Goal: Task Accomplishment & Management: Complete application form

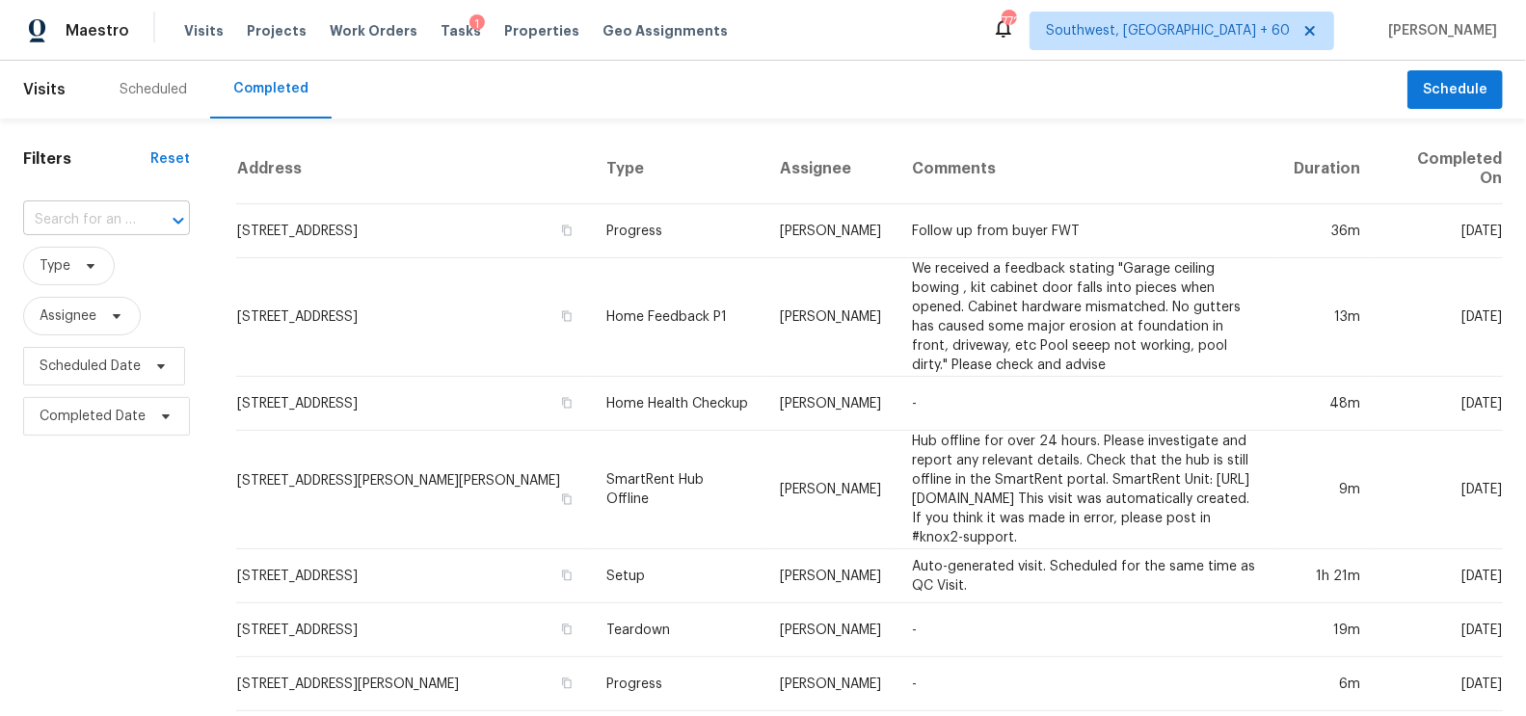
click at [121, 214] on input "text" at bounding box center [79, 220] width 113 height 30
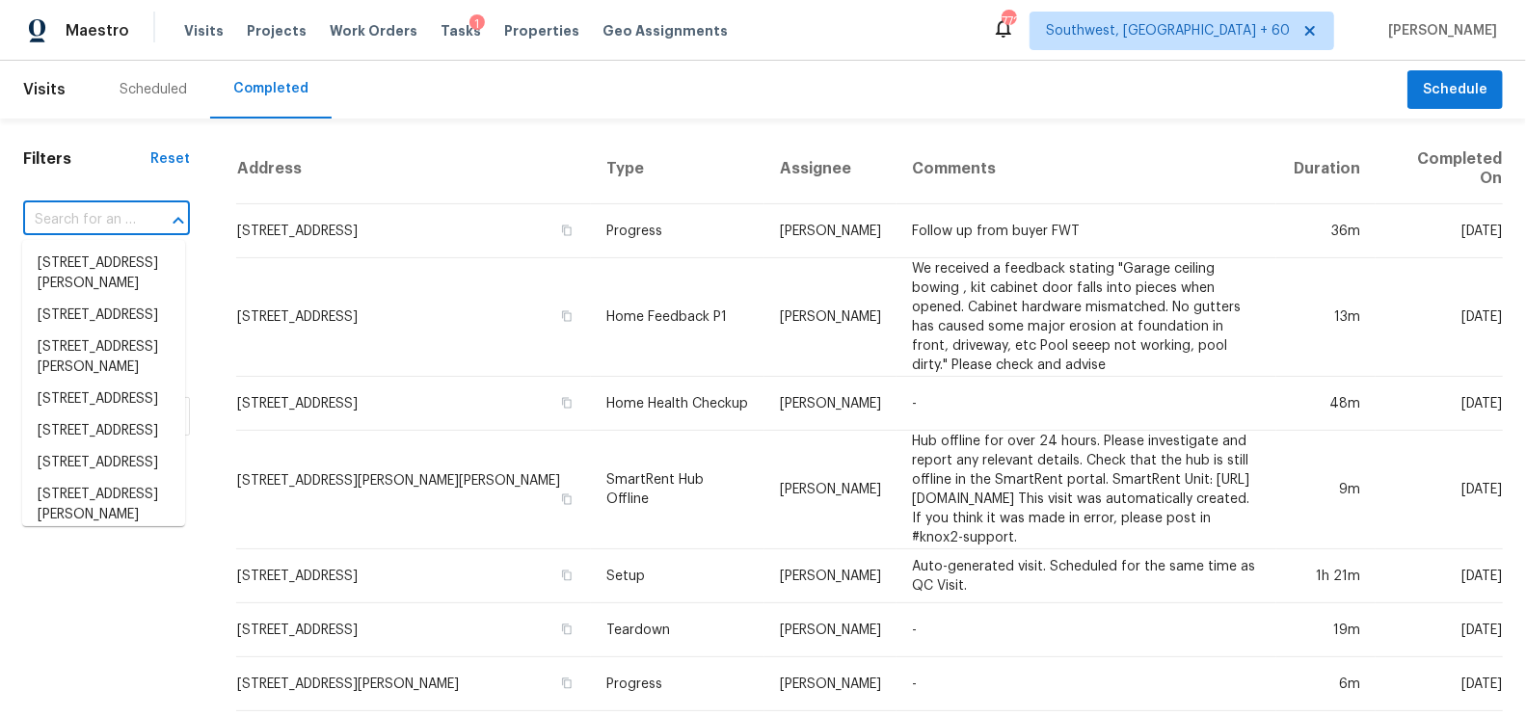
paste input "744 Centervale Dr Kissimmee FL 34747"
type input "744 Centervale Dr Kissimmee FL 34747"
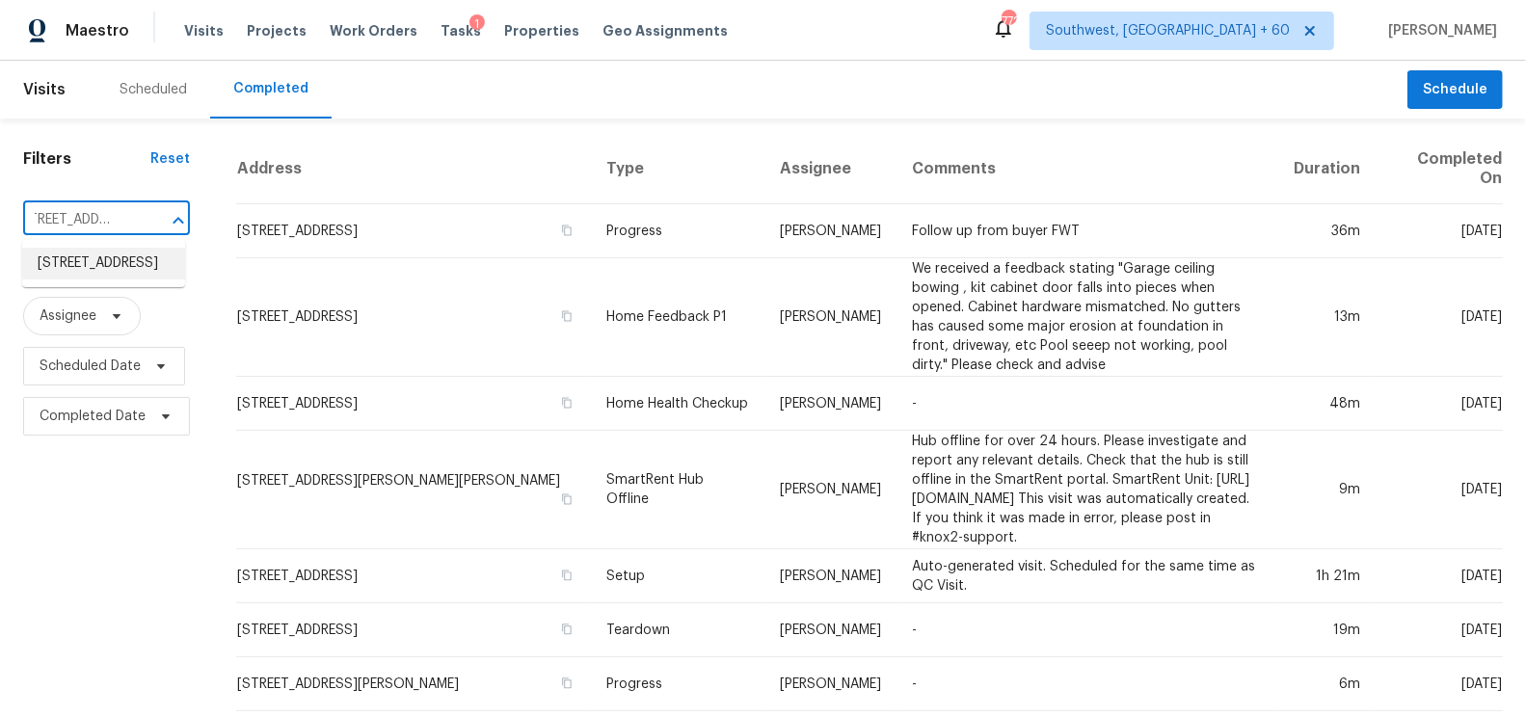
click at [116, 270] on li "744 Centervale Dr, Kissimmee, FL 34747" at bounding box center [103, 264] width 163 height 32
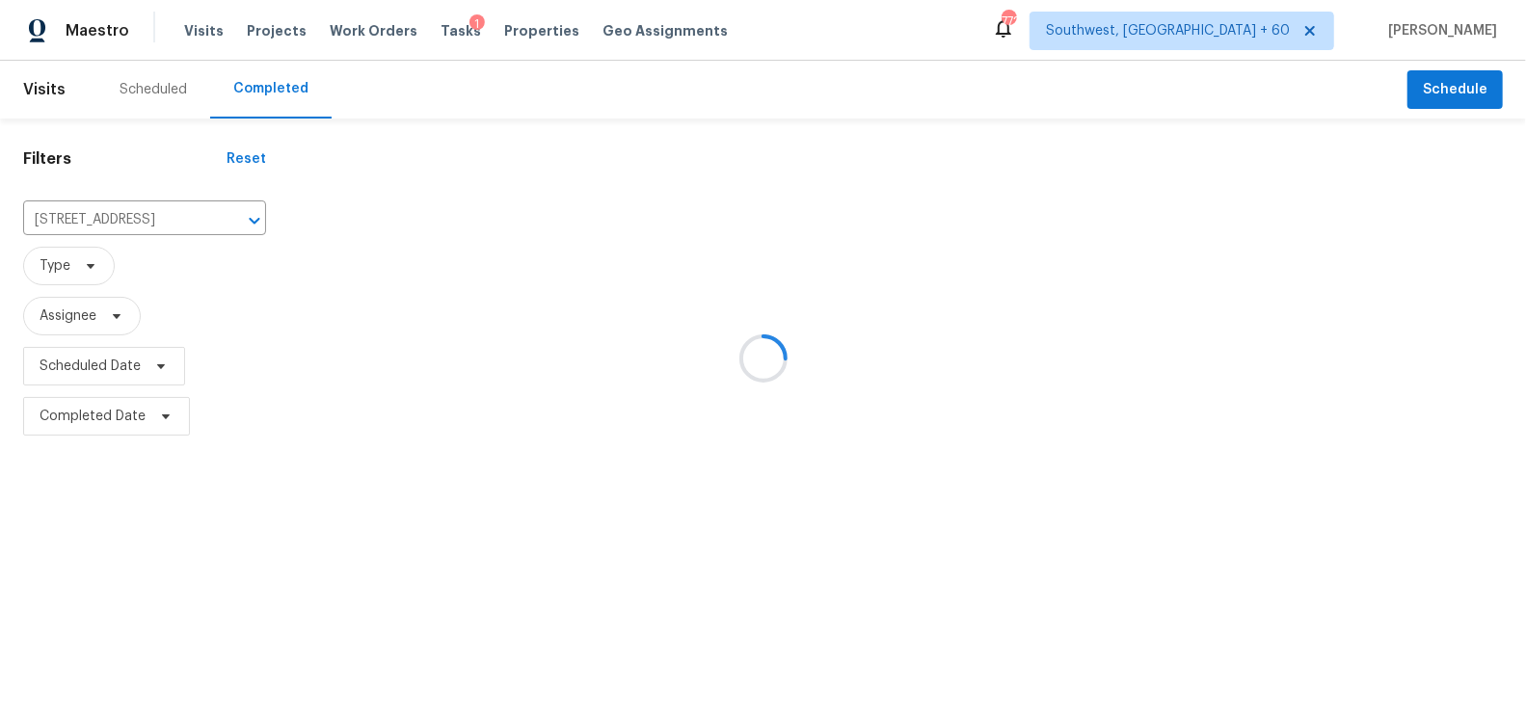
click at [393, 220] on div at bounding box center [763, 358] width 1526 height 716
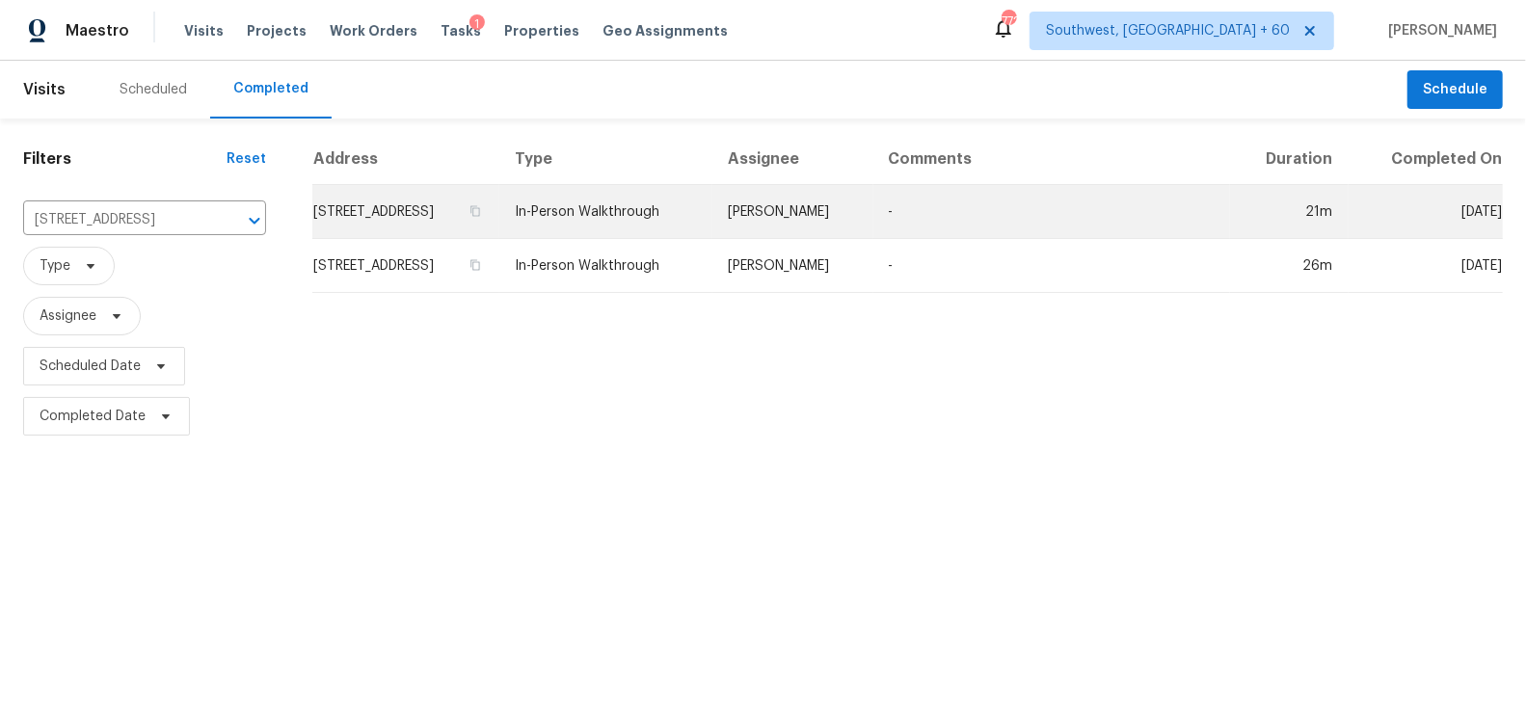
click at [429, 201] on td "744 Centervale Dr, Kissimmee, FL 34747" at bounding box center [405, 212] width 187 height 54
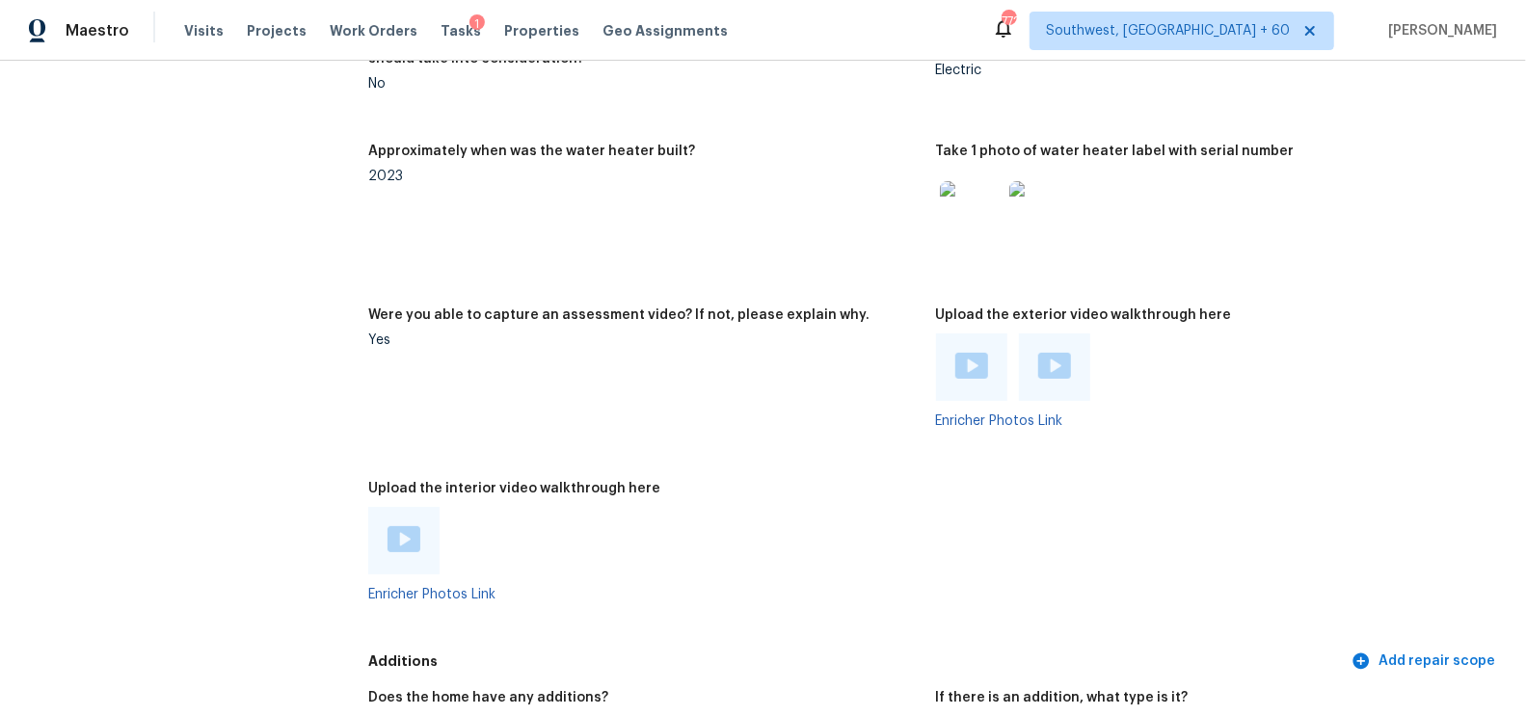
scroll to position [3750, 0]
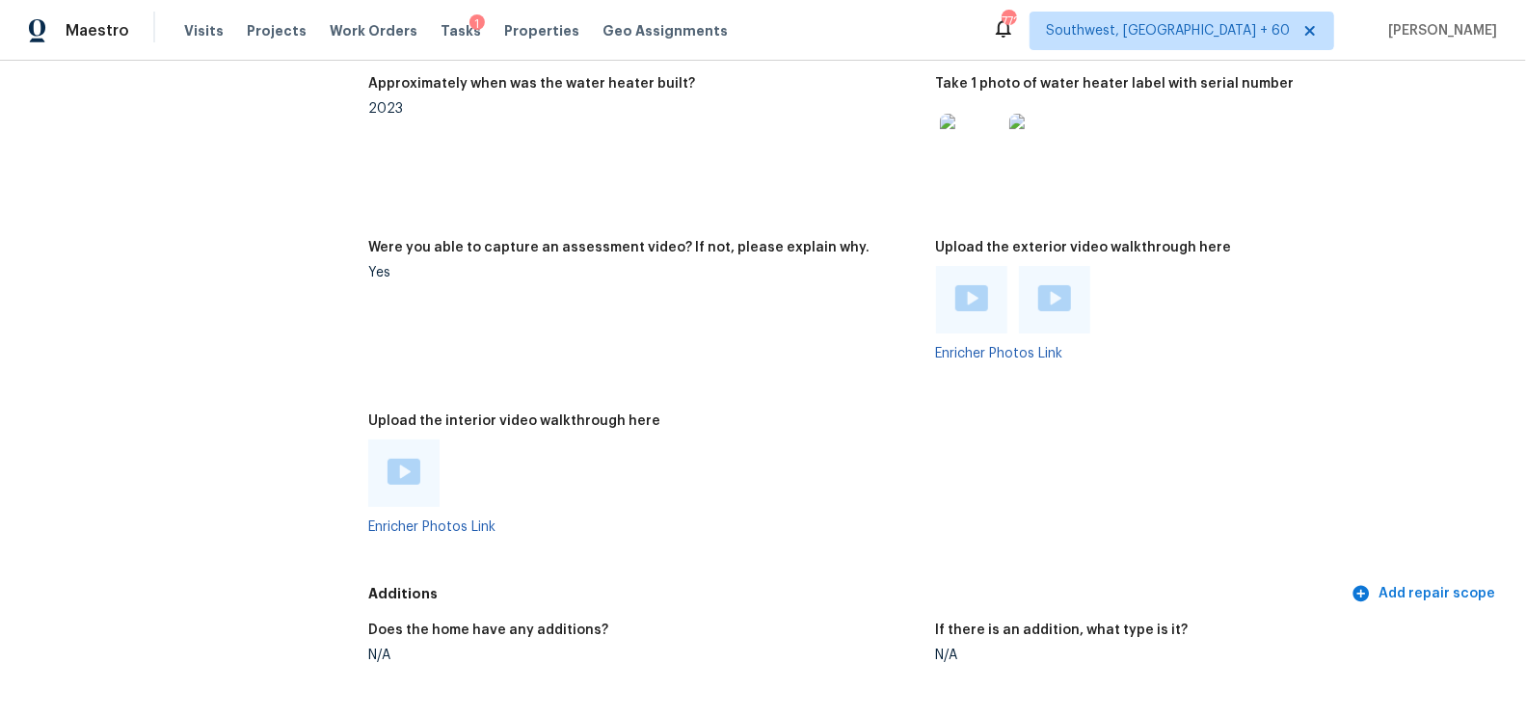
click at [975, 299] on img at bounding box center [971, 298] width 33 height 26
click at [1057, 285] on img at bounding box center [1054, 298] width 33 height 26
click at [407, 448] on div at bounding box center [403, 473] width 71 height 67
click at [406, 461] on img at bounding box center [404, 472] width 33 height 26
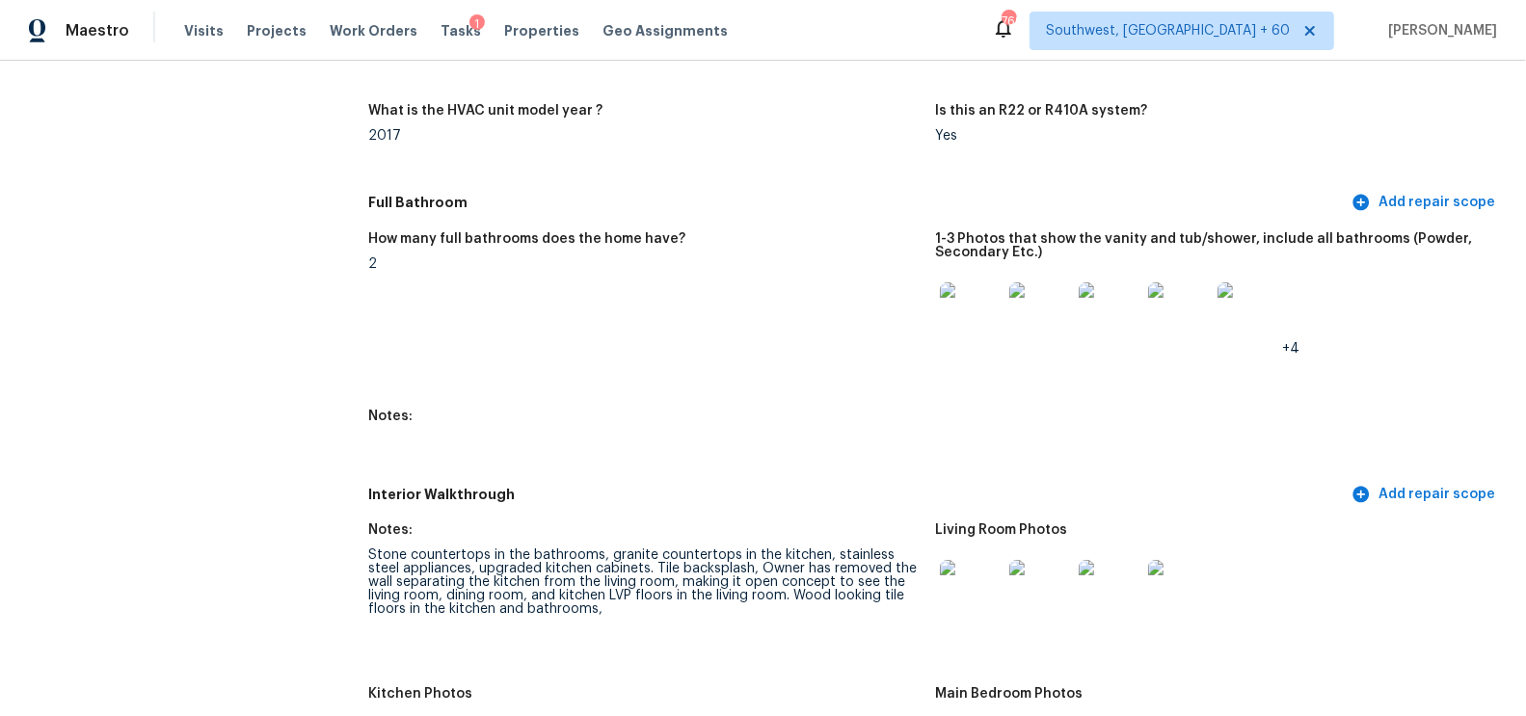
scroll to position [1872, 0]
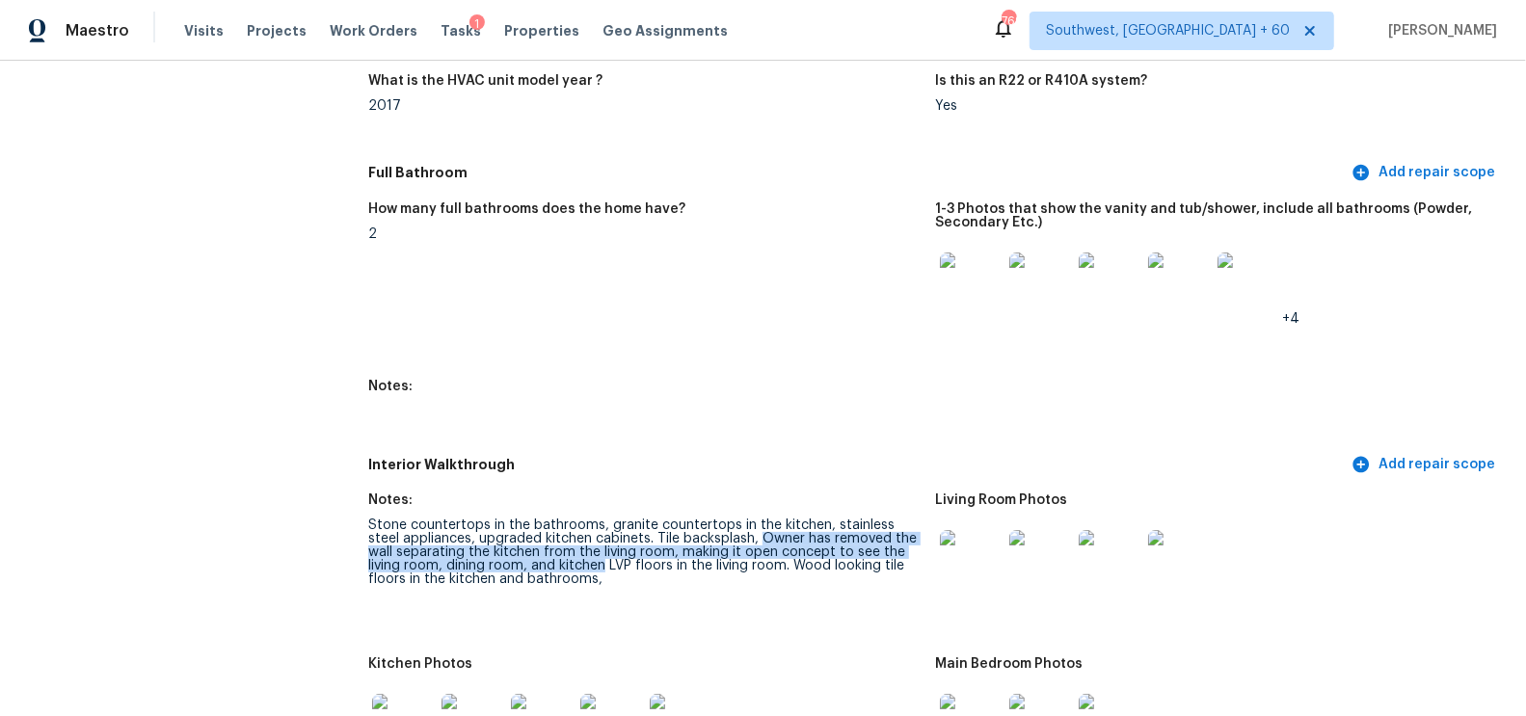
drag, startPoint x: 726, startPoint y: 535, endPoint x: 565, endPoint y: 565, distance: 163.7
click at [565, 565] on div "Stone countertops in the bathrooms, granite countertops in the kitchen, stainle…" at bounding box center [643, 552] width 551 height 67
copy div "Owner has removed the wall separating the kitchen from the living room, making …"
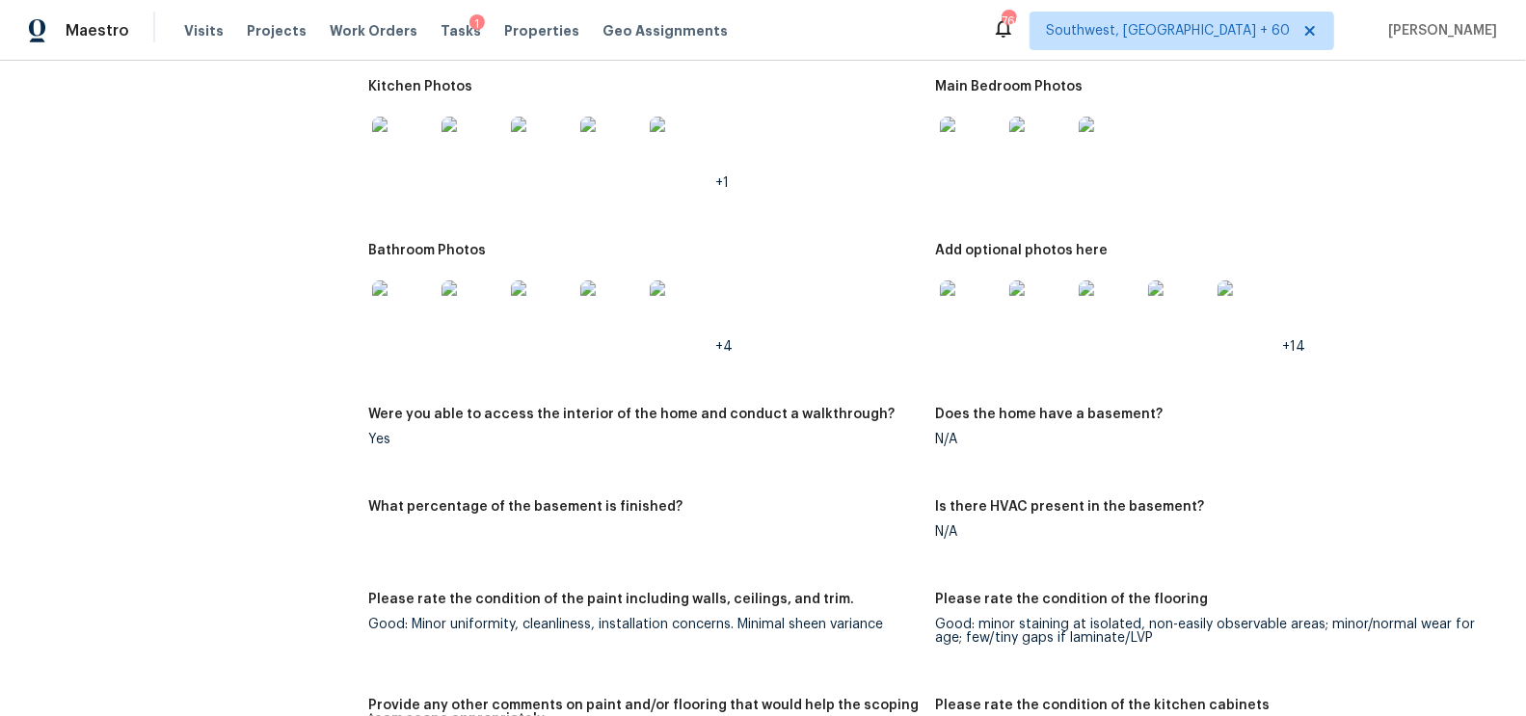
scroll to position [2404, 0]
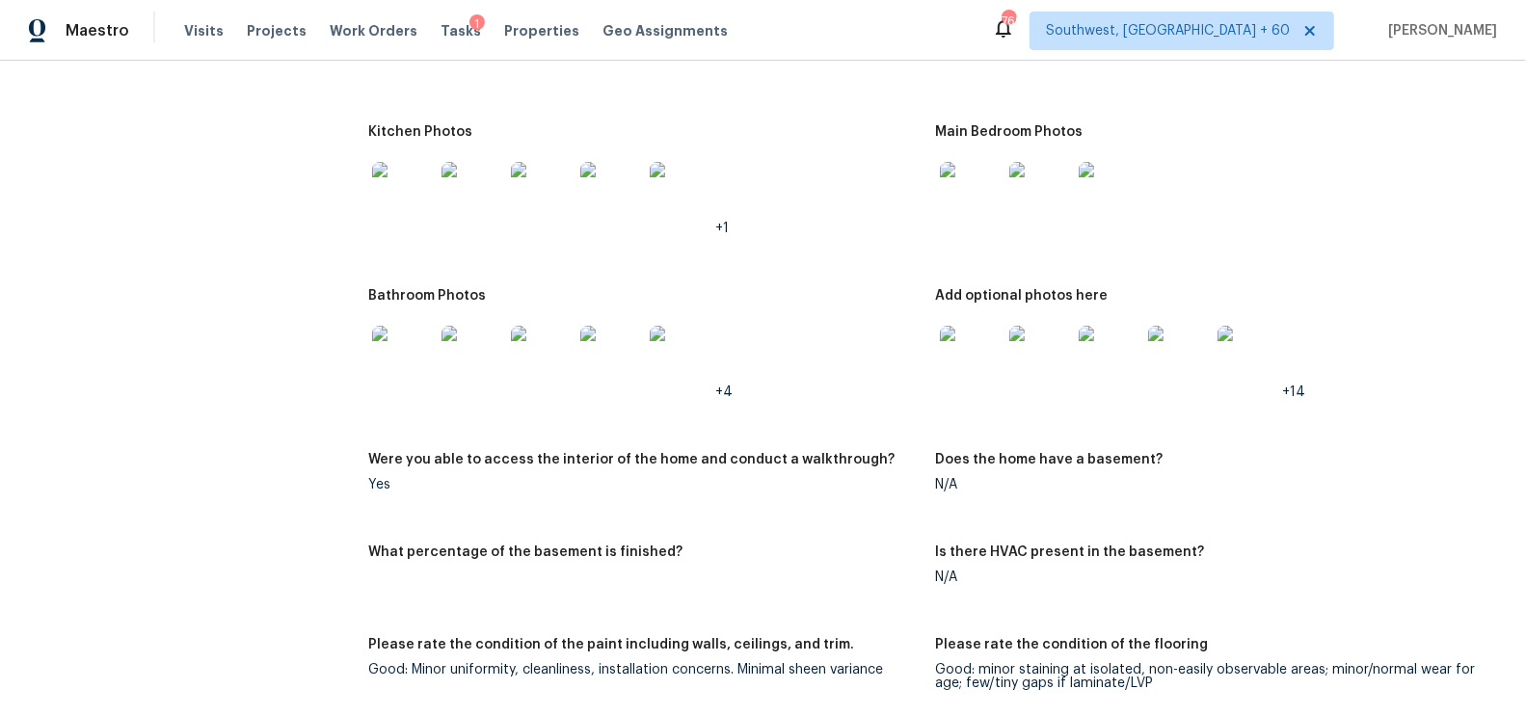
click at [997, 172] on img at bounding box center [971, 193] width 62 height 62
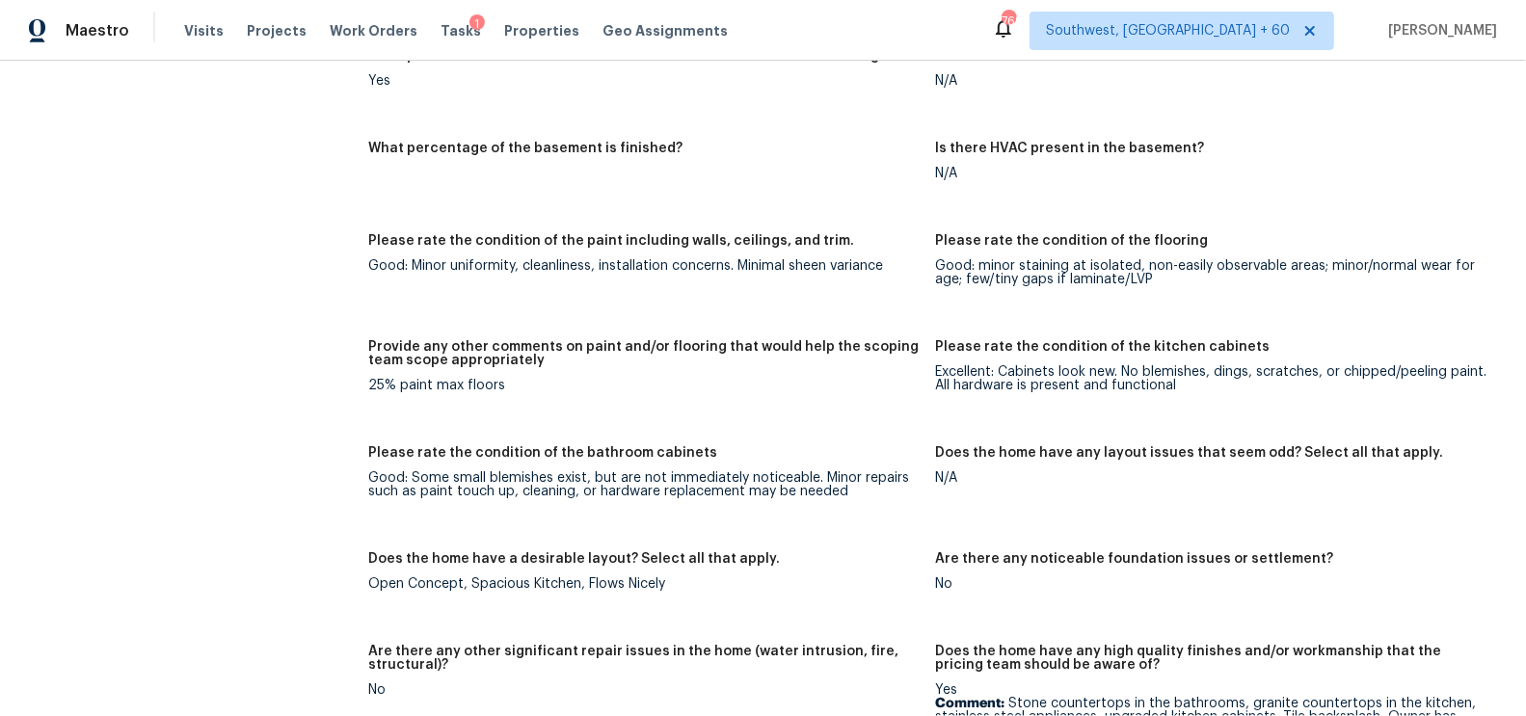
scroll to position [2806, 0]
click at [731, 334] on div "Notes: Stone countertops in the bathrooms, granite countertops in the kitchen, …" at bounding box center [935, 534] width 1135 height 1972
drag, startPoint x: 438, startPoint y: 381, endPoint x: 547, endPoint y: 385, distance: 109.0
click at [547, 385] on div "25% paint max floors" at bounding box center [643, 387] width 551 height 13
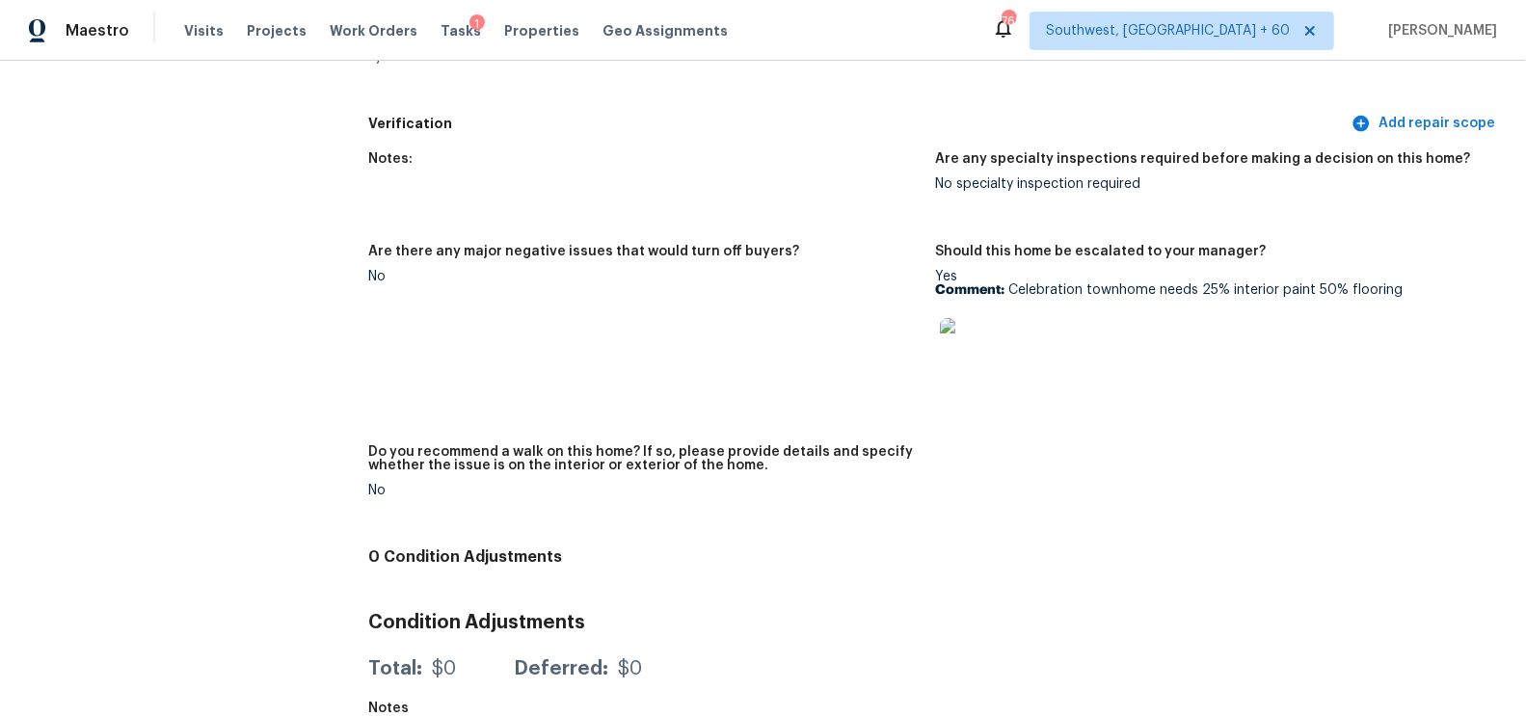
scroll to position [4462, 0]
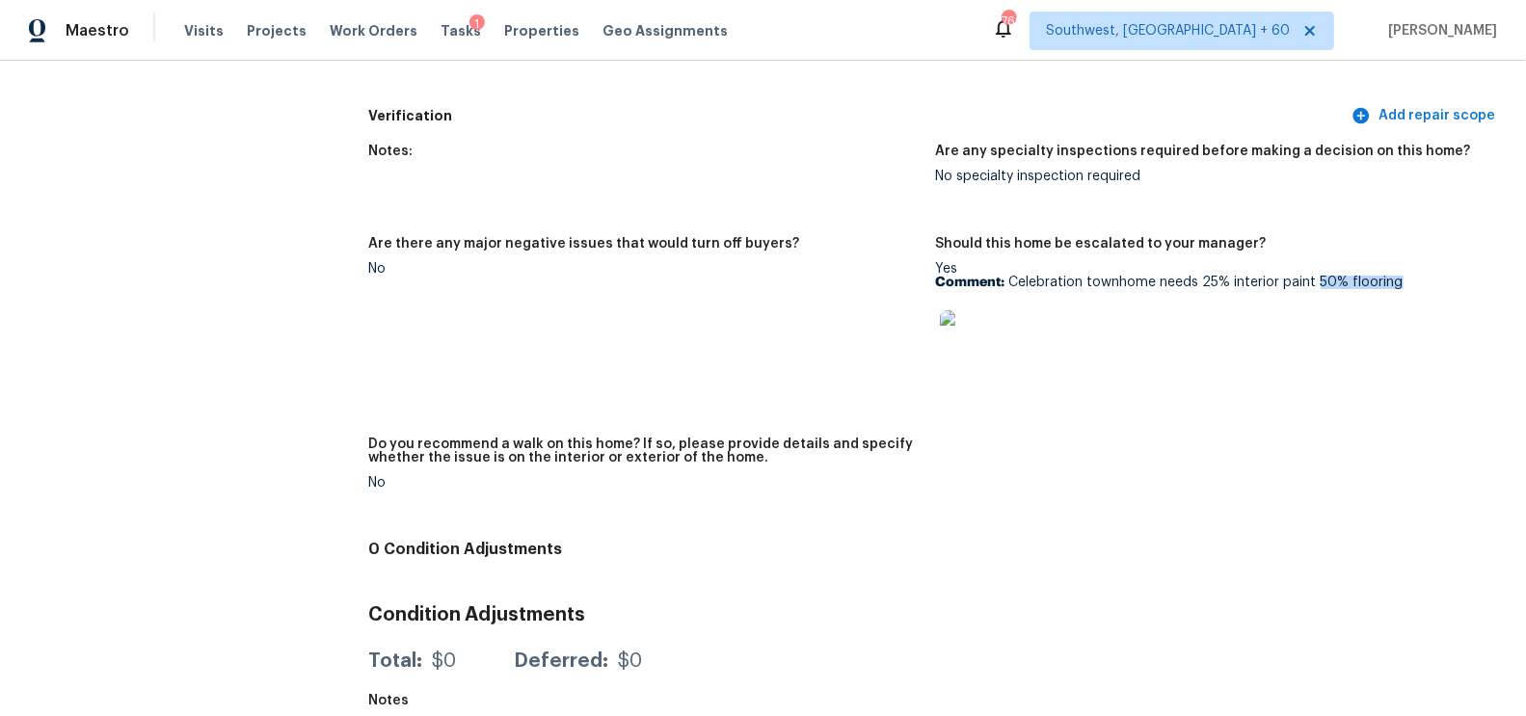
drag, startPoint x: 1312, startPoint y: 267, endPoint x: 1441, endPoint y: 281, distance: 129.9
click at [1441, 281] on div "Yes Comment: Celebration townhome needs 25% interior paint 50% flooring" at bounding box center [1211, 322] width 551 height 121
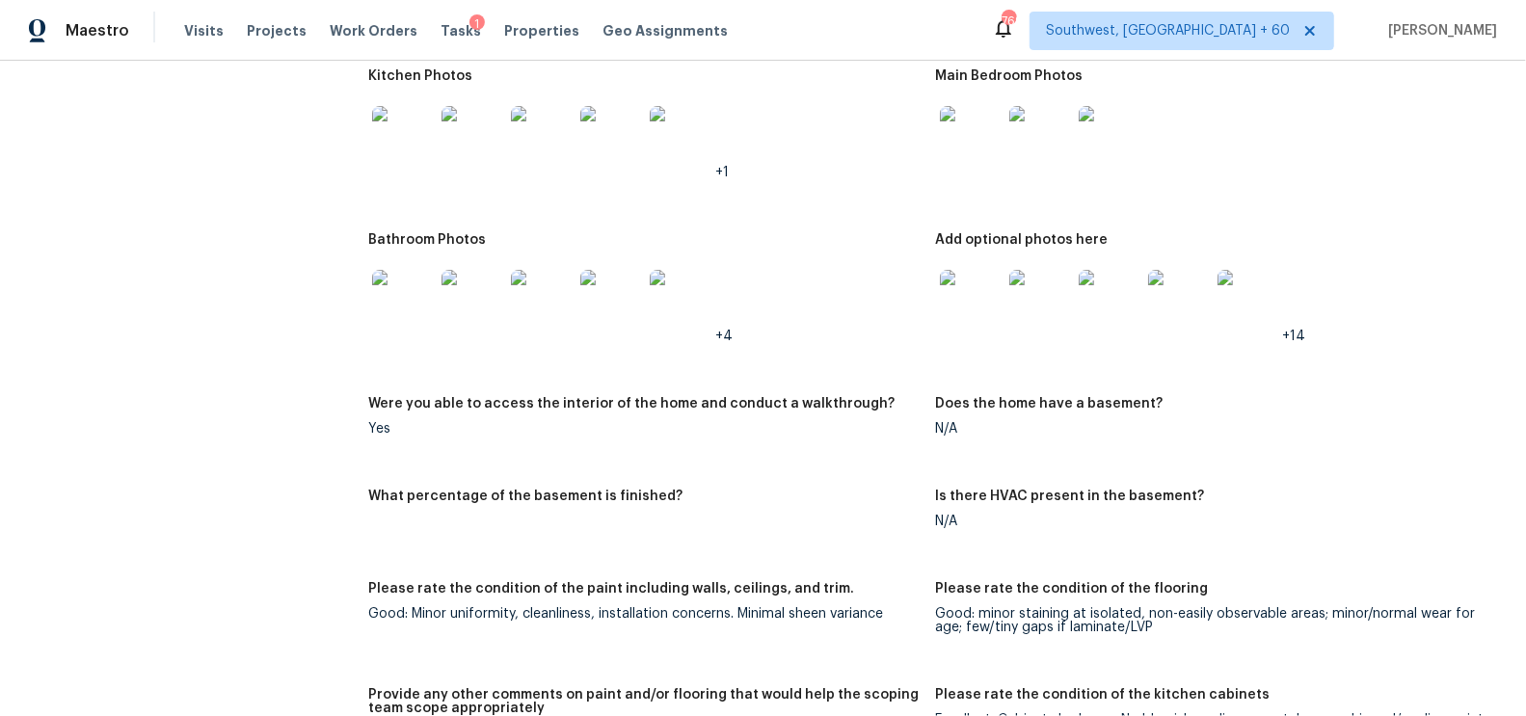
scroll to position [2422, 0]
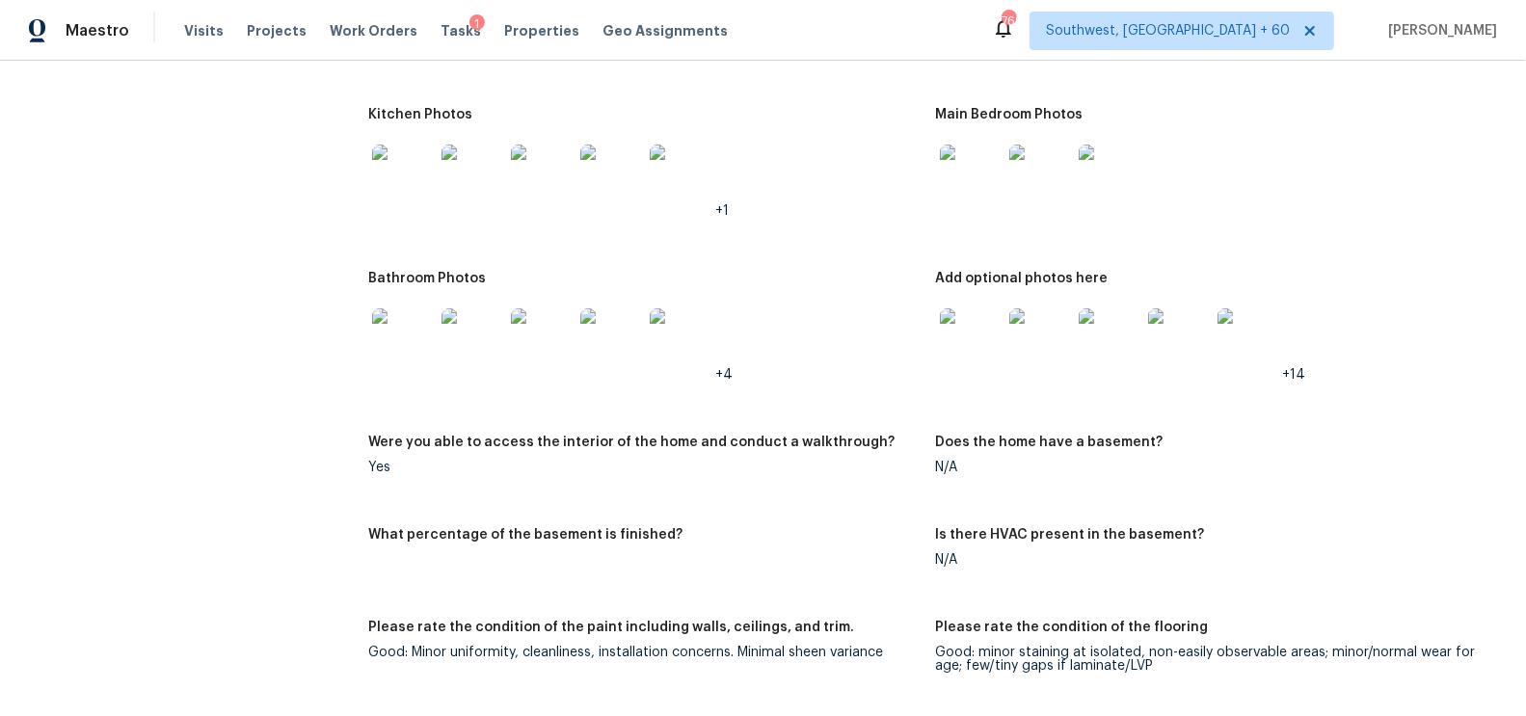
click at [982, 173] on img at bounding box center [971, 176] width 62 height 62
click at [981, 359] on img at bounding box center [971, 339] width 62 height 62
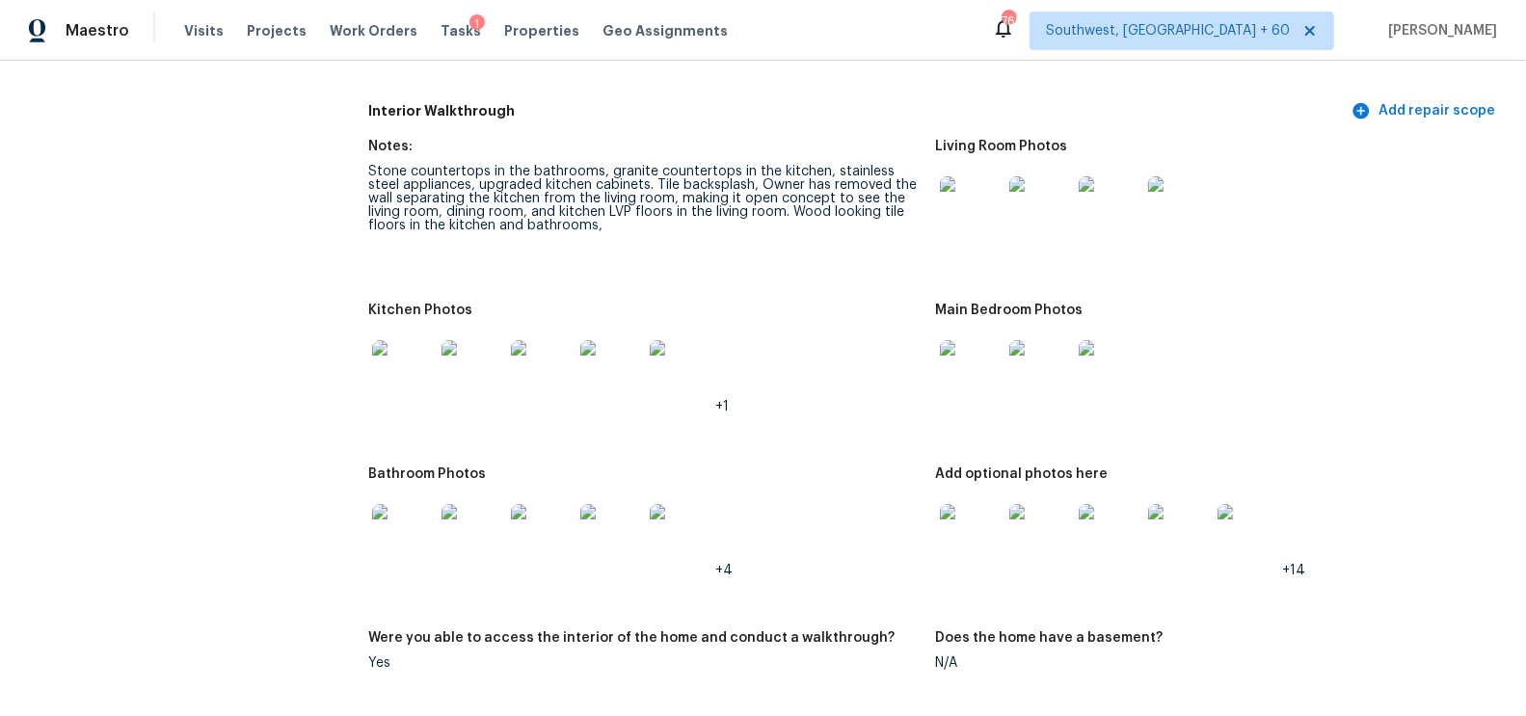
scroll to position [2219, 0]
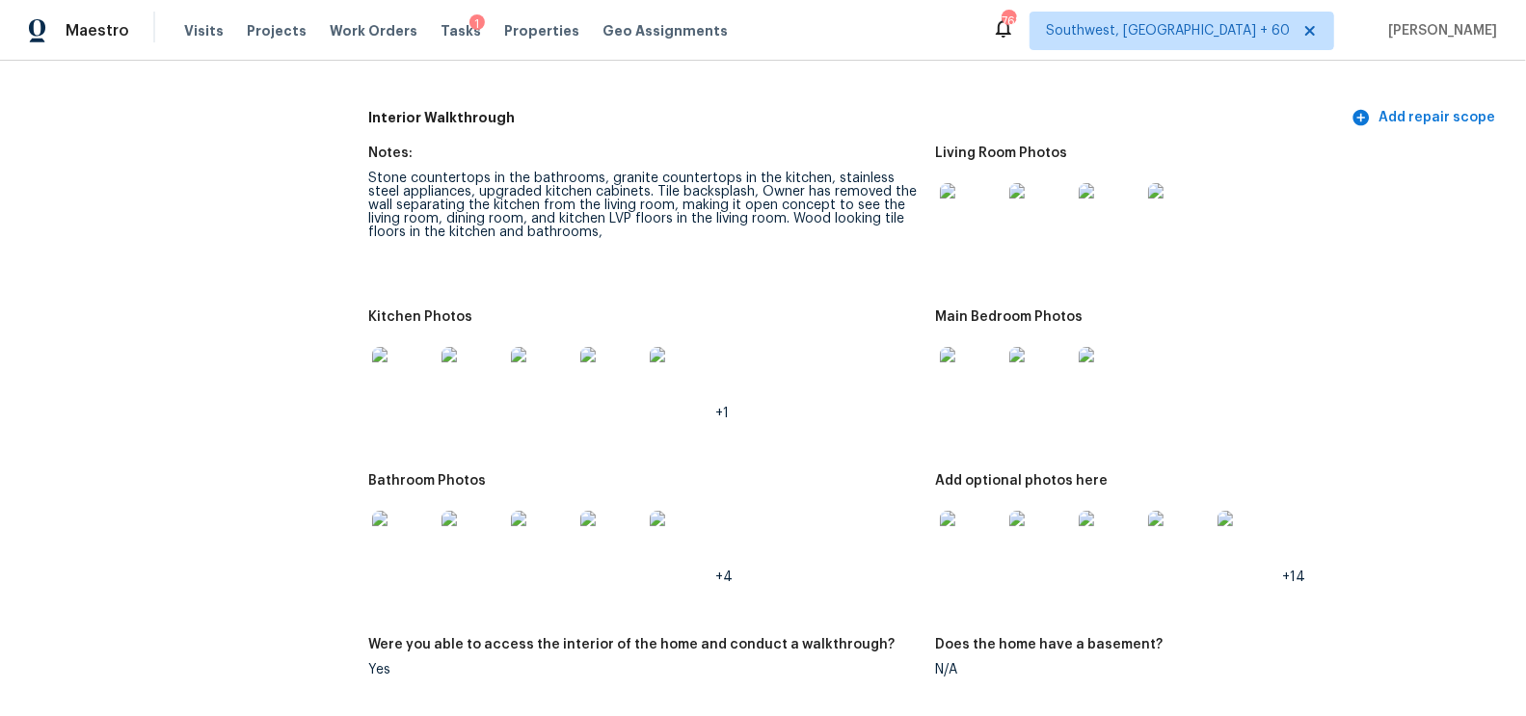
click at [987, 208] on img at bounding box center [971, 214] width 62 height 62
click at [404, 376] on img at bounding box center [403, 378] width 62 height 62
click at [963, 363] on img at bounding box center [971, 378] width 62 height 62
click at [406, 544] on img at bounding box center [403, 542] width 62 height 62
click at [968, 532] on img at bounding box center [971, 542] width 62 height 62
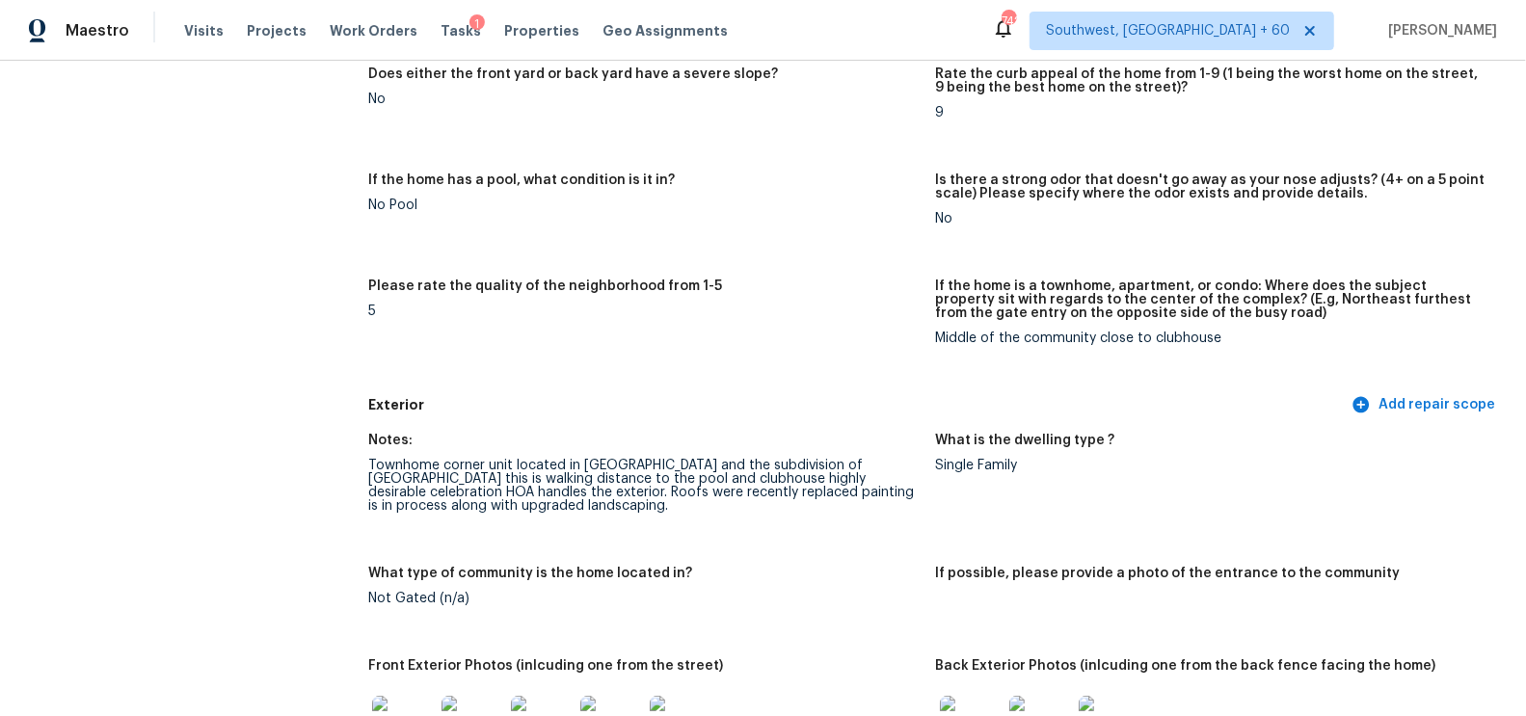
scroll to position [0, 0]
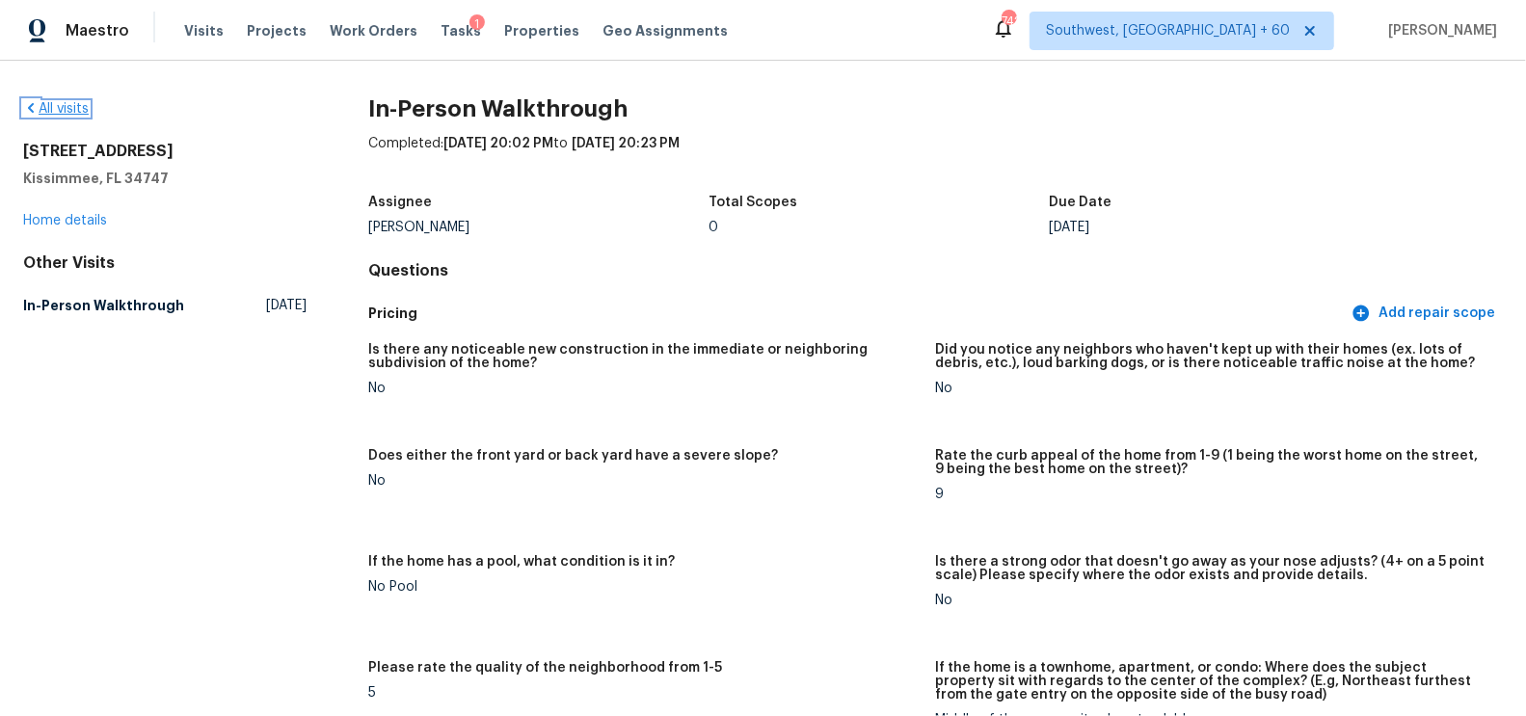
click at [76, 111] on link "All visits" at bounding box center [56, 108] width 66 height 13
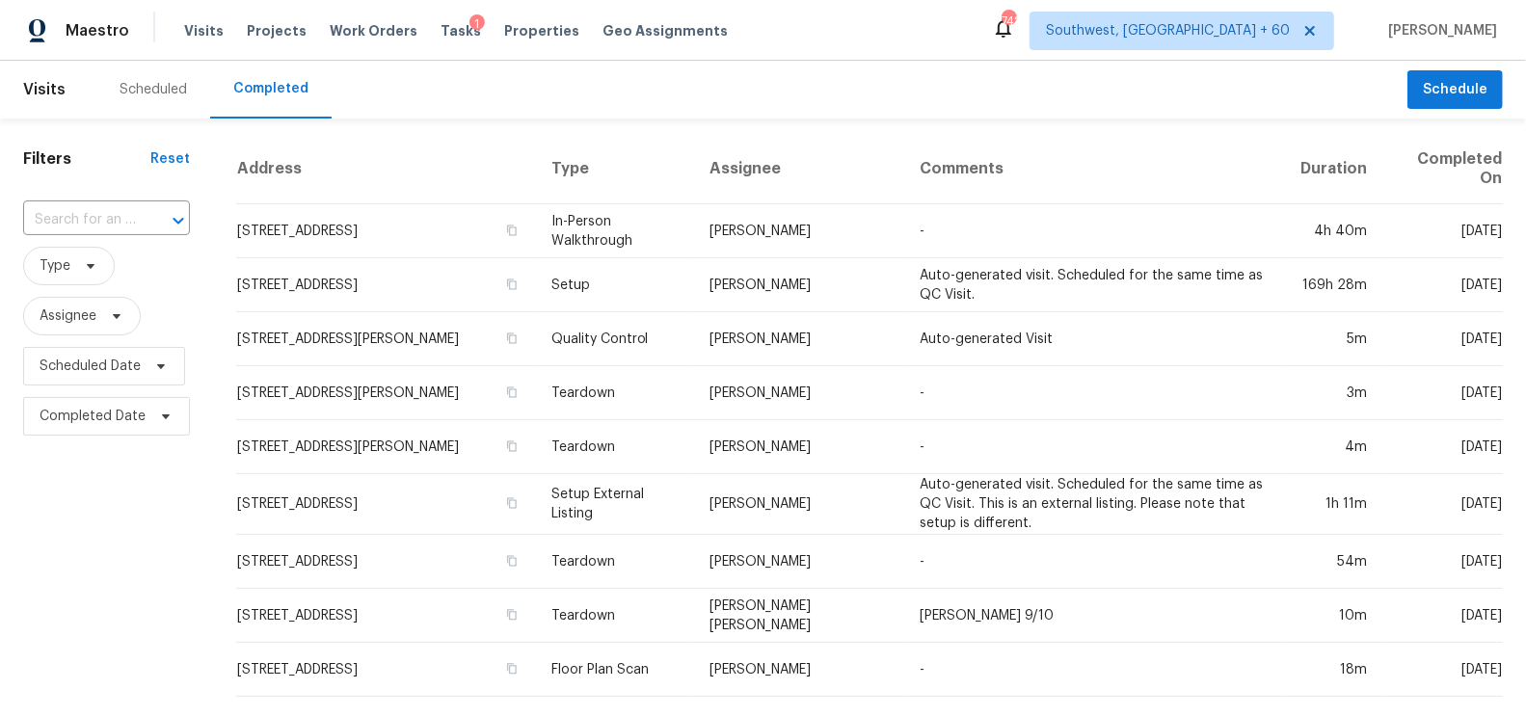
click at [99, 203] on div "​" at bounding box center [106, 220] width 167 height 41
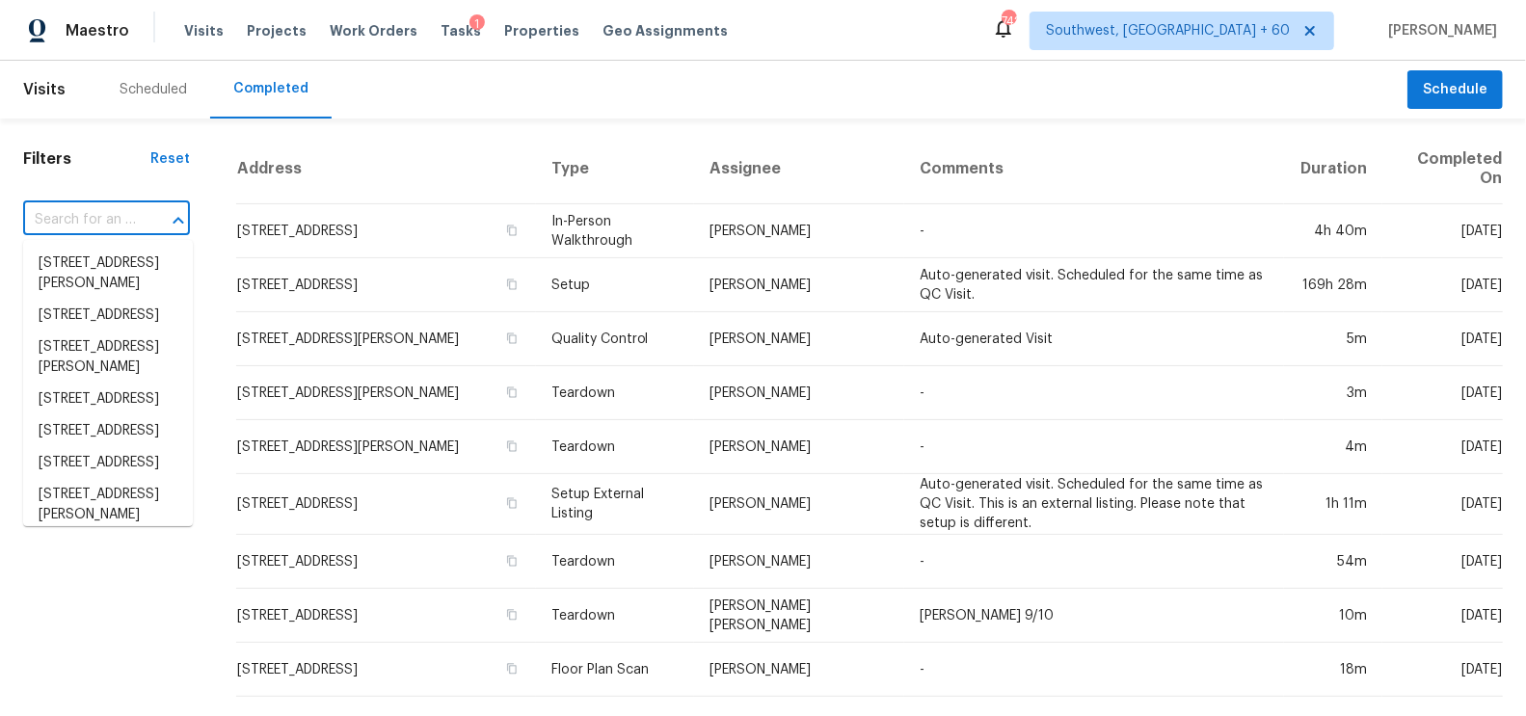
paste input "3445 Ivys Walk Atlanta GA 30340"
type input "3445 Ivys Walk Atlanta GA 30340"
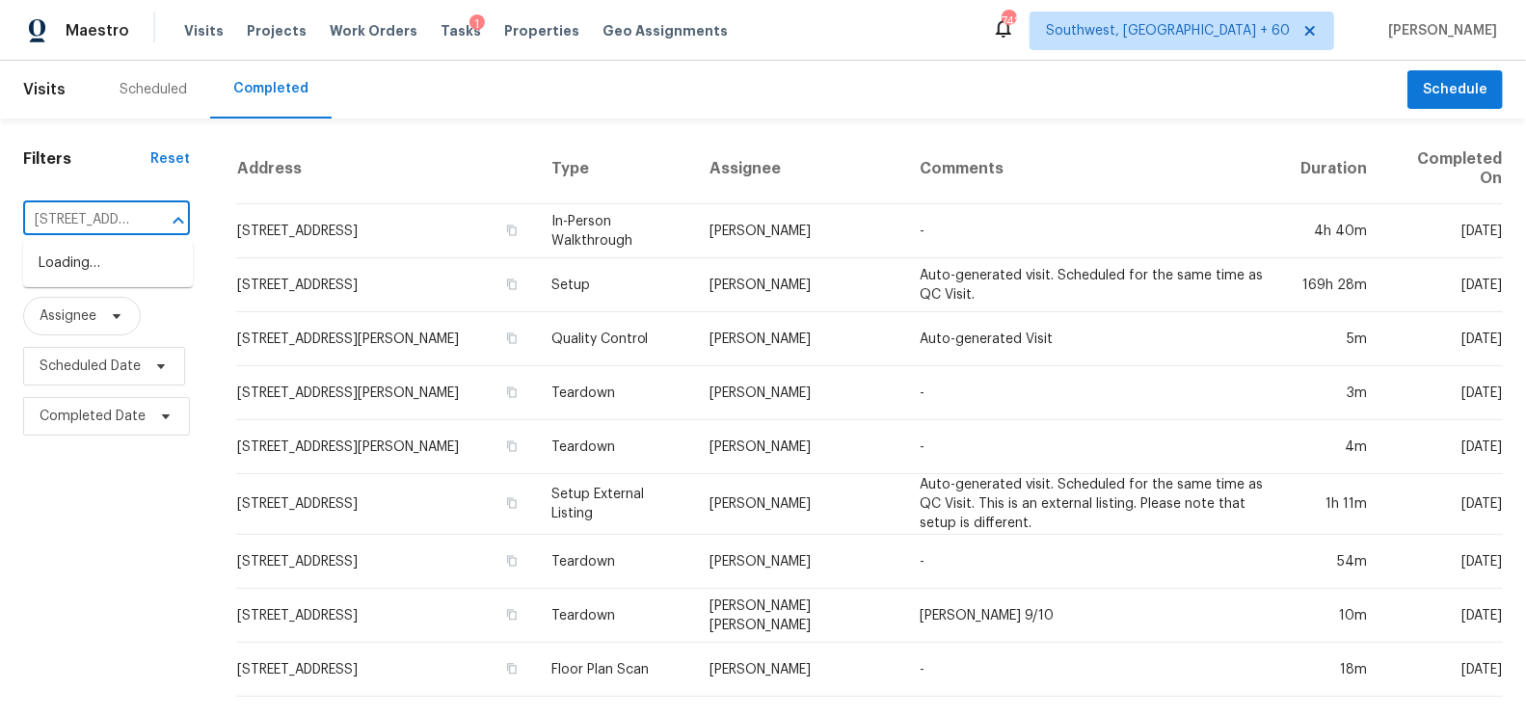
scroll to position [0, 107]
click at [125, 280] on li "3445 Ivys Walk, Atlanta, GA 30340" at bounding box center [108, 264] width 170 height 32
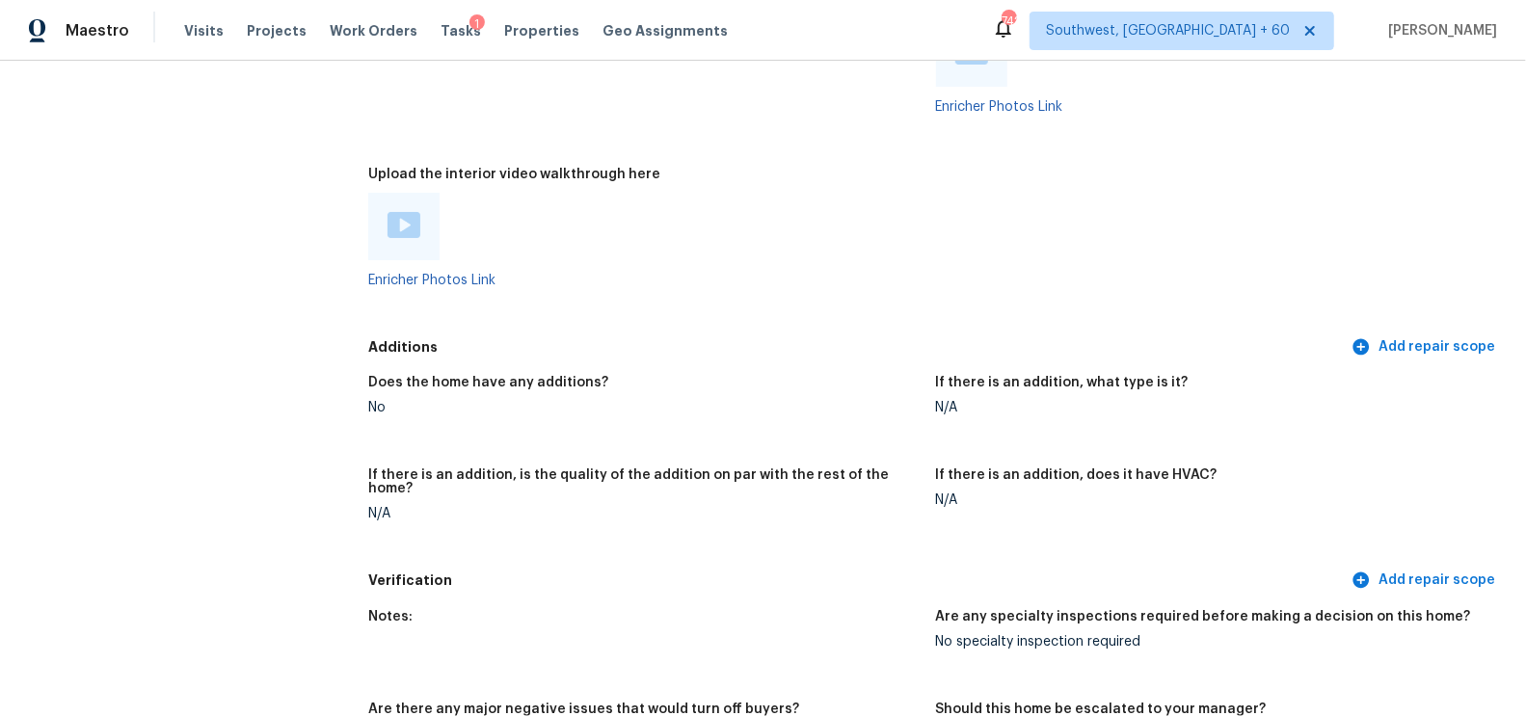
scroll to position [3601, 0]
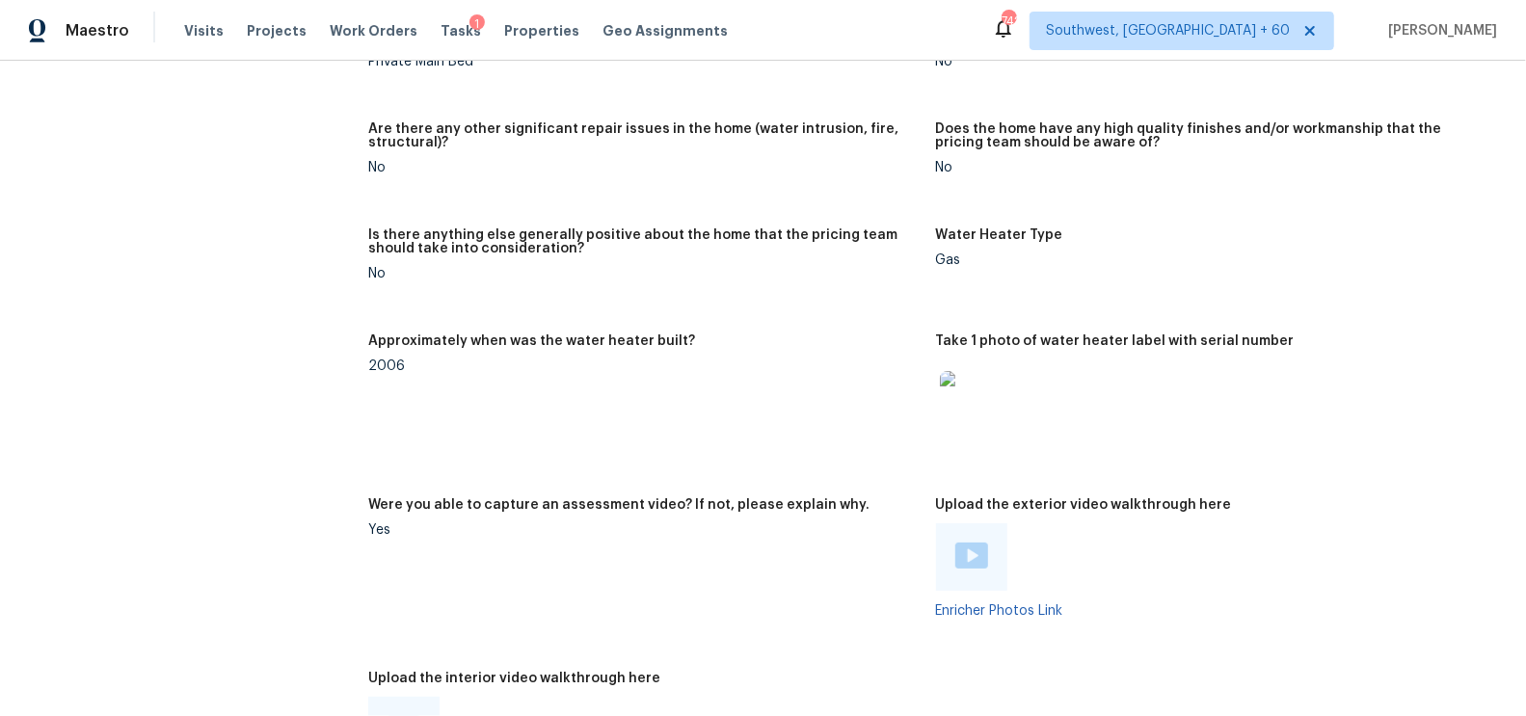
click at [964, 544] on img at bounding box center [971, 556] width 33 height 26
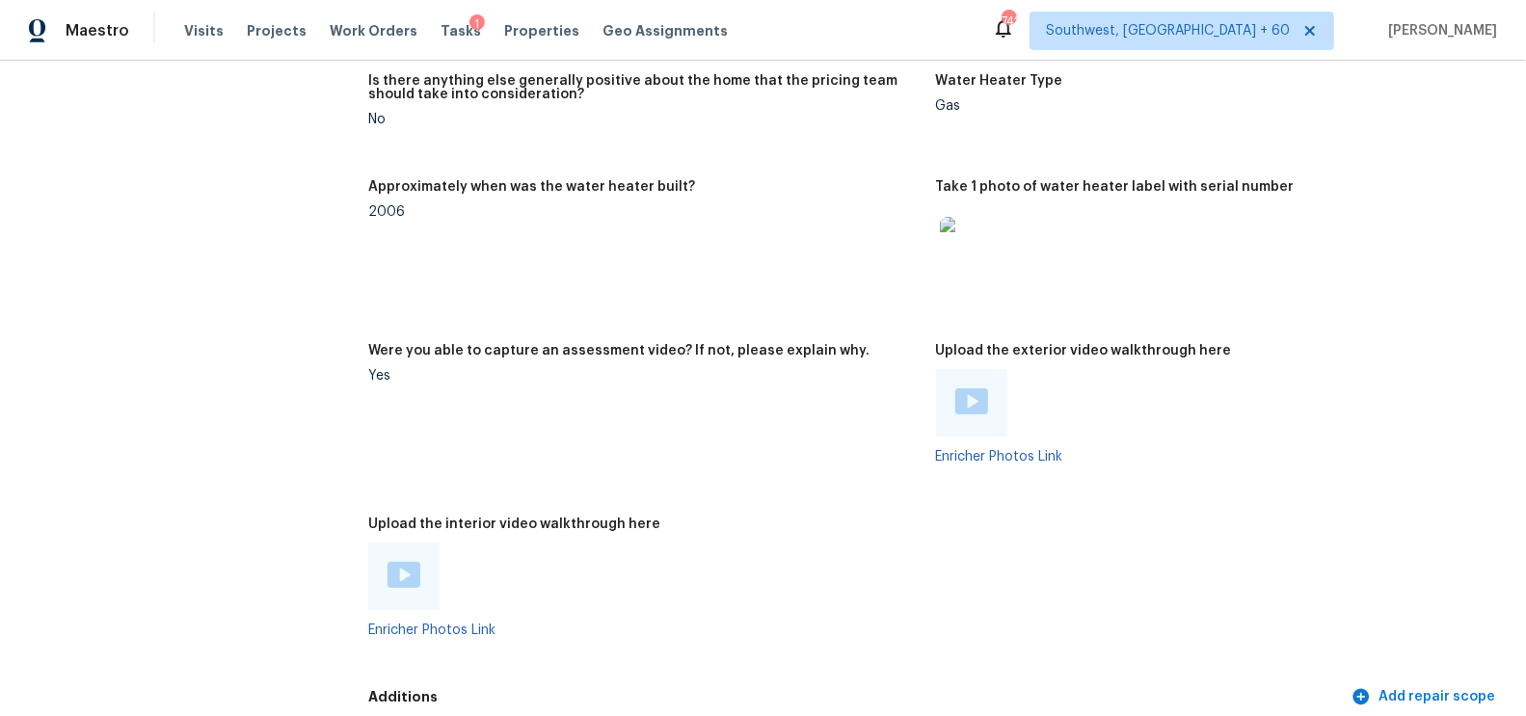
scroll to position [3781, 0]
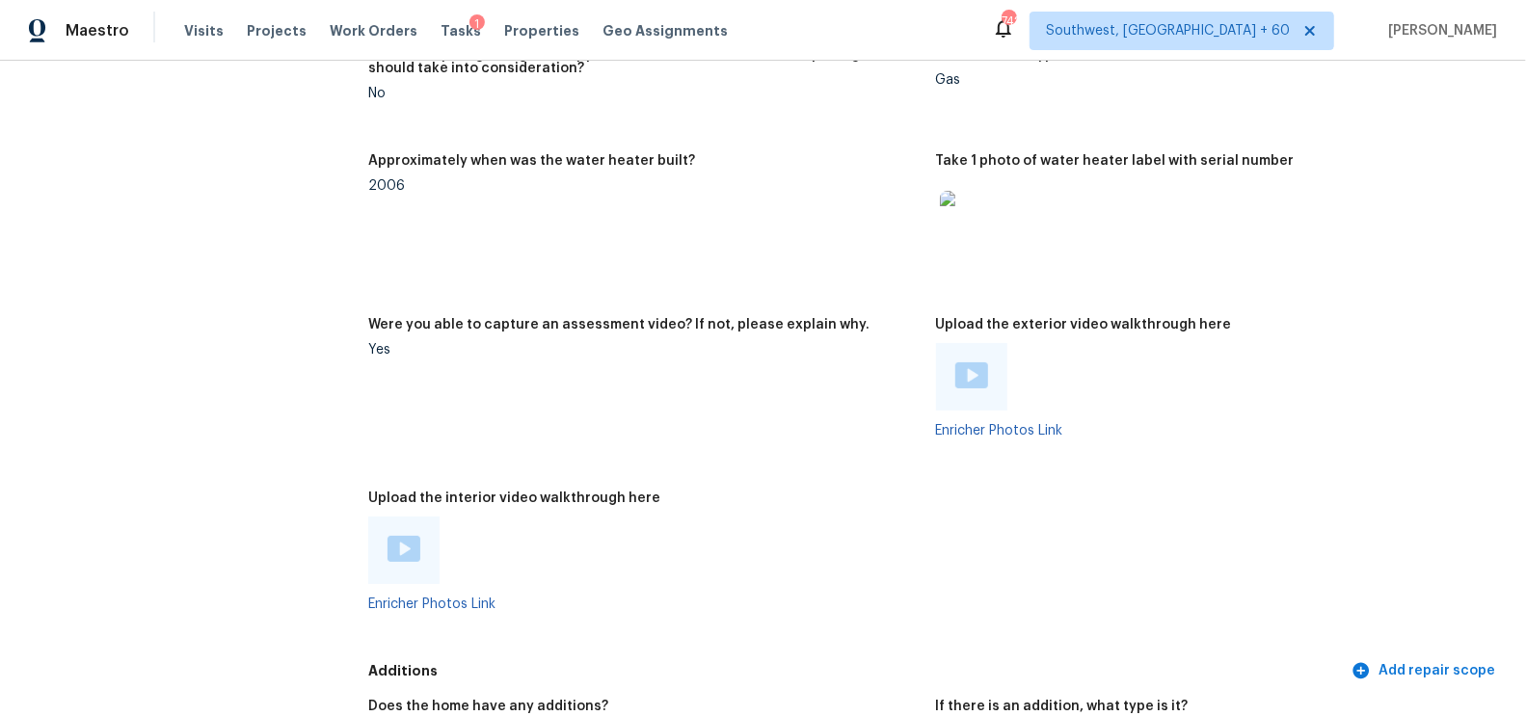
click at [396, 536] on img at bounding box center [404, 549] width 33 height 26
click at [759, 347] on figure "Were you able to capture an assessment video? If not, please explain why. Yes" at bounding box center [651, 393] width 567 height 150
click at [381, 525] on div at bounding box center [403, 550] width 71 height 67
click at [401, 536] on img at bounding box center [404, 549] width 33 height 26
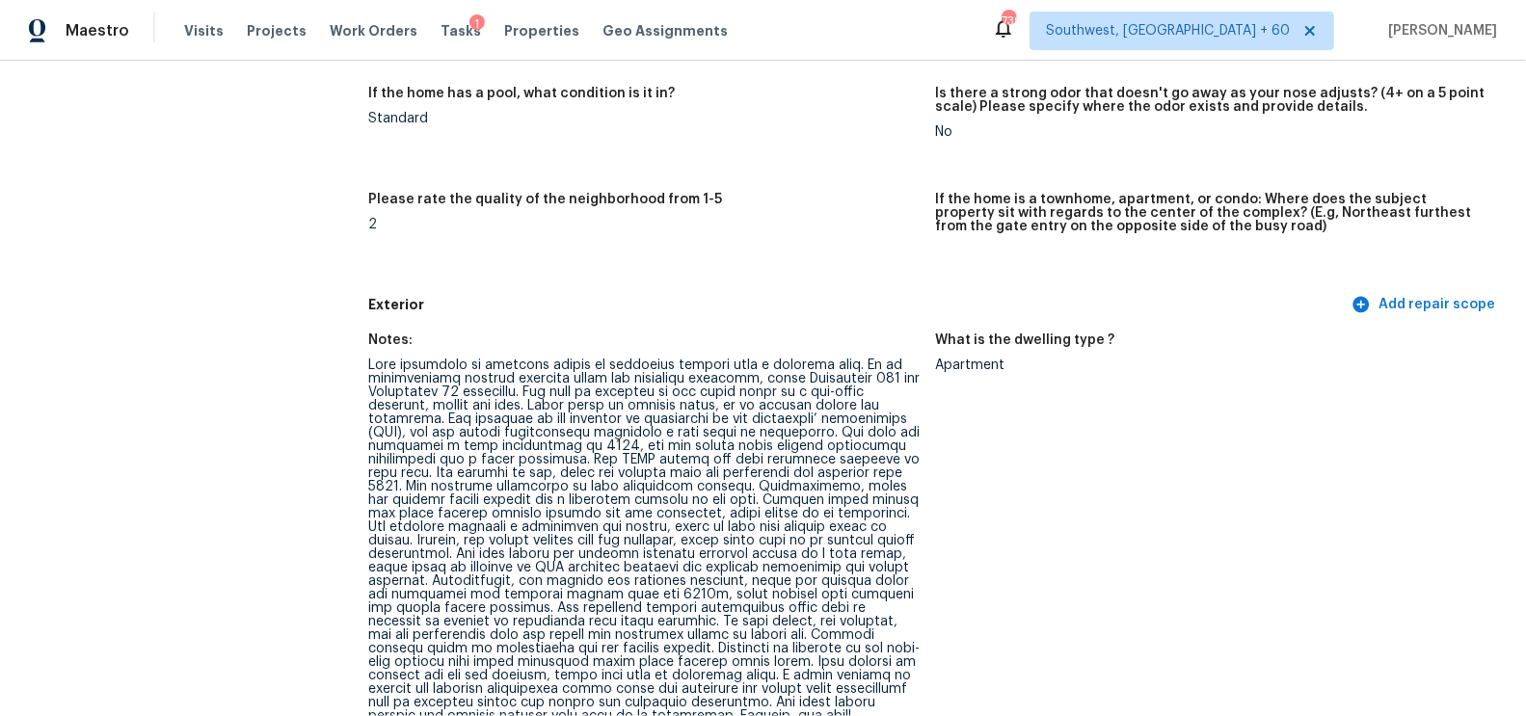
scroll to position [470, 0]
drag, startPoint x: 572, startPoint y: 428, endPoint x: 754, endPoint y: 425, distance: 182.2
click at [755, 426] on div at bounding box center [643, 586] width 551 height 459
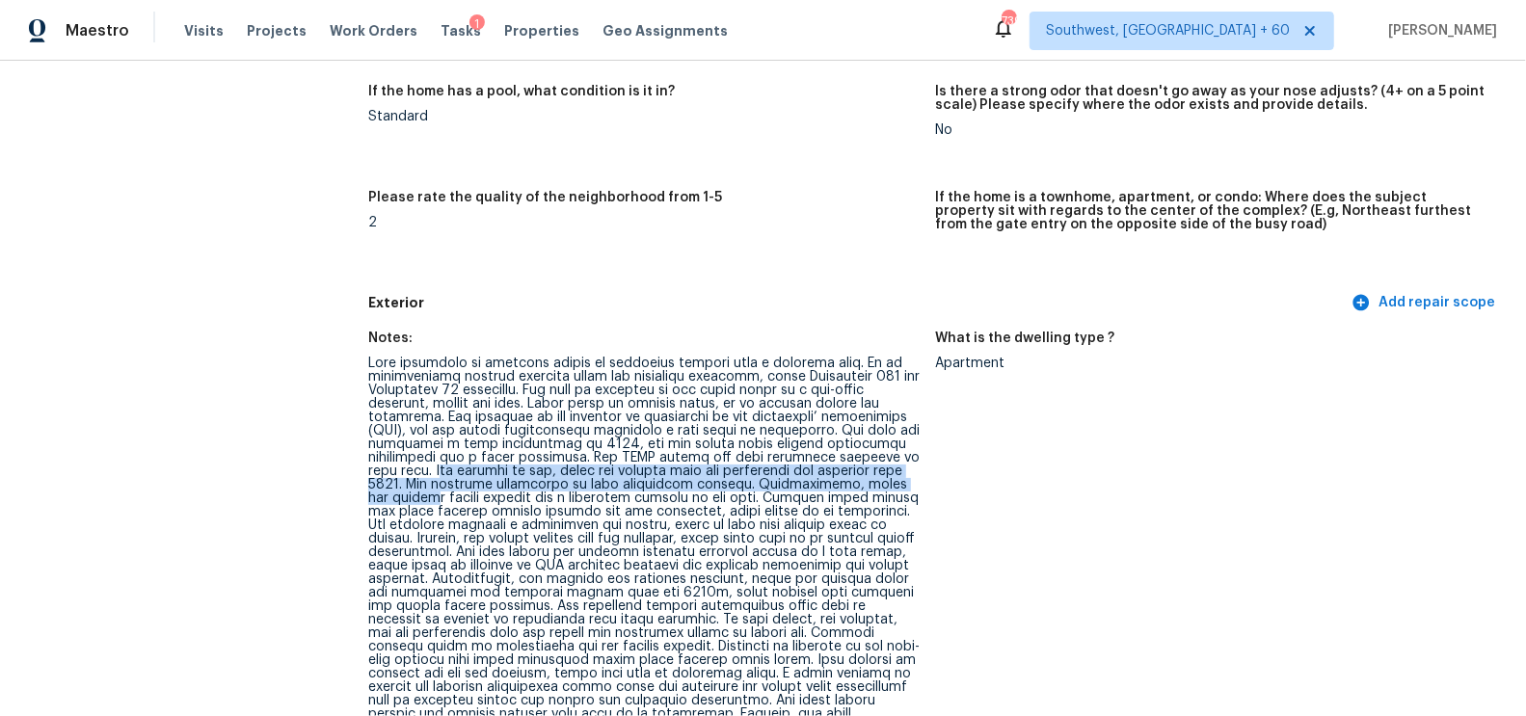
drag, startPoint x: 844, startPoint y: 456, endPoint x: 802, endPoint y: 482, distance: 48.9
click at [802, 482] on div at bounding box center [643, 586] width 551 height 459
click at [848, 464] on div at bounding box center [643, 586] width 551 height 459
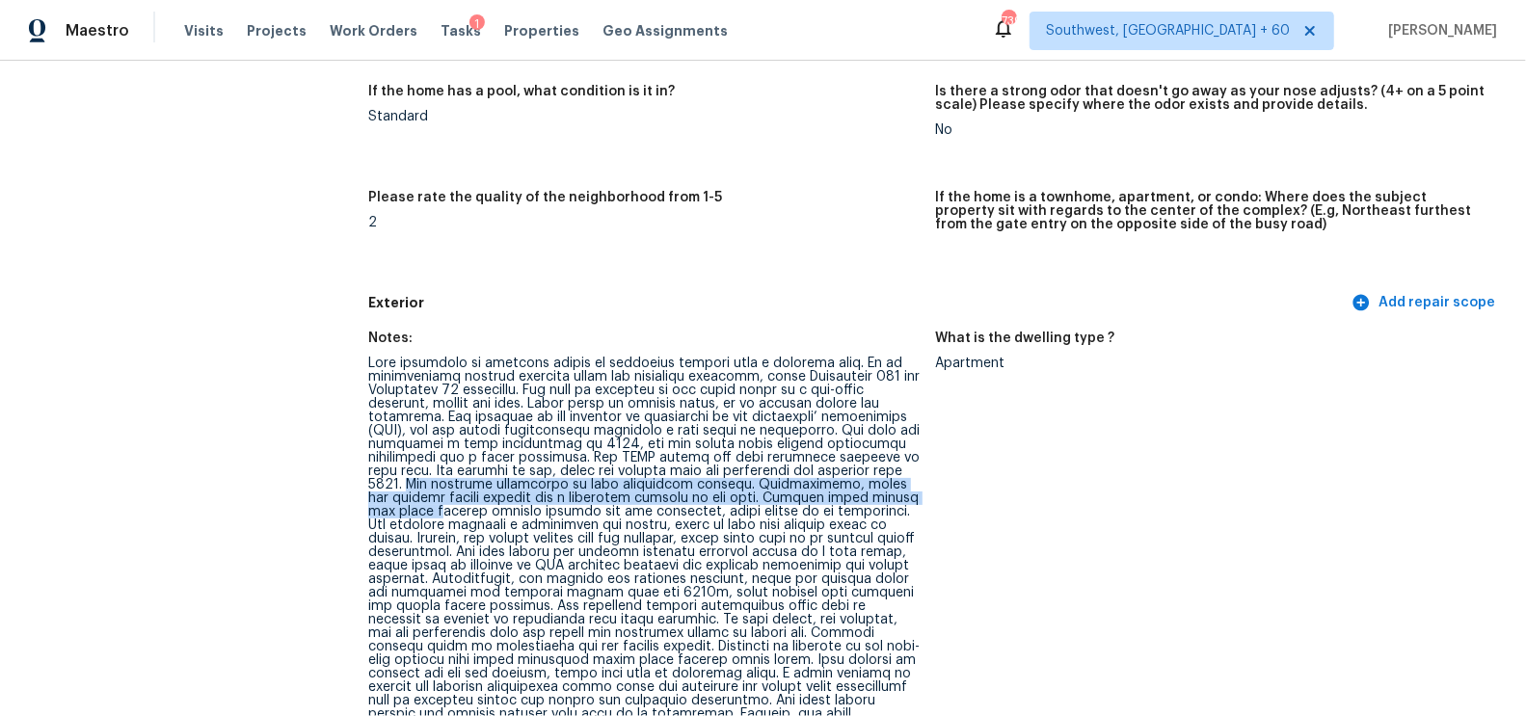
drag, startPoint x: 804, startPoint y: 469, endPoint x: 812, endPoint y: 501, distance: 32.7
click at [812, 501] on div at bounding box center [643, 586] width 551 height 459
click at [732, 505] on div at bounding box center [643, 586] width 551 height 459
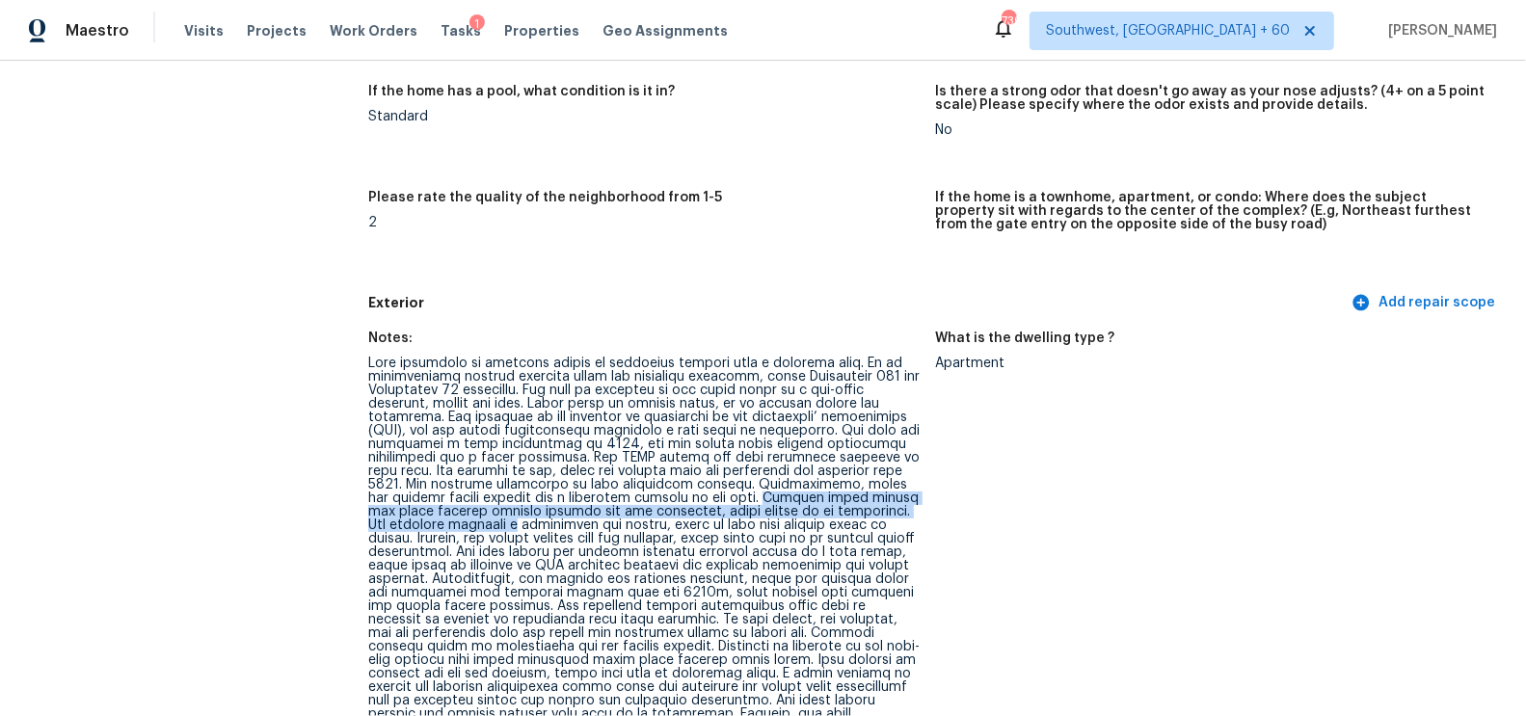
drag, startPoint x: 617, startPoint y: 495, endPoint x: 875, endPoint y: 507, distance: 258.7
click at [874, 507] on div at bounding box center [643, 586] width 551 height 459
click at [701, 519] on div at bounding box center [643, 586] width 551 height 459
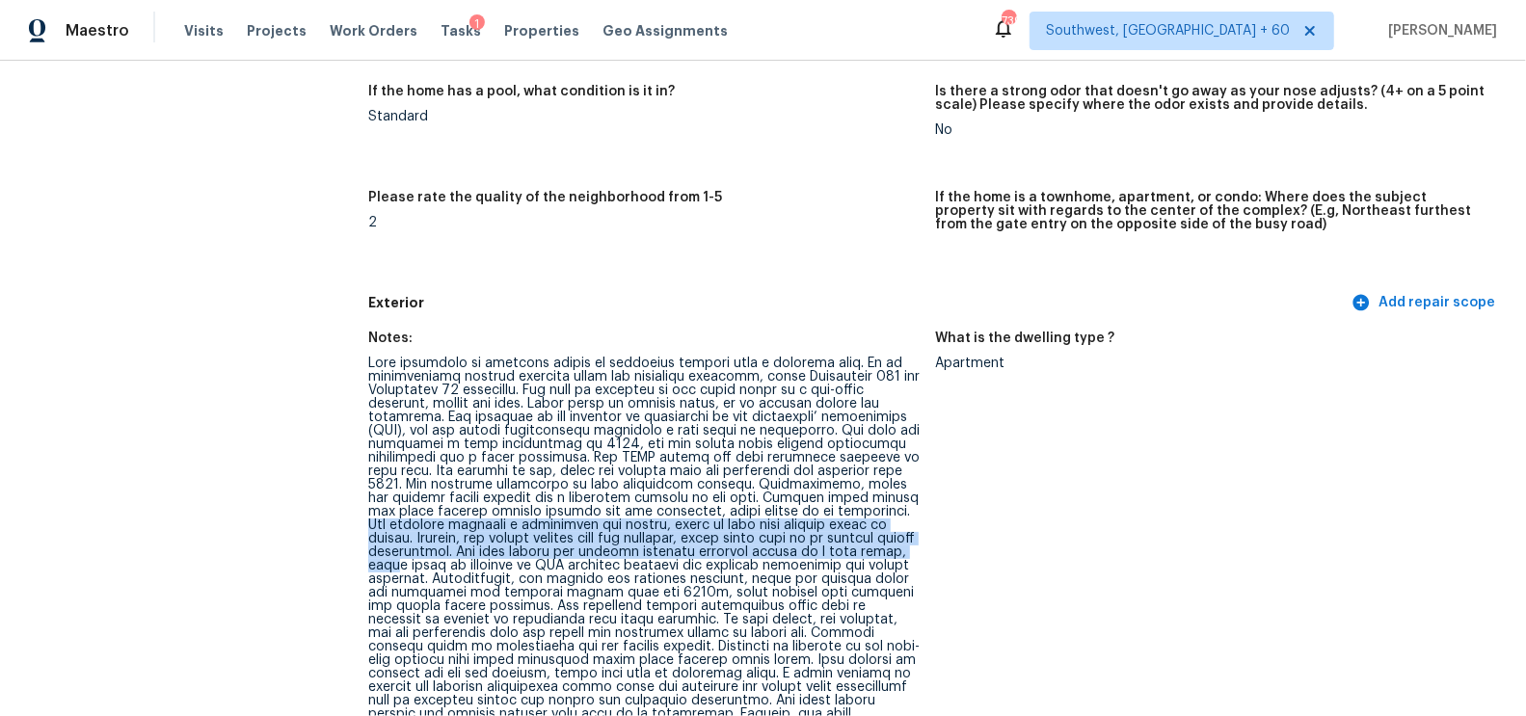
drag, startPoint x: 737, startPoint y: 511, endPoint x: 793, endPoint y: 548, distance: 66.8
click at [793, 548] on div at bounding box center [643, 586] width 551 height 459
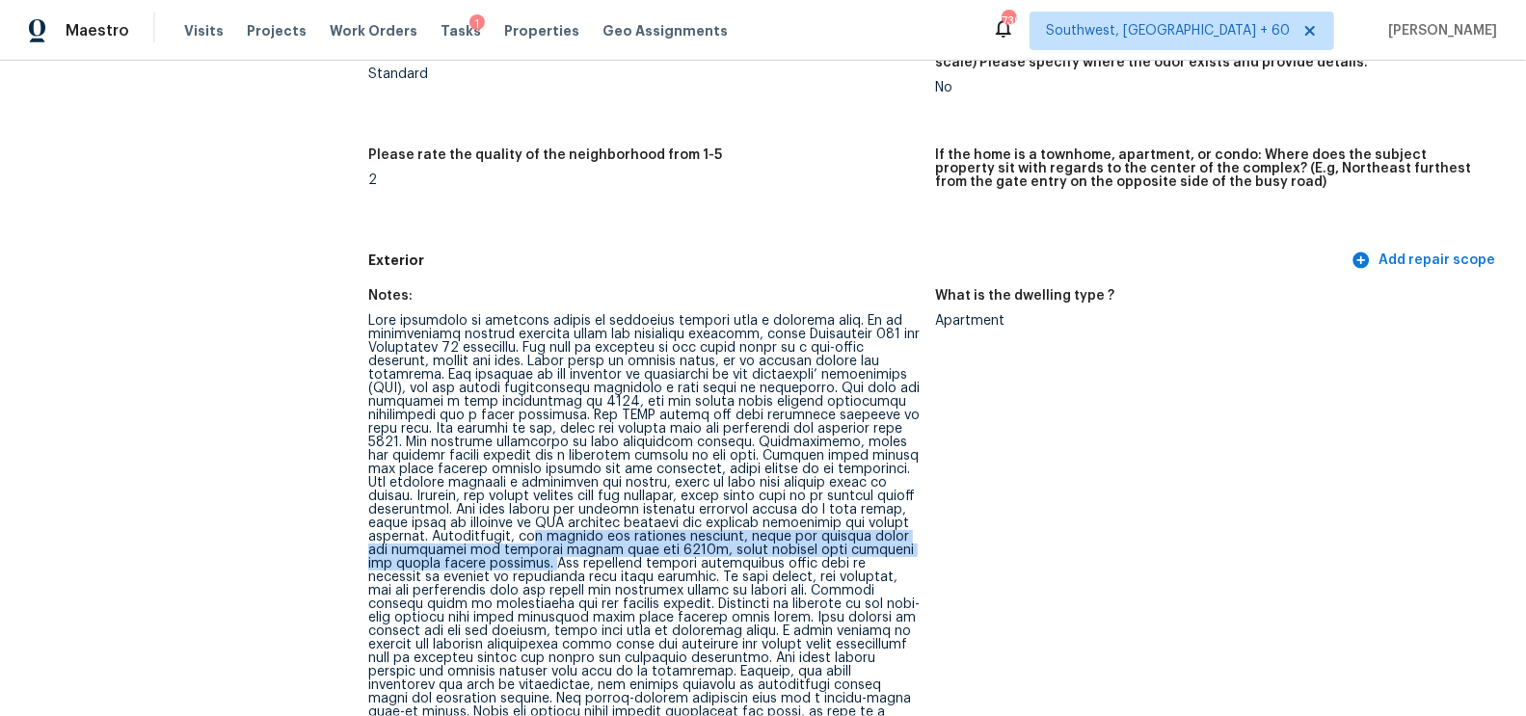
drag, startPoint x: 461, startPoint y: 536, endPoint x: 436, endPoint y: 568, distance: 40.5
click at [436, 568] on div at bounding box center [643, 543] width 551 height 459
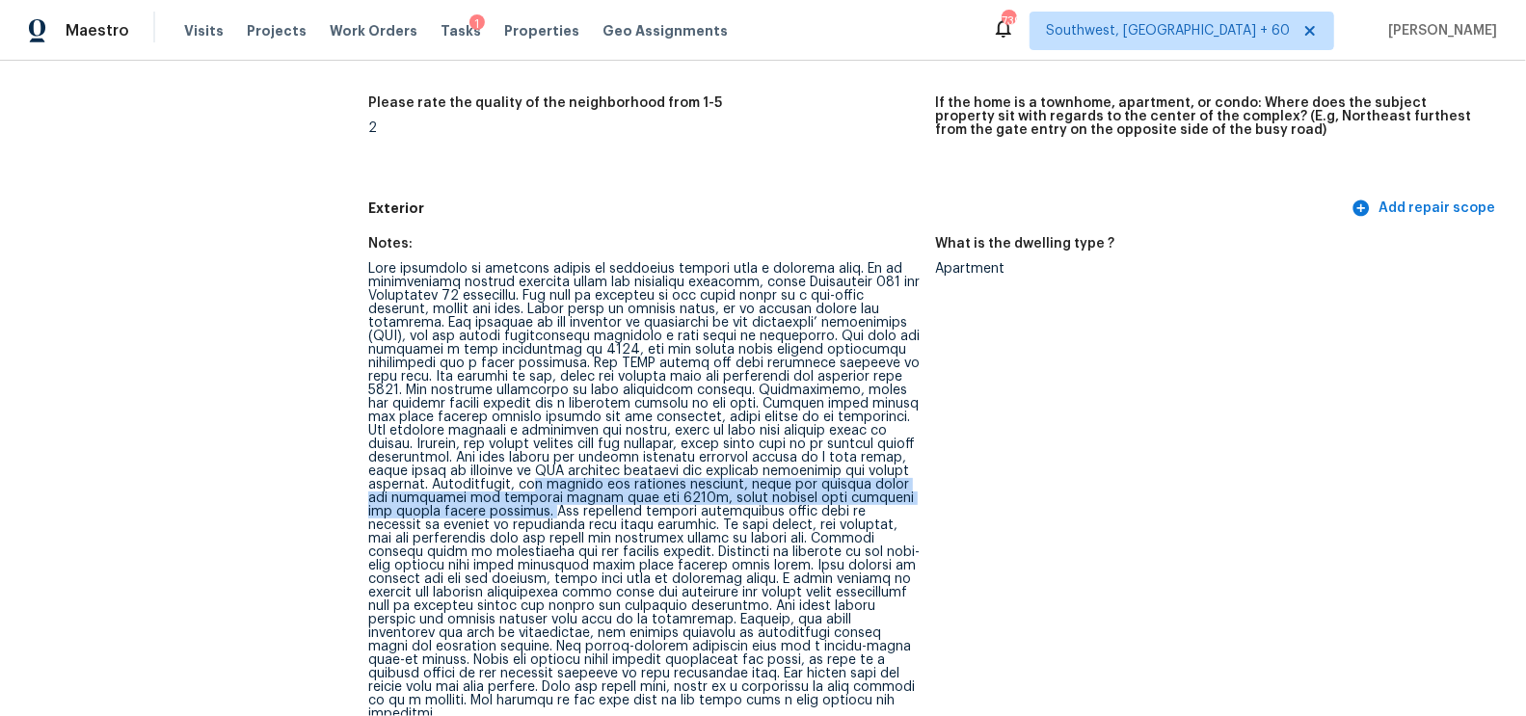
scroll to position [569, 0]
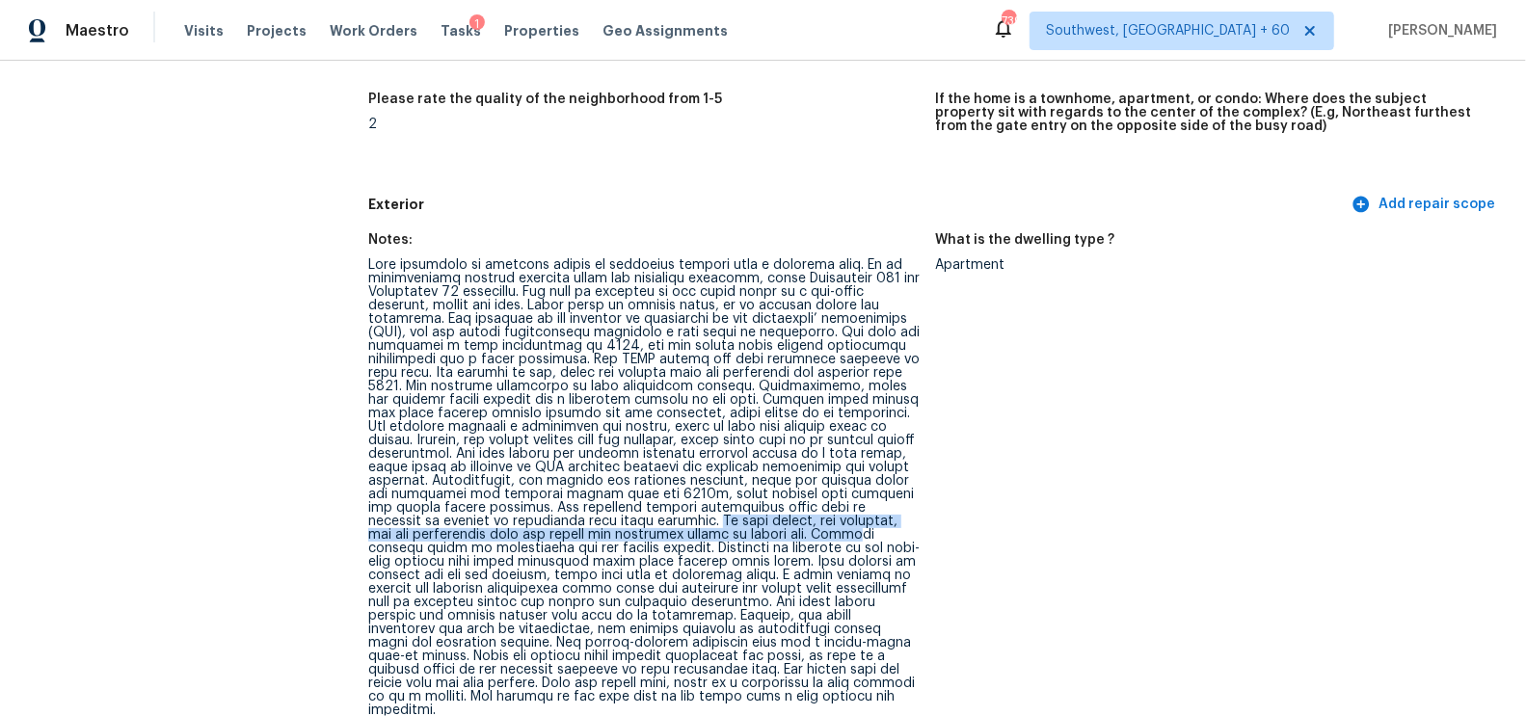
drag, startPoint x: 562, startPoint y: 521, endPoint x: 710, endPoint y: 527, distance: 147.6
click at [710, 527] on div at bounding box center [643, 487] width 551 height 459
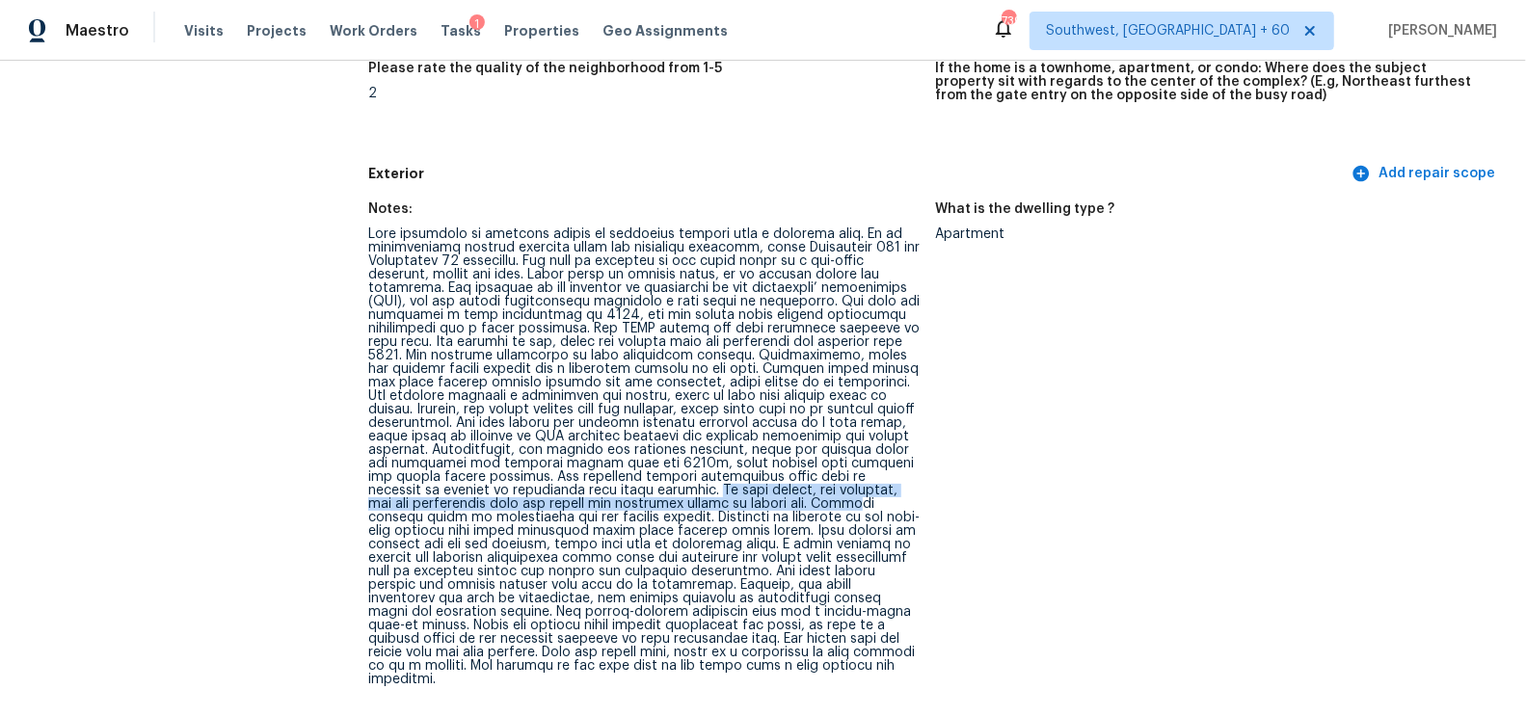
scroll to position [604, 0]
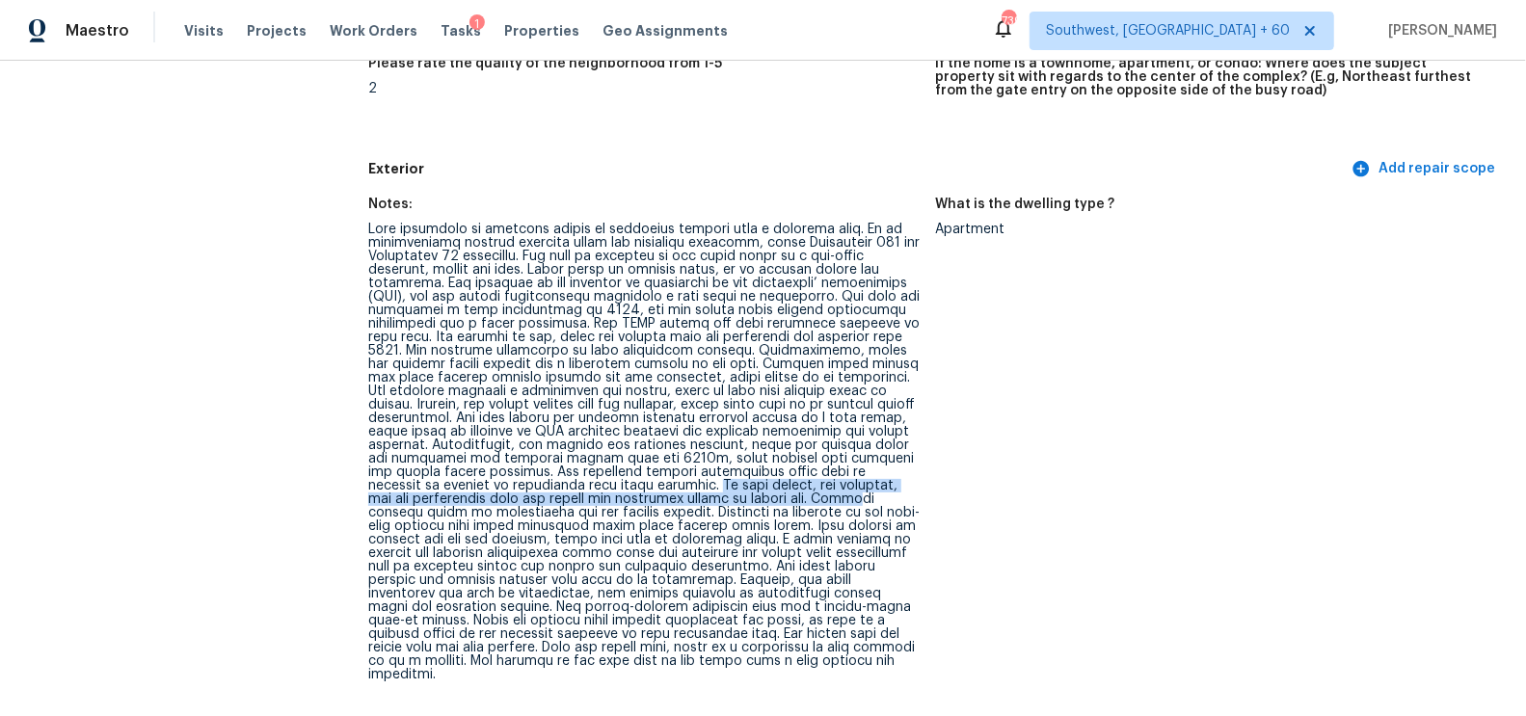
click at [619, 515] on div at bounding box center [643, 452] width 551 height 459
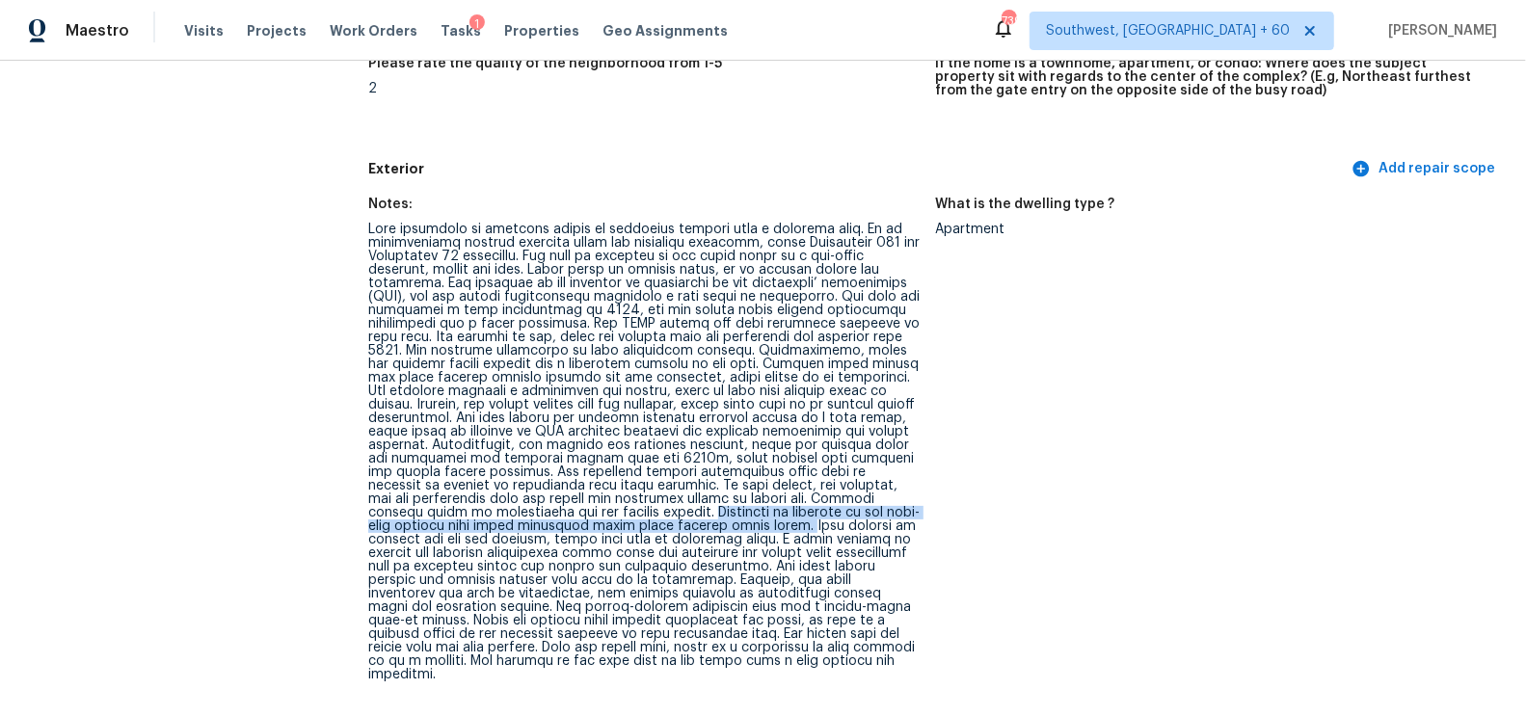
drag, startPoint x: 612, startPoint y: 510, endPoint x: 685, endPoint y: 523, distance: 74.5
click at [685, 523] on div at bounding box center [643, 452] width 551 height 459
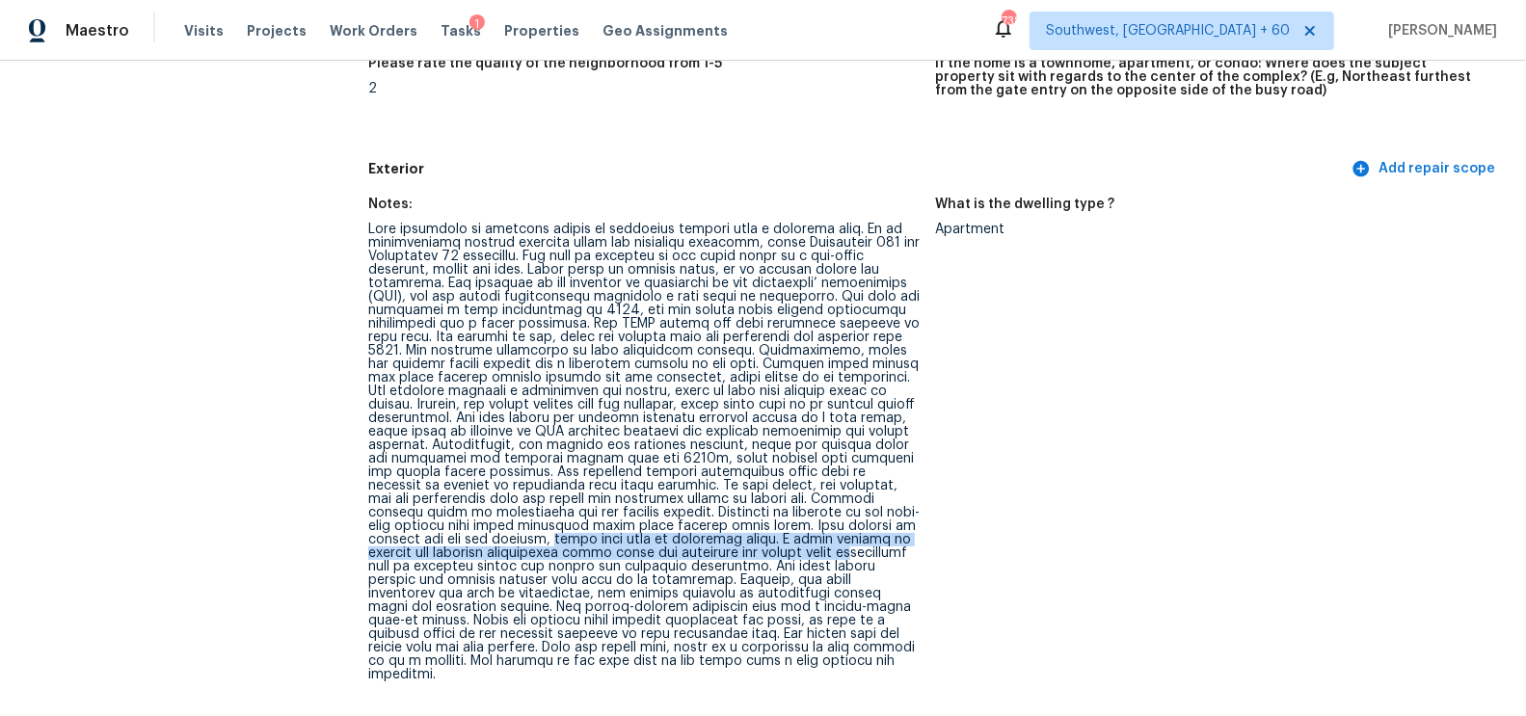
drag, startPoint x: 429, startPoint y: 539, endPoint x: 713, endPoint y: 555, distance: 284.9
click at [713, 555] on div at bounding box center [643, 452] width 551 height 459
click at [690, 538] on div at bounding box center [643, 452] width 551 height 459
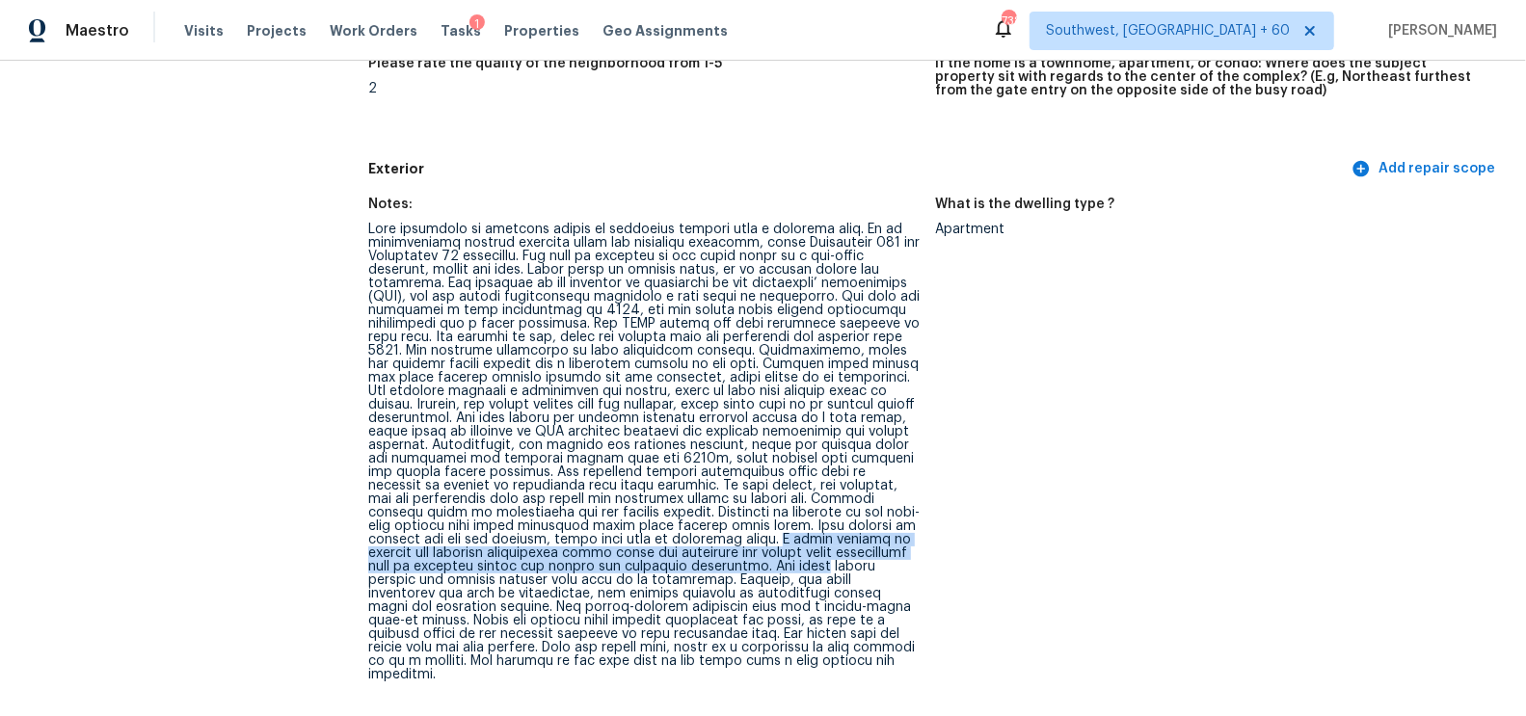
drag, startPoint x: 650, startPoint y: 535, endPoint x: 705, endPoint y: 560, distance: 60.4
click at [705, 560] on div at bounding box center [643, 452] width 551 height 459
click at [618, 560] on div at bounding box center [643, 452] width 551 height 459
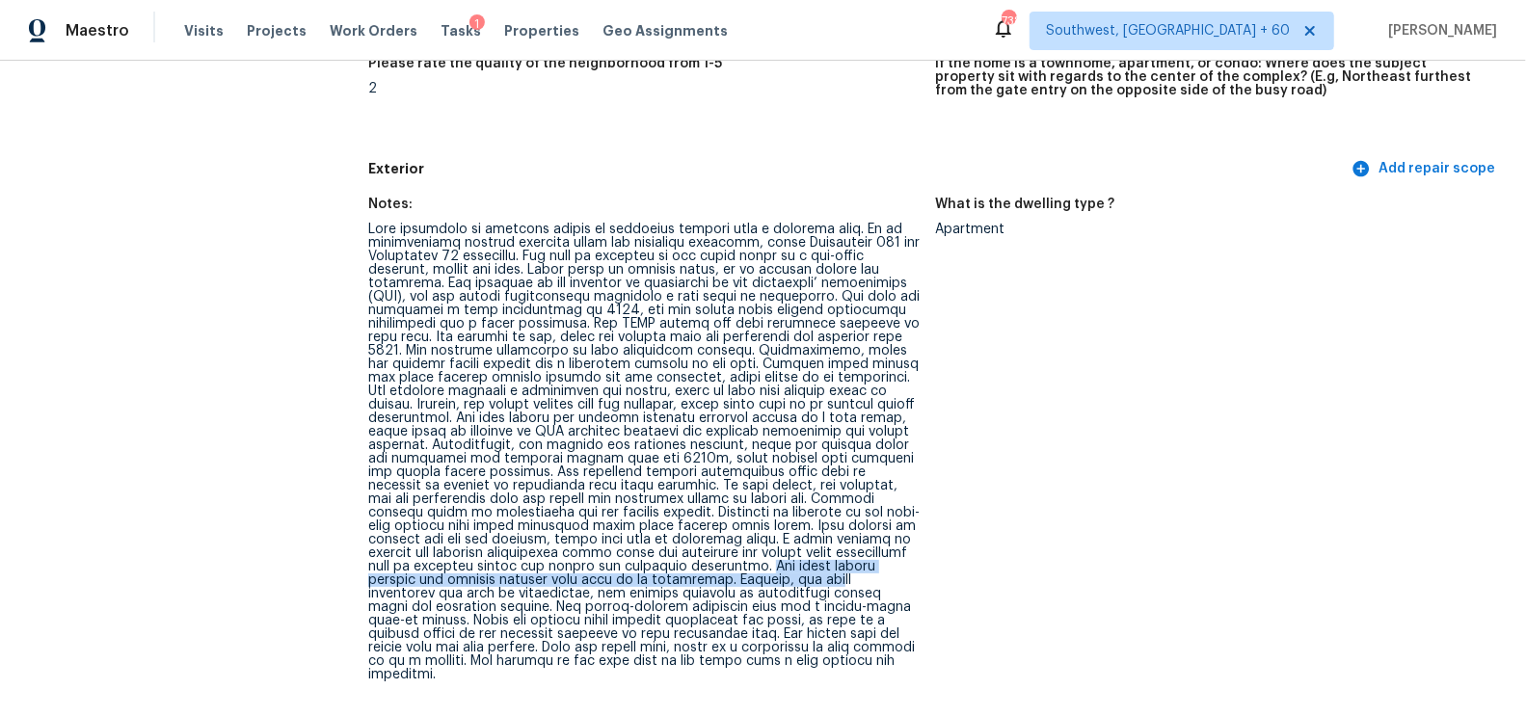
drag, startPoint x: 645, startPoint y: 563, endPoint x: 646, endPoint y: 575, distance: 11.6
click at [646, 575] on div at bounding box center [643, 452] width 551 height 459
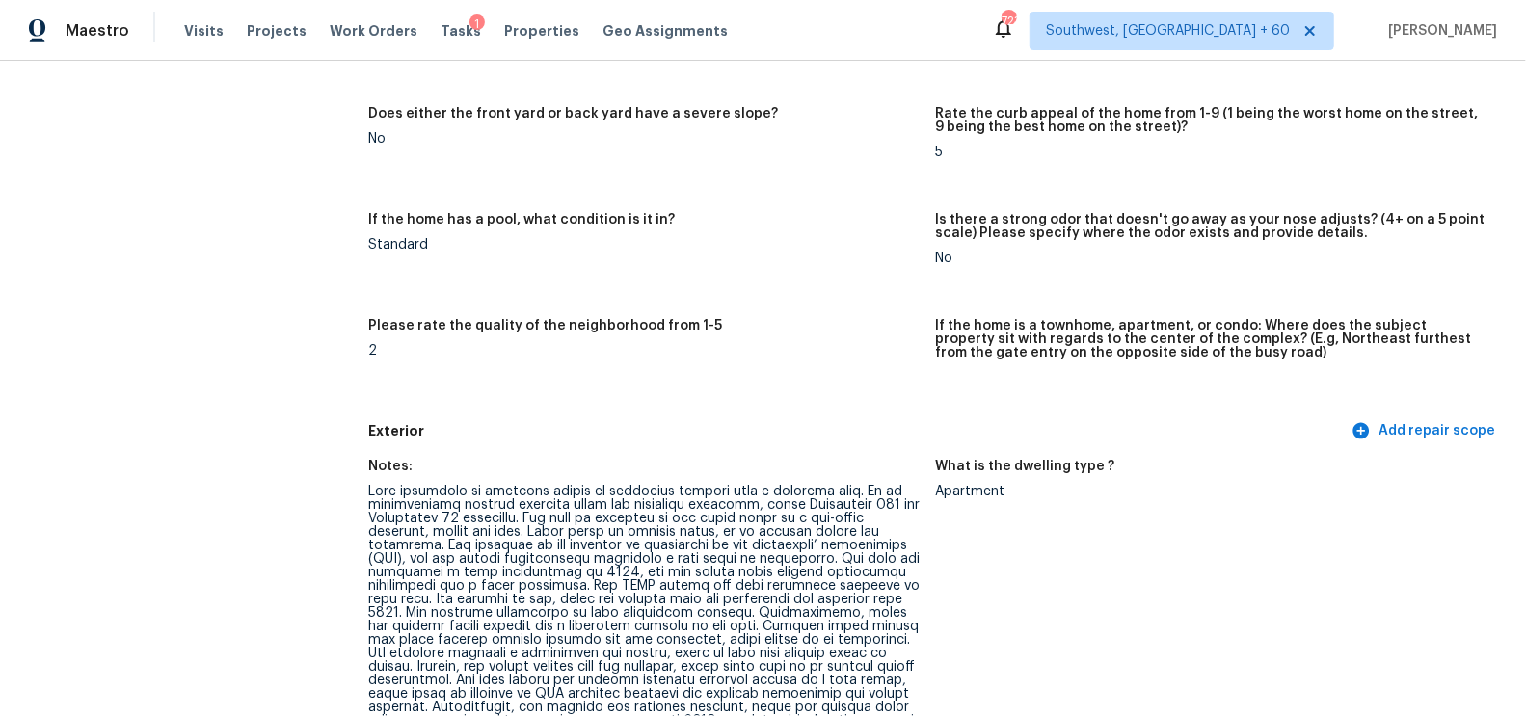
scroll to position [0, 0]
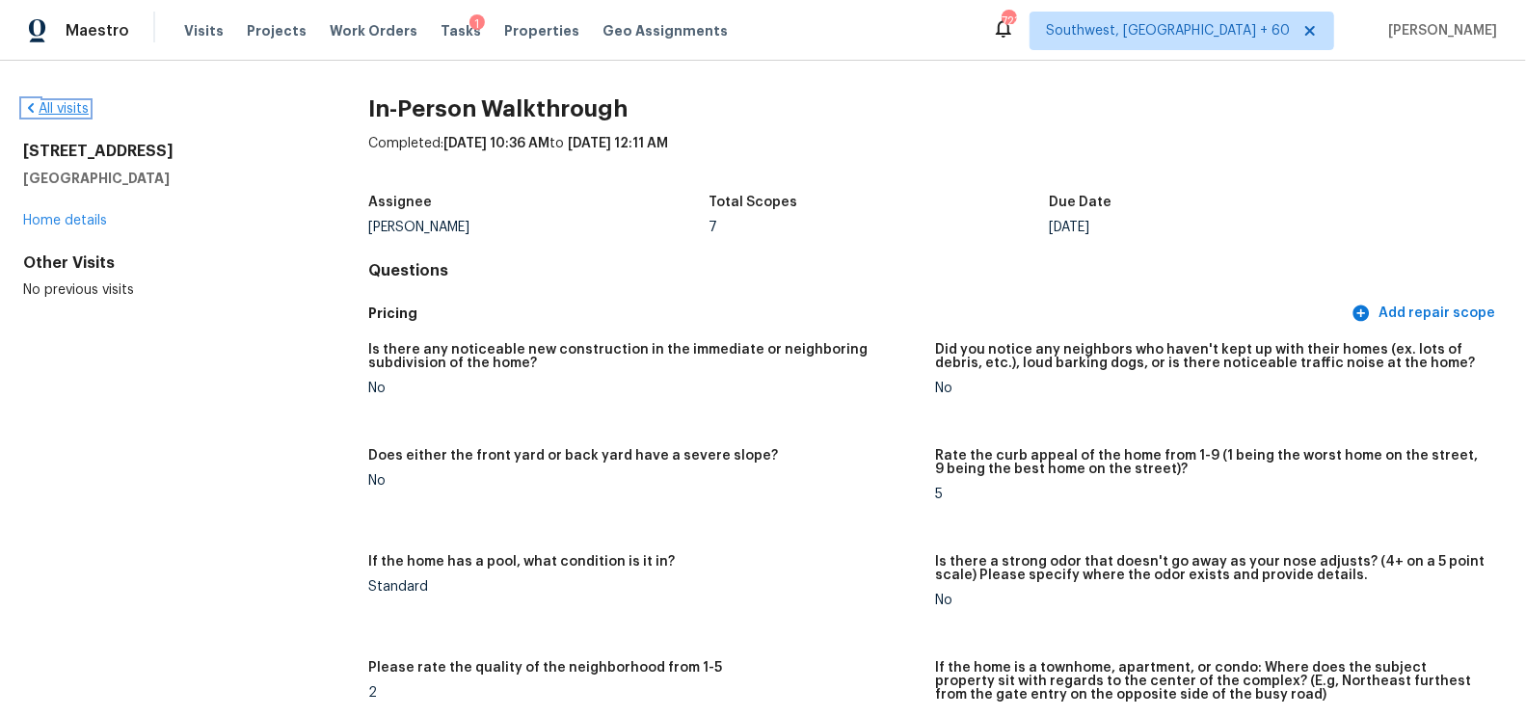
click at [81, 110] on link "All visits" at bounding box center [56, 108] width 66 height 13
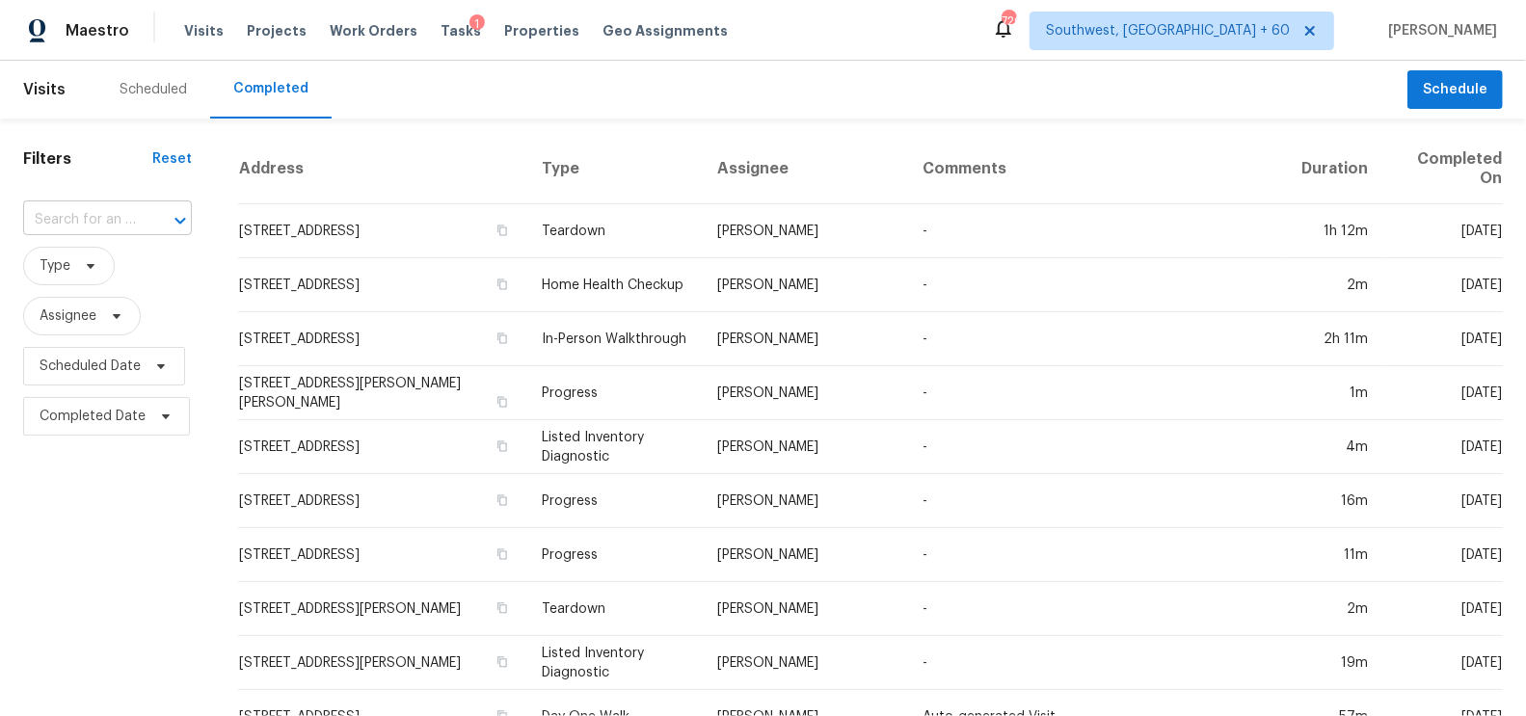
click at [94, 235] on body "Maestro Visits Projects Work Orders Tasks 1 Properties Geo Assignments 720 Sout…" at bounding box center [763, 358] width 1526 height 716
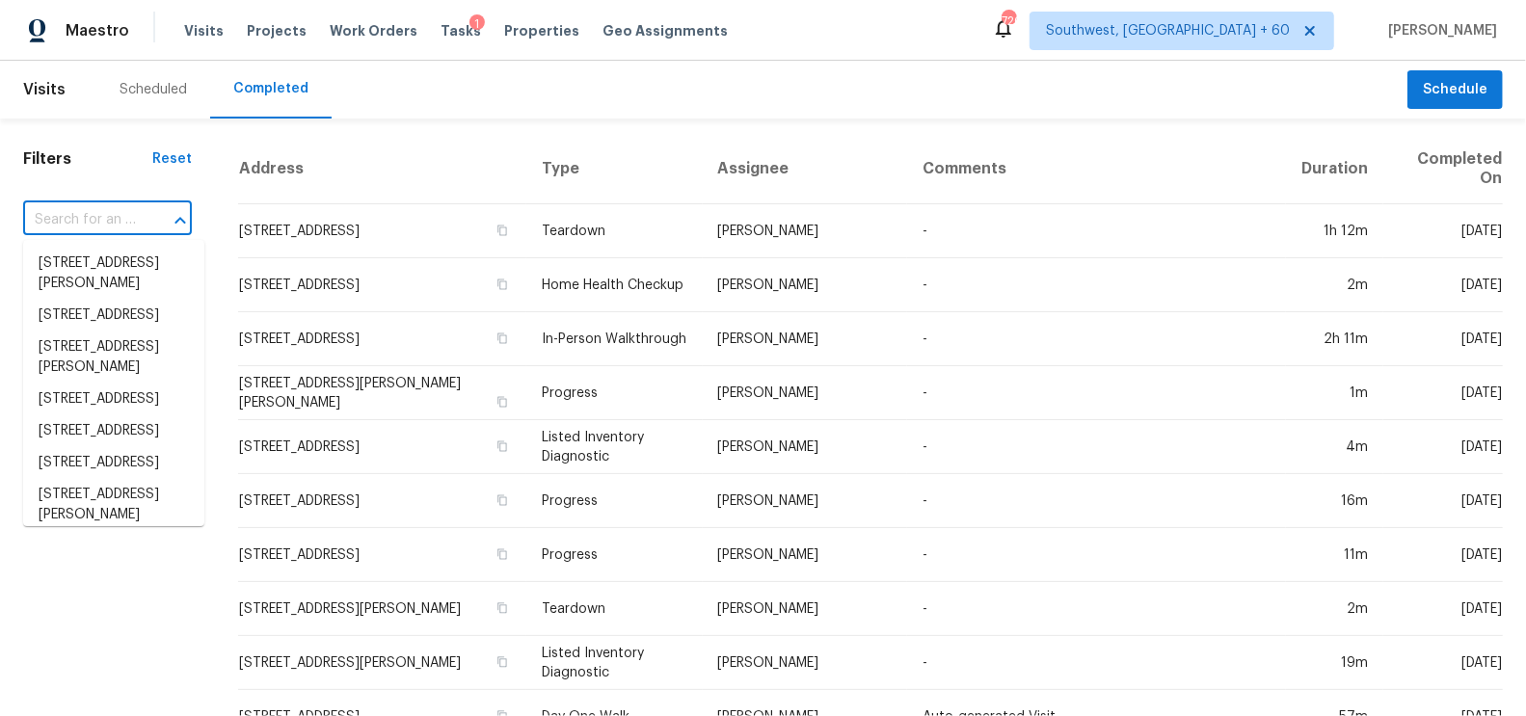
paste input "7332 Mako Dr Hudson FL 34667"
type input "7332 Mako Dr Hudson FL 34667"
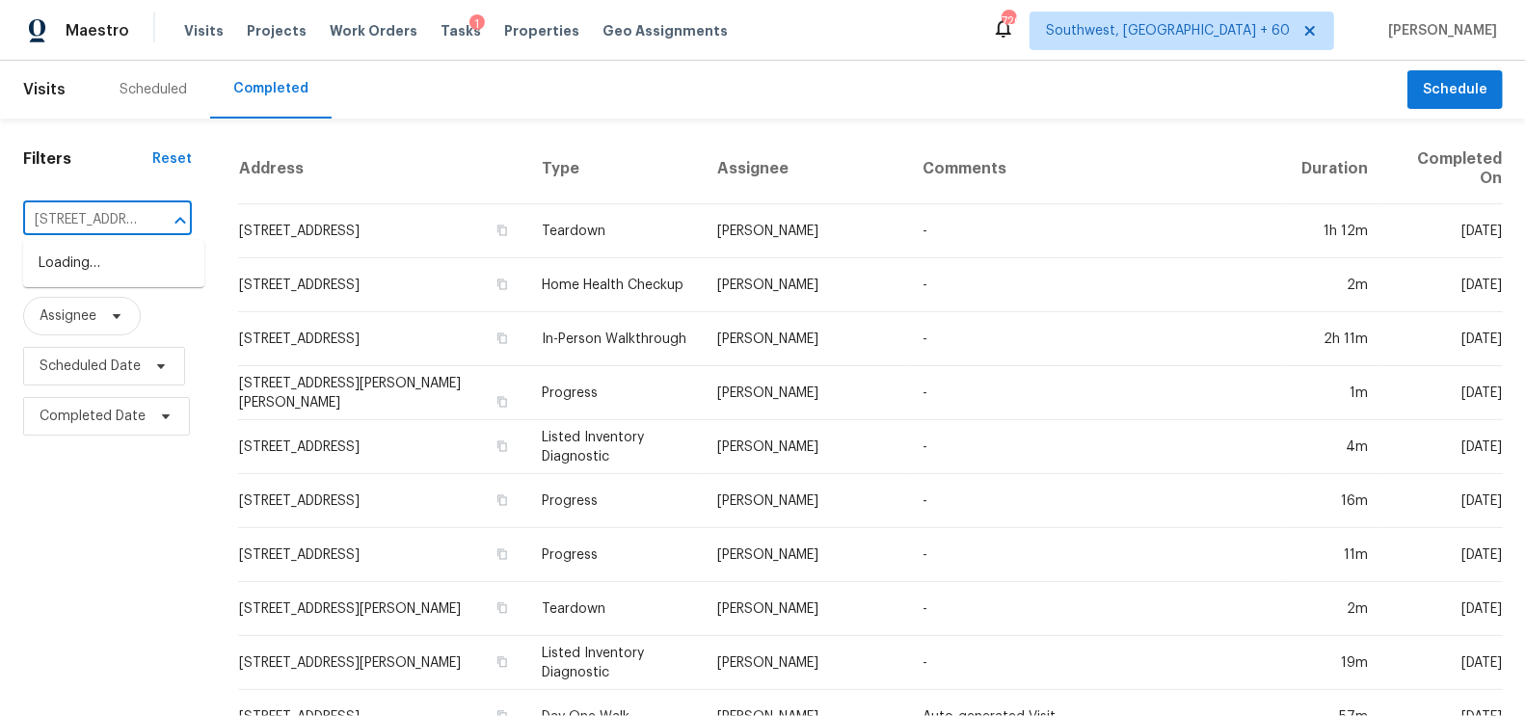
scroll to position [0, 84]
click at [143, 277] on li "7332 Mako Dr, Hudson, FL 34667" at bounding box center [113, 274] width 181 height 52
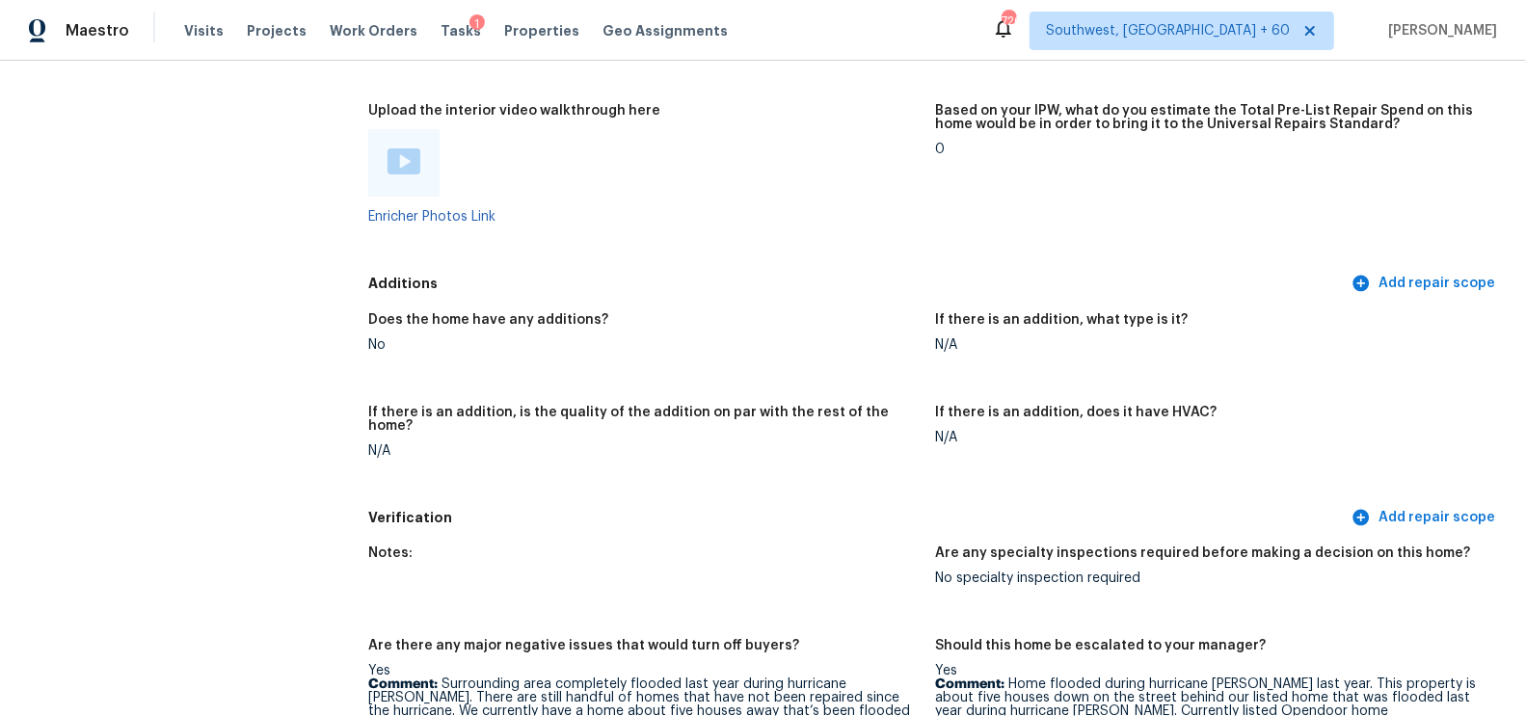
scroll to position [3753, 0]
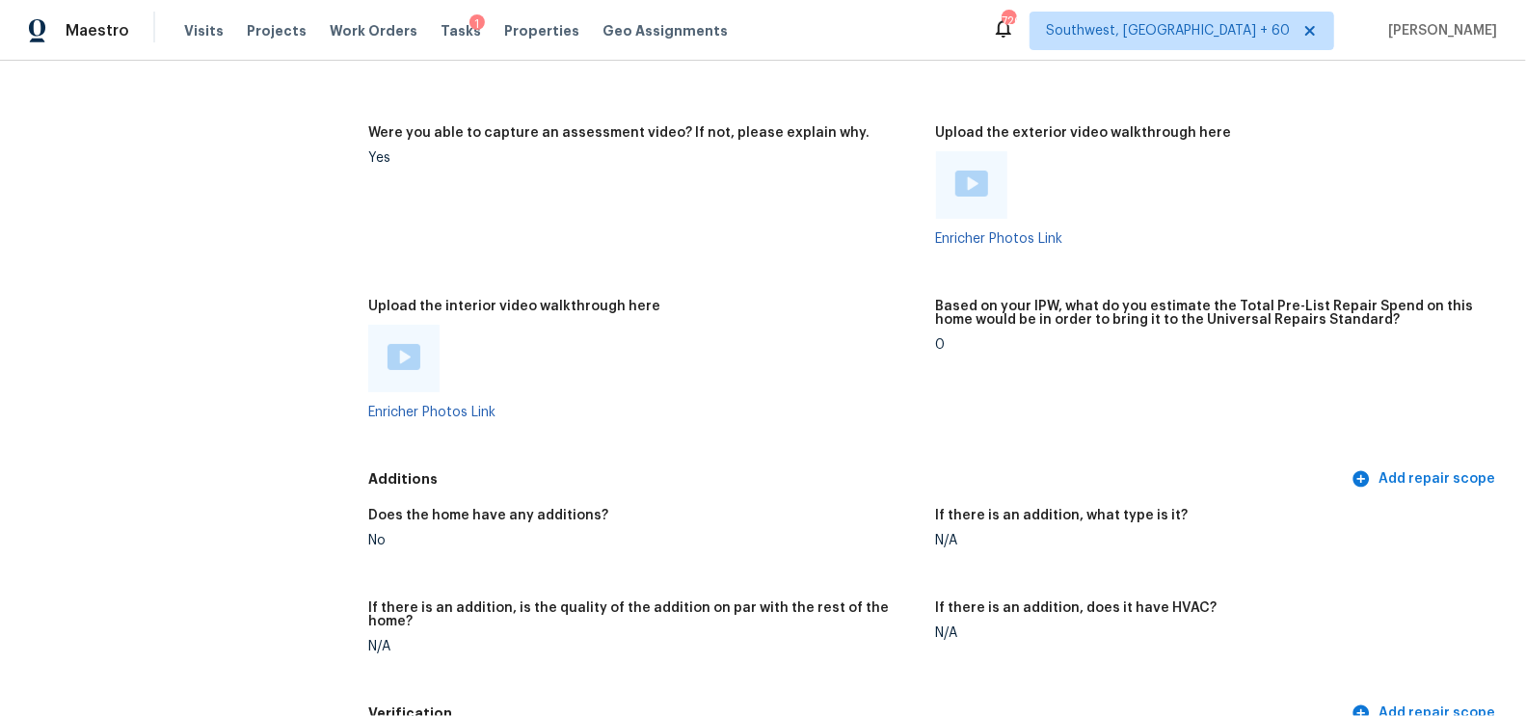
click at [971, 203] on div at bounding box center [971, 184] width 71 height 67
click at [971, 189] on img at bounding box center [971, 184] width 33 height 26
click at [409, 346] on img at bounding box center [404, 357] width 33 height 26
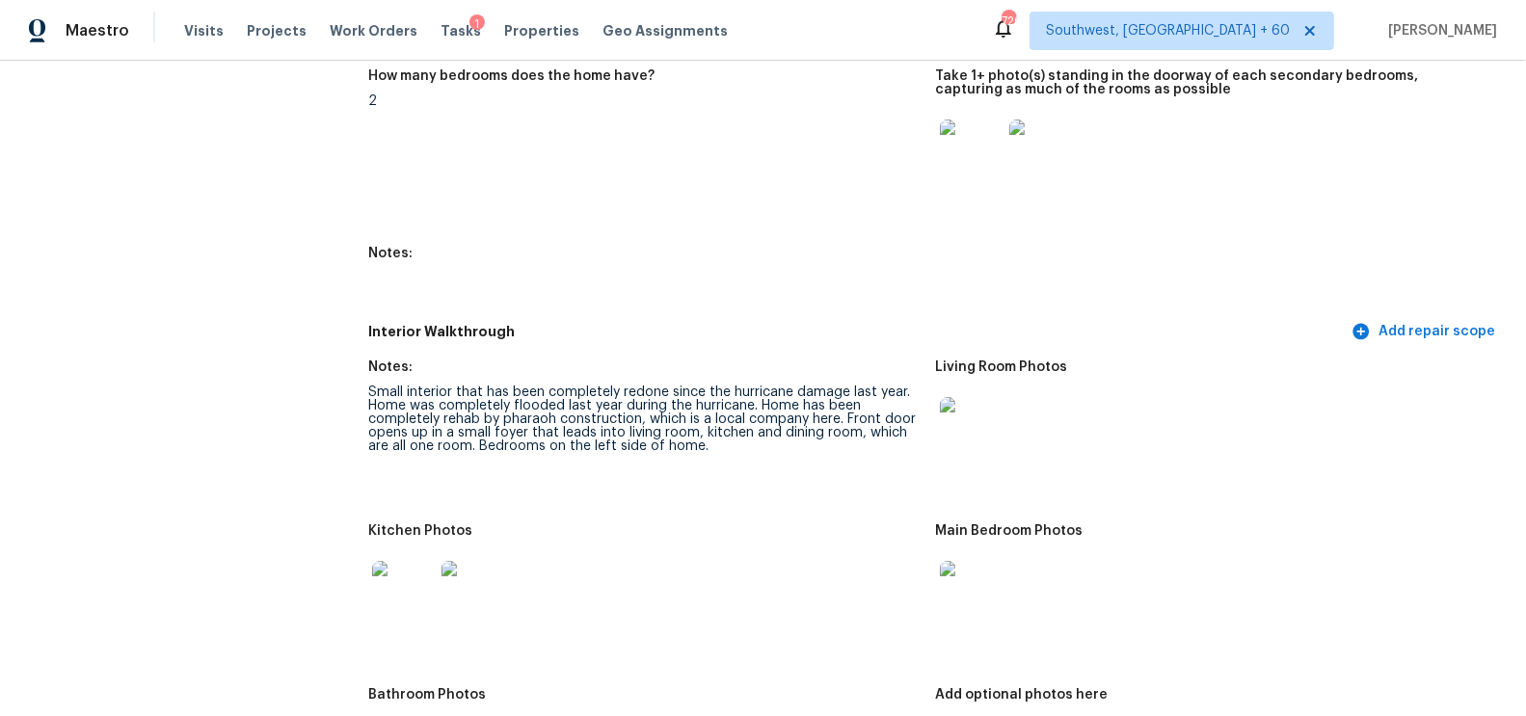
scroll to position [1973, 0]
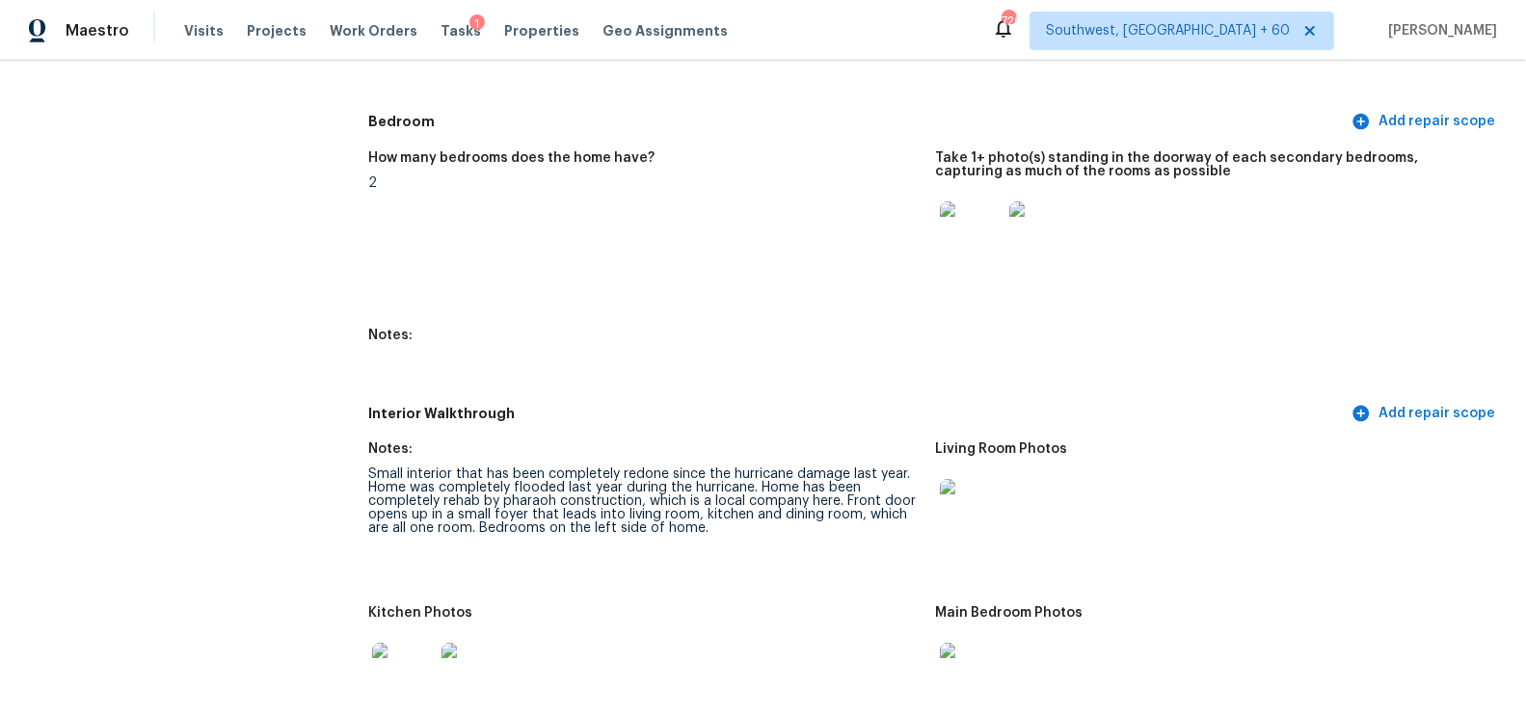
click at [960, 512] on img at bounding box center [971, 510] width 62 height 62
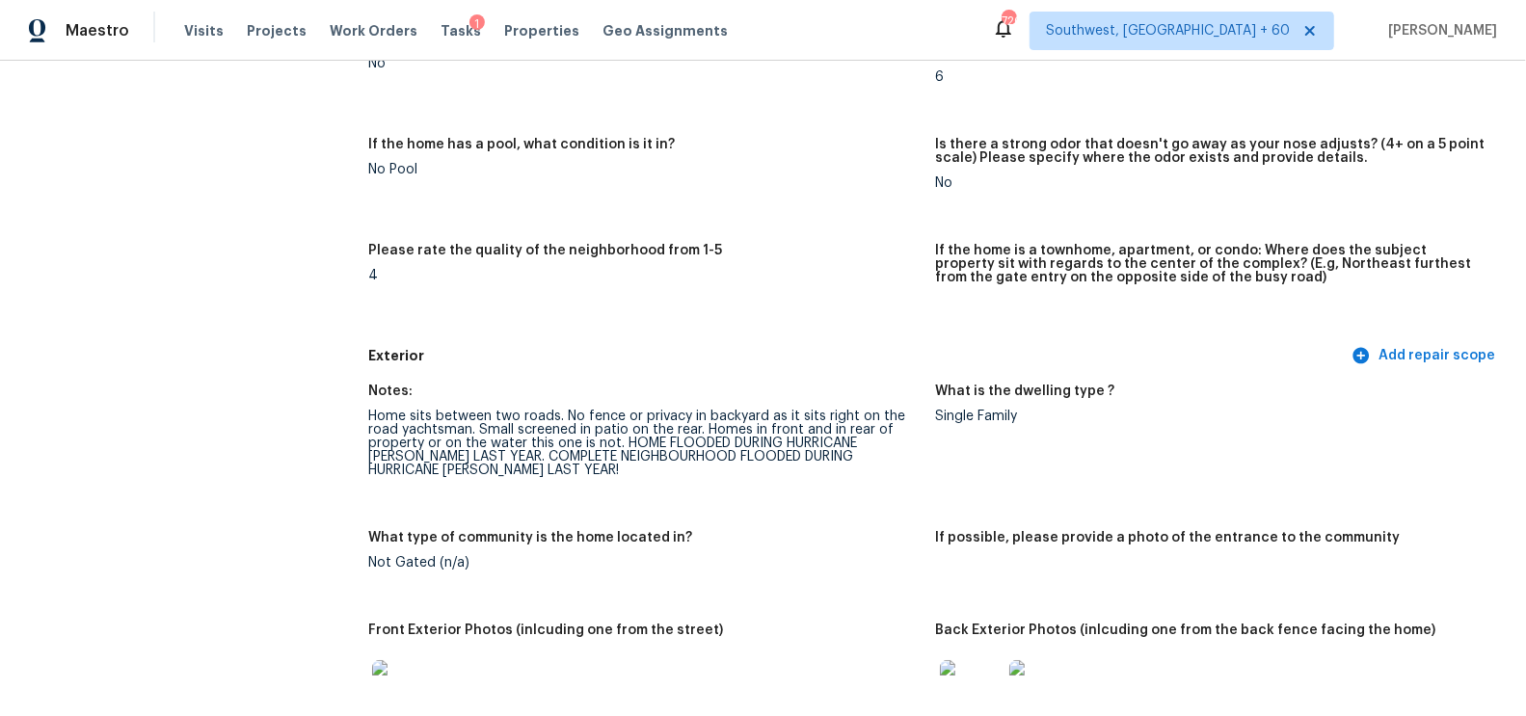
scroll to position [474, 0]
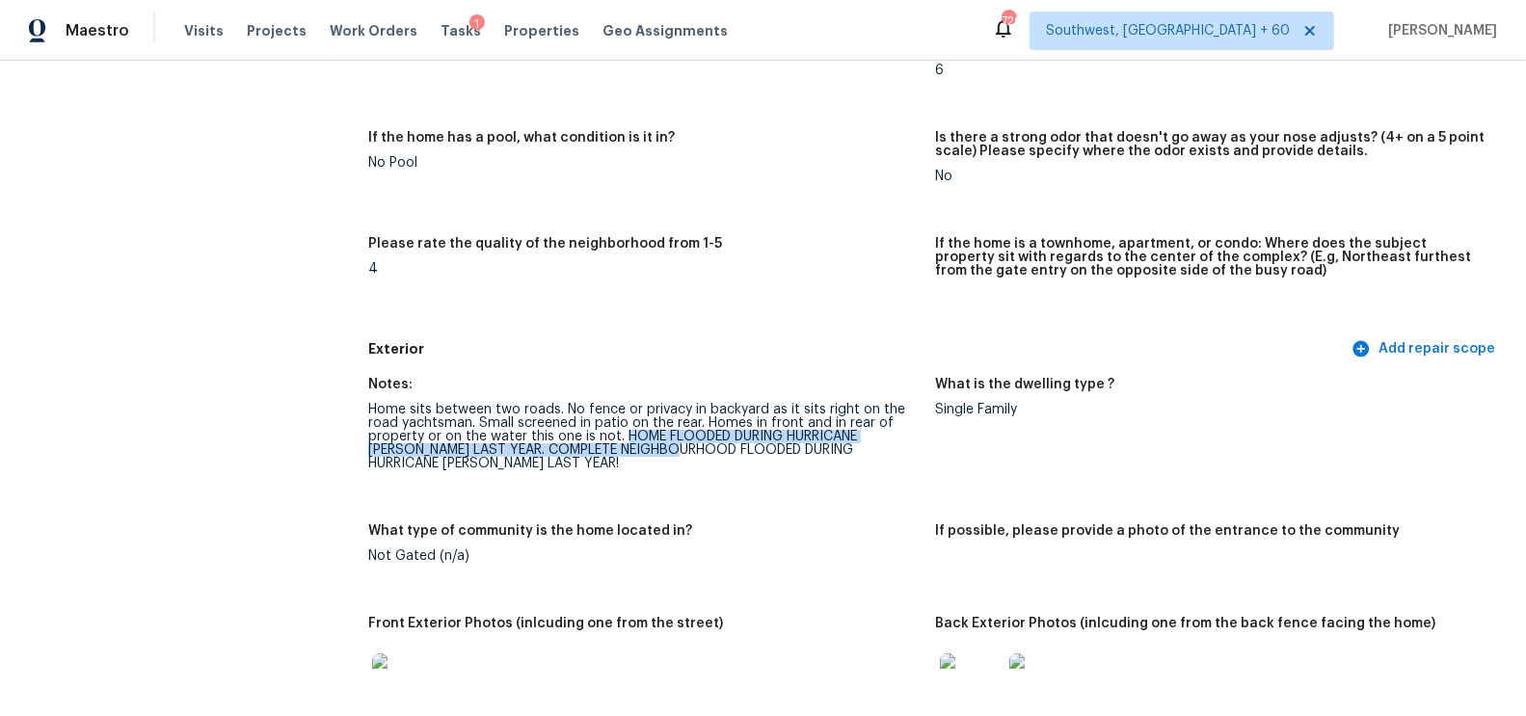
drag, startPoint x: 625, startPoint y: 433, endPoint x: 643, endPoint y: 455, distance: 28.8
click at [643, 455] on div "Home sits between two roads. No fence or privacy in backyard as it sits right o…" at bounding box center [643, 436] width 551 height 67
click at [620, 472] on figure "Notes: Home sits between two roads. No fence or privacy in backyard as it sits …" at bounding box center [651, 439] width 567 height 123
drag, startPoint x: 621, startPoint y: 435, endPoint x: 667, endPoint y: 475, distance: 61.5
click at [667, 475] on figure "Notes: Home sits between two roads. No fence or privacy in backyard as it sits …" at bounding box center [651, 439] width 567 height 123
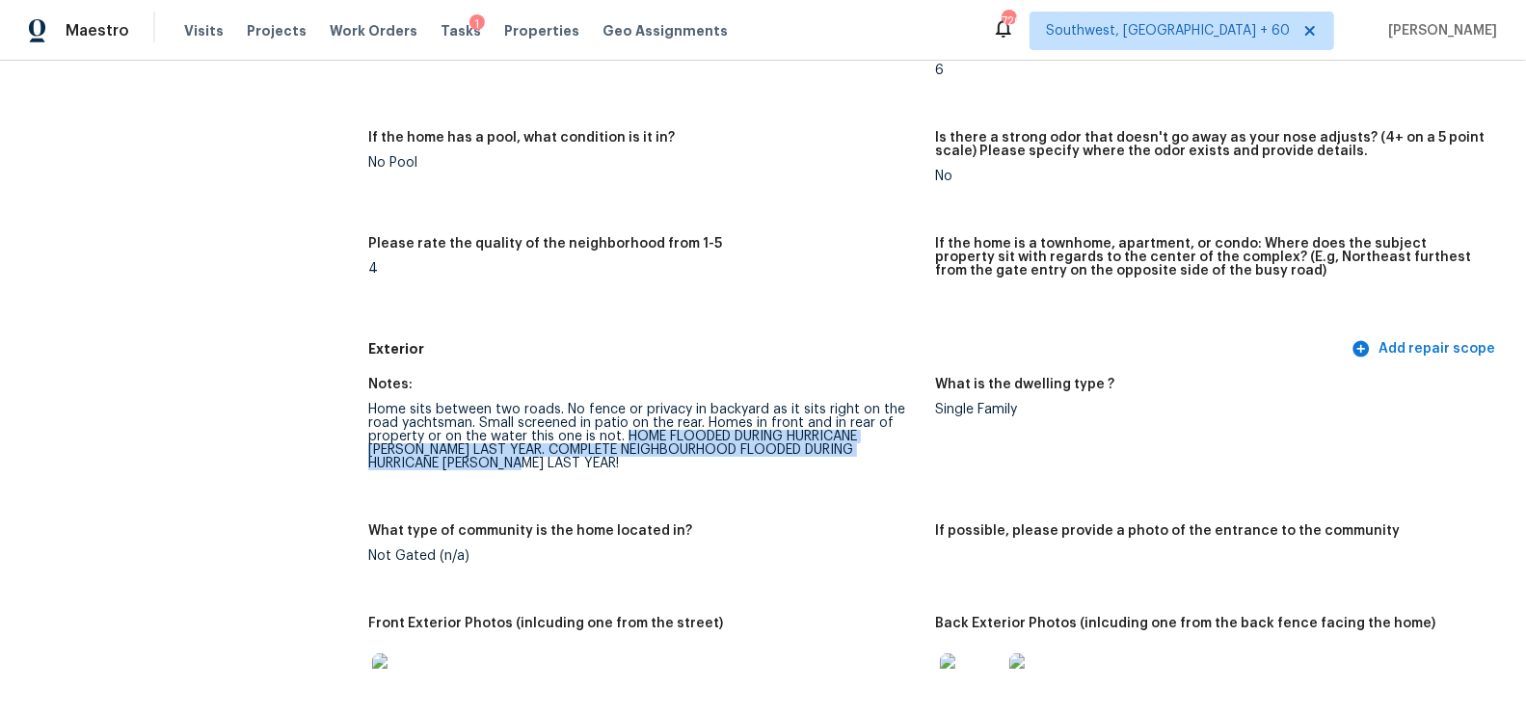
copy div "HOME FLOODED DURING HURRICANE HELENE LAST YEAR. COMPLETE NEIGHBOURHOOD FLOODED …"
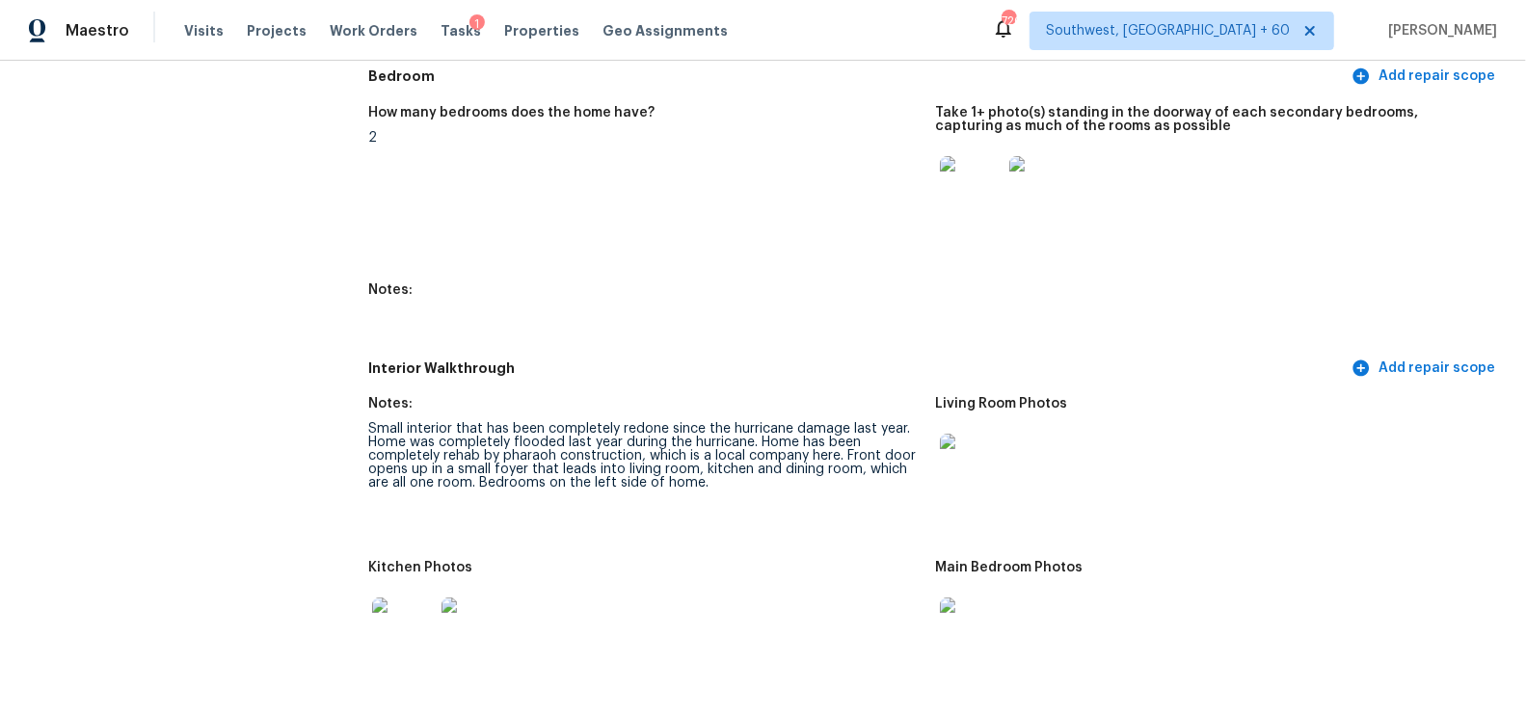
scroll to position [2021, 0]
click at [529, 409] on div "Notes:" at bounding box center [643, 407] width 551 height 25
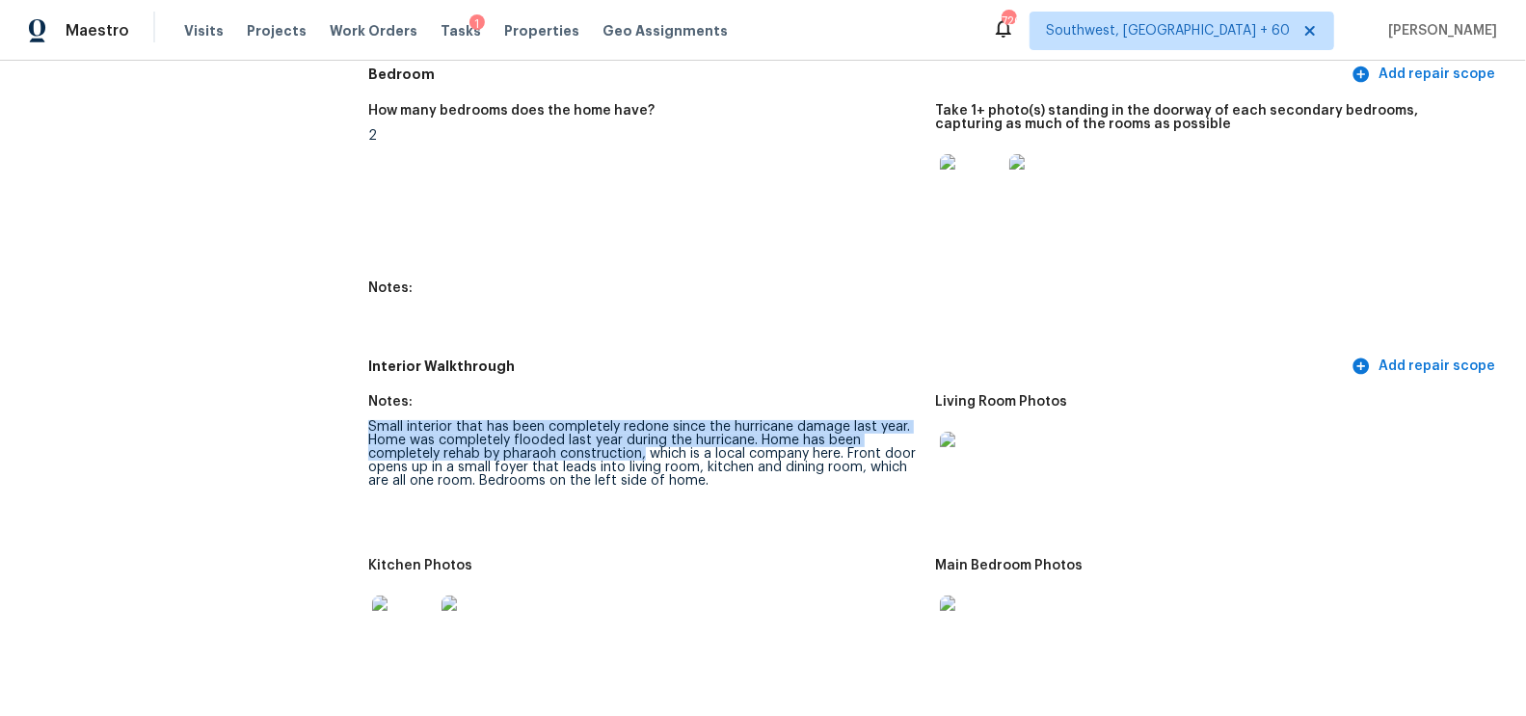
drag, startPoint x: 369, startPoint y: 423, endPoint x: 641, endPoint y: 452, distance: 273.4
click at [642, 452] on div "Small interior that has been completely redone since the hurricane damage last …" at bounding box center [643, 453] width 551 height 67
copy div "Small interior that has been completely redone since the hurricane damage last …"
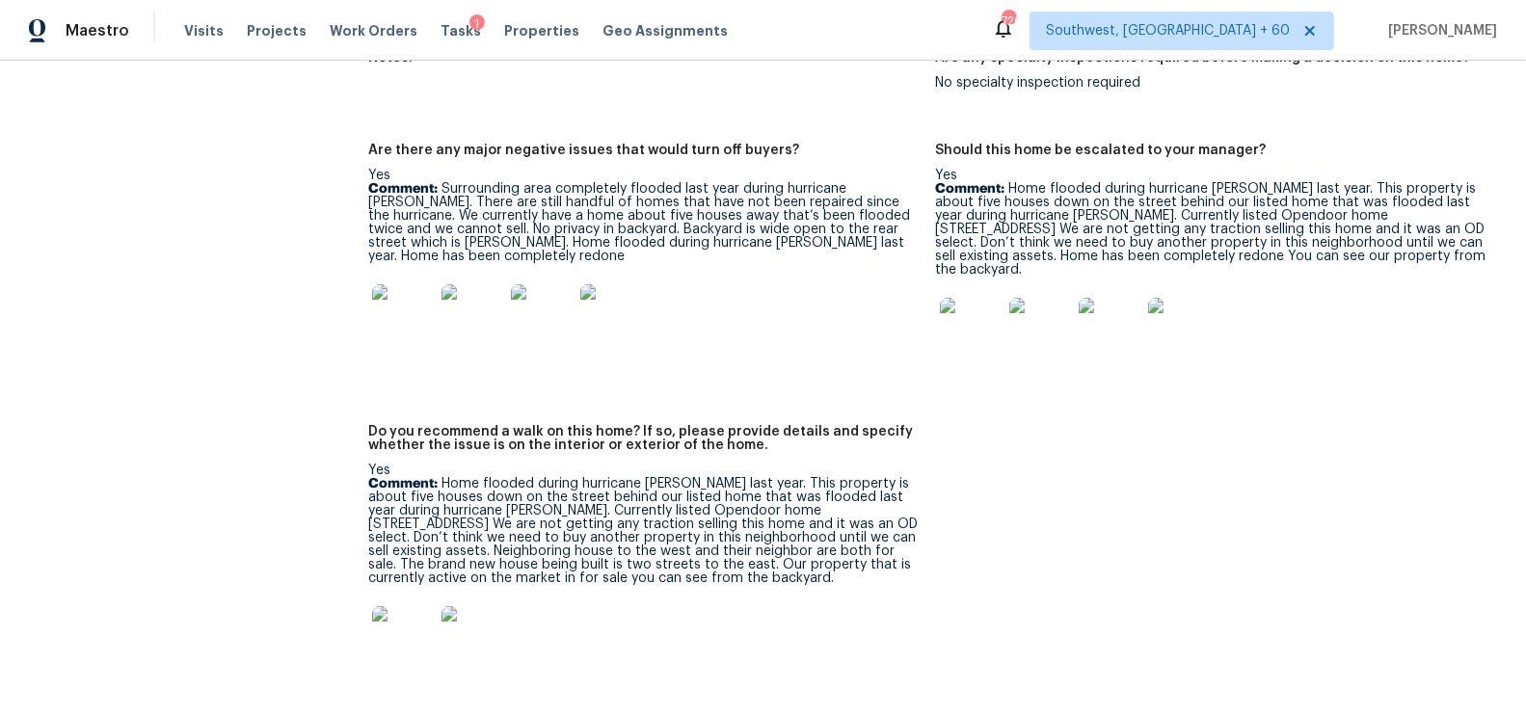
scroll to position [4459, 0]
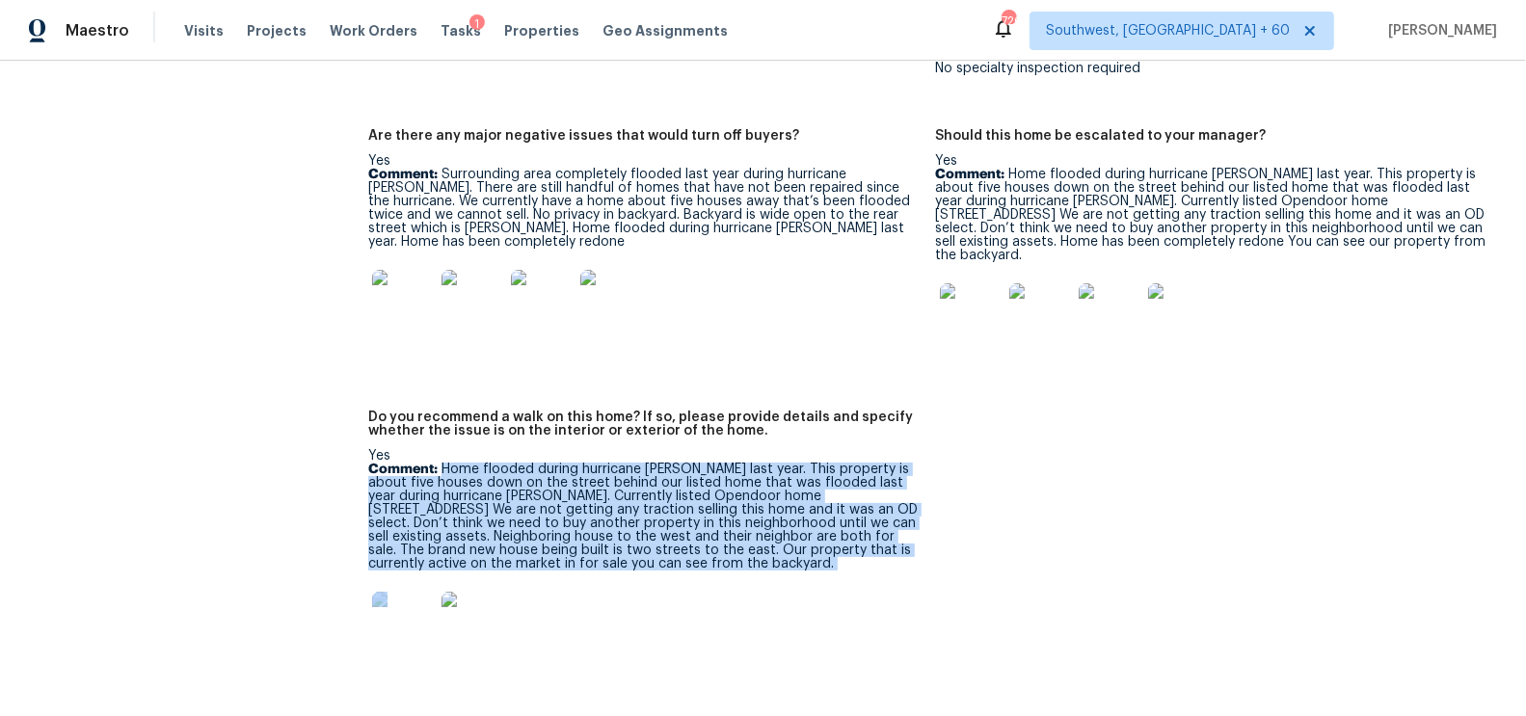
drag, startPoint x: 445, startPoint y: 442, endPoint x: 743, endPoint y: 544, distance: 314.9
click at [743, 544] on div "Yes Comment: Home flooded during hurricane Helene last year. This property is a…" at bounding box center [643, 557] width 551 height 216
copy div "Home flooded during hurricane Helene last year. This property is about five hou…"
click at [678, 580] on div at bounding box center [643, 622] width 551 height 85
drag, startPoint x: 443, startPoint y: 442, endPoint x: 732, endPoint y: 540, distance: 304.2
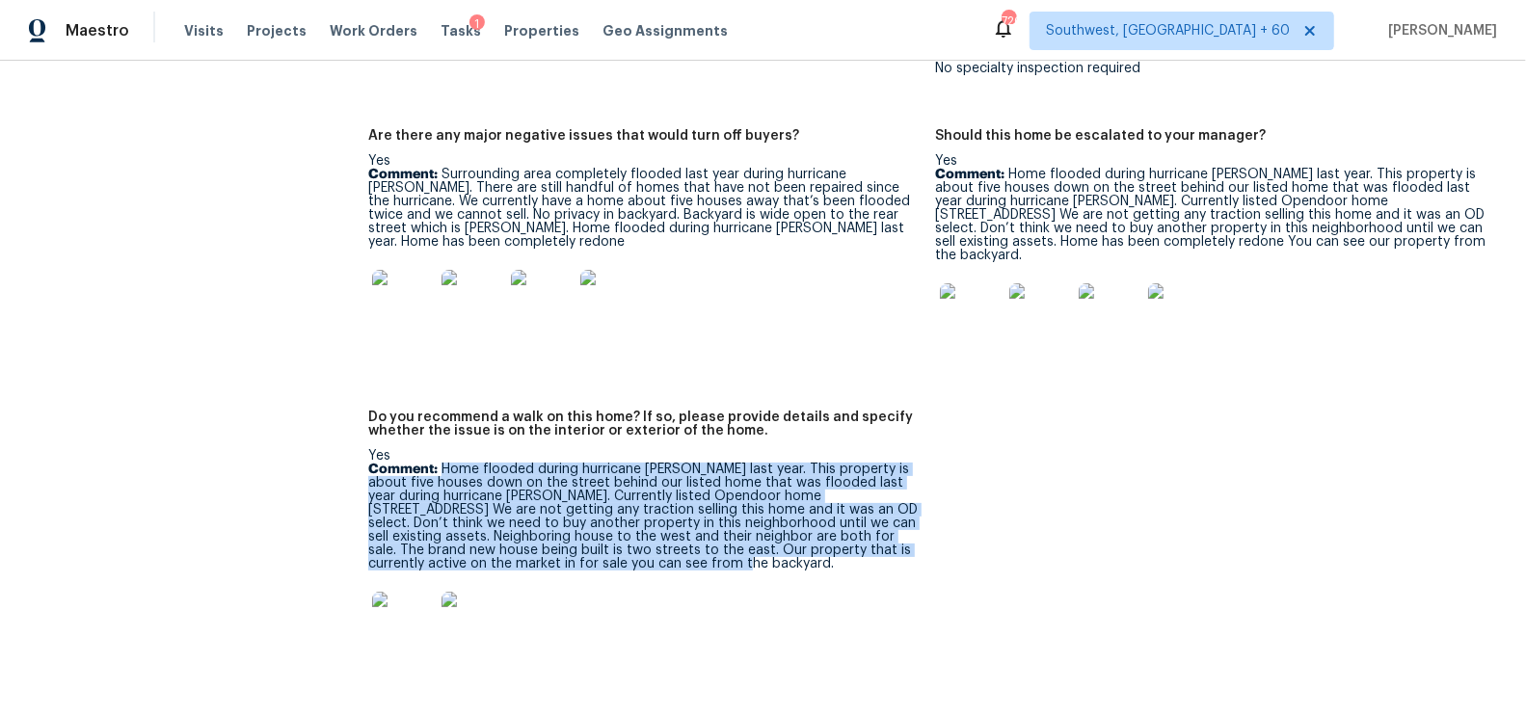
click at [732, 540] on p "Comment: Home flooded during hurricane Helene last year. This property is about…" at bounding box center [643, 517] width 551 height 108
copy p "Home flooded during hurricane Helene last year. This property is about five hou…"
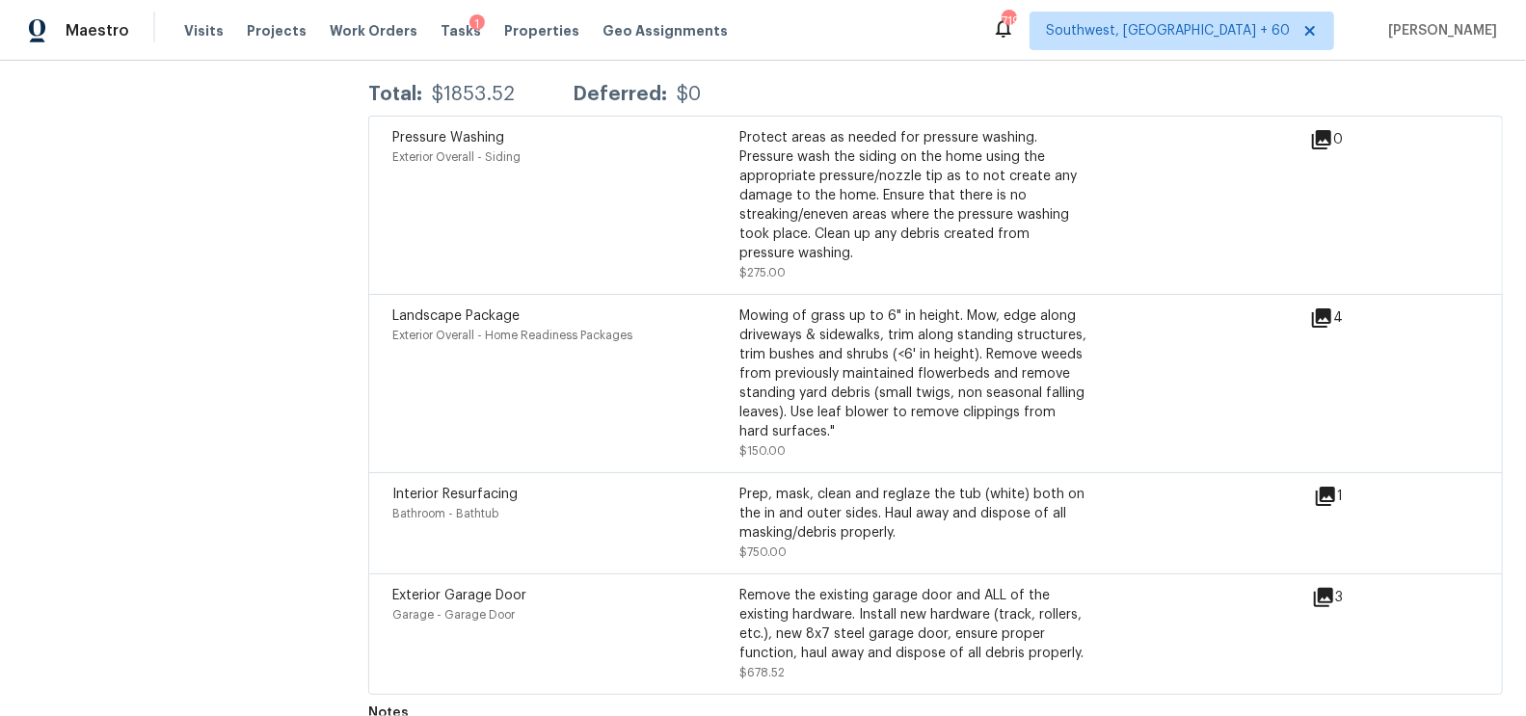
scroll to position [5199, 0]
click at [1330, 487] on icon at bounding box center [1325, 498] width 23 height 23
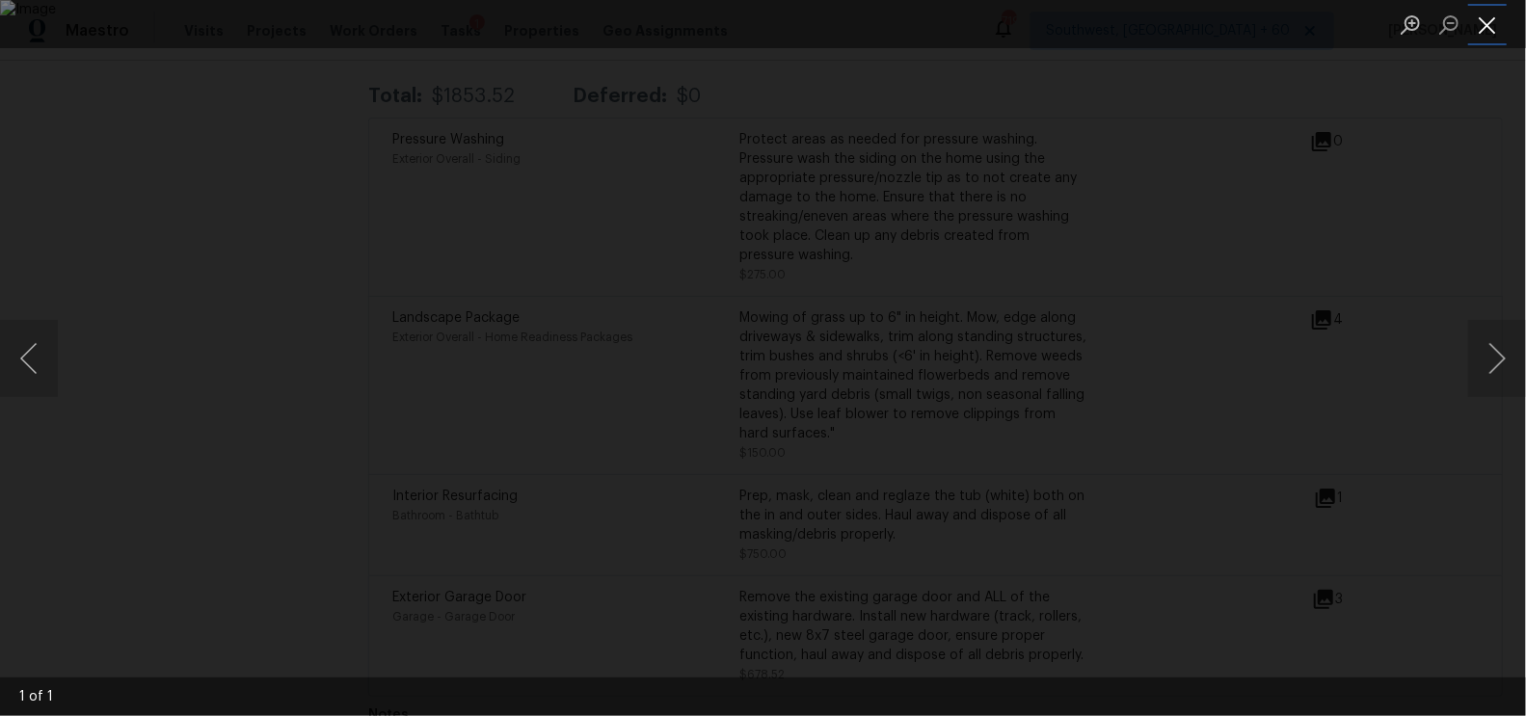
click at [1495, 30] on button "Close lightbox" at bounding box center [1487, 25] width 39 height 34
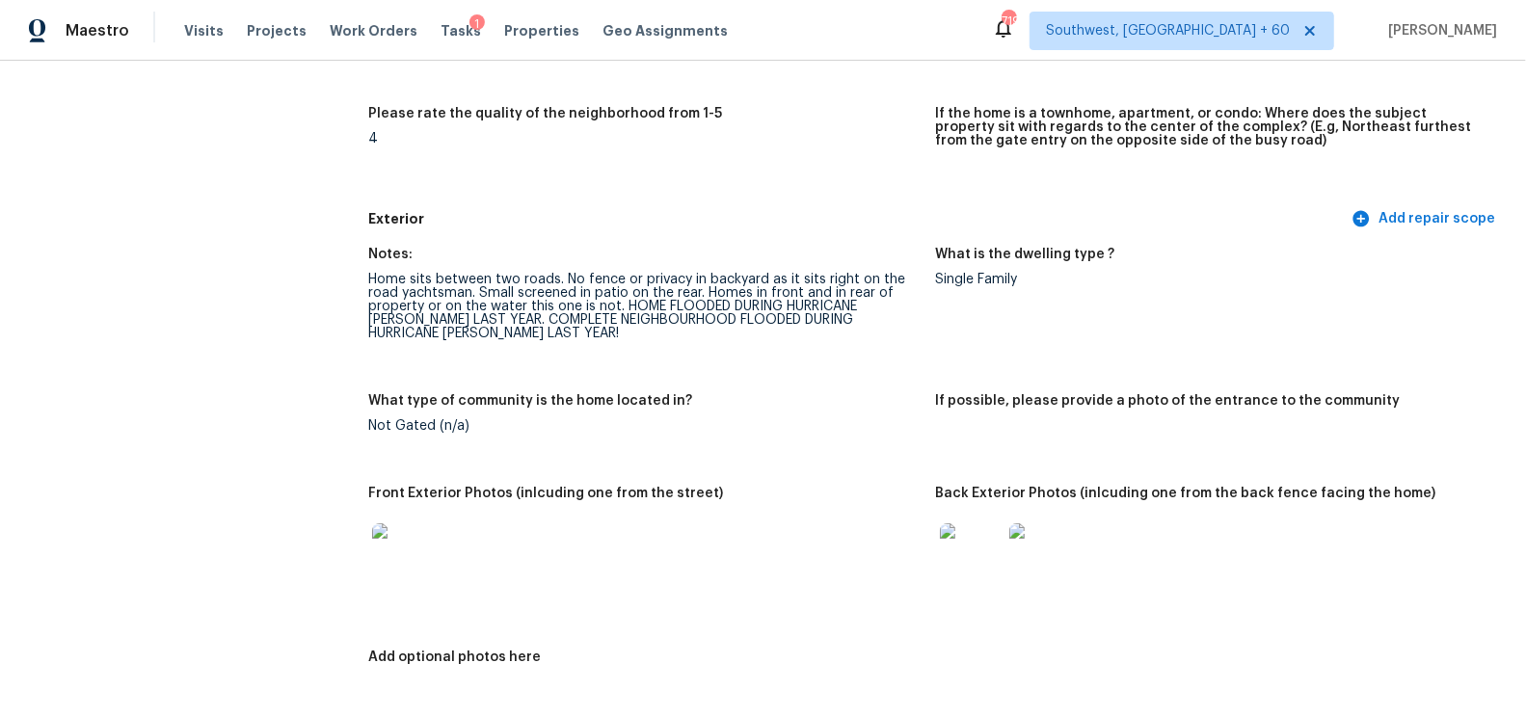
scroll to position [0, 0]
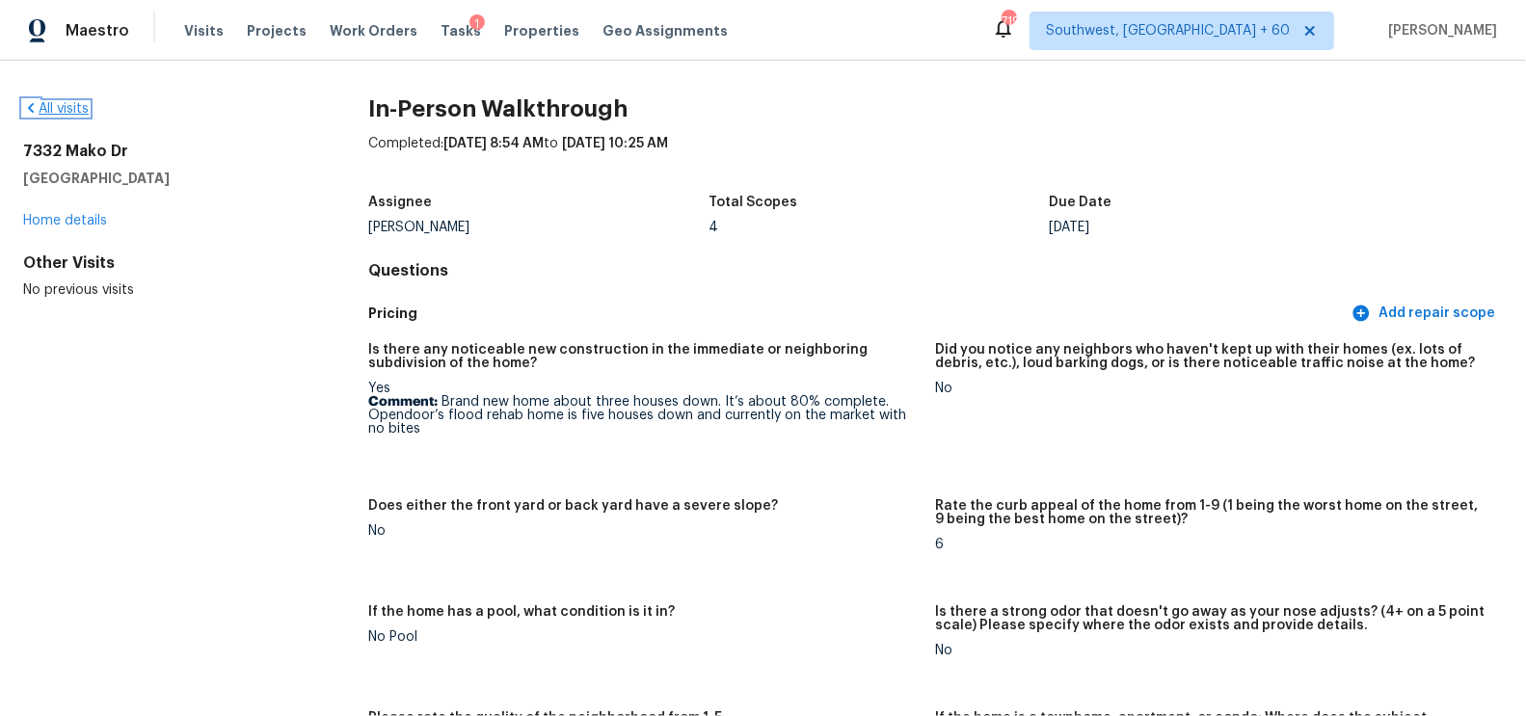
click at [74, 105] on link "All visits" at bounding box center [56, 108] width 66 height 13
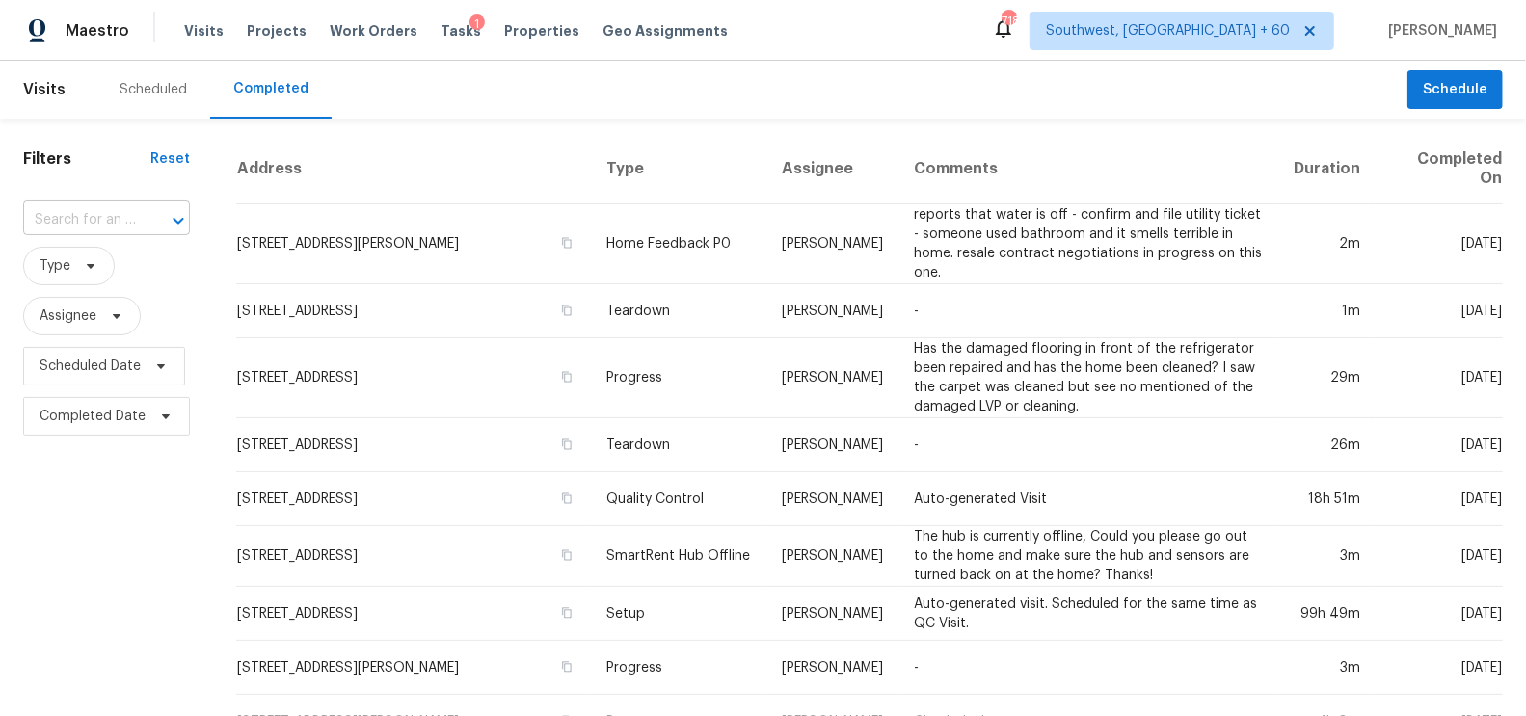
click at [80, 230] on input "text" at bounding box center [79, 220] width 113 height 30
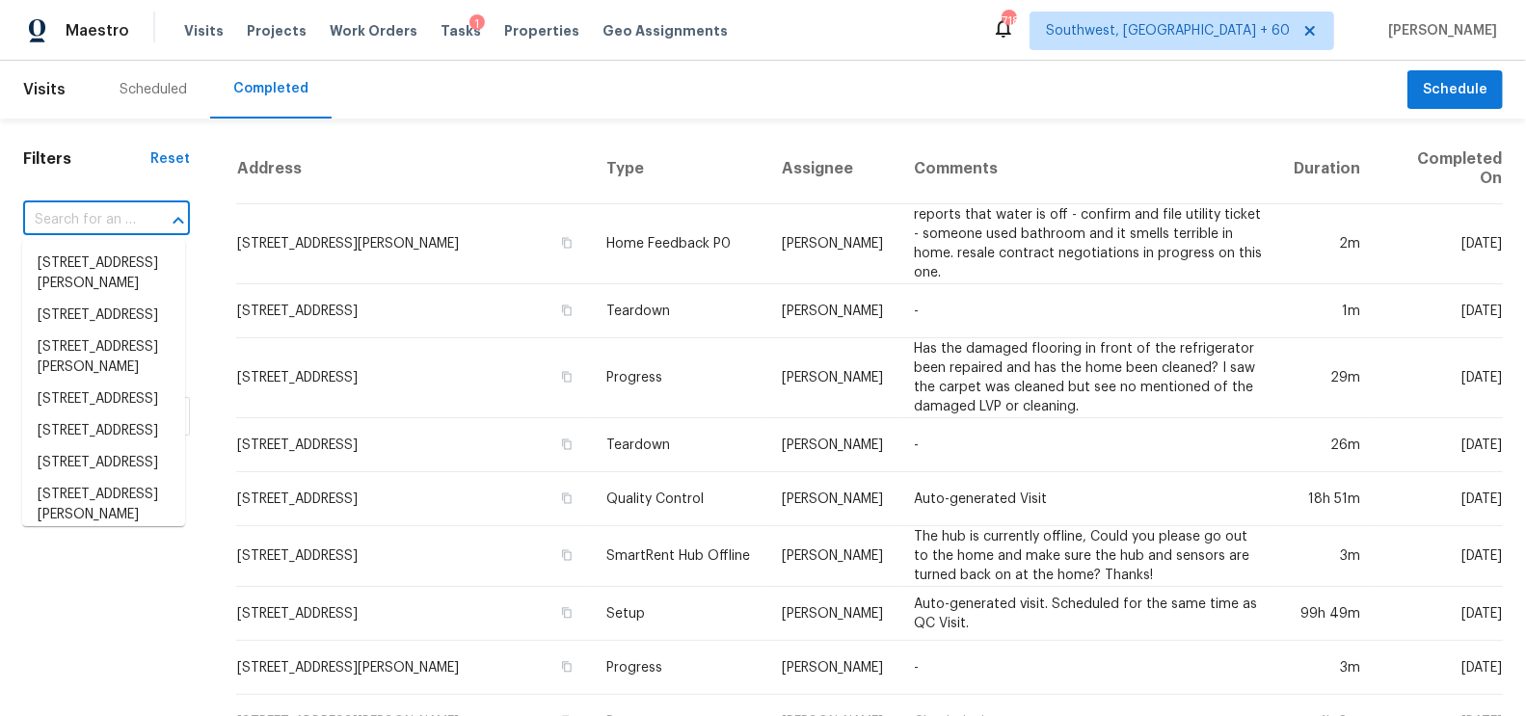
paste input "9125 Autoville Dr College Park MD 20740"
type input "9125 Autoville Dr College Park MD 20740"
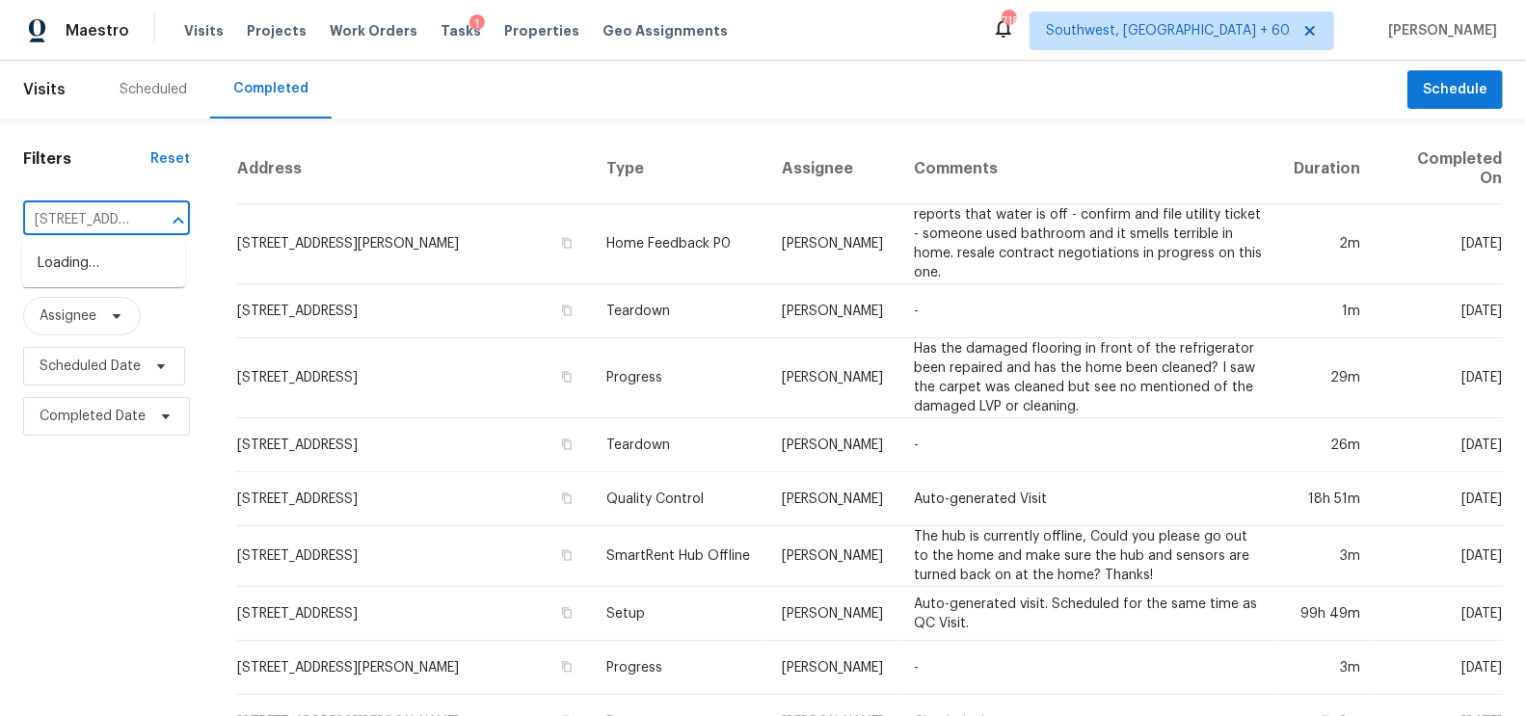
scroll to position [0, 158]
click at [129, 272] on li "9125 Autoville Dr, College Park, MD 20740" at bounding box center [103, 264] width 163 height 32
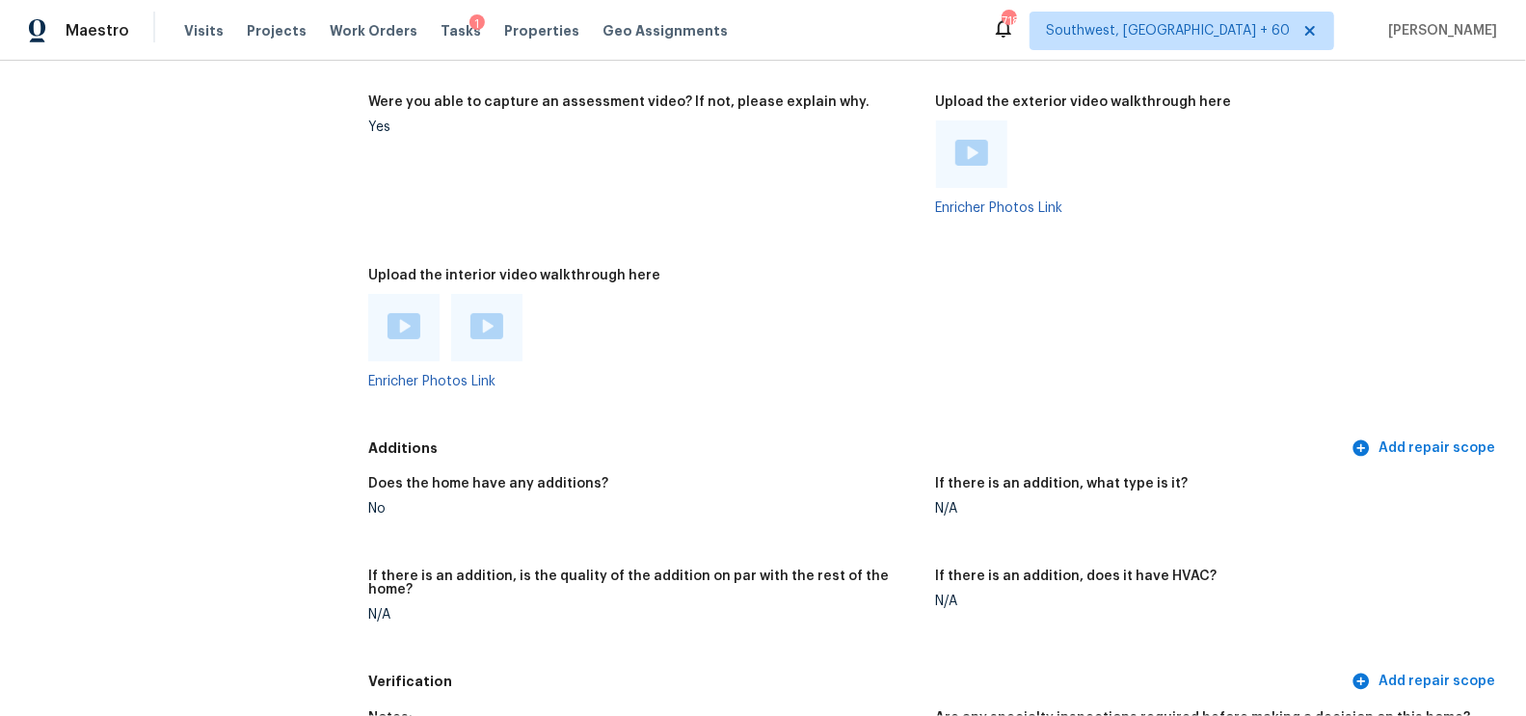
scroll to position [4220, 0]
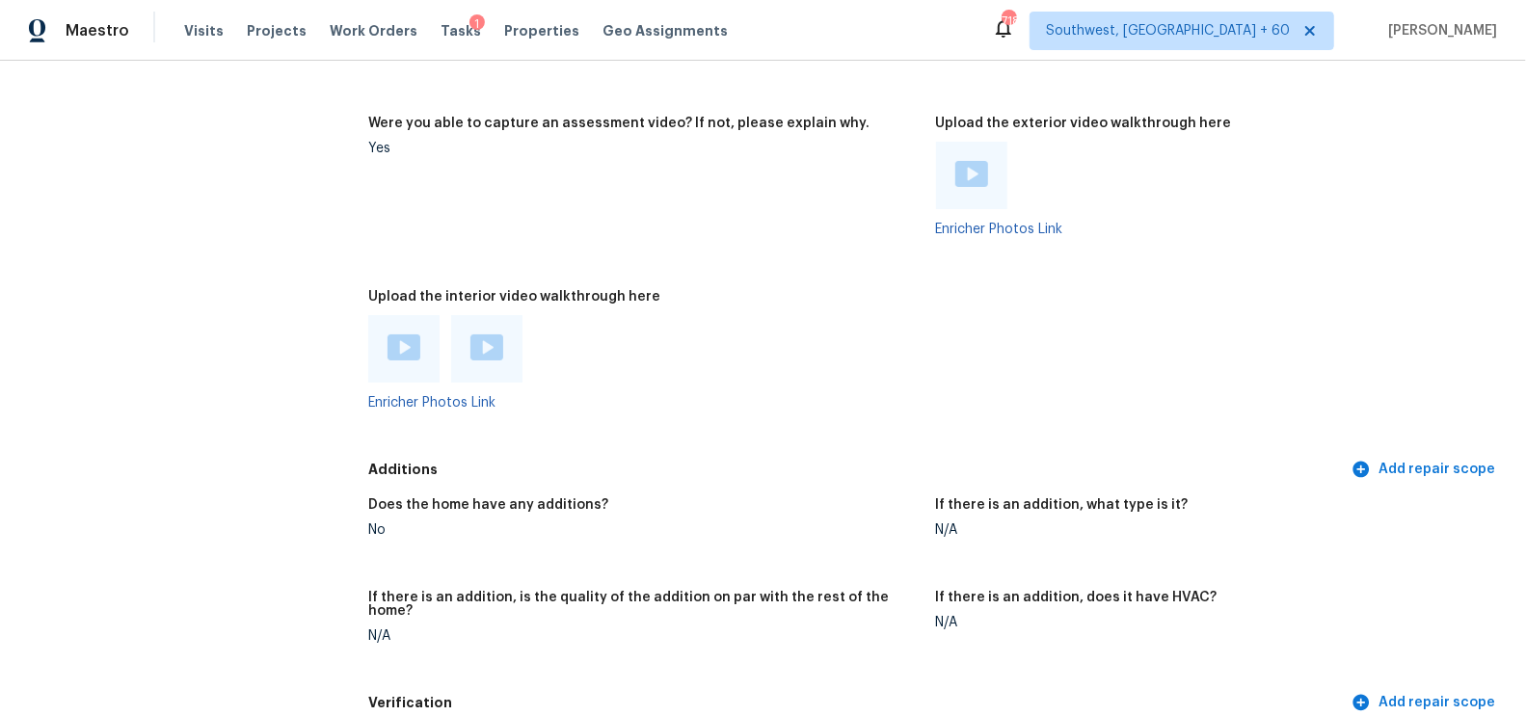
click at [967, 161] on img at bounding box center [971, 174] width 33 height 26
click at [418, 335] on img at bounding box center [404, 348] width 33 height 26
click at [472, 317] on div at bounding box center [486, 348] width 71 height 67
click at [488, 335] on img at bounding box center [486, 348] width 33 height 26
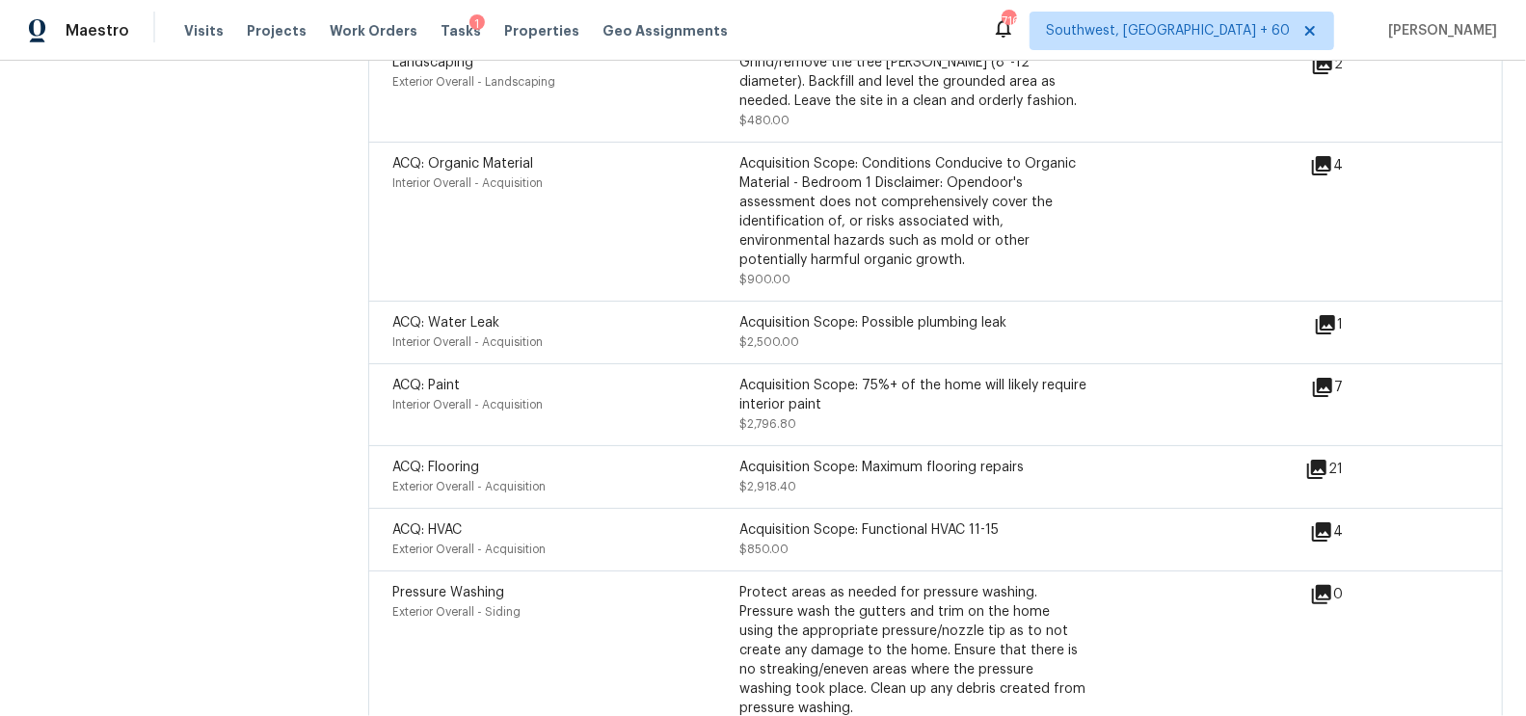
scroll to position [6313, 0]
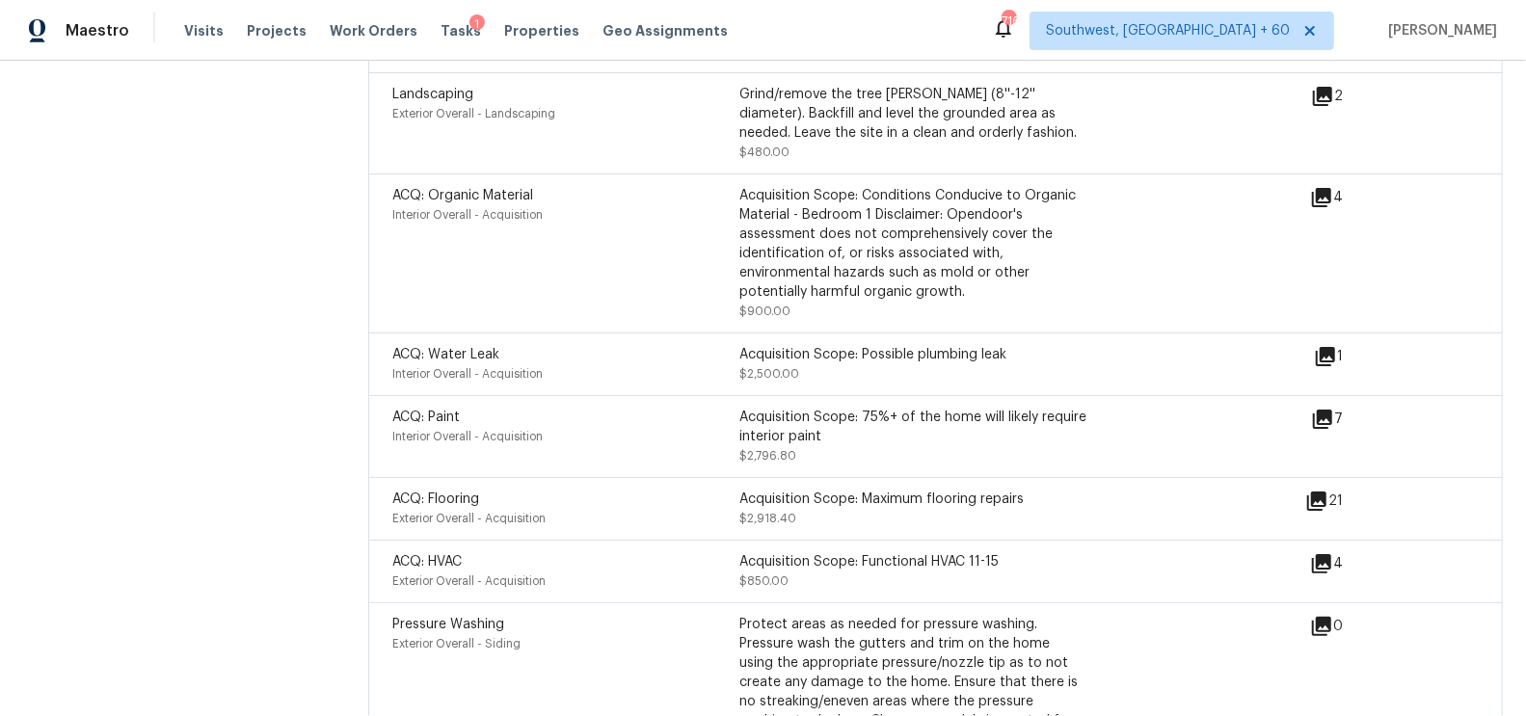
click at [1324, 345] on icon at bounding box center [1325, 356] width 23 height 23
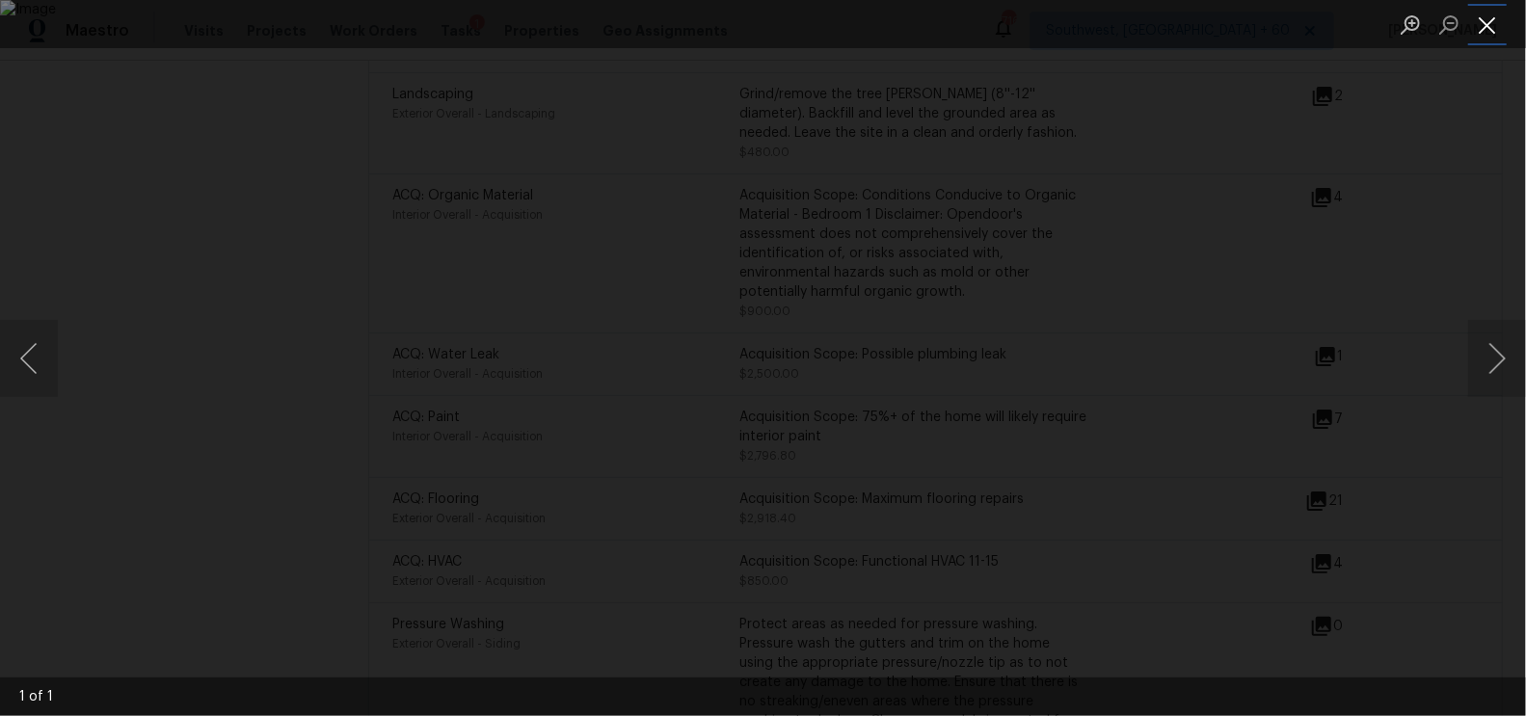
click at [1491, 19] on button "Close lightbox" at bounding box center [1487, 25] width 39 height 34
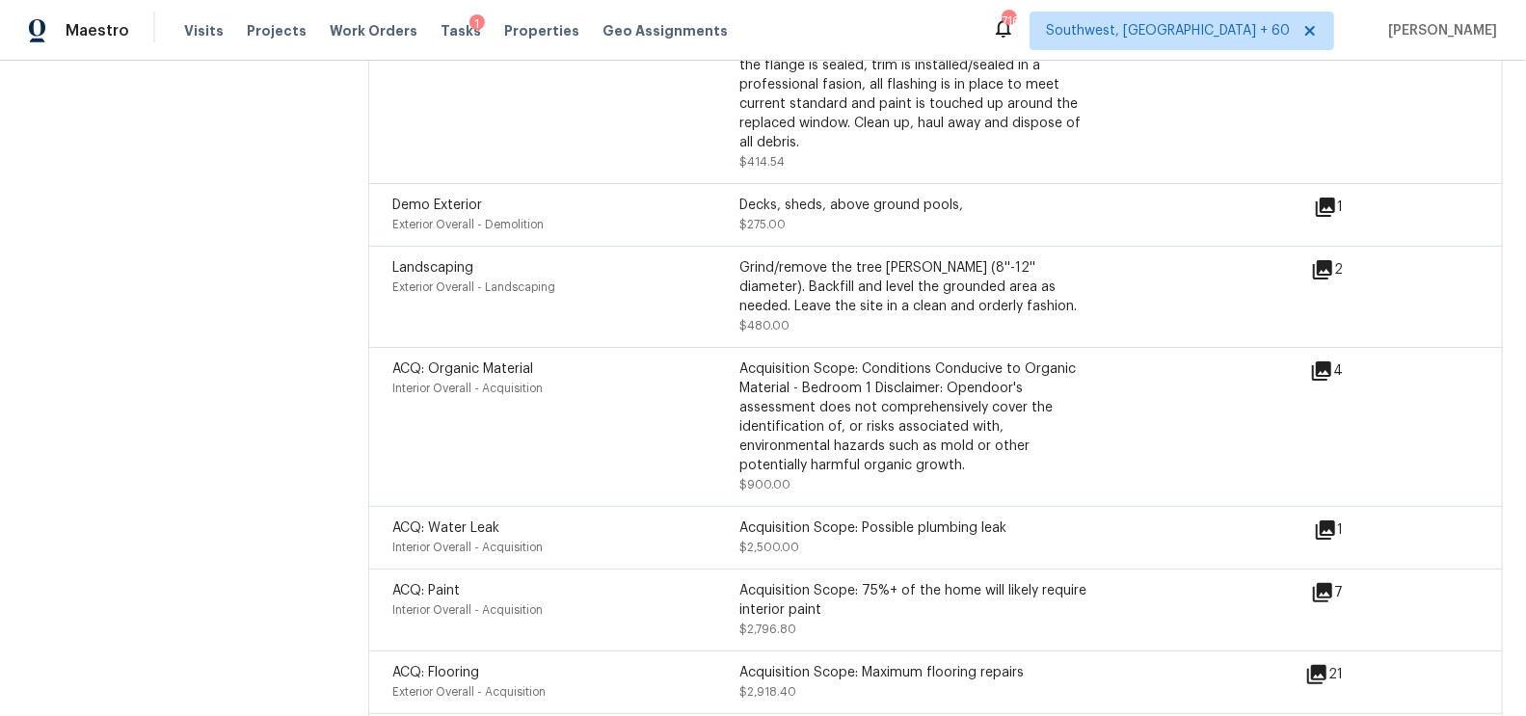
scroll to position [6127, 0]
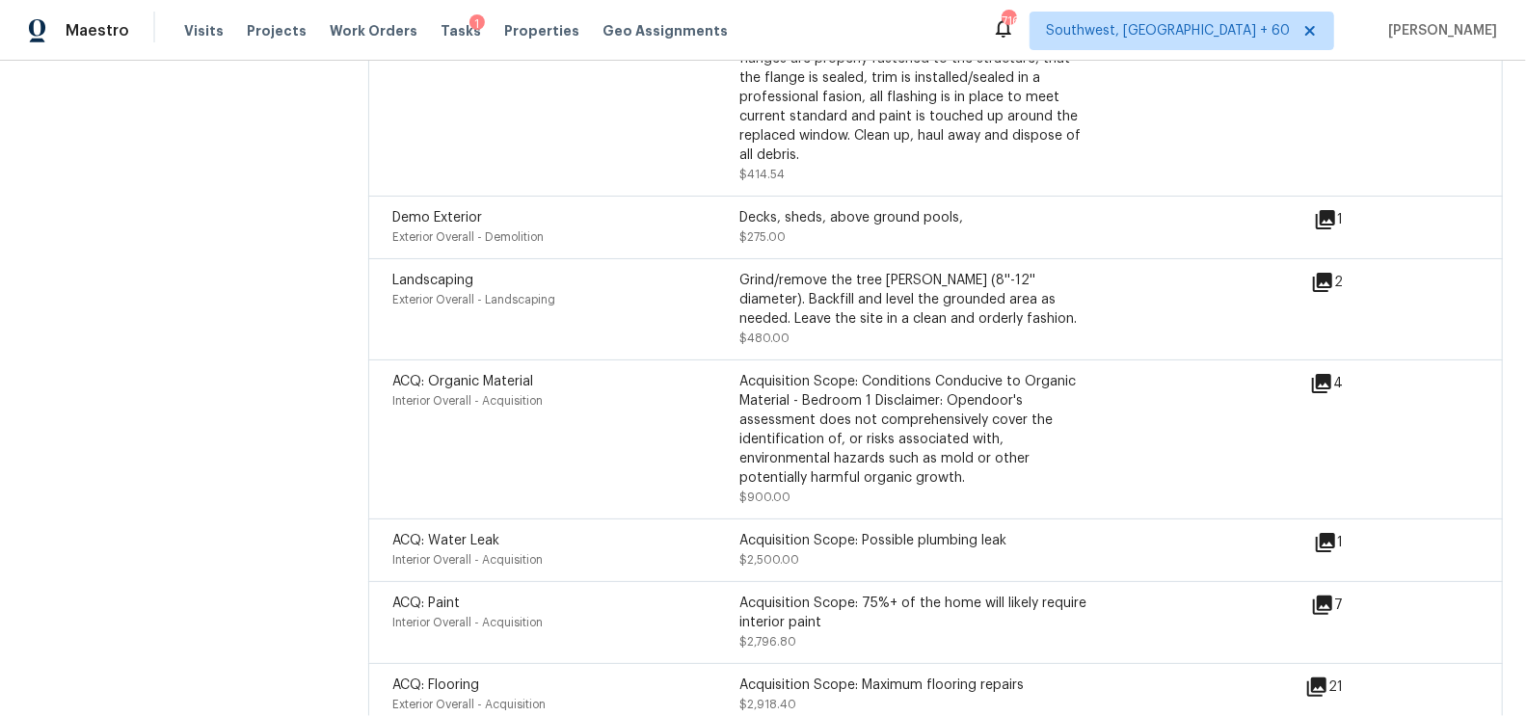
click at [1327, 372] on icon at bounding box center [1321, 383] width 23 height 23
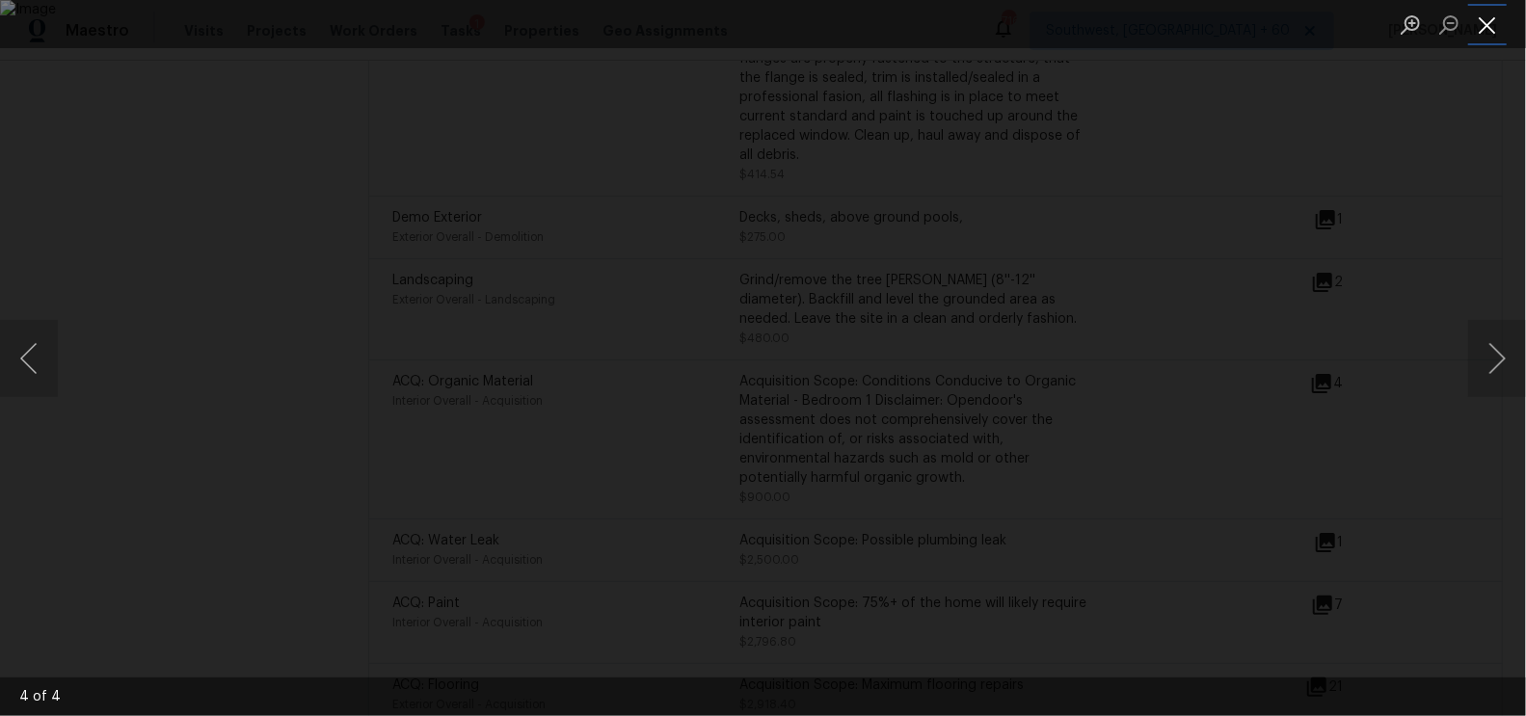
click at [1476, 26] on button "Close lightbox" at bounding box center [1487, 25] width 39 height 34
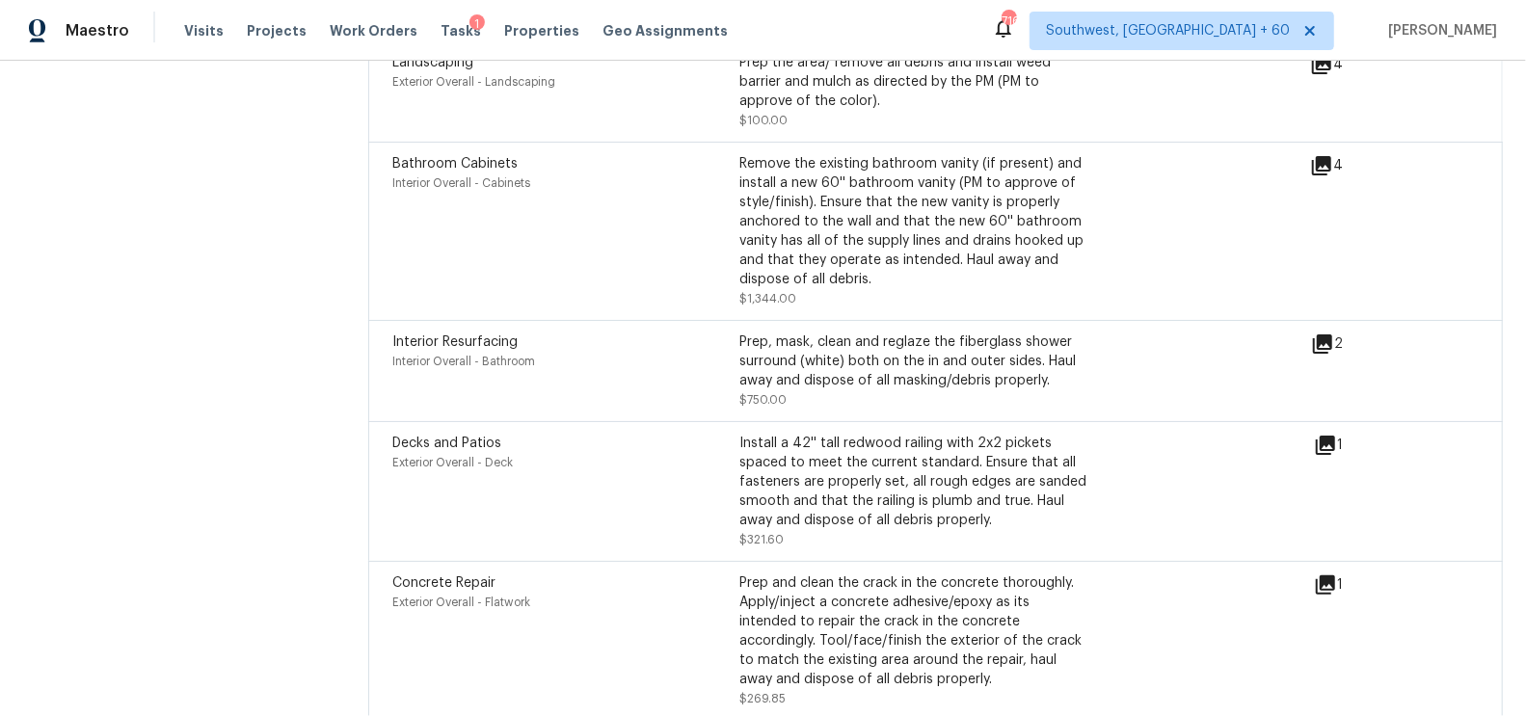
scroll to position [5342, 0]
click at [1314, 334] on icon at bounding box center [1322, 345] width 23 height 23
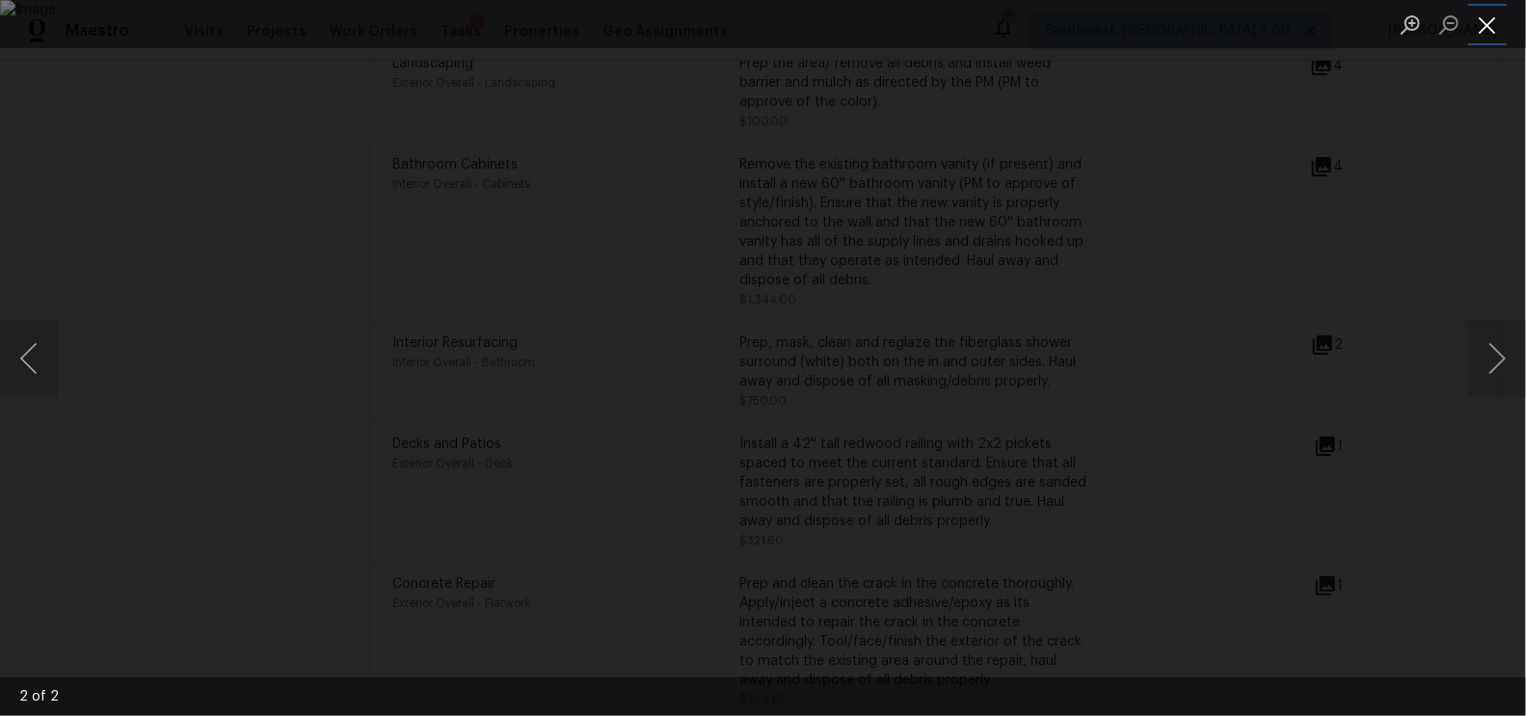
click at [1485, 28] on button "Close lightbox" at bounding box center [1487, 25] width 39 height 34
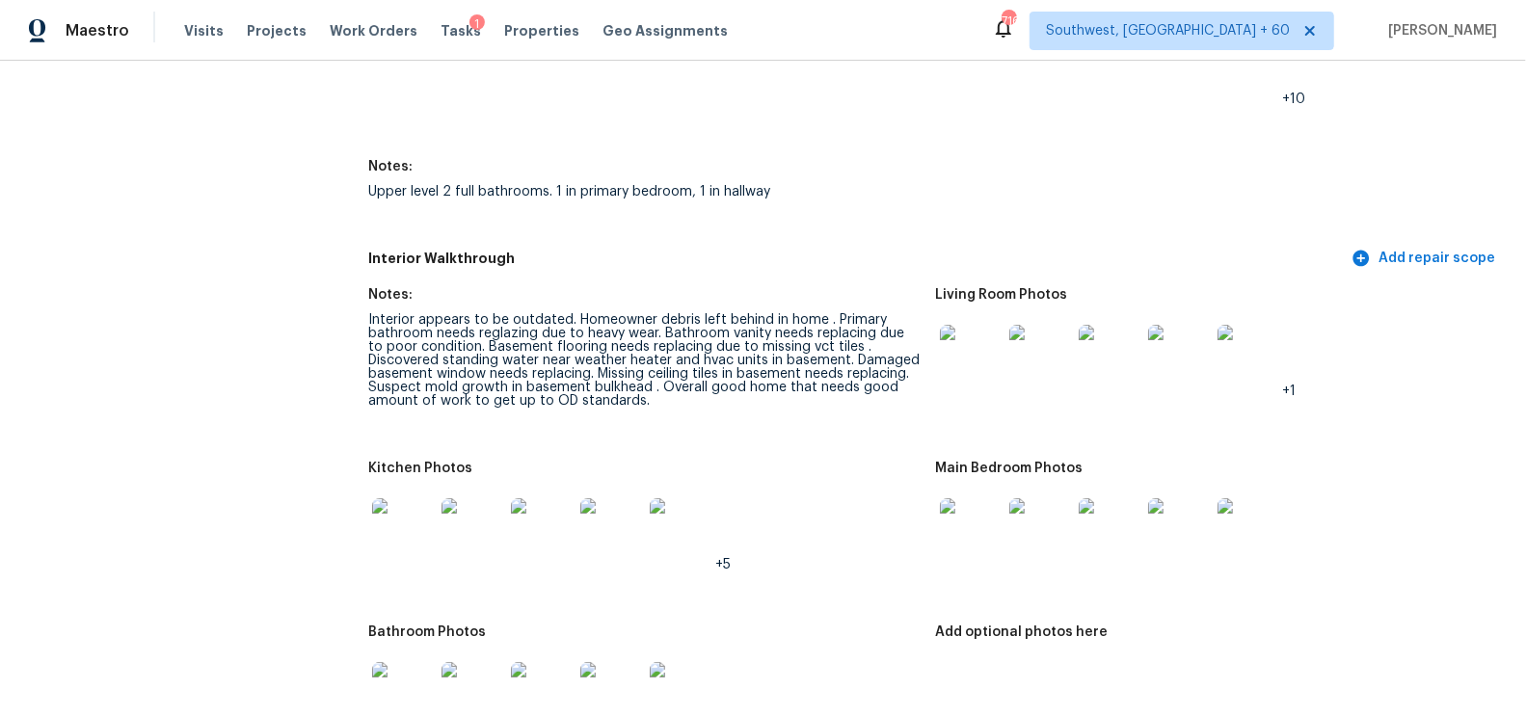
scroll to position [2444, 0]
click at [653, 342] on div "Interior appears to be outdated. Homeowner debris left behind in home . Primary…" at bounding box center [643, 357] width 551 height 94
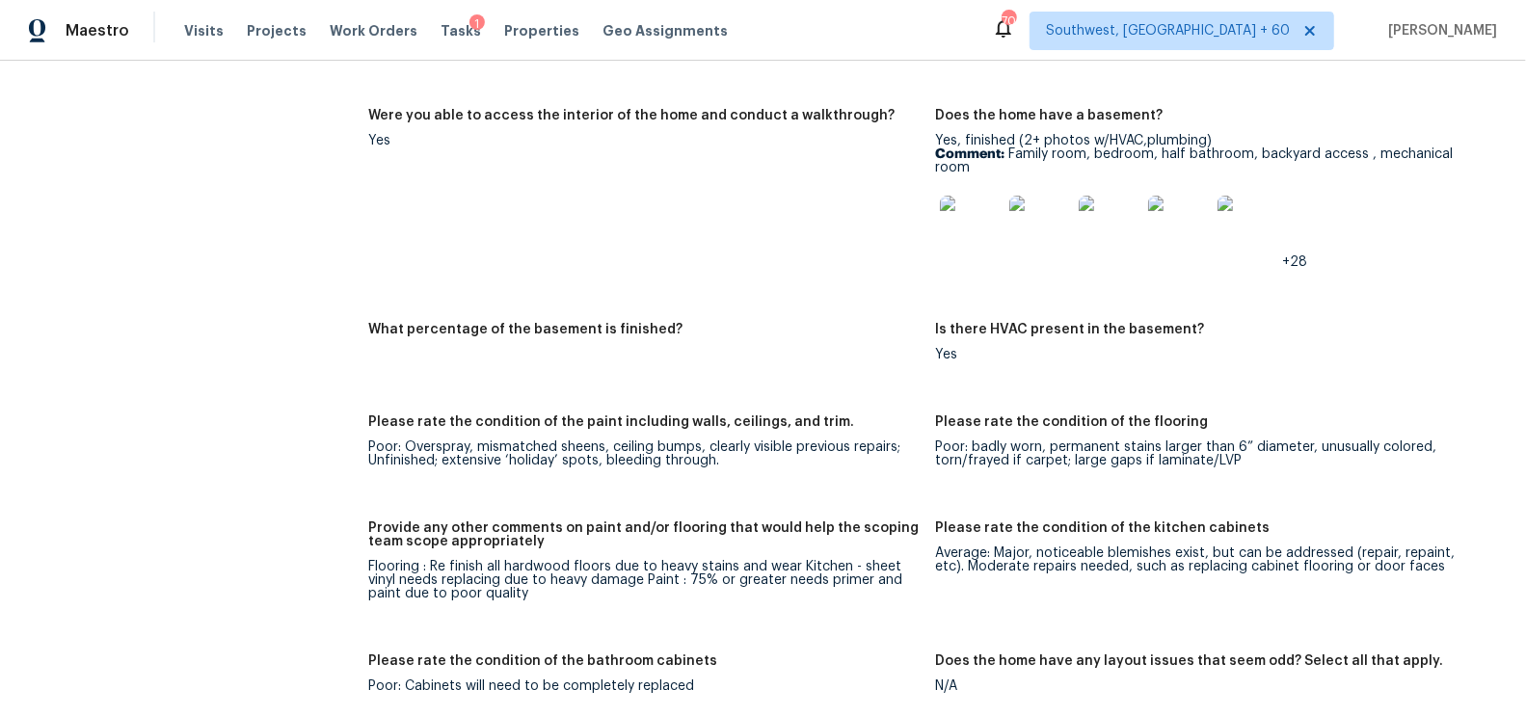
scroll to position [2784, 0]
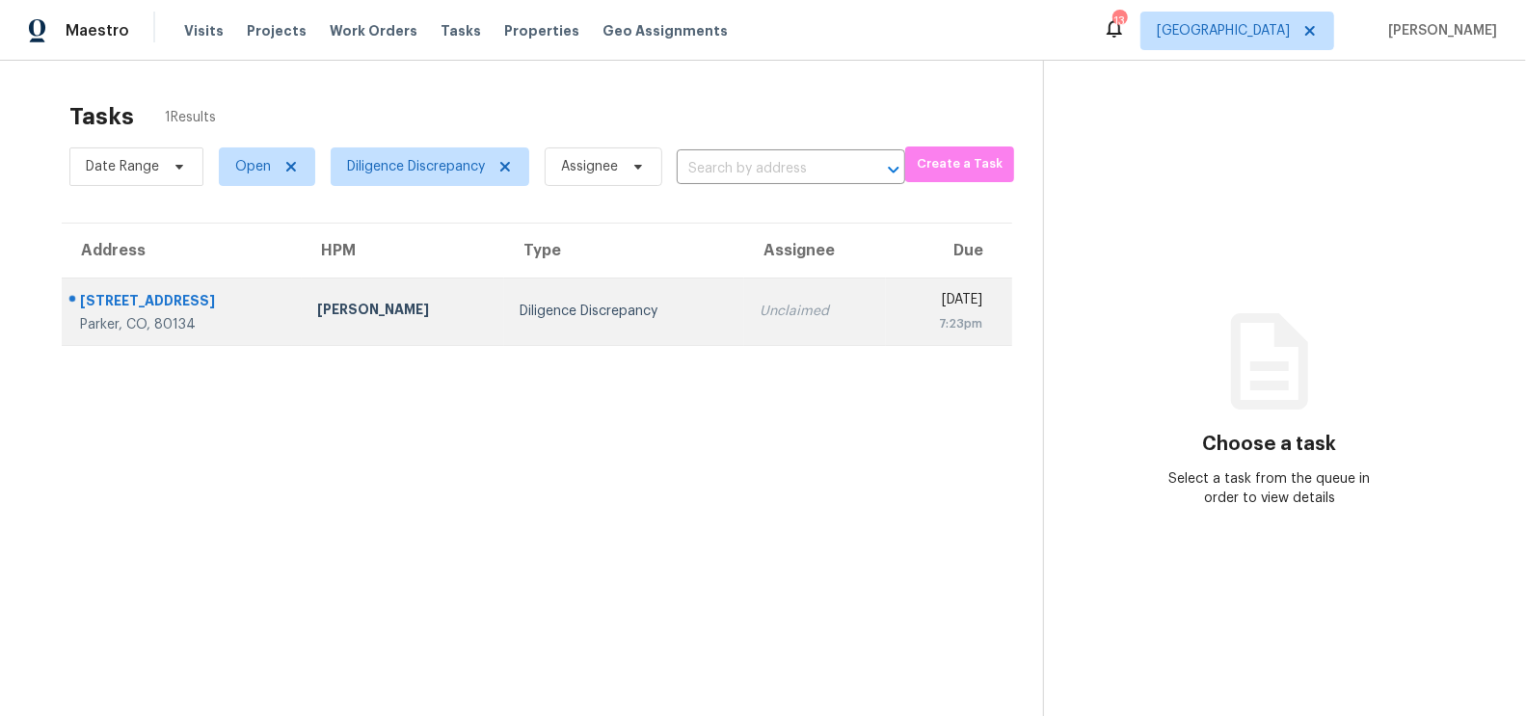
click at [744, 278] on td "Unclaimed" at bounding box center [815, 311] width 143 height 67
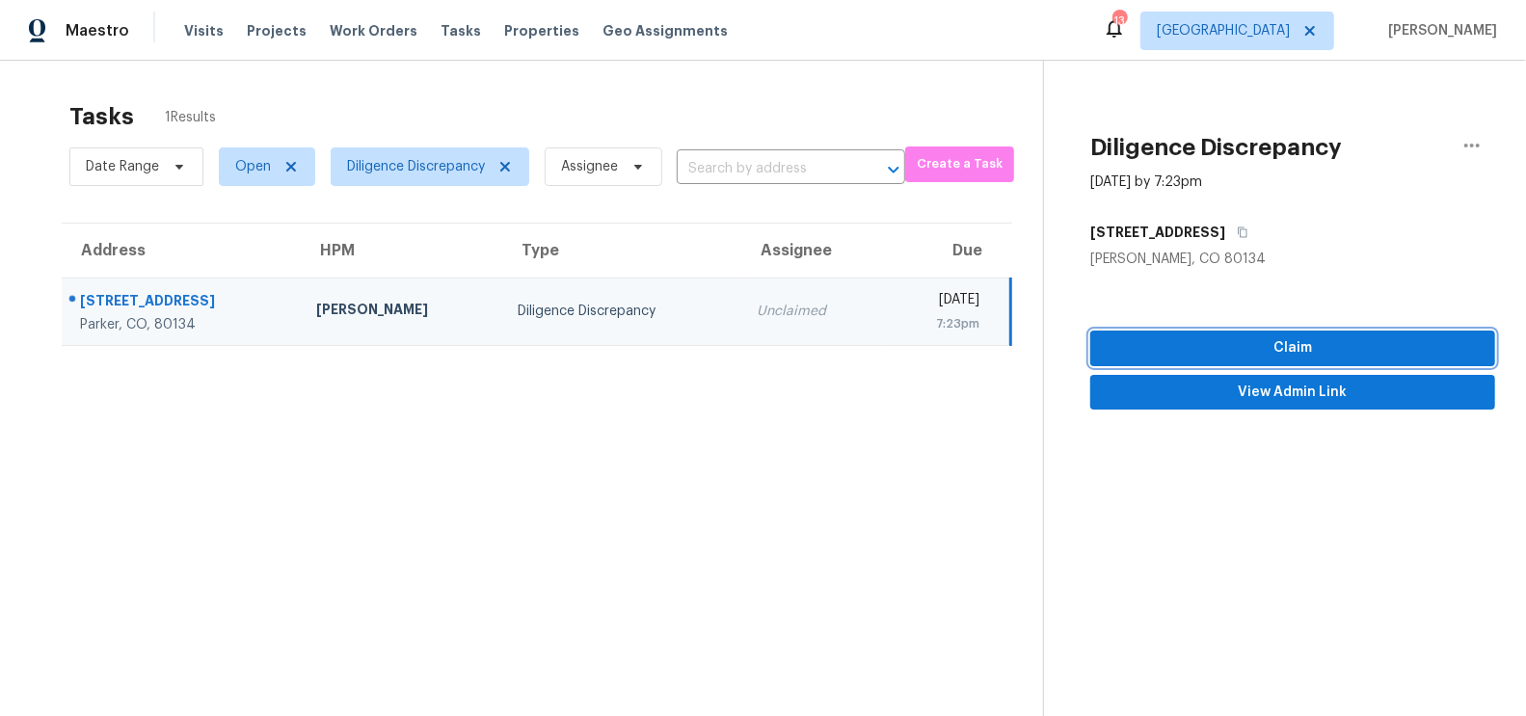
click at [1344, 341] on span "Claim" at bounding box center [1293, 348] width 374 height 24
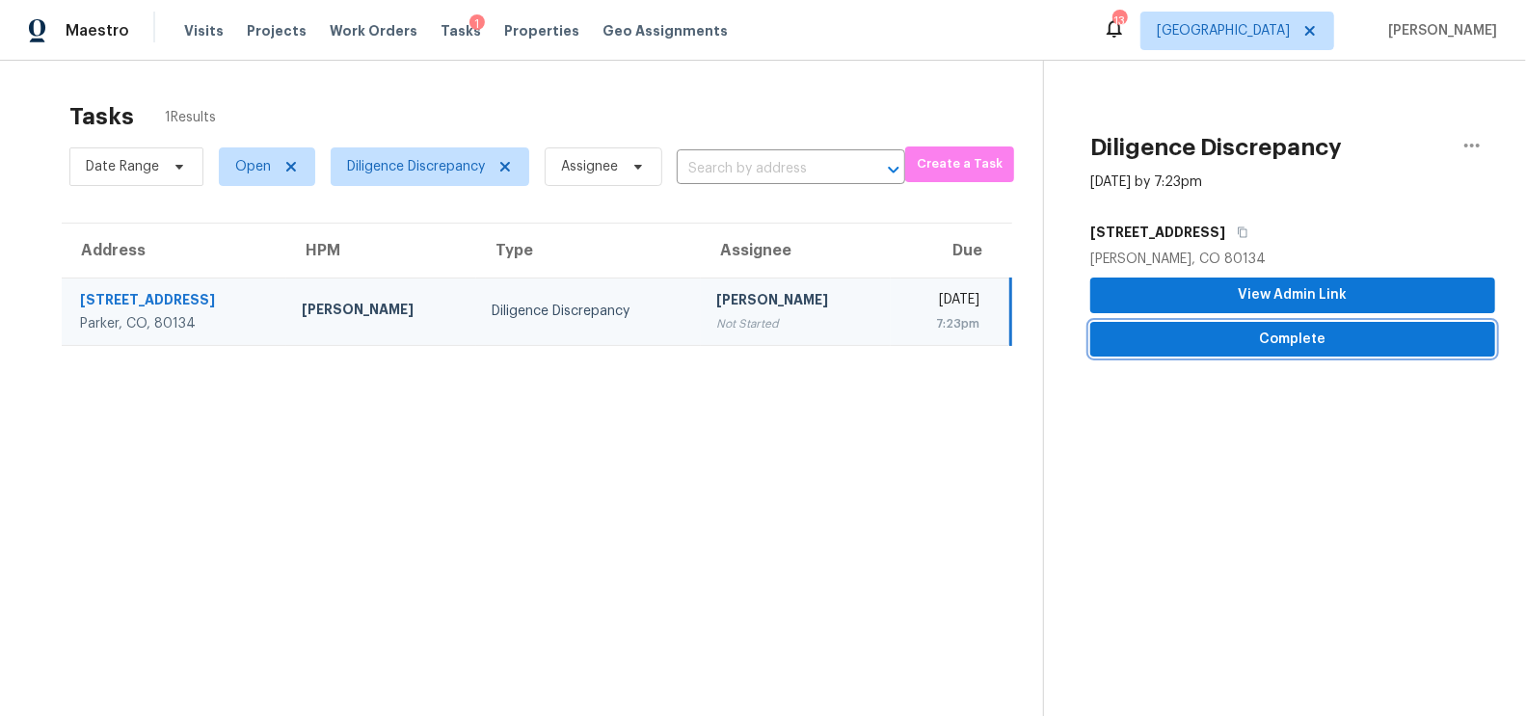
click at [1300, 346] on span "Complete" at bounding box center [1293, 340] width 374 height 24
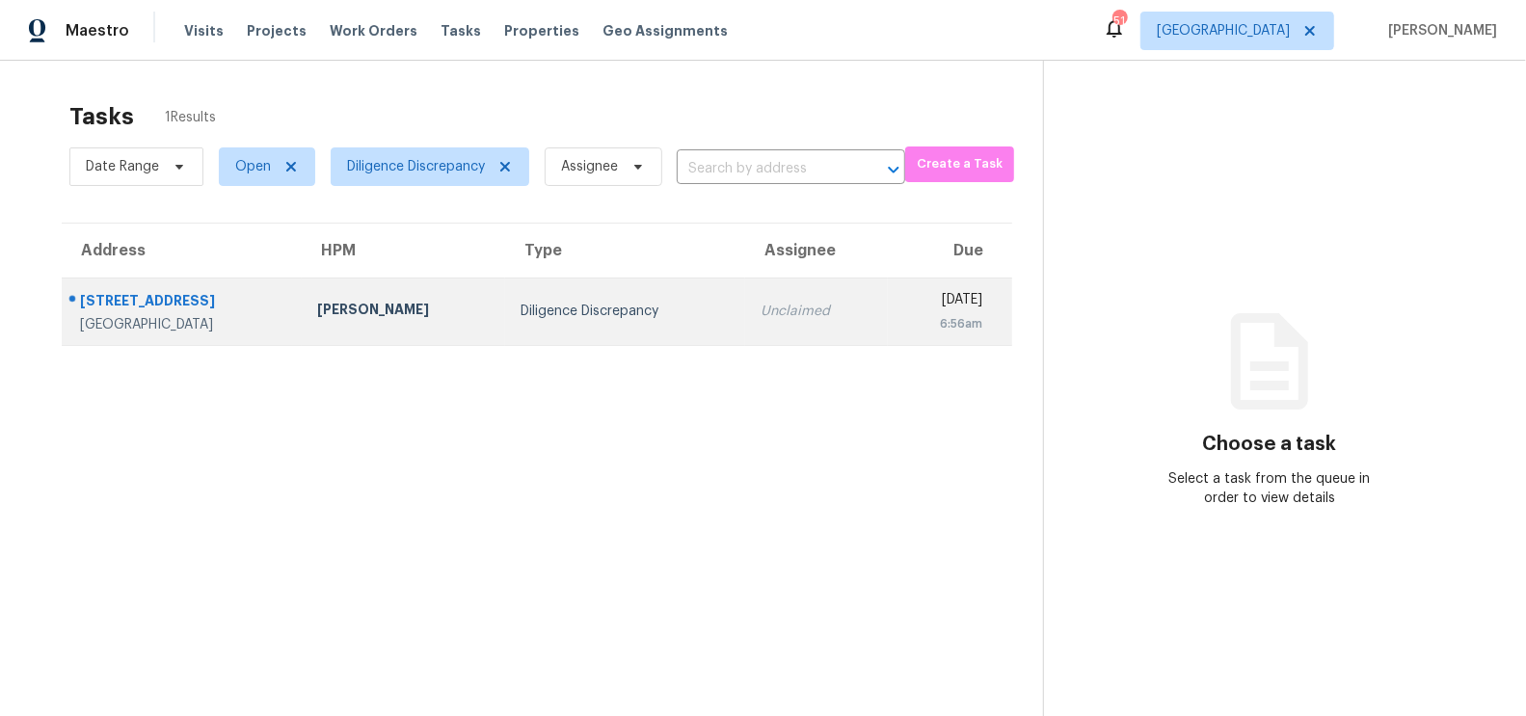
click at [779, 304] on td "Unclaimed" at bounding box center [816, 311] width 143 height 67
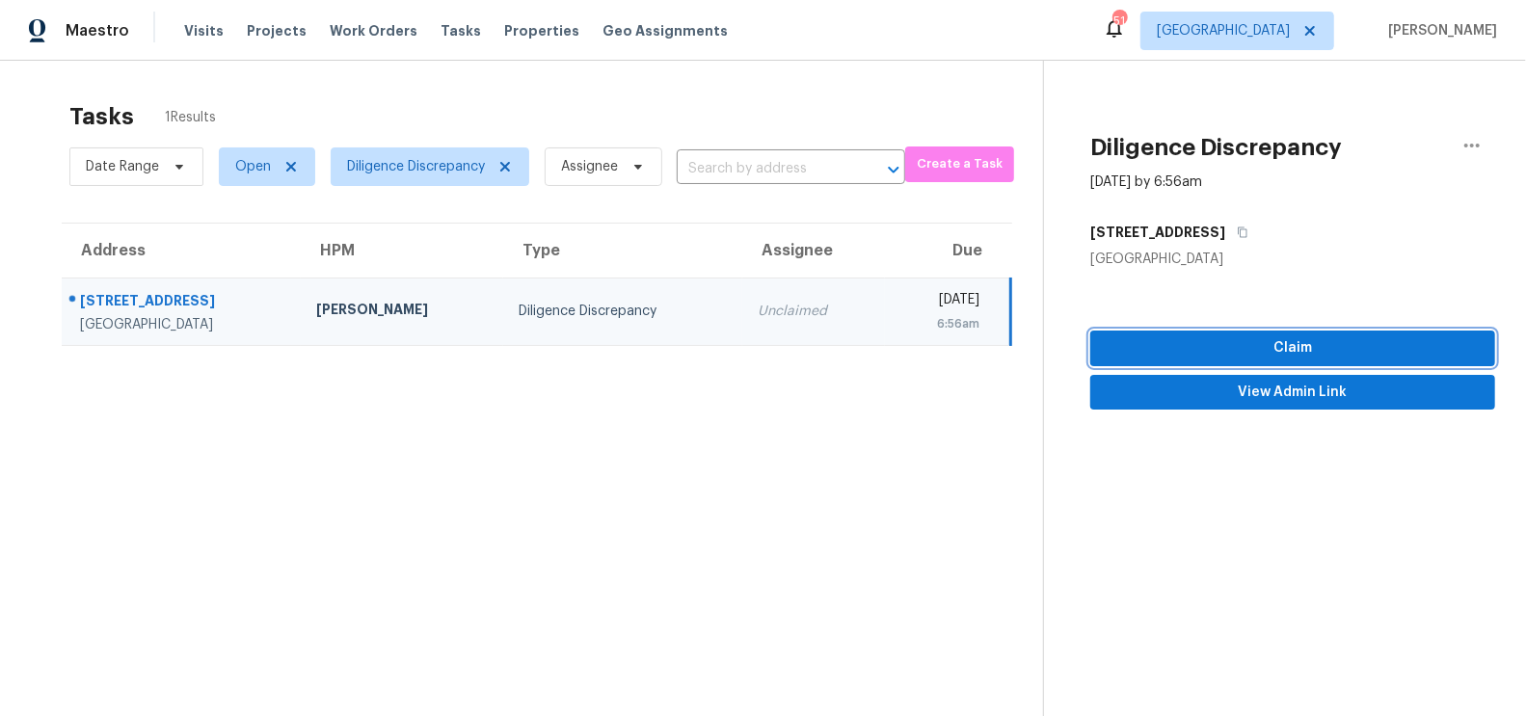
click at [1231, 338] on span "Claim" at bounding box center [1293, 348] width 374 height 24
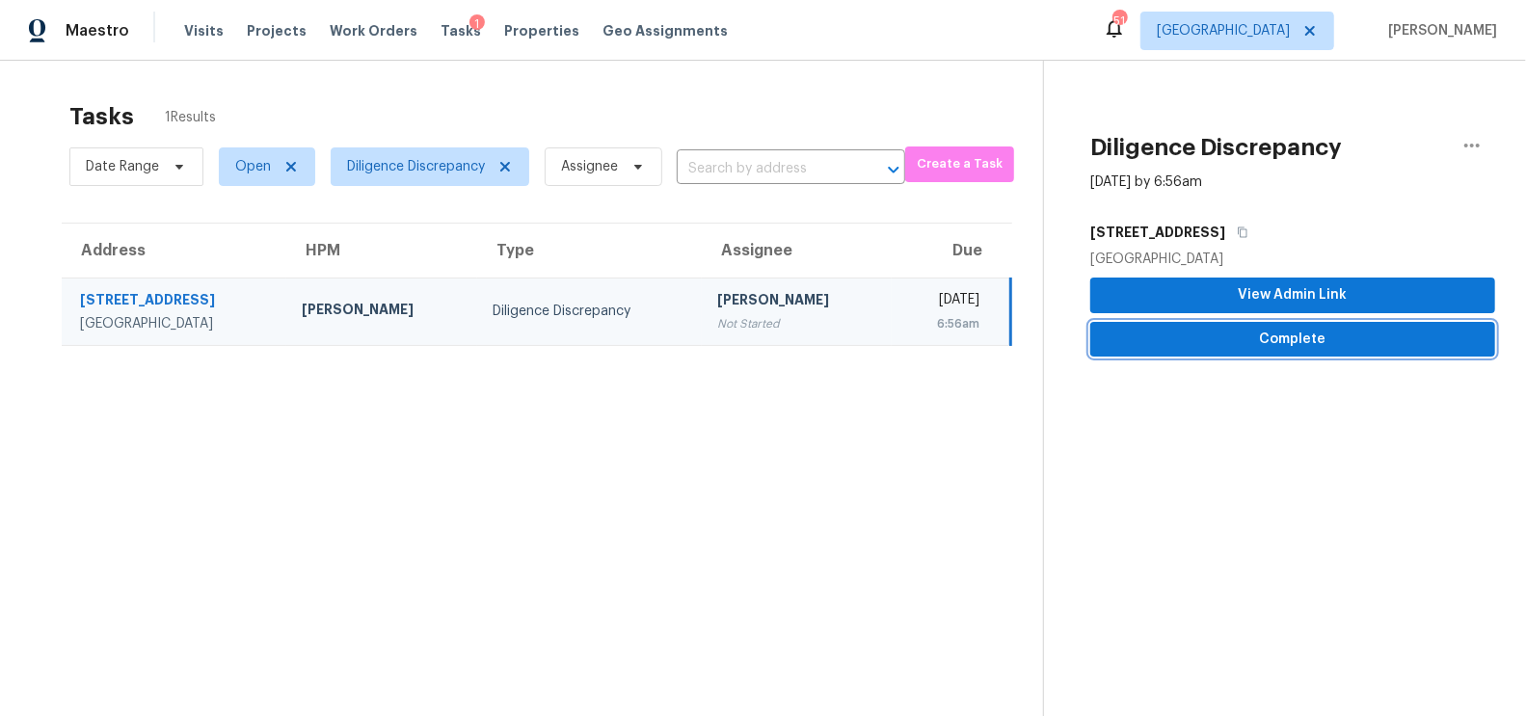
click at [1294, 345] on span "Complete" at bounding box center [1293, 340] width 374 height 24
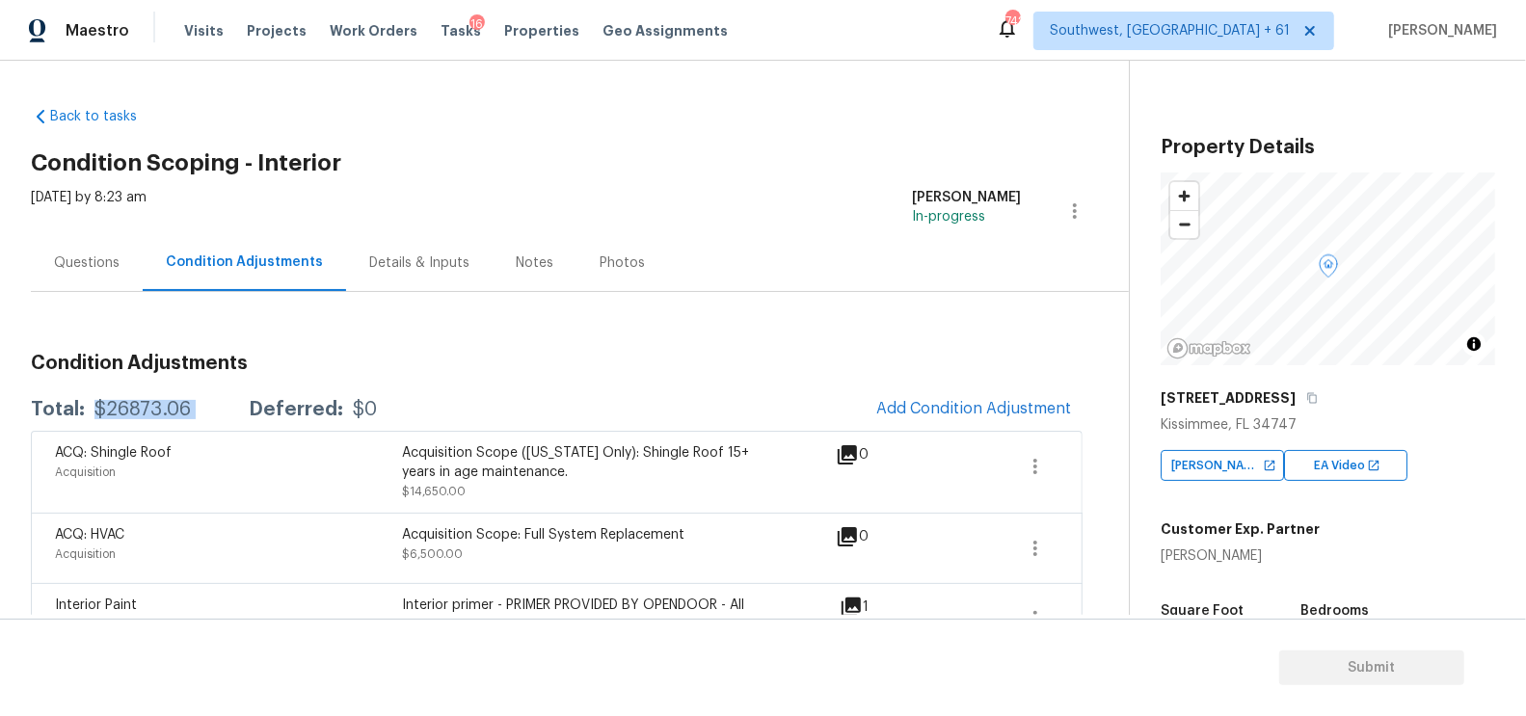
scroll to position [410, 0]
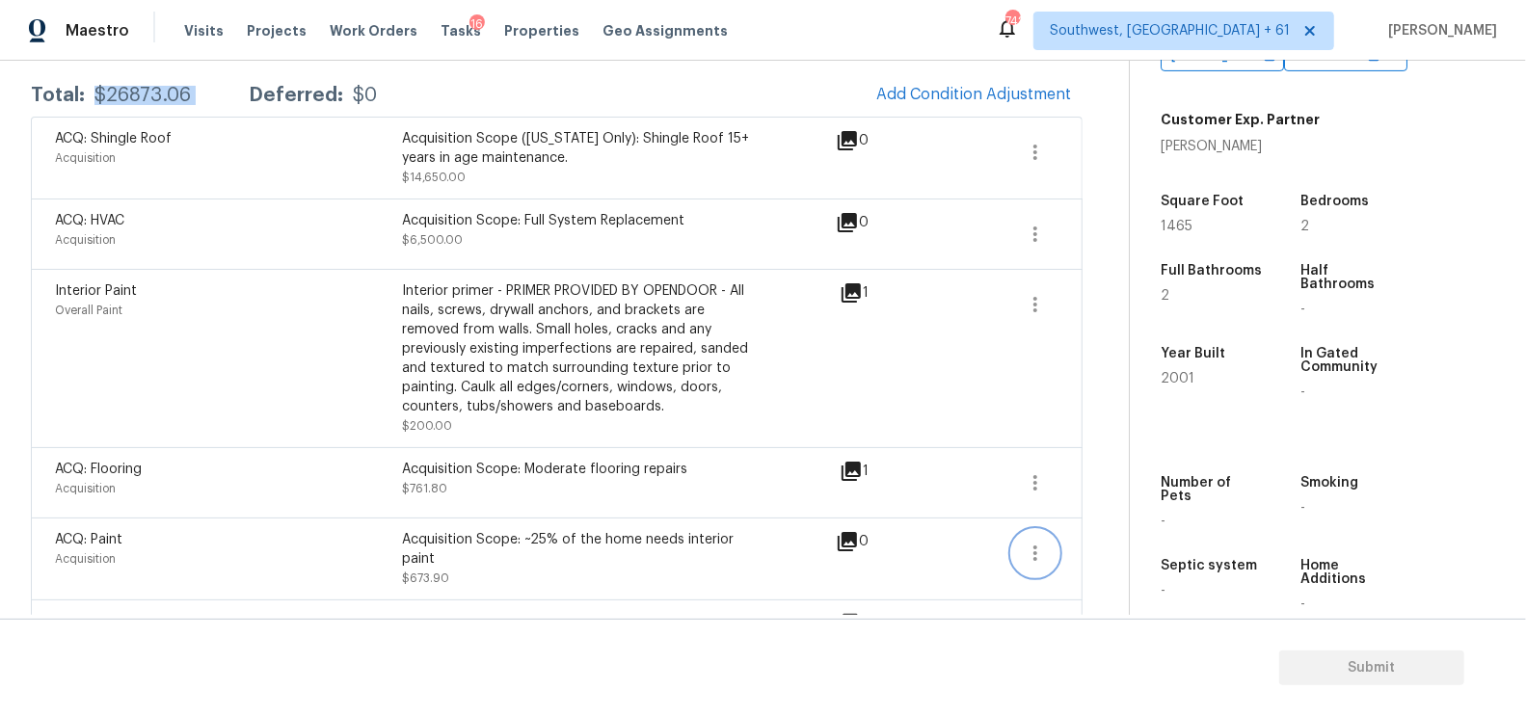
click at [1033, 553] on icon "button" at bounding box center [1035, 553] width 23 height 23
click at [1085, 543] on div "Edit" at bounding box center [1146, 547] width 150 height 19
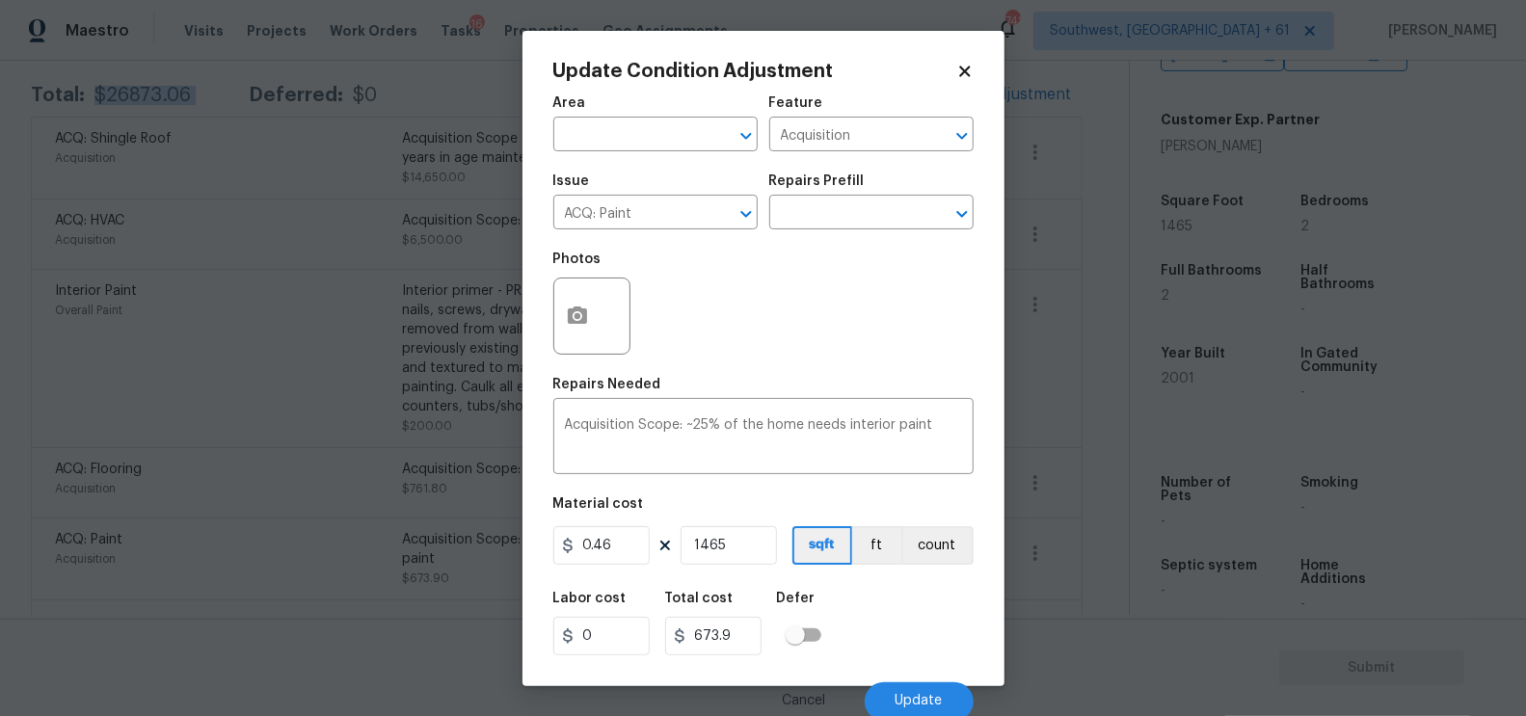
click at [1085, 543] on body "Maestro Visits Projects Work Orders Tasks 16 Properties Geo Assignments 742 Sou…" at bounding box center [763, 358] width 1526 height 716
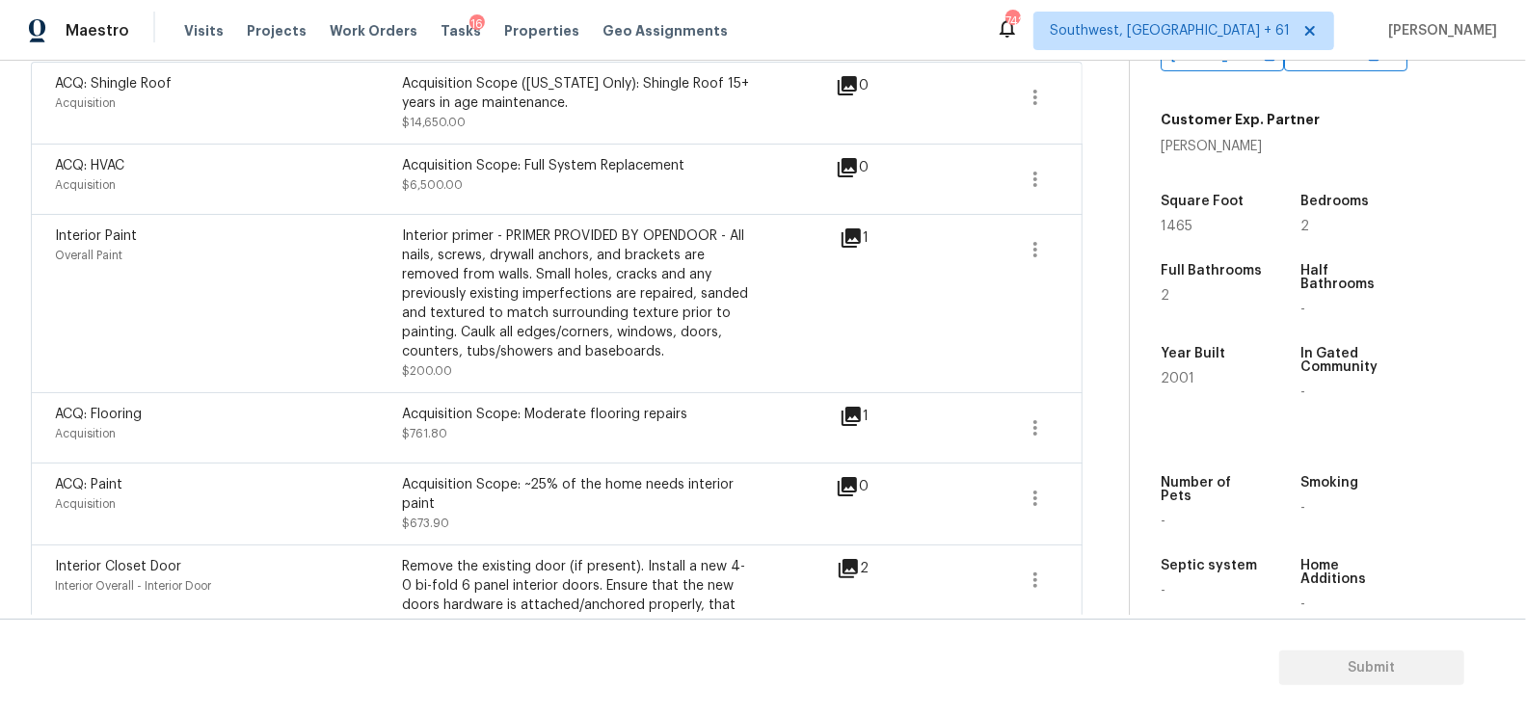
scroll to position [334, 0]
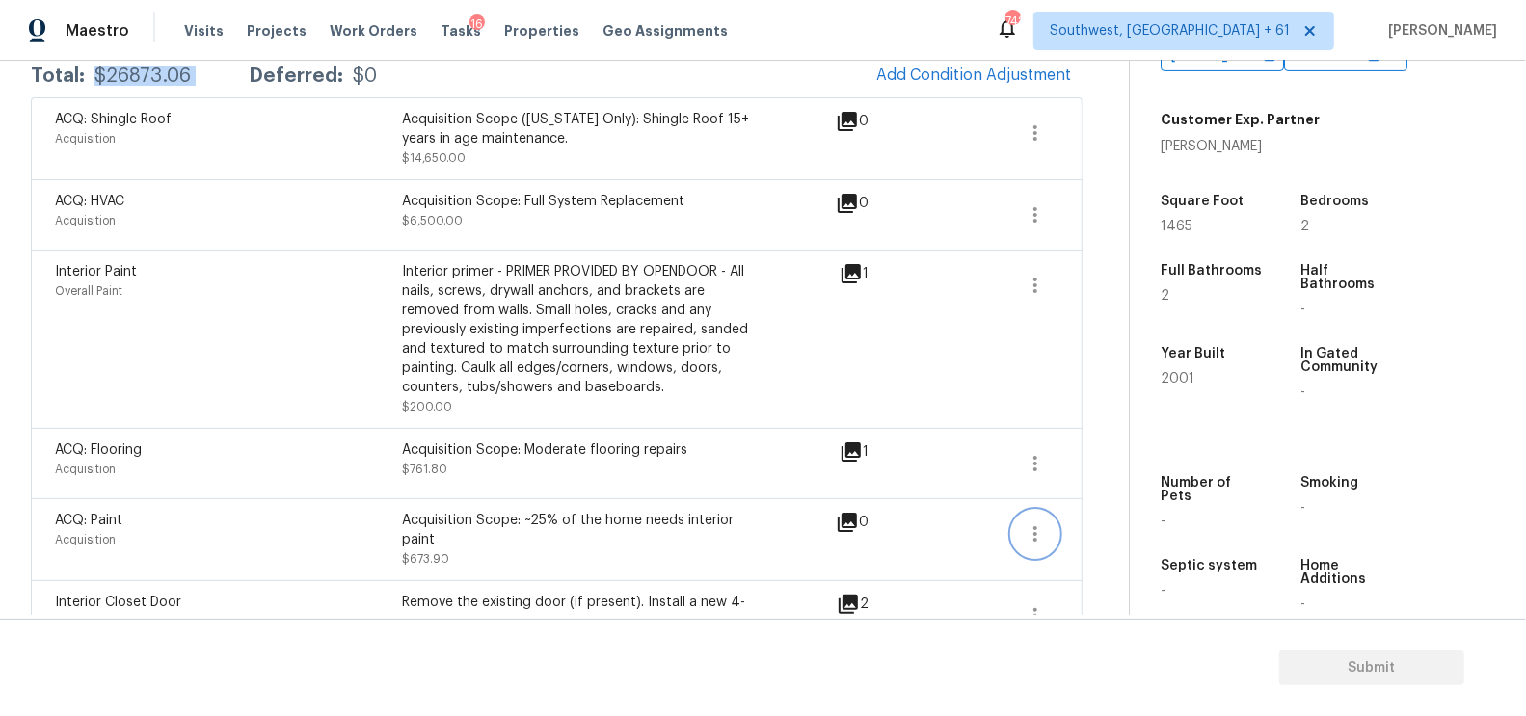
click at [1032, 534] on icon "button" at bounding box center [1035, 533] width 23 height 23
click at [1112, 526] on div "Edit" at bounding box center [1146, 528] width 150 height 19
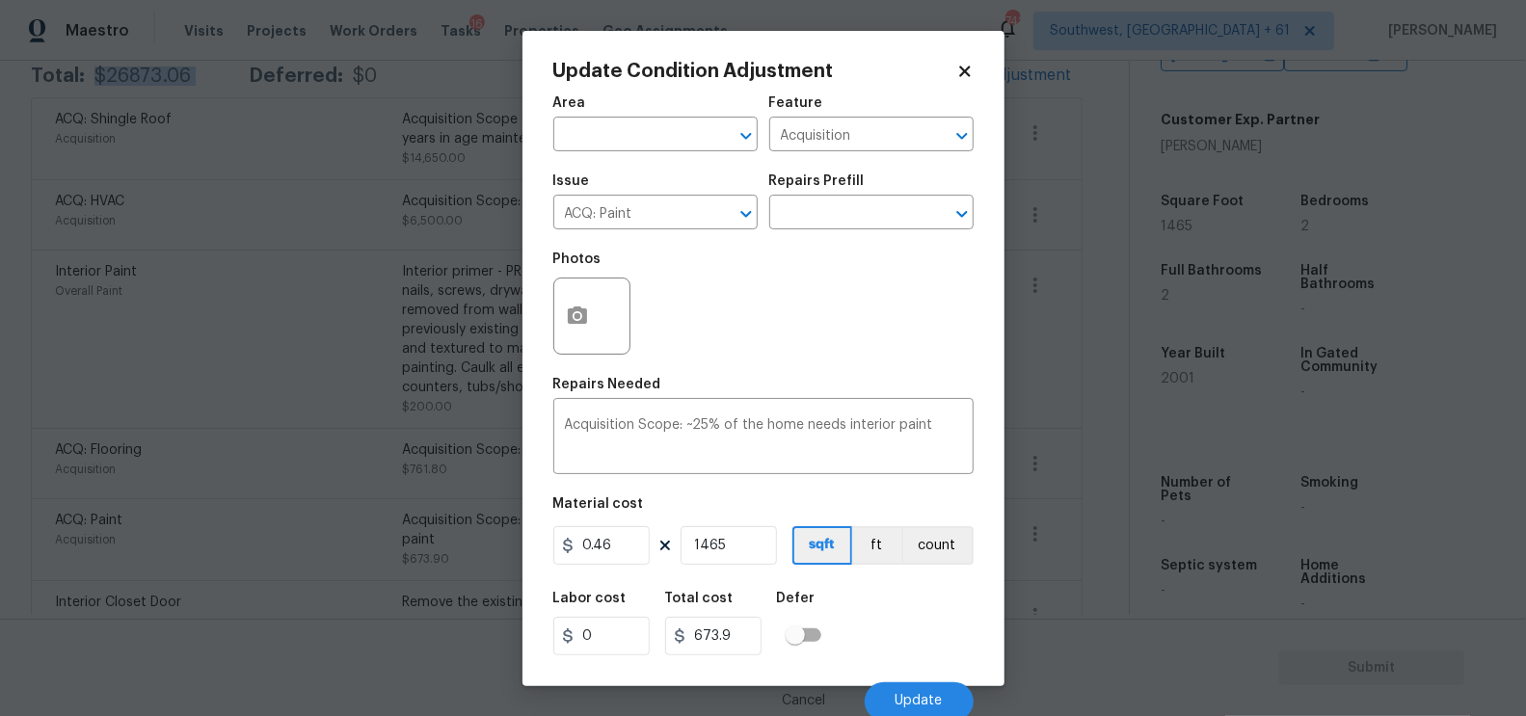
click at [1108, 543] on body "Maestro Visits Projects Work Orders Tasks 16 Properties Geo Assignments 742 Sou…" at bounding box center [763, 358] width 1526 height 716
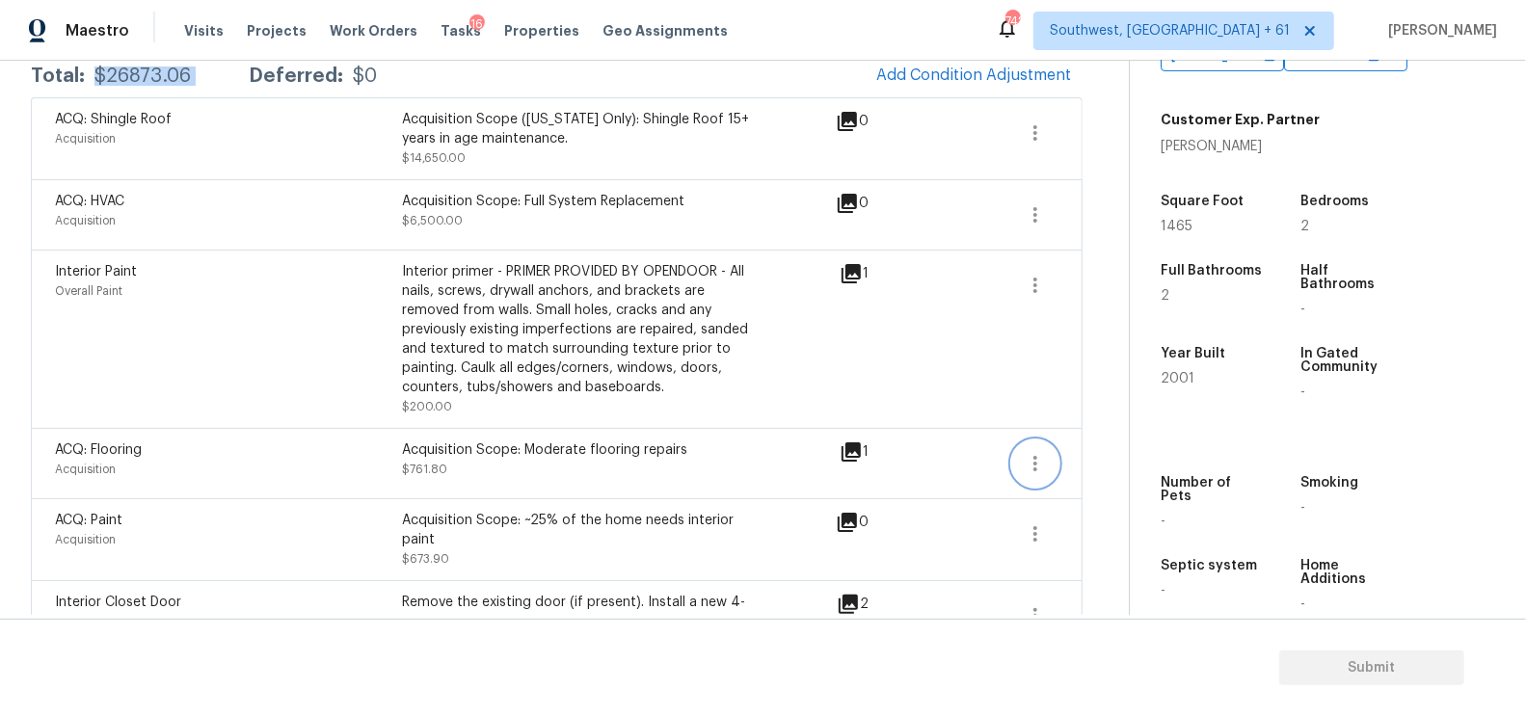
click at [1029, 463] on icon "button" at bounding box center [1035, 463] width 23 height 23
click at [1089, 448] on div "Edit" at bounding box center [1146, 457] width 150 height 19
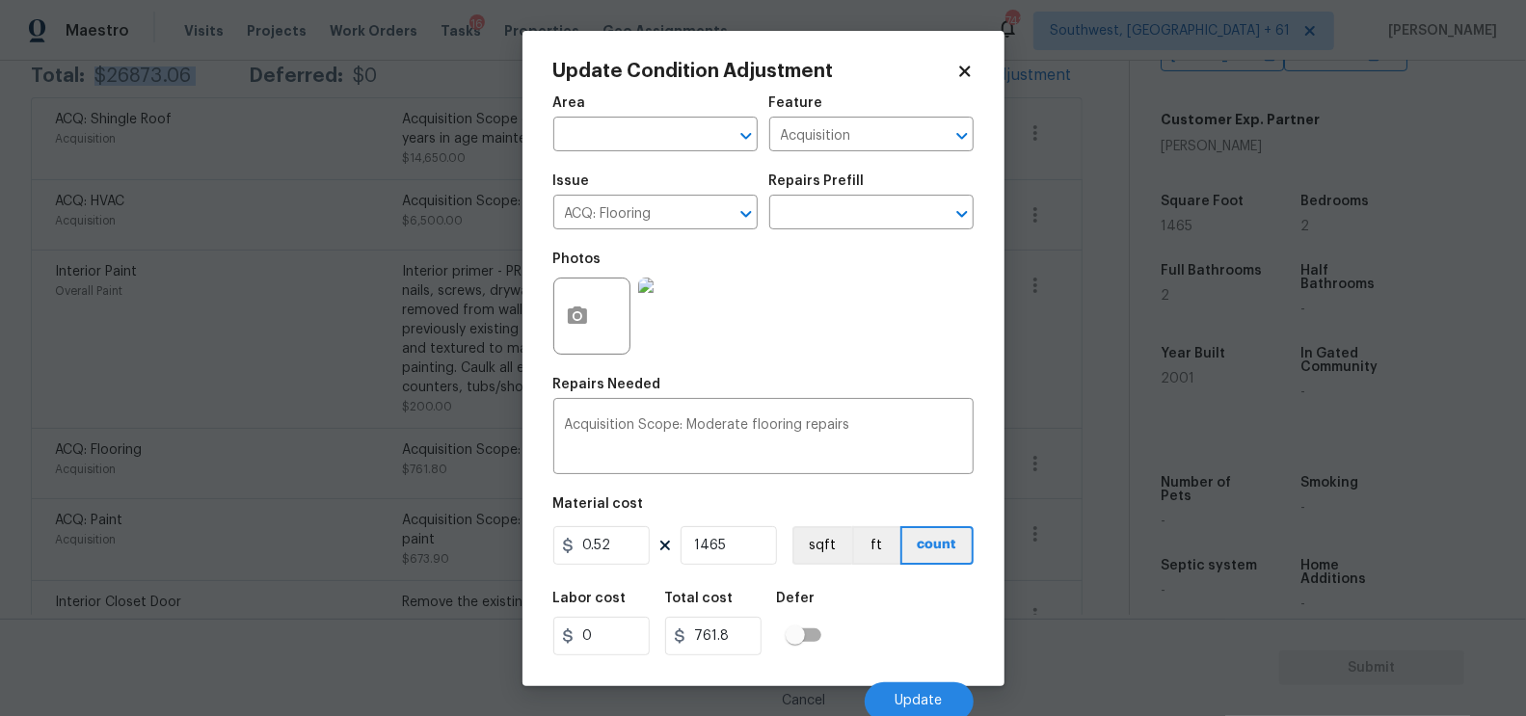
click at [1079, 512] on body "Maestro Visits Projects Work Orders Tasks 16 Properties Geo Assignments 742 Sou…" at bounding box center [763, 358] width 1526 height 716
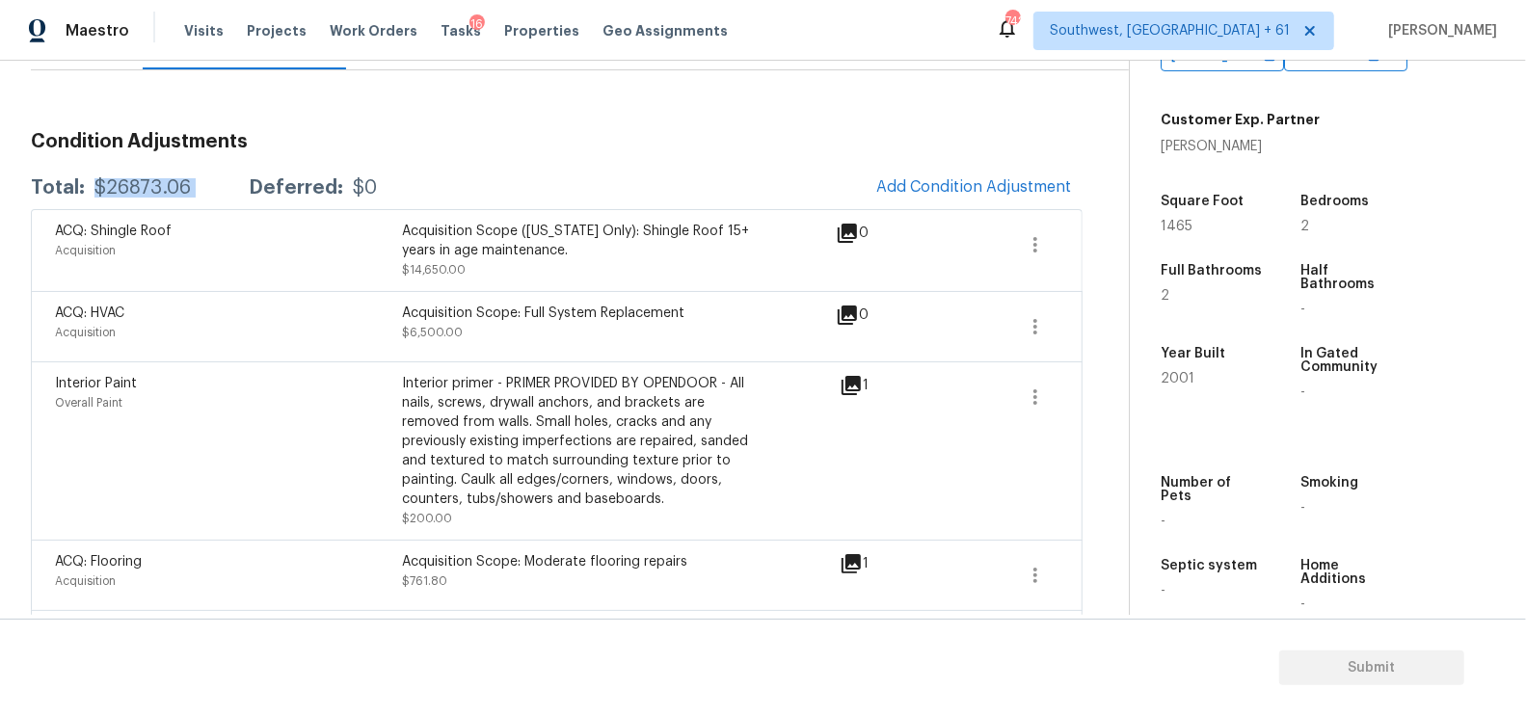
scroll to position [185, 0]
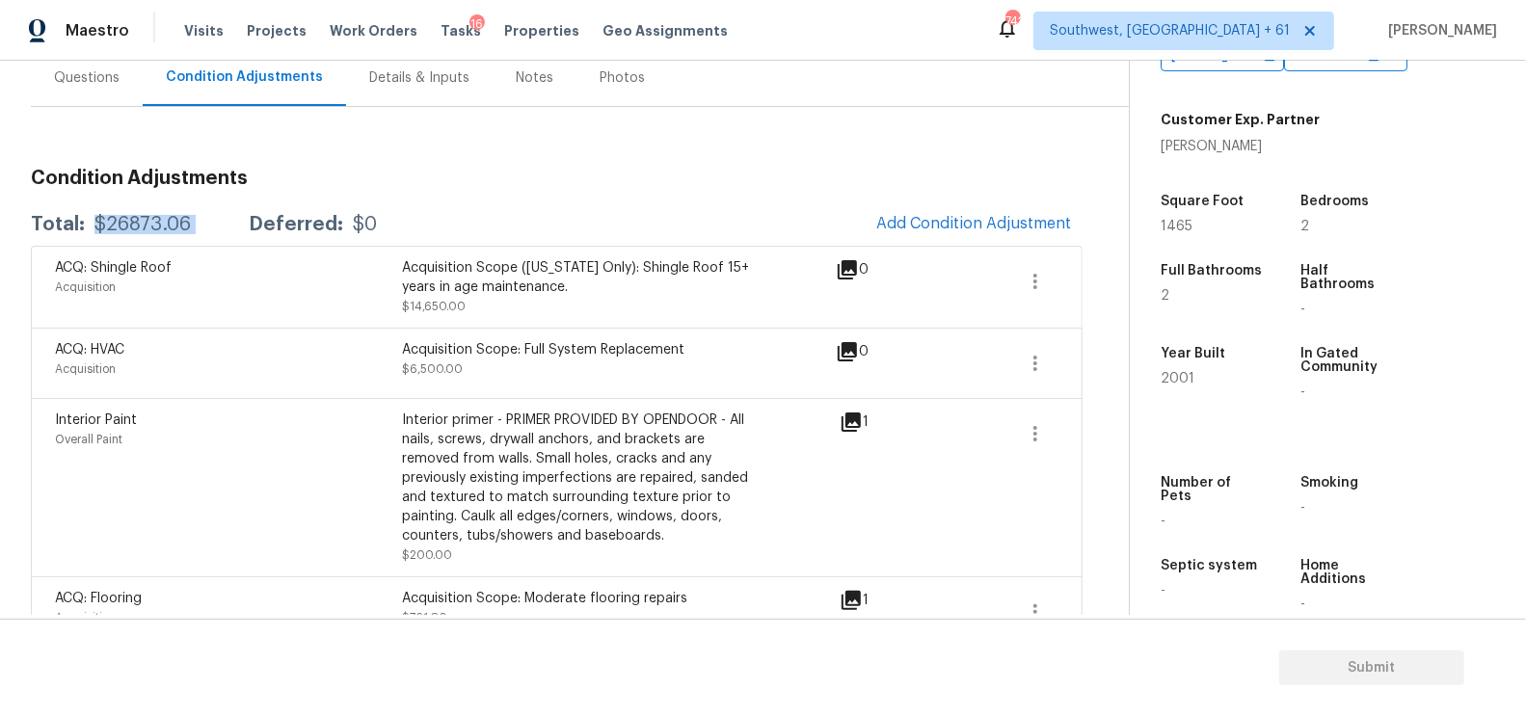
click at [997, 203] on span "Add Condition Adjustment" at bounding box center [974, 224] width 218 height 42
click at [932, 228] on span "Add Condition Adjustment" at bounding box center [973, 223] width 195 height 17
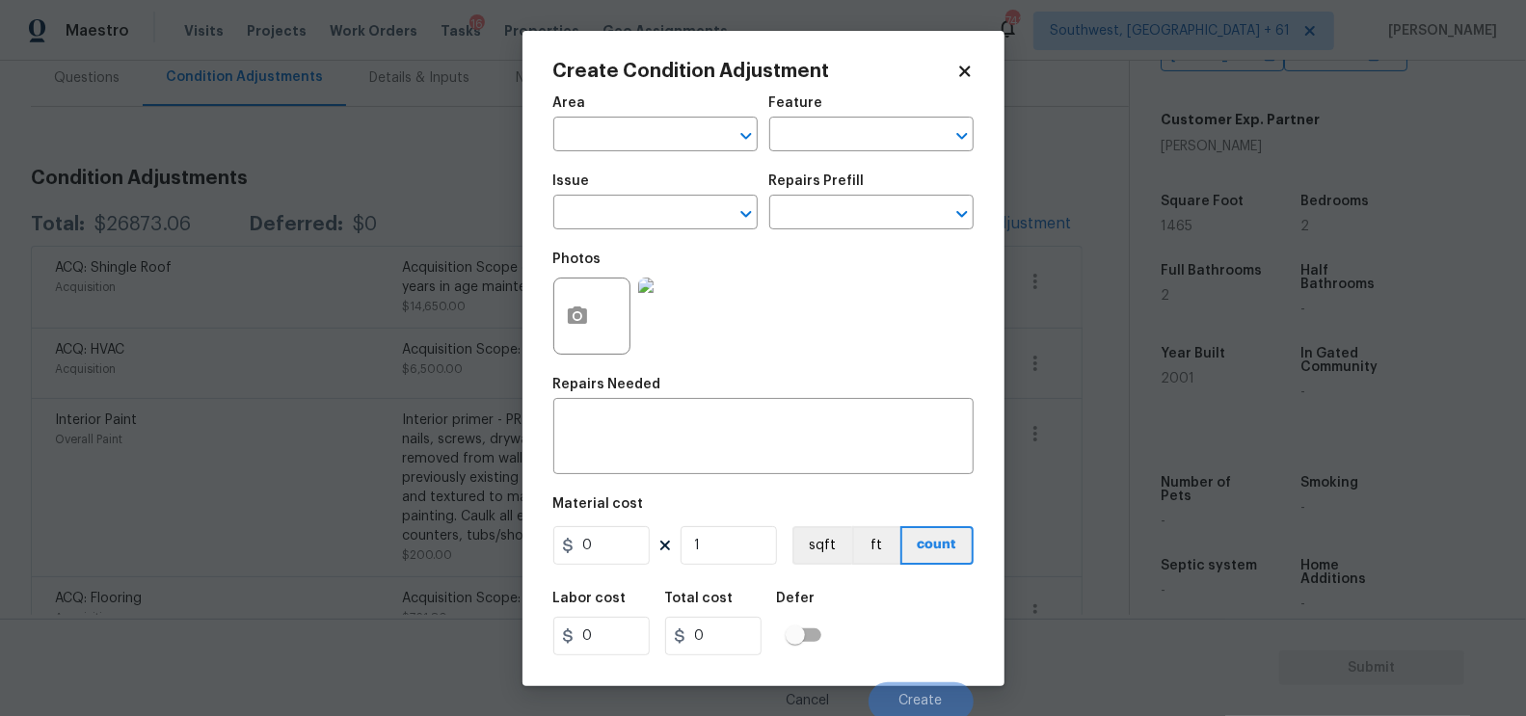
click at [602, 296] on div at bounding box center [591, 316] width 77 height 77
click at [576, 312] on icon "button" at bounding box center [577, 315] width 19 height 17
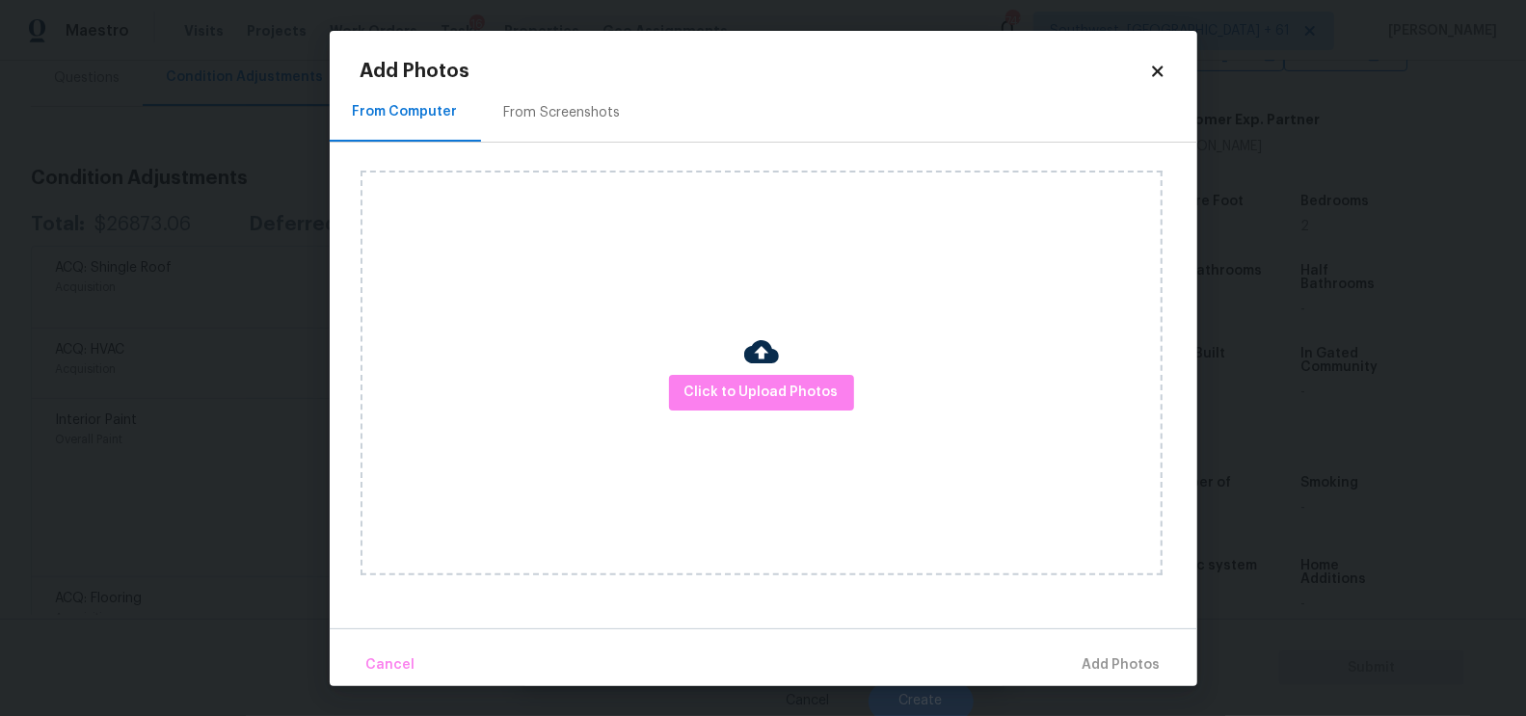
click at [772, 298] on div "Click to Upload Photos" at bounding box center [762, 373] width 802 height 405
click at [750, 413] on div "Click to Upload Photos" at bounding box center [762, 373] width 802 height 405
click at [763, 391] on span "Click to Upload Photos" at bounding box center [761, 393] width 154 height 24
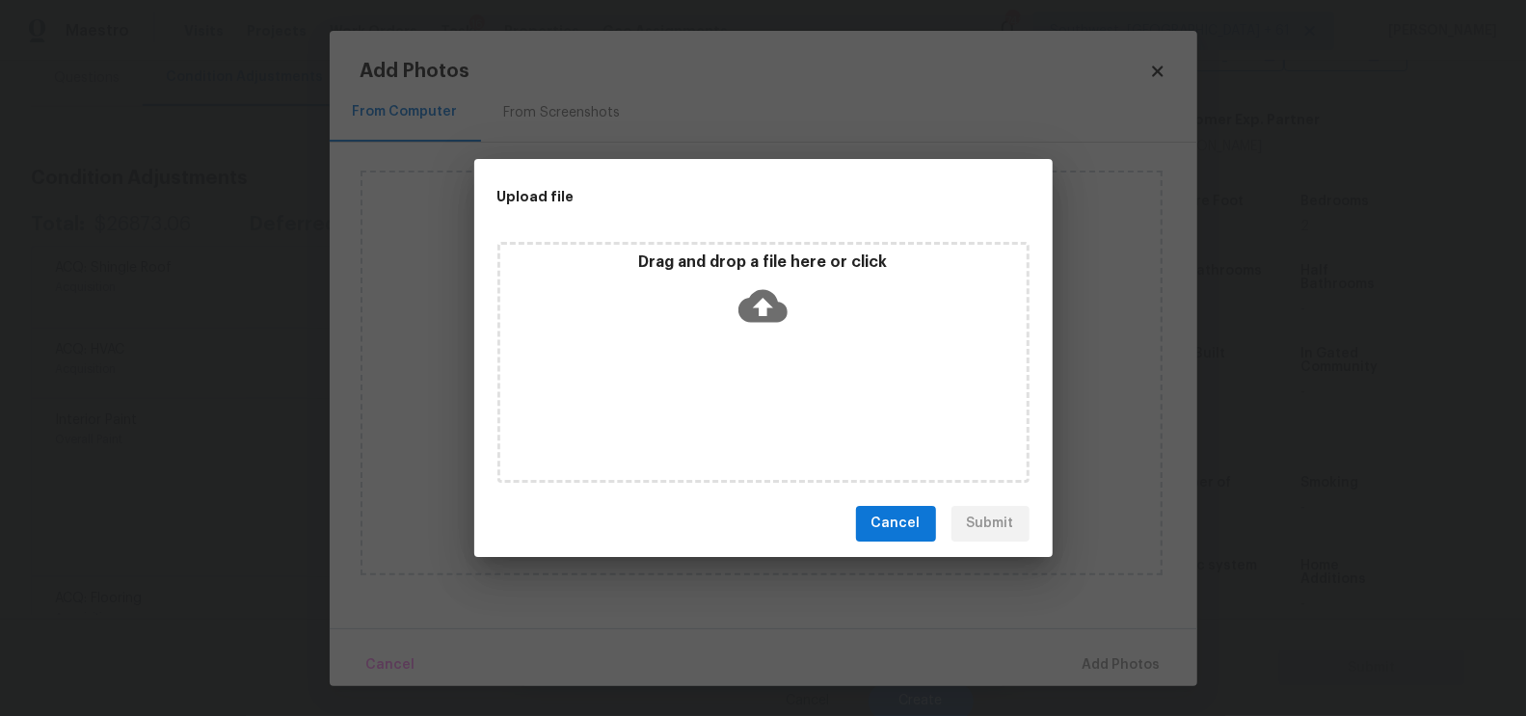
click at [780, 323] on icon at bounding box center [762, 305] width 49 height 49
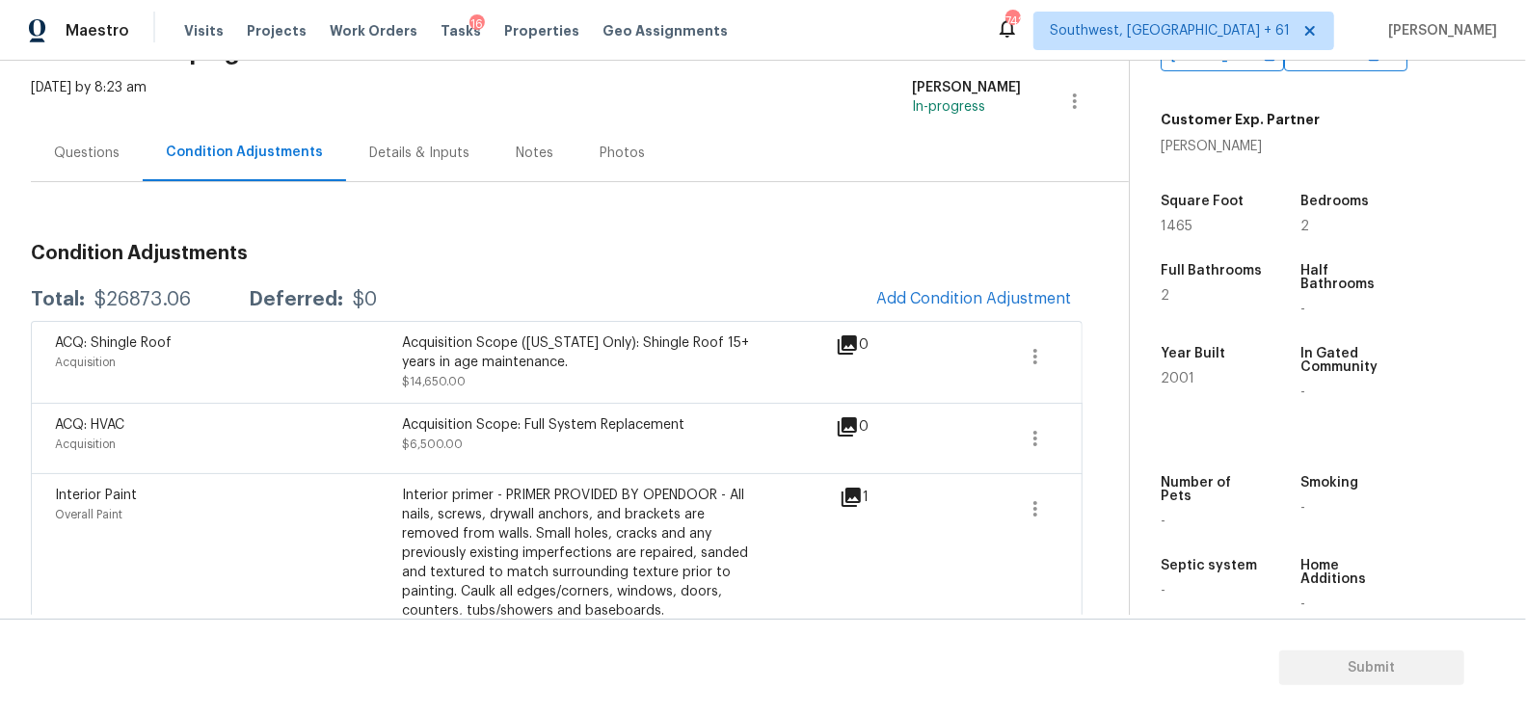
click at [77, 157] on div "Questions" at bounding box center [87, 153] width 66 height 19
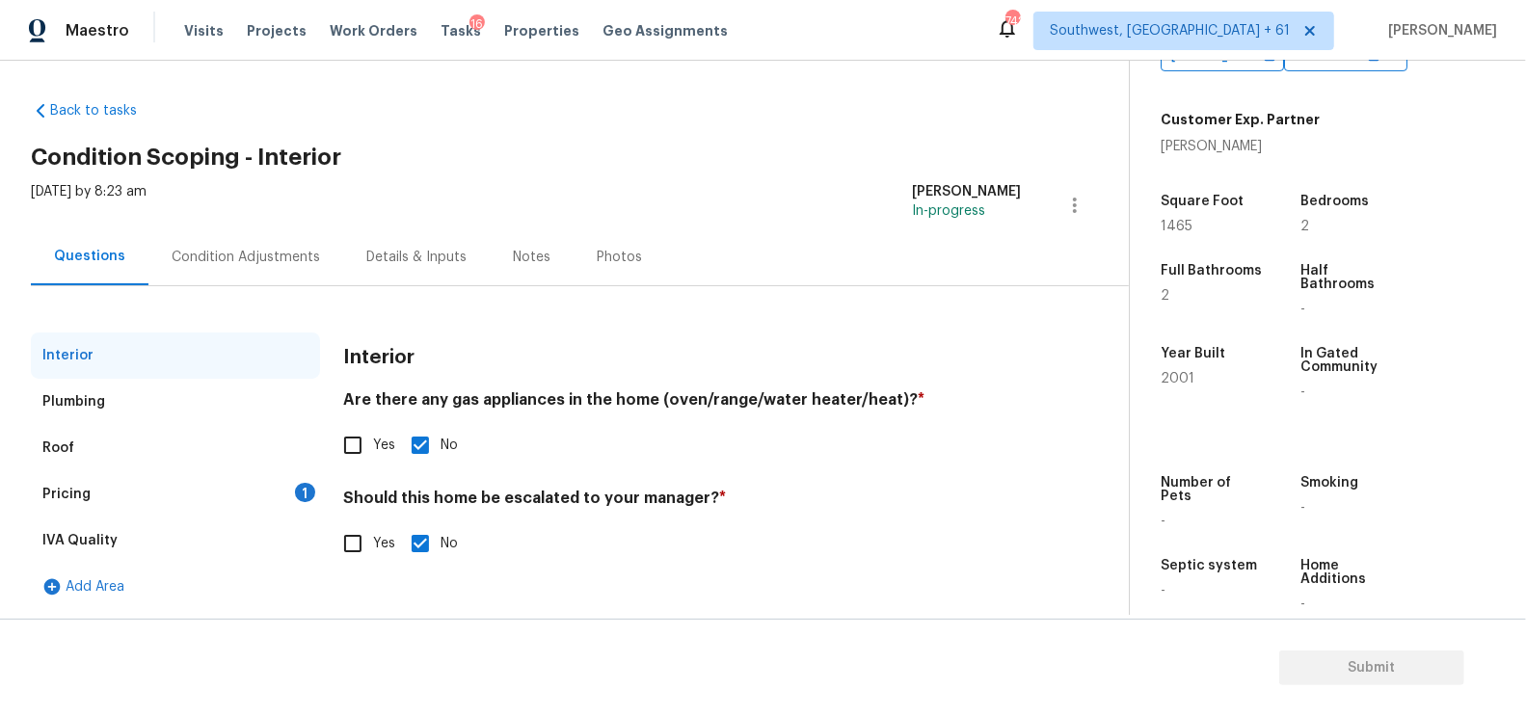
click at [224, 496] on div "Pricing 1" at bounding box center [175, 494] width 289 height 46
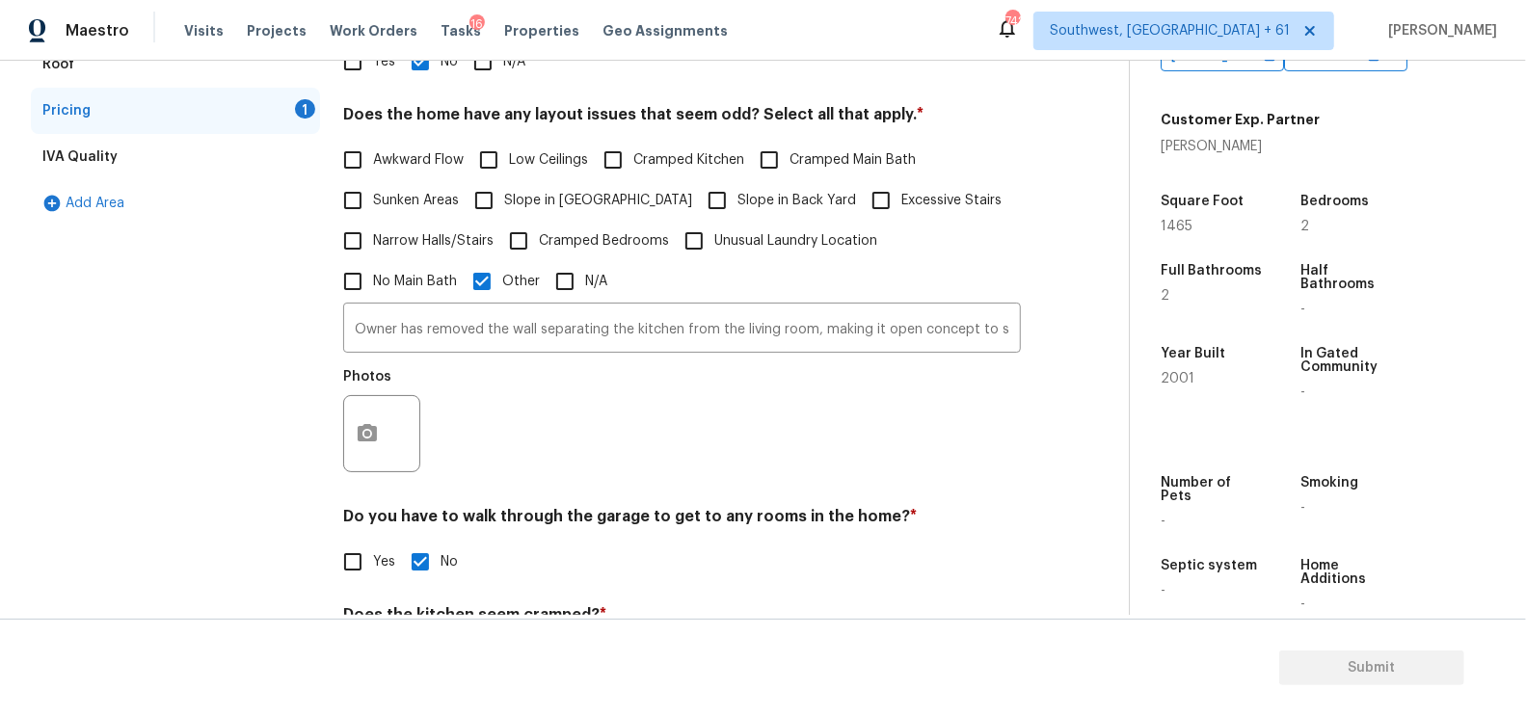
scroll to position [391, 0]
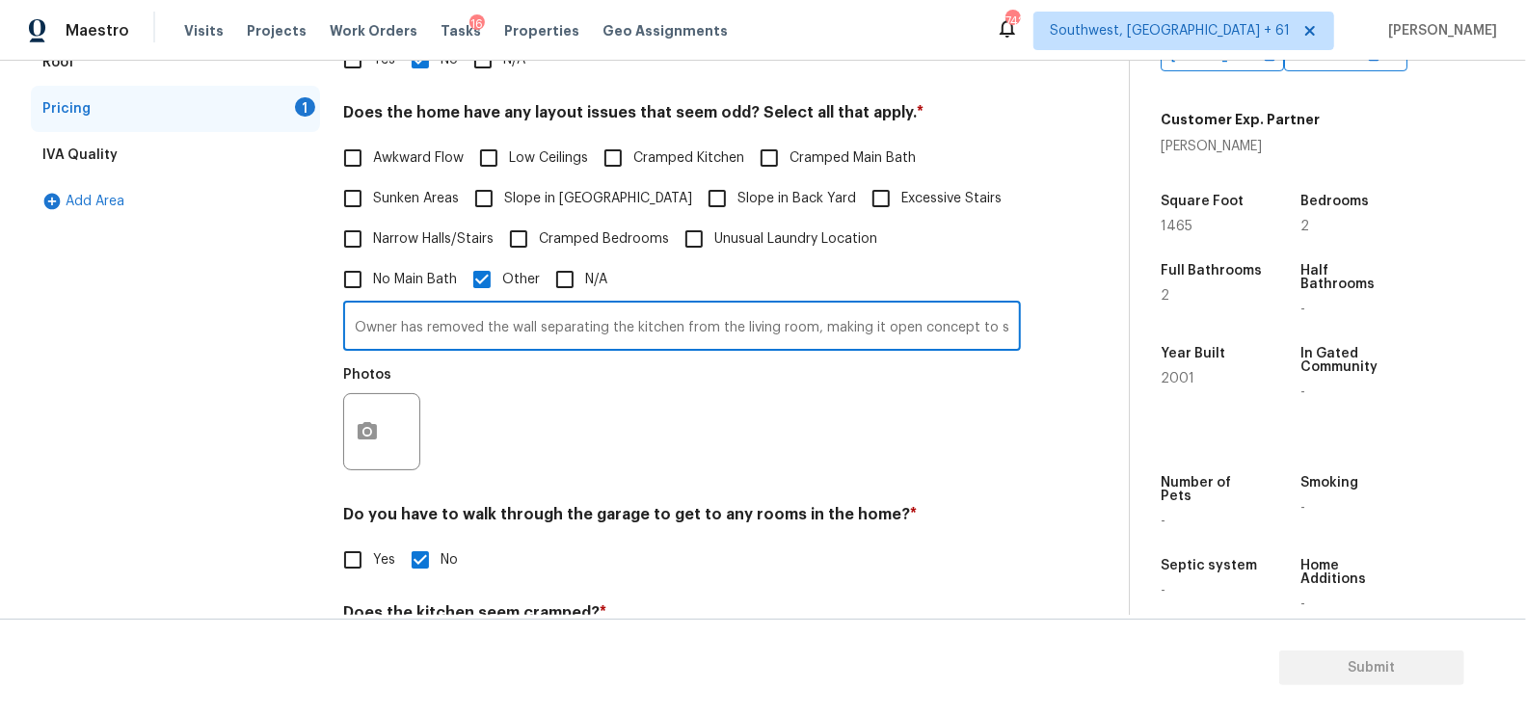
click at [522, 335] on input "Owner has removed the wall separating the kitchen from the living room, making …" at bounding box center [682, 328] width 678 height 45
click at [369, 429] on icon "button" at bounding box center [367, 431] width 23 height 23
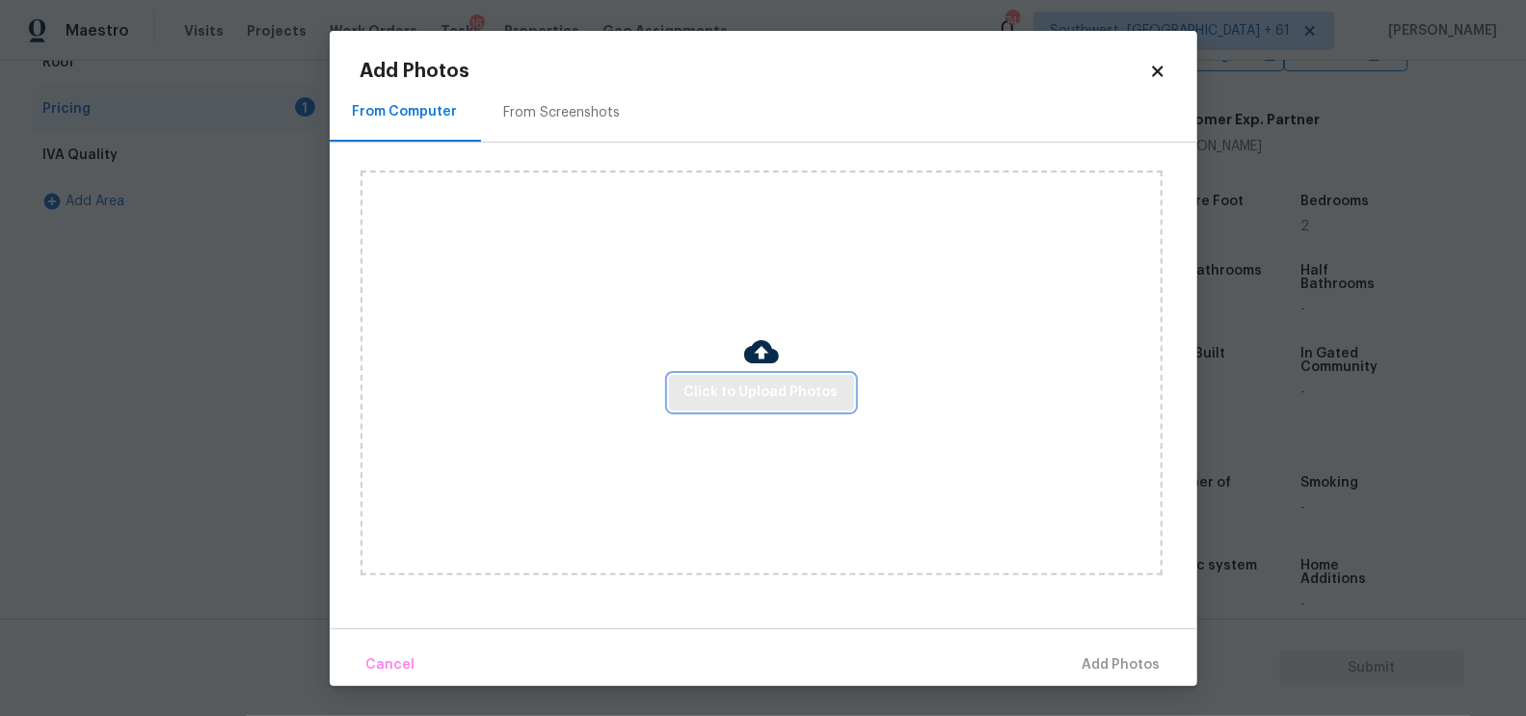
click at [768, 393] on span "Click to Upload Photos" at bounding box center [761, 393] width 154 height 24
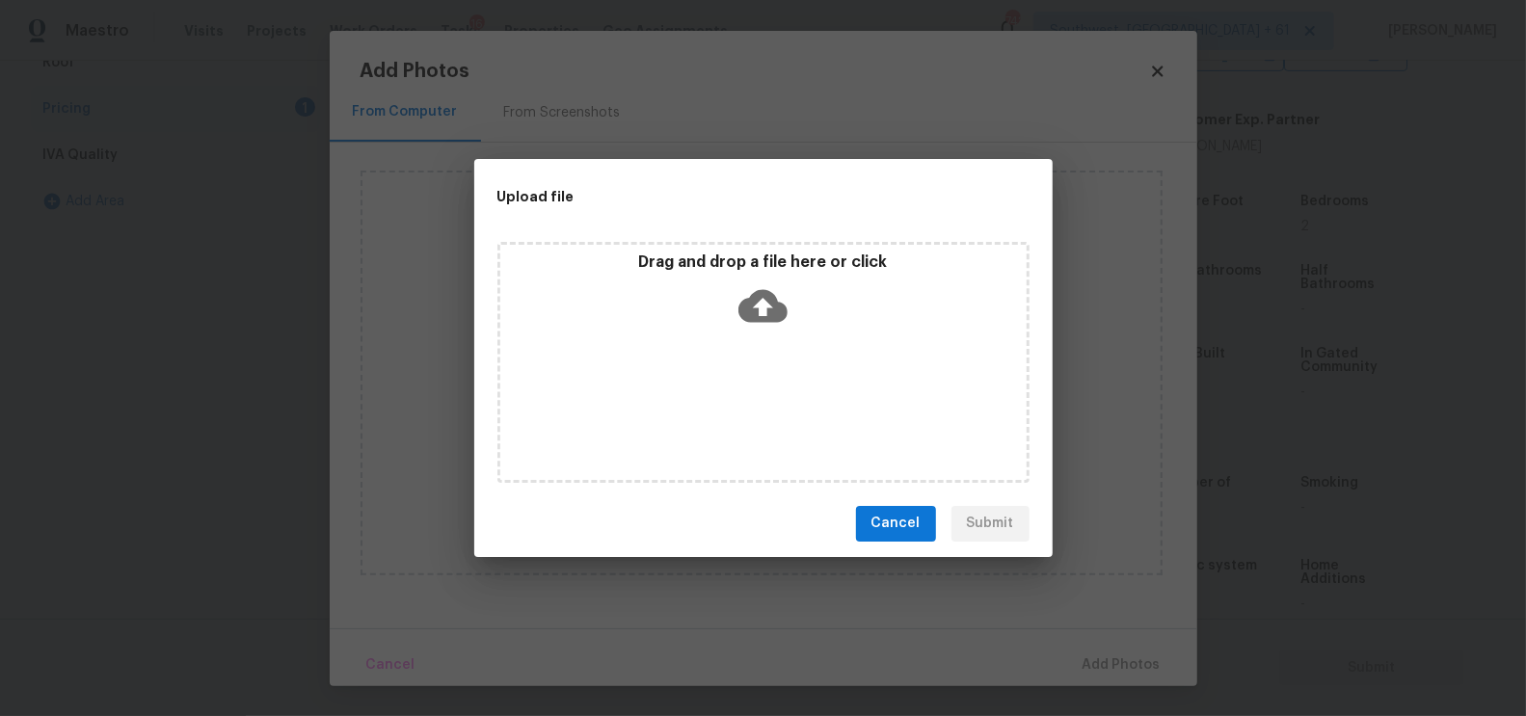
click at [749, 293] on icon at bounding box center [762, 305] width 49 height 49
click at [1114, 498] on div "Upload file Drag and drop a file here or click Cancel Submit" at bounding box center [763, 358] width 1526 height 716
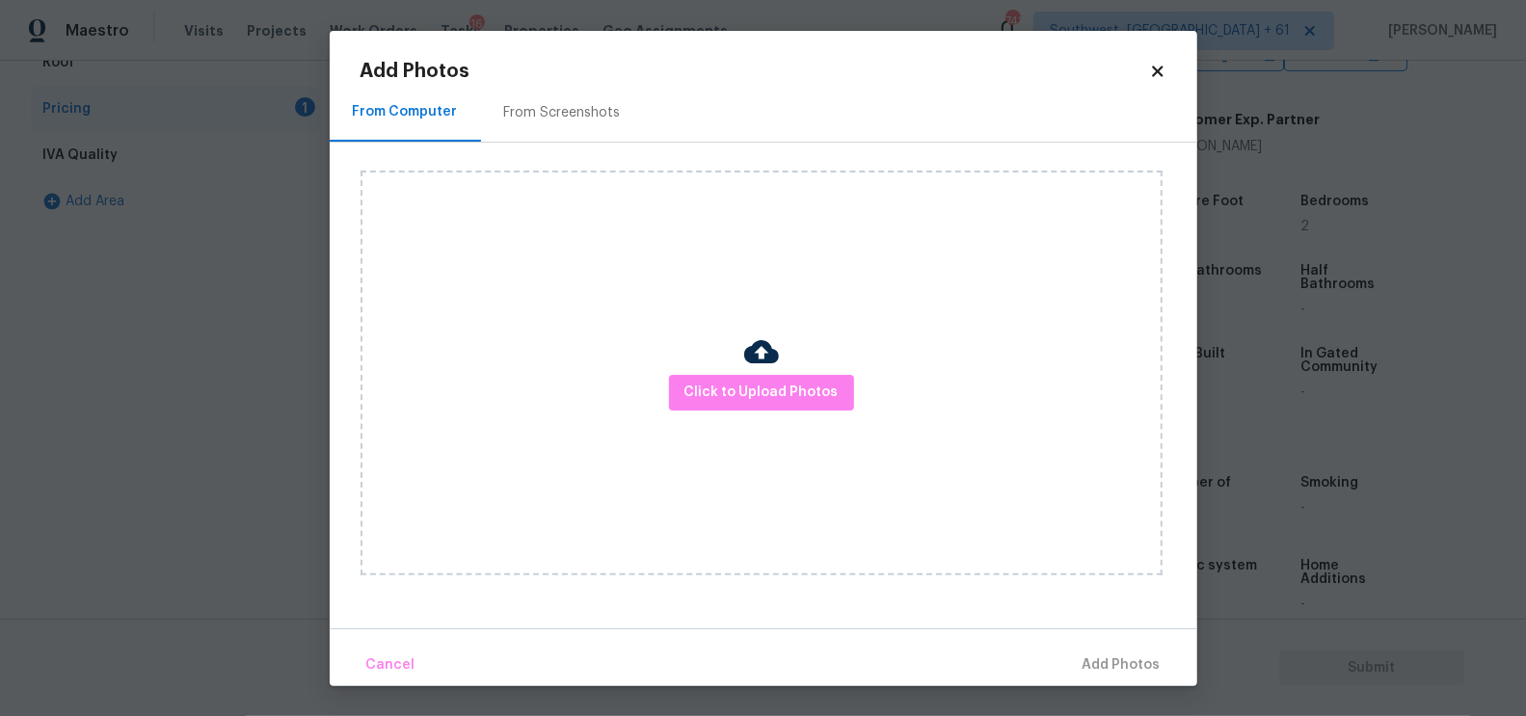
click at [807, 367] on div "Click to Upload Photos" at bounding box center [762, 373] width 802 height 405
click at [789, 383] on span "Click to Upload Photos" at bounding box center [761, 393] width 154 height 24
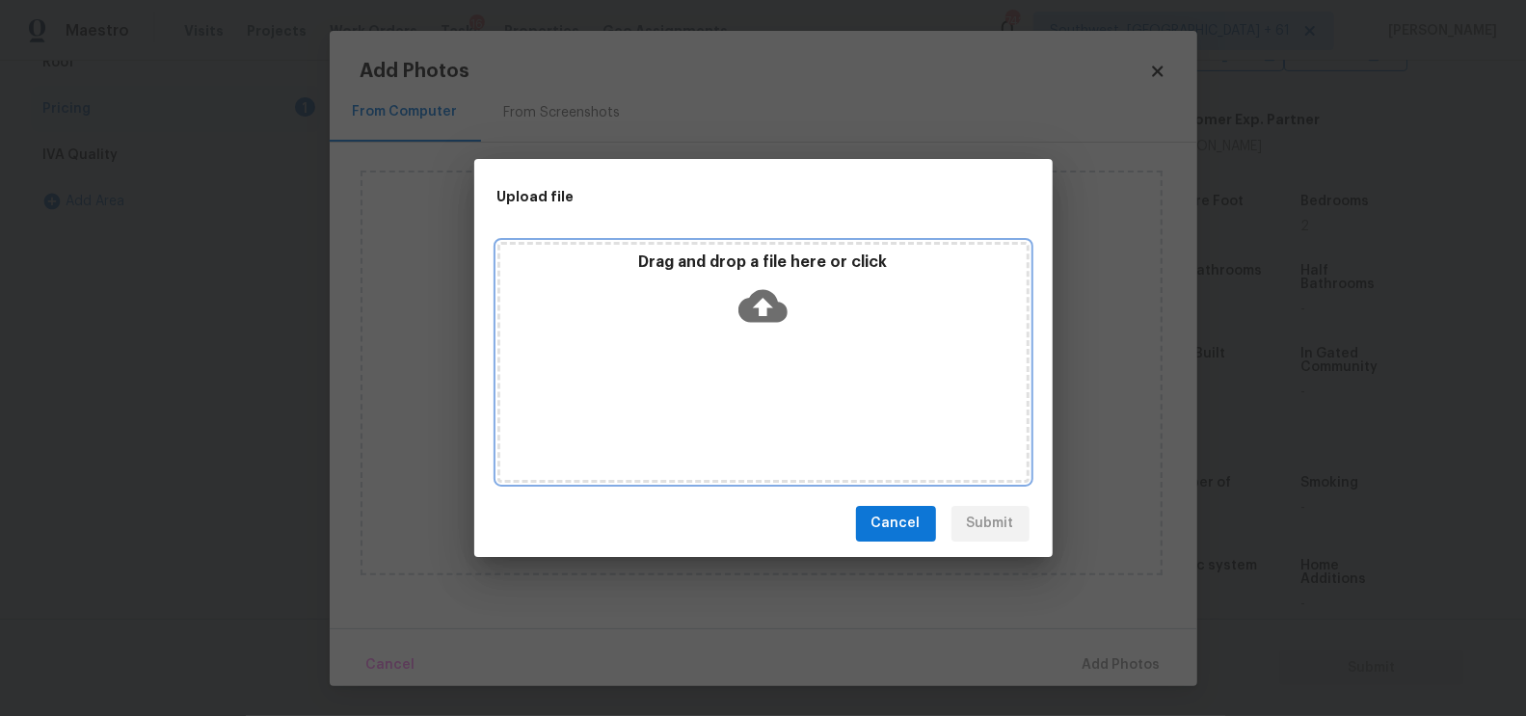
click at [777, 338] on div "Drag and drop a file here or click" at bounding box center [763, 362] width 532 height 241
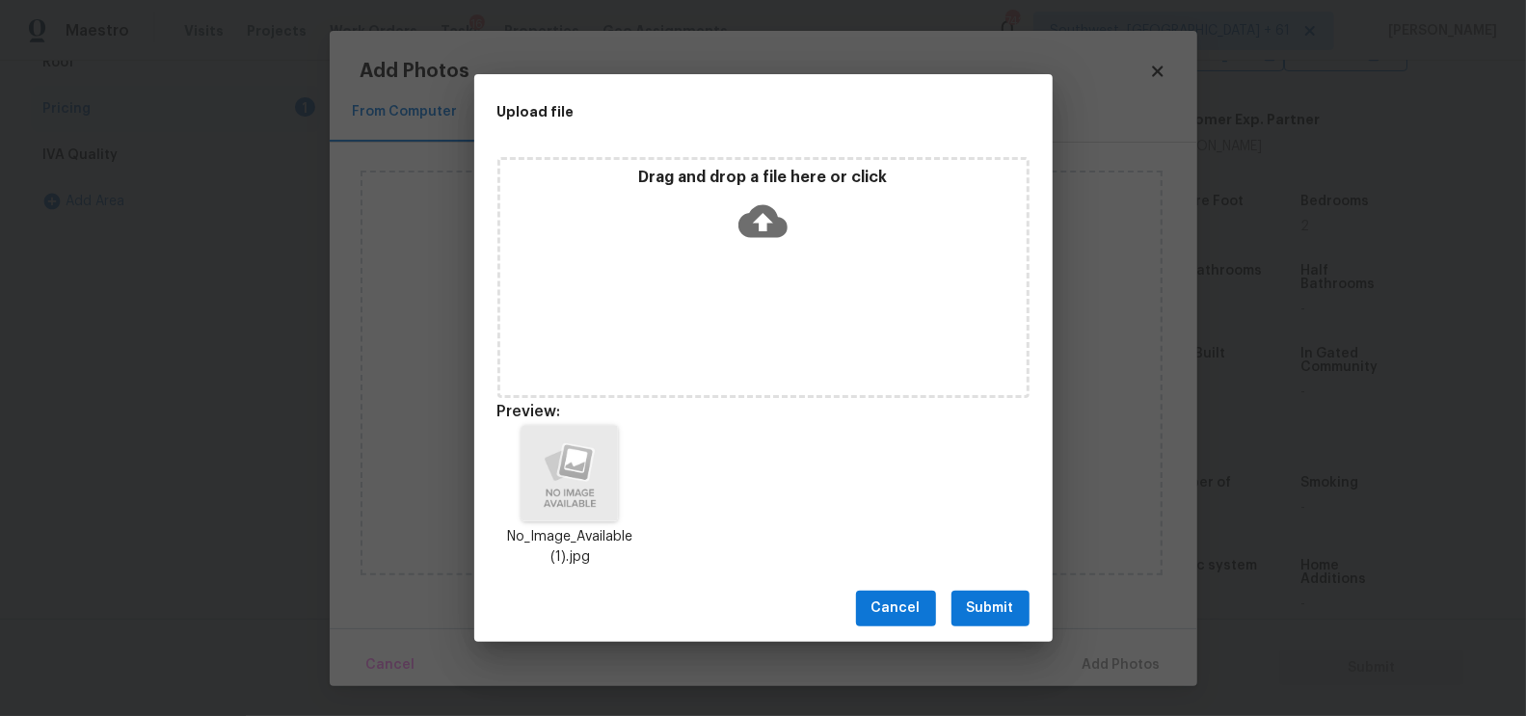
click at [978, 603] on span "Submit" at bounding box center [990, 609] width 47 height 24
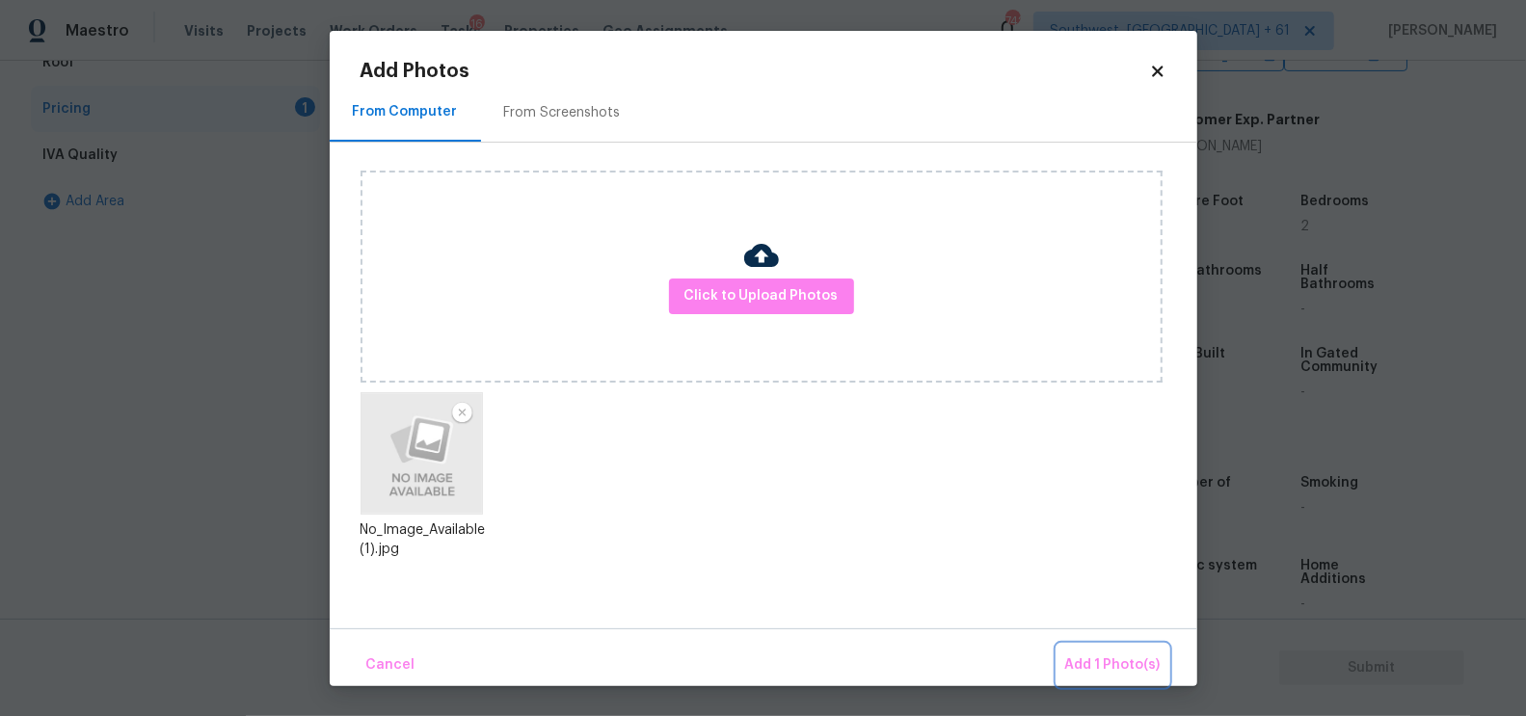
click at [1118, 666] on span "Add 1 Photo(s)" at bounding box center [1112, 666] width 95 height 24
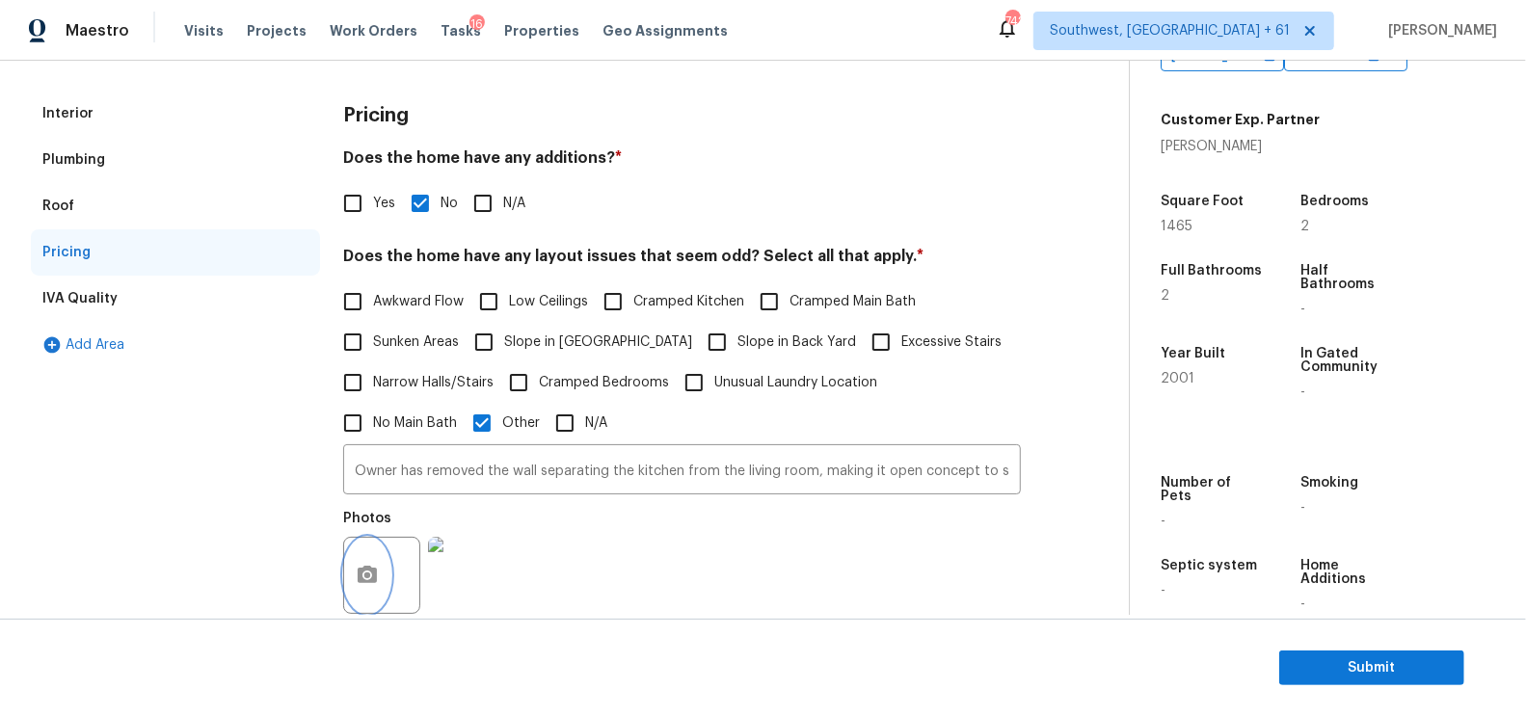
scroll to position [0, 0]
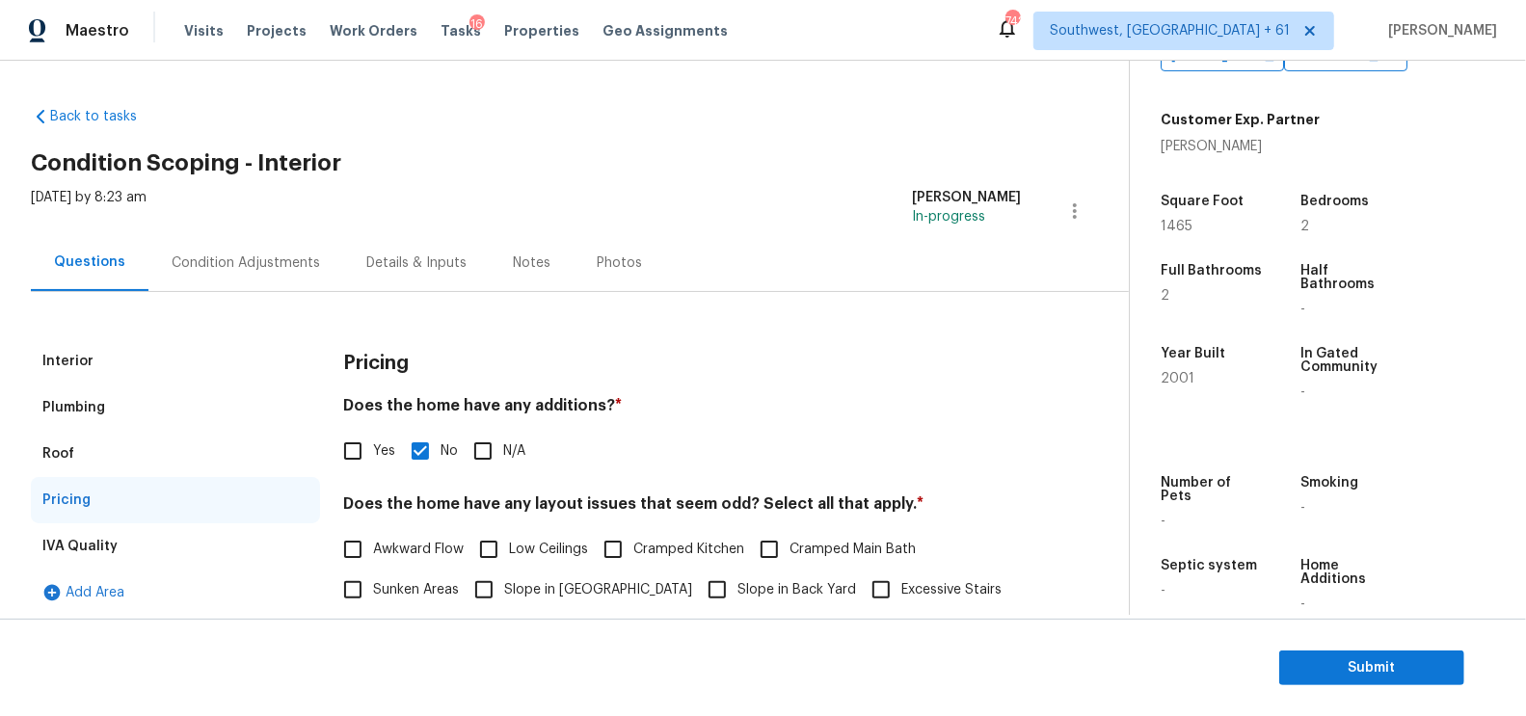
click at [237, 238] on div "Condition Adjustments" at bounding box center [245, 262] width 195 height 57
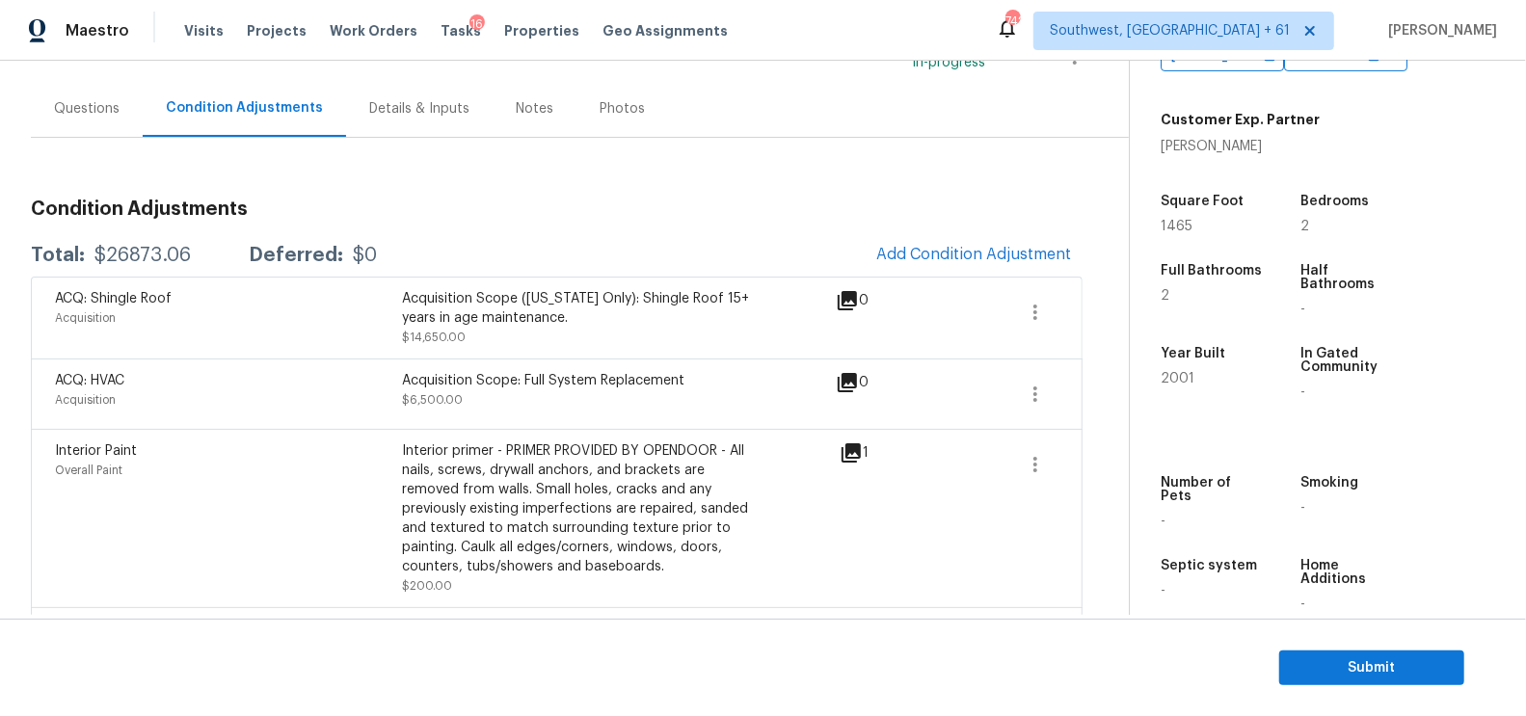
scroll to position [155, 0]
click at [1055, 302] on button "button" at bounding box center [1035, 311] width 46 height 46
click at [1122, 302] on div "Edit" at bounding box center [1146, 306] width 150 height 19
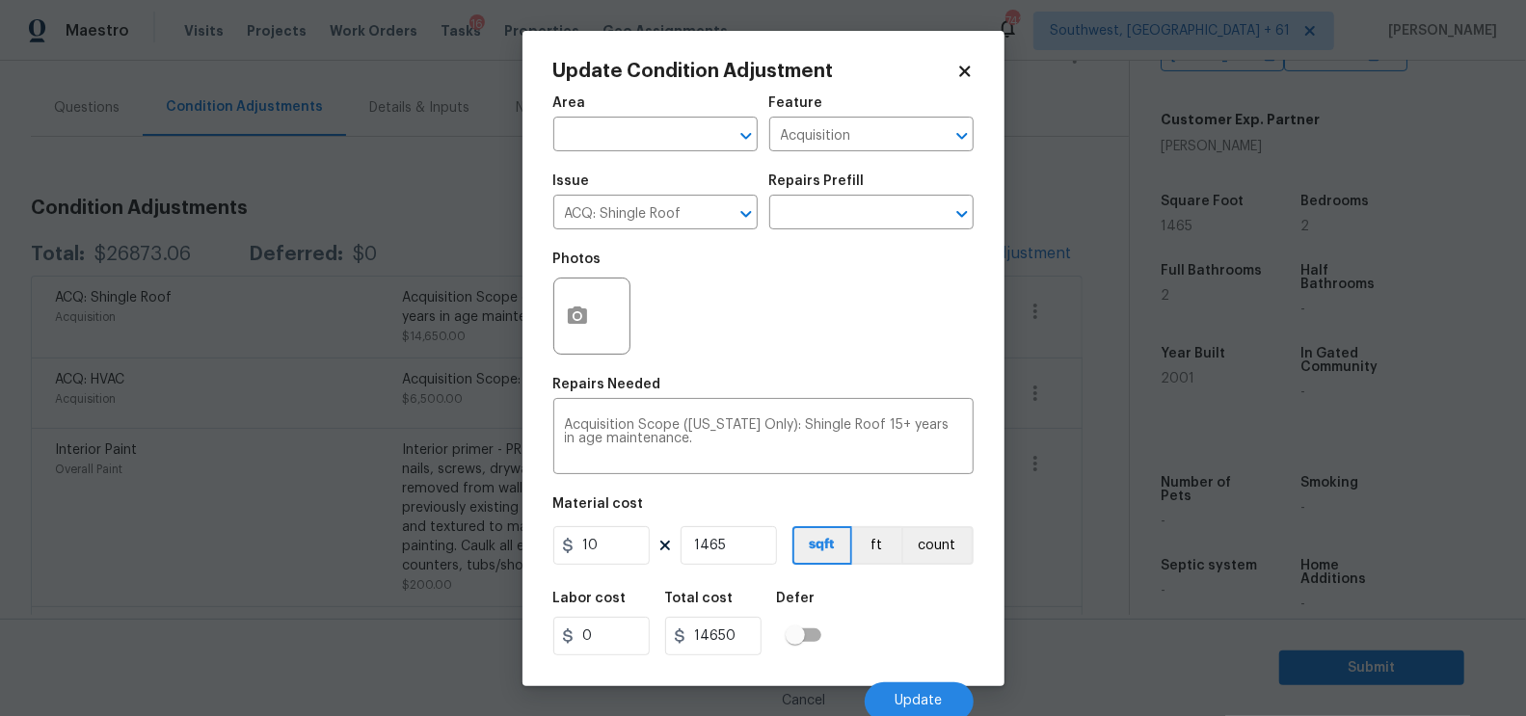
click at [1077, 429] on body "Maestro Visits Projects Work Orders Tasks 16 Properties Geo Assignments 742 Sou…" at bounding box center [763, 358] width 1526 height 716
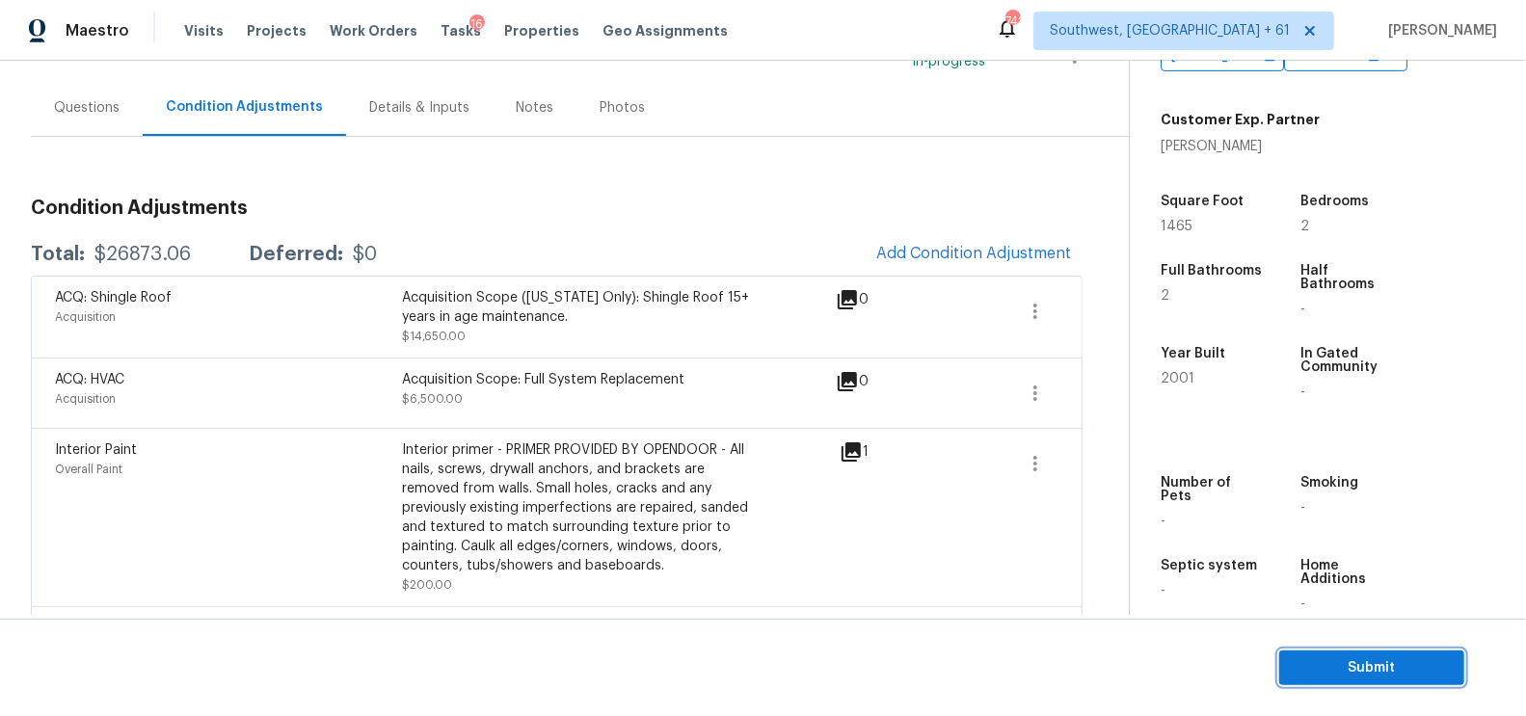
click at [1366, 675] on span "Submit" at bounding box center [1372, 668] width 154 height 24
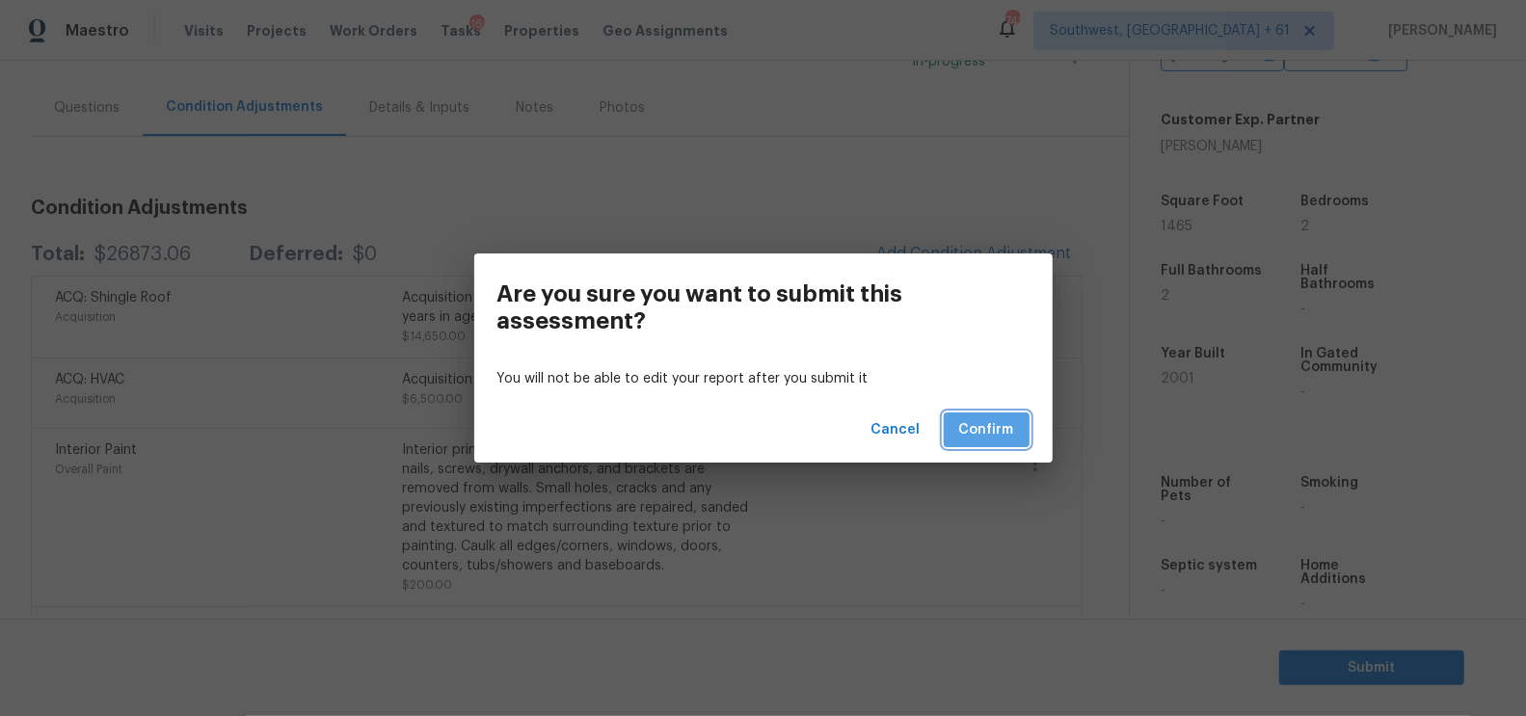
click at [982, 430] on span "Confirm" at bounding box center [986, 430] width 55 height 24
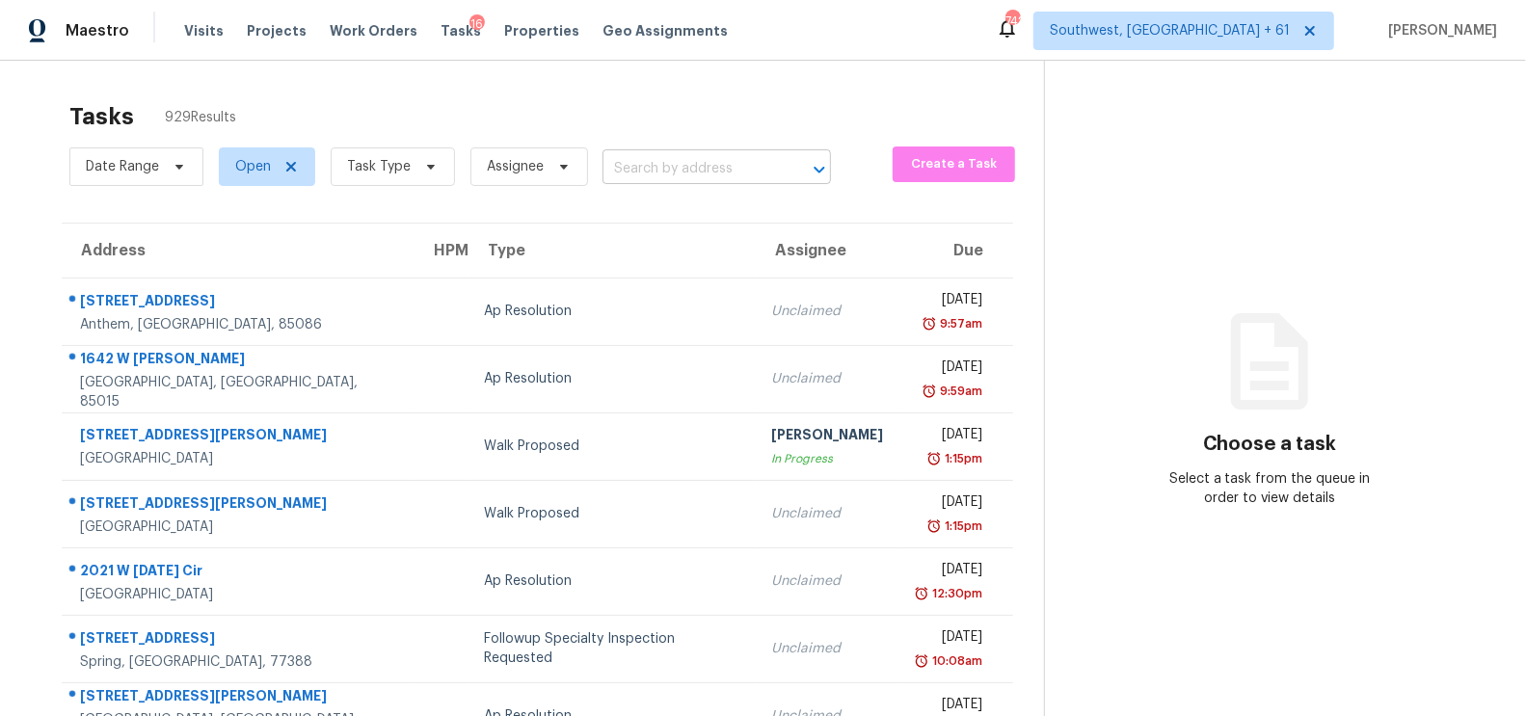
click at [654, 174] on input "text" at bounding box center [690, 169] width 174 height 30
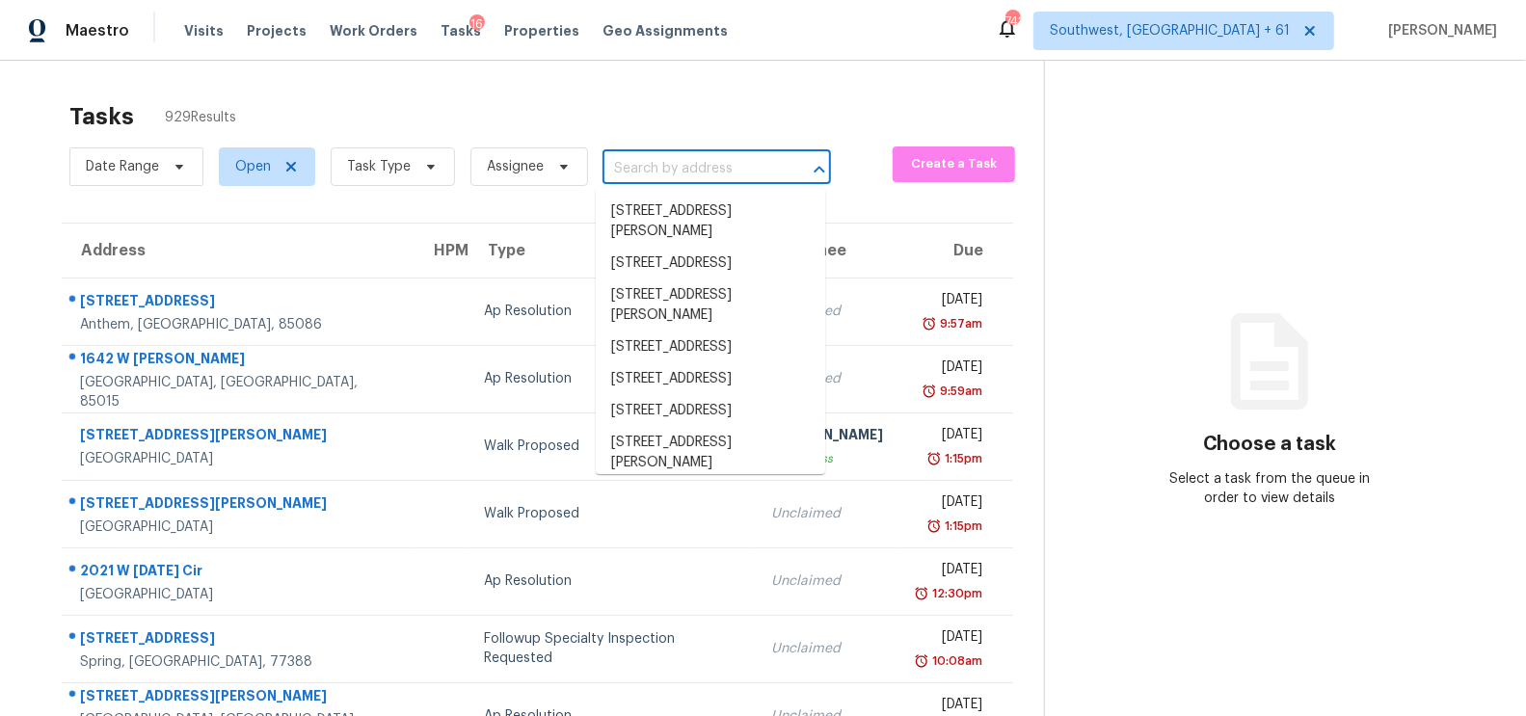
paste input "3445 Ivys Walk Atlanta GA 30340"
type input "3445 Ivys Walk Atlanta GA 30340"
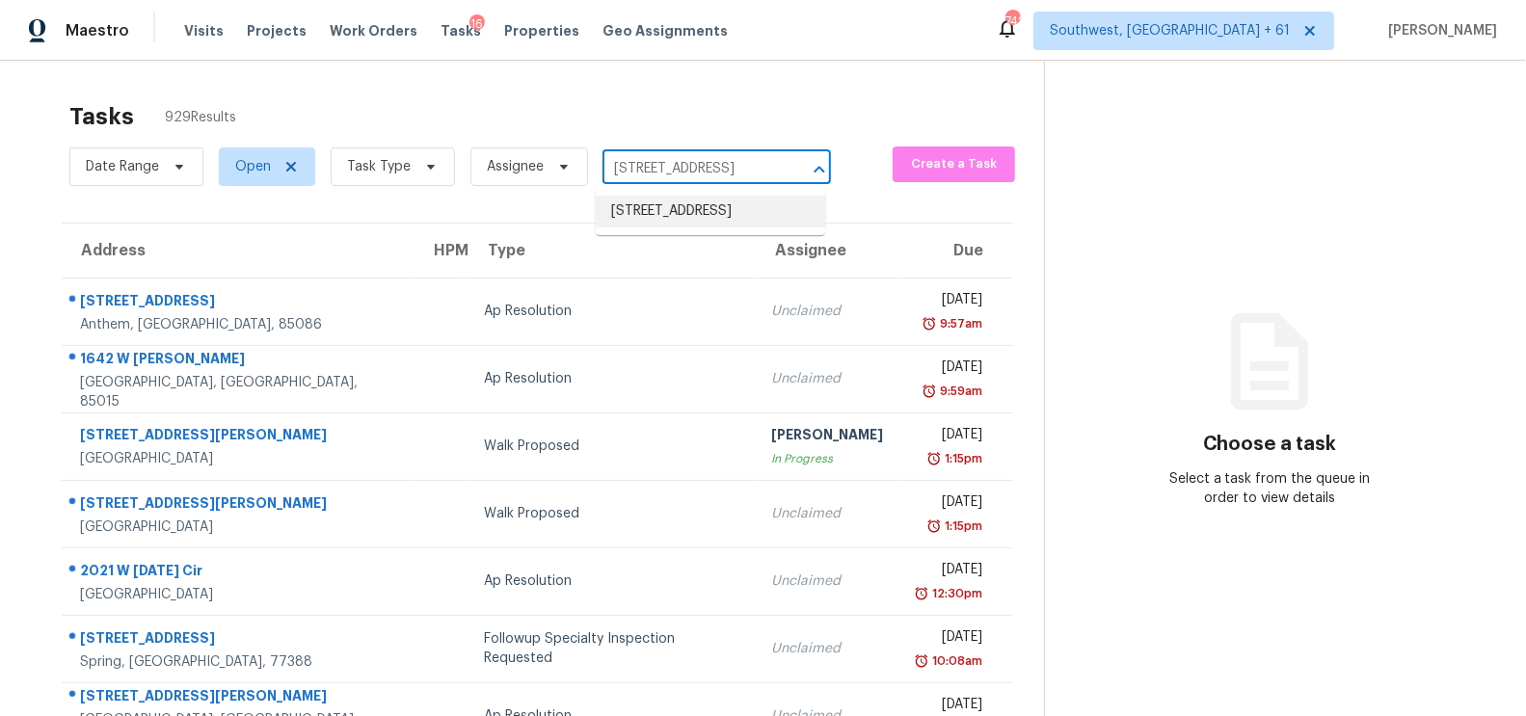
click at [673, 220] on li "3445 Ivys Walk, Atlanta, GA 30340" at bounding box center [710, 212] width 229 height 32
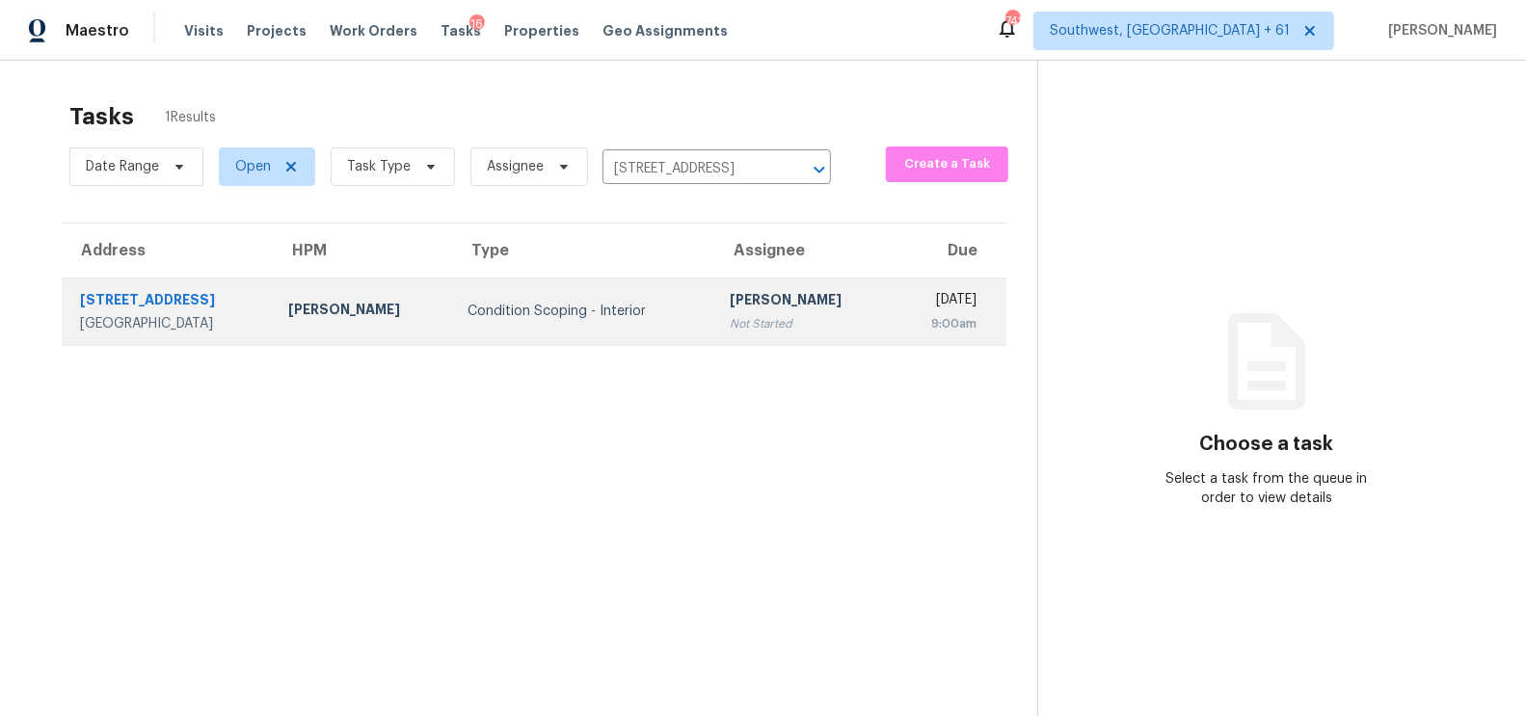
click at [635, 312] on div "Condition Scoping - Interior" at bounding box center [583, 311] width 231 height 19
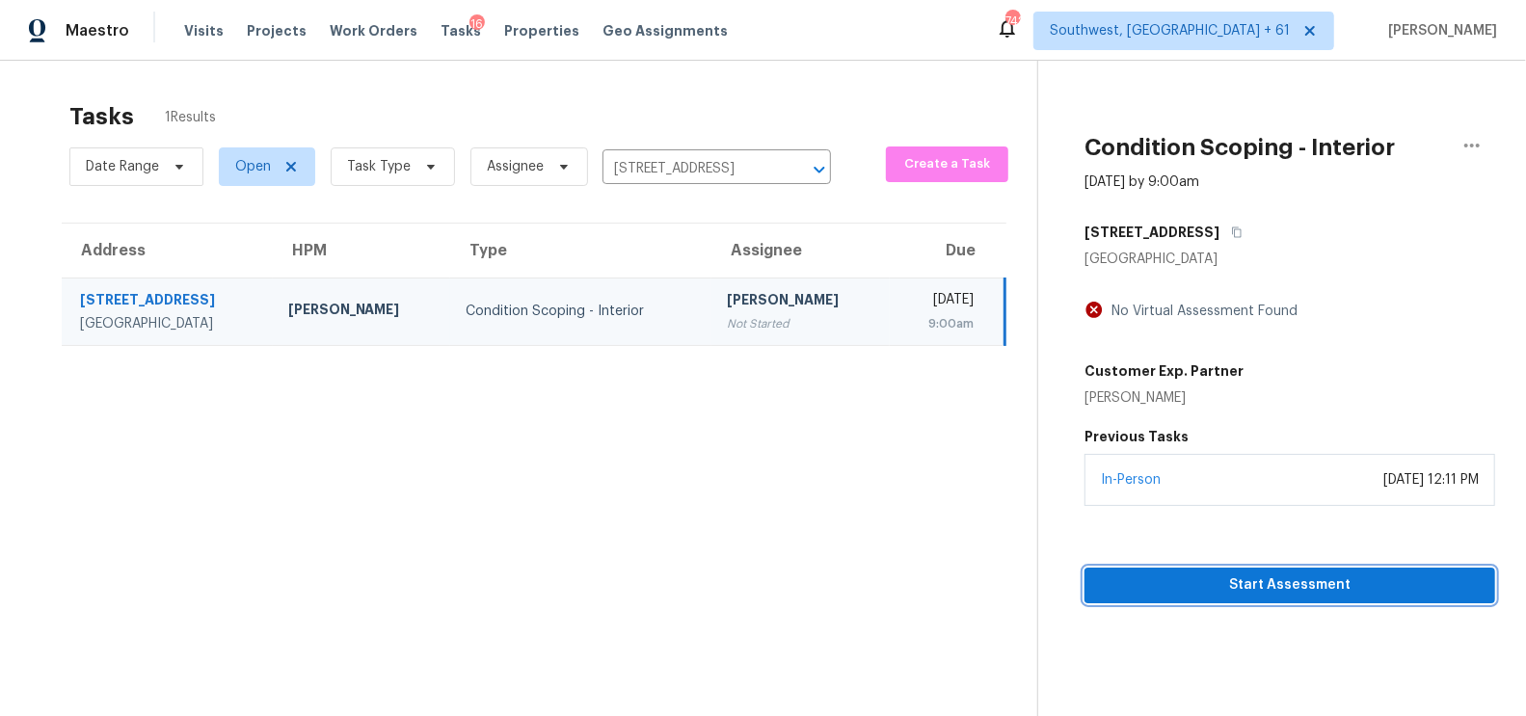
click at [1256, 600] on button "Start Assessment" at bounding box center [1290, 586] width 411 height 36
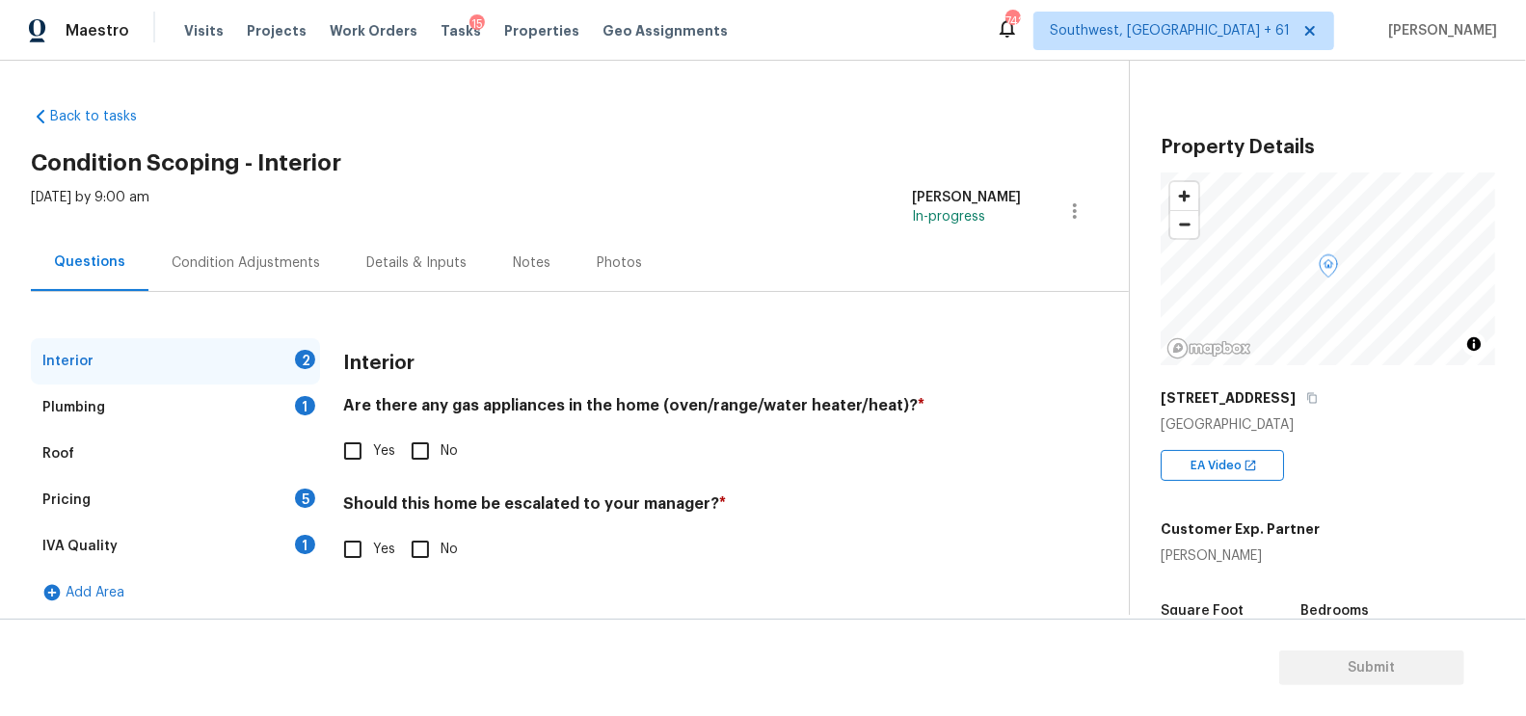
click at [365, 456] on input "Yes" at bounding box center [353, 451] width 40 height 40
checkbox input "true"
click at [403, 531] on input "No" at bounding box center [420, 551] width 40 height 40
checkbox input "true"
click at [307, 407] on div "1" at bounding box center [305, 405] width 20 height 19
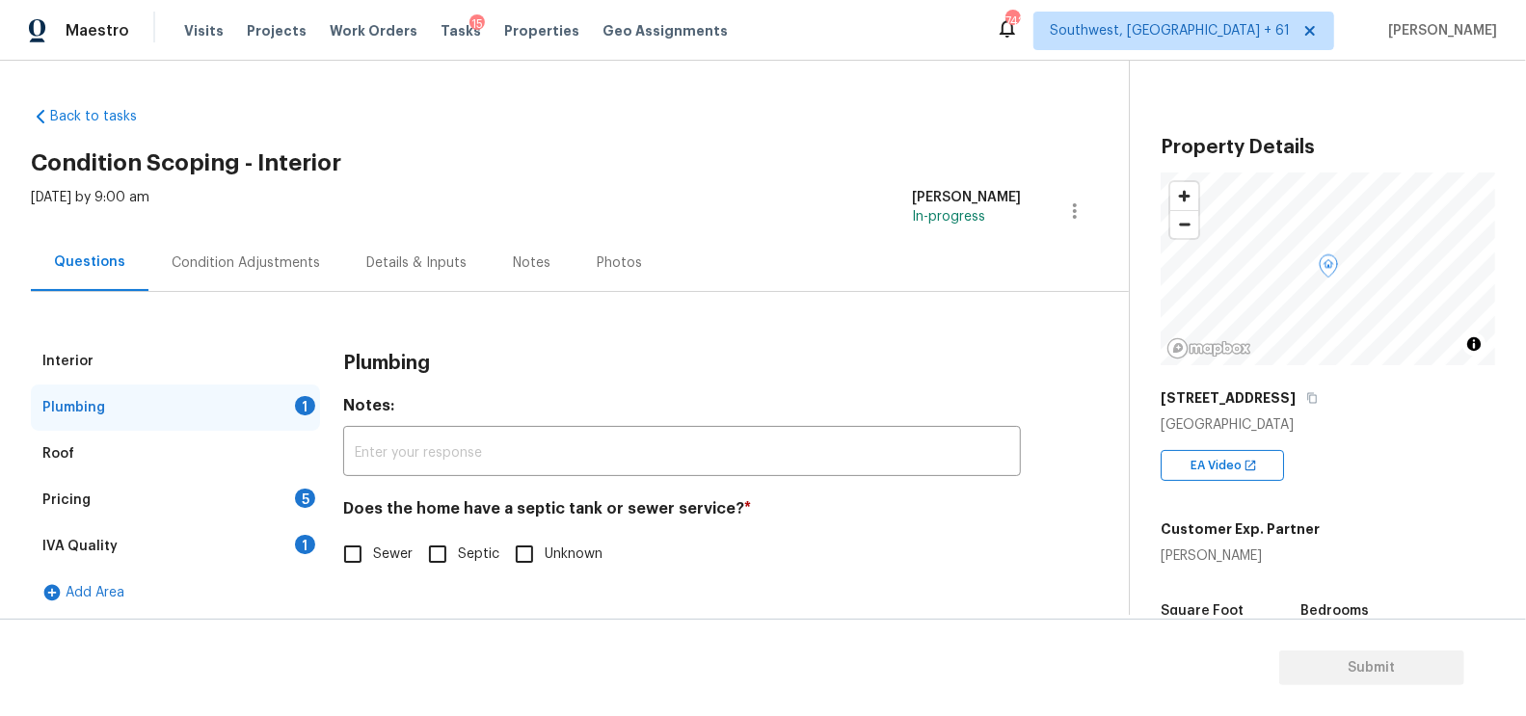
click at [398, 545] on span "Sewer" at bounding box center [393, 555] width 40 height 20
click at [373, 545] on input "Sewer" at bounding box center [353, 554] width 40 height 40
checkbox input "true"
click at [286, 527] on div "IVA Quality 1" at bounding box center [175, 546] width 289 height 46
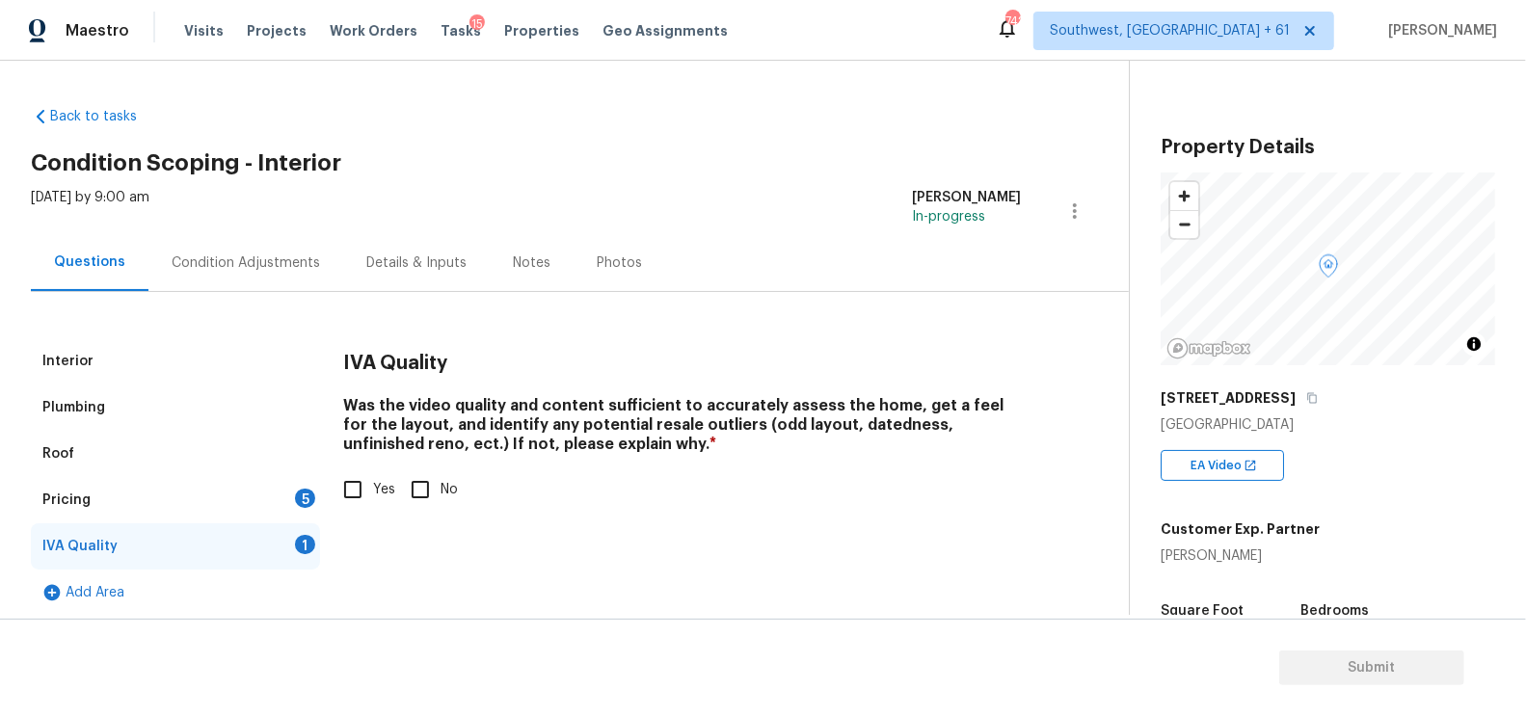
click at [362, 496] on input "Yes" at bounding box center [353, 489] width 40 height 40
checkbox input "true"
click at [308, 493] on div "5" at bounding box center [305, 498] width 20 height 19
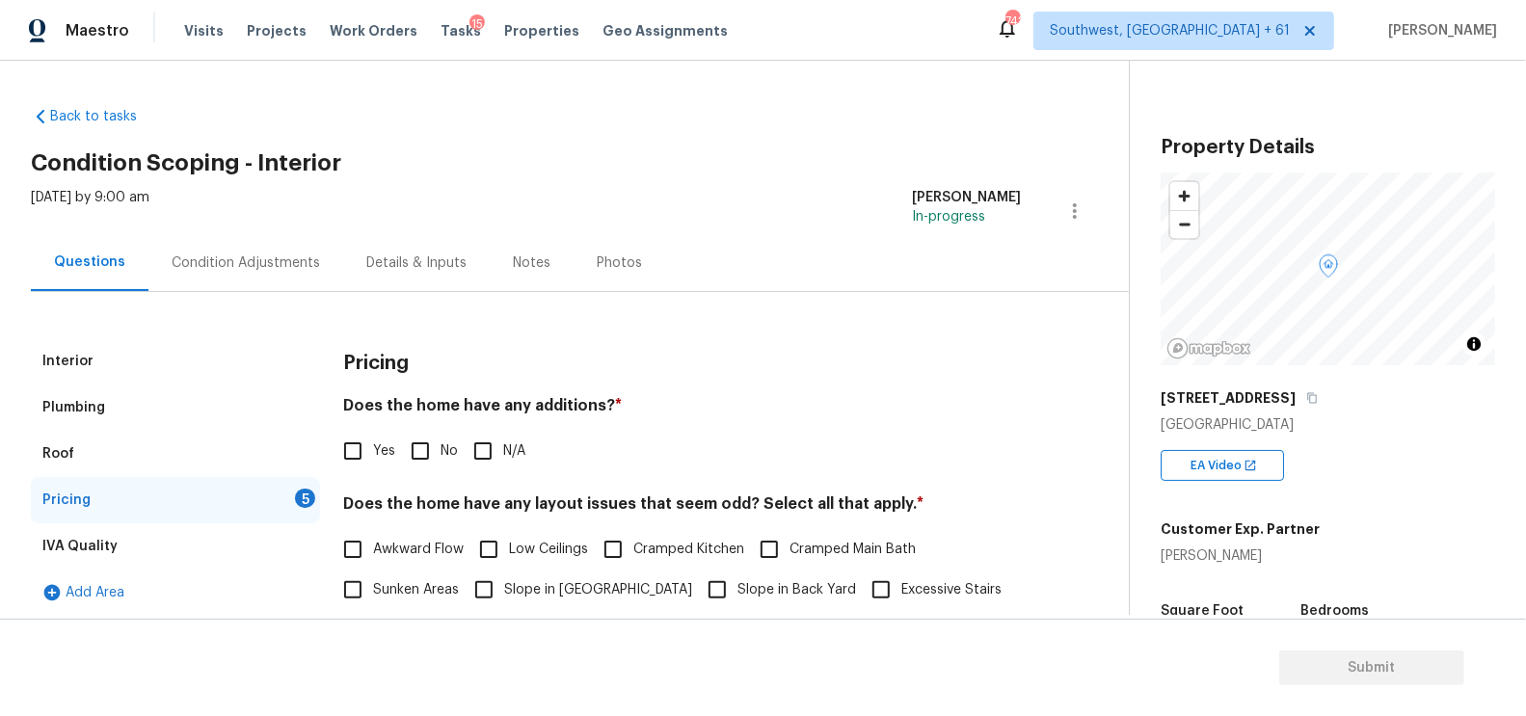
click at [428, 450] on input "No" at bounding box center [420, 451] width 40 height 40
checkbox input "true"
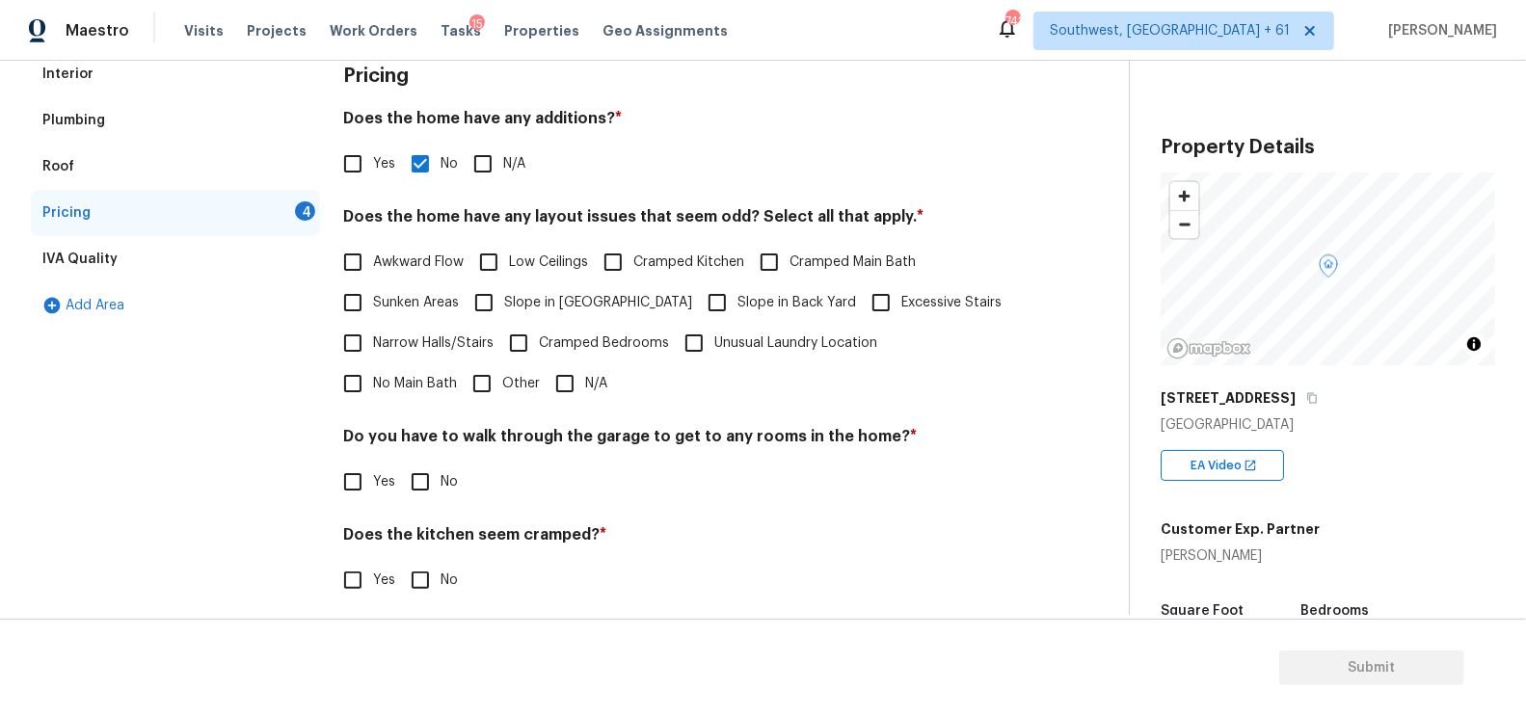
scroll to position [304, 0]
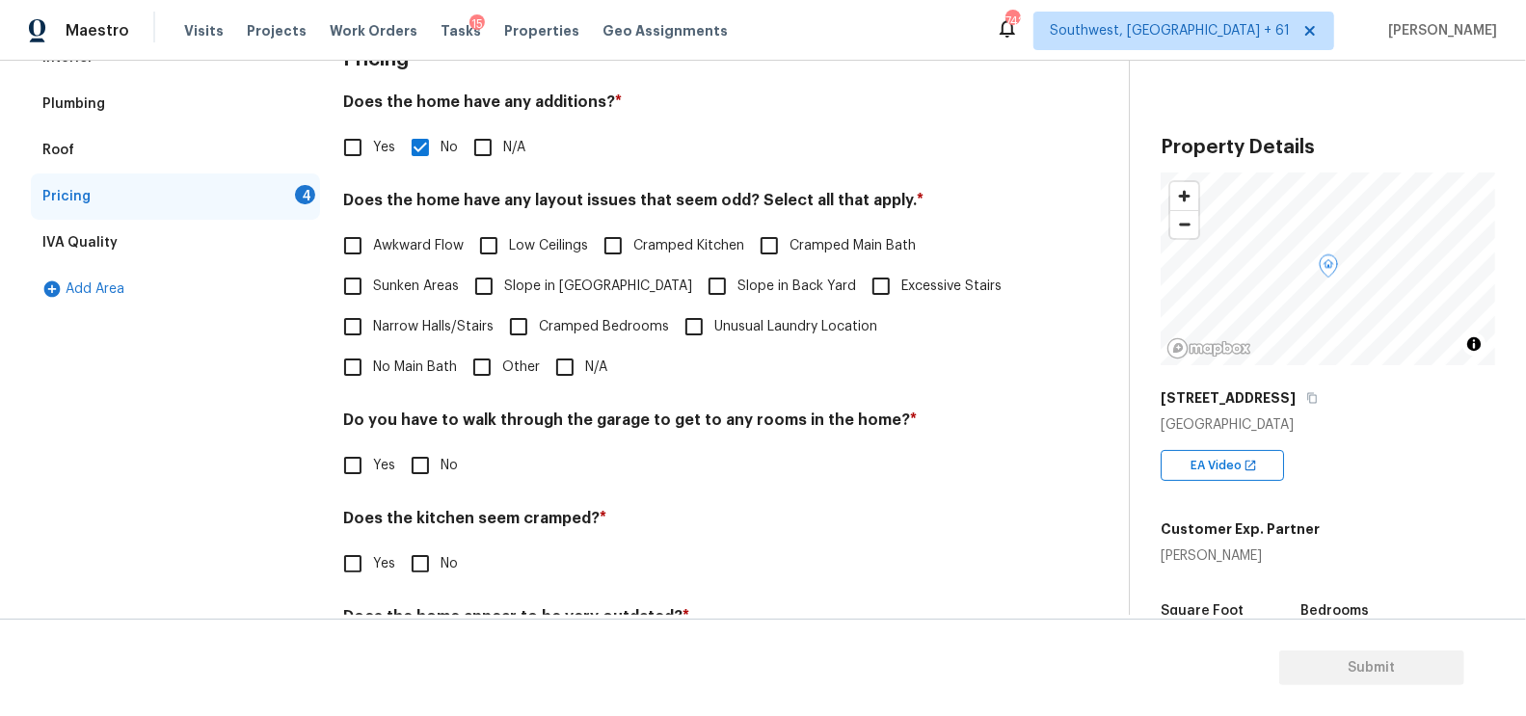
click at [545, 374] on input "N/A" at bounding box center [565, 367] width 40 height 40
checkbox input "true"
click at [405, 497] on div "Pricing Does the home have any additions? * Yes No N/A Does the home have any l…" at bounding box center [682, 371] width 678 height 673
click at [429, 448] on input "No" at bounding box center [420, 465] width 40 height 40
checkbox input "true"
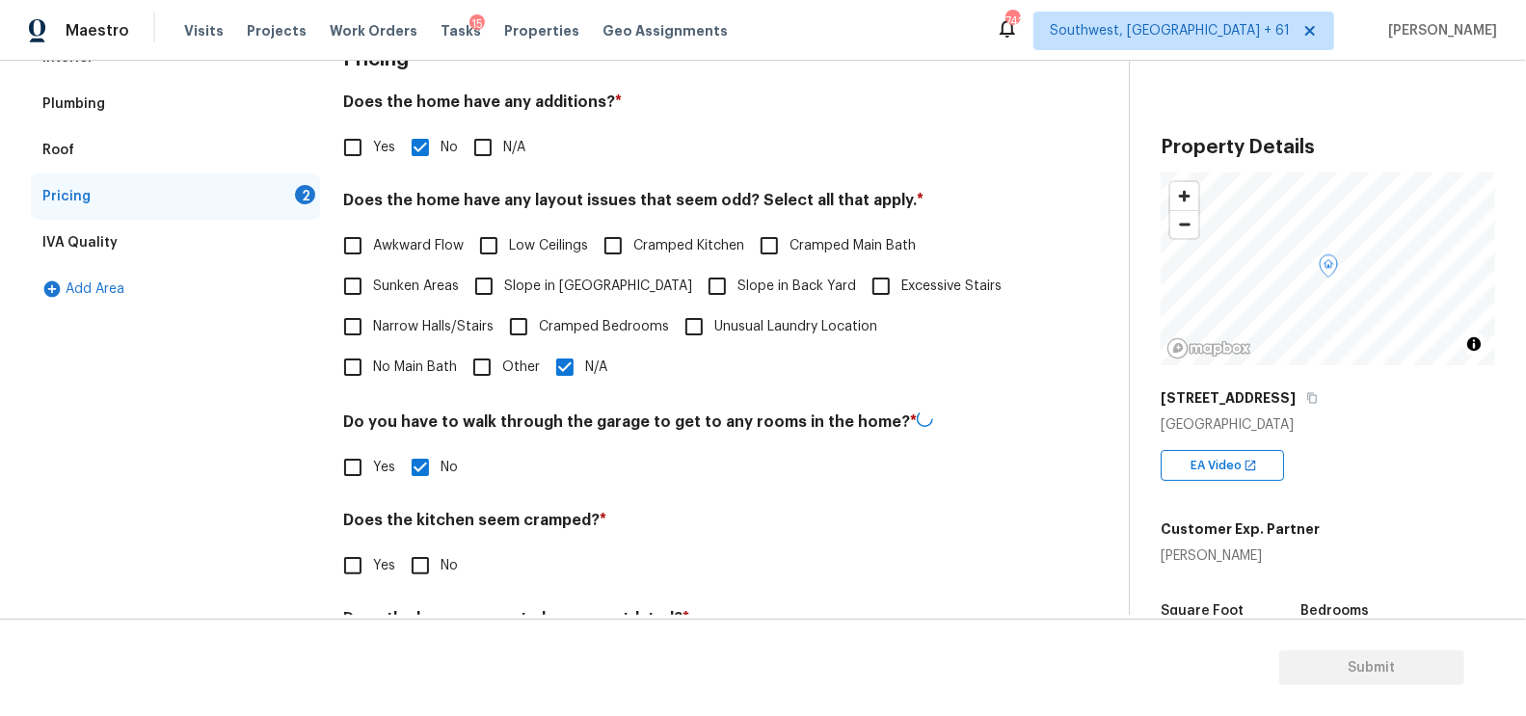
click at [420, 554] on input "No" at bounding box center [420, 566] width 40 height 40
checkbox input "true"
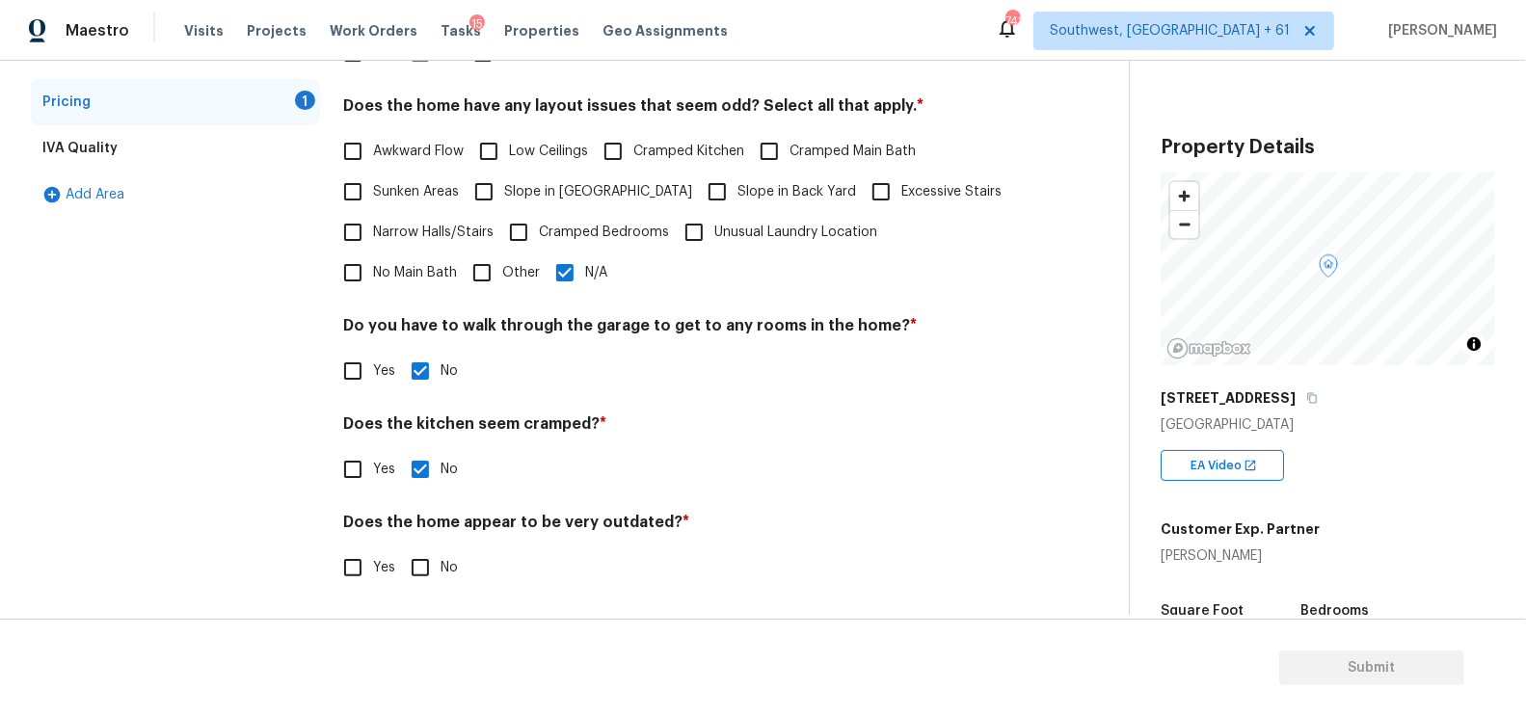
click at [413, 576] on input "No" at bounding box center [420, 568] width 40 height 40
checkbox input "true"
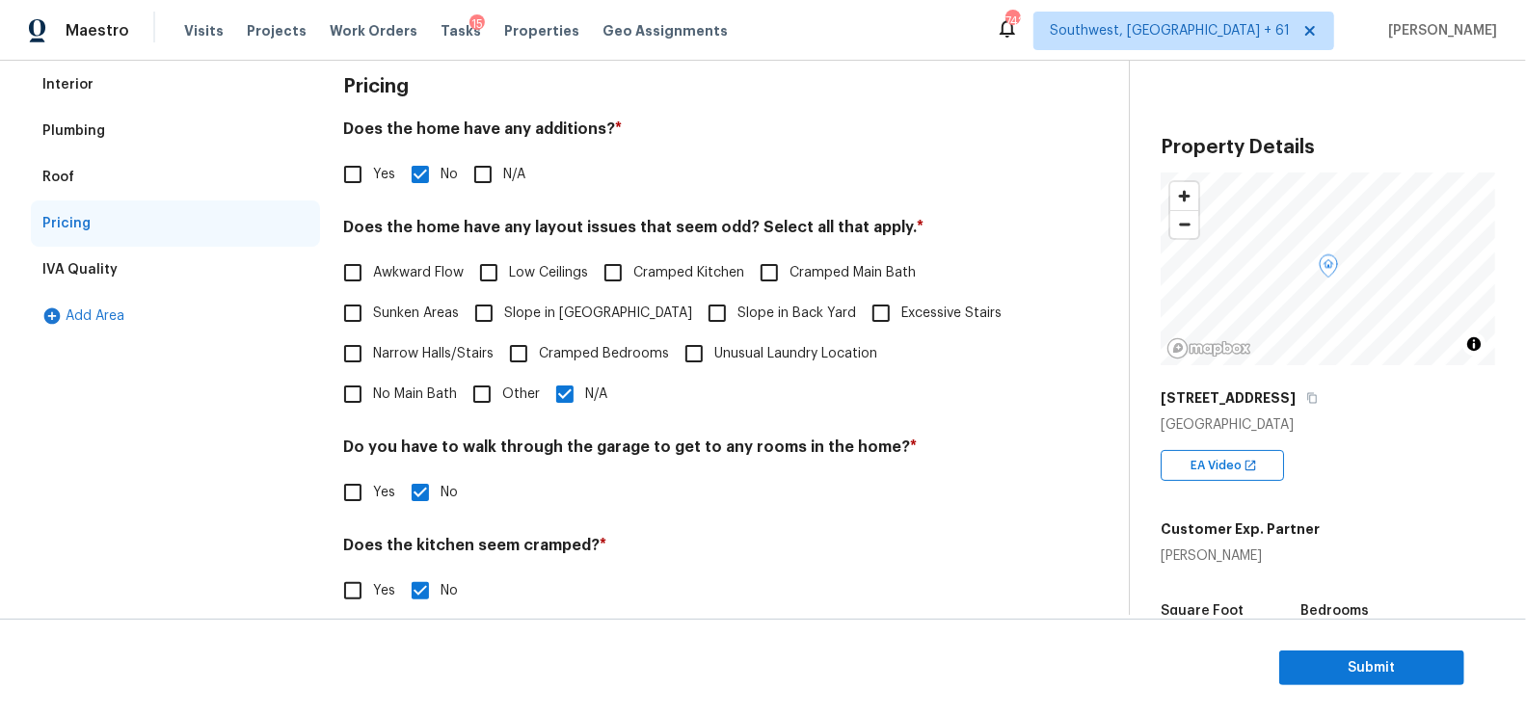
scroll to position [117, 0]
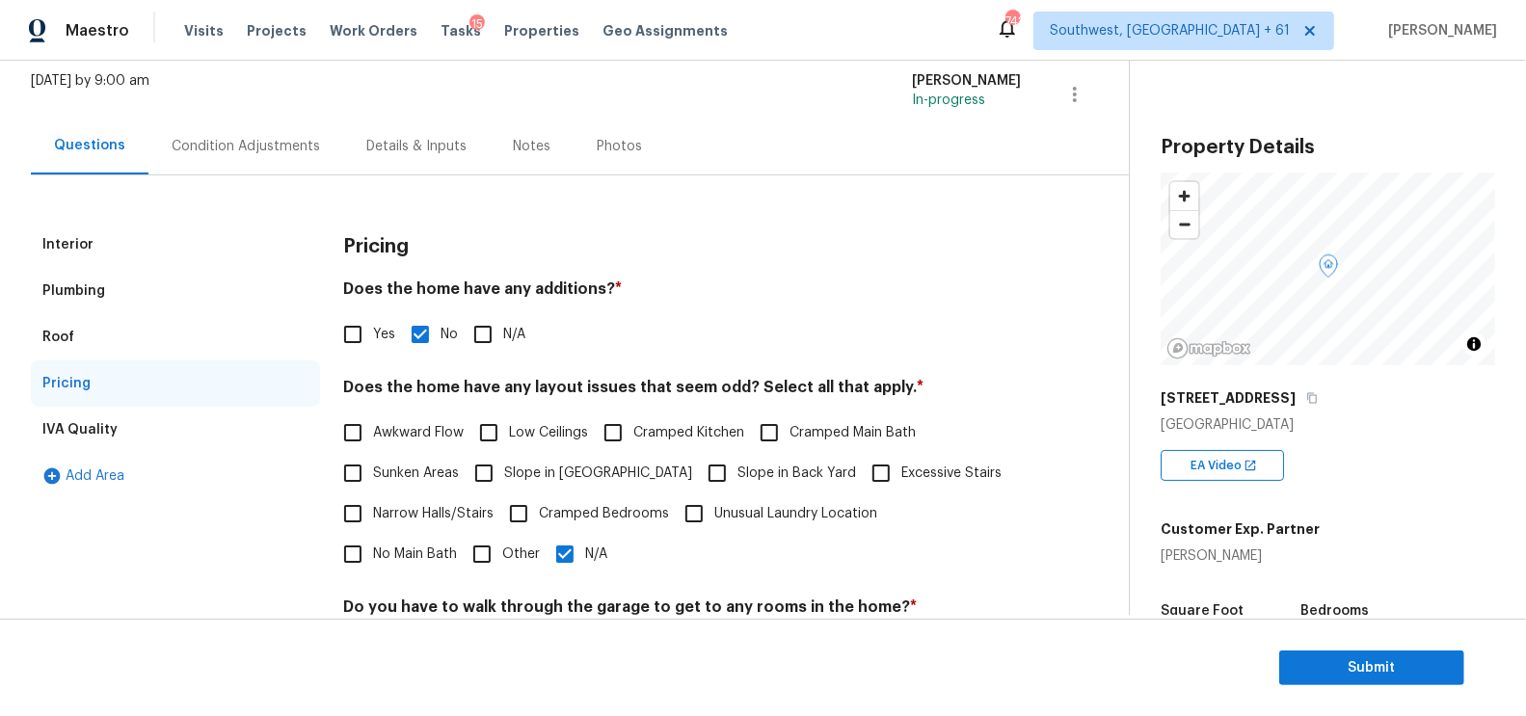
click at [294, 140] on div "Condition Adjustments" at bounding box center [246, 146] width 148 height 19
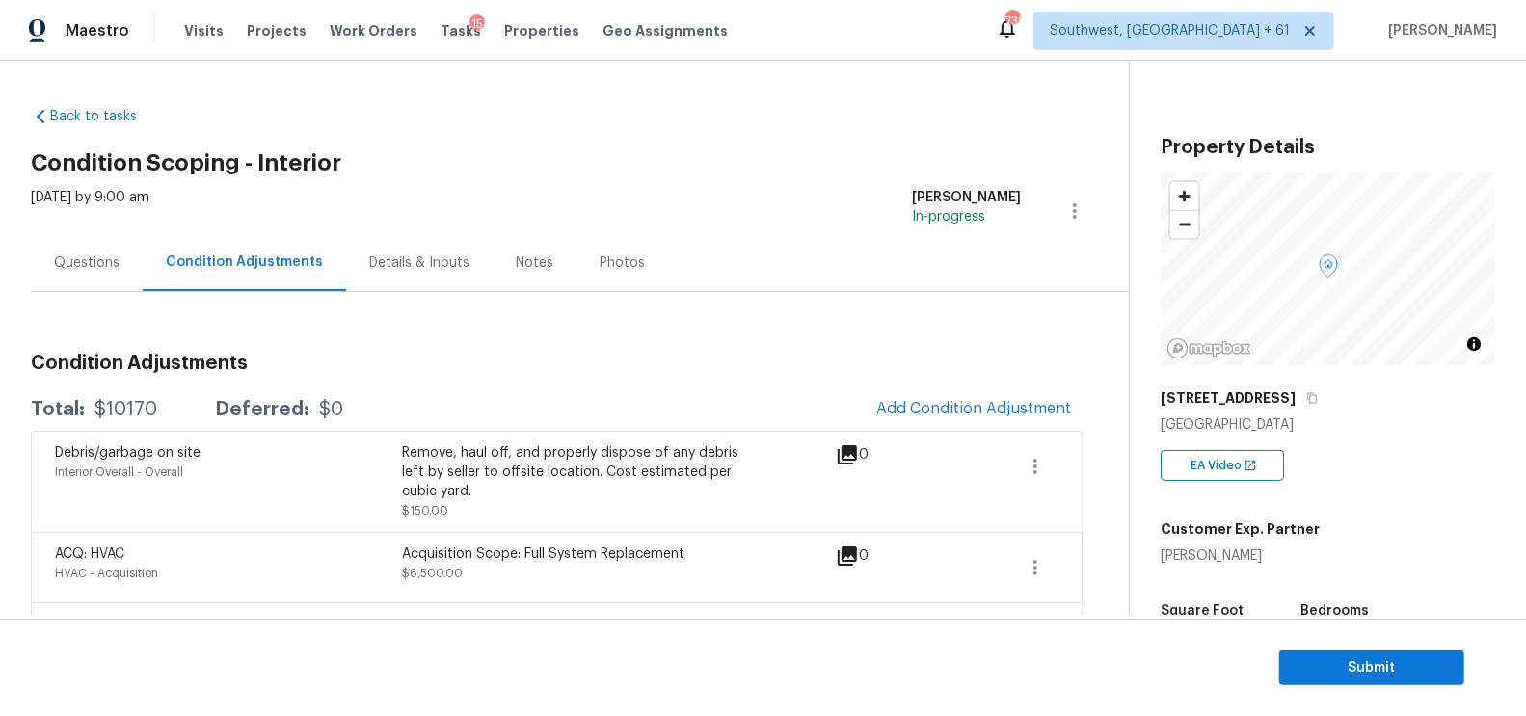
click at [88, 249] on div "Questions" at bounding box center [87, 262] width 112 height 57
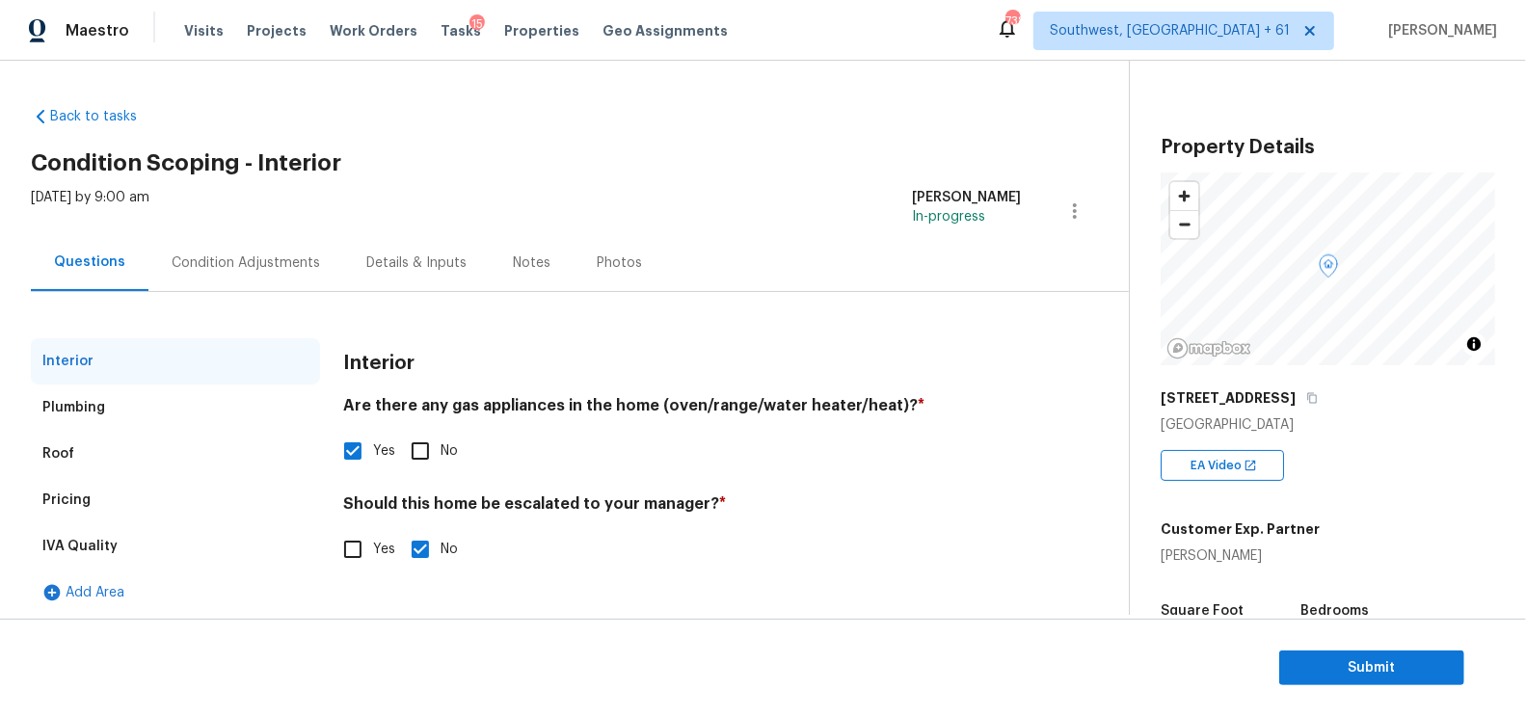
click at [112, 496] on div "Pricing" at bounding box center [175, 500] width 289 height 46
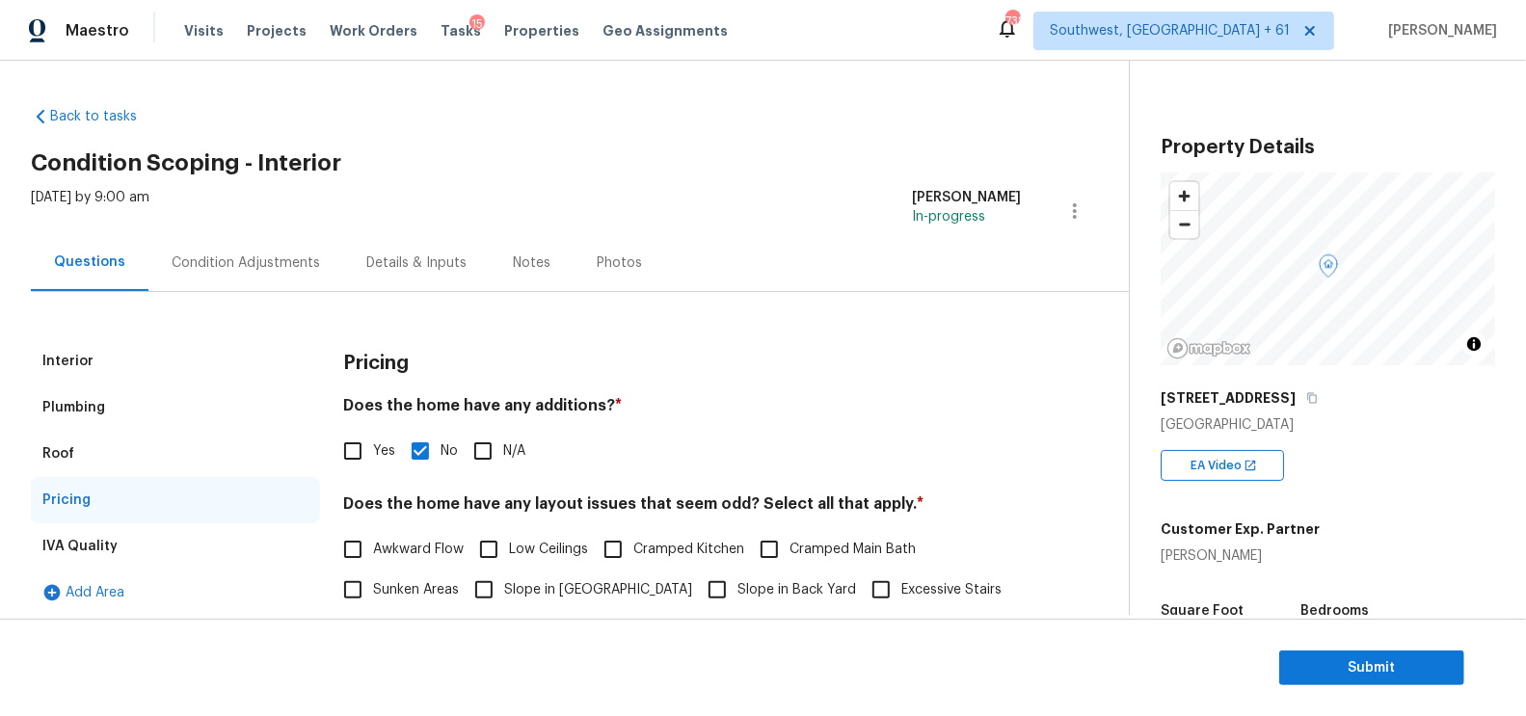
scroll to position [152, 0]
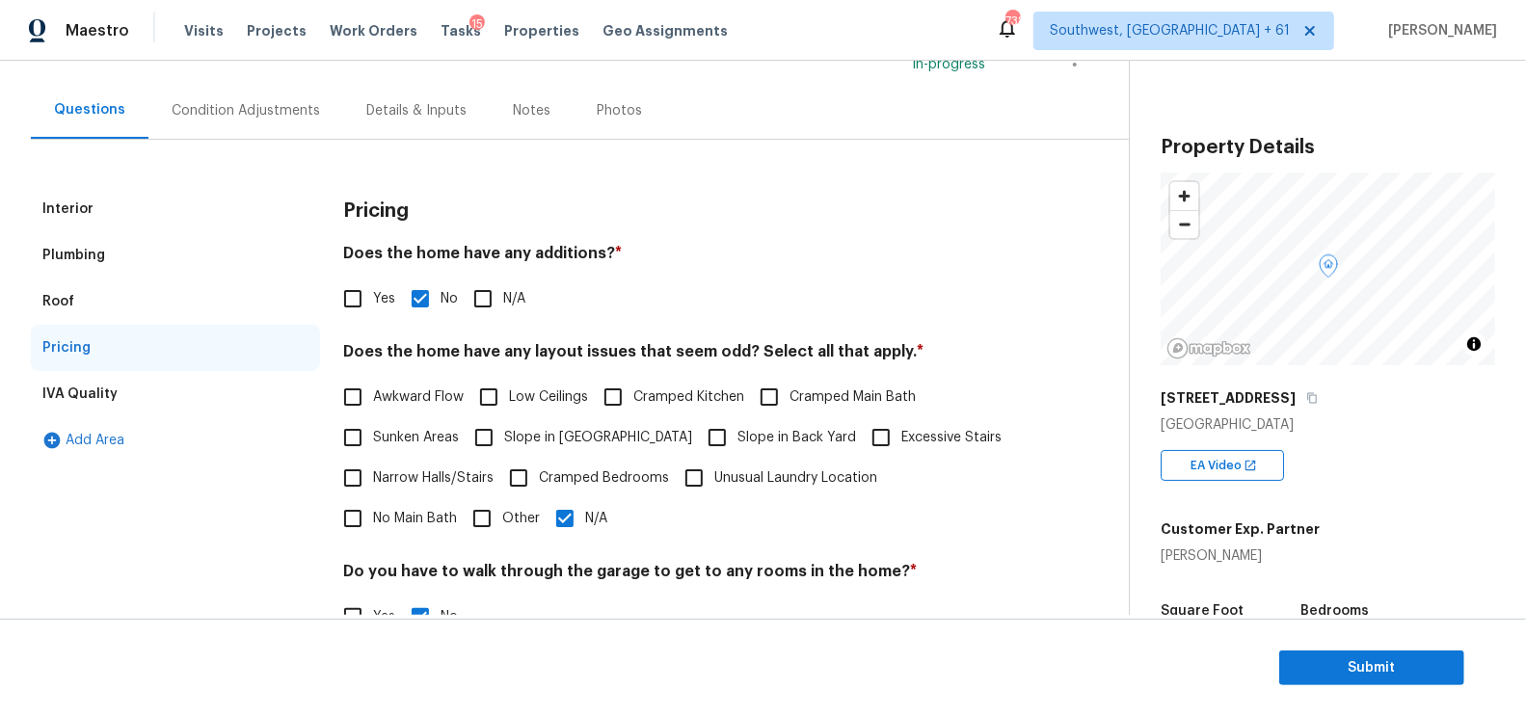
click at [457, 509] on span "No Main Bath" at bounding box center [415, 519] width 84 height 20
click at [373, 498] on input "No Main Bath" at bounding box center [353, 518] width 40 height 40
checkbox input "true"
click at [545, 515] on input "N/A" at bounding box center [565, 518] width 40 height 40
checkbox input "false"
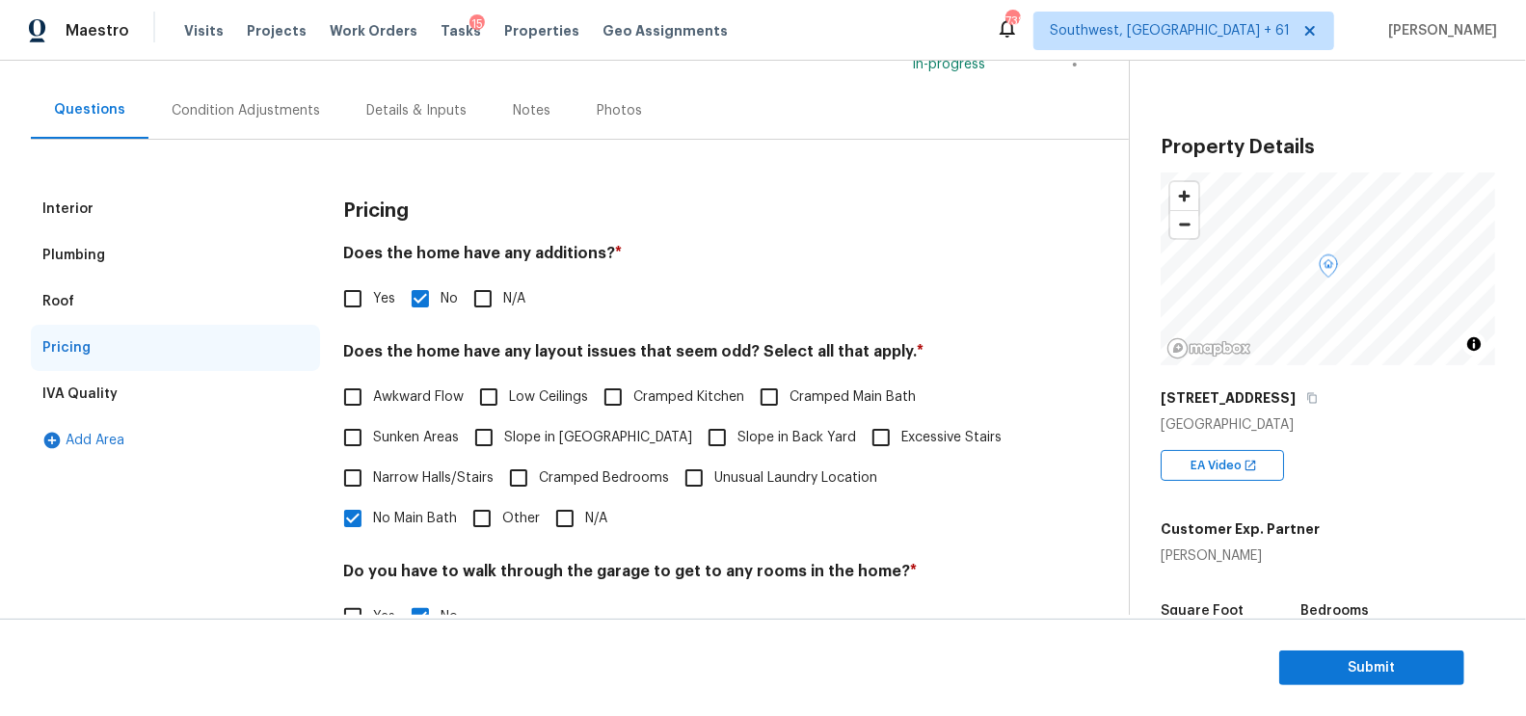
click at [124, 211] on div "Interior" at bounding box center [175, 209] width 289 height 46
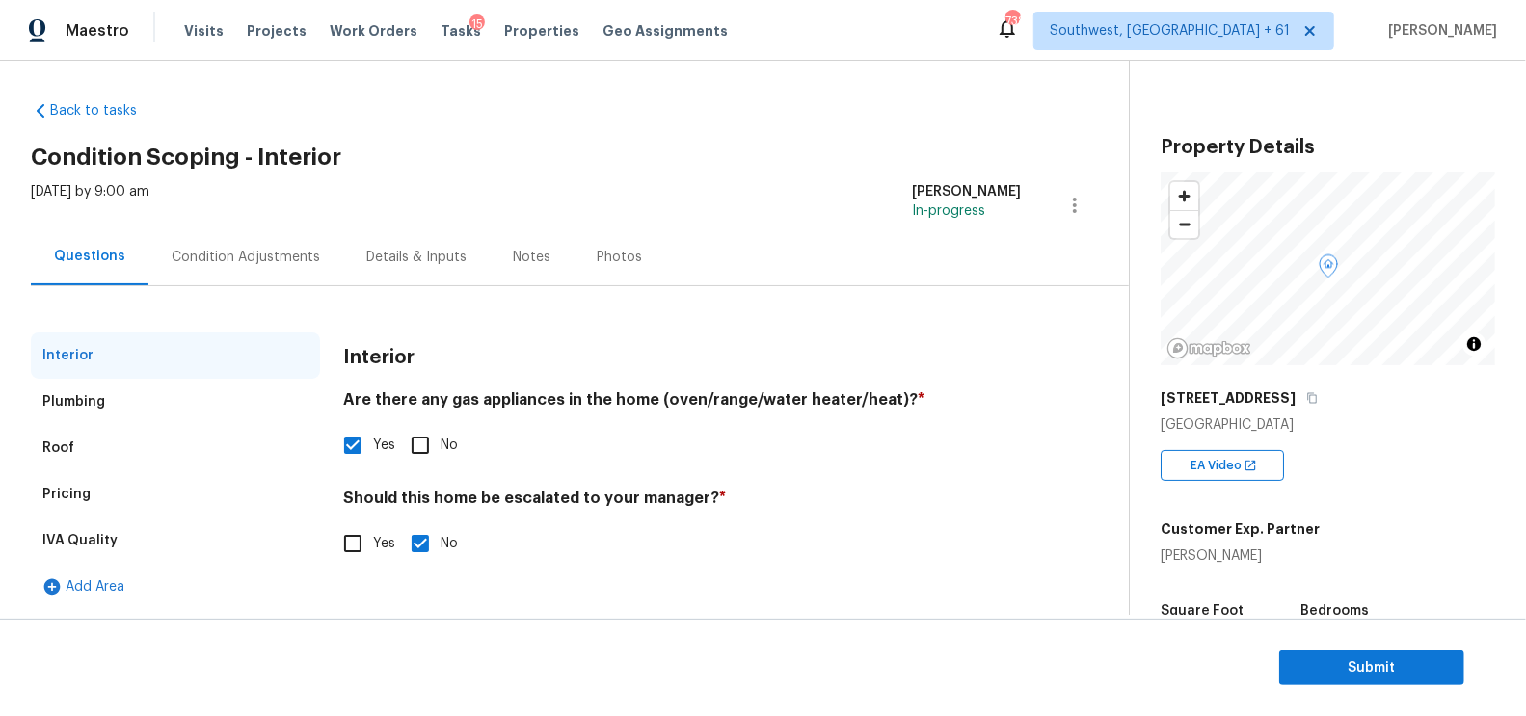
click at [359, 539] on input "Yes" at bounding box center [353, 543] width 40 height 40
checkbox input "true"
checkbox input "false"
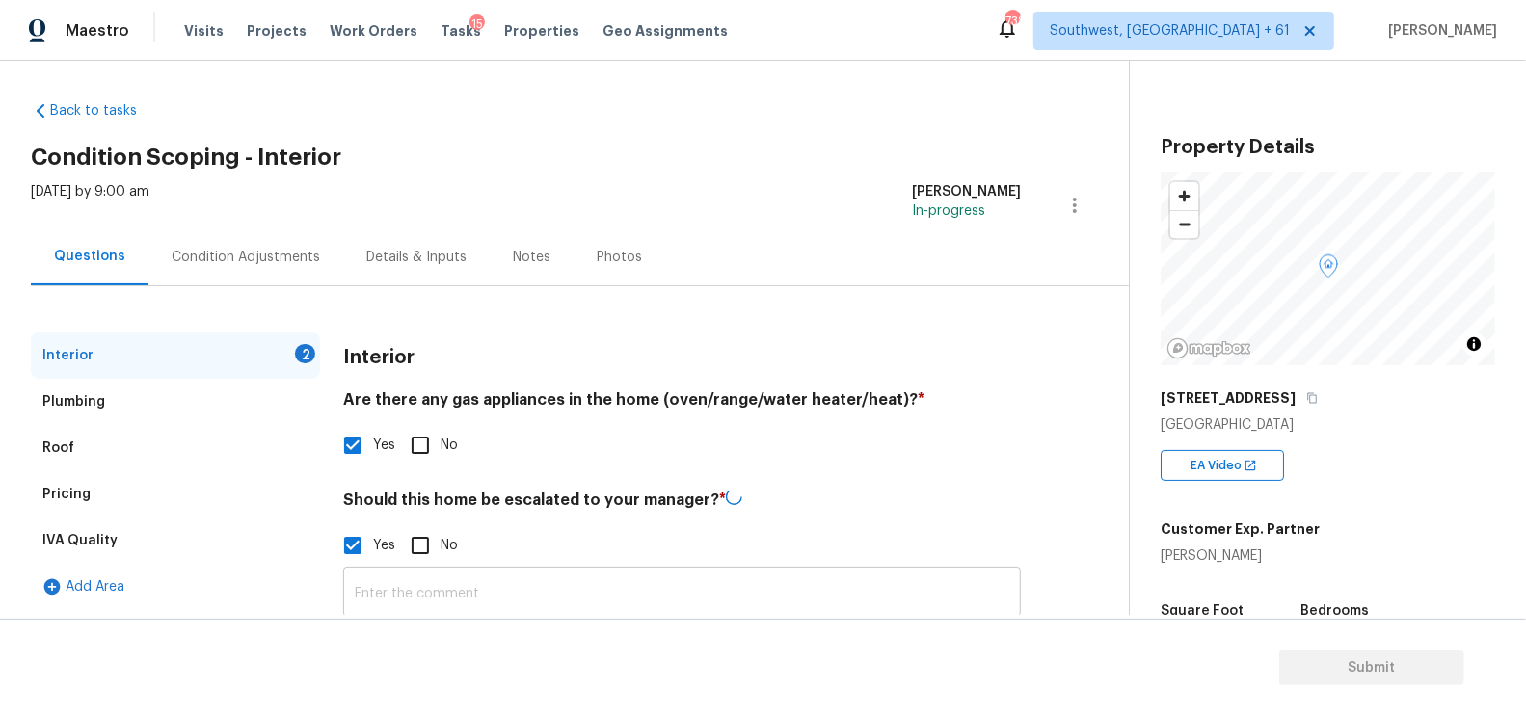
click at [433, 588] on input "text" at bounding box center [682, 594] width 678 height 45
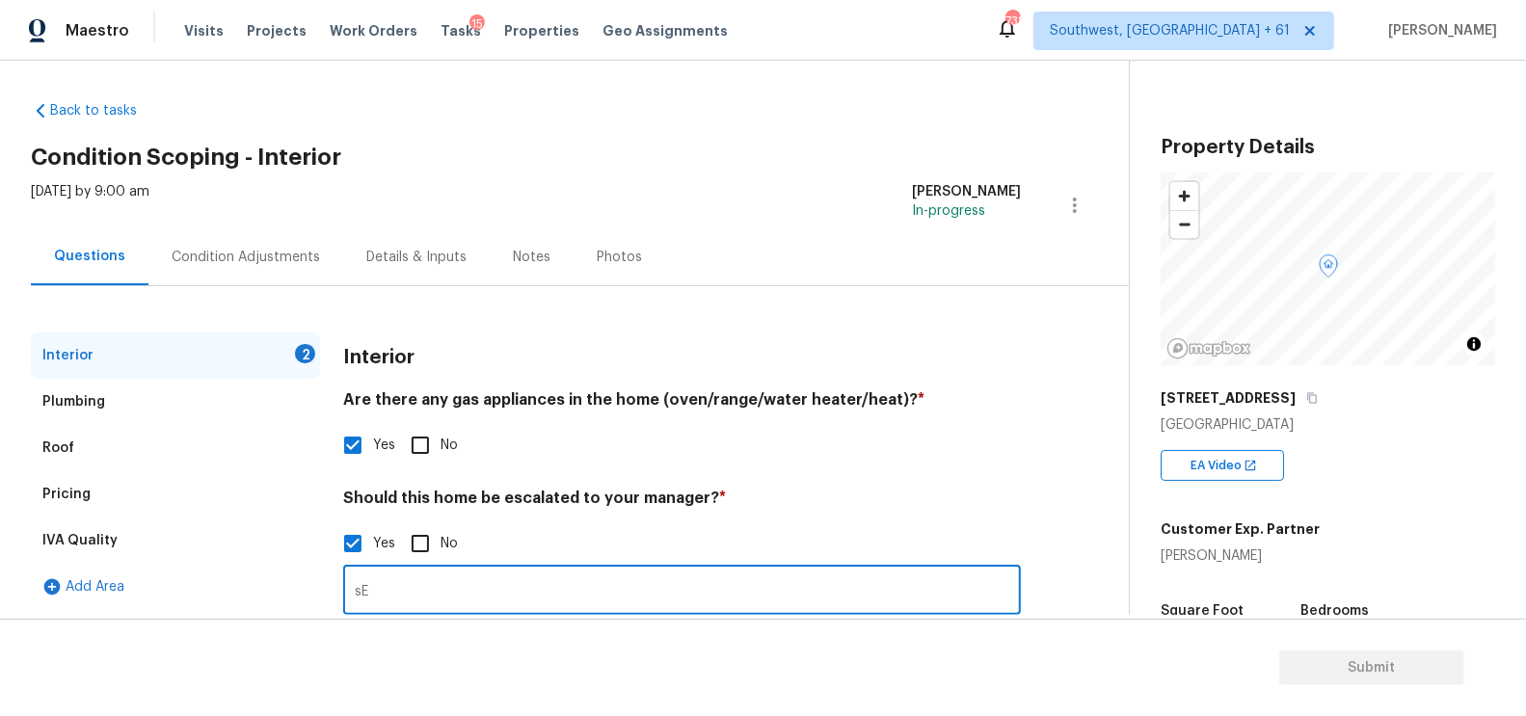
type input "s"
paste input "Roof leaks but now repaired. Toilet cracked once time but fully repaired. Carpe…"
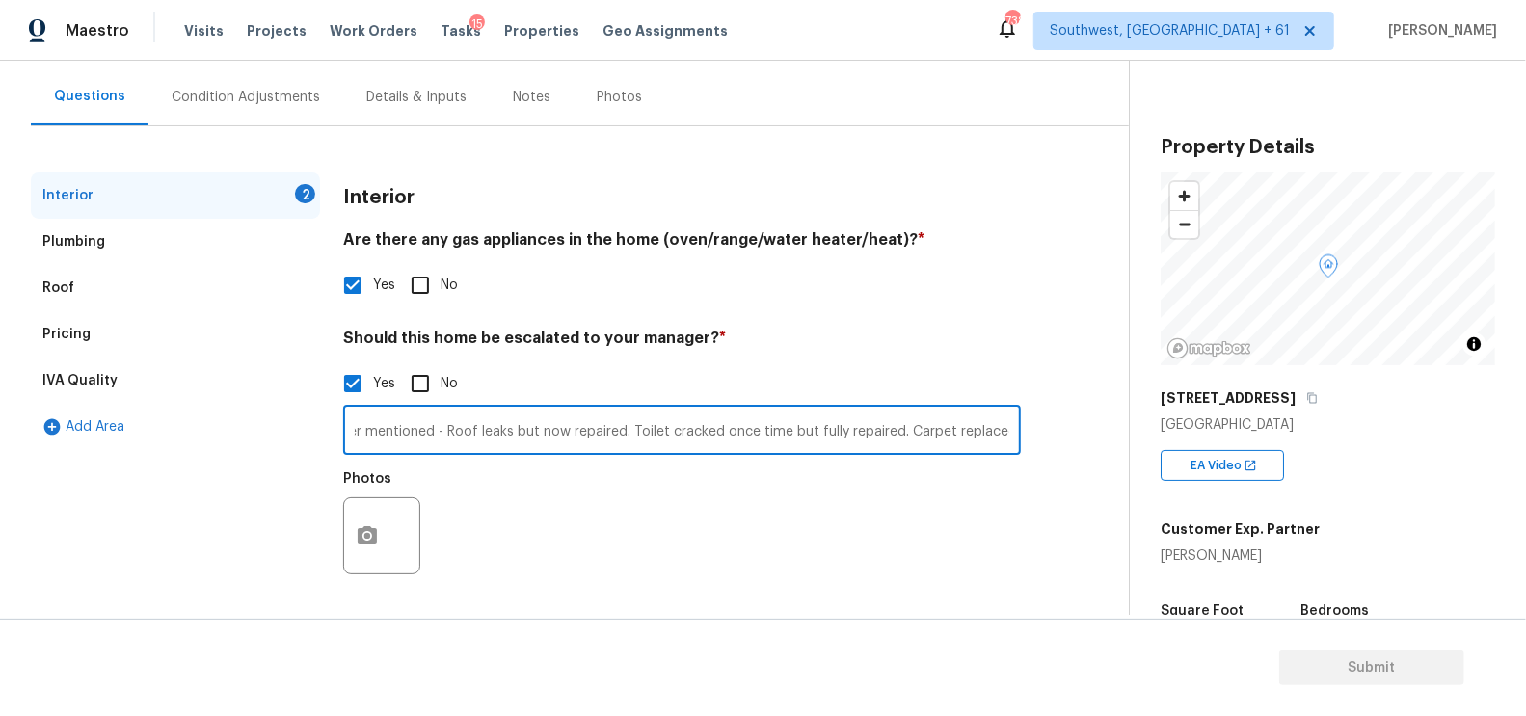
type input "Seller mentioned - Roof leaks but now repaired. Toilet cracked once time but fu…"
click at [406, 541] on div at bounding box center [381, 535] width 77 height 77
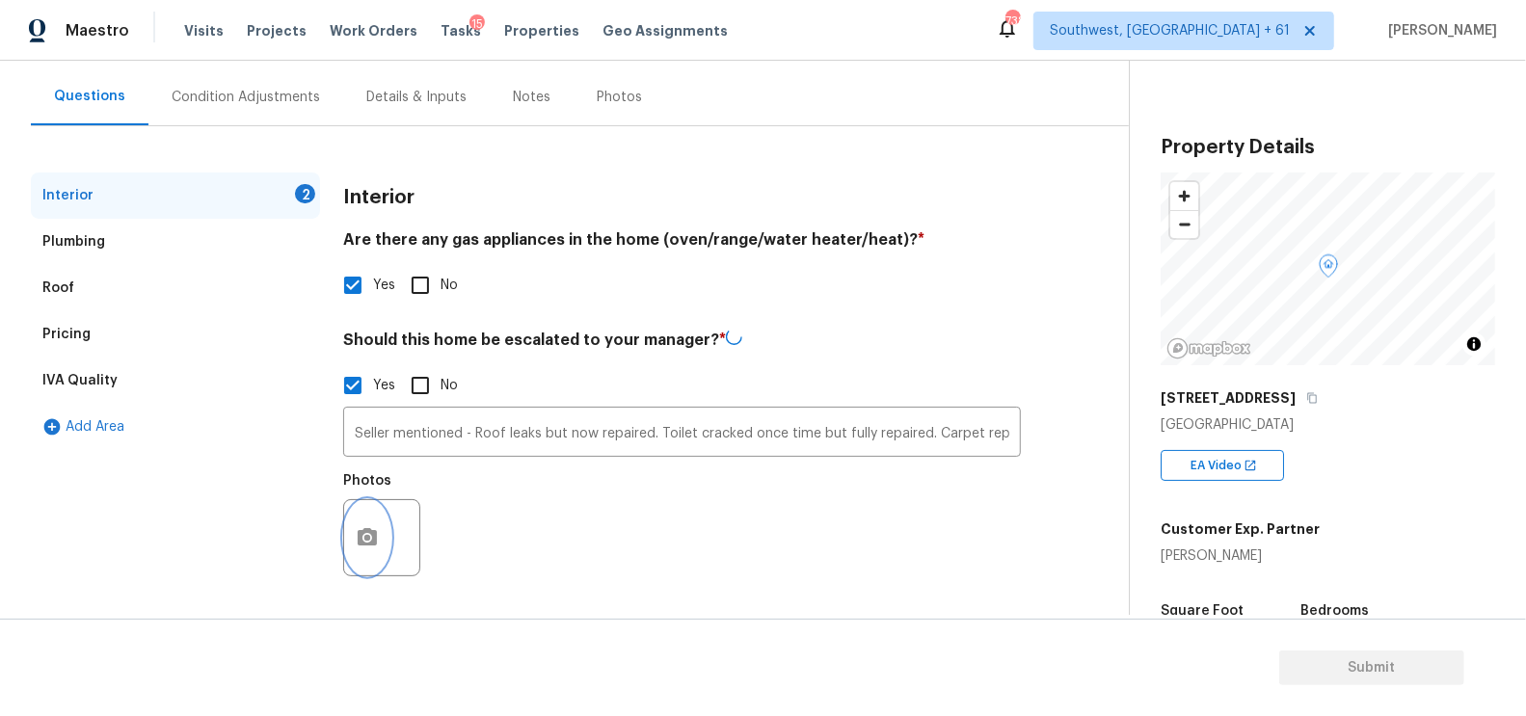
click at [377, 541] on icon "button" at bounding box center [367, 537] width 23 height 23
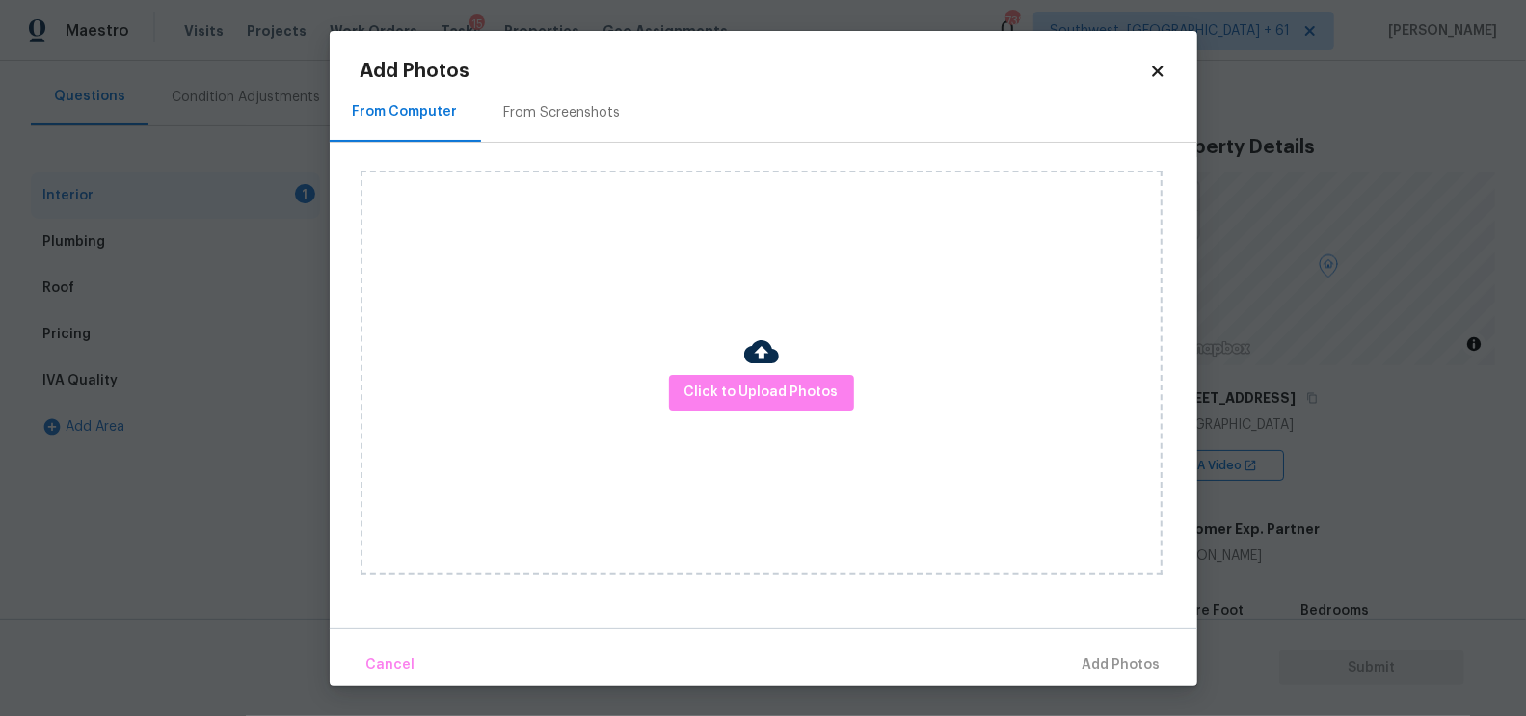
click at [762, 372] on div at bounding box center [761, 355] width 35 height 40
click at [757, 390] on span "Click to Upload Photos" at bounding box center [761, 393] width 154 height 24
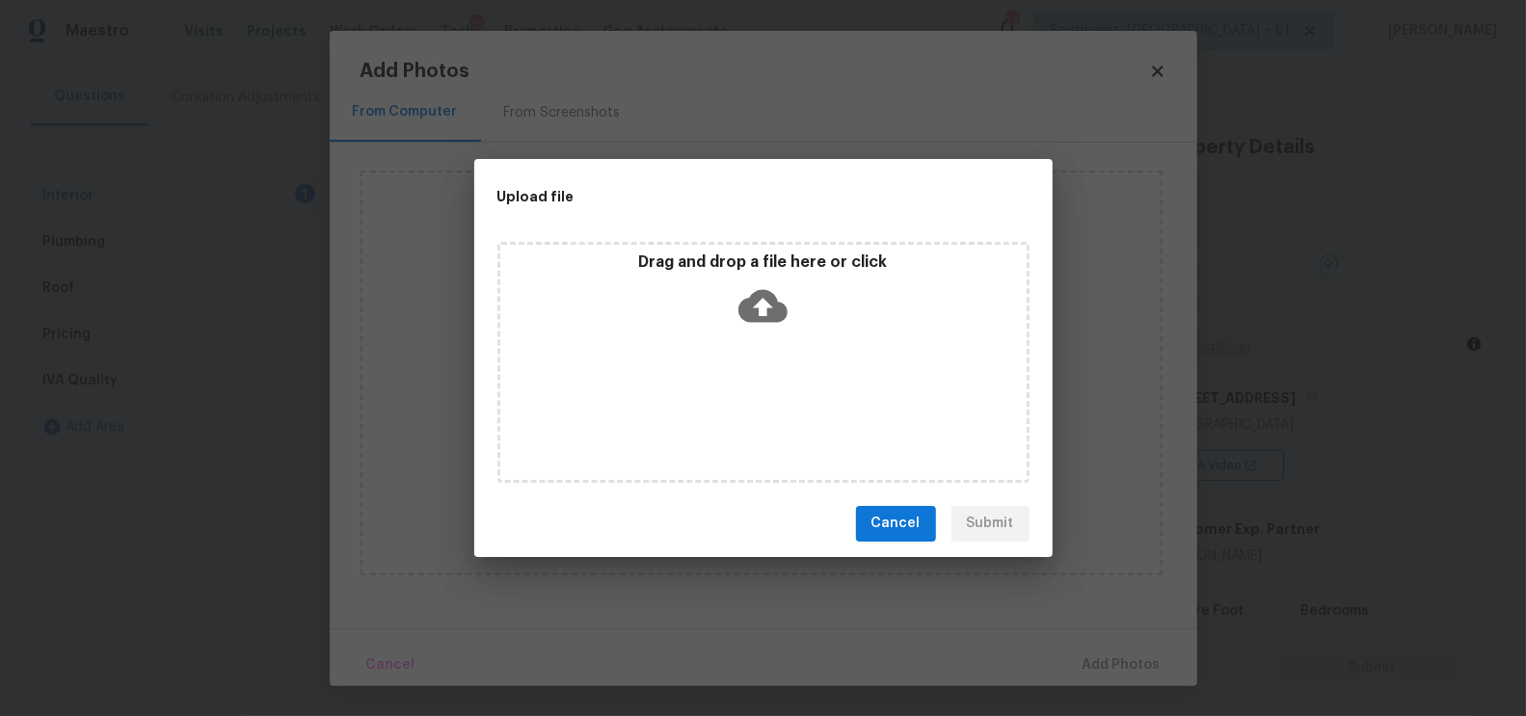
click at [757, 329] on icon at bounding box center [762, 305] width 49 height 49
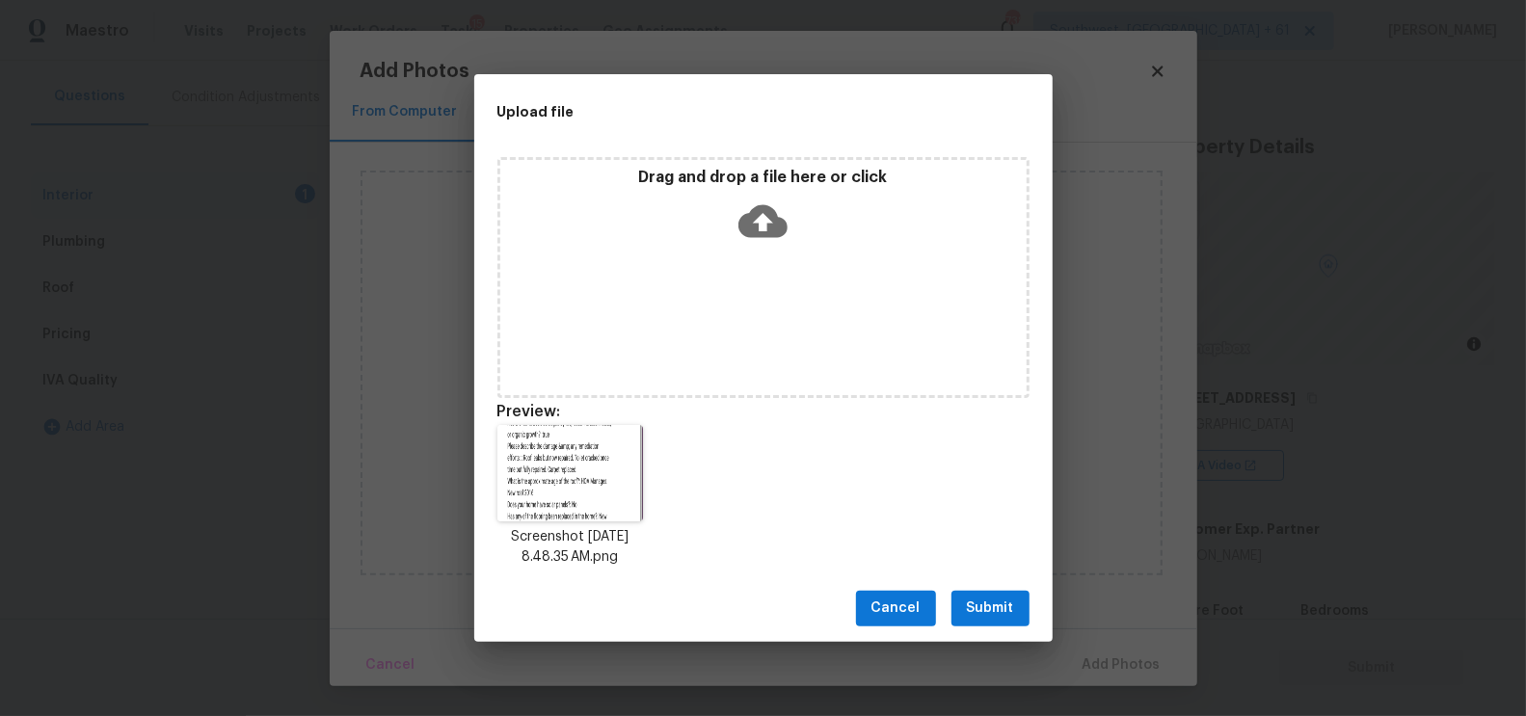
click at [996, 593] on button "Submit" at bounding box center [990, 609] width 78 height 36
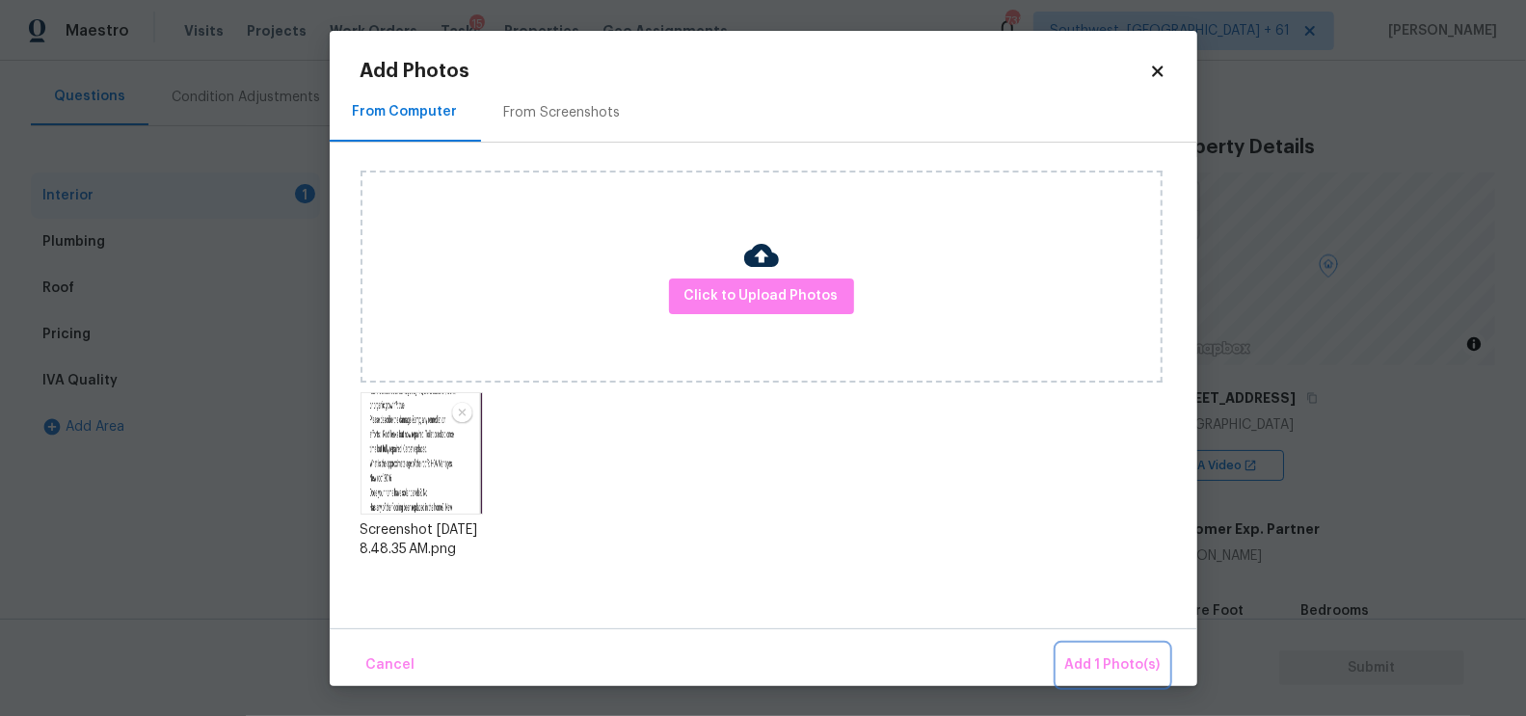
click at [1094, 667] on span "Add 1 Photo(s)" at bounding box center [1112, 666] width 95 height 24
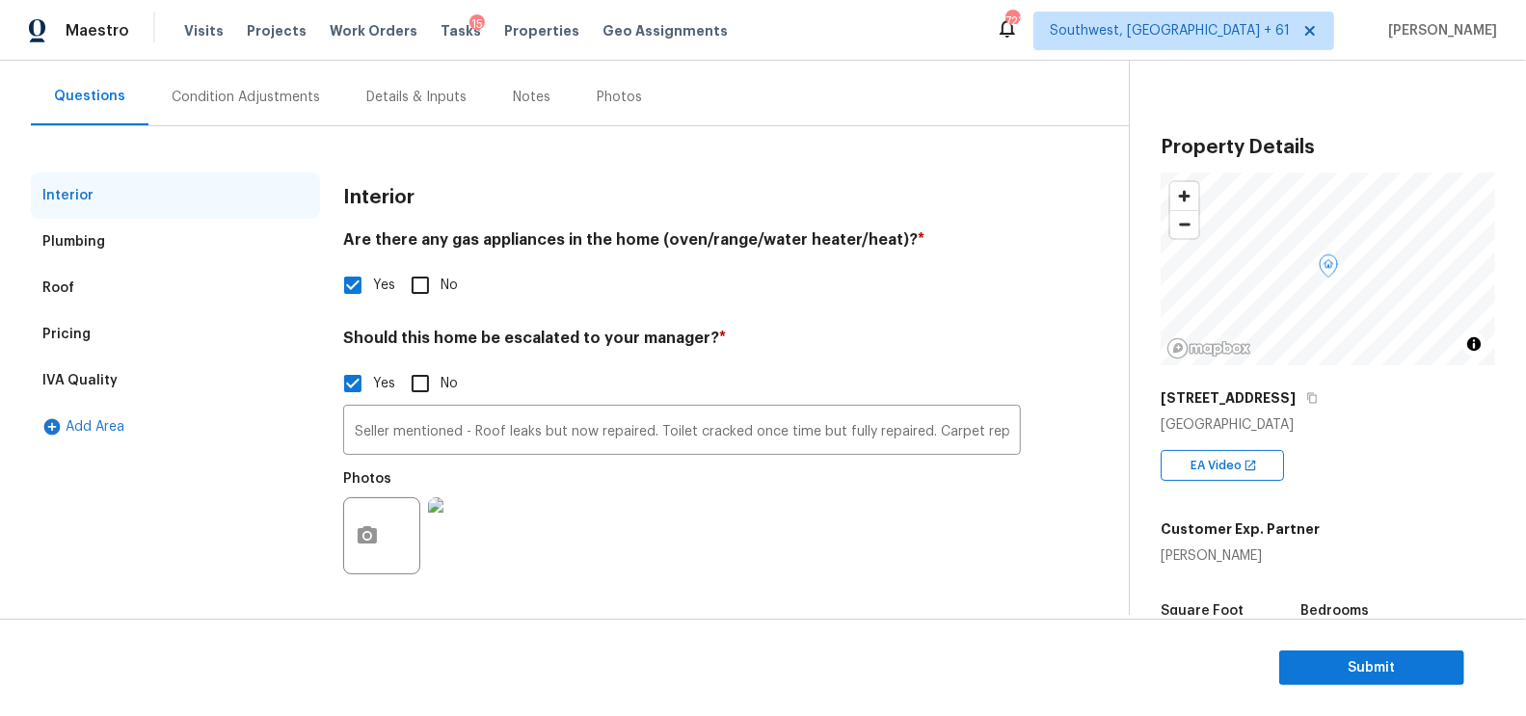
click at [277, 103] on div "Condition Adjustments" at bounding box center [246, 97] width 148 height 19
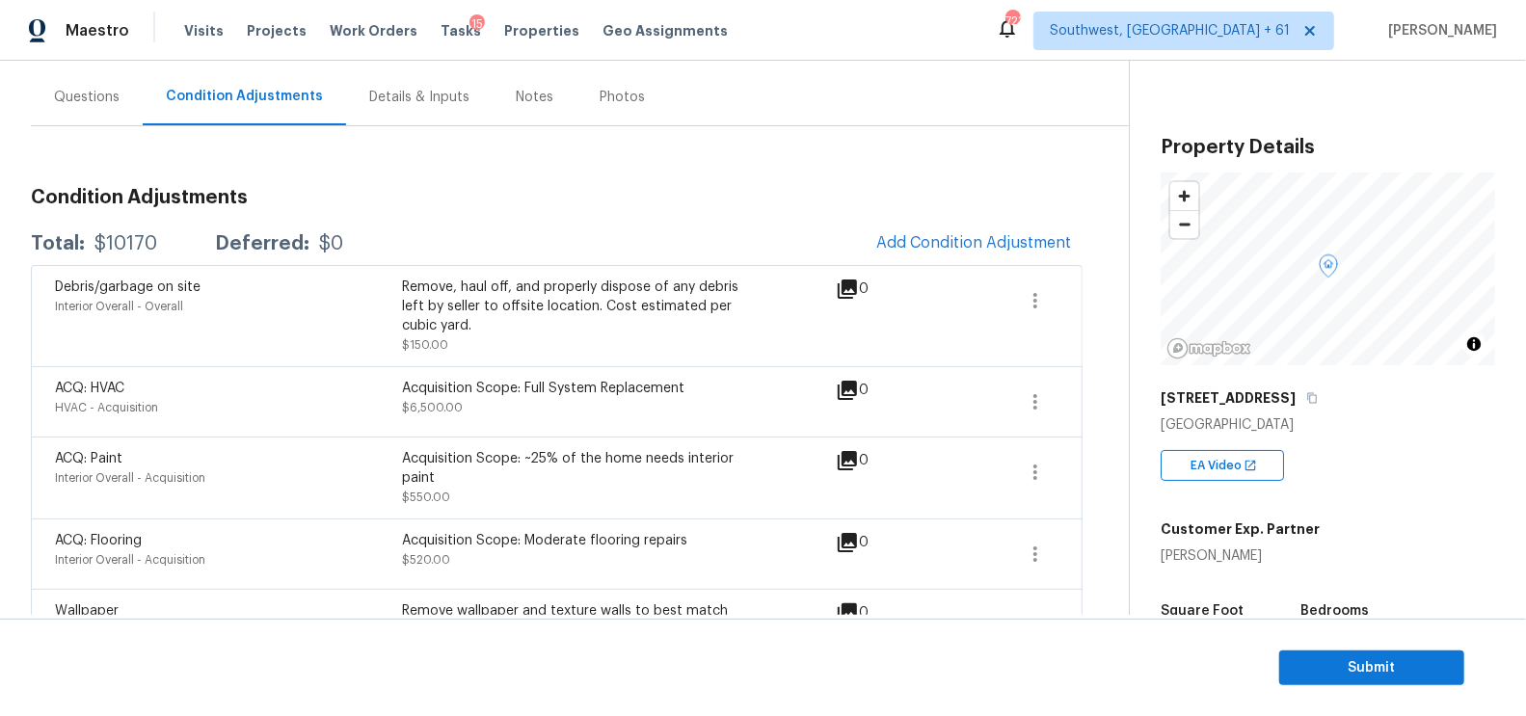
click at [941, 262] on span "Add Condition Adjustment" at bounding box center [974, 244] width 218 height 42
click at [946, 245] on span "Add Condition Adjustment" at bounding box center [973, 242] width 195 height 17
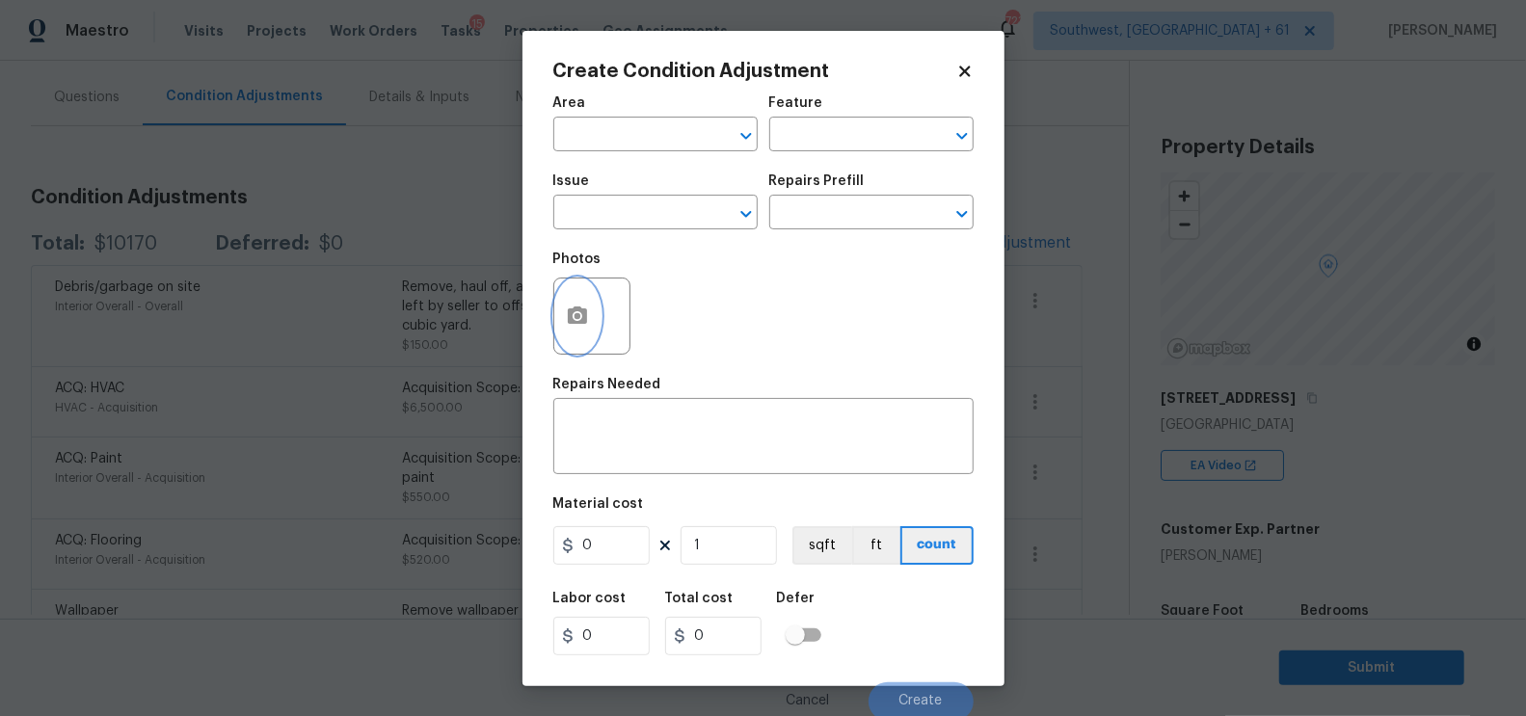
click at [575, 334] on button "button" at bounding box center [577, 316] width 46 height 75
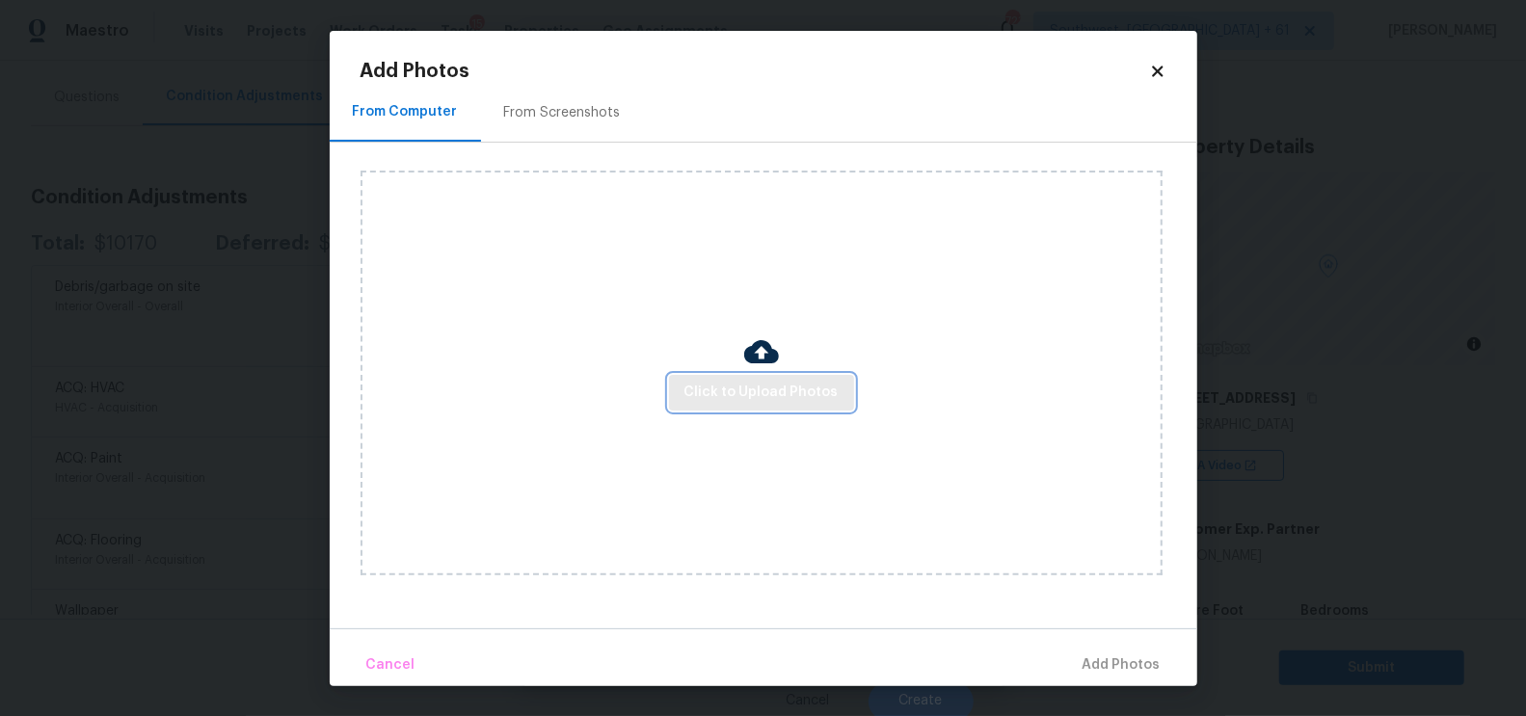
click at [712, 407] on button "Click to Upload Photos" at bounding box center [761, 393] width 185 height 36
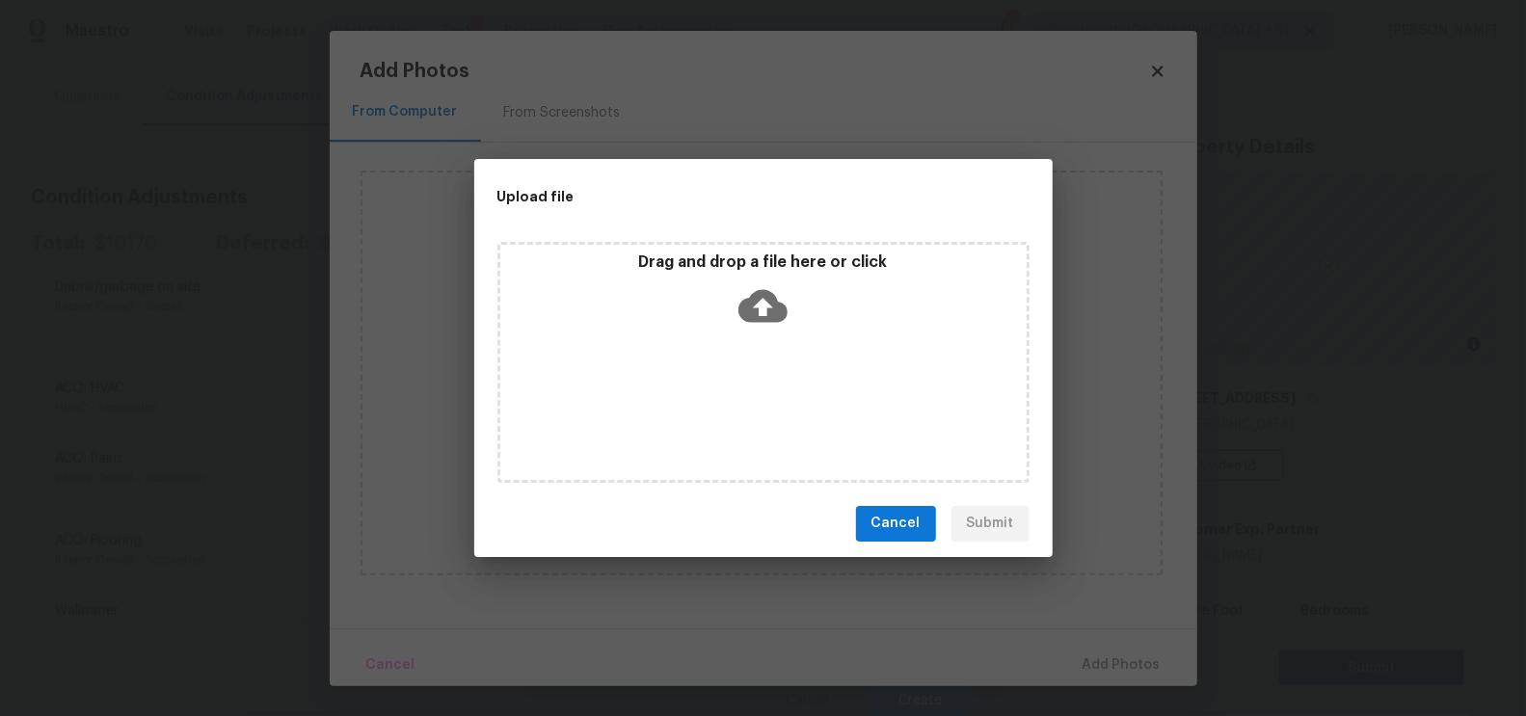
click at [748, 333] on div "Drag and drop a file here or click" at bounding box center [763, 294] width 526 height 83
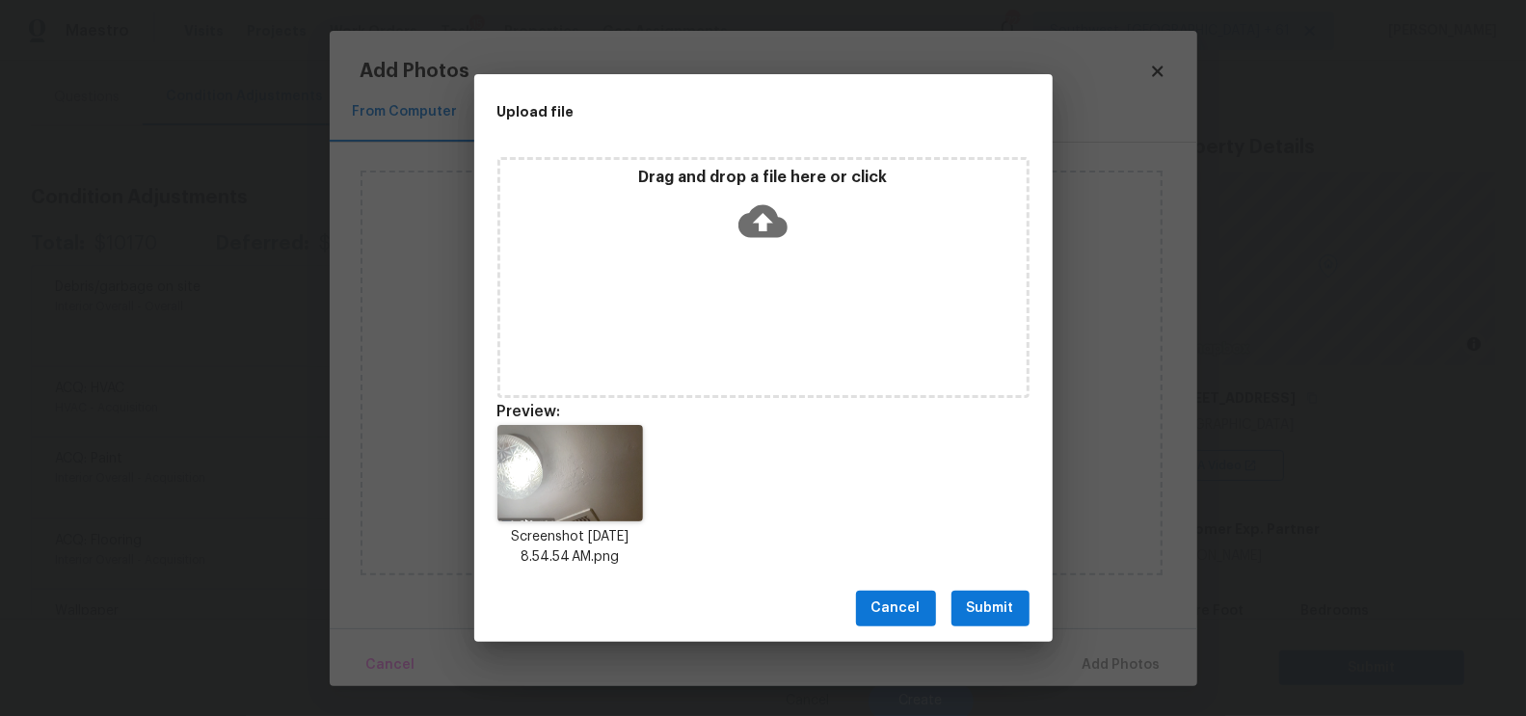
click at [982, 617] on span "Submit" at bounding box center [990, 609] width 47 height 24
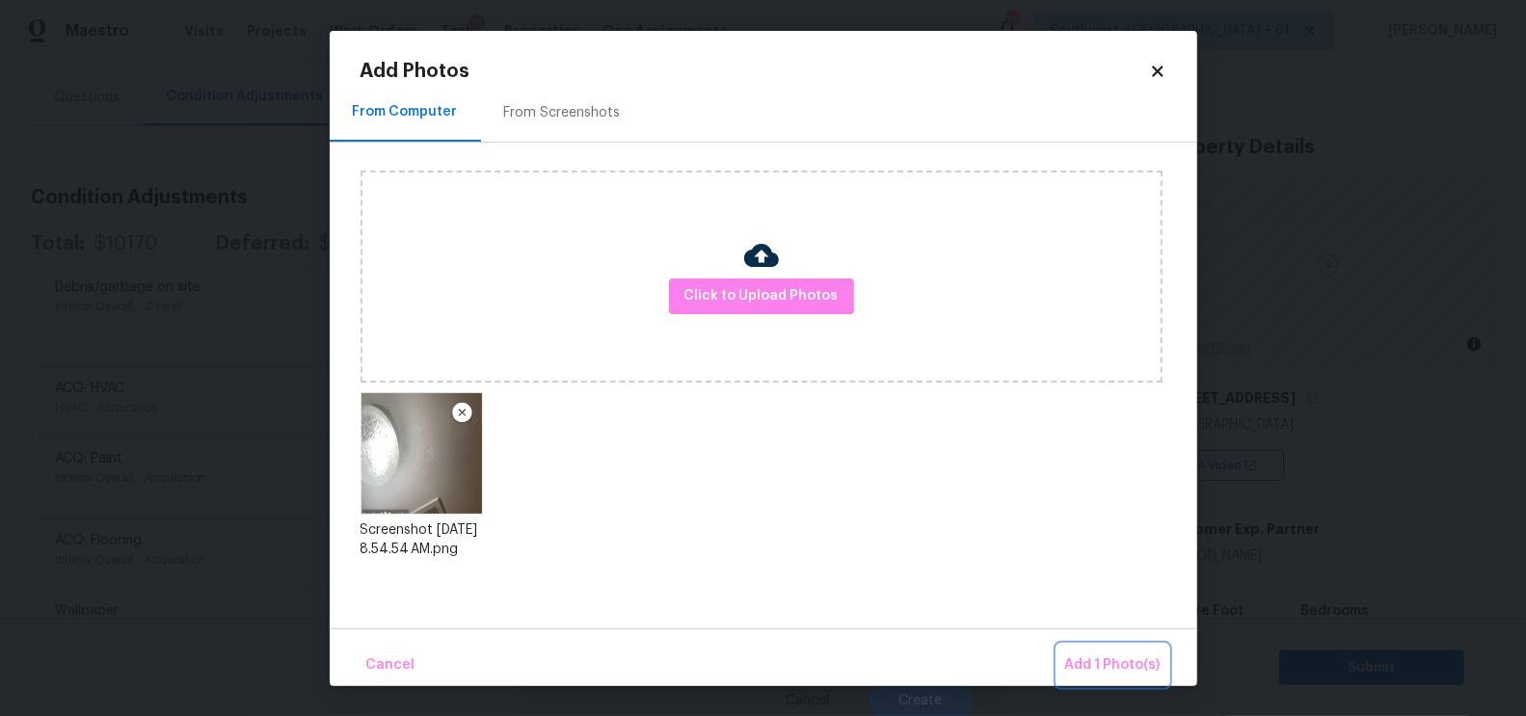
click at [1116, 656] on span "Add 1 Photo(s)" at bounding box center [1112, 666] width 95 height 24
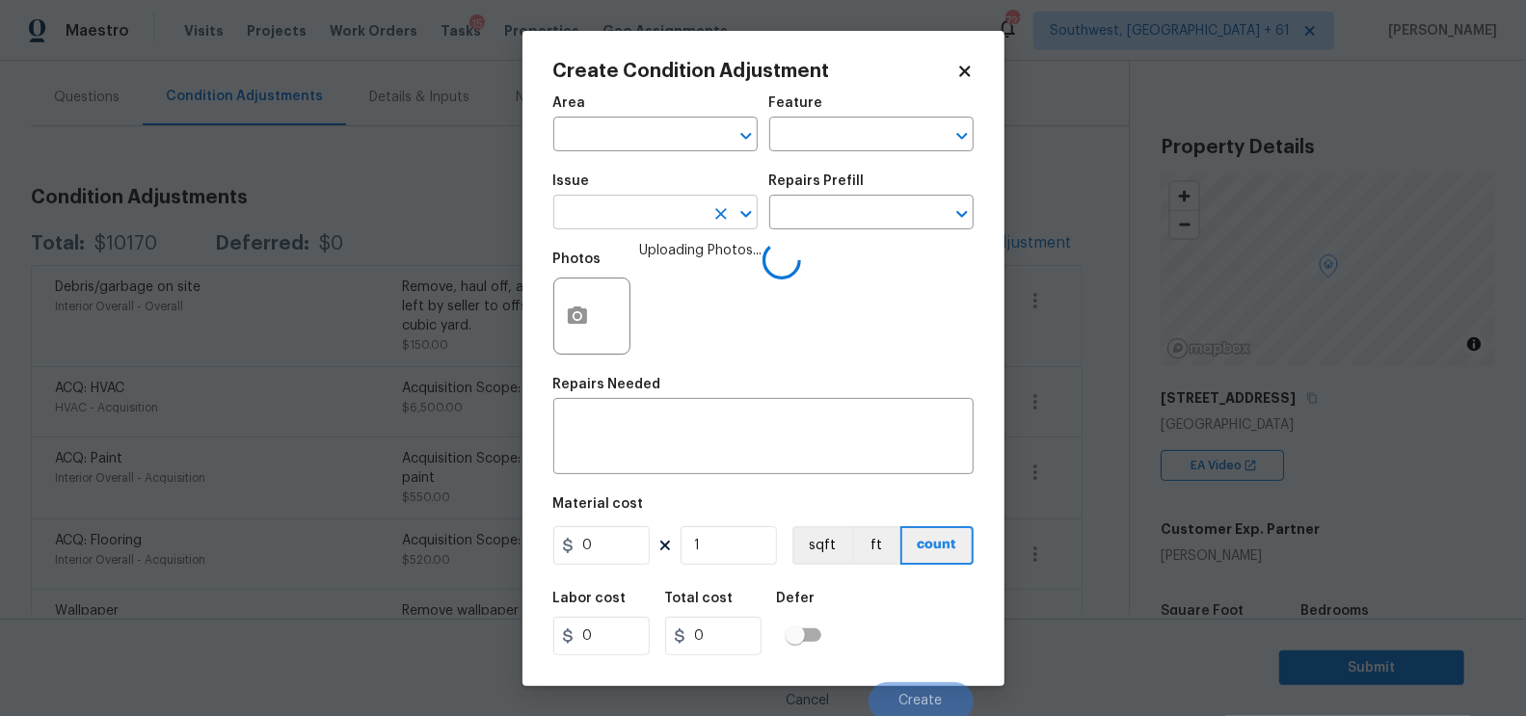
click at [657, 205] on input "text" at bounding box center [628, 215] width 150 height 30
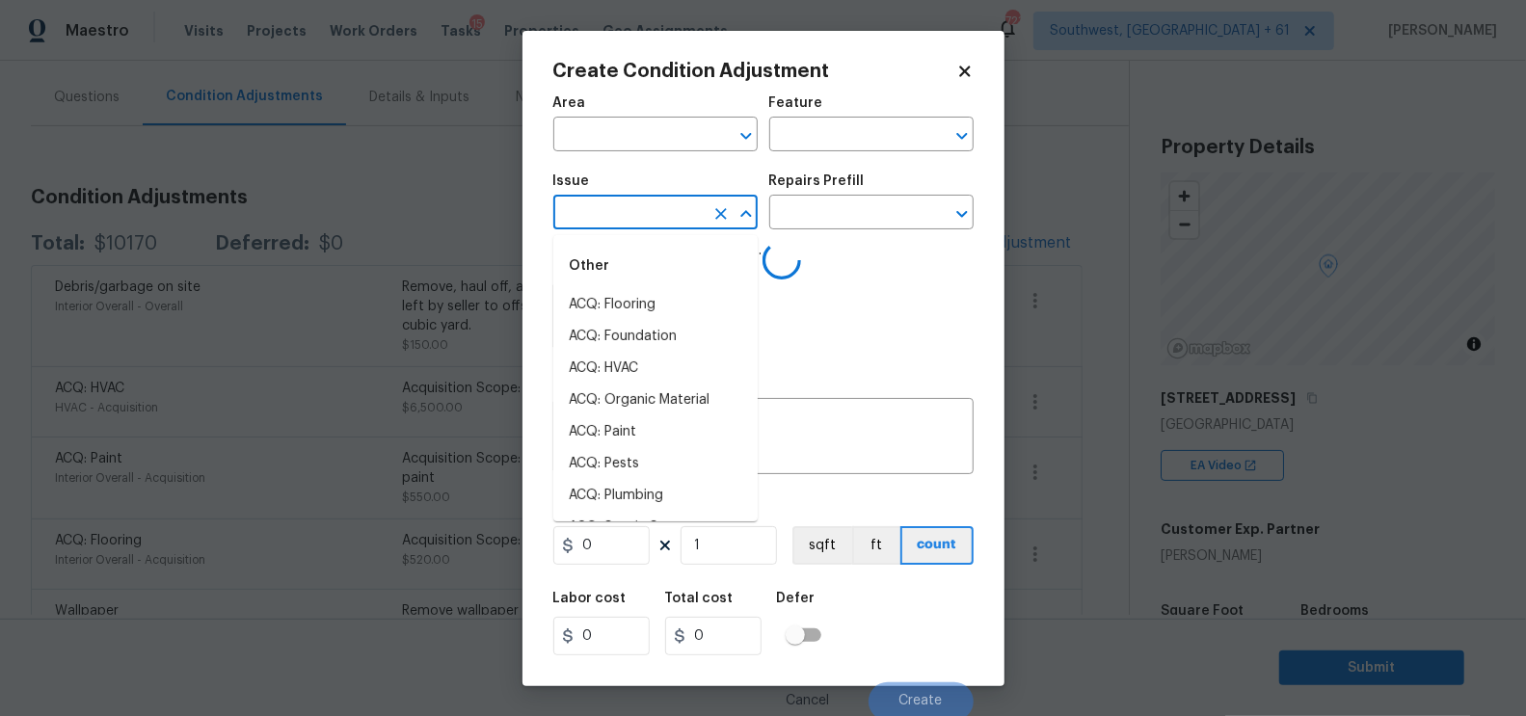
type input "D"
type input "WALL"
click at [629, 292] on li "ACQ: Flooring" at bounding box center [655, 305] width 204 height 32
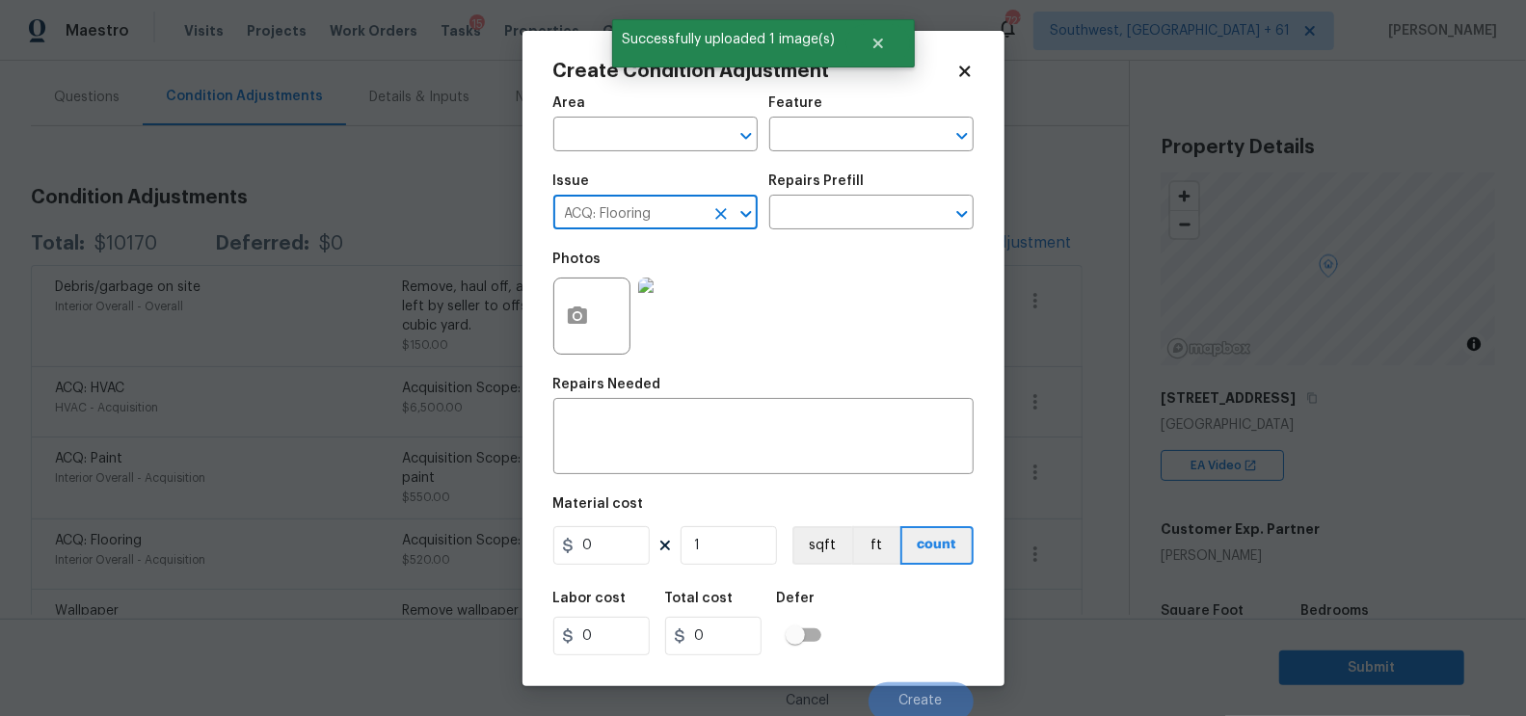
click at [612, 229] on input "ACQ: Flooring" at bounding box center [628, 215] width 150 height 30
click at [623, 298] on li "Drywall" at bounding box center [655, 305] width 204 height 32
type input "Drywall"
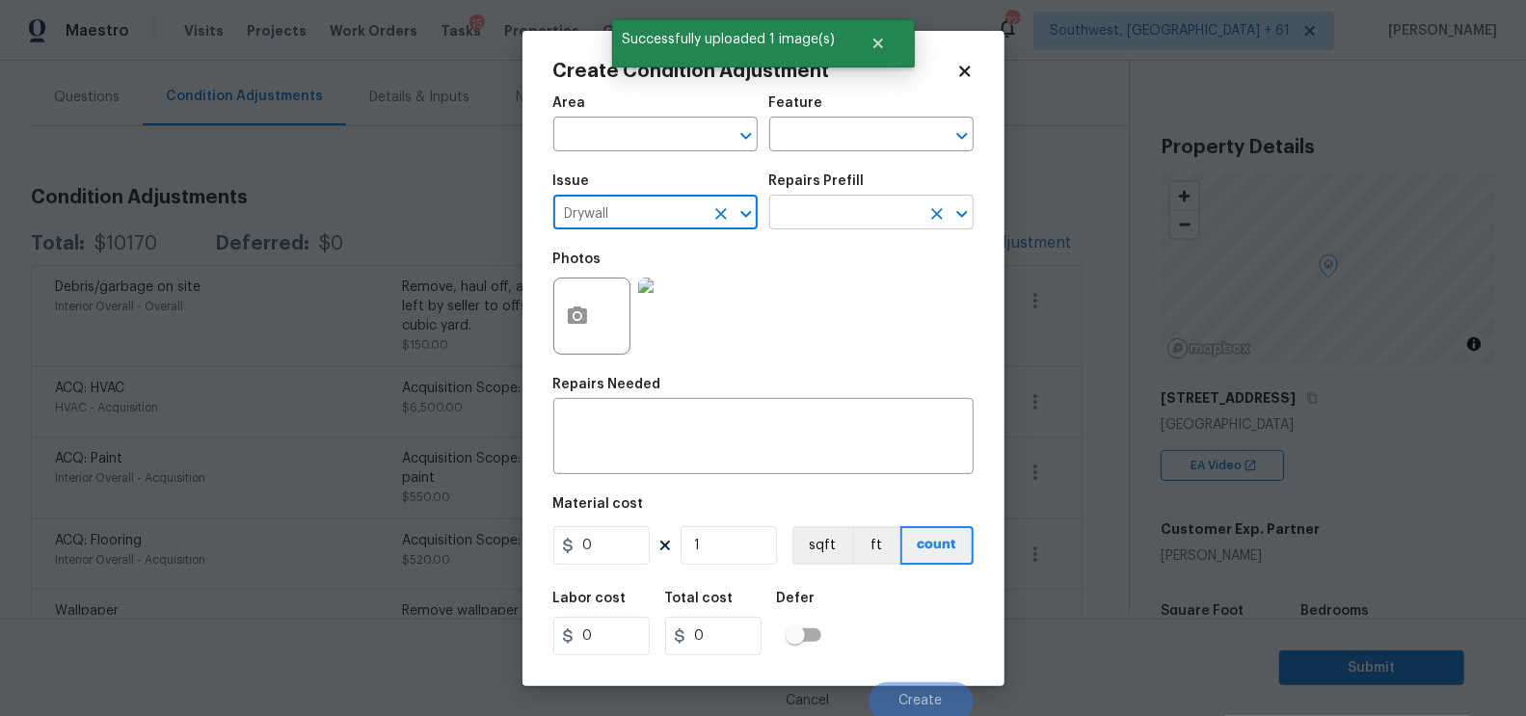
click at [849, 205] on input "text" at bounding box center [844, 215] width 150 height 30
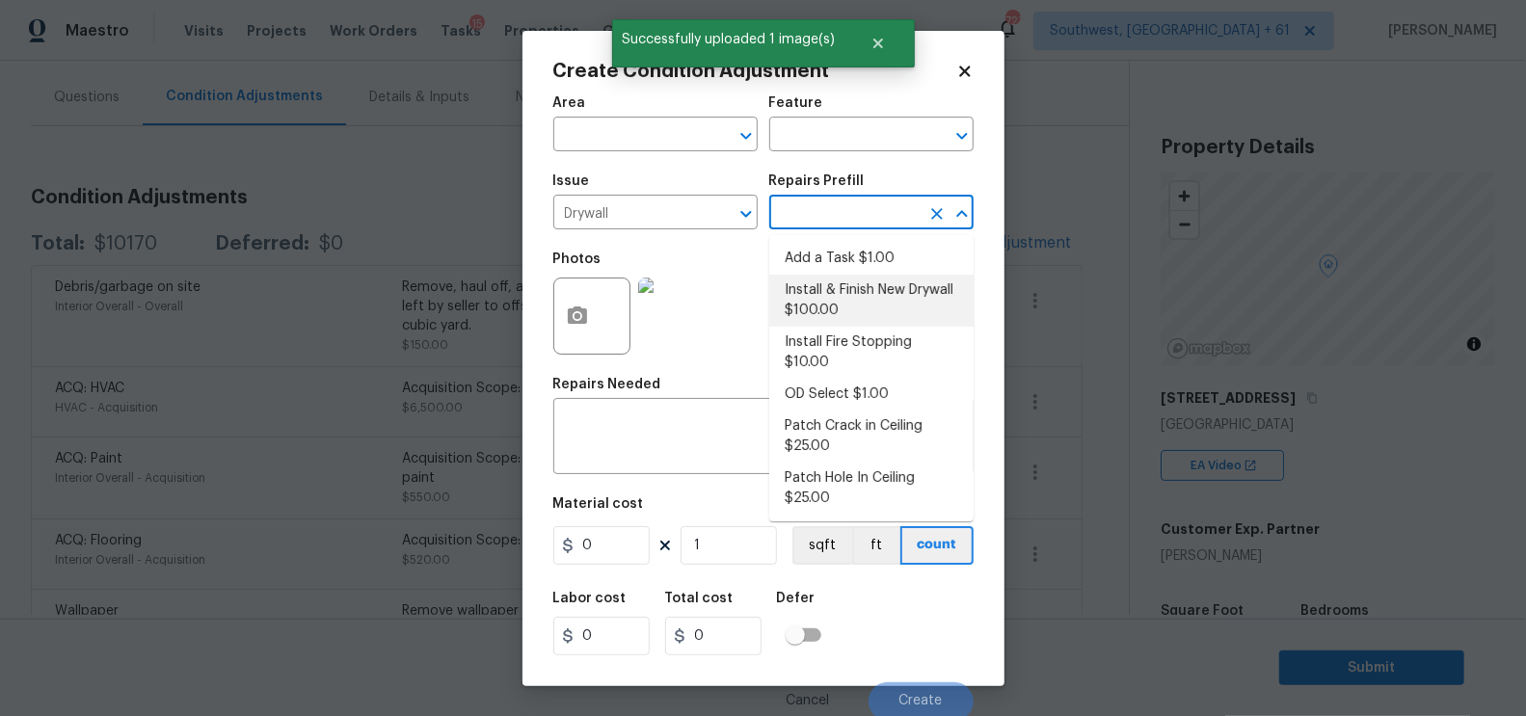
click at [850, 293] on li "Install & Finish New Drywall $100.00" at bounding box center [871, 301] width 204 height 52
type input "Walls and Ceiling"
type textarea "Remove the existing damaged drywall and replace with new. Ensure that the new d…"
type input "100"
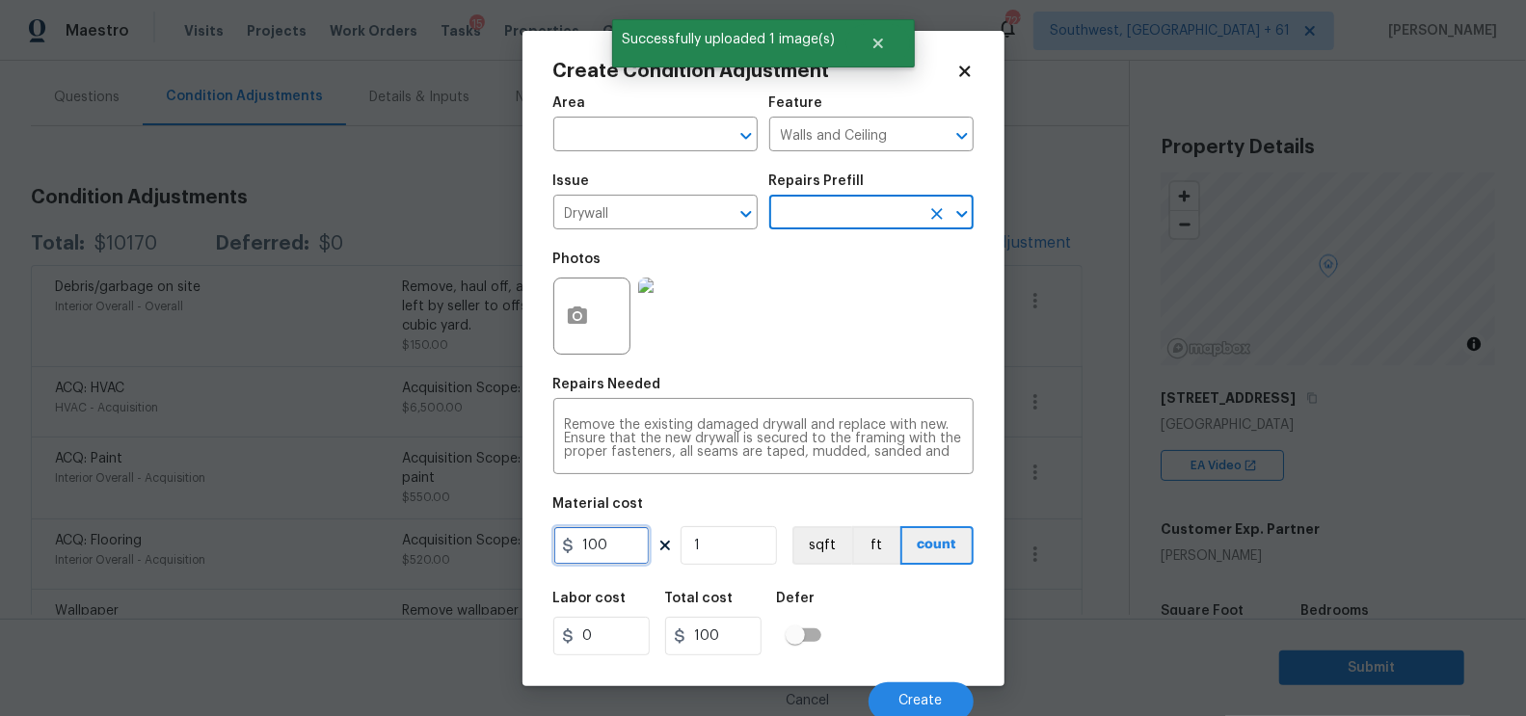
click at [602, 534] on input "100" at bounding box center [601, 545] width 96 height 39
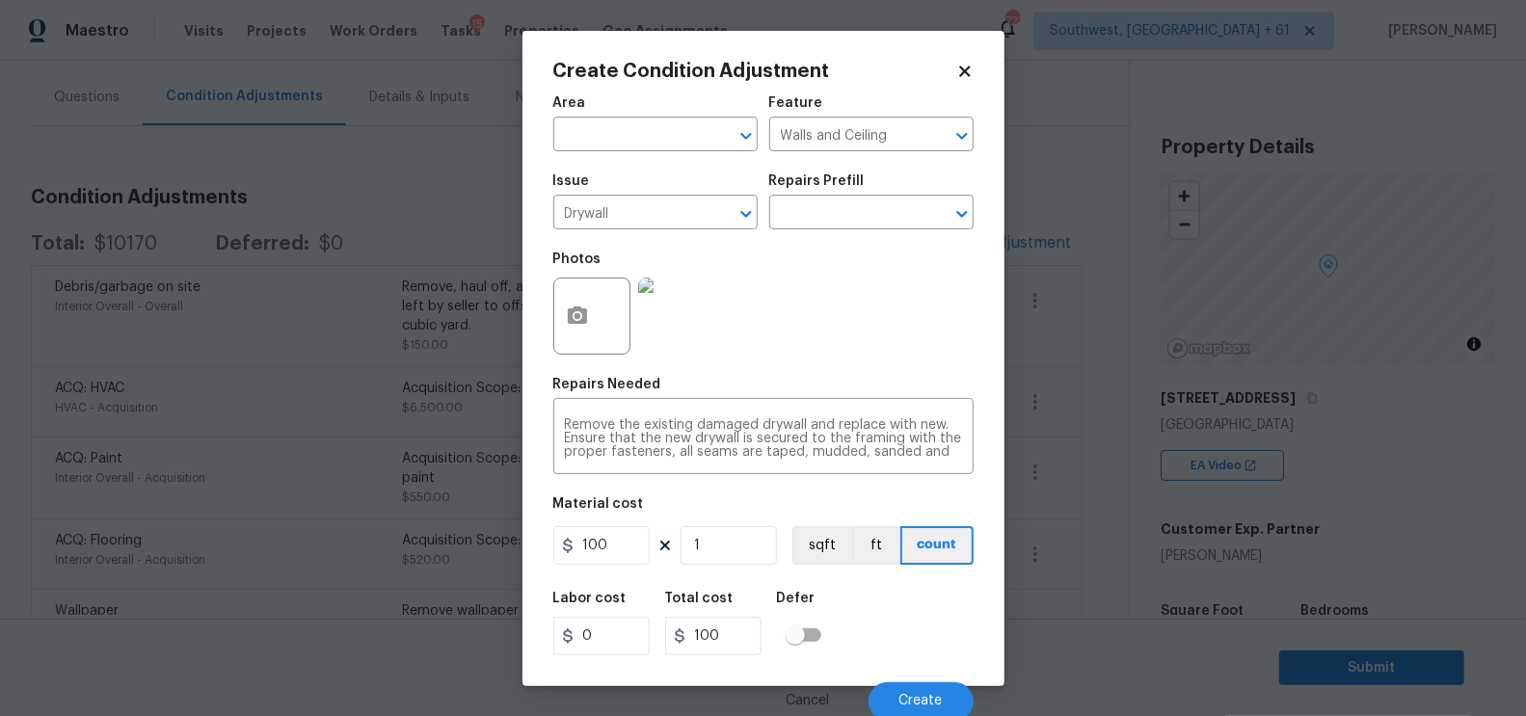
click at [679, 562] on div "100 1 sqft ft count" at bounding box center [763, 545] width 420 height 39
click at [615, 549] on input "100" at bounding box center [601, 545] width 96 height 39
click at [728, 547] on input "1" at bounding box center [729, 545] width 96 height 39
click at [606, 537] on input "100" at bounding box center [601, 545] width 96 height 39
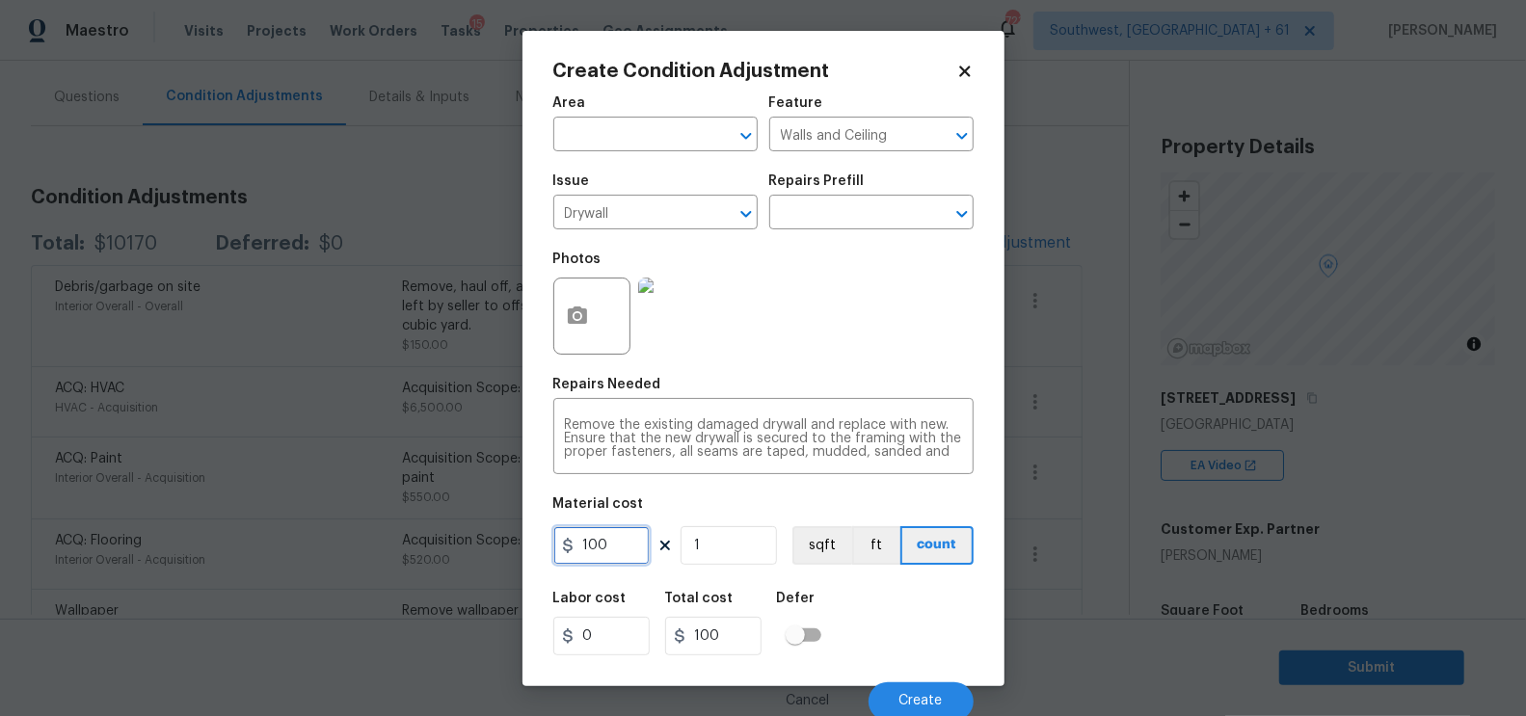
click at [606, 537] on input "100" at bounding box center [601, 545] width 96 height 39
type input "200"
click at [737, 627] on input "200" at bounding box center [713, 636] width 96 height 39
click at [722, 544] on input "1" at bounding box center [729, 545] width 96 height 39
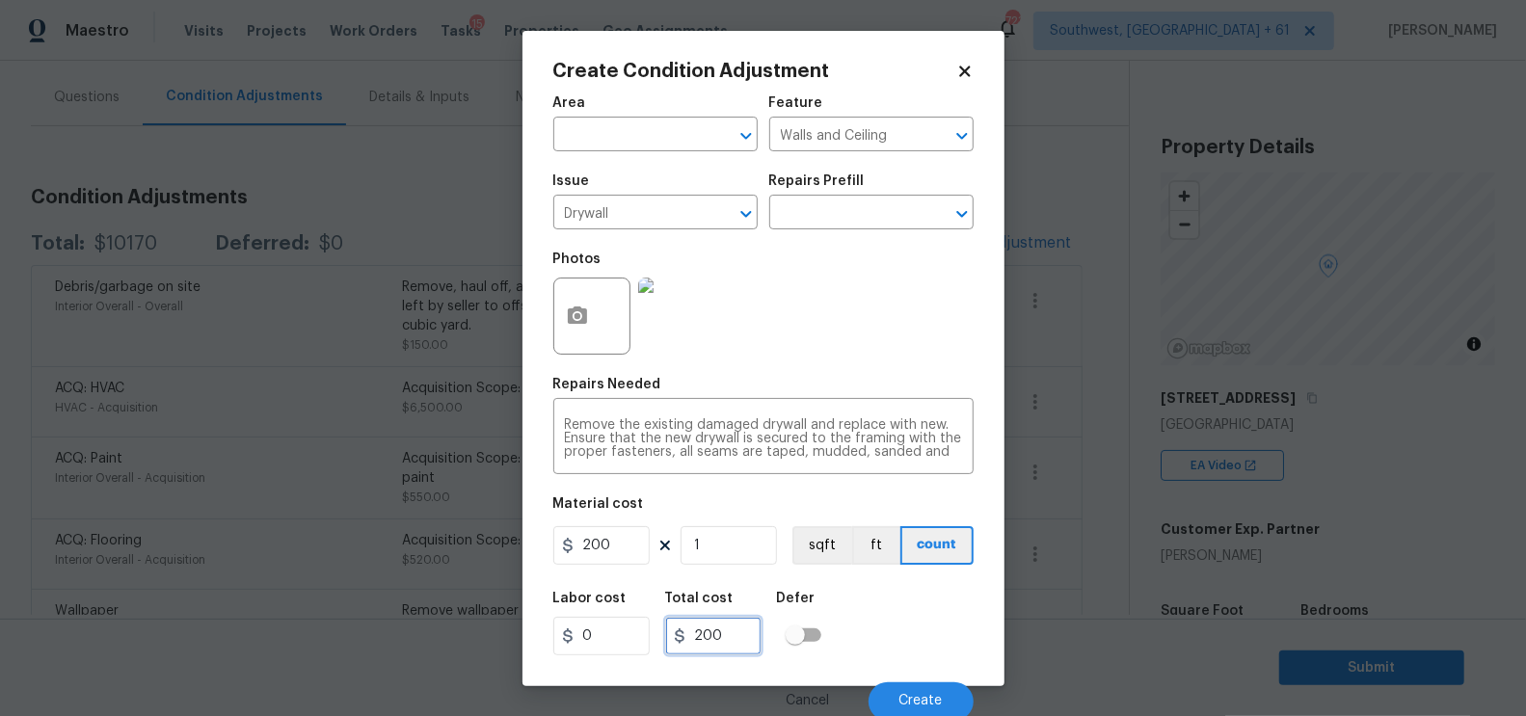
click at [738, 619] on input "200" at bounding box center [713, 636] width 96 height 39
click at [892, 689] on button "Create" at bounding box center [921, 702] width 105 height 39
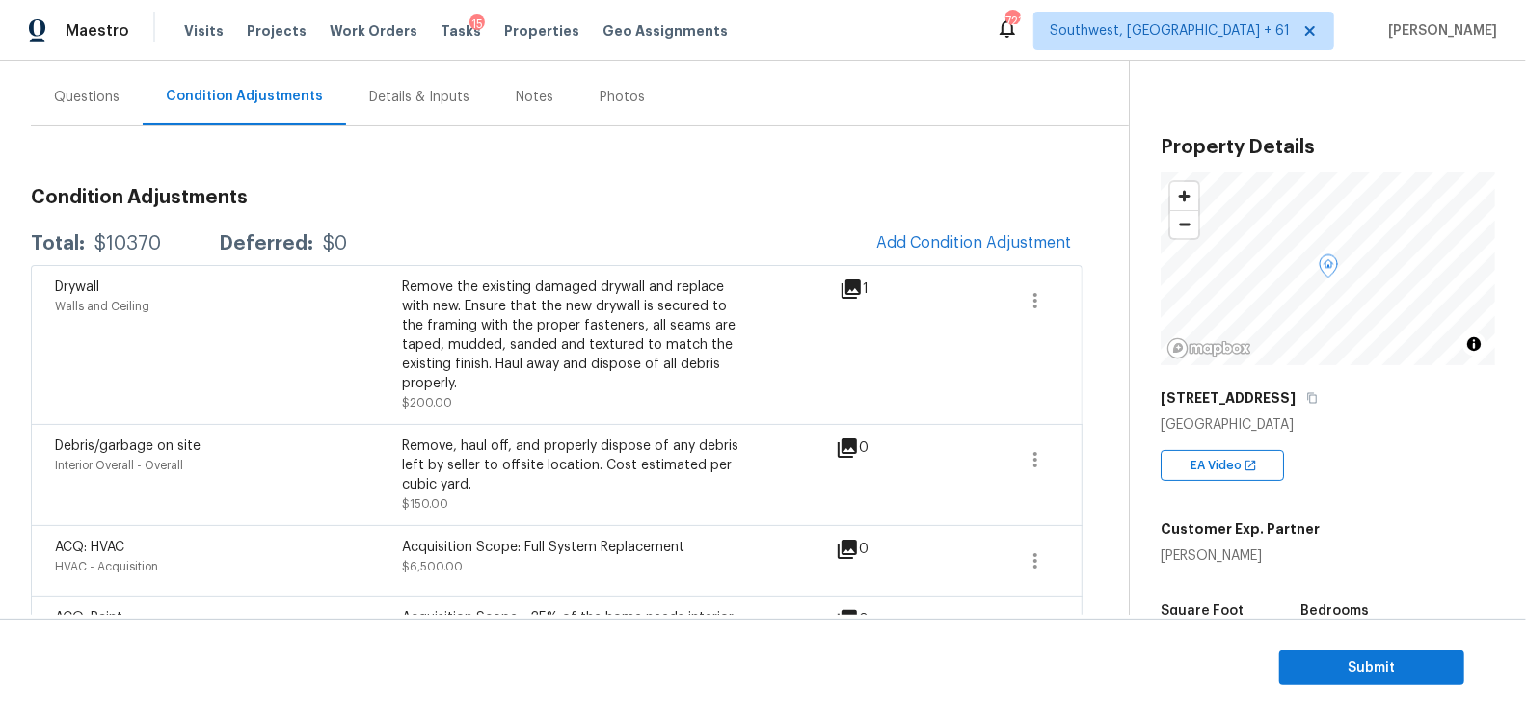
click at [121, 244] on div "$10370" at bounding box center [127, 243] width 67 height 19
click at [154, 221] on div "Condition Adjustments Total: $10370 Deferred: $0 Add Condition Adjustment Drywa…" at bounding box center [557, 603] width 1052 height 861
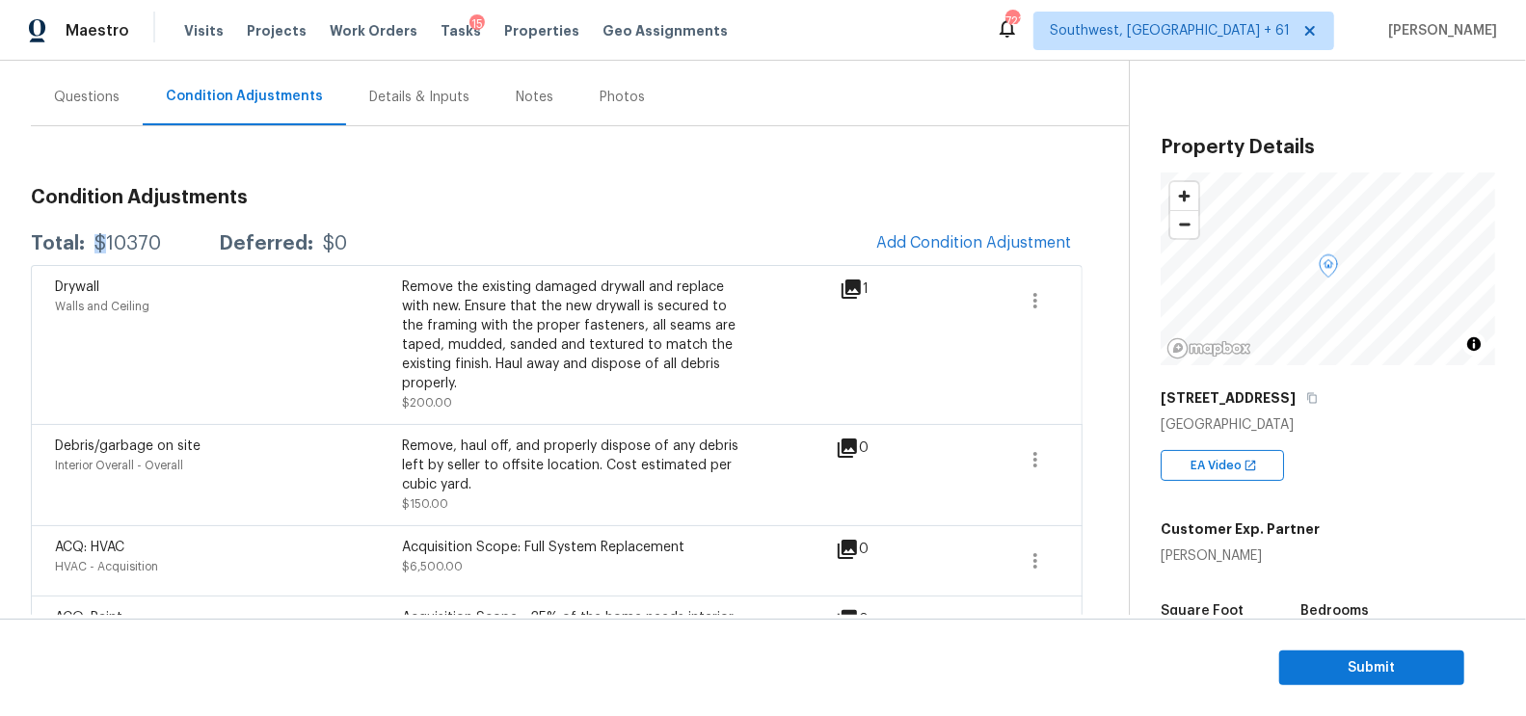
click at [154, 221] on div "Condition Adjustments Total: $10370 Deferred: $0 Add Condition Adjustment Drywa…" at bounding box center [557, 603] width 1052 height 861
copy div "$10370"
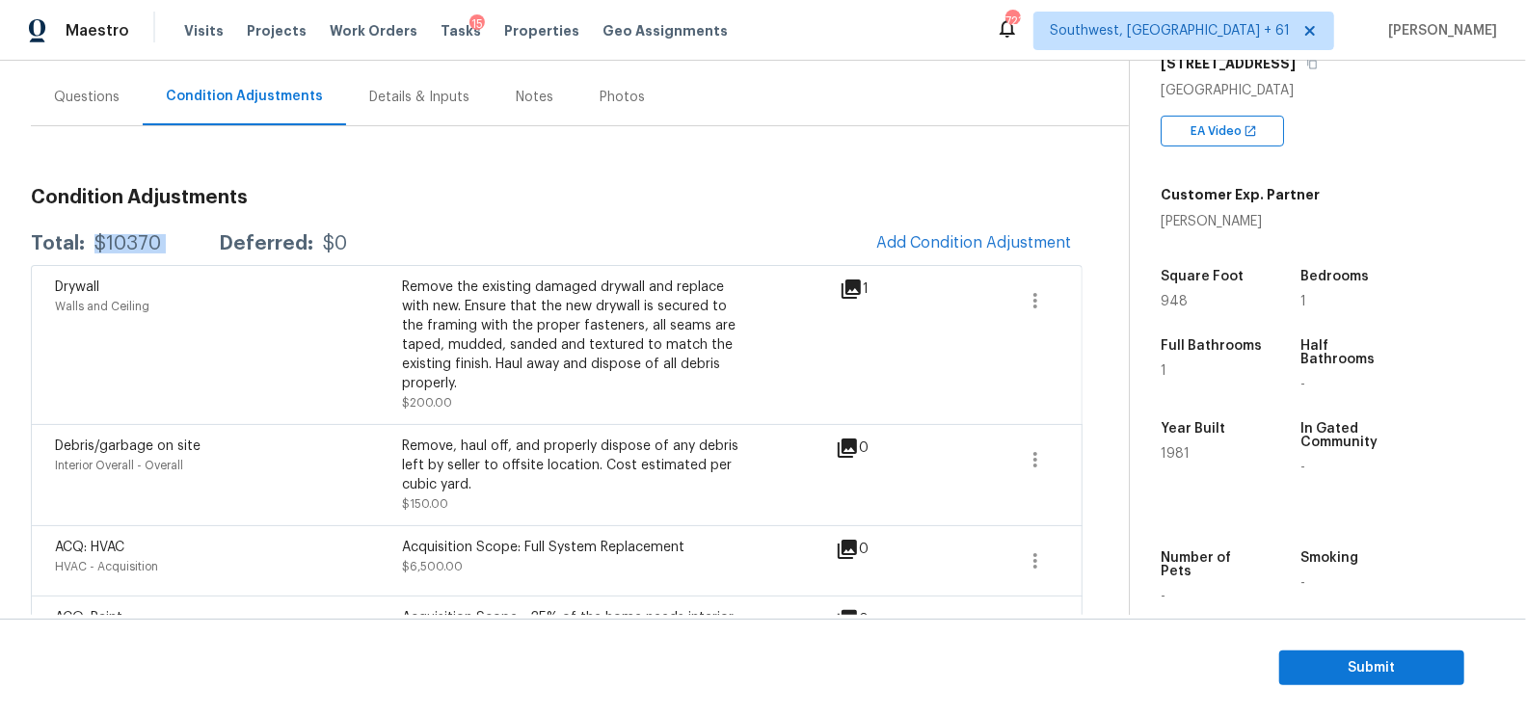
scroll to position [335, 0]
click at [123, 86] on div "Questions" at bounding box center [87, 96] width 112 height 57
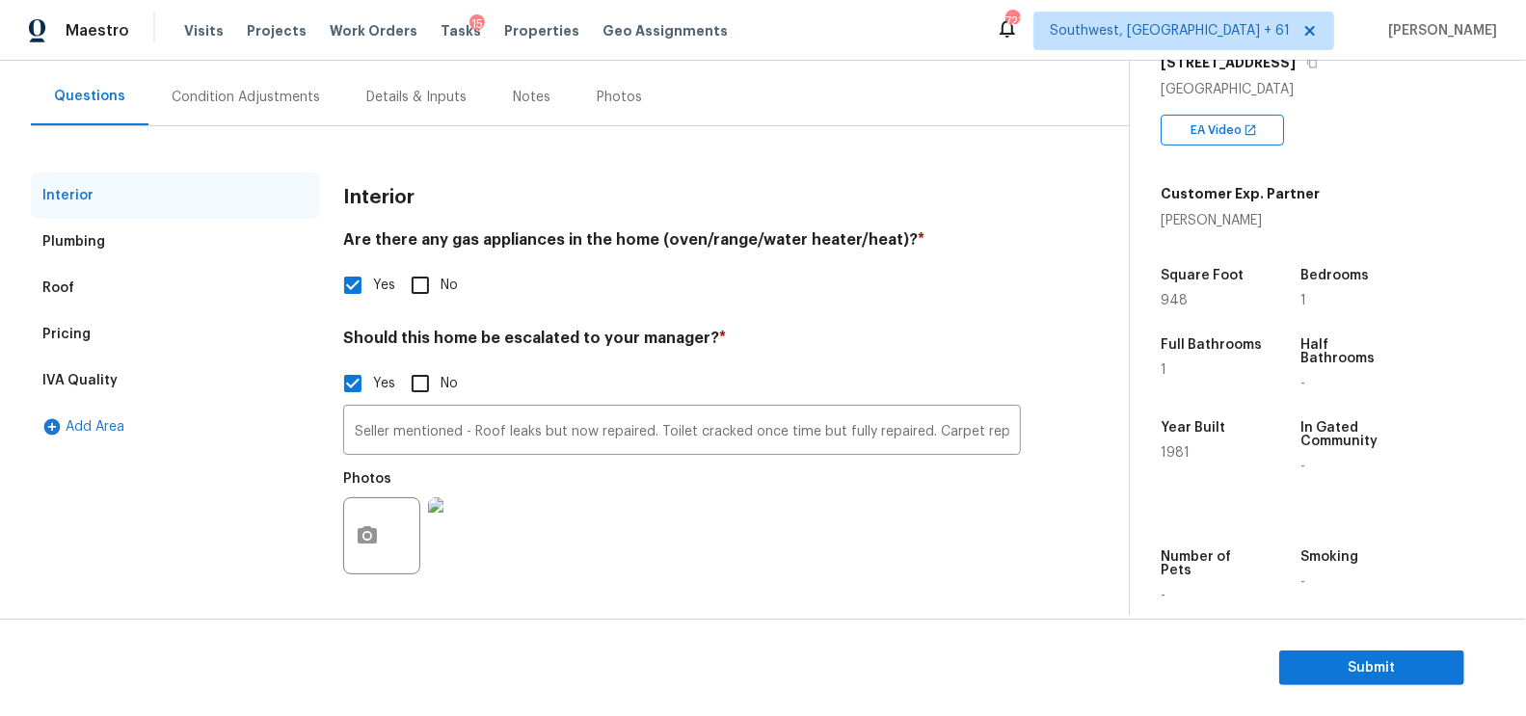
scroll to position [166, 0]
click at [445, 423] on input "Seller mentioned - Roof leaks but now repaired. Toilet cracked once time but fu…" at bounding box center [682, 432] width 678 height 45
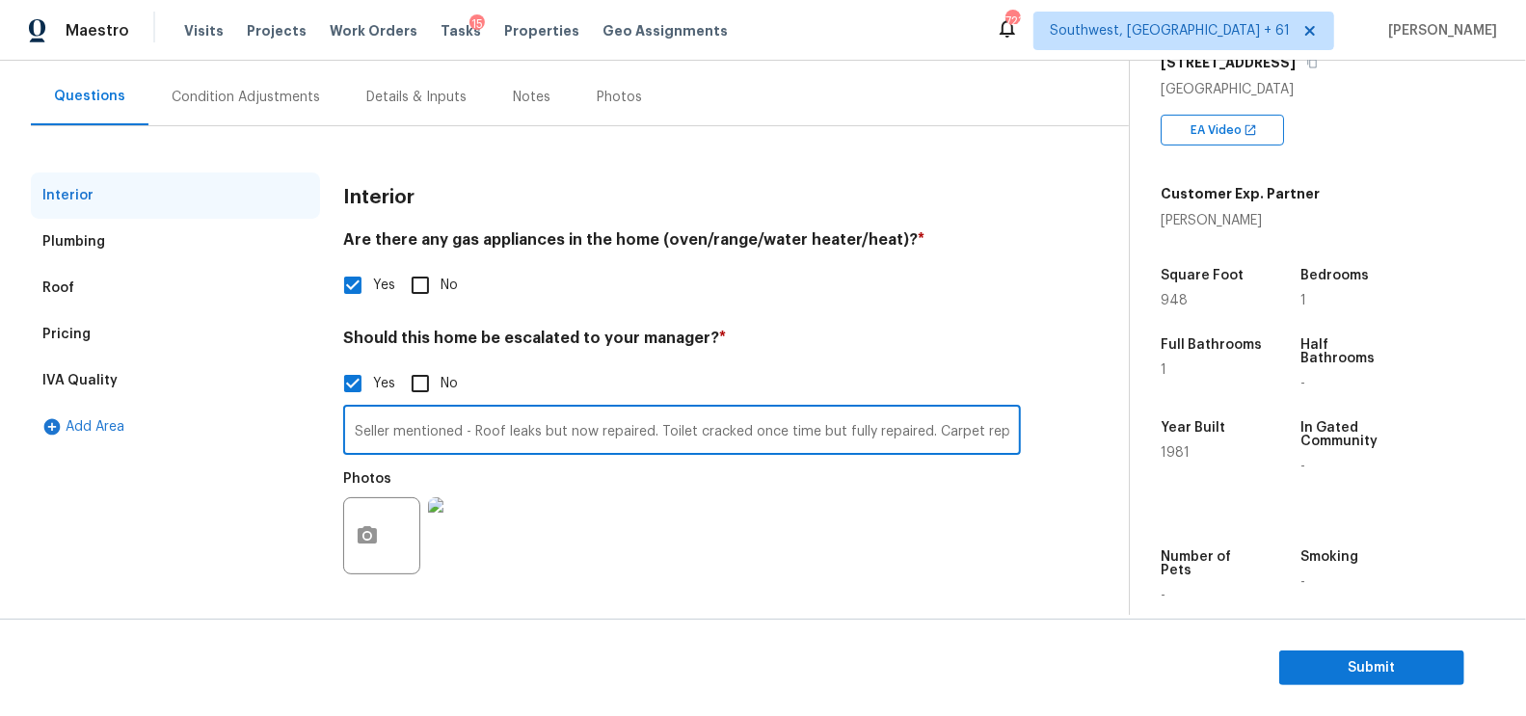
click at [445, 423] on input "Seller mentioned - Roof leaks but now repaired. Toilet cracked once time but fu…" at bounding box center [682, 432] width 678 height 45
click at [686, 424] on input "Seller mentioned - Roof leaks but now repaired. Toilet cracked once time but fu…" at bounding box center [682, 432] width 678 height 45
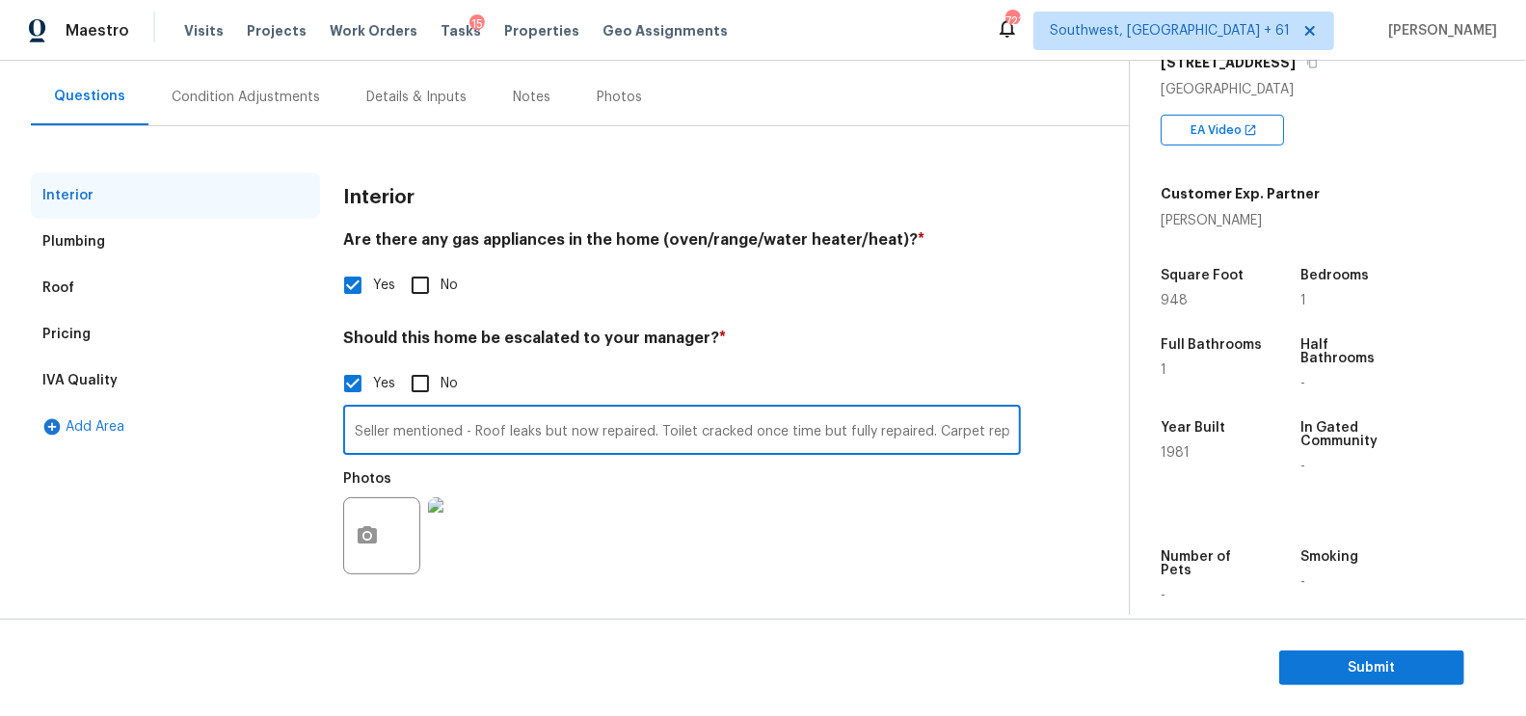
click at [686, 424] on input "Seller mentioned - Roof leaks but now repaired. Toilet cracked once time but fu…" at bounding box center [682, 432] width 678 height 45
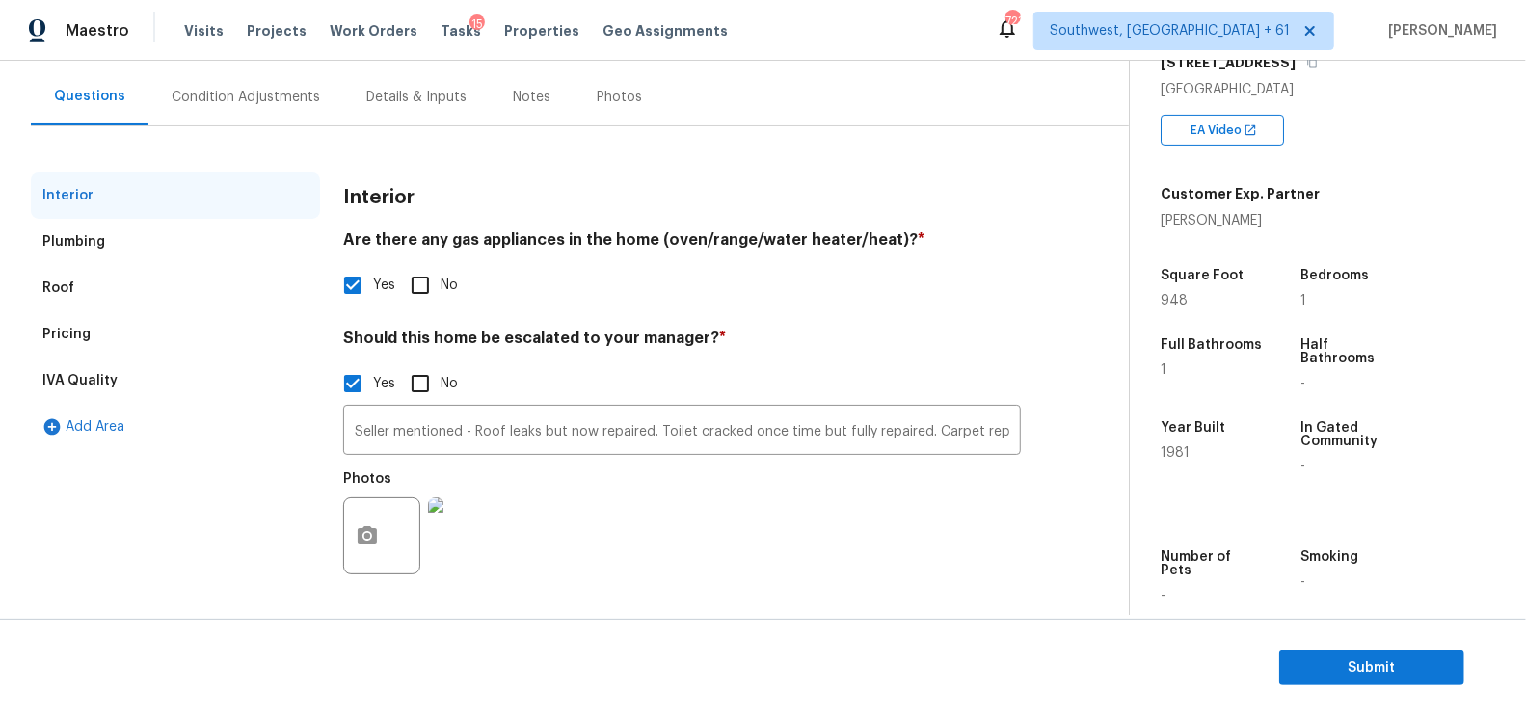
scroll to position [265, 0]
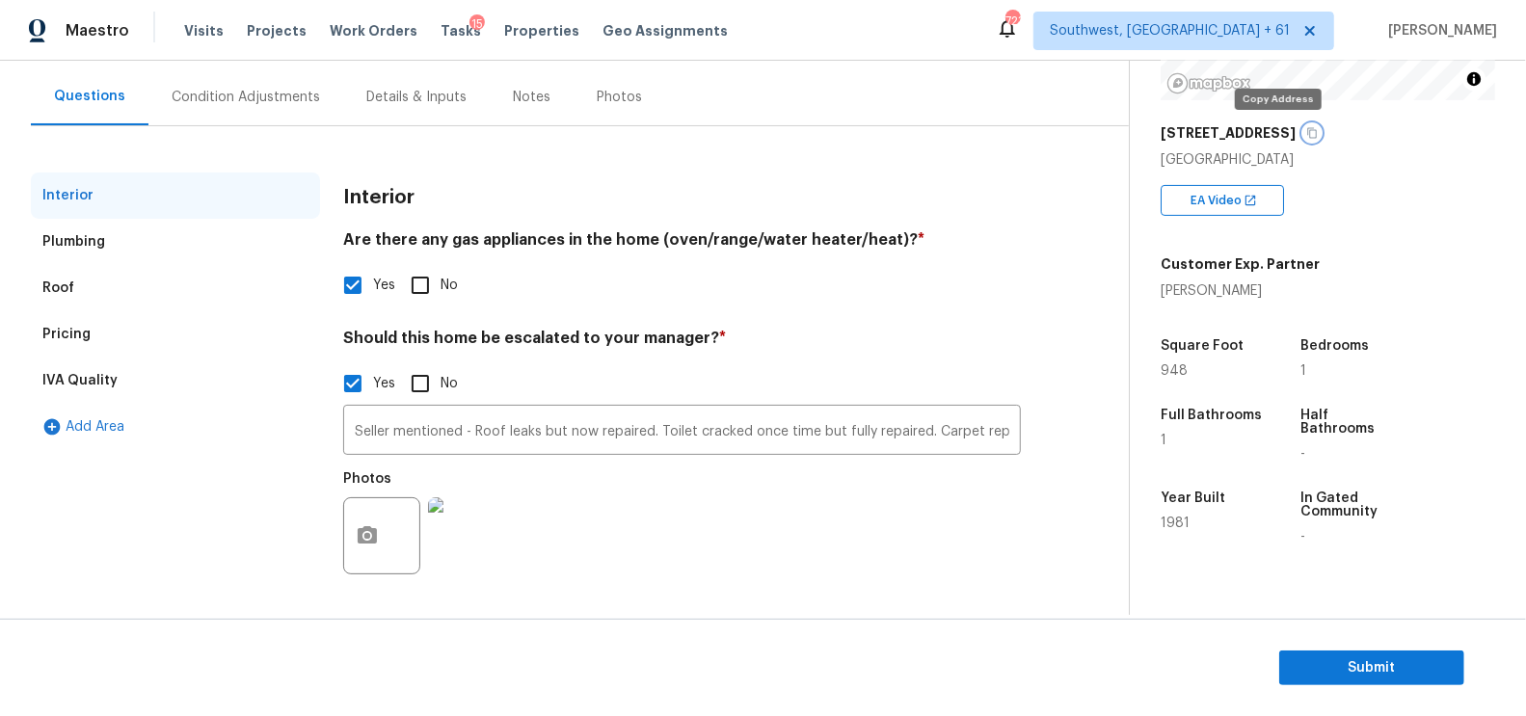
click at [1306, 132] on icon "button" at bounding box center [1312, 133] width 12 height 12
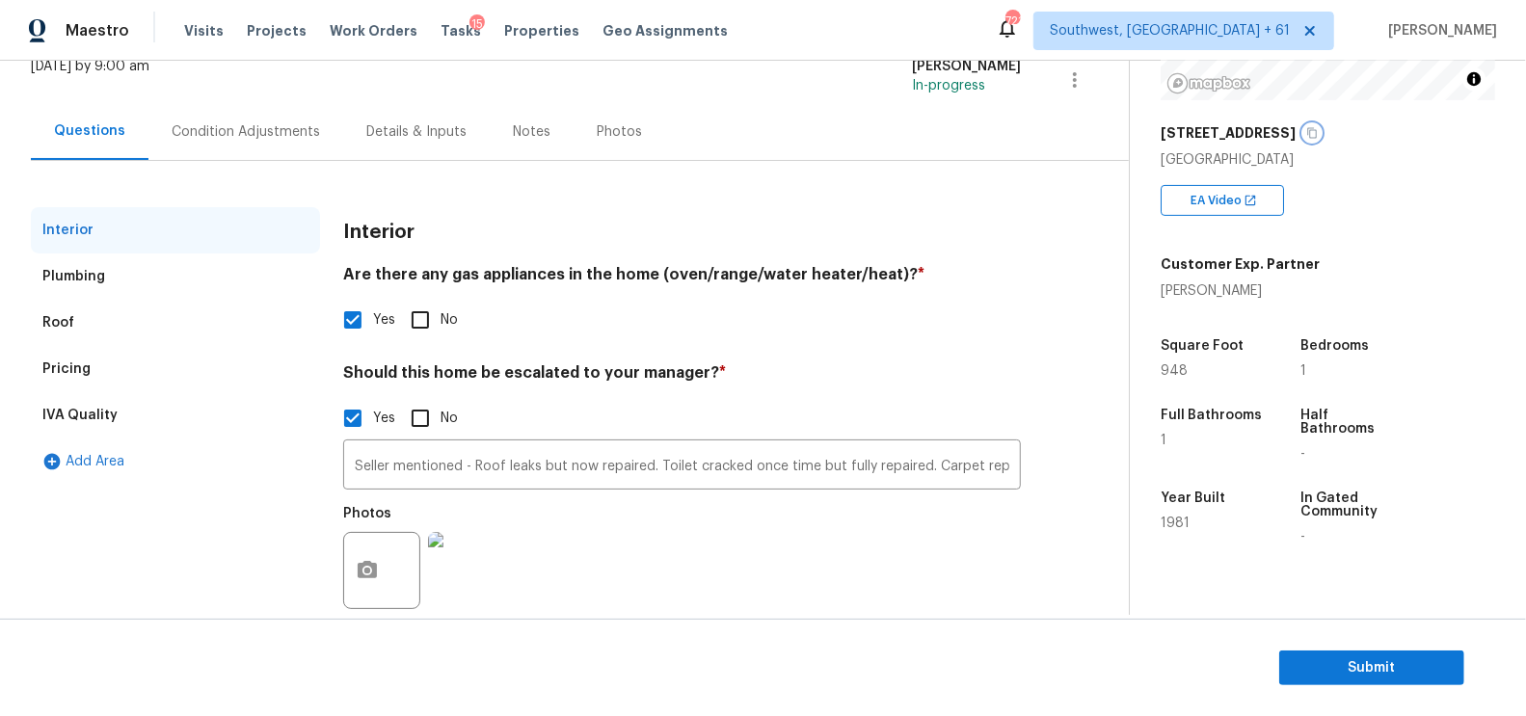
scroll to position [92, 0]
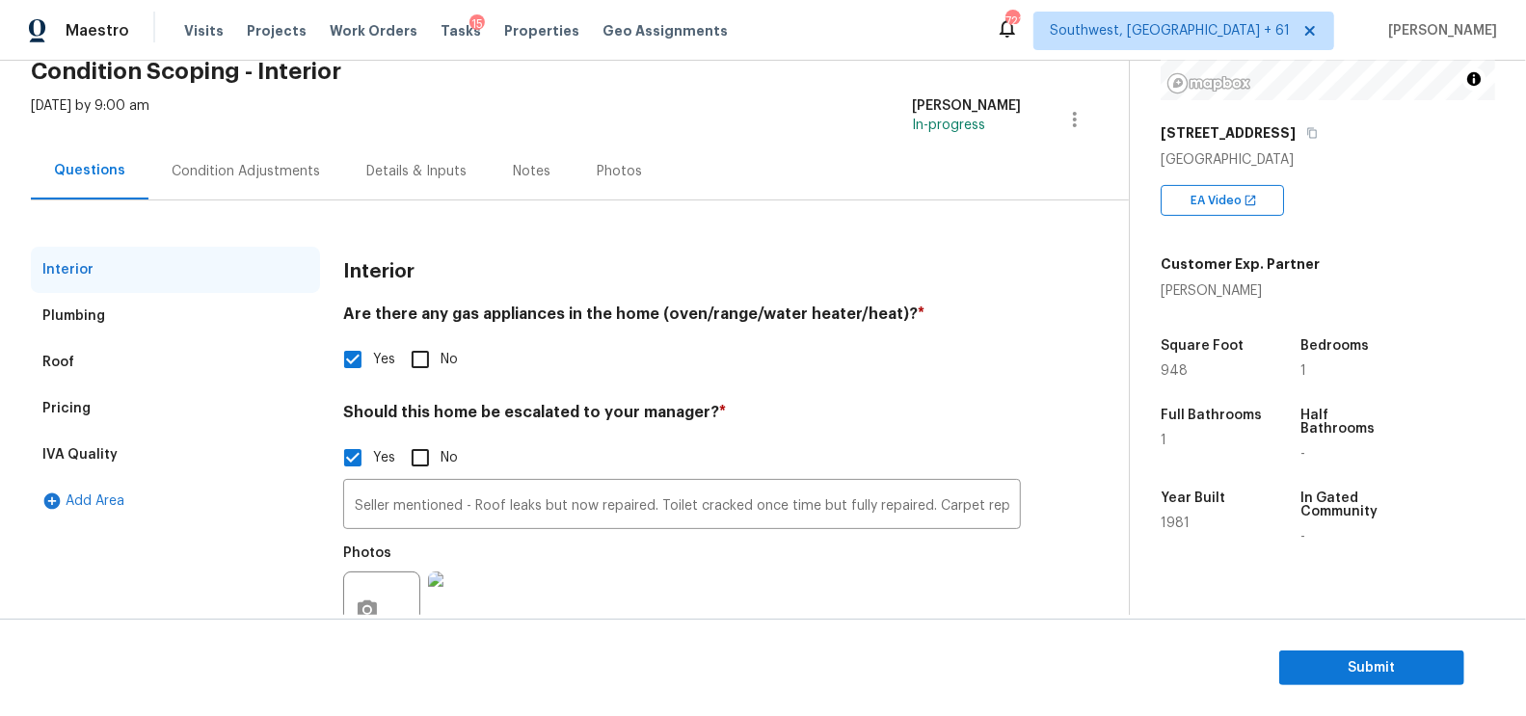
click at [285, 182] on div "Condition Adjustments" at bounding box center [245, 171] width 195 height 57
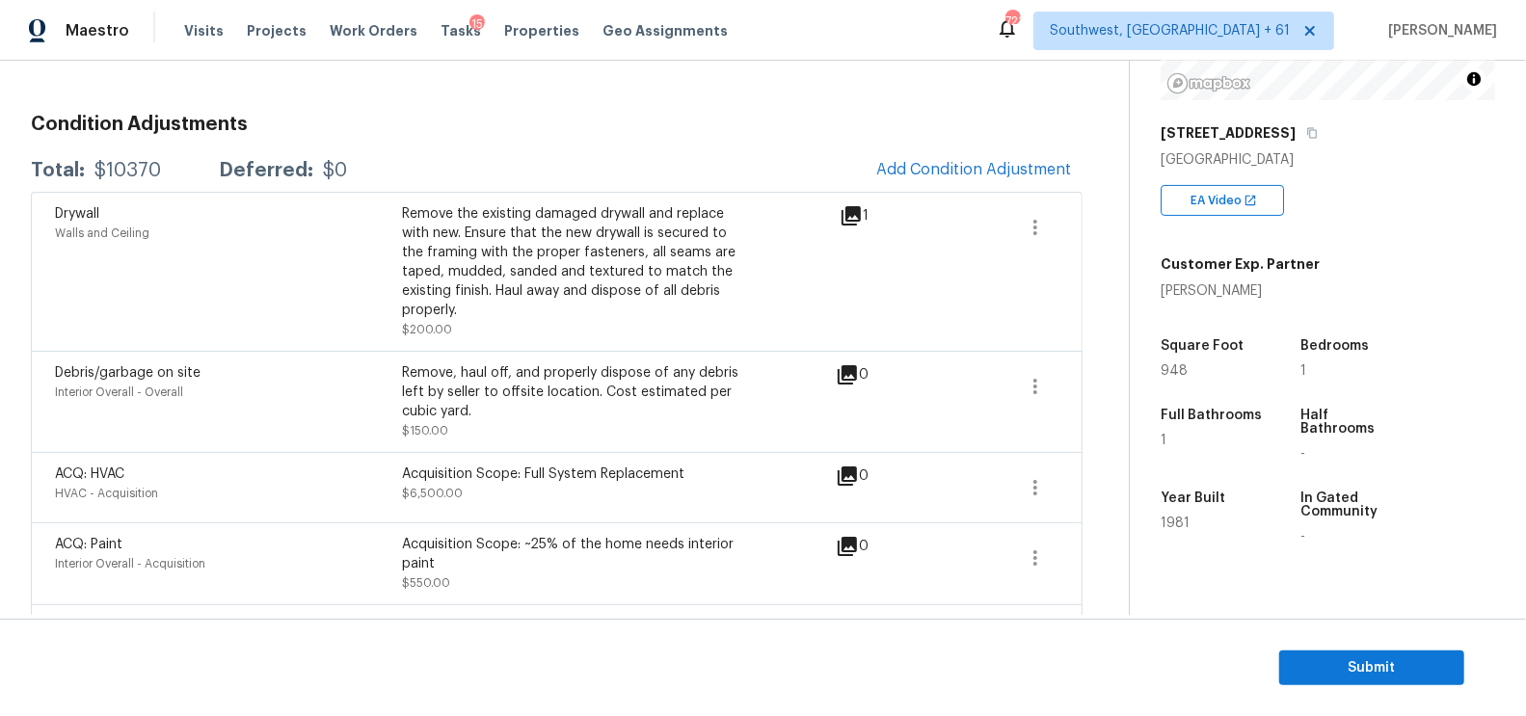
scroll to position [212, 0]
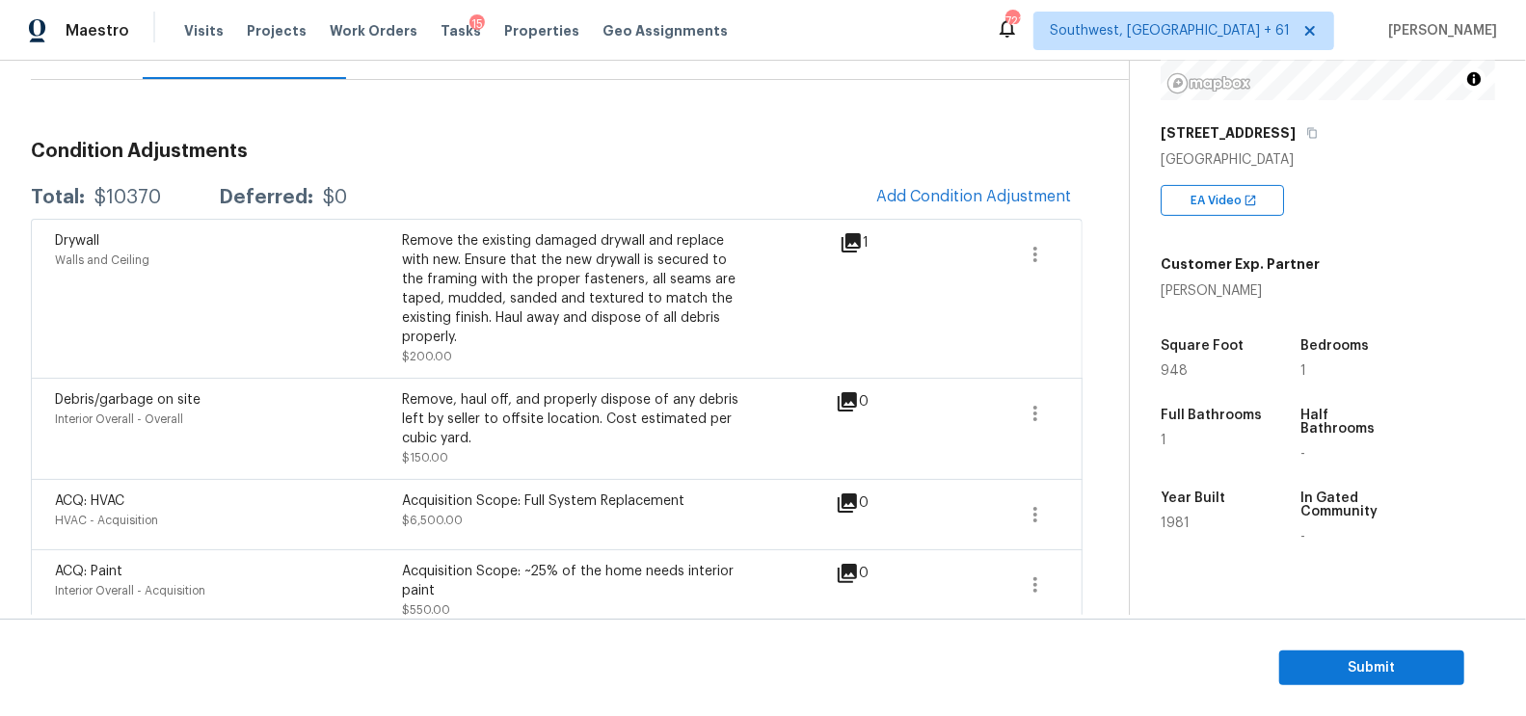
click at [1383, 689] on section "Submit" at bounding box center [763, 668] width 1526 height 98
click at [1363, 650] on section "Submit" at bounding box center [763, 668] width 1526 height 98
click at [1365, 661] on span "Submit" at bounding box center [1372, 668] width 154 height 24
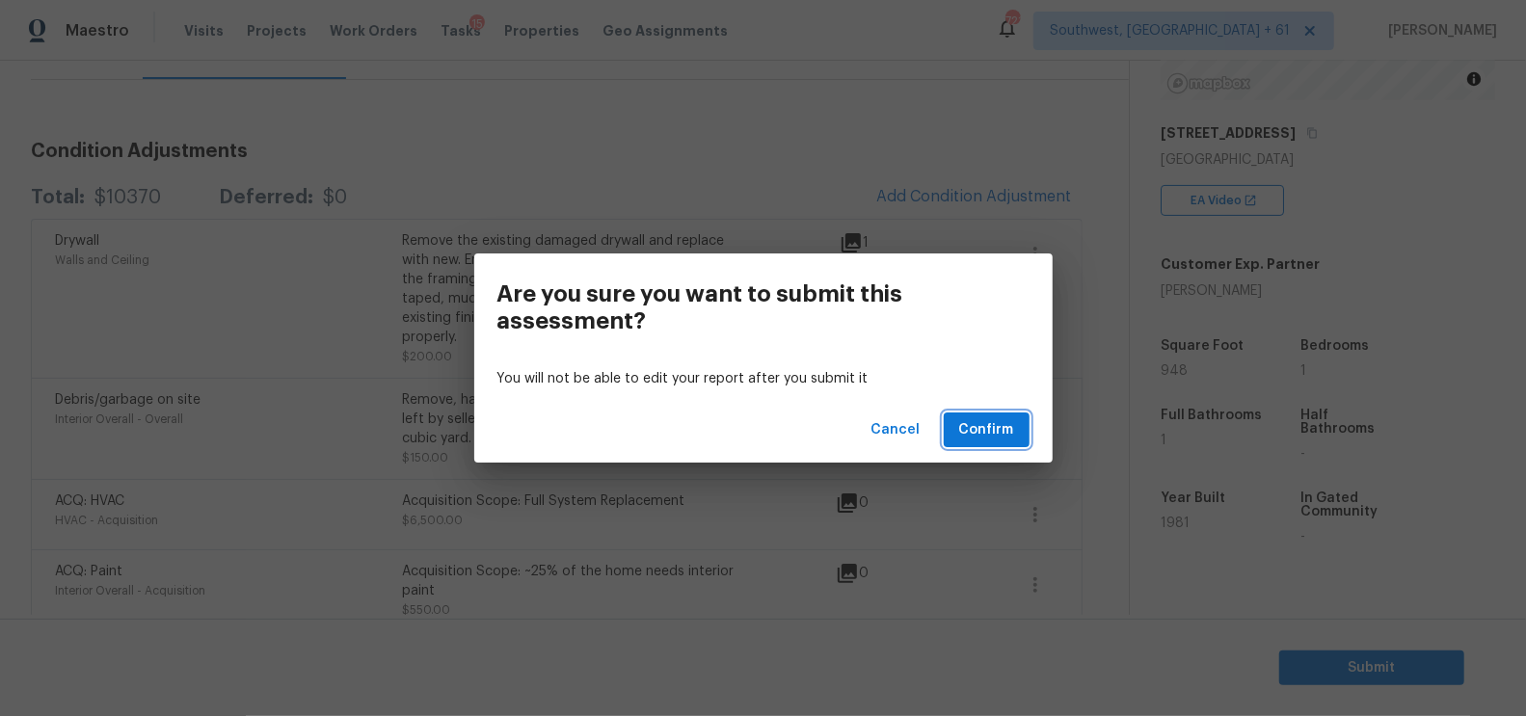
click at [951, 434] on button "Confirm" at bounding box center [987, 431] width 86 height 36
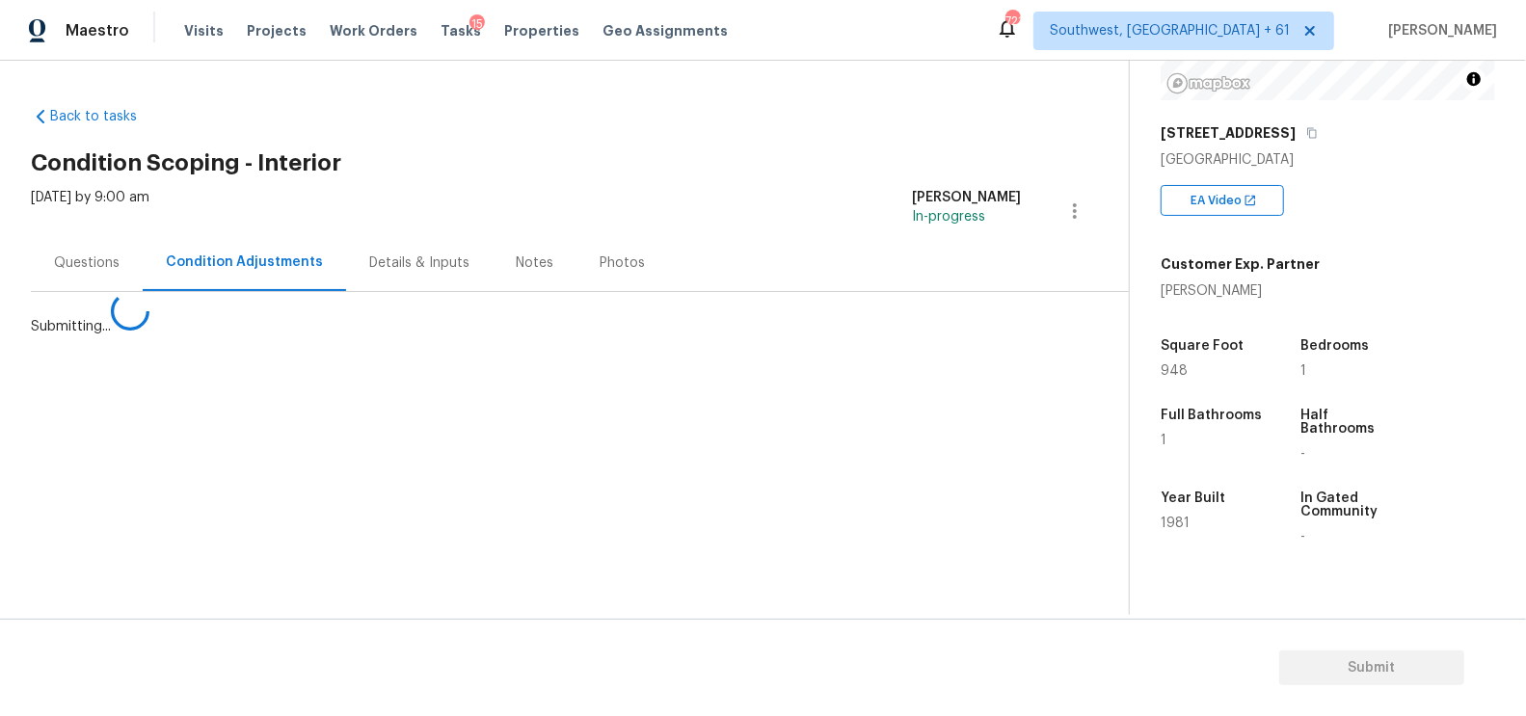
scroll to position [0, 0]
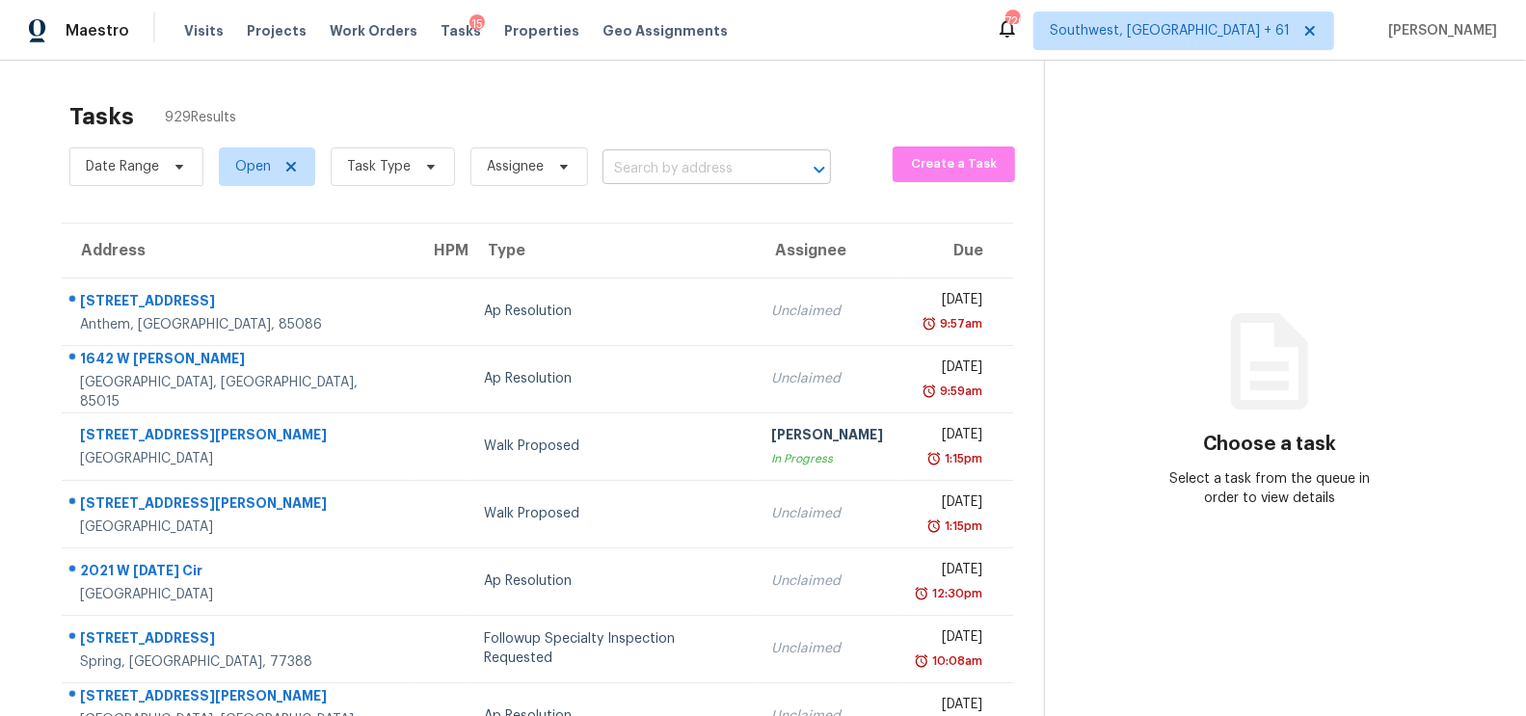
click at [661, 171] on input "text" at bounding box center [690, 169] width 174 height 30
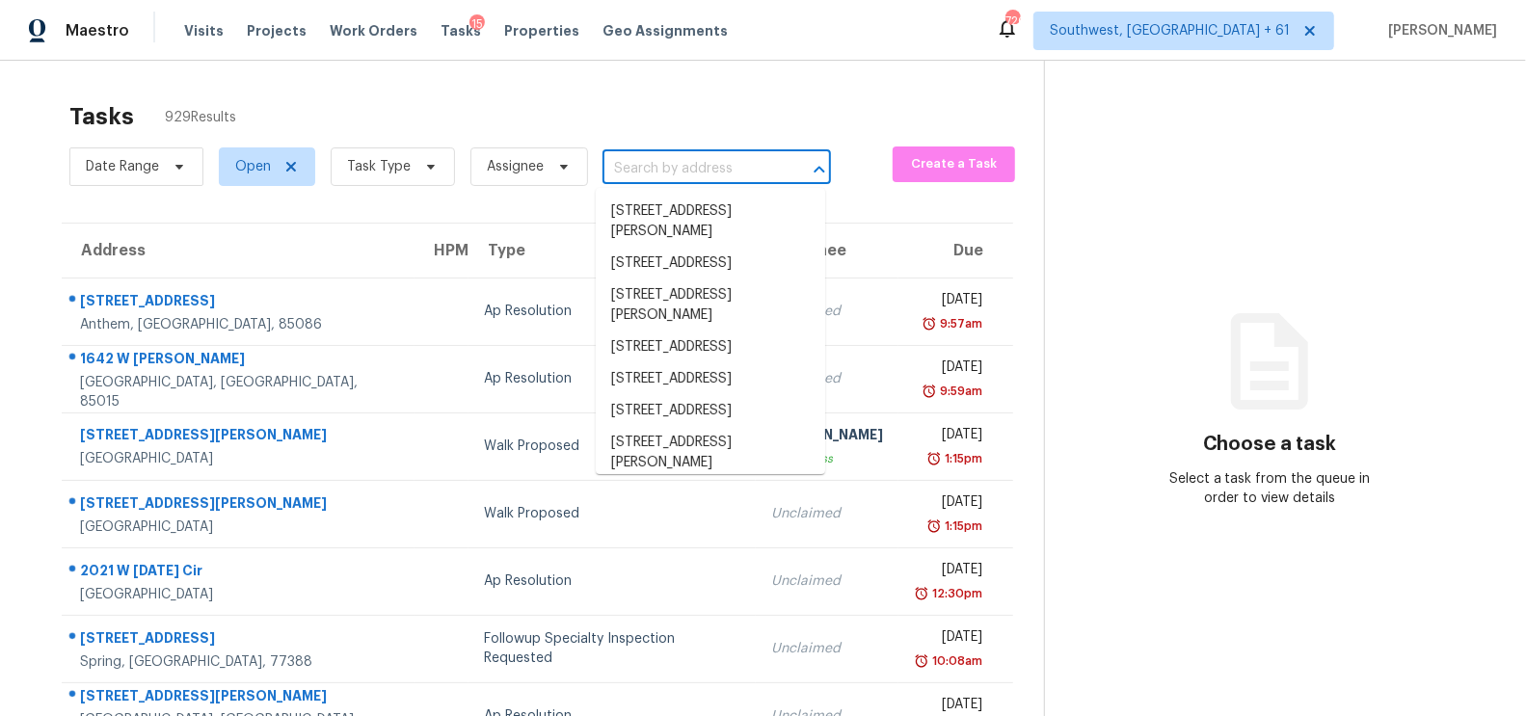
paste input "7332 Mako Dr Hudson FL 34667"
type input "7332 Mako Dr Hudson FL 34667"
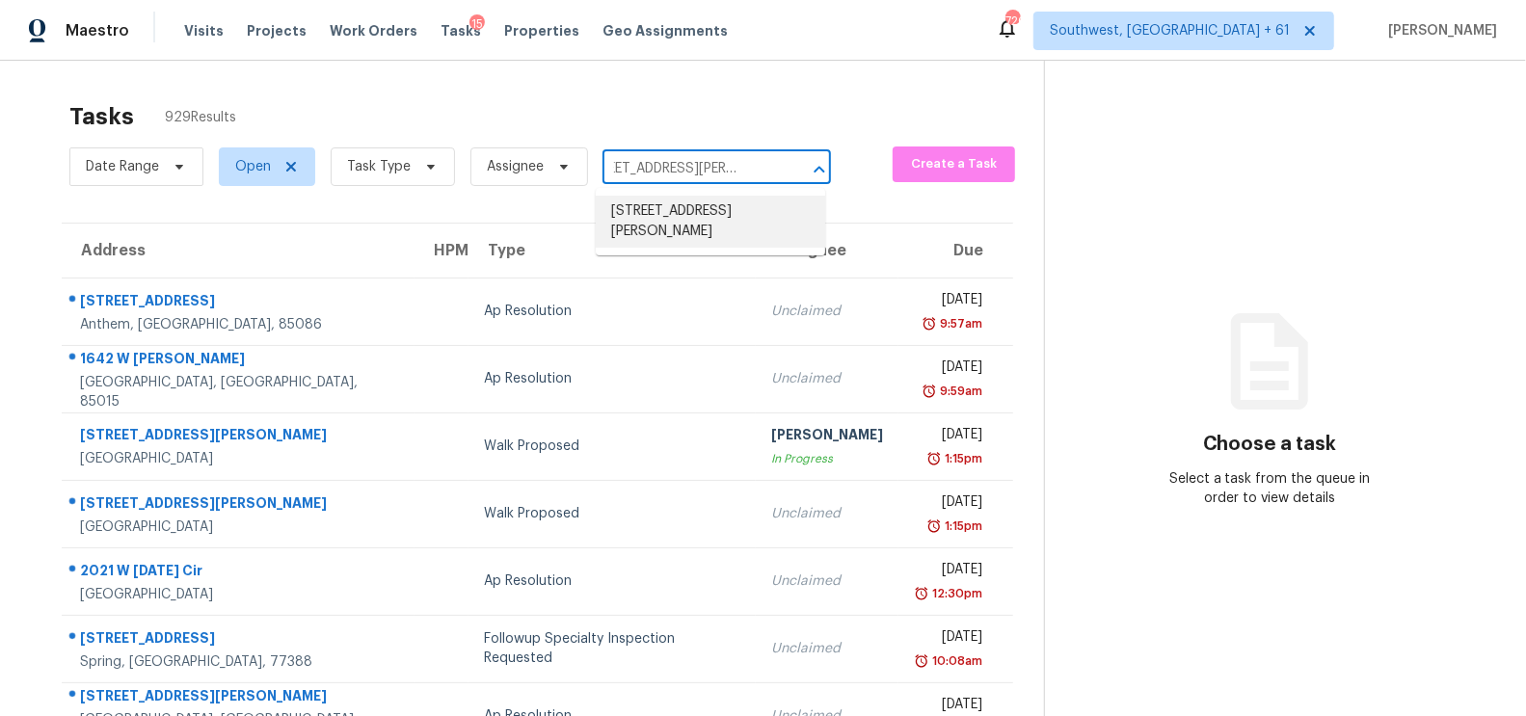
click at [676, 211] on li "7332 Mako Dr, Hudson, FL 34667" at bounding box center [710, 222] width 229 height 52
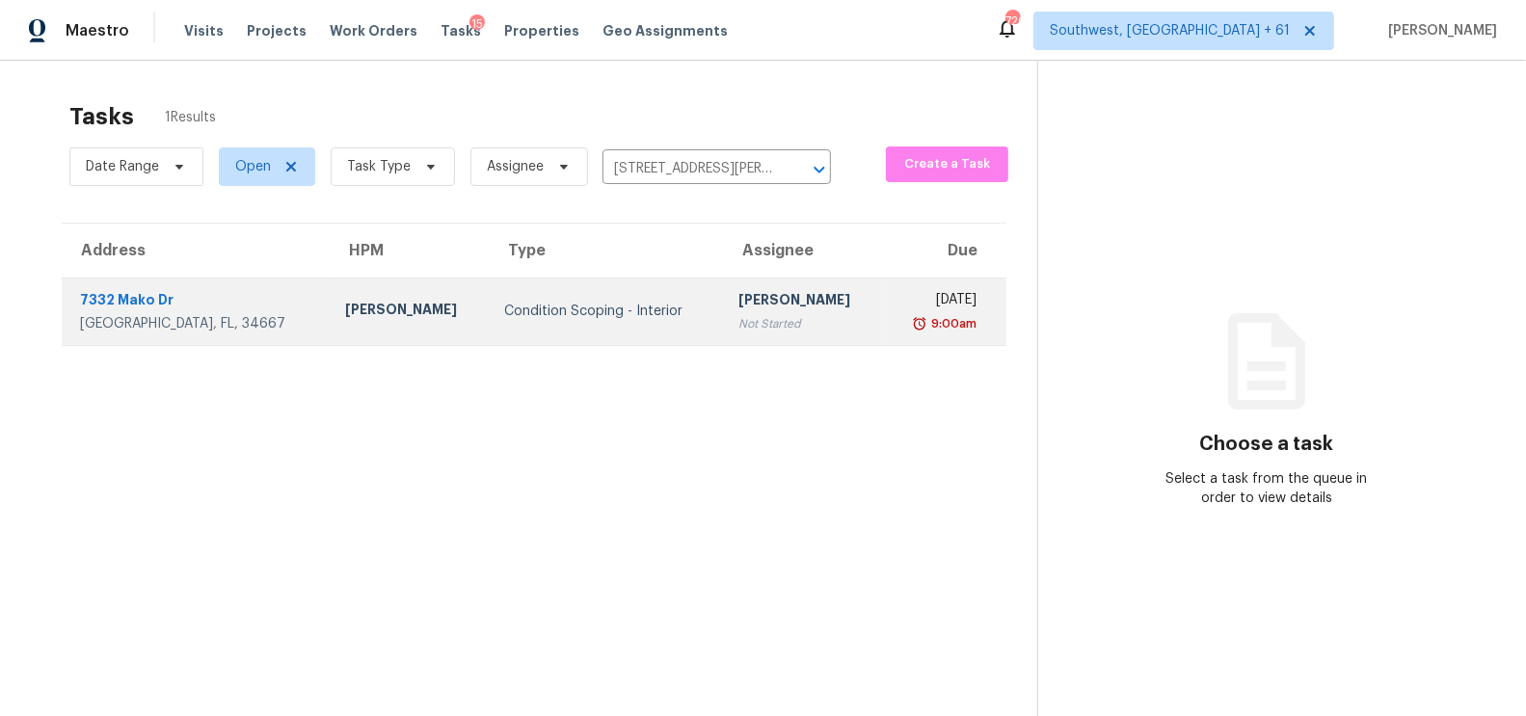
click at [724, 314] on td "Salma Ansari Not Started" at bounding box center [804, 311] width 160 height 67
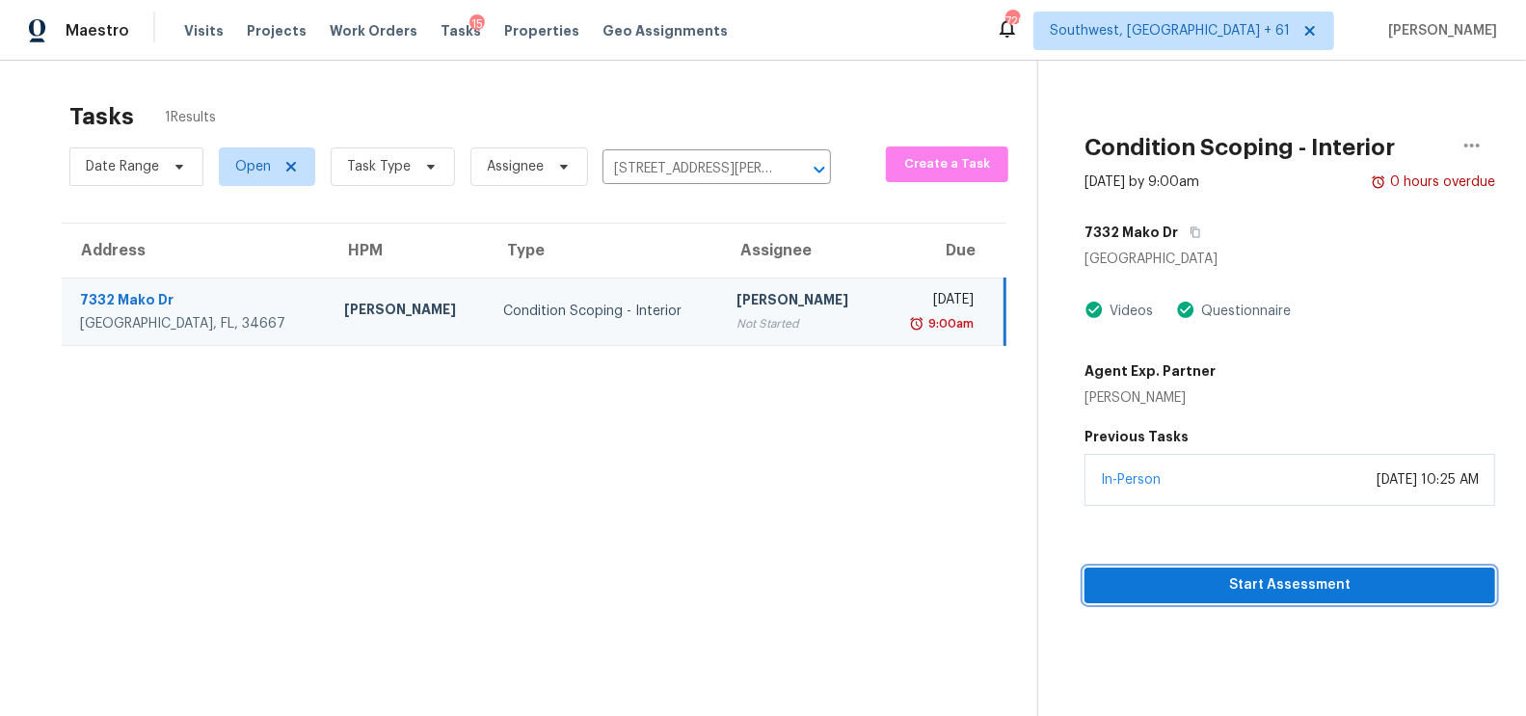
click at [1289, 600] on button "Start Assessment" at bounding box center [1290, 586] width 411 height 36
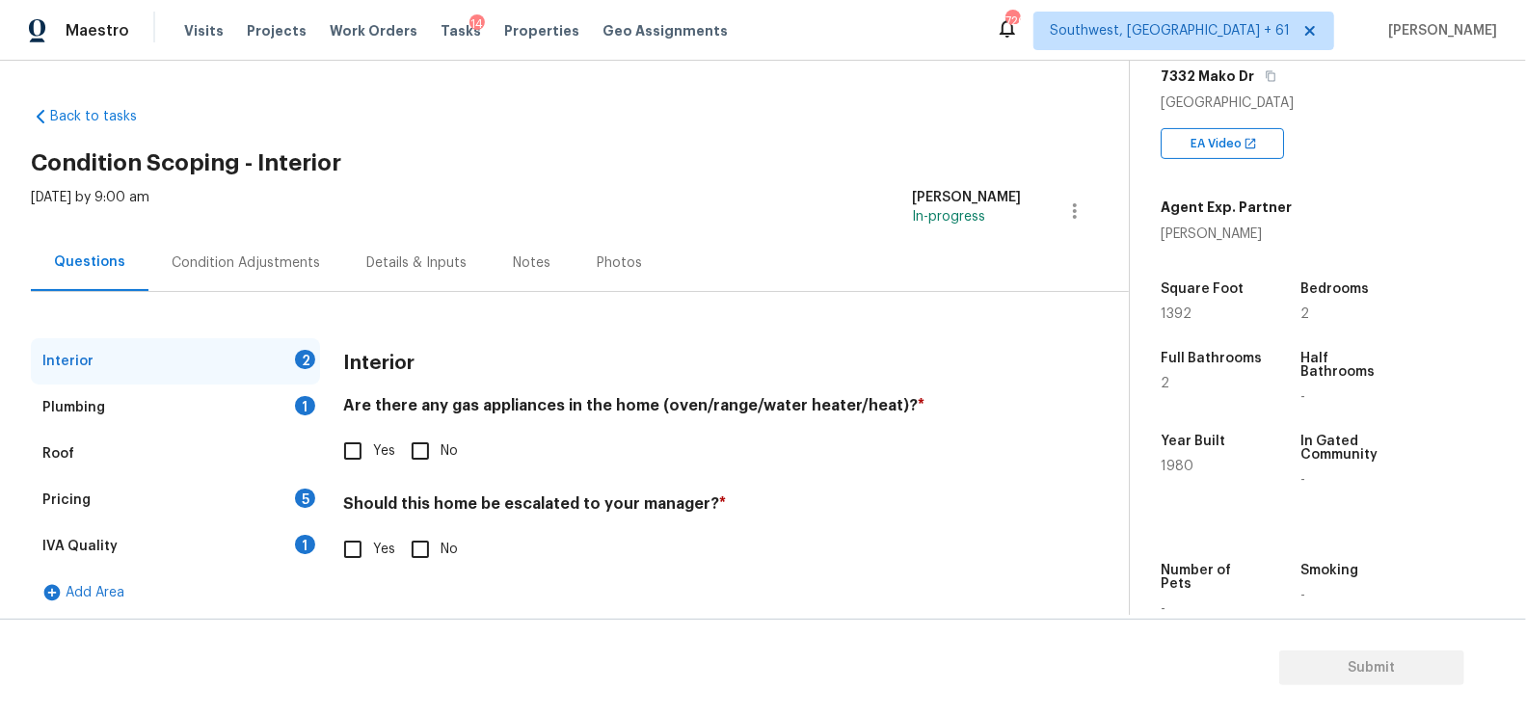
scroll to position [6, 0]
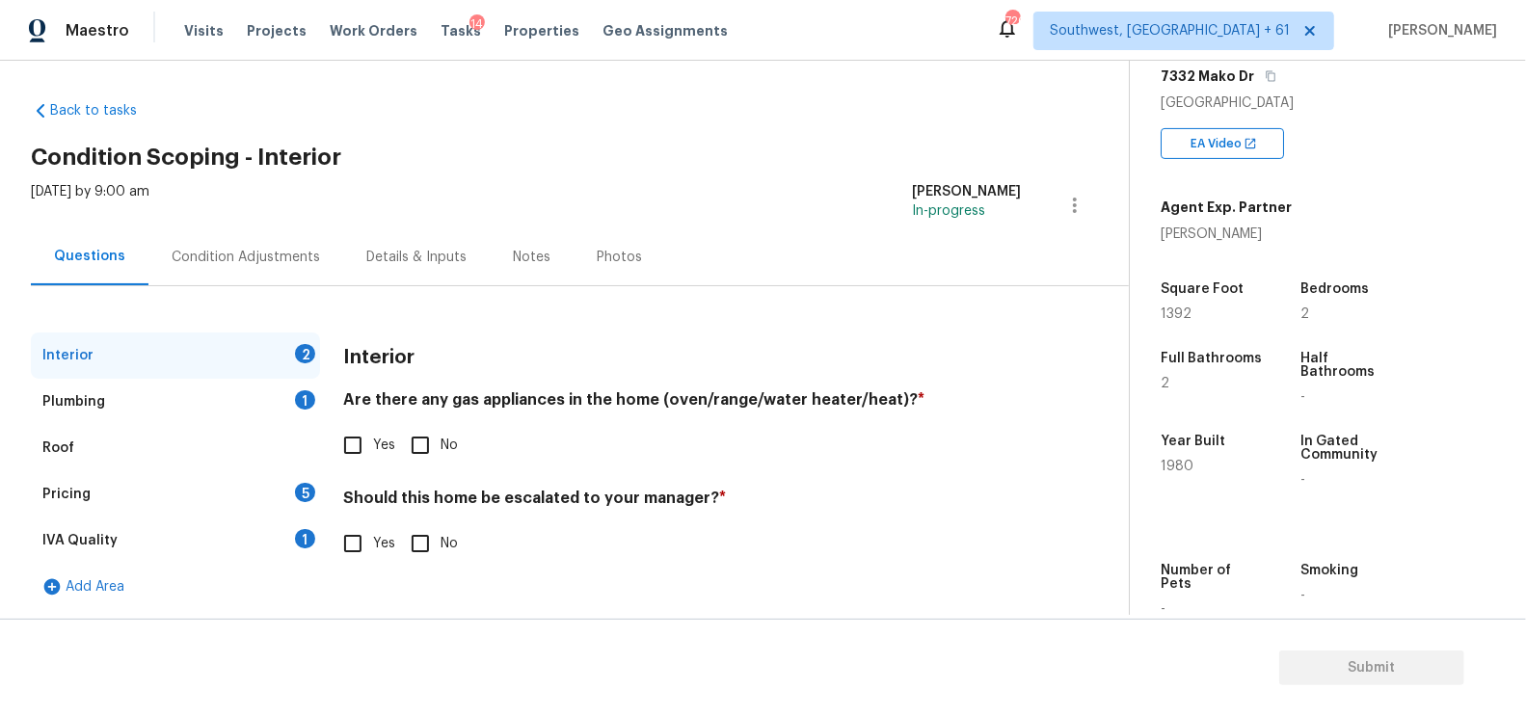
click at [432, 444] on input "No" at bounding box center [420, 445] width 40 height 40
checkbox input "true"
click at [426, 543] on input "No" at bounding box center [420, 545] width 40 height 40
checkbox input "true"
click at [276, 386] on div "Plumbing 1" at bounding box center [175, 402] width 289 height 46
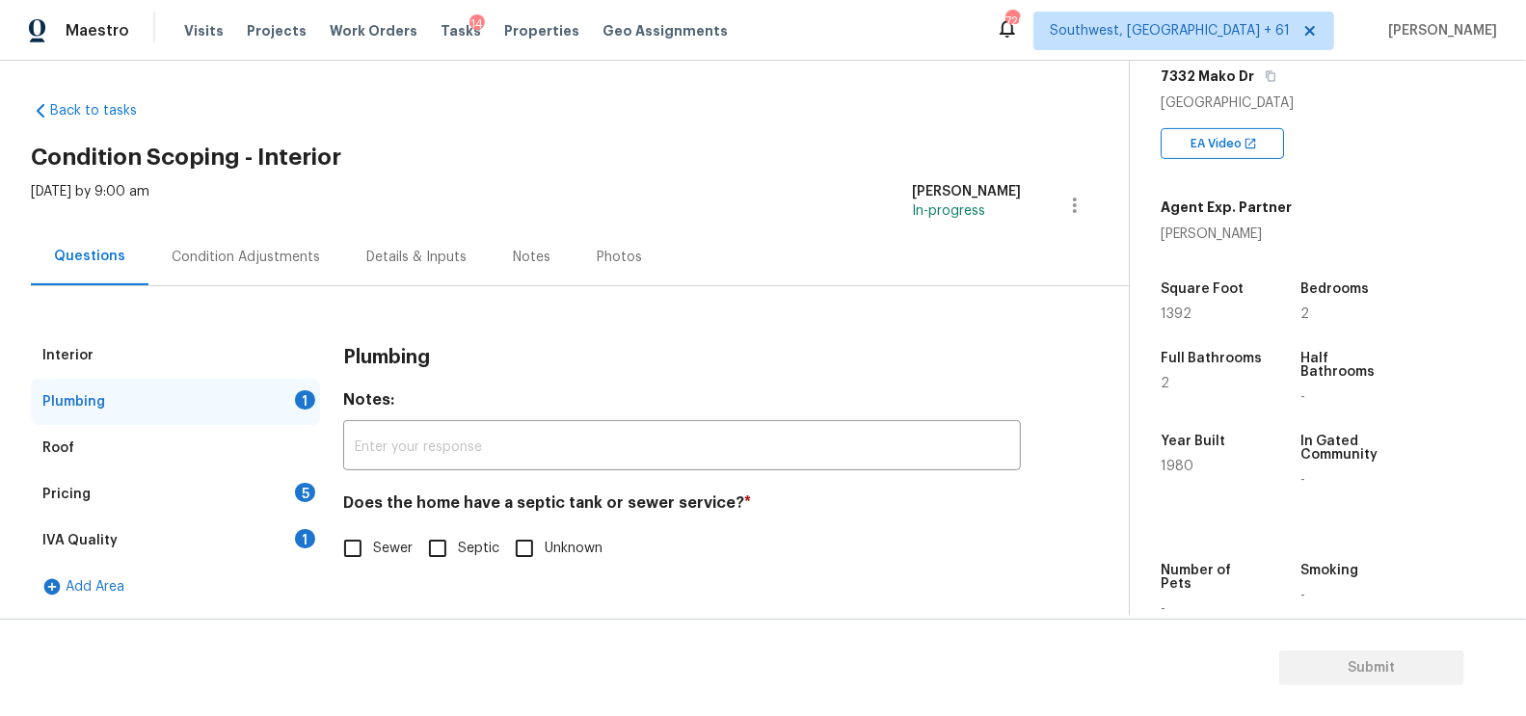
click at [395, 552] on span "Sewer" at bounding box center [393, 549] width 40 height 20
click at [373, 552] on input "Sewer" at bounding box center [353, 548] width 40 height 40
checkbox input "true"
click at [281, 535] on div "IVA Quality 1" at bounding box center [175, 541] width 289 height 46
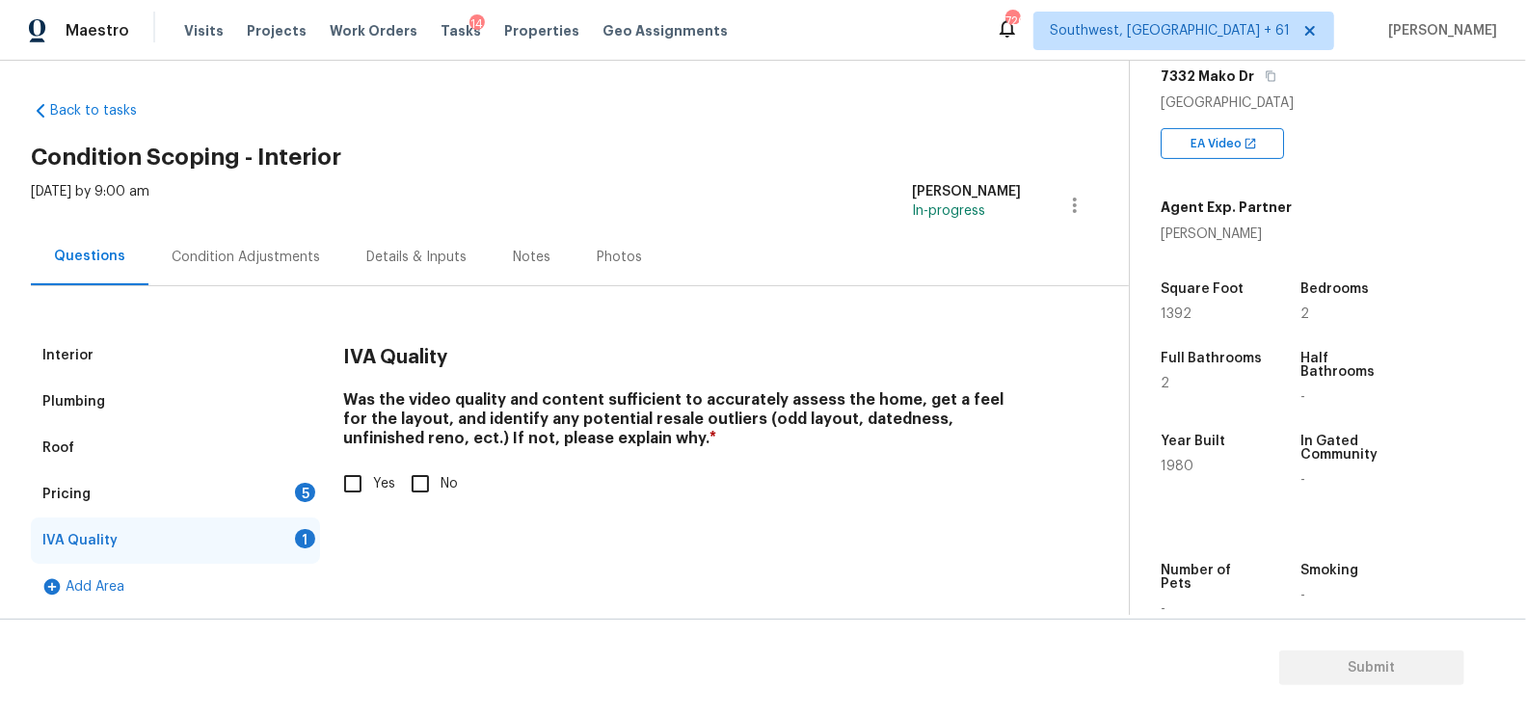
click at [341, 493] on input "Yes" at bounding box center [353, 484] width 40 height 40
checkbox input "true"
click at [298, 492] on div "5" at bounding box center [305, 492] width 20 height 19
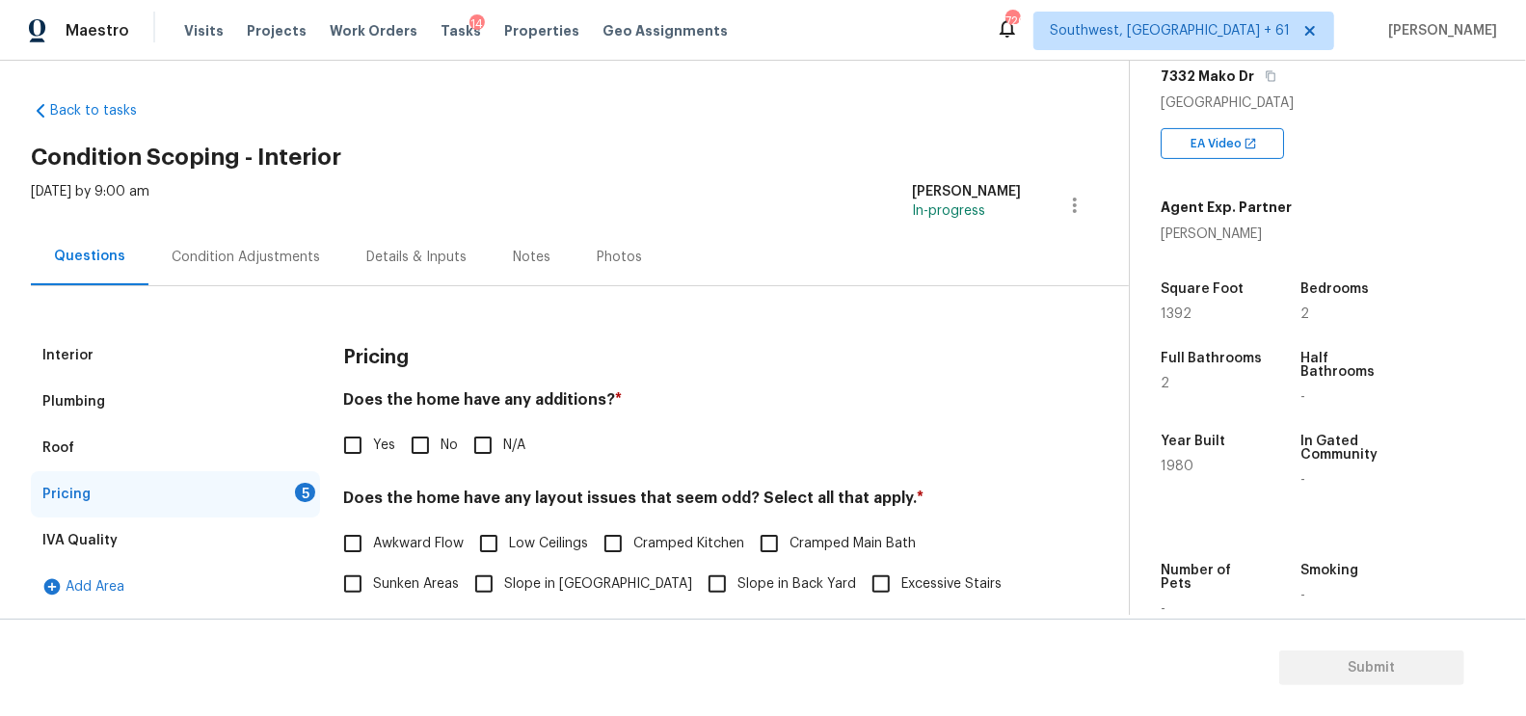
click at [449, 462] on label "No" at bounding box center [429, 445] width 58 height 40
click at [441, 462] on input "No" at bounding box center [420, 445] width 40 height 40
checkbox input "true"
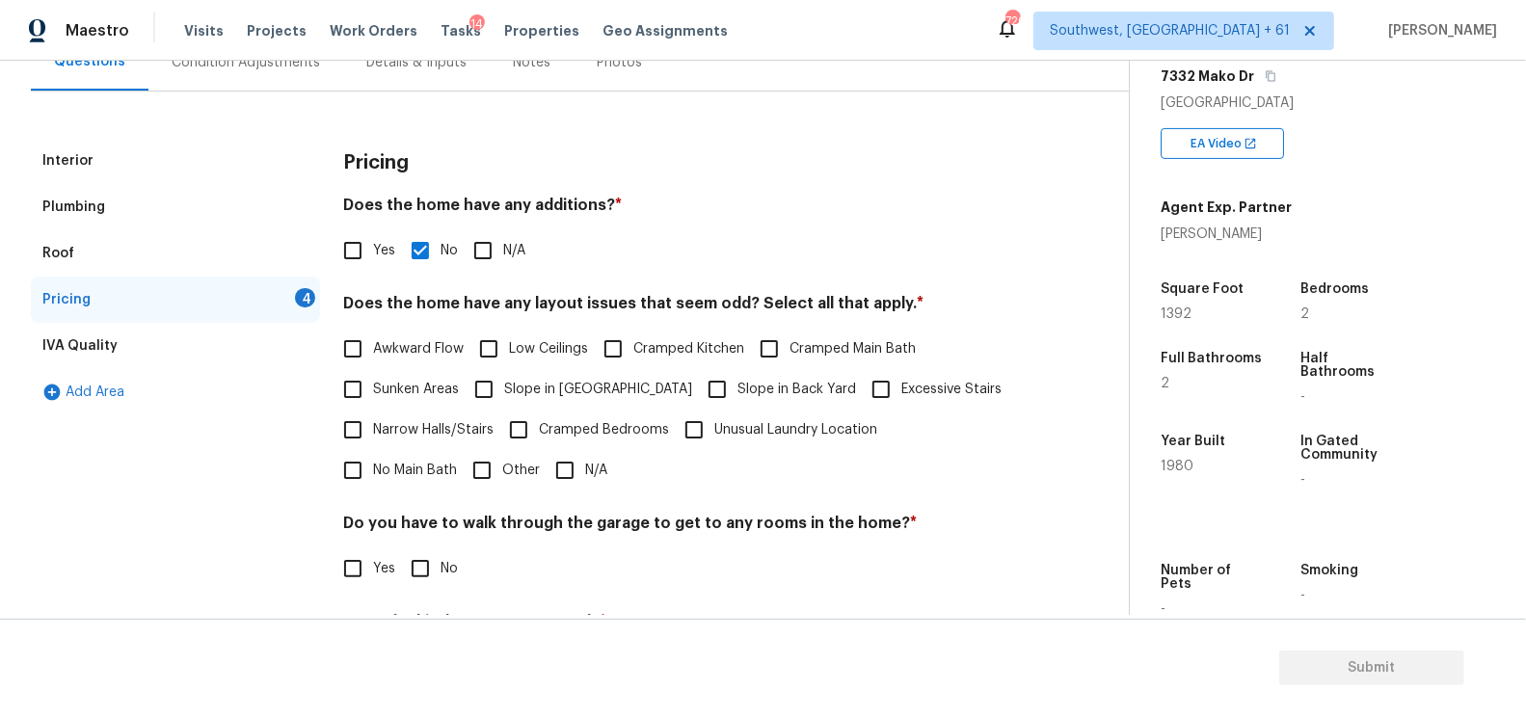
click at [545, 473] on input "N/A" at bounding box center [565, 470] width 40 height 40
checkbox input "true"
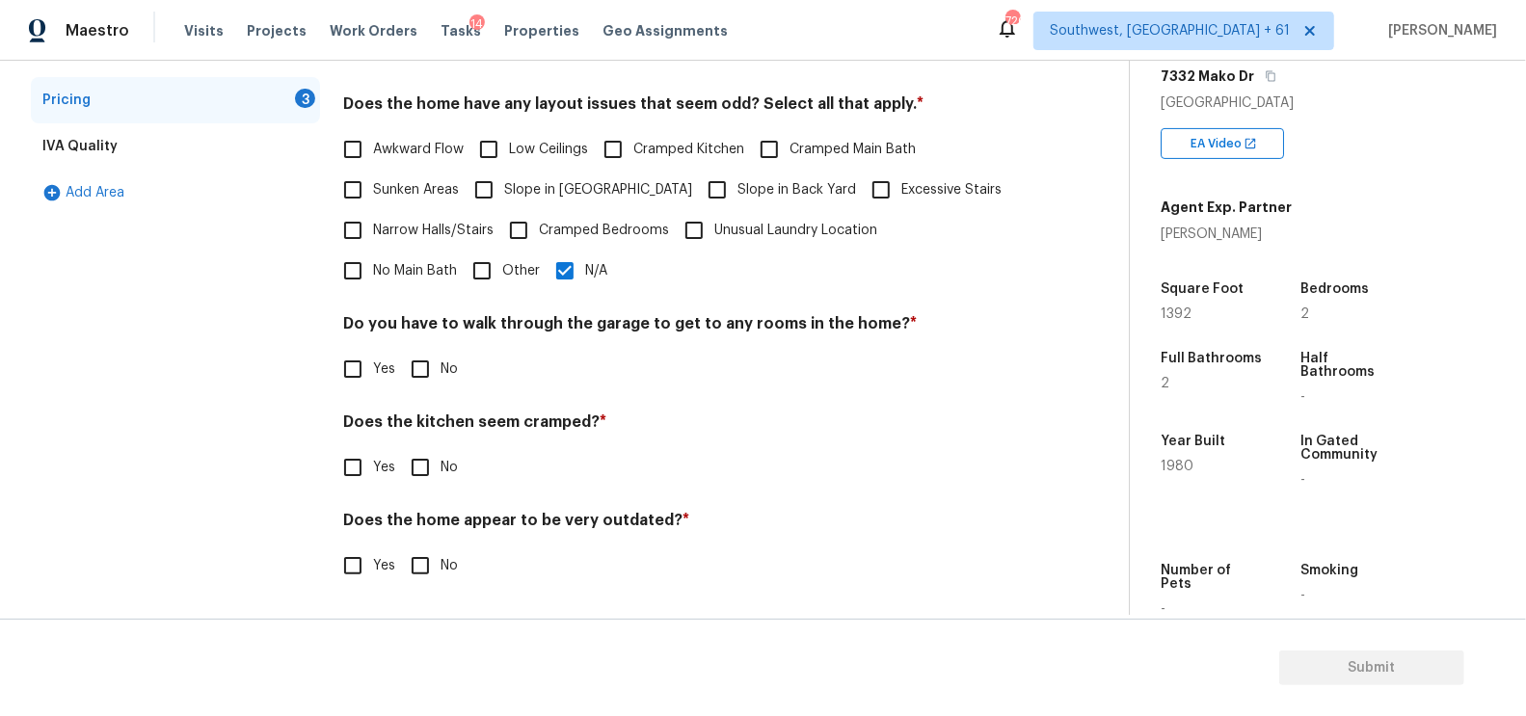
scroll to position [398, 0]
click at [434, 351] on input "No" at bounding box center [420, 371] width 40 height 40
checkbox input "true"
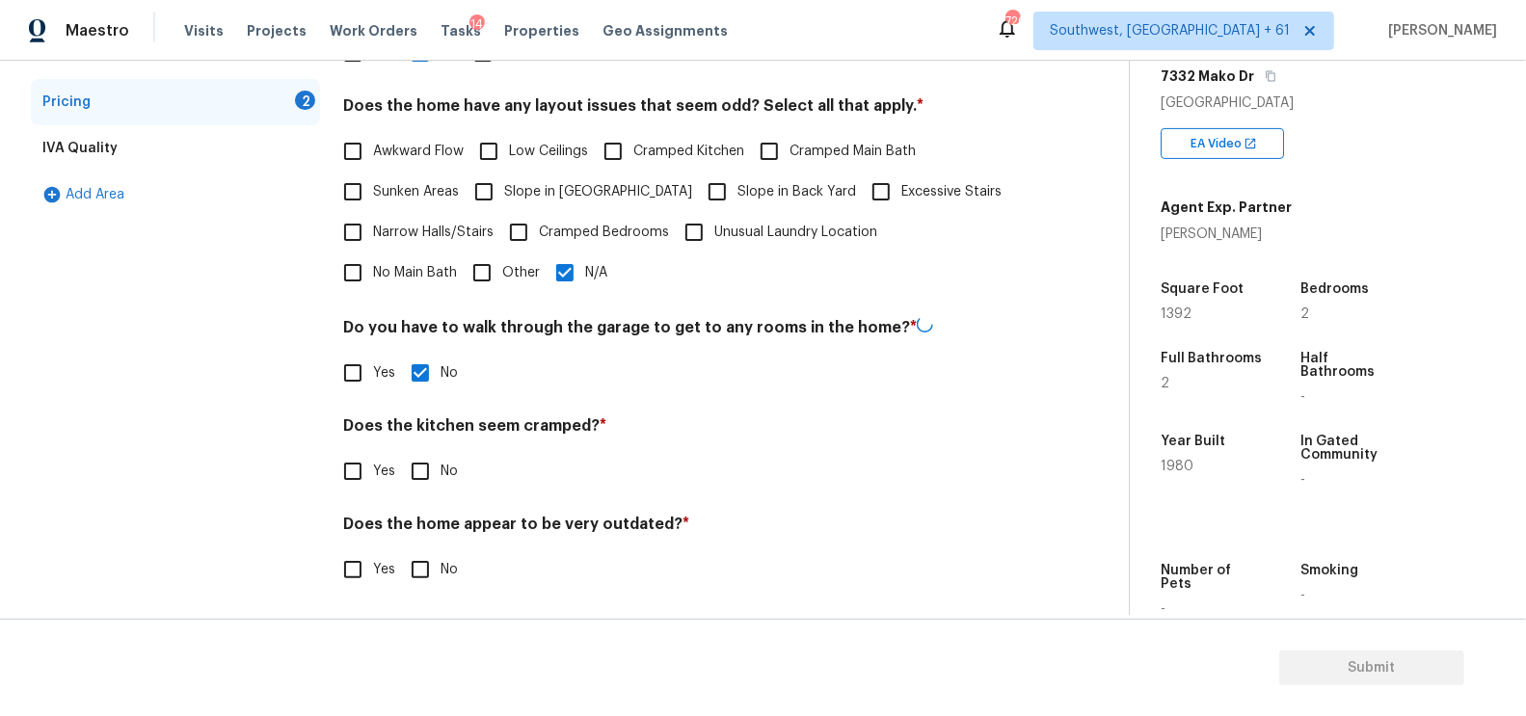
click at [414, 479] on input "No" at bounding box center [420, 471] width 40 height 40
checkbox input "true"
click at [423, 574] on input "No" at bounding box center [420, 569] width 40 height 40
checkbox input "true"
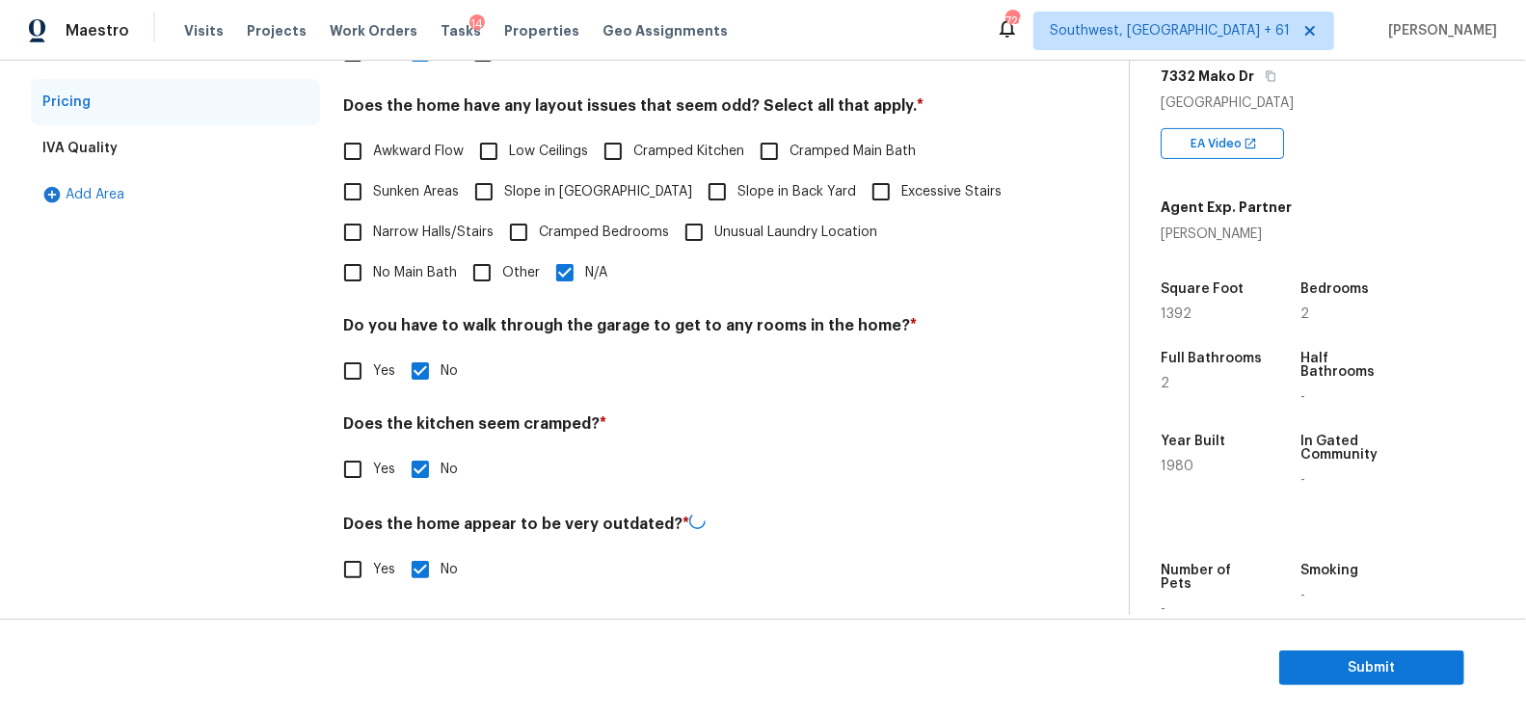
scroll to position [0, 0]
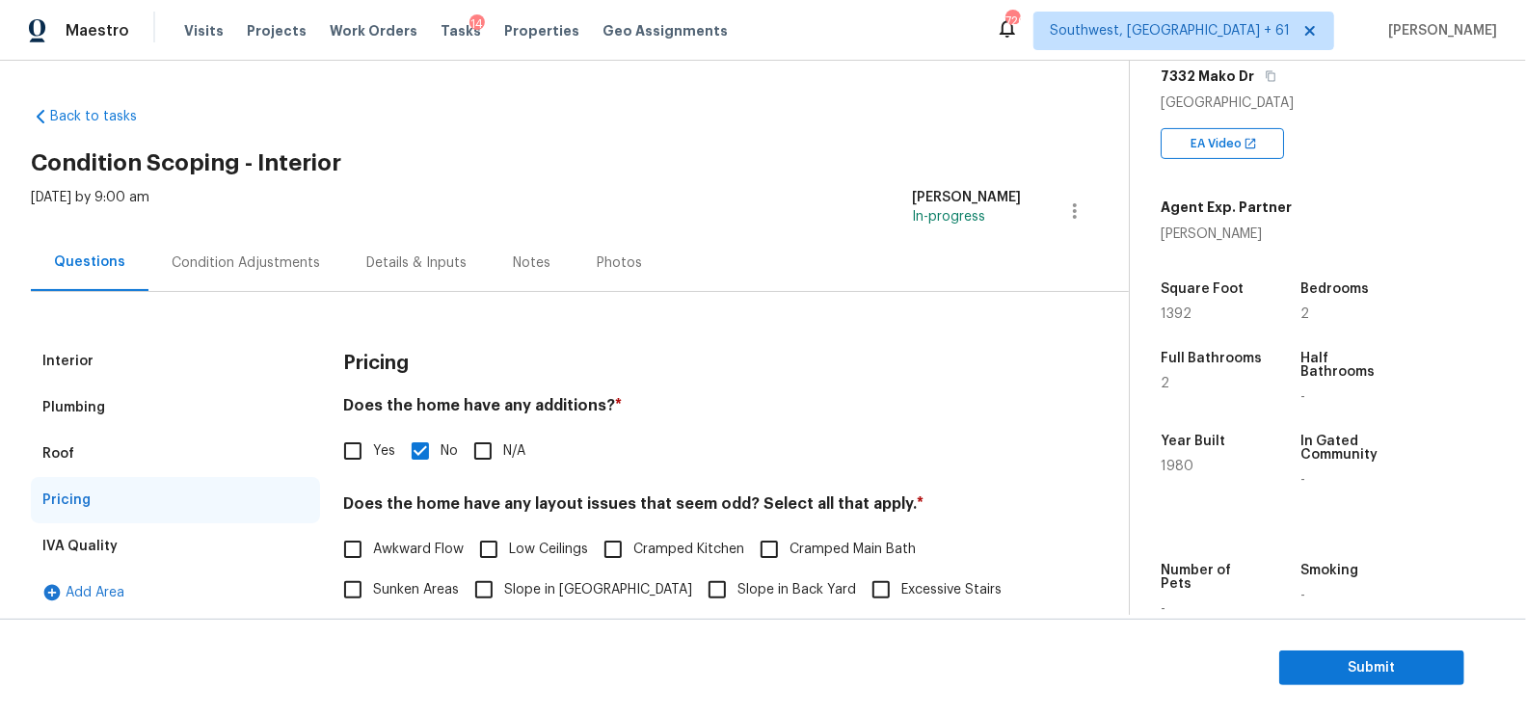
click at [357, 317] on div "Interior Plumbing Roof Pricing IVA Quality Add Area Pricing Does the home have …" at bounding box center [557, 650] width 1052 height 717
click at [261, 254] on div "Condition Adjustments" at bounding box center [246, 263] width 148 height 19
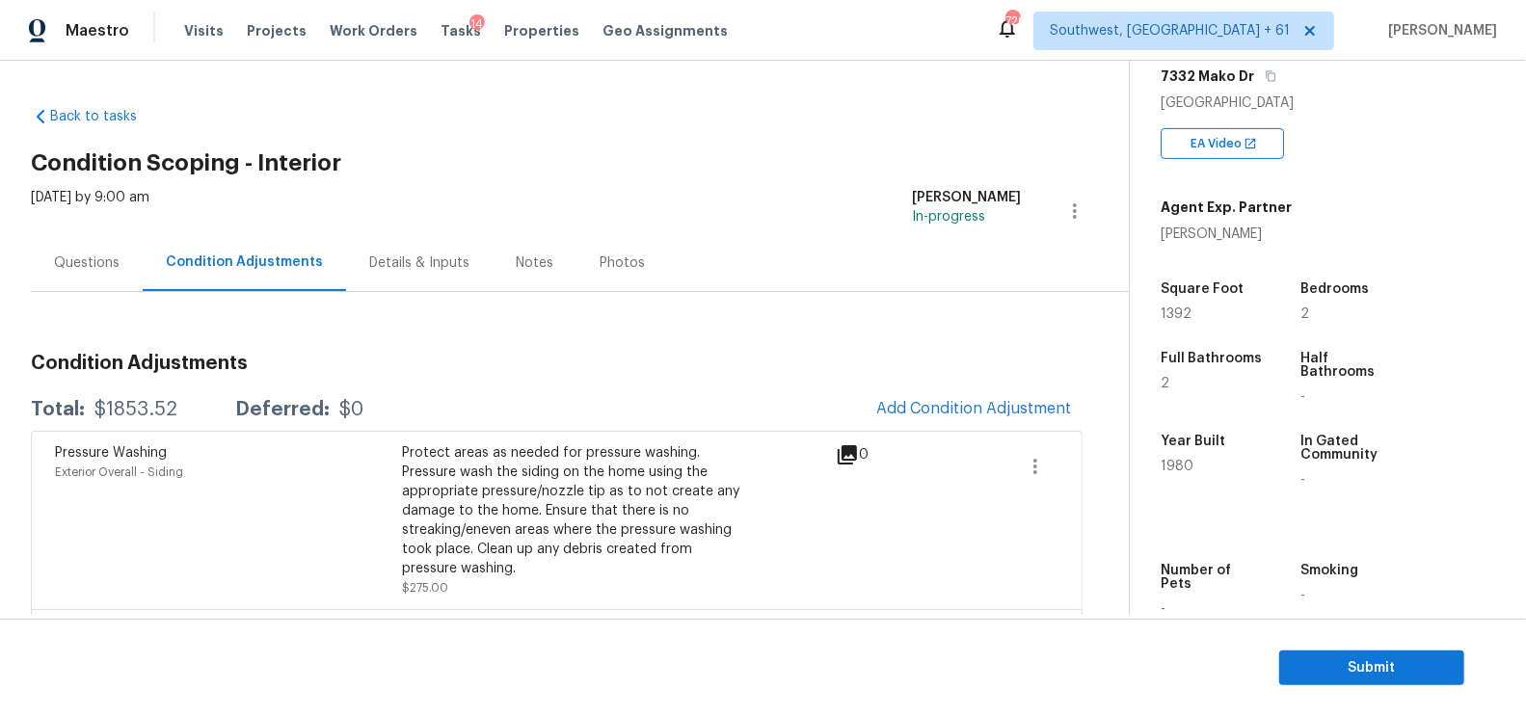
click at [89, 260] on div "Questions" at bounding box center [87, 263] width 66 height 19
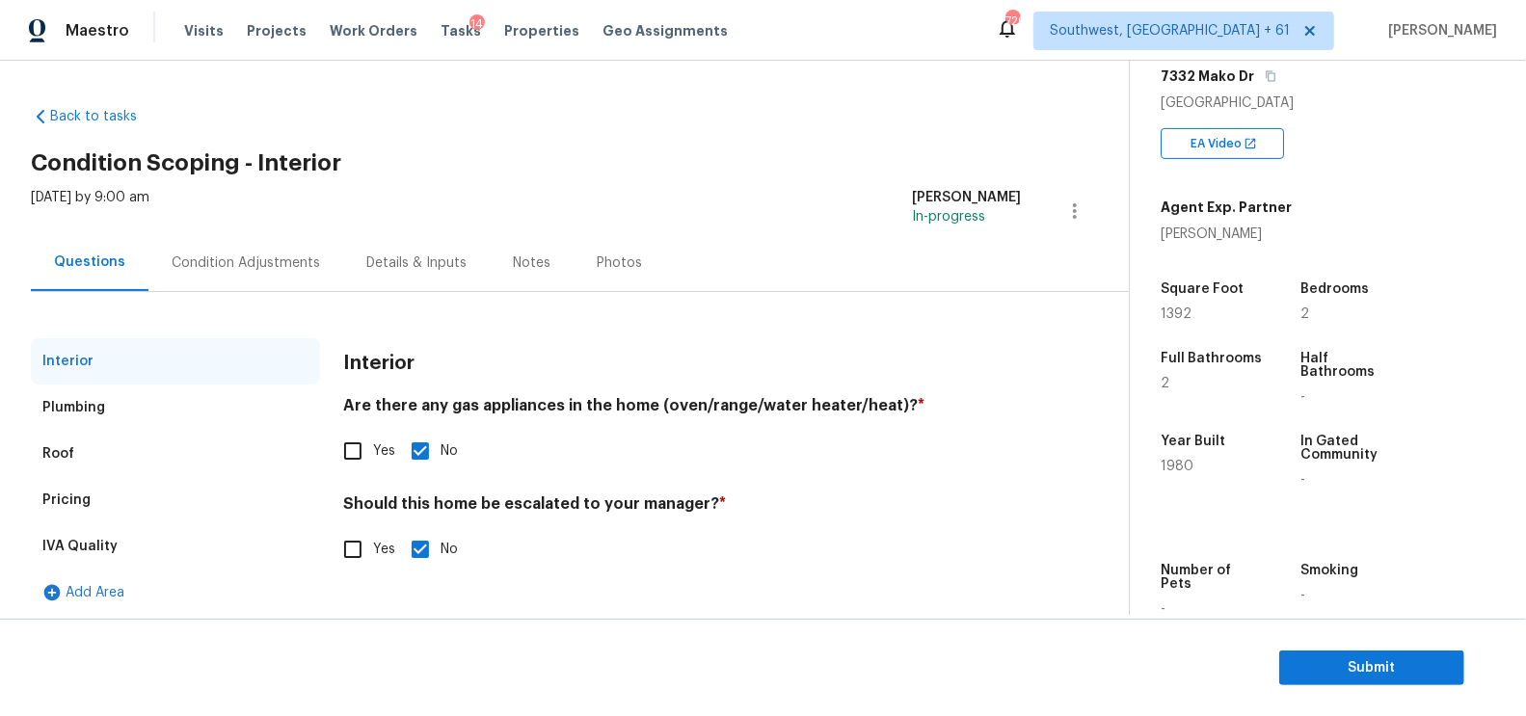
scroll to position [6, 0]
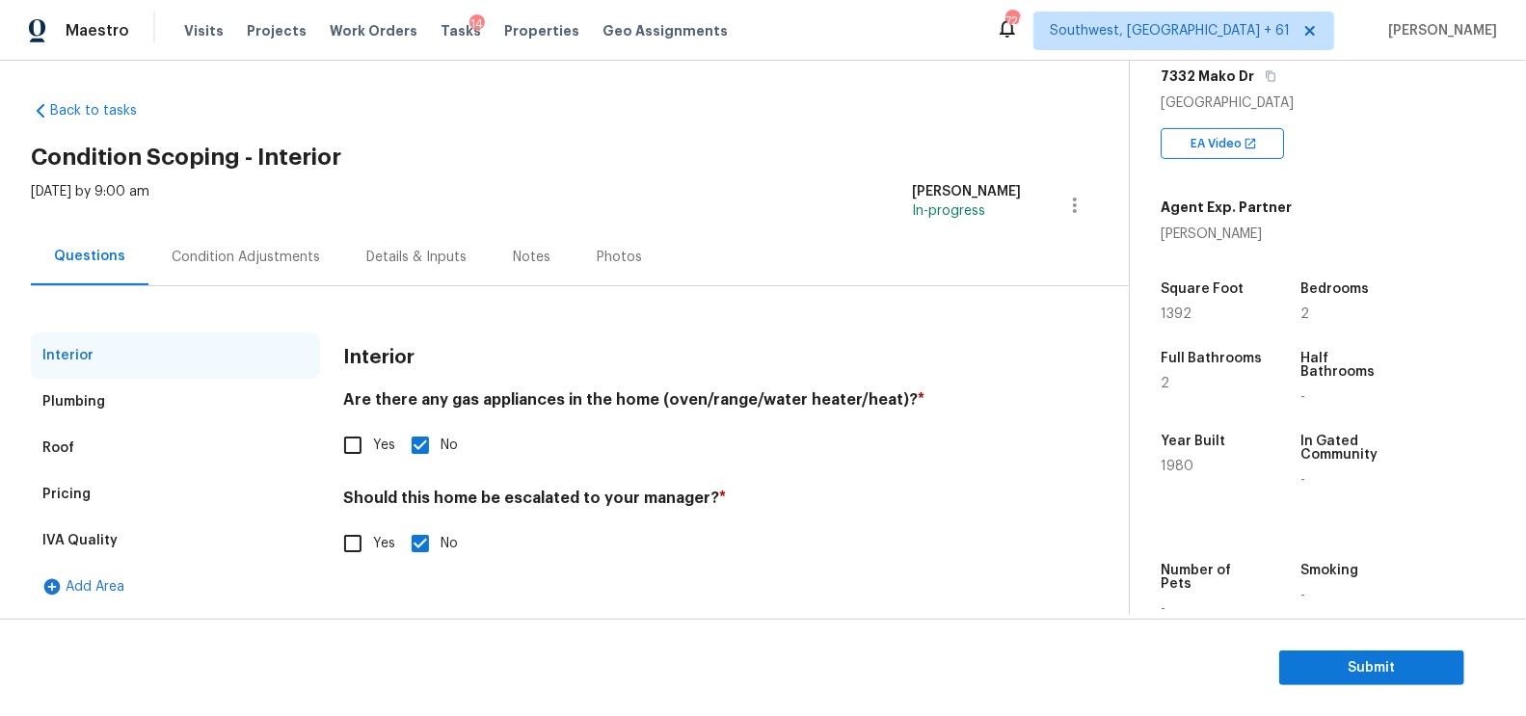
click at [337, 559] on input "Yes" at bounding box center [353, 543] width 40 height 40
checkbox input "true"
checkbox input "false"
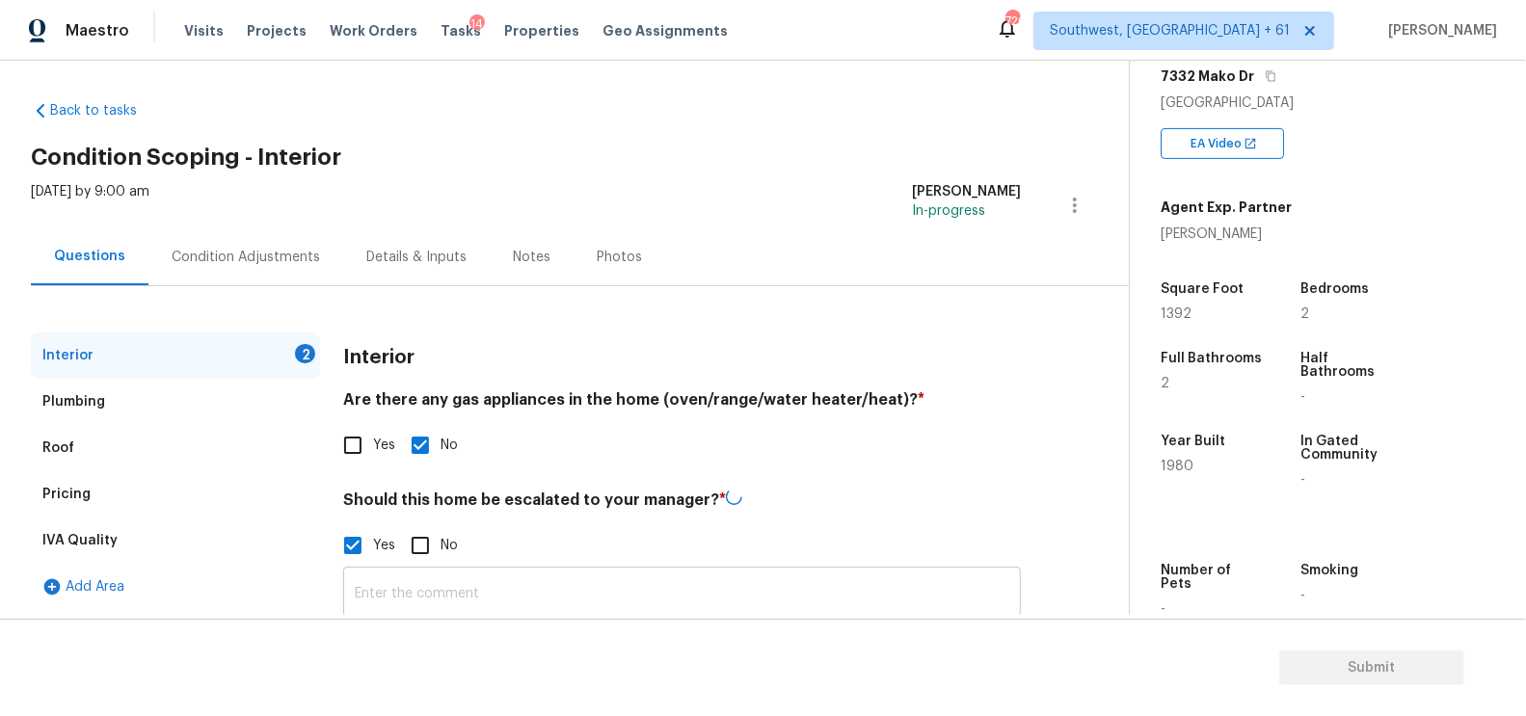
click at [461, 581] on input "text" at bounding box center [682, 594] width 678 height 45
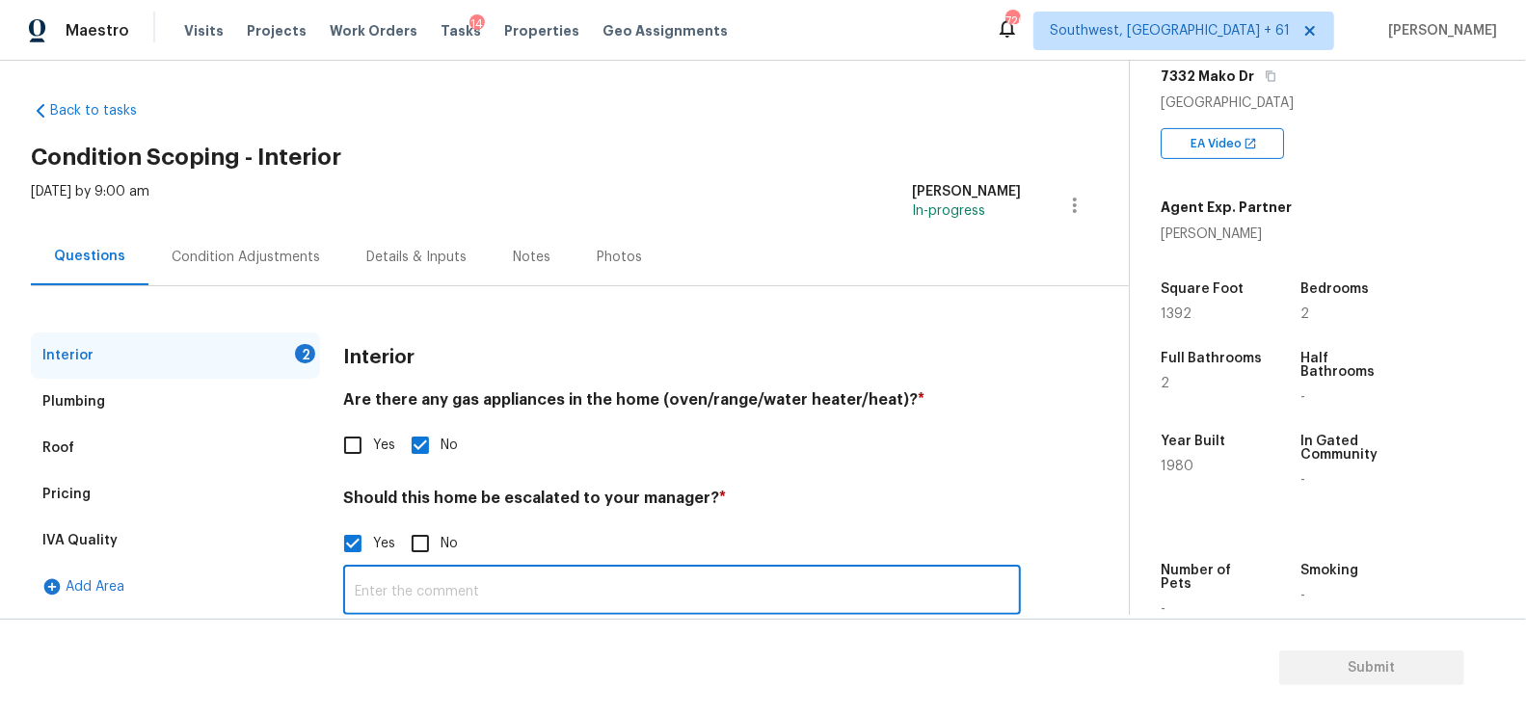
paste input "HOME FLOODED DURING HURRICANE HELENE LAST YEAR. COMPLETE NEIGHBOURHOOD FLOODED …"
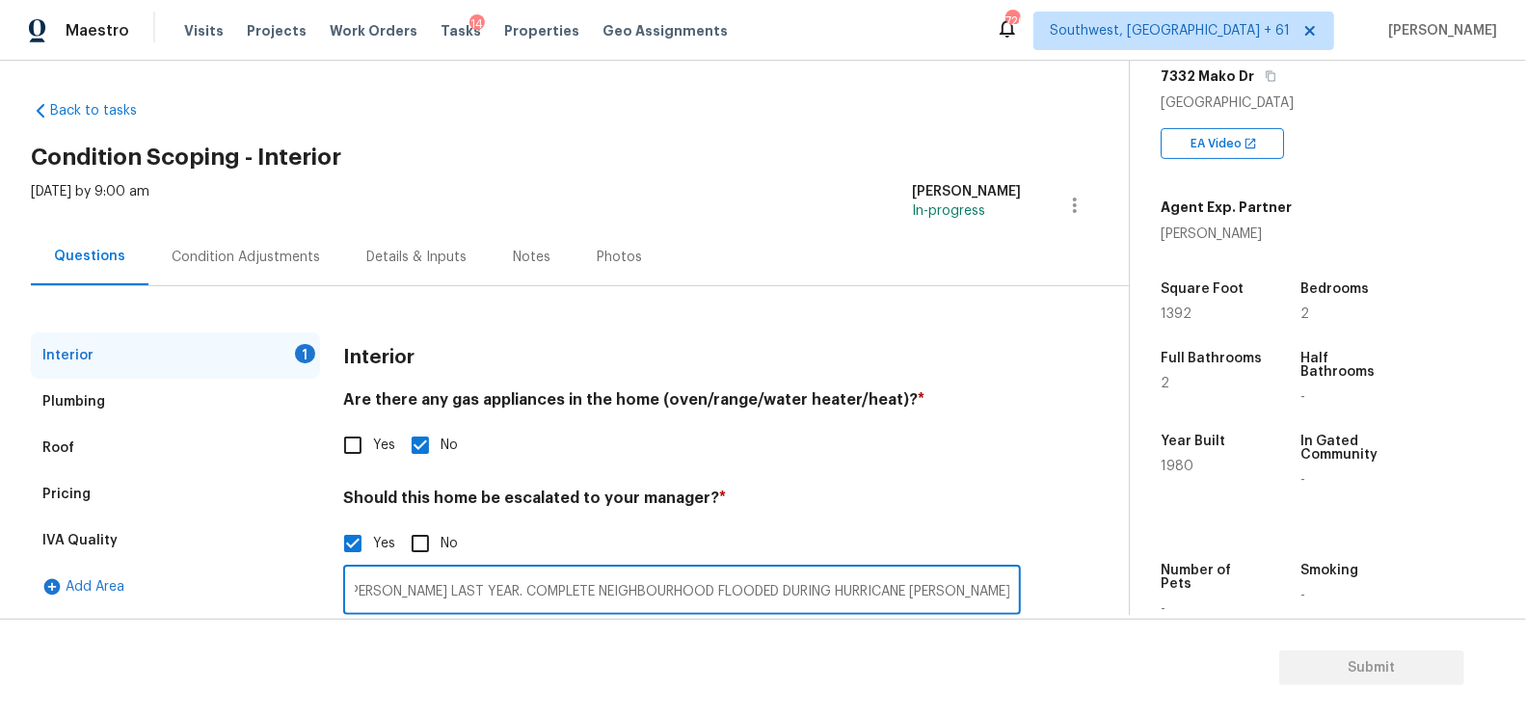
scroll to position [0, 0]
click at [490, 595] on input "HOME FLOODED DURING HURRICANE HELENE LAST YEAR. COMPLETE NEIGHBOURHOOD FLOODED …" at bounding box center [682, 592] width 678 height 45
type input "HOME FLOODED HURRICANE HELENE LAST YEAR. COMPLETE NEIGHBOURHOOD FLOODED DURING …"
click at [490, 595] on input "HOME FLOODED HURRICANE HELENE LAST YEAR. COMPLETE NEIGHBOURHOOD FLOODED DURING …" at bounding box center [682, 592] width 678 height 45
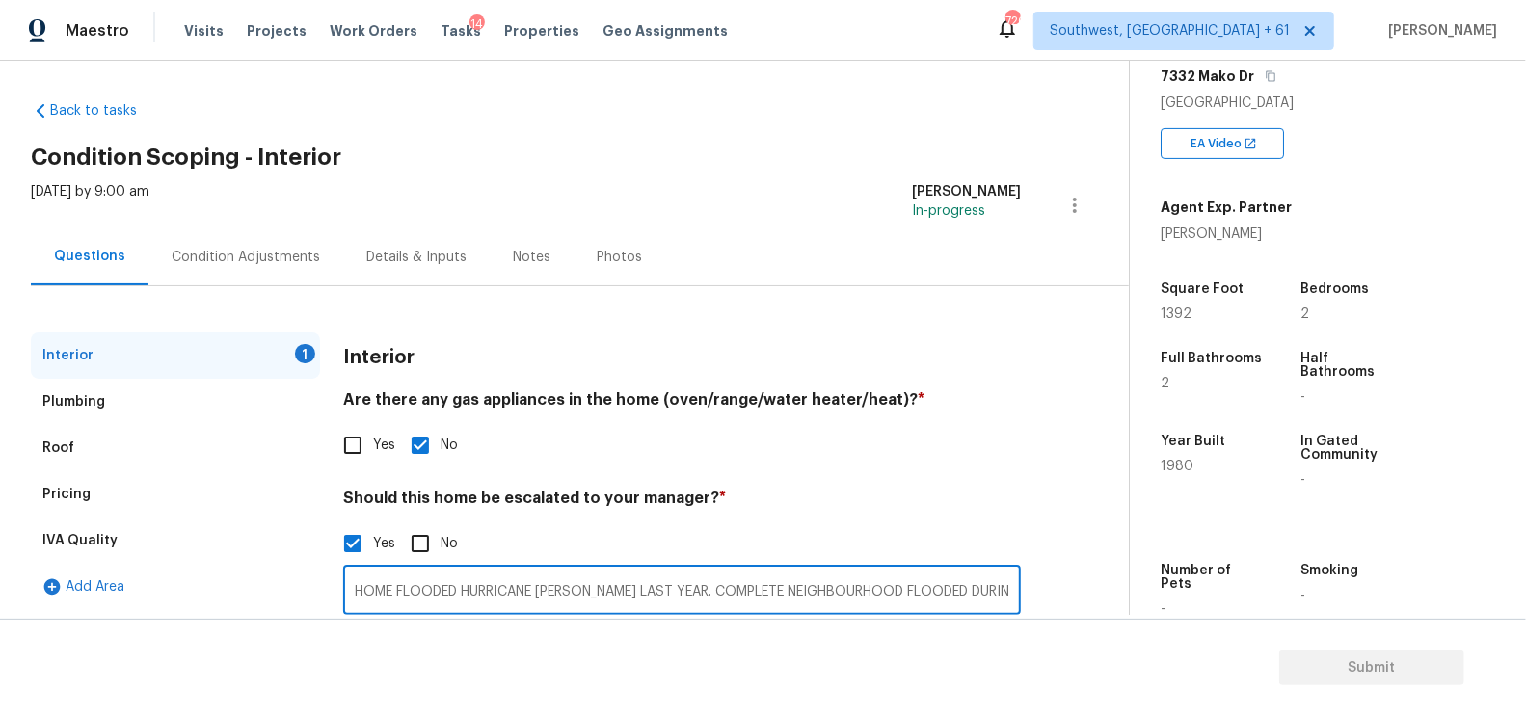
click at [490, 595] on input "HOME FLOODED HURRICANE HELENE LAST YEAR. COMPLETE NEIGHBOURHOOD FLOODED DURING …" at bounding box center [682, 592] width 678 height 45
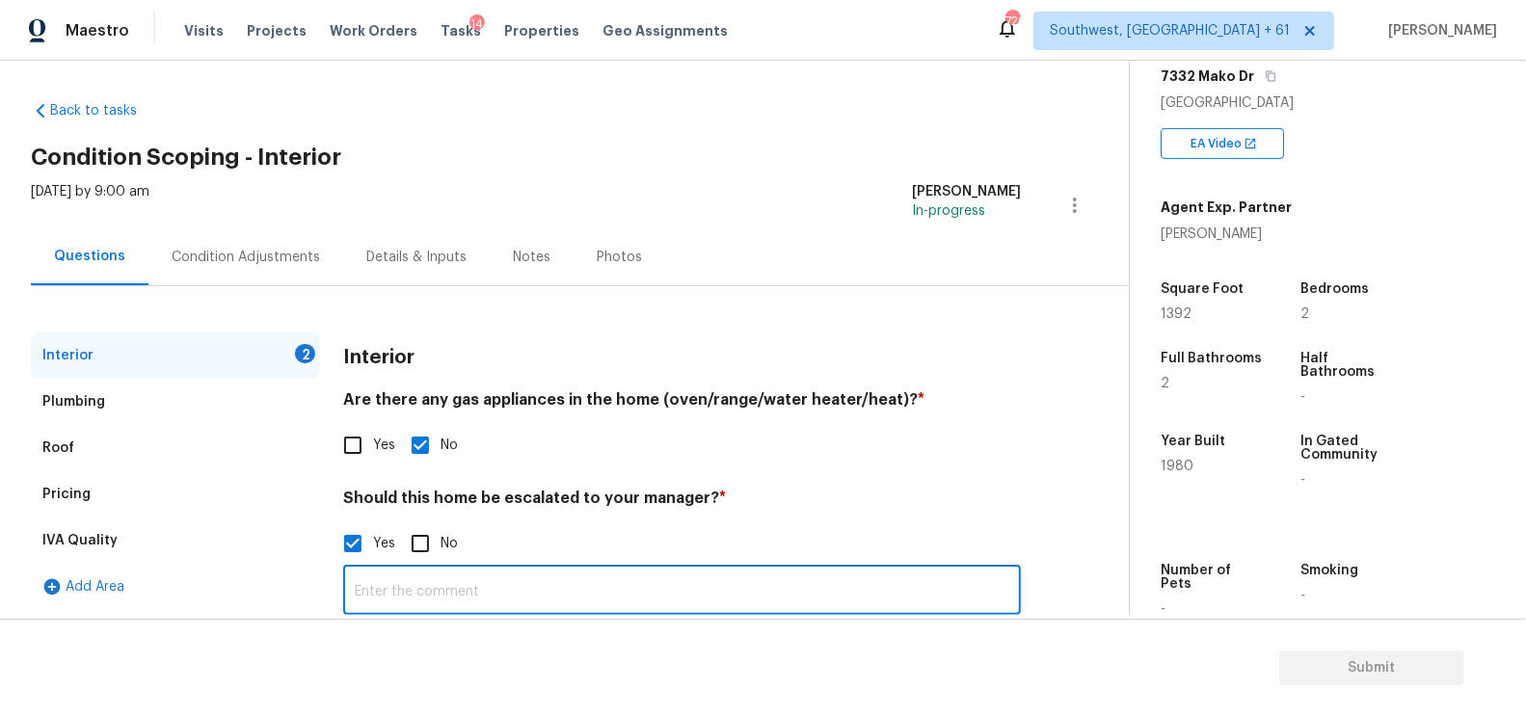
paste input "Small interior that has been completely redone since the hurricane damage last …"
type input "Small interior that has been completely redone since the hurricane damage last …"
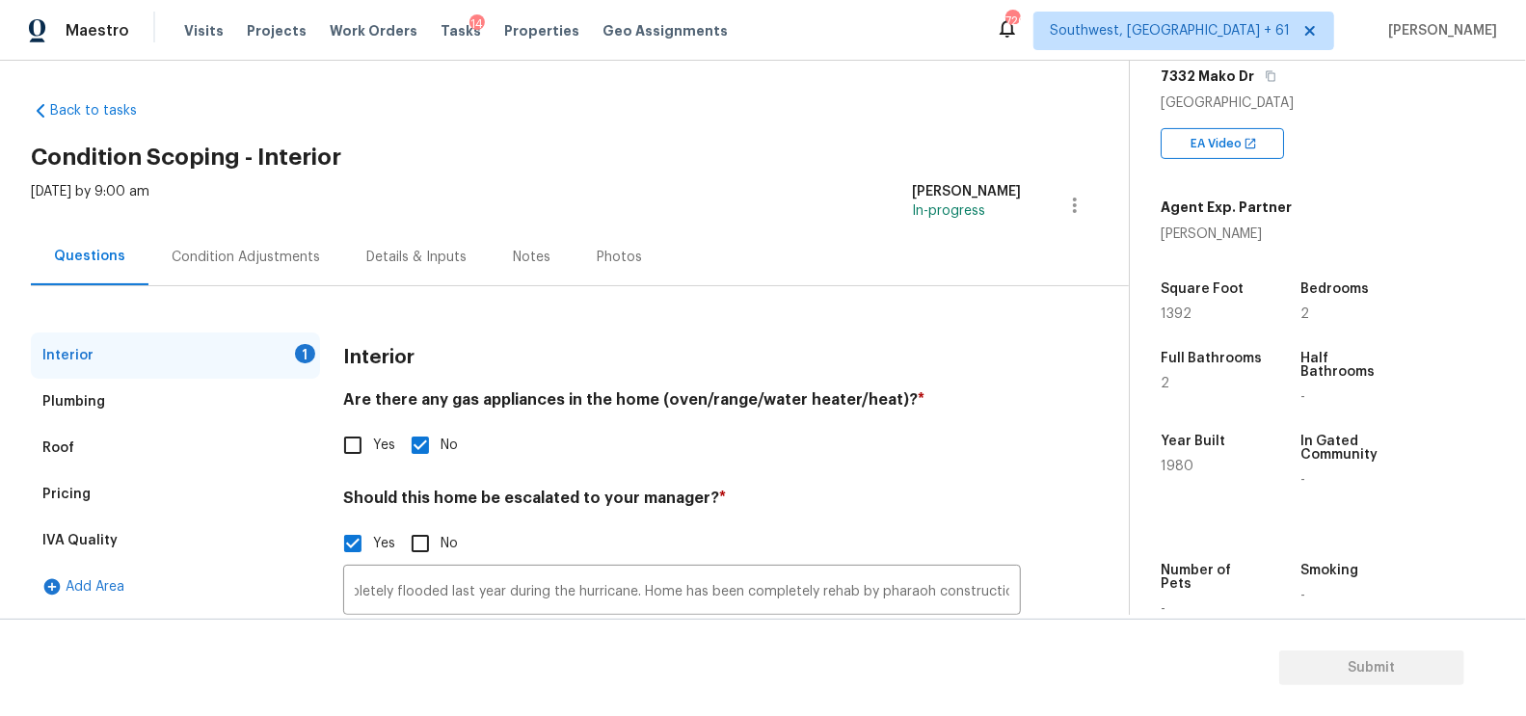
scroll to position [0, 0]
click at [96, 489] on div "Pricing" at bounding box center [175, 494] width 289 height 46
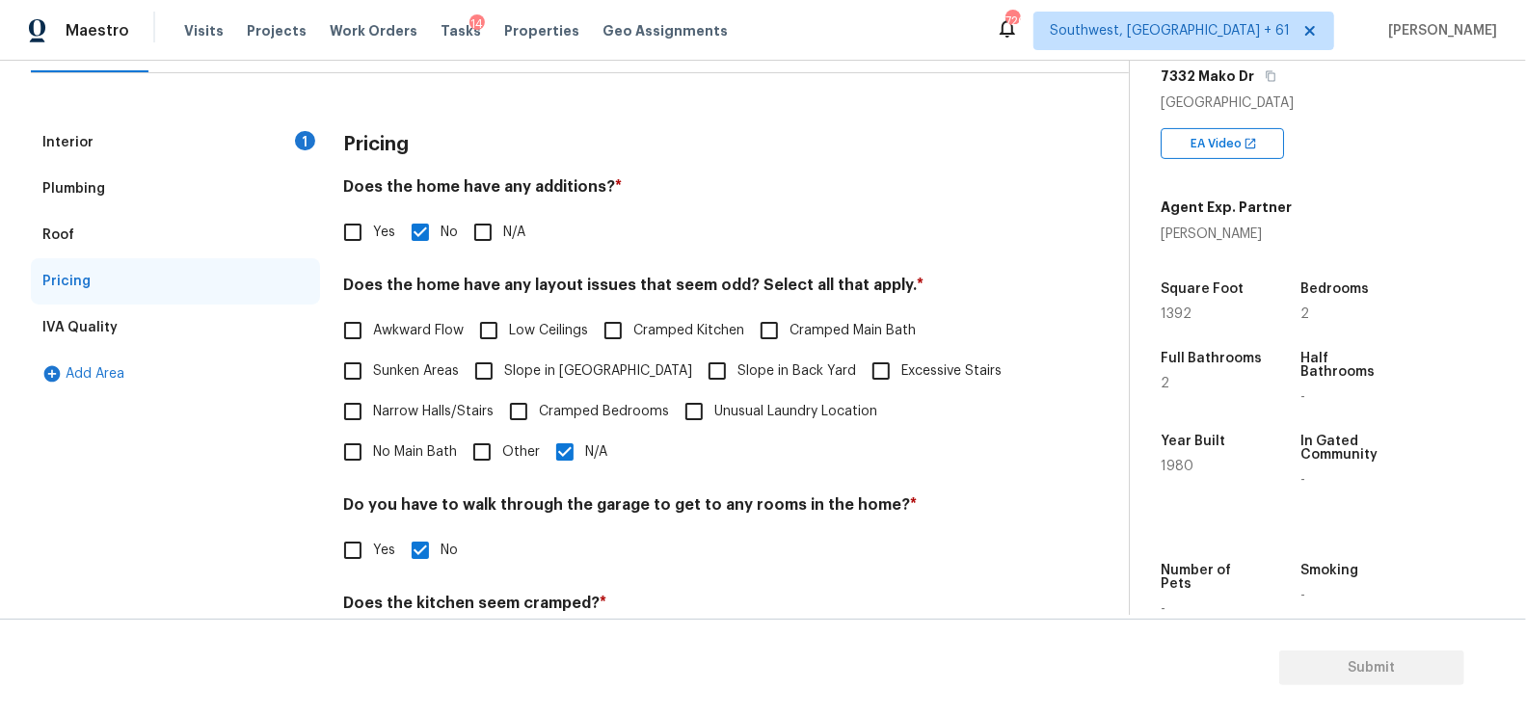
scroll to position [257, 0]
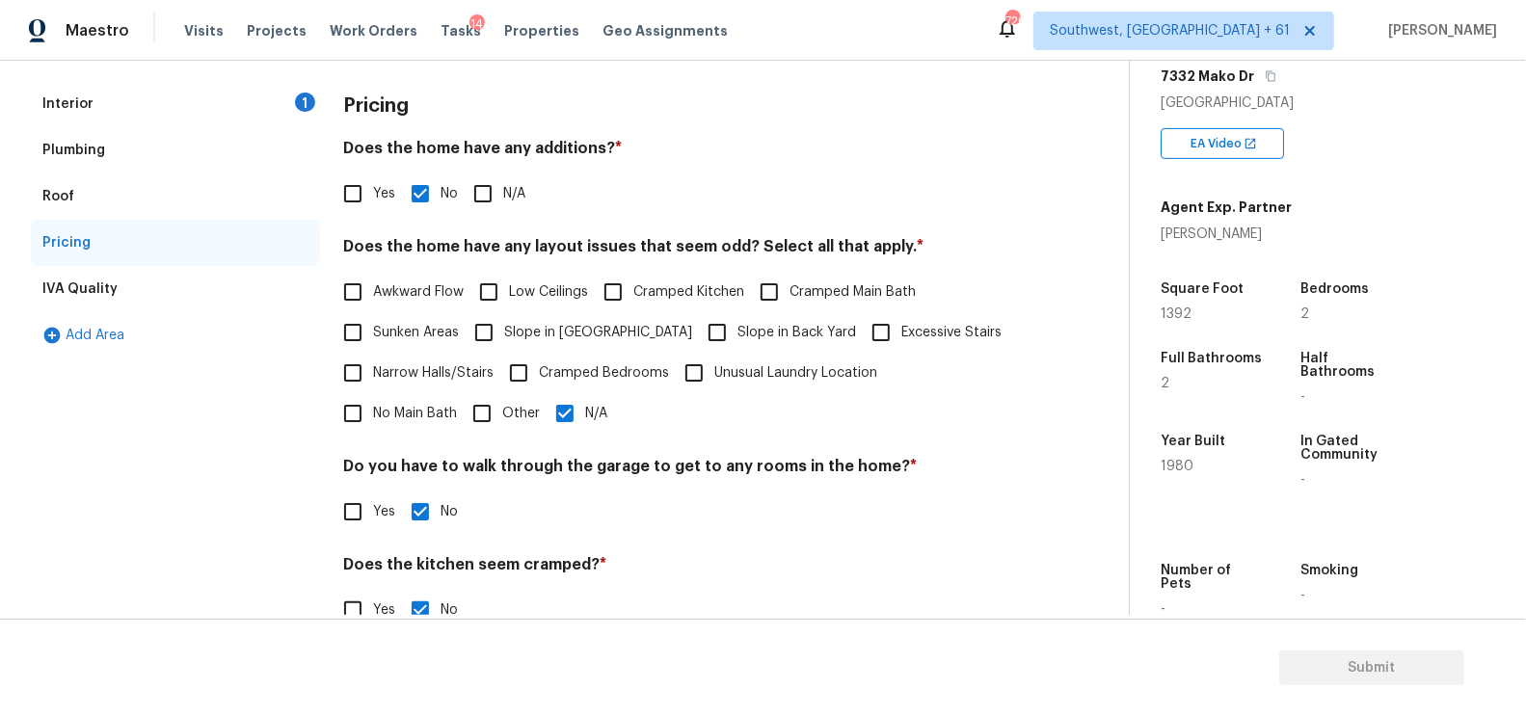
click at [541, 294] on span "Low Ceilings" at bounding box center [548, 292] width 79 height 20
click at [509, 294] on input "Low Ceilings" at bounding box center [489, 292] width 40 height 40
checkbox input "true"
click at [545, 429] on input "N/A" at bounding box center [565, 415] width 40 height 40
checkbox input "false"
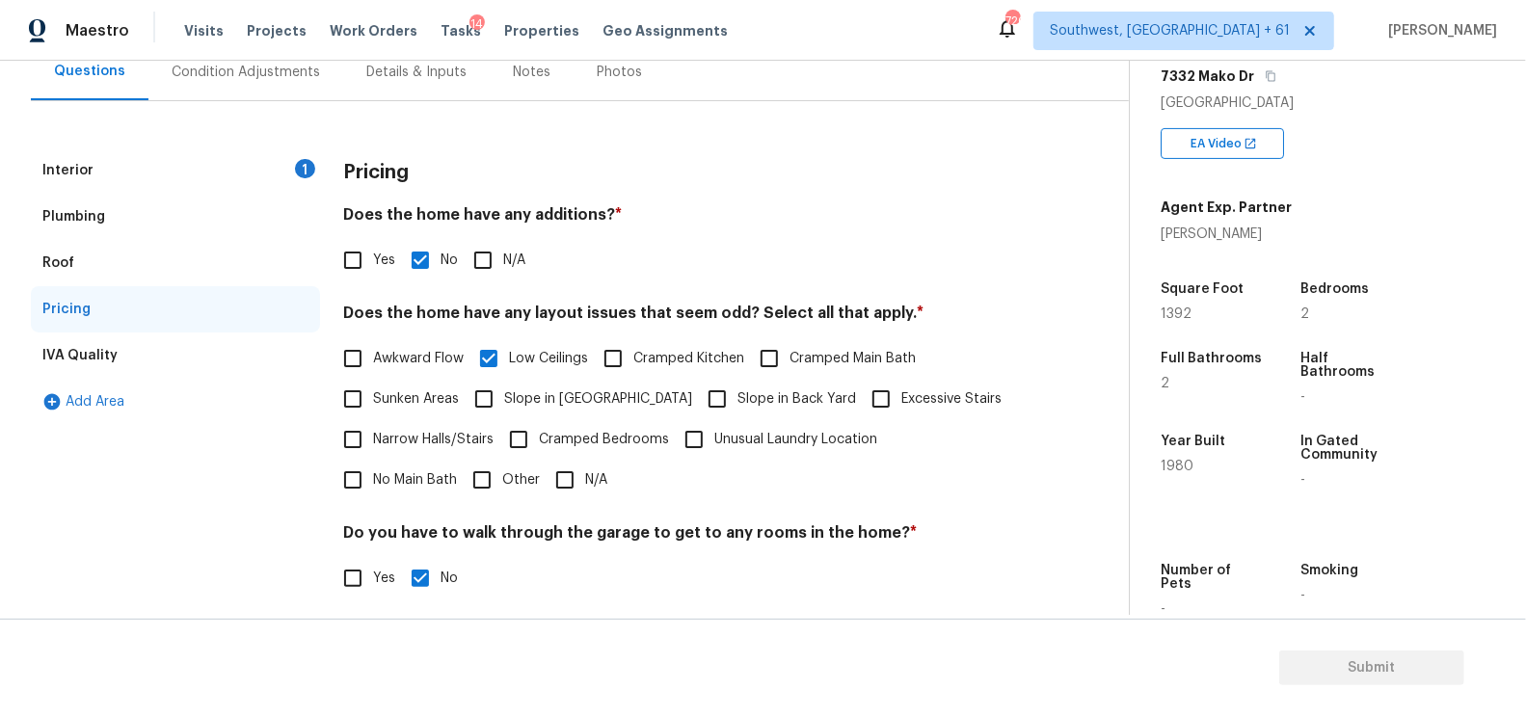
click at [131, 172] on div "Interior 1" at bounding box center [175, 170] width 289 height 46
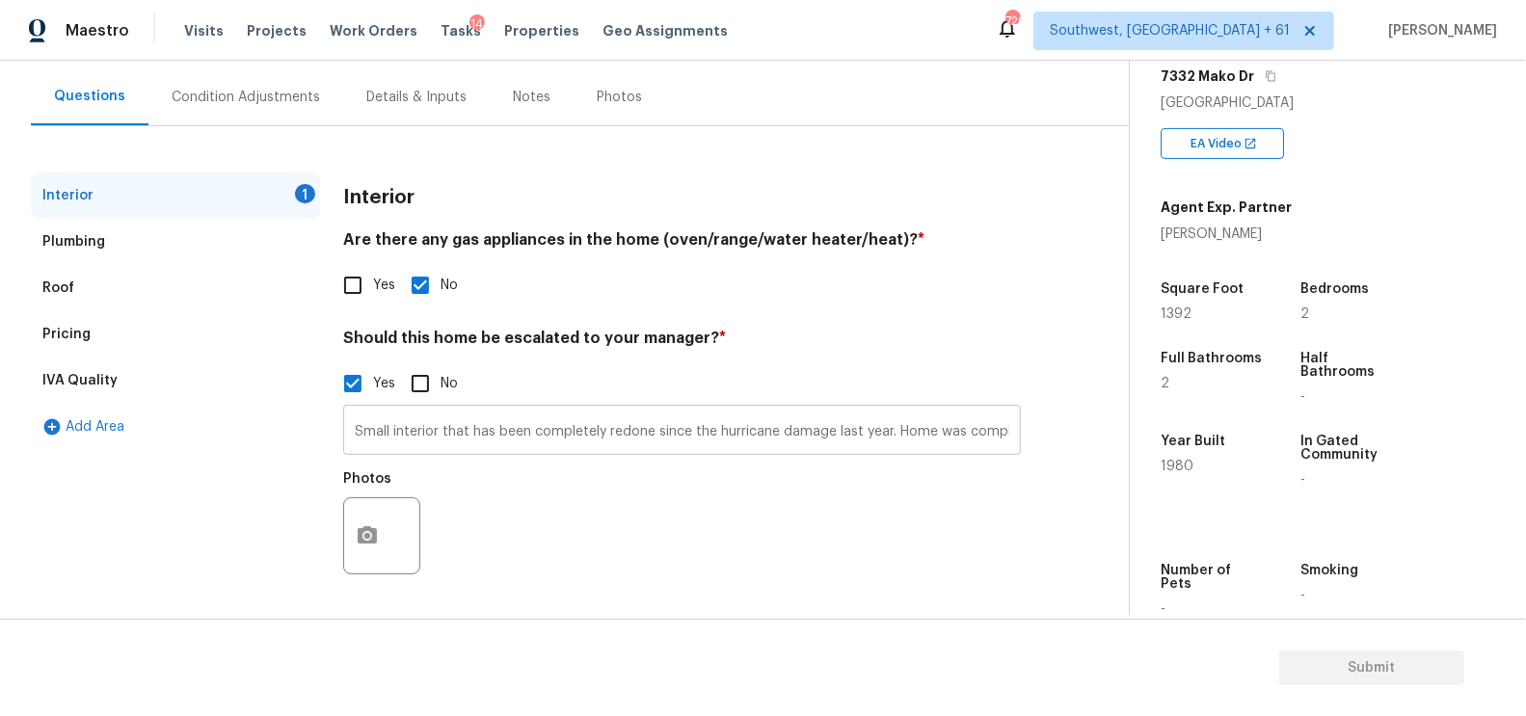
scroll to position [0, 649]
click at [1015, 434] on input "Small interior that has been completely redone since the hurricane damage last …" at bounding box center [682, 432] width 678 height 45
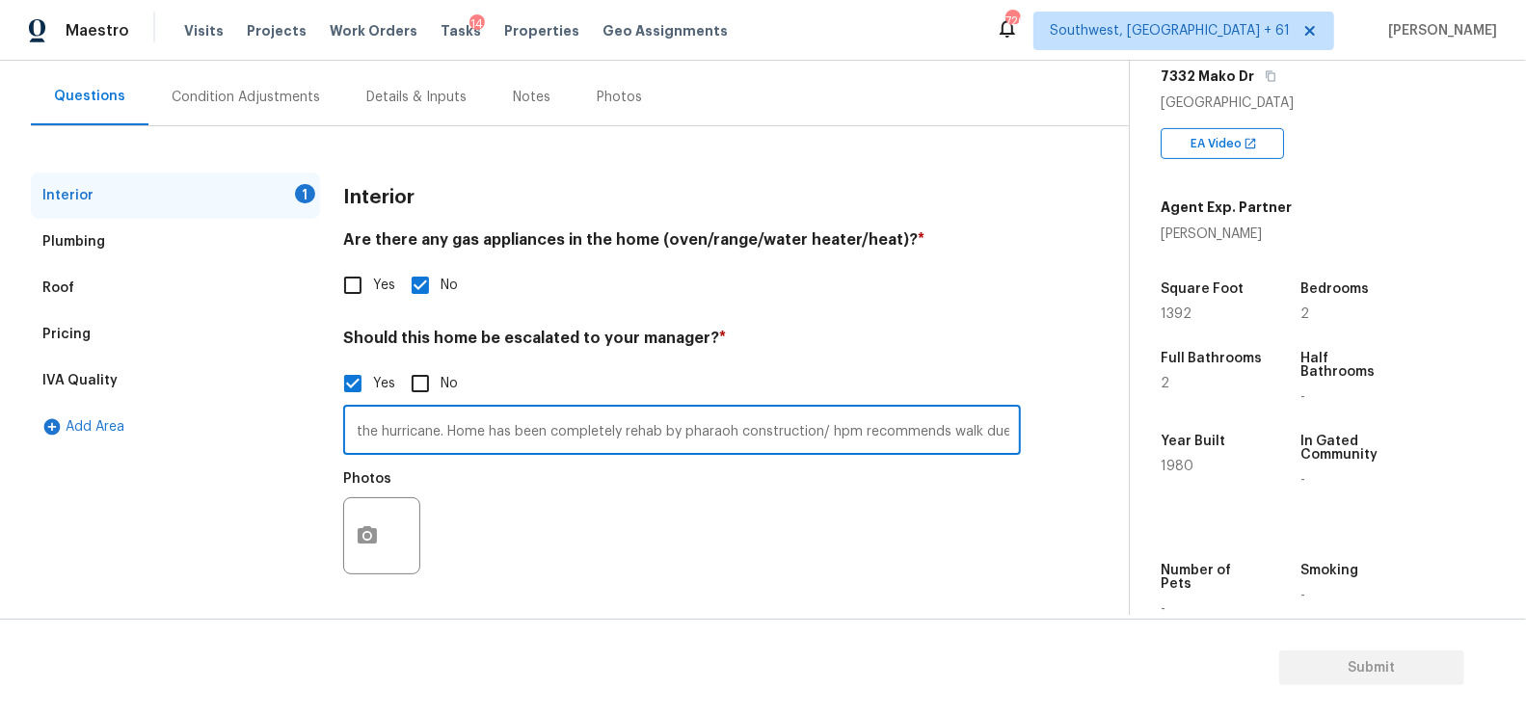
scroll to position [0, 850]
paste input "Home flooded during hurricane Helene last year. This property is about five hou…"
type input "Small interior that has been completely redone since the hurricane damage last …"
click at [365, 535] on icon "button" at bounding box center [367, 535] width 23 height 23
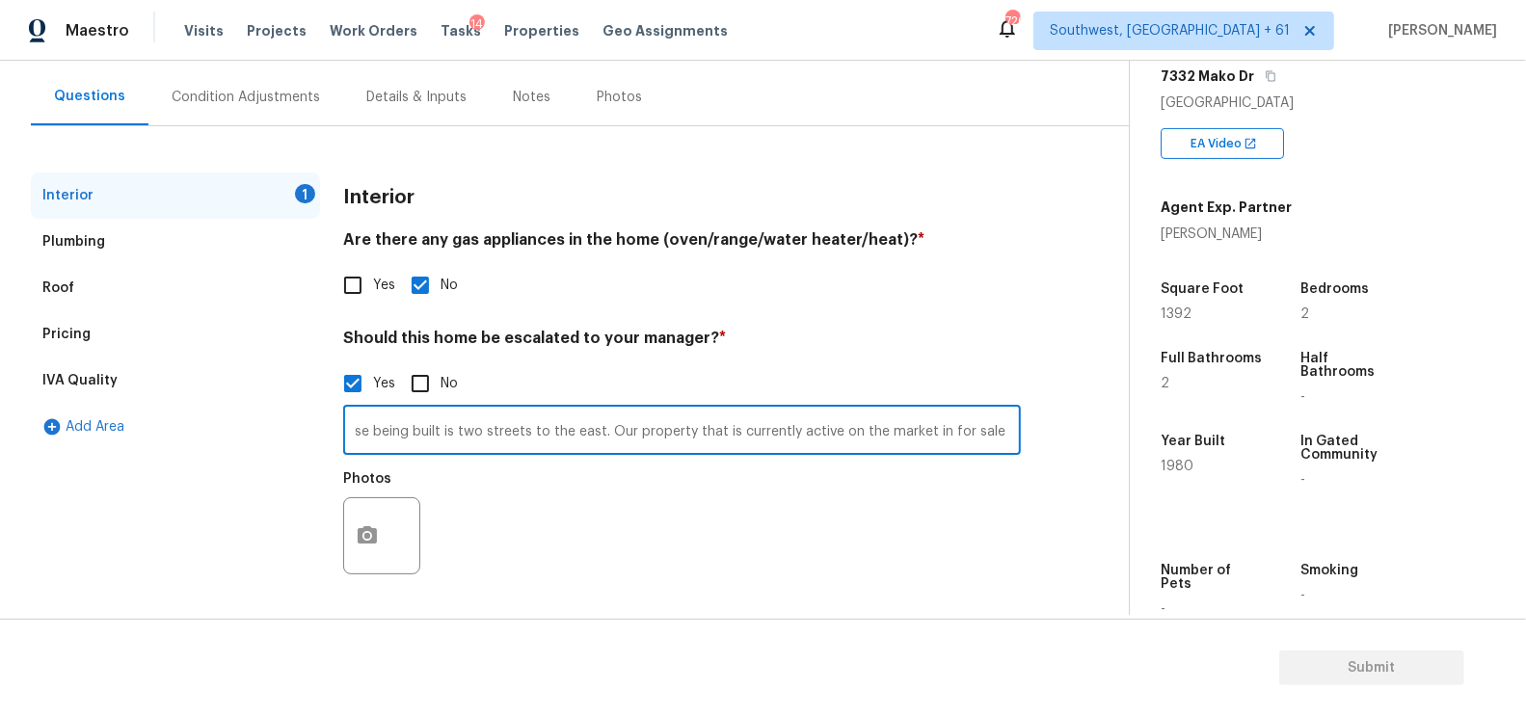
scroll to position [0, 0]
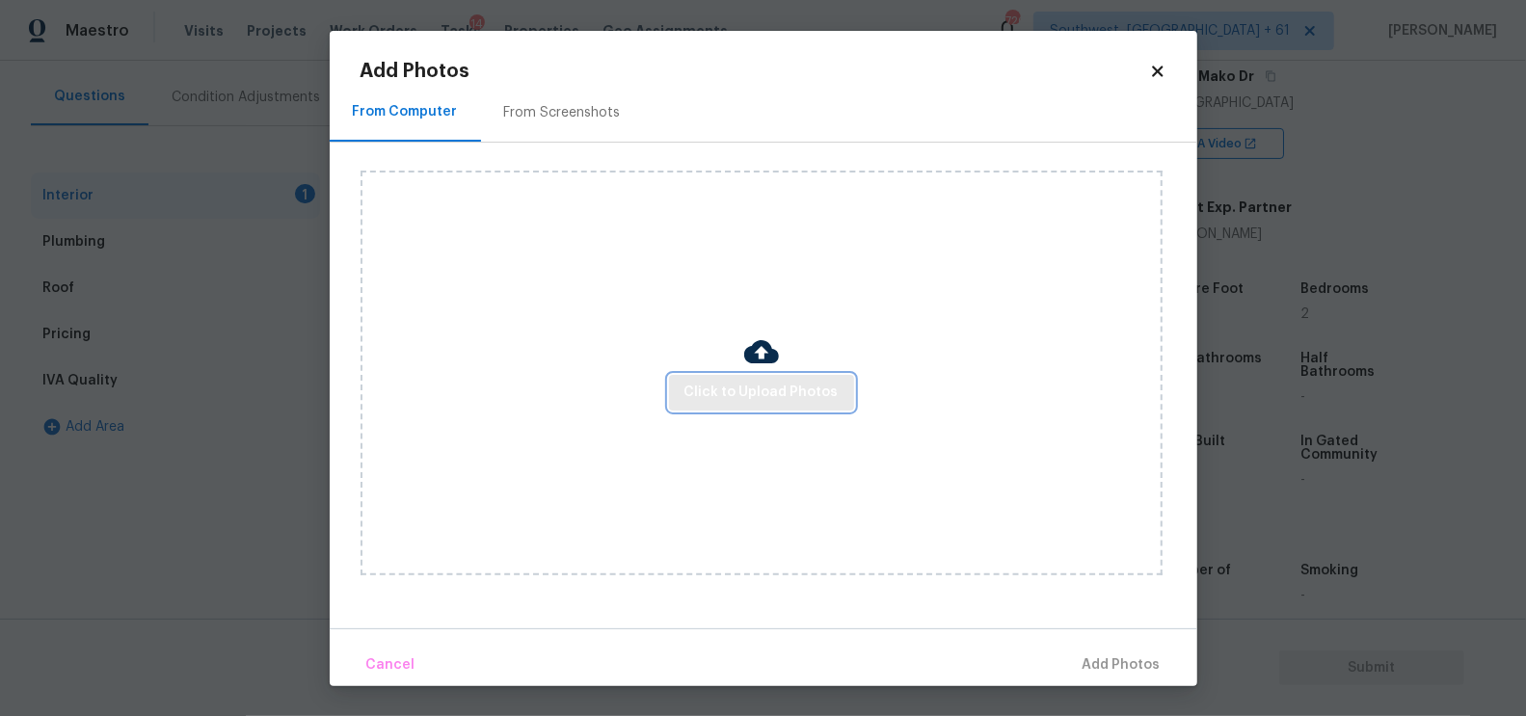
click at [815, 385] on span "Click to Upload Photos" at bounding box center [761, 393] width 154 height 24
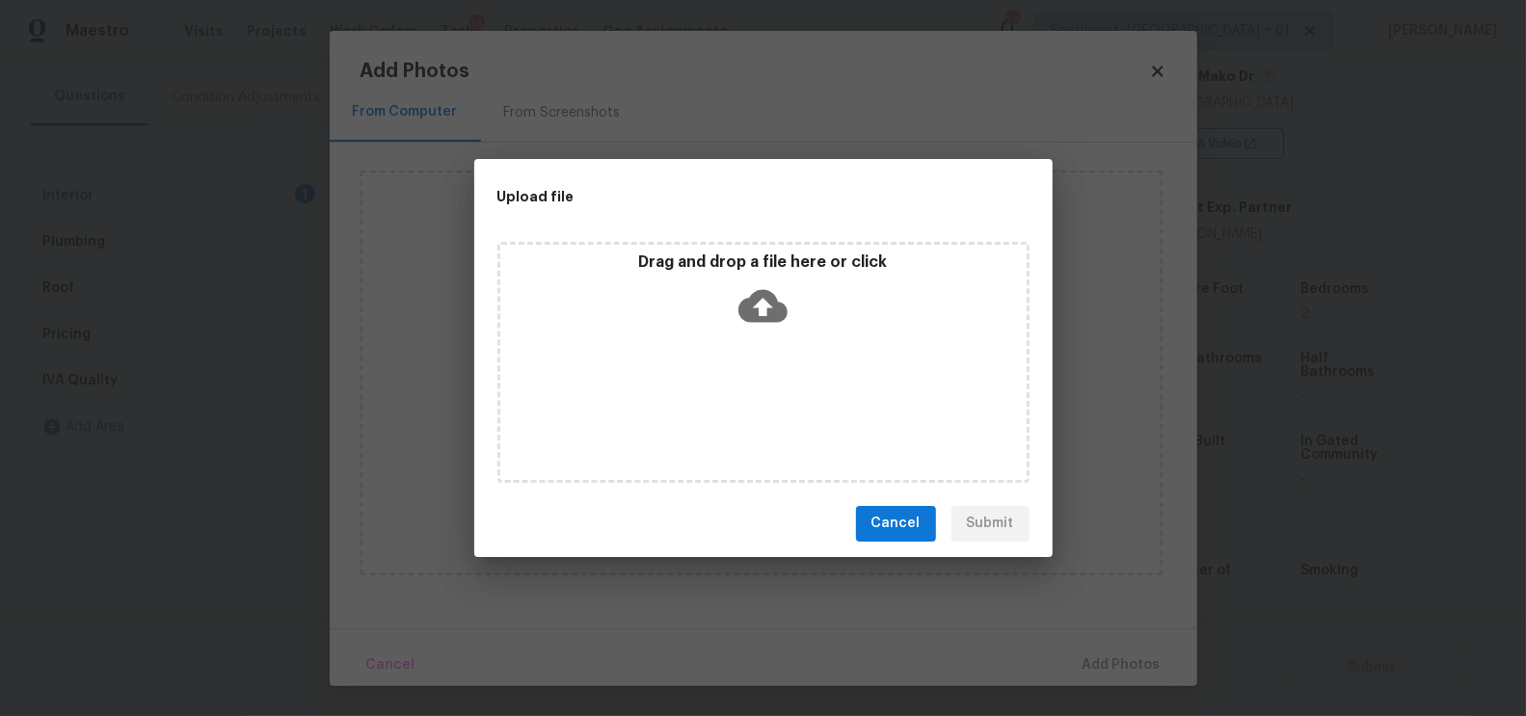
click at [772, 298] on icon at bounding box center [762, 305] width 49 height 33
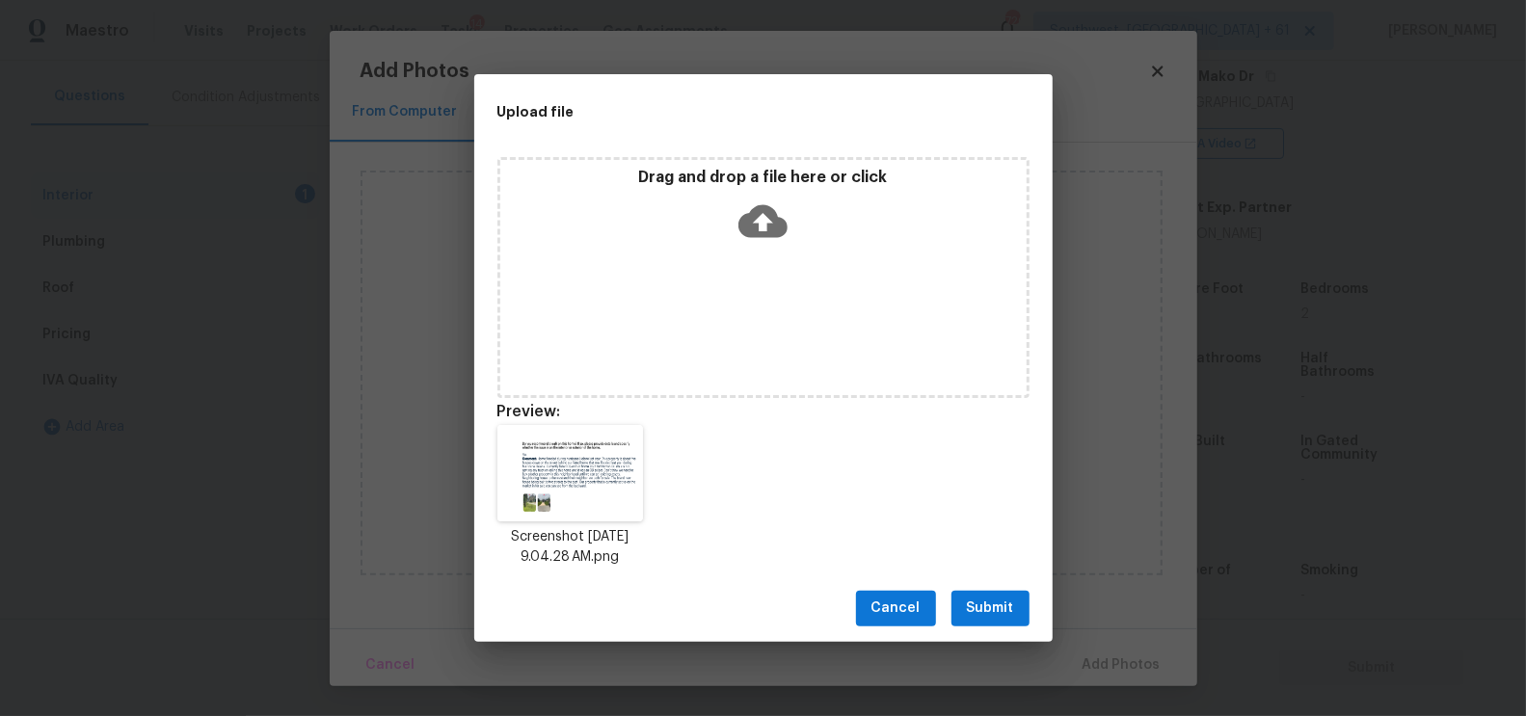
click at [989, 606] on span "Submit" at bounding box center [990, 609] width 47 height 24
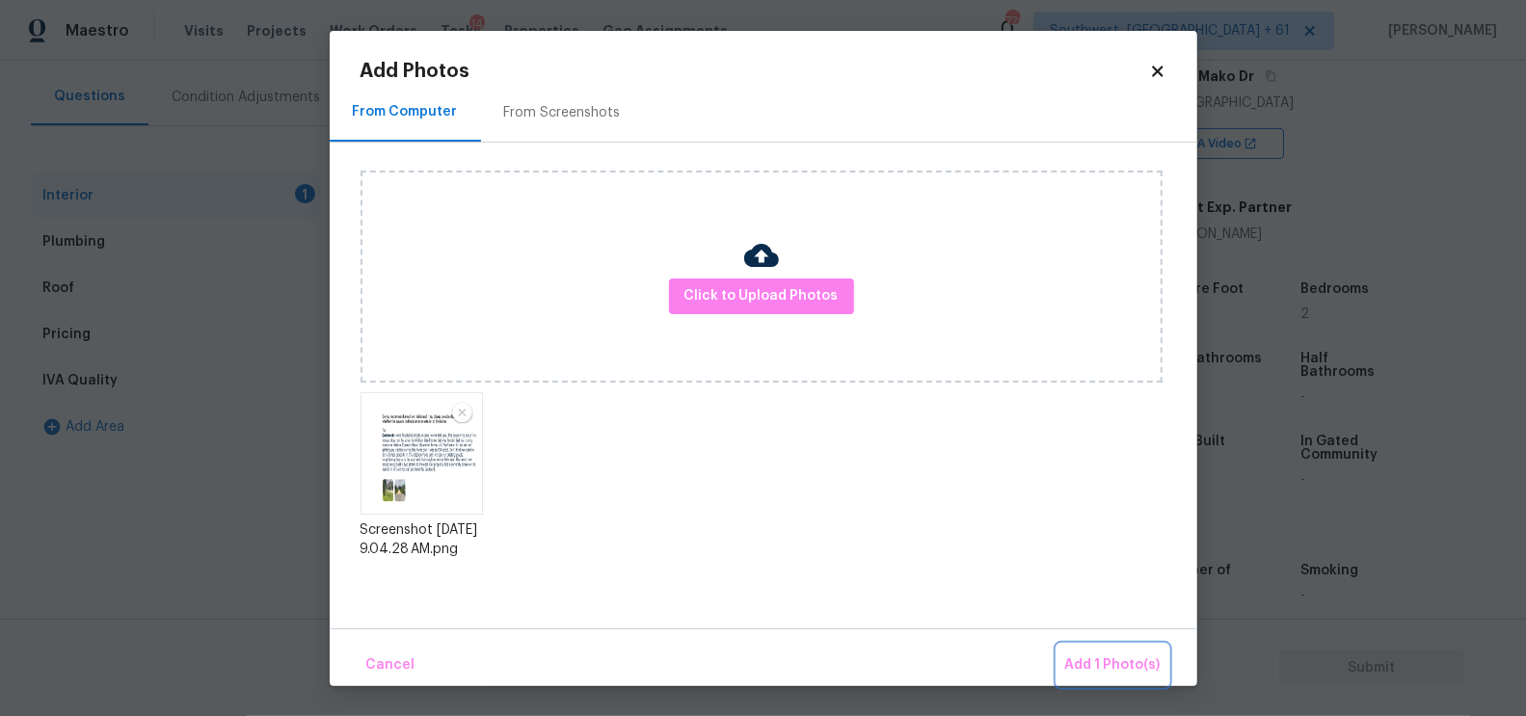
click at [1112, 647] on button "Add 1 Photo(s)" at bounding box center [1113, 665] width 111 height 41
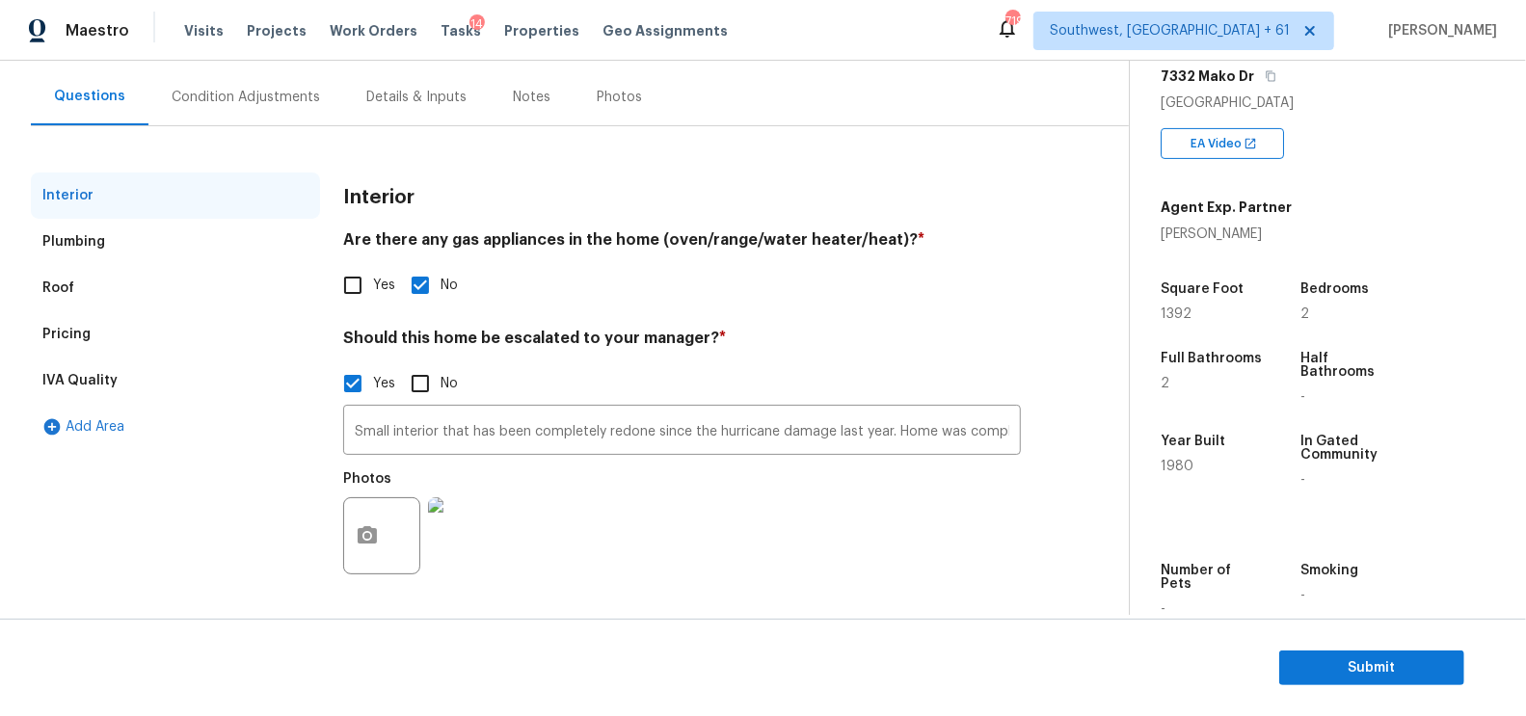
click at [268, 100] on div "Condition Adjustments" at bounding box center [246, 97] width 148 height 19
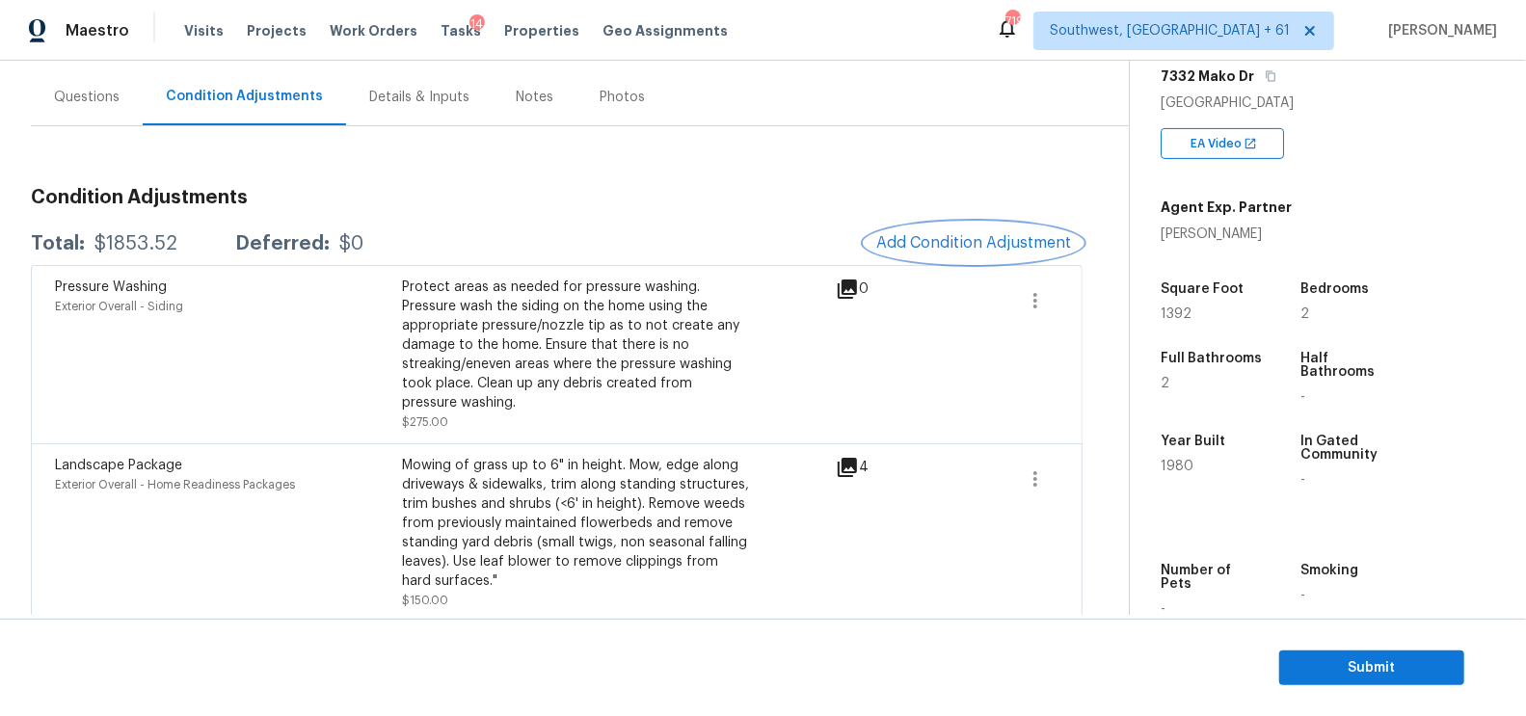
click at [940, 235] on span "Add Condition Adjustment" at bounding box center [973, 242] width 195 height 17
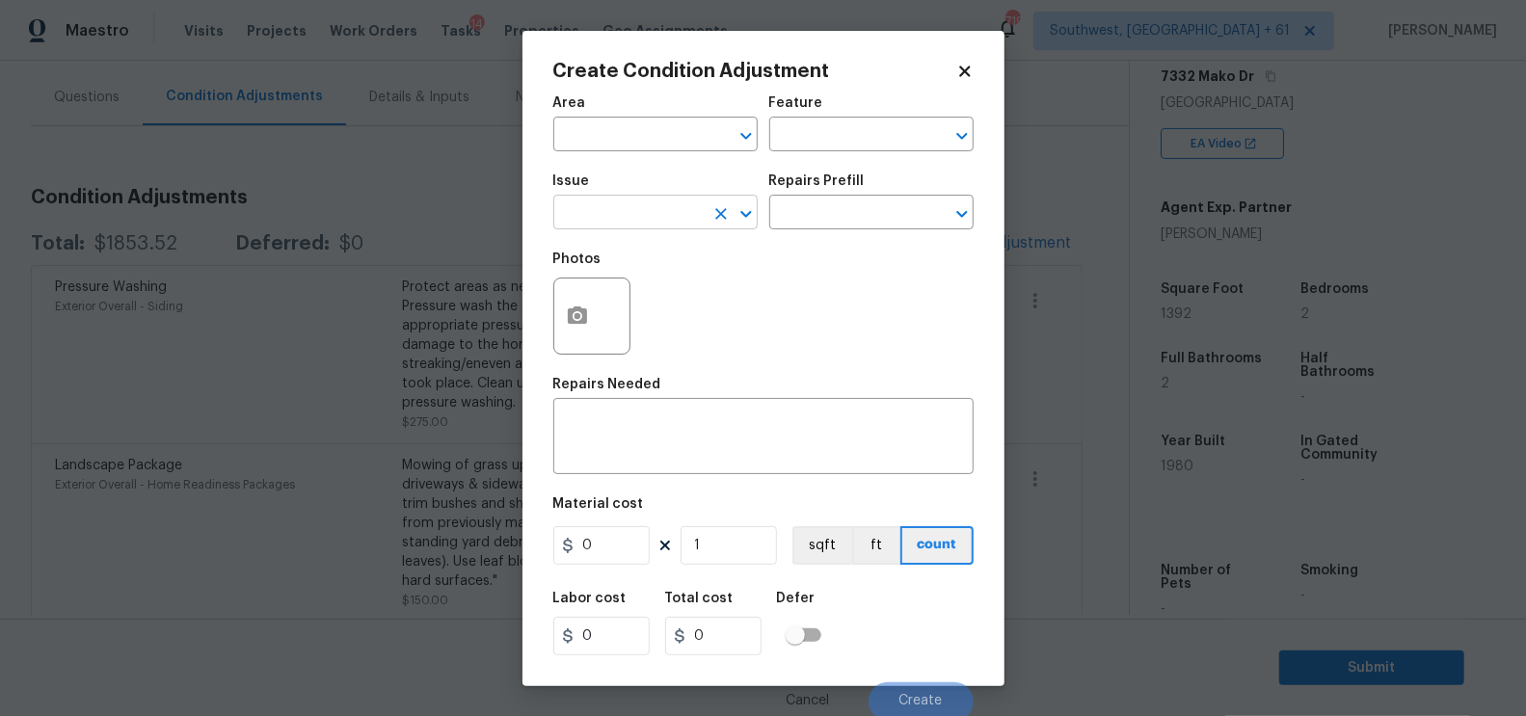
click at [705, 217] on div "​" at bounding box center [655, 215] width 204 height 30
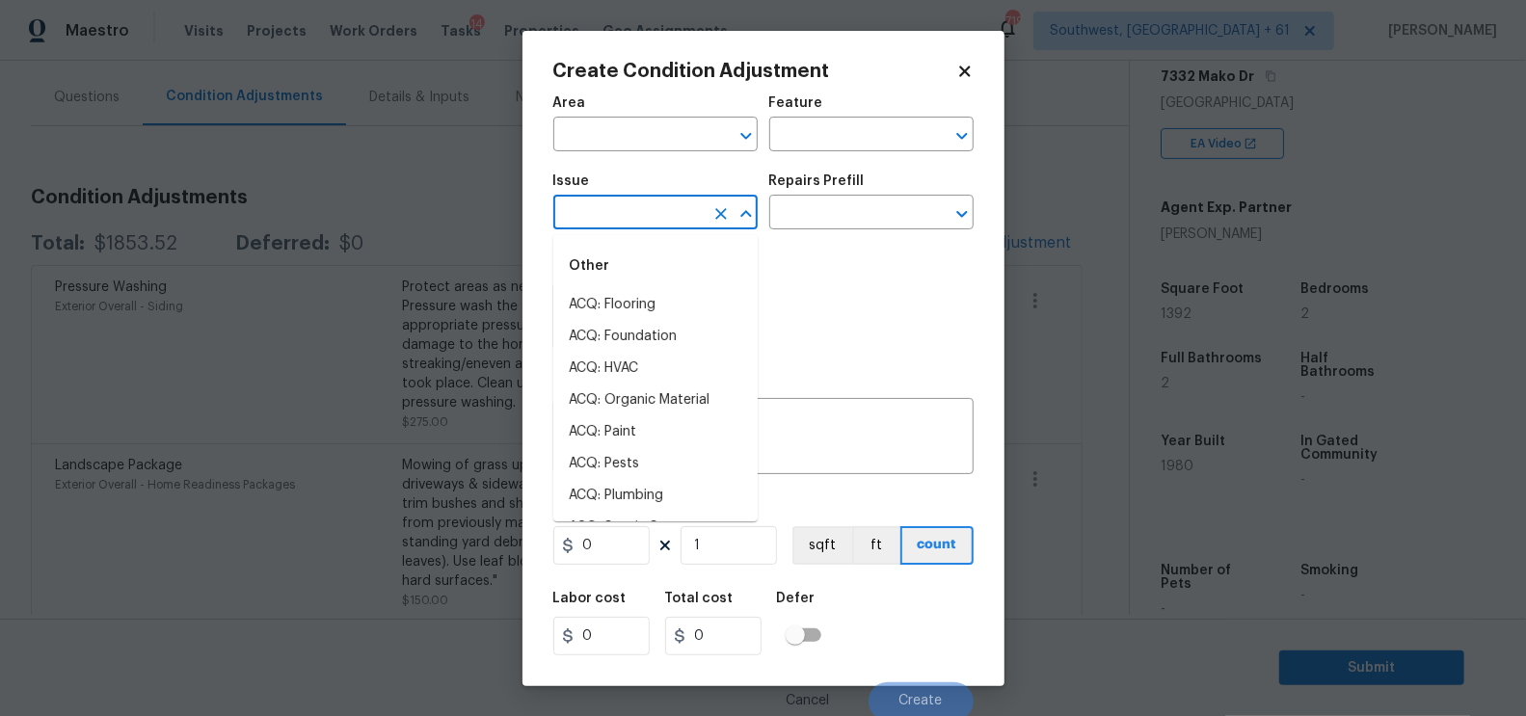
type input "a"
click at [641, 364] on li "ACQ: HVAC" at bounding box center [655, 369] width 204 height 32
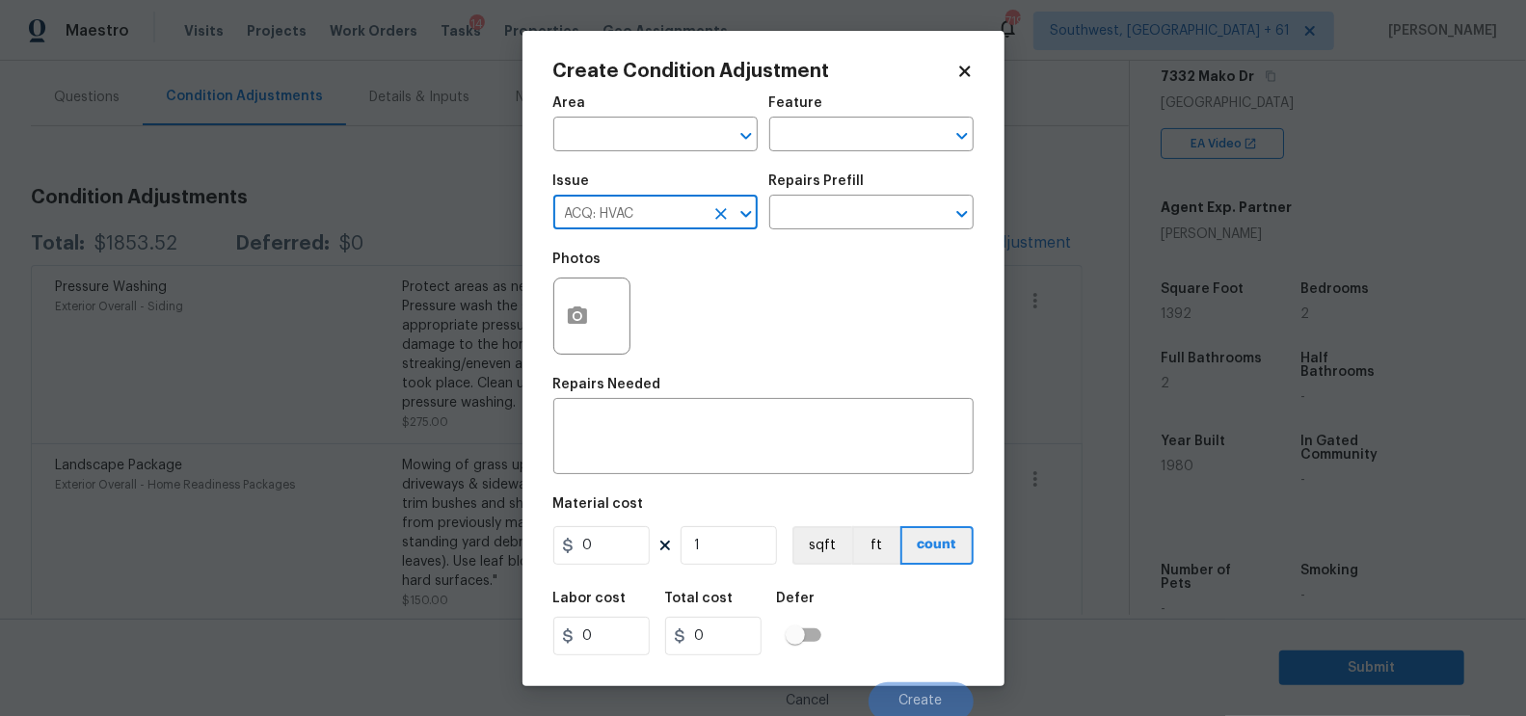
type input "ACQ: HVAC"
click at [779, 233] on div "Issue ACQ: HVAC ​ Repairs Prefill ​" at bounding box center [763, 202] width 420 height 78
click at [805, 226] on input "text" at bounding box center [844, 215] width 150 height 30
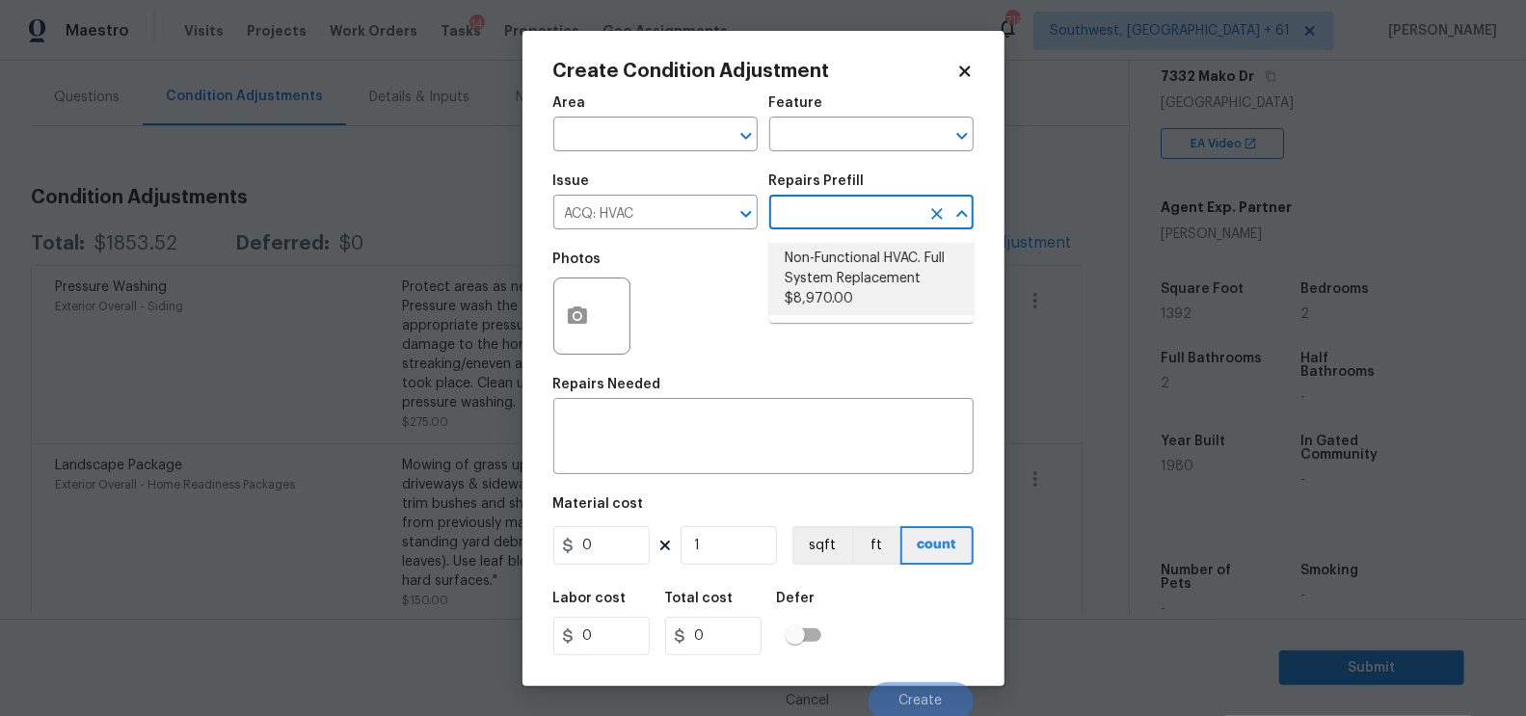
click at [815, 285] on li "Non-Functional HVAC. Full System Replacement $8,970.00" at bounding box center [871, 279] width 204 height 72
type input "Acquisition"
type textarea "Acquisition Scope: Full System Replacement"
type input "8970"
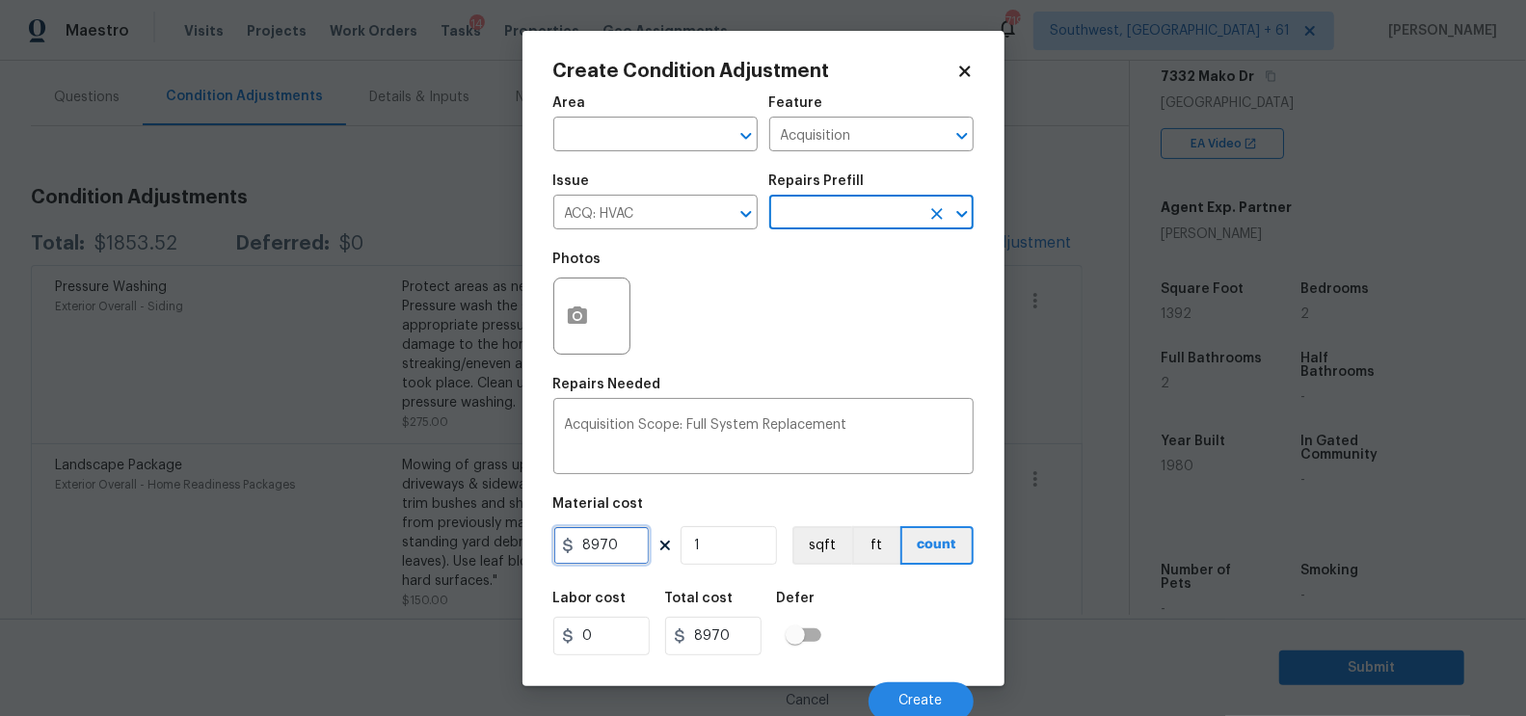
click at [622, 542] on input "8970" at bounding box center [601, 545] width 96 height 39
type input "6500"
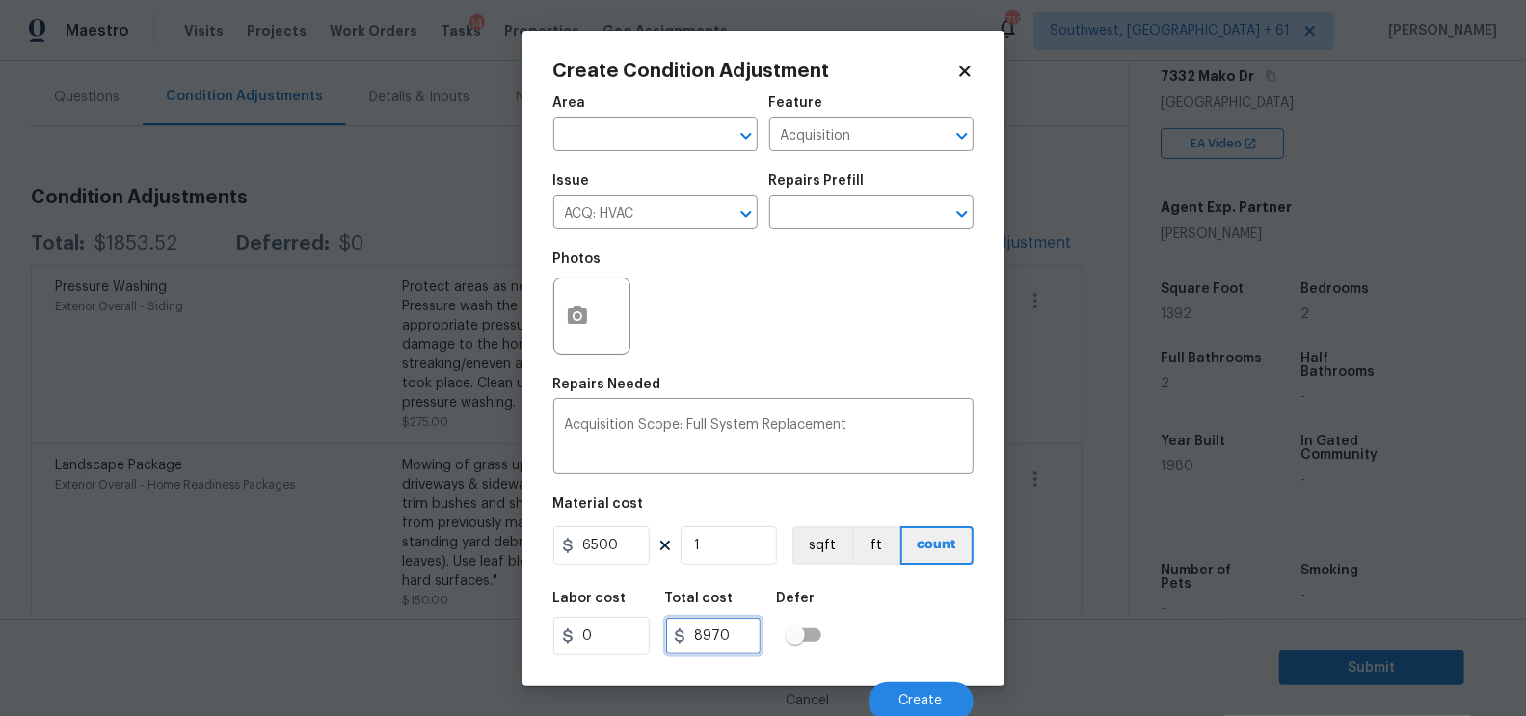
type input "6500"
click at [724, 629] on input "6500" at bounding box center [713, 636] width 96 height 39
click at [876, 710] on button "Create" at bounding box center [921, 702] width 105 height 39
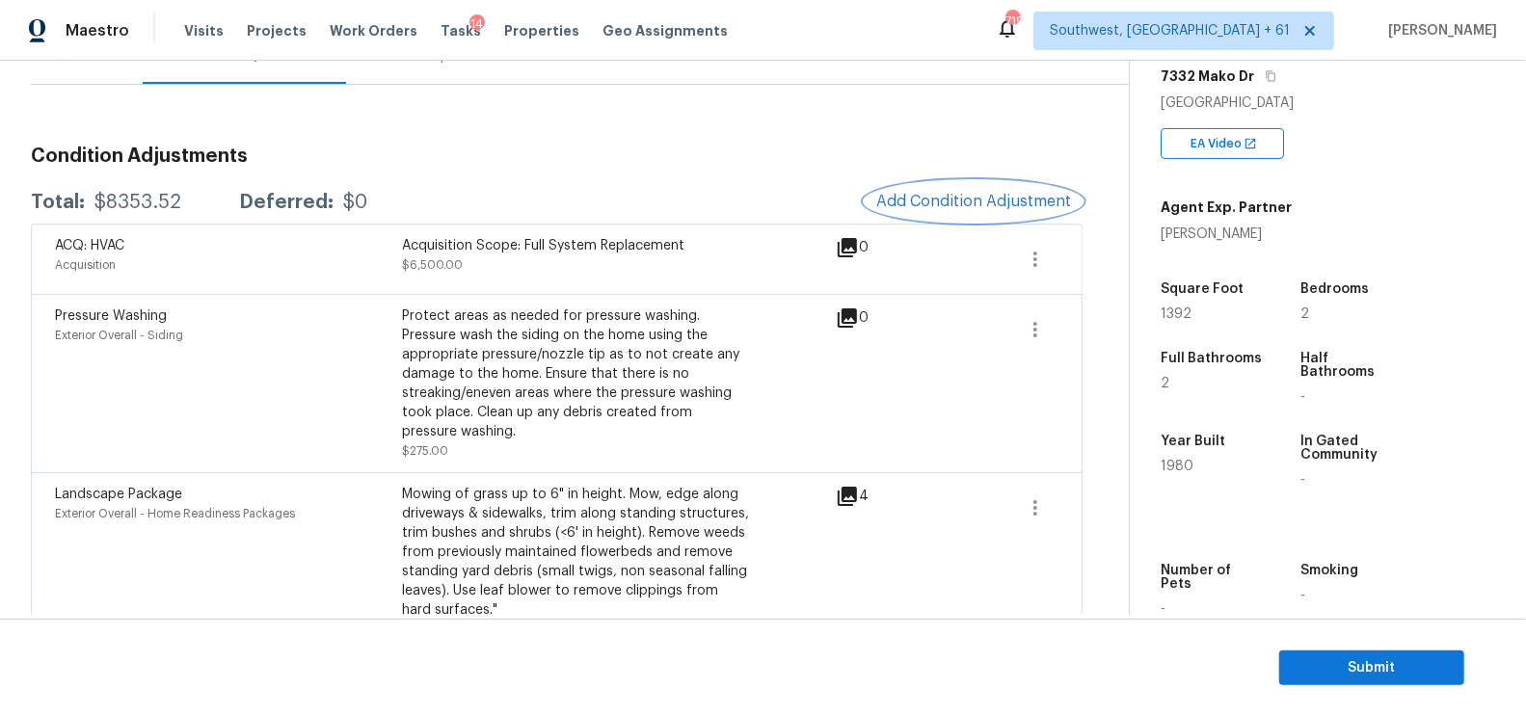
scroll to position [217, 0]
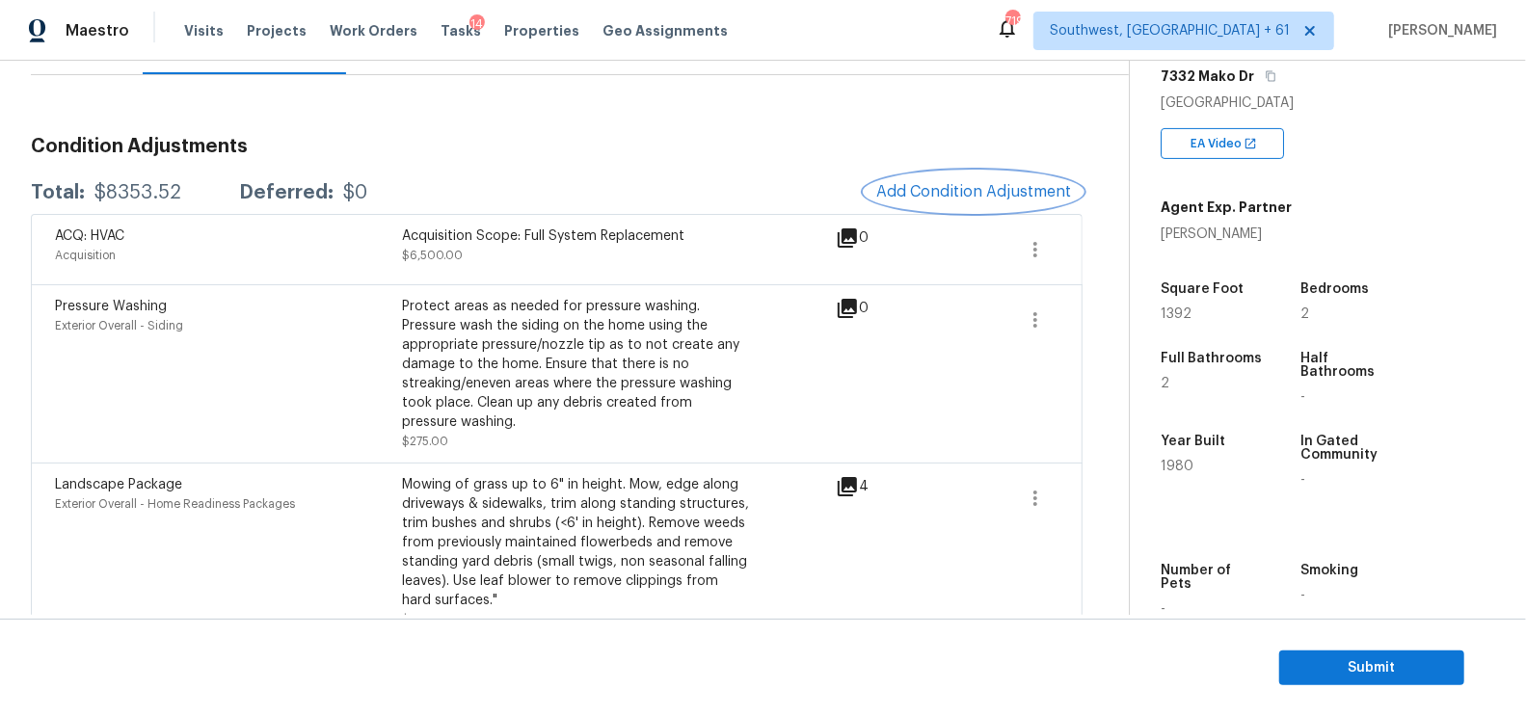
click at [960, 188] on span "Add Condition Adjustment" at bounding box center [973, 191] width 195 height 17
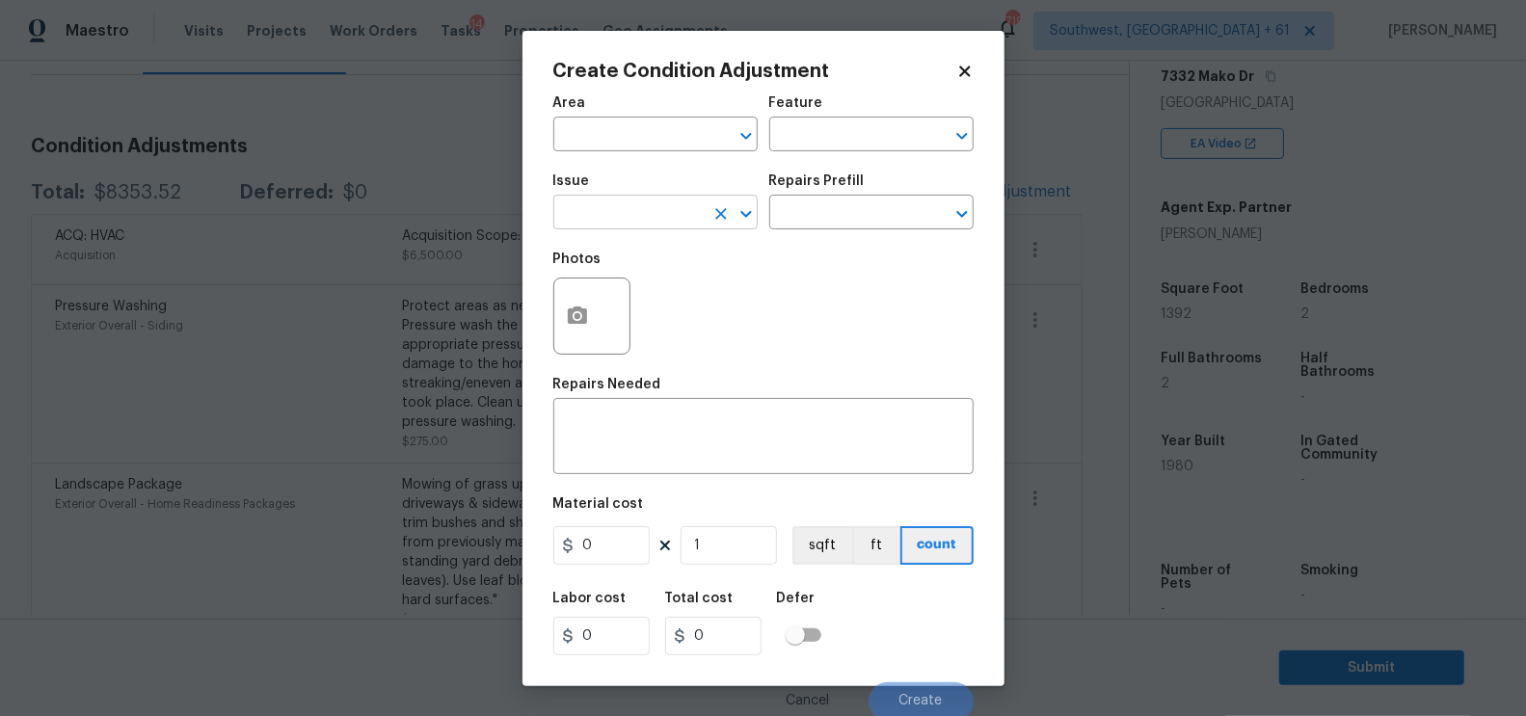
click at [631, 206] on input "text" at bounding box center [628, 215] width 150 height 30
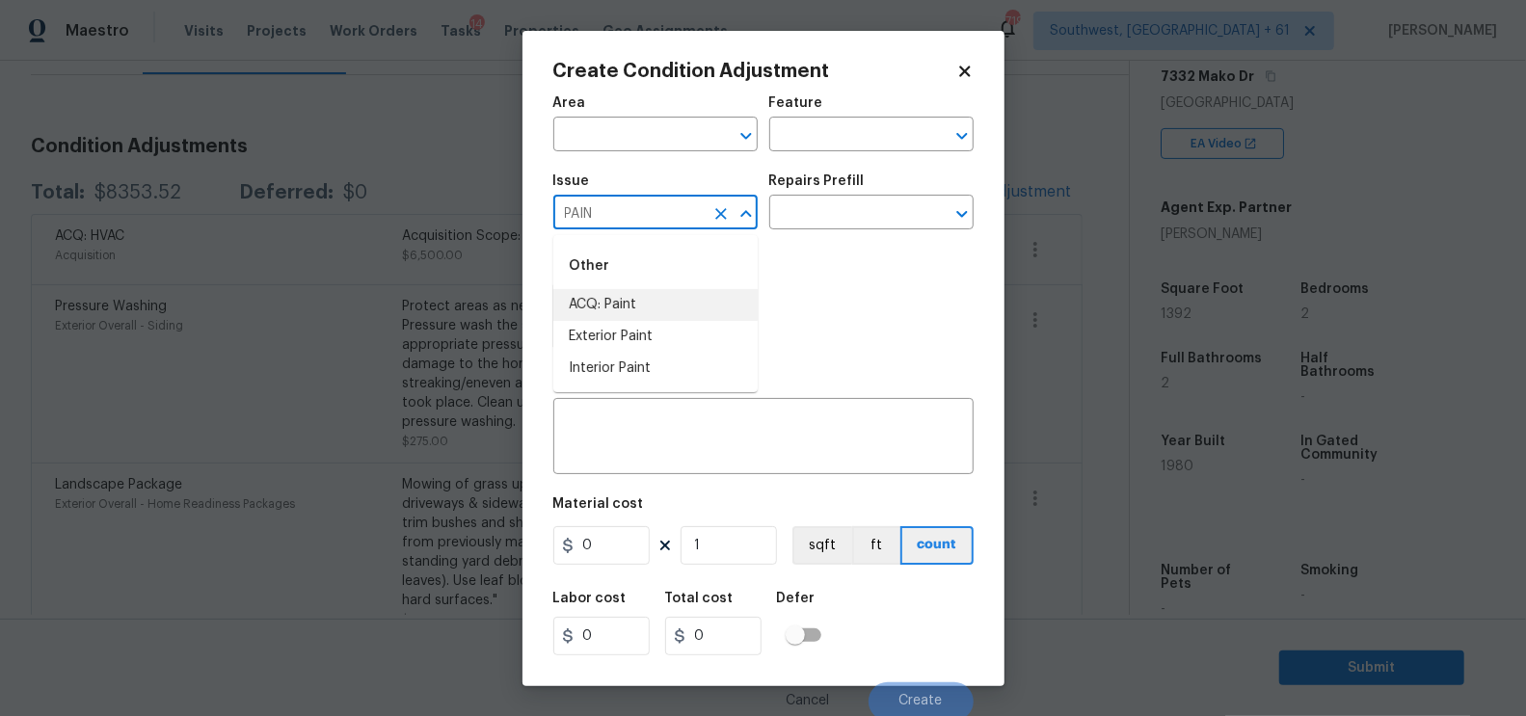
click at [628, 293] on li "ACQ: Paint" at bounding box center [655, 305] width 204 height 32
type input "ACQ: Paint"
click at [809, 225] on input "text" at bounding box center [844, 215] width 150 height 30
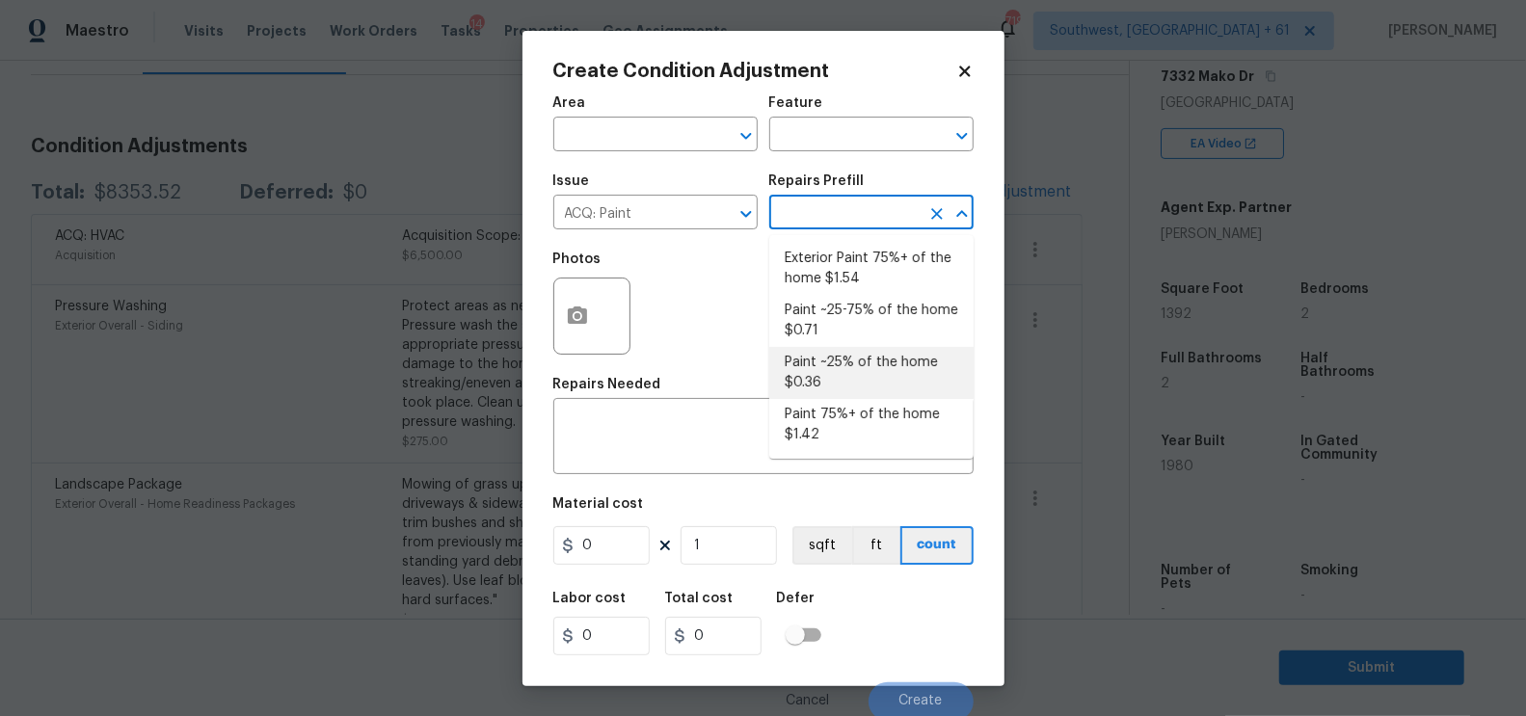
click at [825, 371] on li "Paint ~25% of the home $0.36" at bounding box center [871, 373] width 204 height 52
type input "Acquisition"
type textarea "Acquisition Scope: ~25% of the home needs interior paint"
type input "0.36"
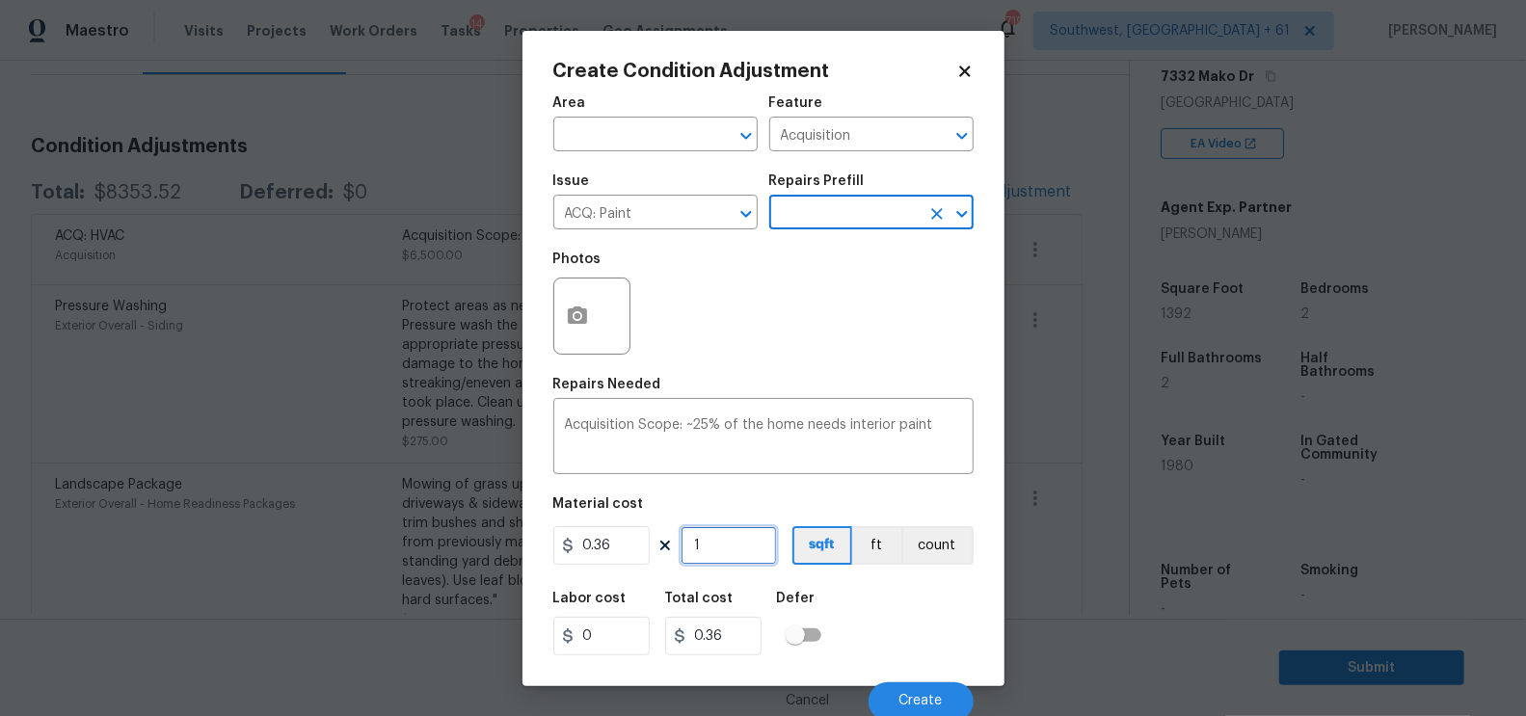
click at [741, 532] on input "1" at bounding box center [729, 545] width 96 height 39
type input "13"
type input "4.68"
type input "139"
type input "50.04"
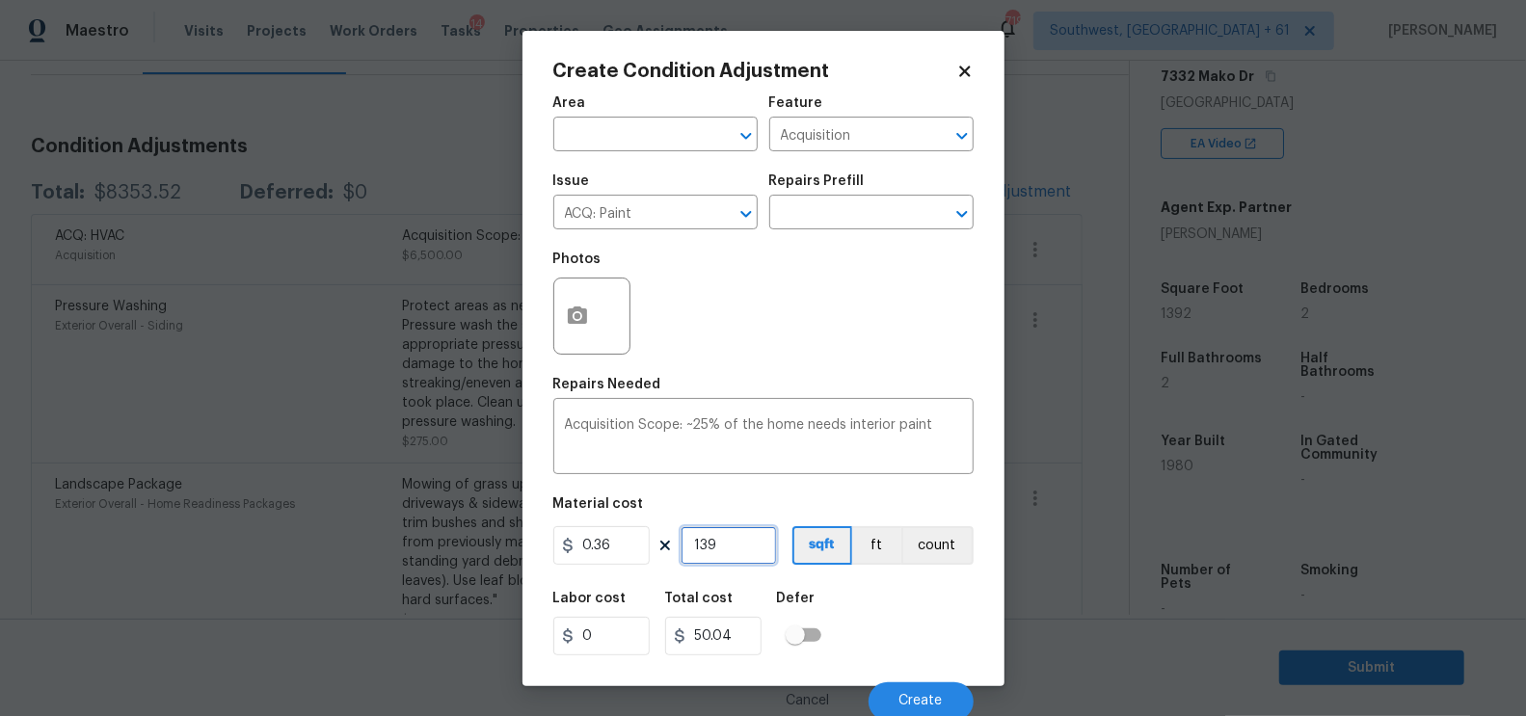
type input "1392"
type input "501.12"
type input "1392"
click at [737, 645] on input "501.12" at bounding box center [713, 636] width 96 height 39
click at [910, 709] on span "Create" at bounding box center [920, 701] width 43 height 14
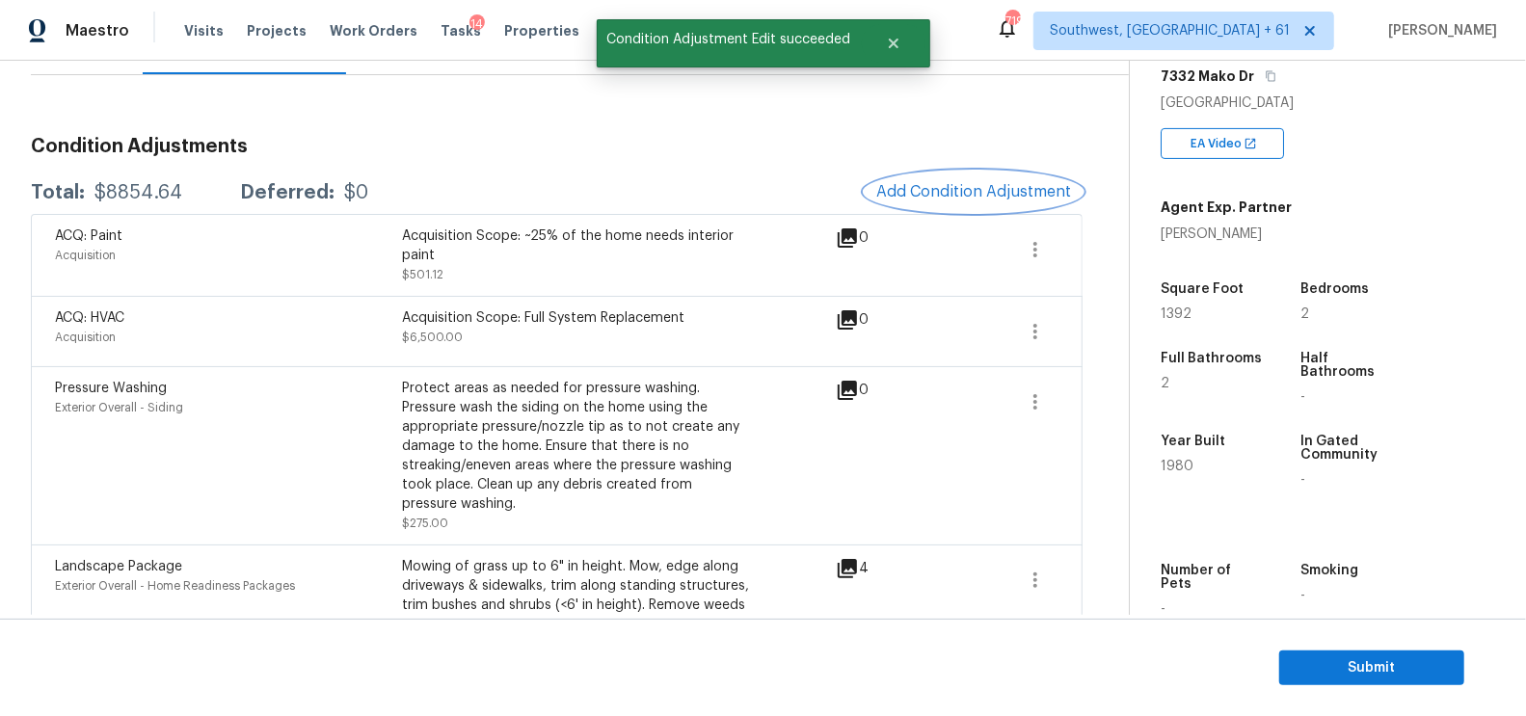
click at [1020, 192] on span "Add Condition Adjustment" at bounding box center [973, 191] width 195 height 17
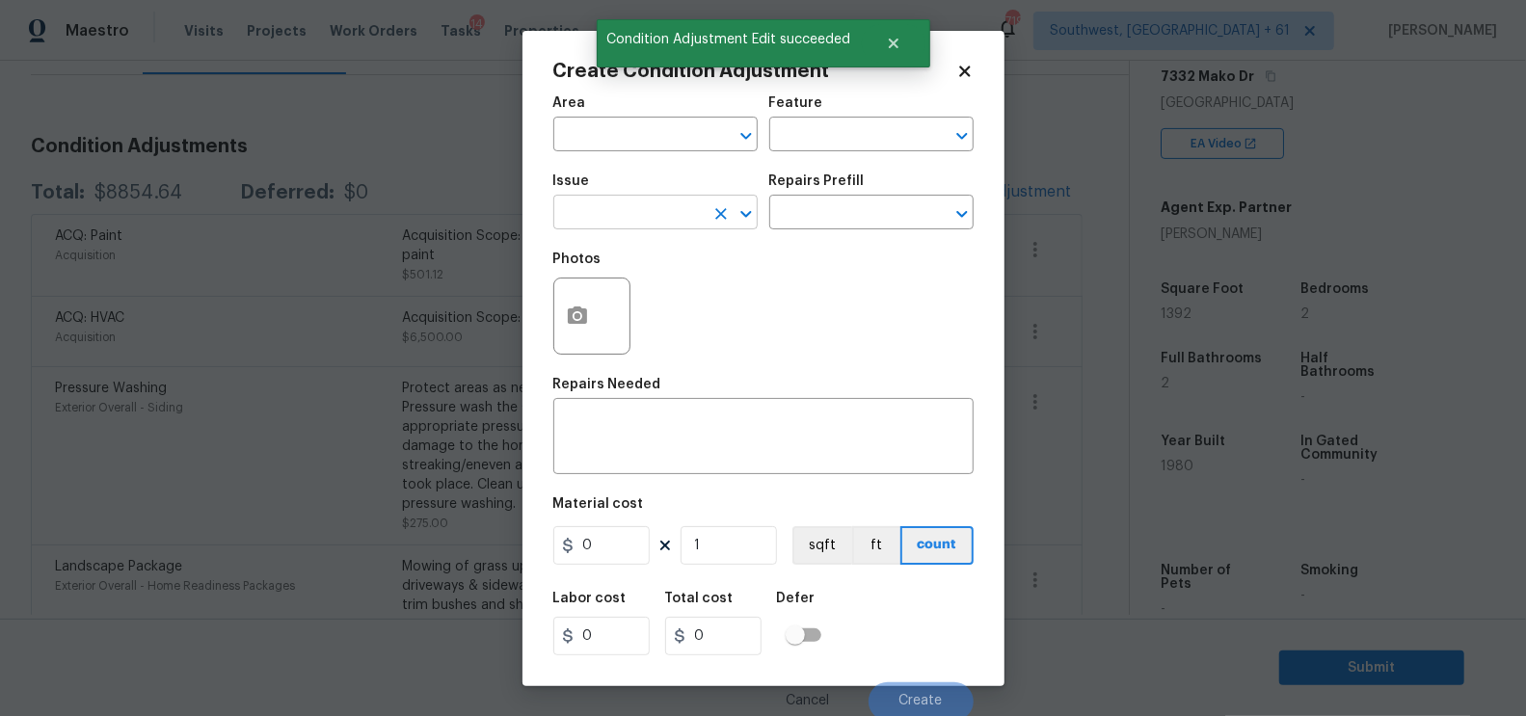
click at [711, 215] on icon "Clear" at bounding box center [720, 213] width 19 height 19
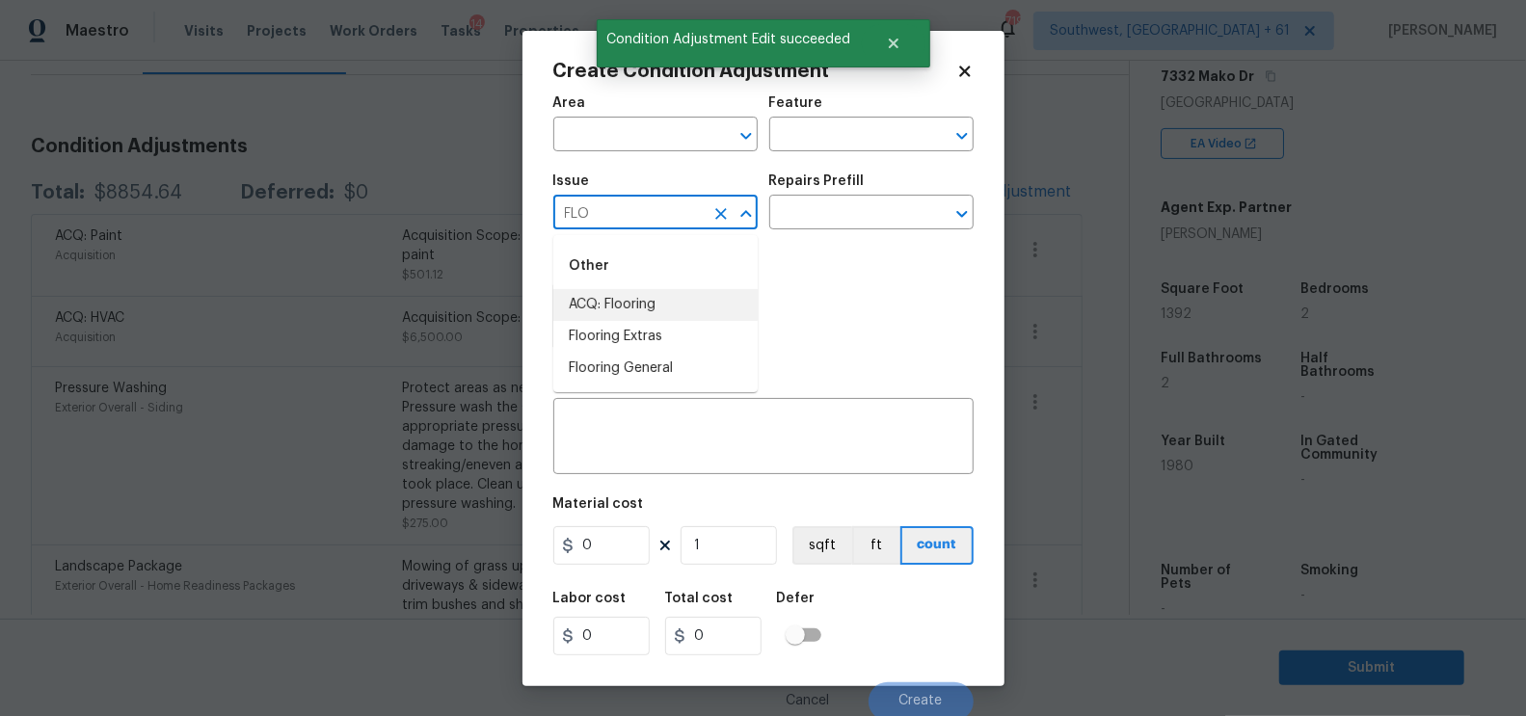
click at [640, 305] on li "ACQ: Flooring" at bounding box center [655, 305] width 204 height 32
type input "ACQ: Flooring"
click at [807, 230] on body "Maestro Visits Projects Work Orders Tasks 14 Properties Geo Assignments 719 Sou…" at bounding box center [763, 358] width 1526 height 716
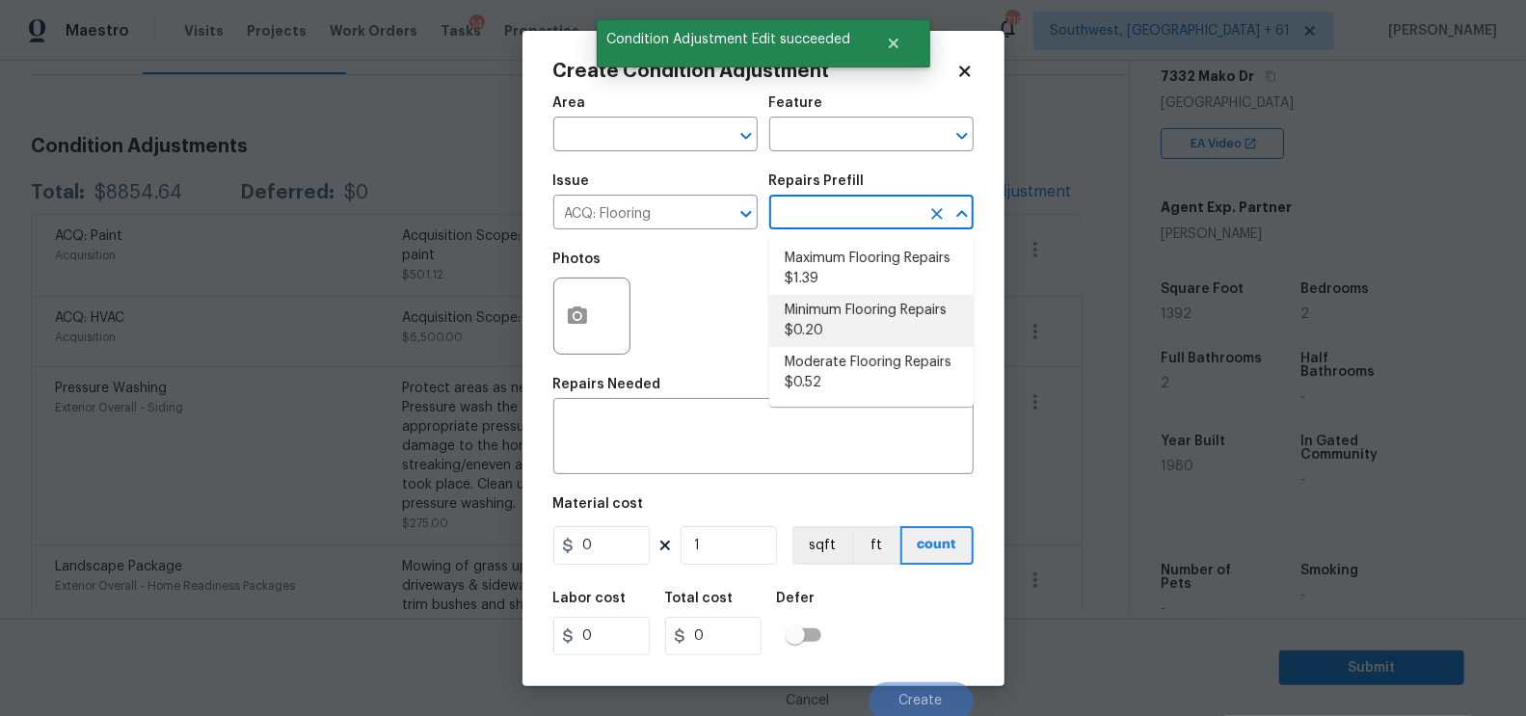
click at [815, 323] on li "Minimum Flooring Repairs $0.20" at bounding box center [871, 321] width 204 height 52
type input "Acquisition"
type textarea "Acquisition Scope: Minimum flooring repairs"
type input "0.2"
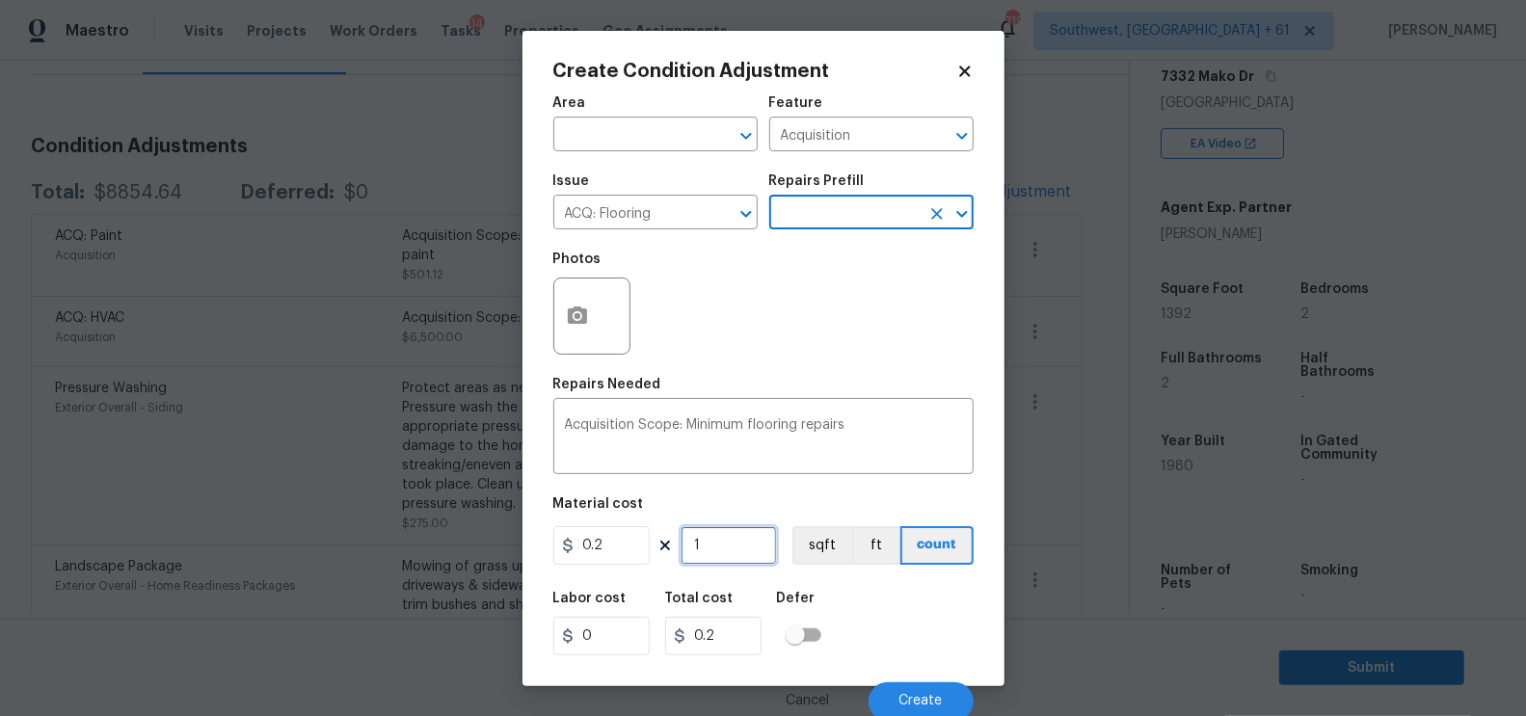
click at [709, 558] on input "1" at bounding box center [729, 545] width 96 height 39
type input "13"
type input "2.6"
type input "139"
type input "27.8"
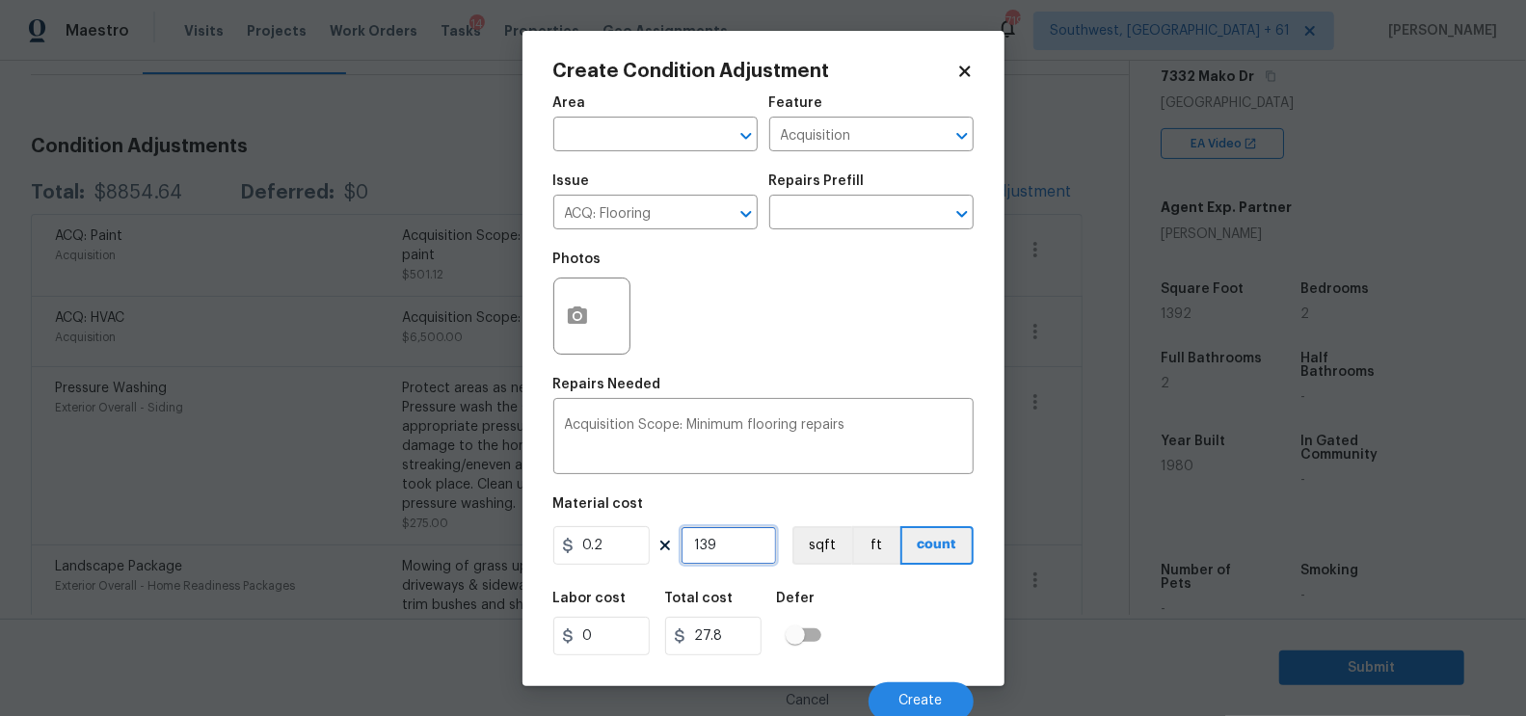
type input "1392"
type input "278.4"
type input "1392"
click at [738, 634] on input "278.4" at bounding box center [713, 636] width 96 height 39
click at [901, 692] on button "Create" at bounding box center [921, 702] width 105 height 39
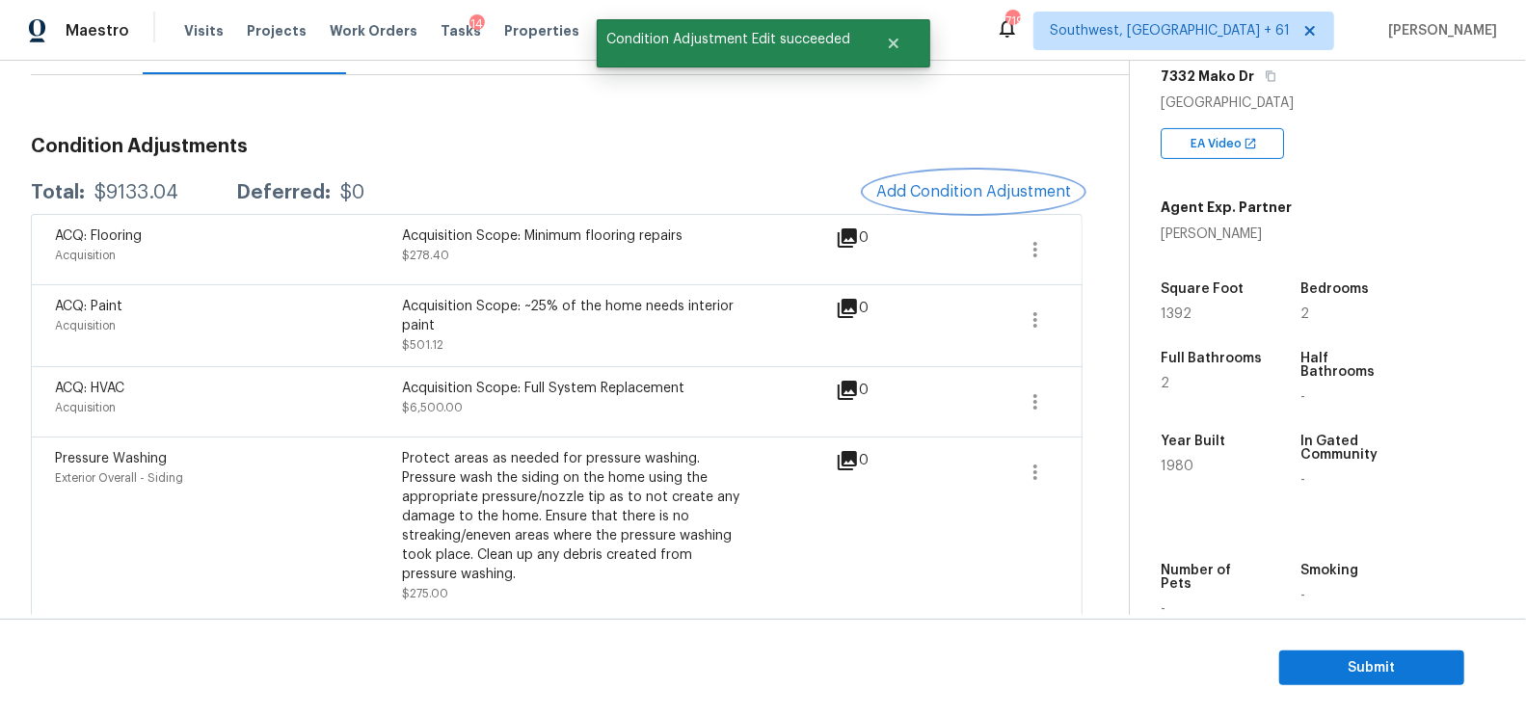
click at [985, 183] on span "Add Condition Adjustment" at bounding box center [973, 191] width 195 height 17
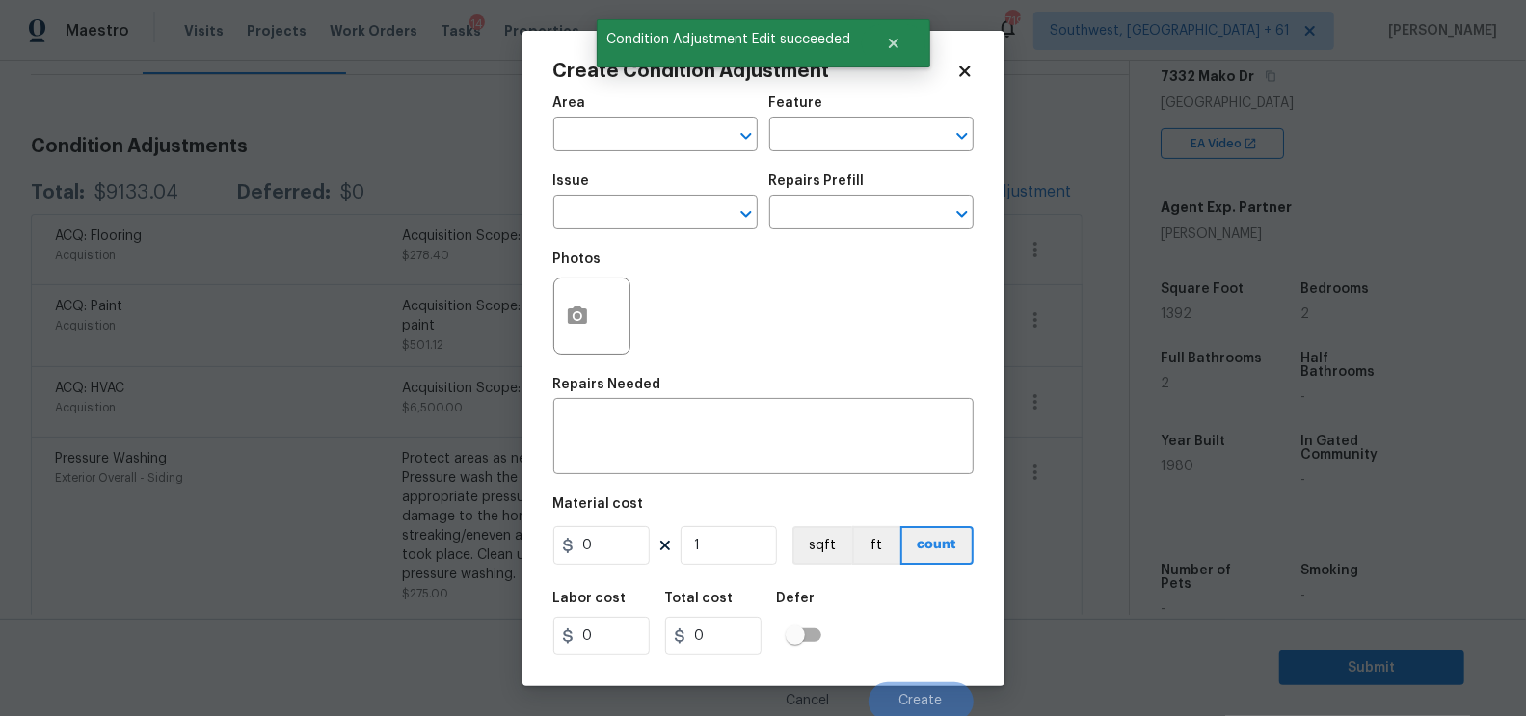
click at [601, 335] on div at bounding box center [591, 316] width 77 height 77
click at [587, 330] on button "button" at bounding box center [577, 316] width 46 height 75
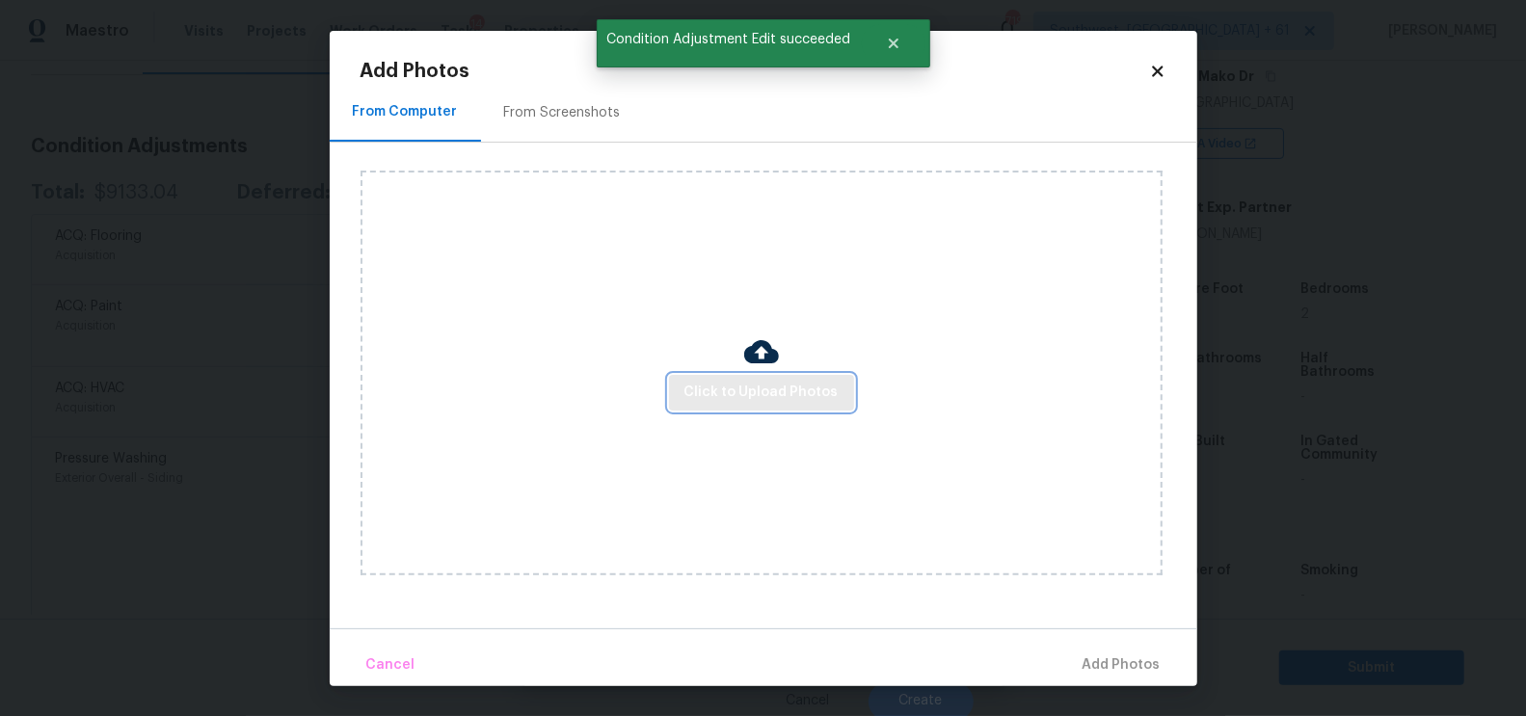
click at [711, 394] on span "Click to Upload Photos" at bounding box center [761, 393] width 154 height 24
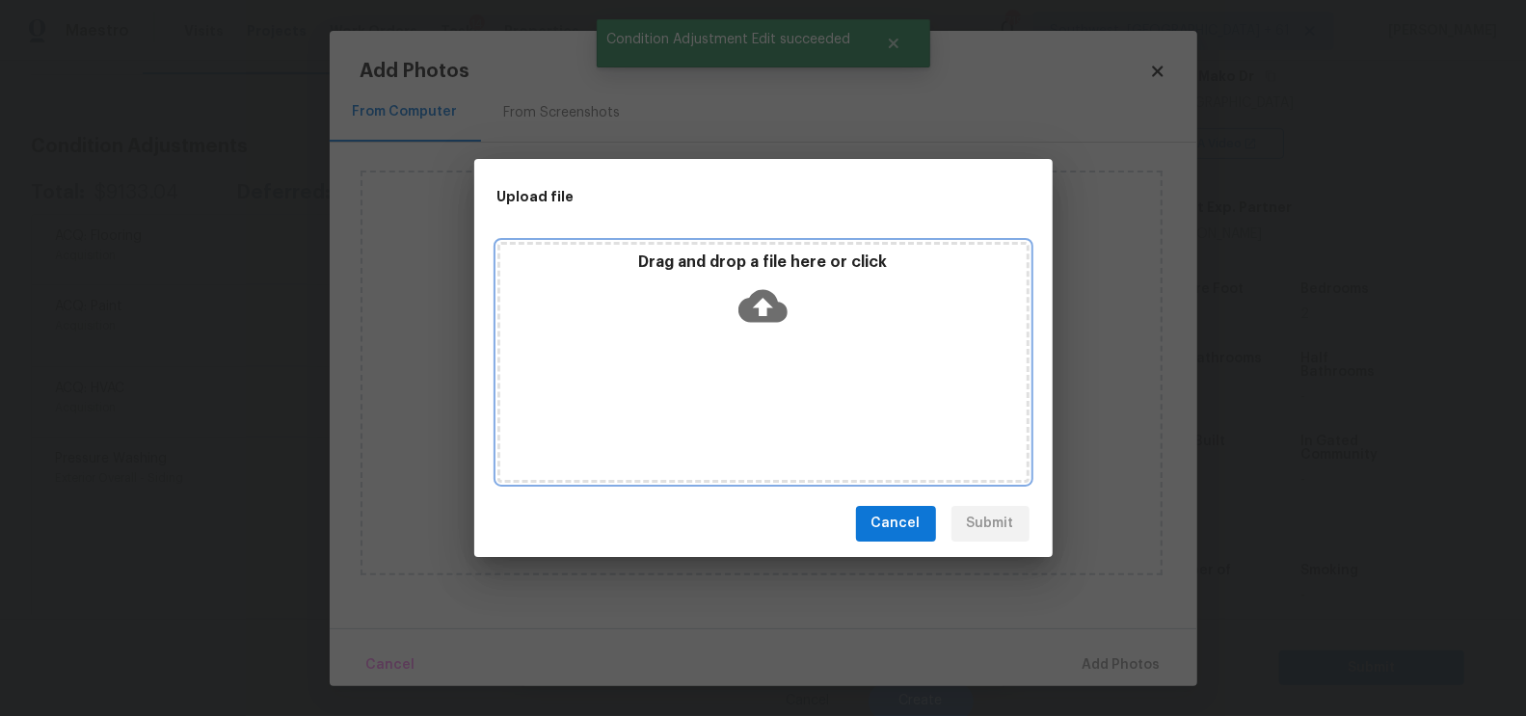
click at [750, 328] on icon at bounding box center [762, 305] width 49 height 49
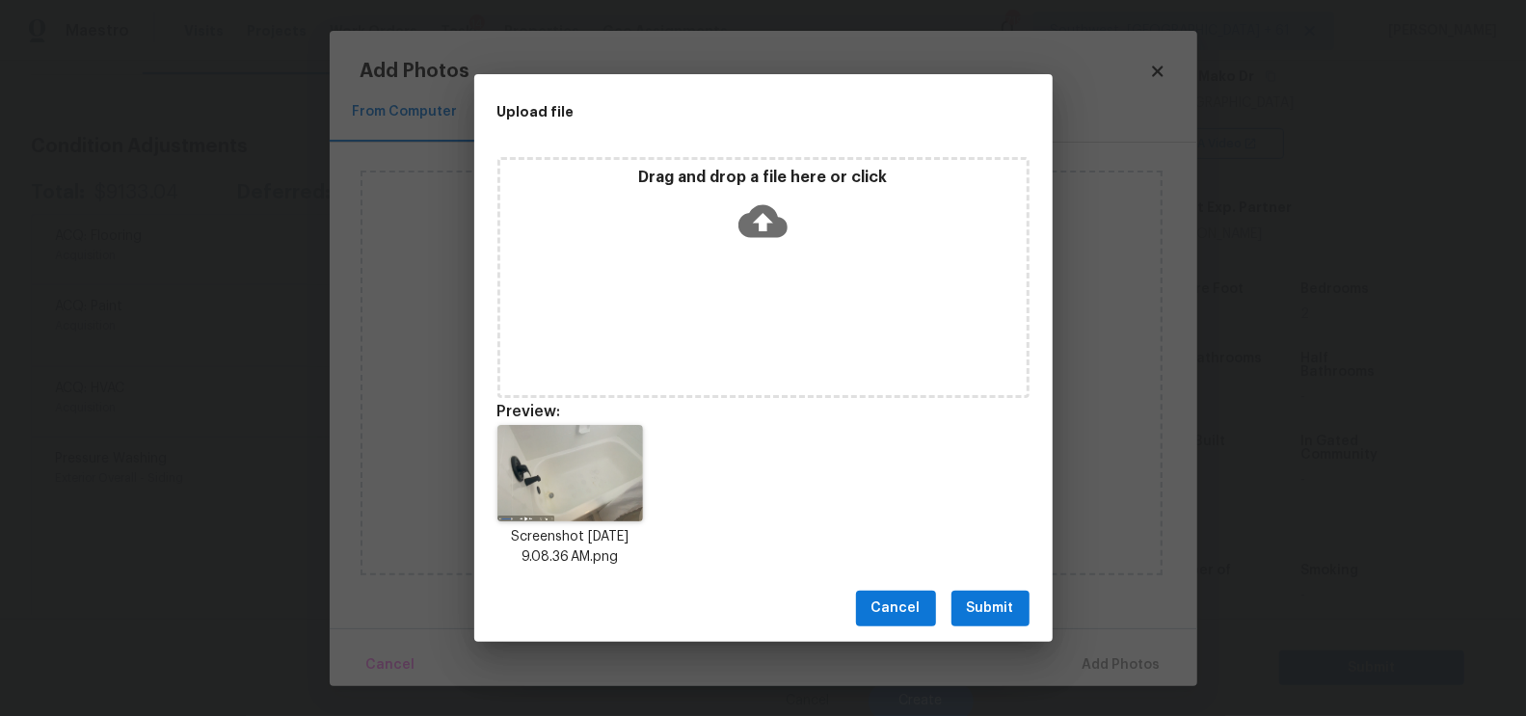
click at [984, 598] on span "Submit" at bounding box center [990, 609] width 47 height 24
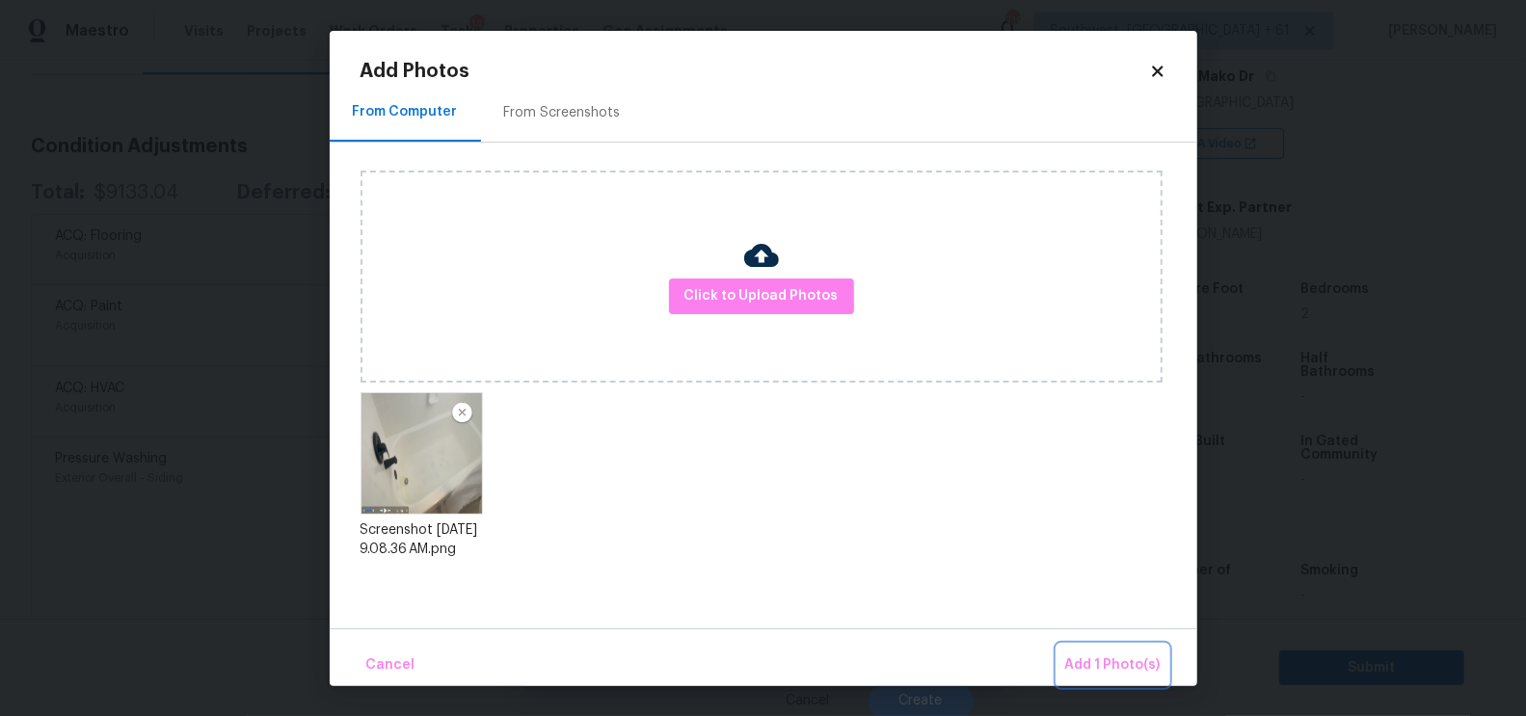
click at [1102, 647] on button "Add 1 Photo(s)" at bounding box center [1113, 665] width 111 height 41
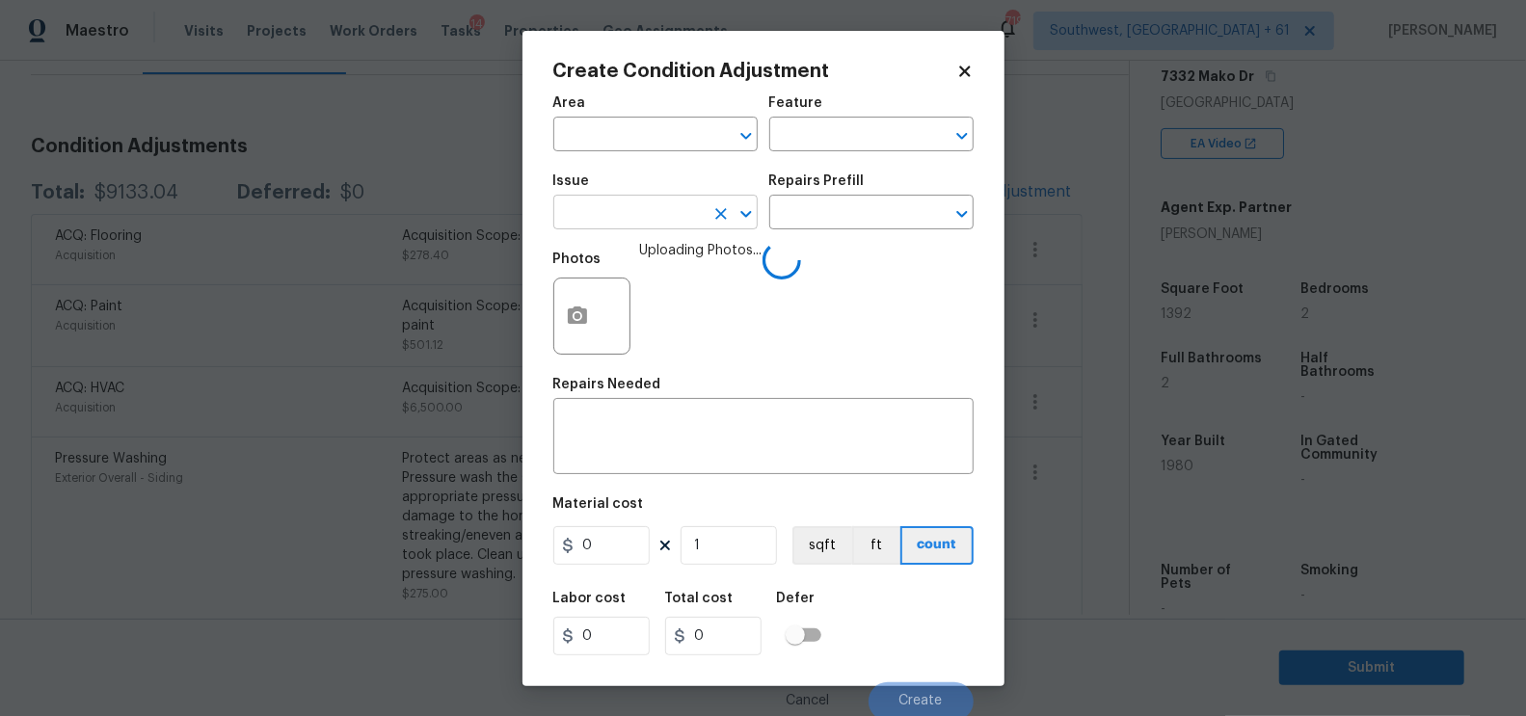
click at [635, 226] on input "text" at bounding box center [628, 215] width 150 height 30
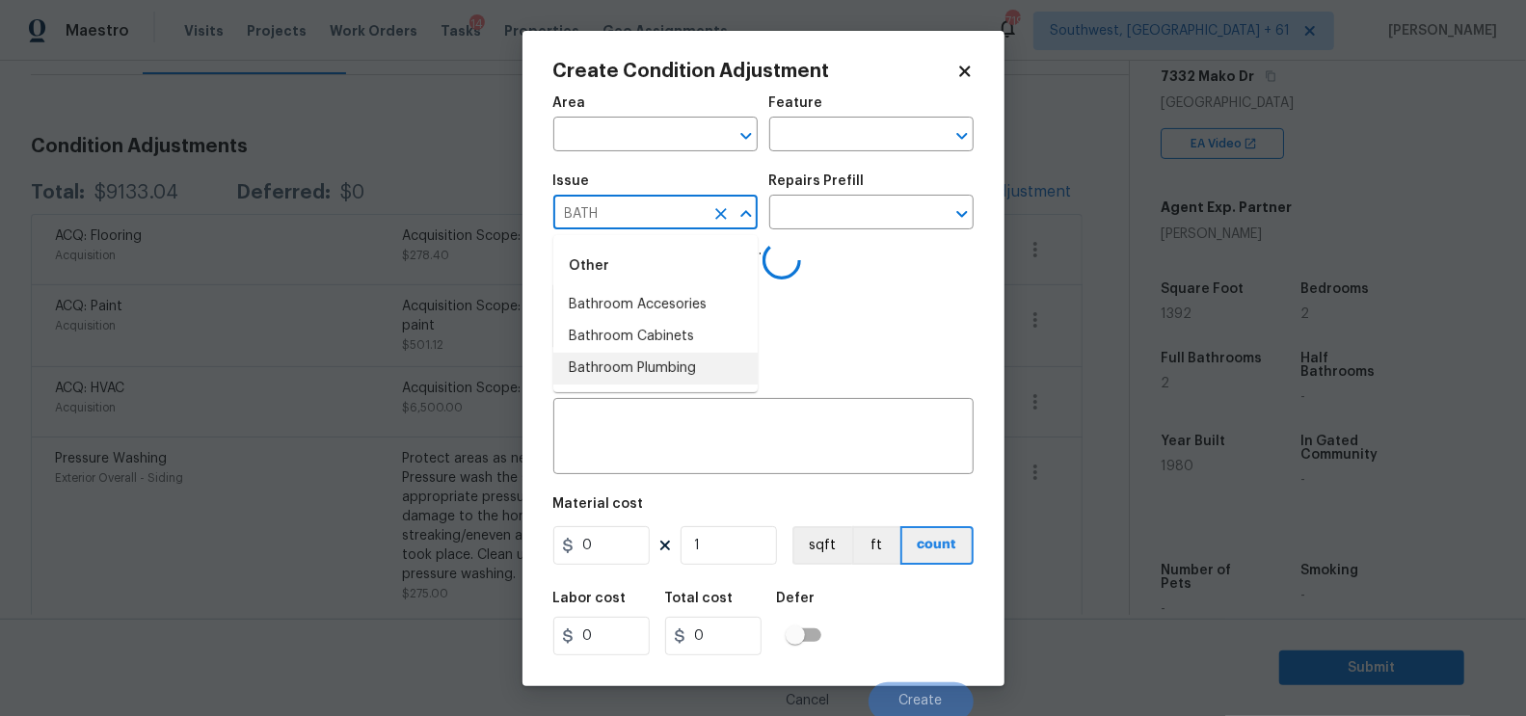
click at [666, 368] on li "Bathroom Plumbing" at bounding box center [655, 369] width 204 height 32
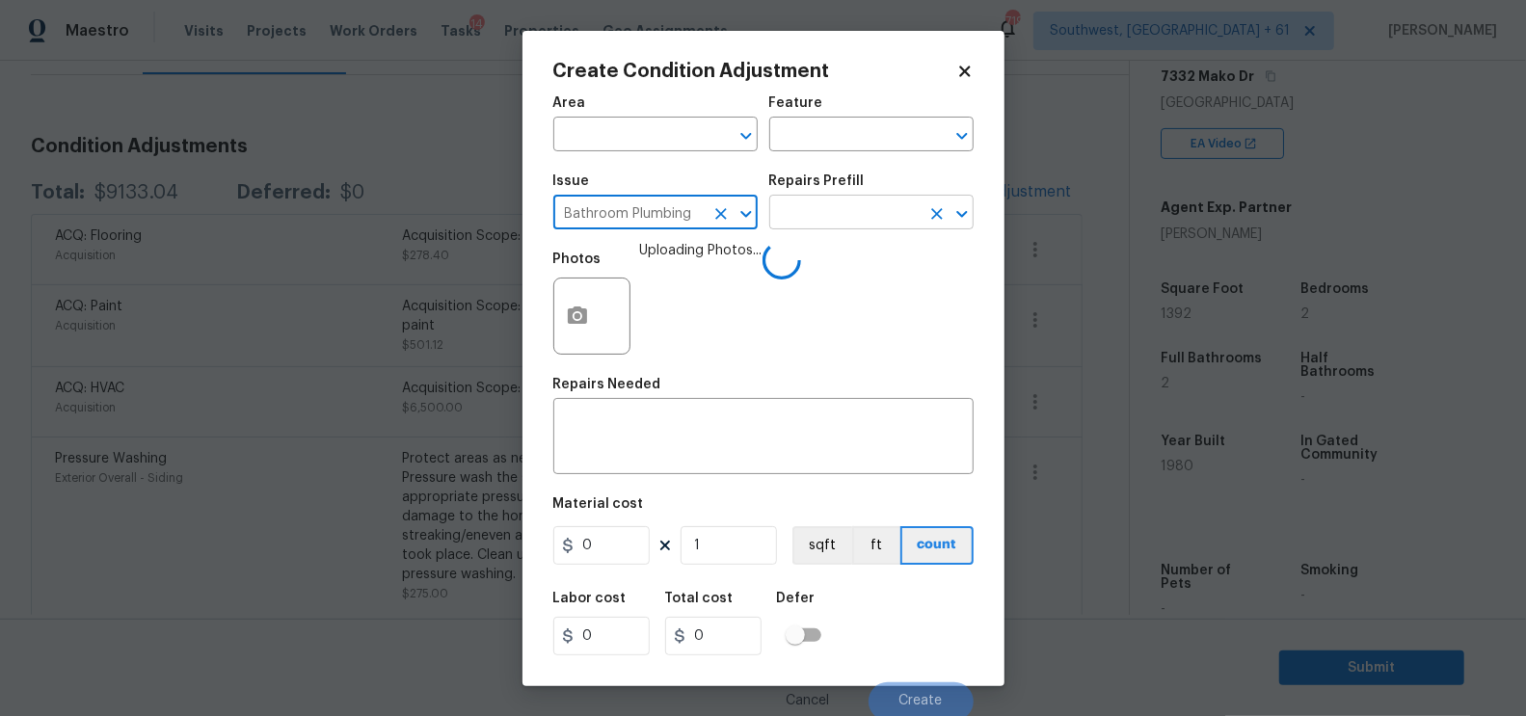
type input "Bathroom Plumbing"
click at [862, 206] on input "text" at bounding box center [844, 215] width 150 height 30
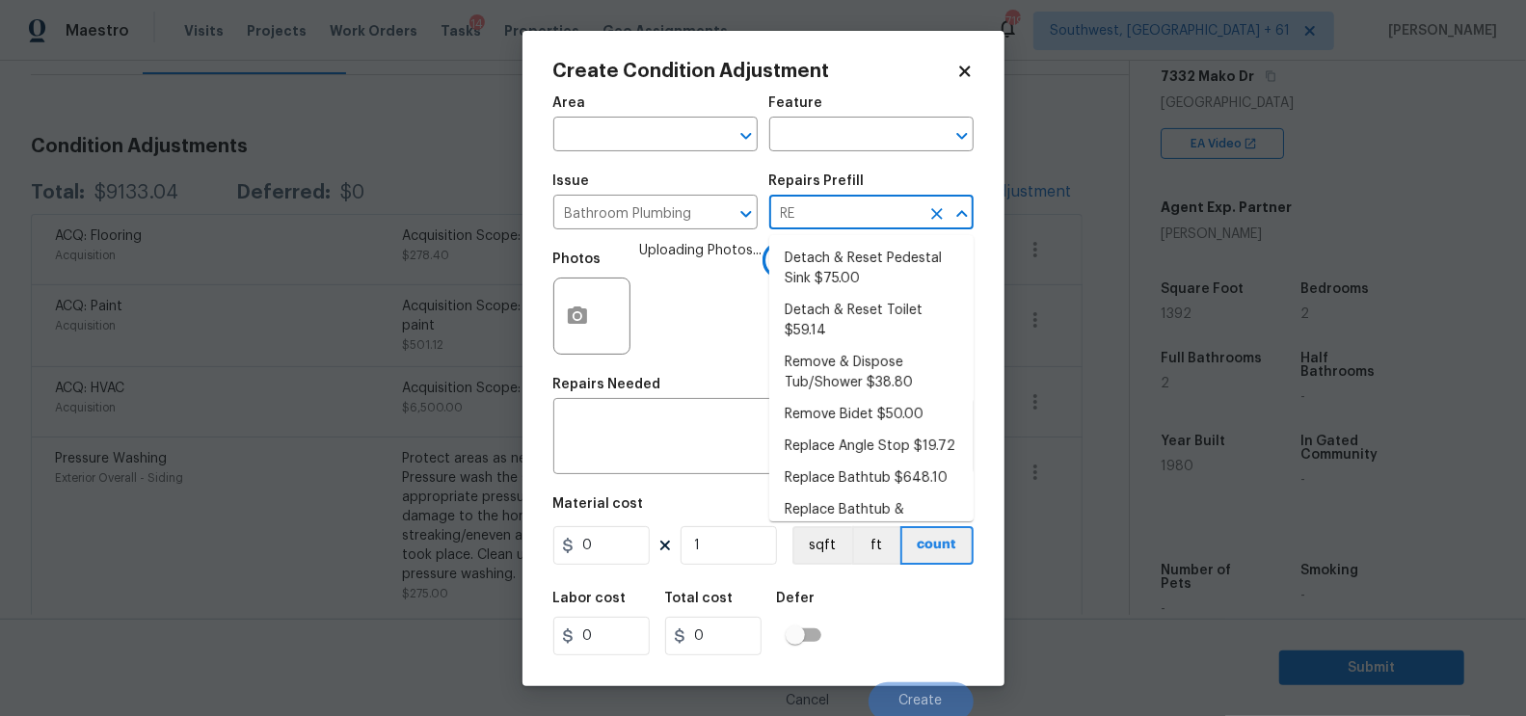
type input "REF"
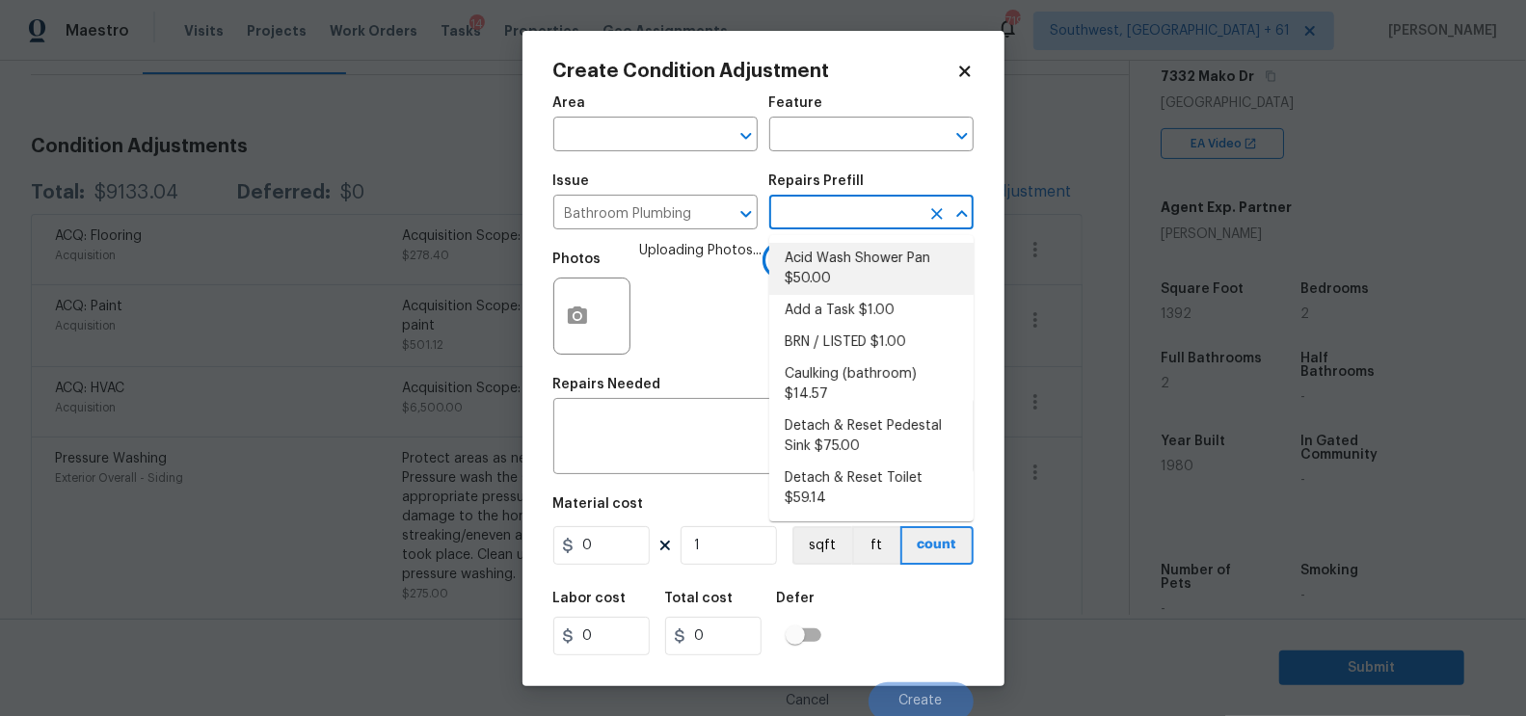
click at [855, 260] on li "Acid Wash Shower Pan $50.00" at bounding box center [871, 269] width 204 height 52
type input "Plumbing"
type textarea "Prep and acid wash/deep clean the shower pan."
type input "50"
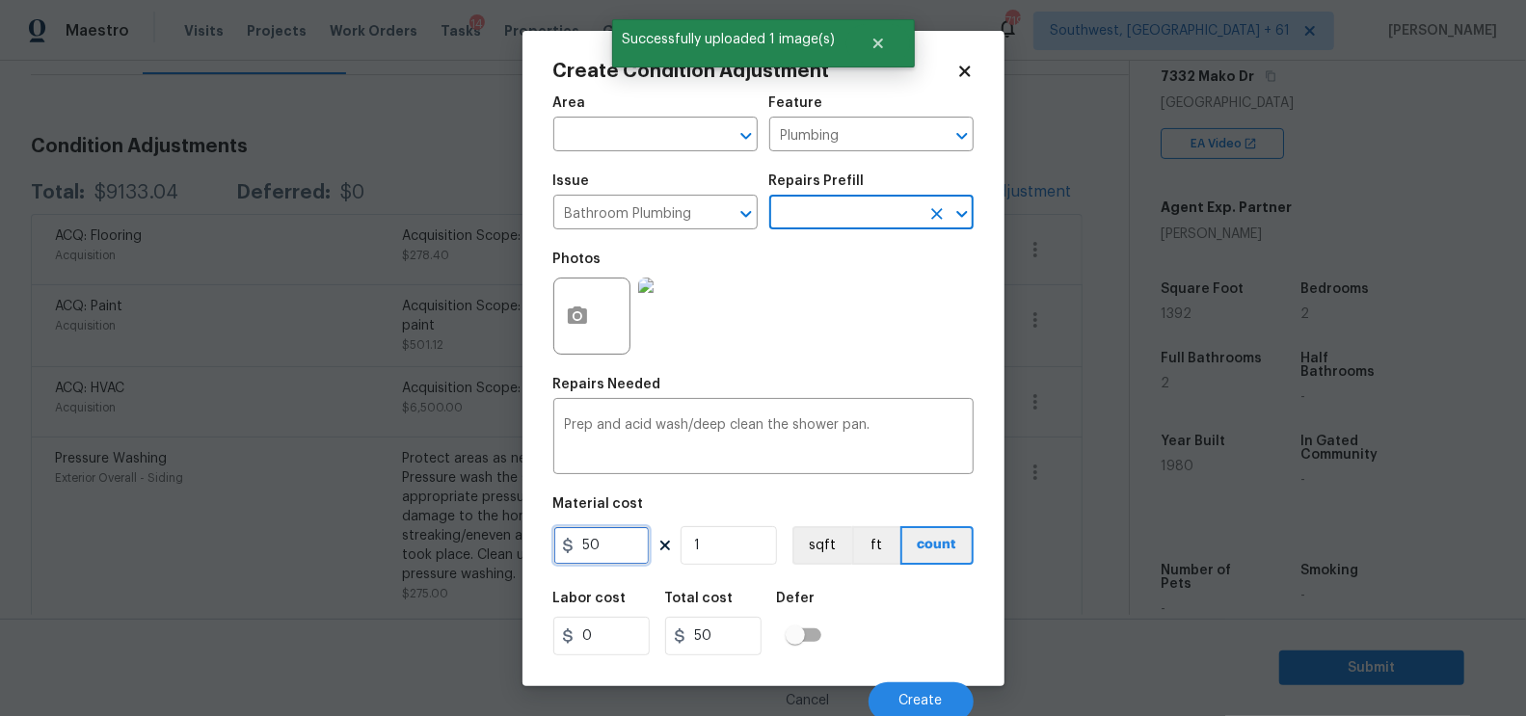
click at [615, 548] on input "50" at bounding box center [601, 545] width 96 height 39
type input "100"
click at [695, 603] on h5 "Total cost" at bounding box center [699, 598] width 68 height 13
type input "100"
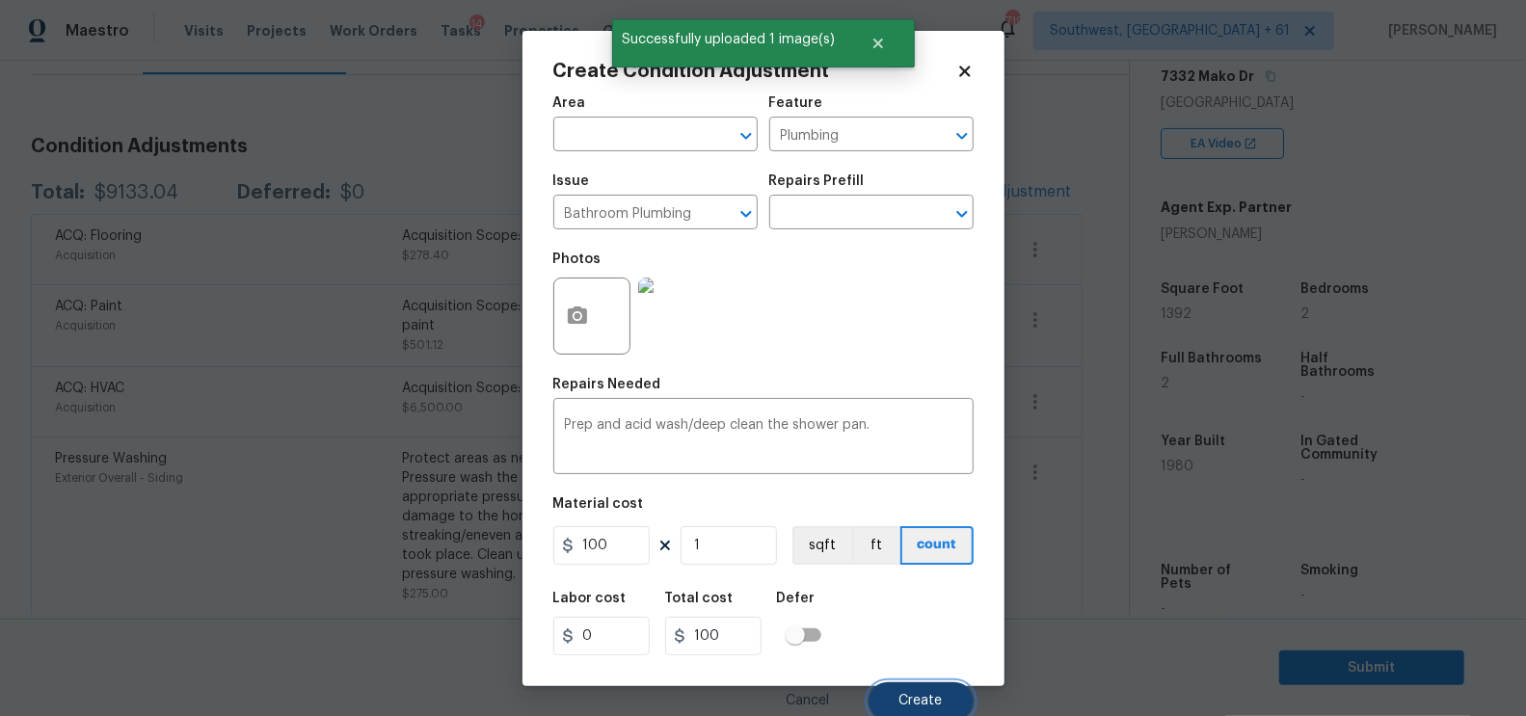
click at [925, 688] on button "Create" at bounding box center [921, 702] width 105 height 39
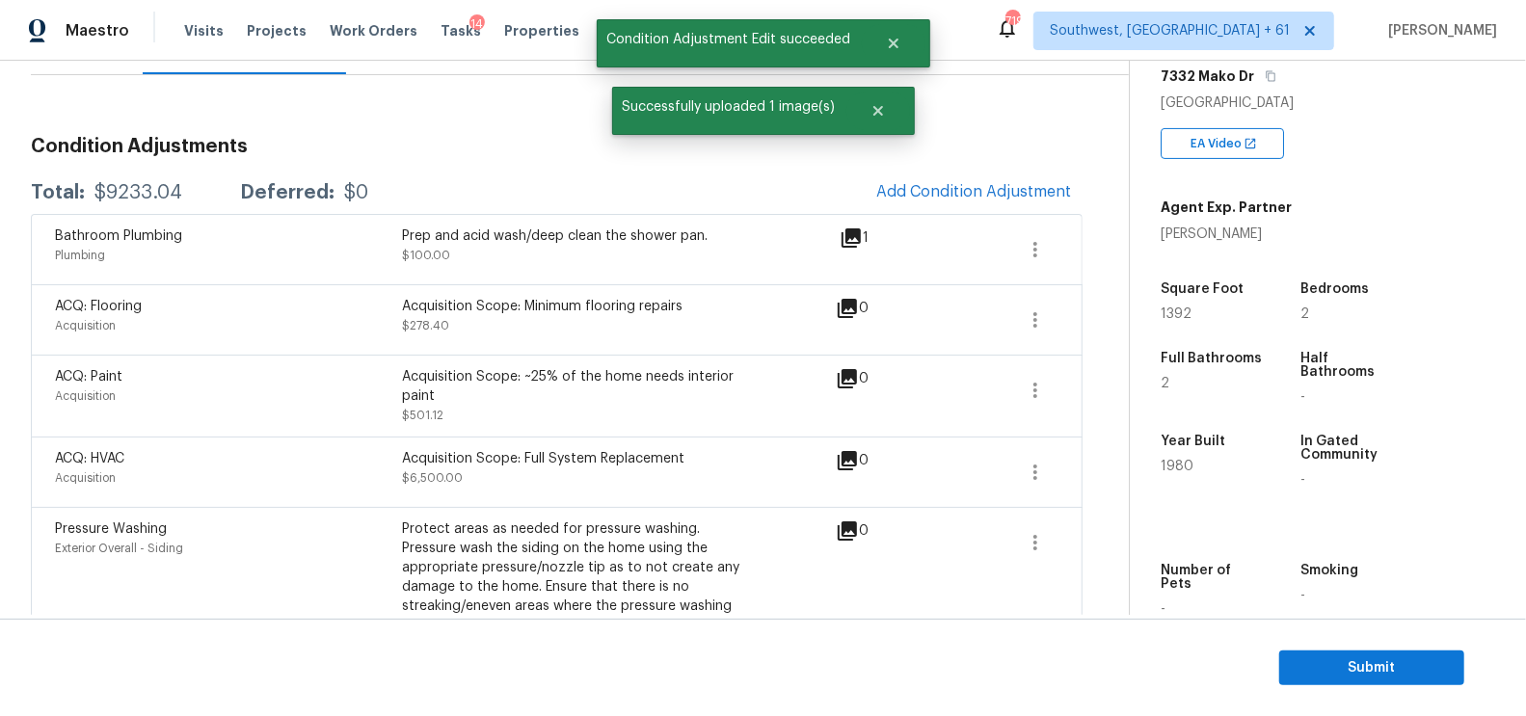
click at [151, 180] on div "Total: $9233.04 Deferred: $0 Add Condition Adjustment" at bounding box center [557, 193] width 1052 height 42
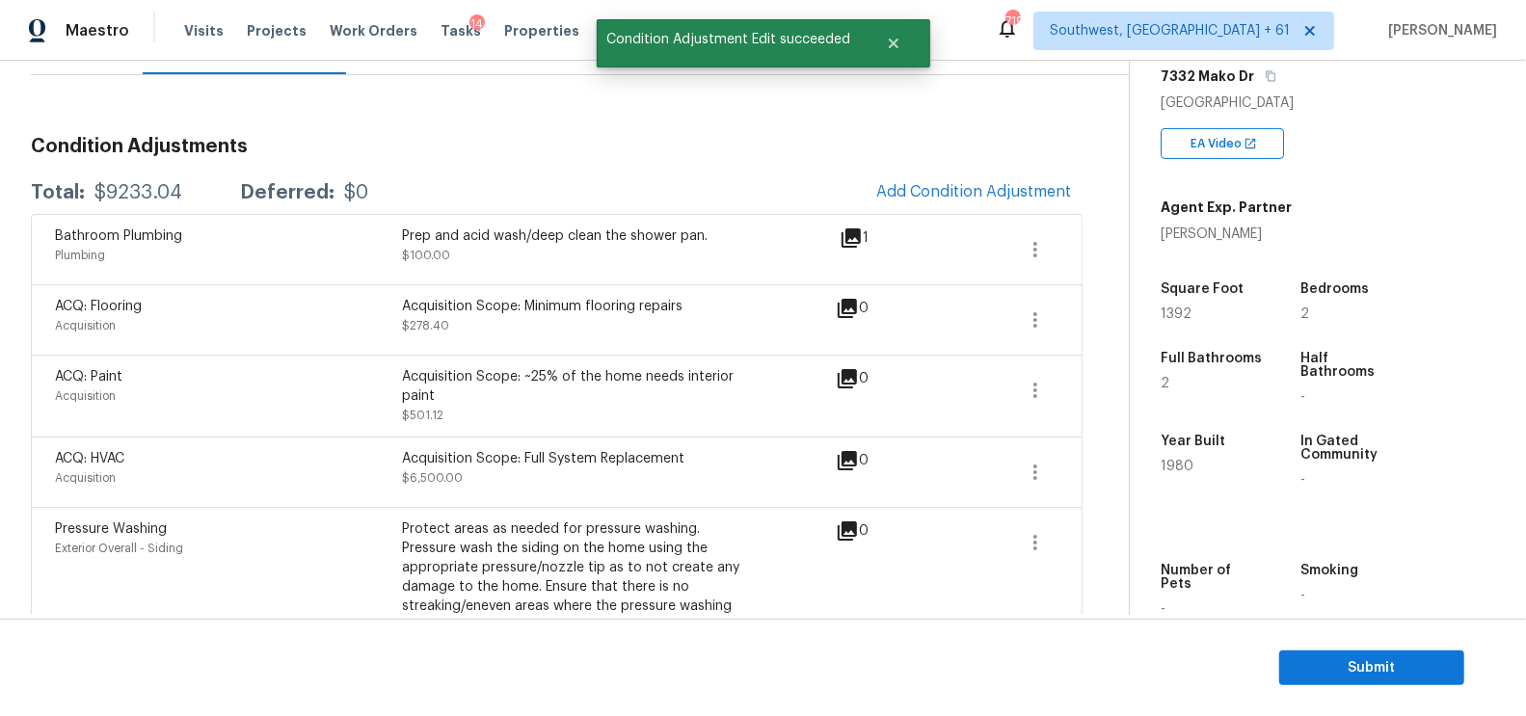
click at [151, 180] on div "Total: $9233.04 Deferred: $0 Add Condition Adjustment" at bounding box center [557, 193] width 1052 height 42
copy div "$9233.04"
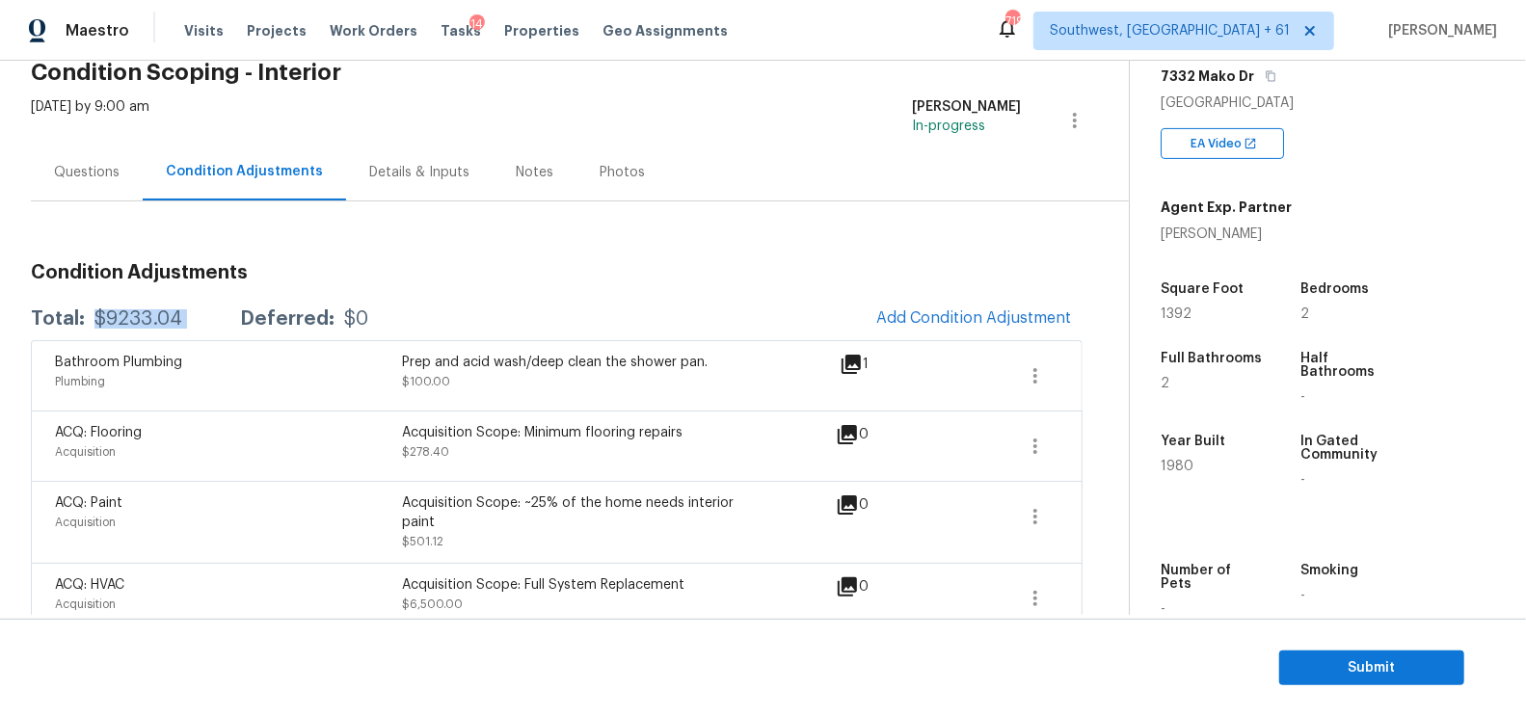
click at [105, 163] on div "Questions" at bounding box center [87, 172] width 66 height 19
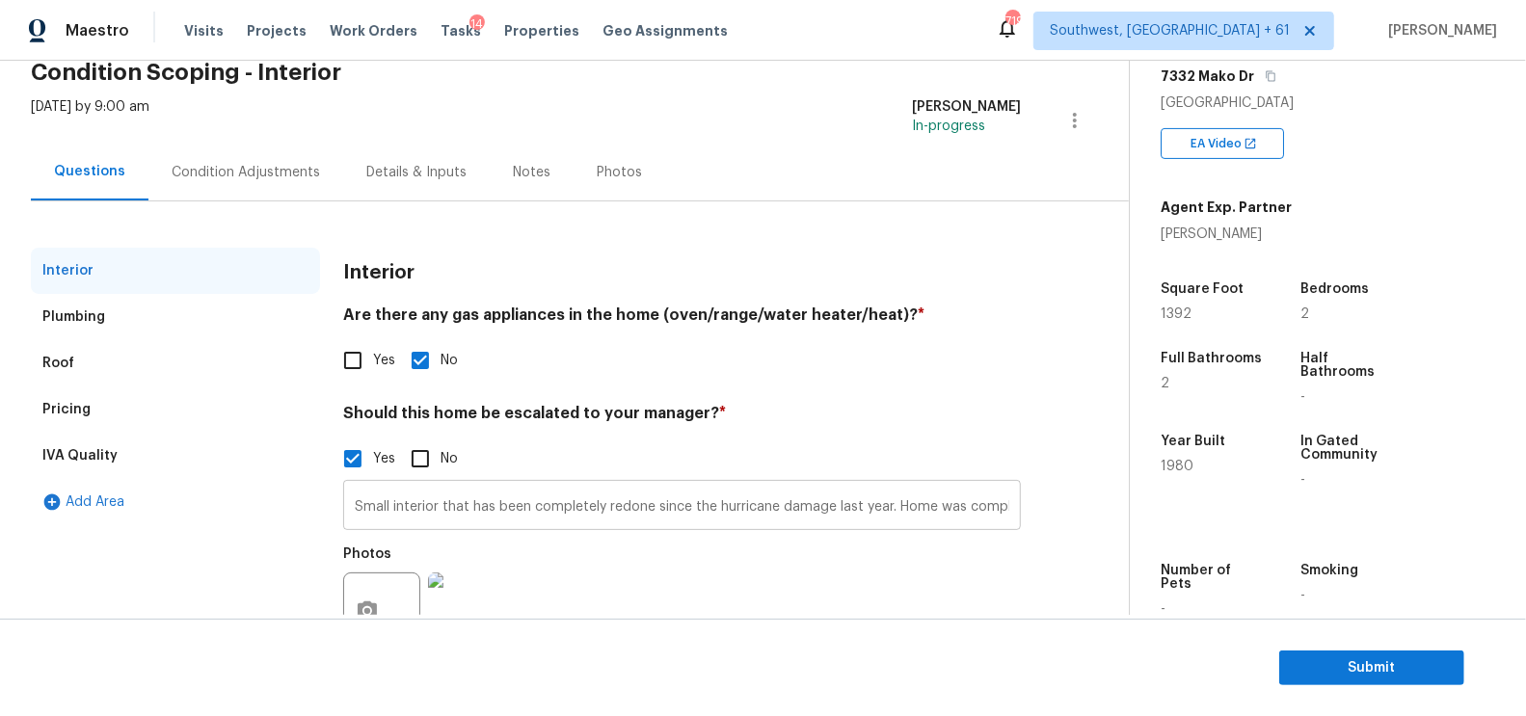
click at [424, 498] on input "Small interior that has been completely redone since the hurricane damage last …" at bounding box center [682, 507] width 678 height 45
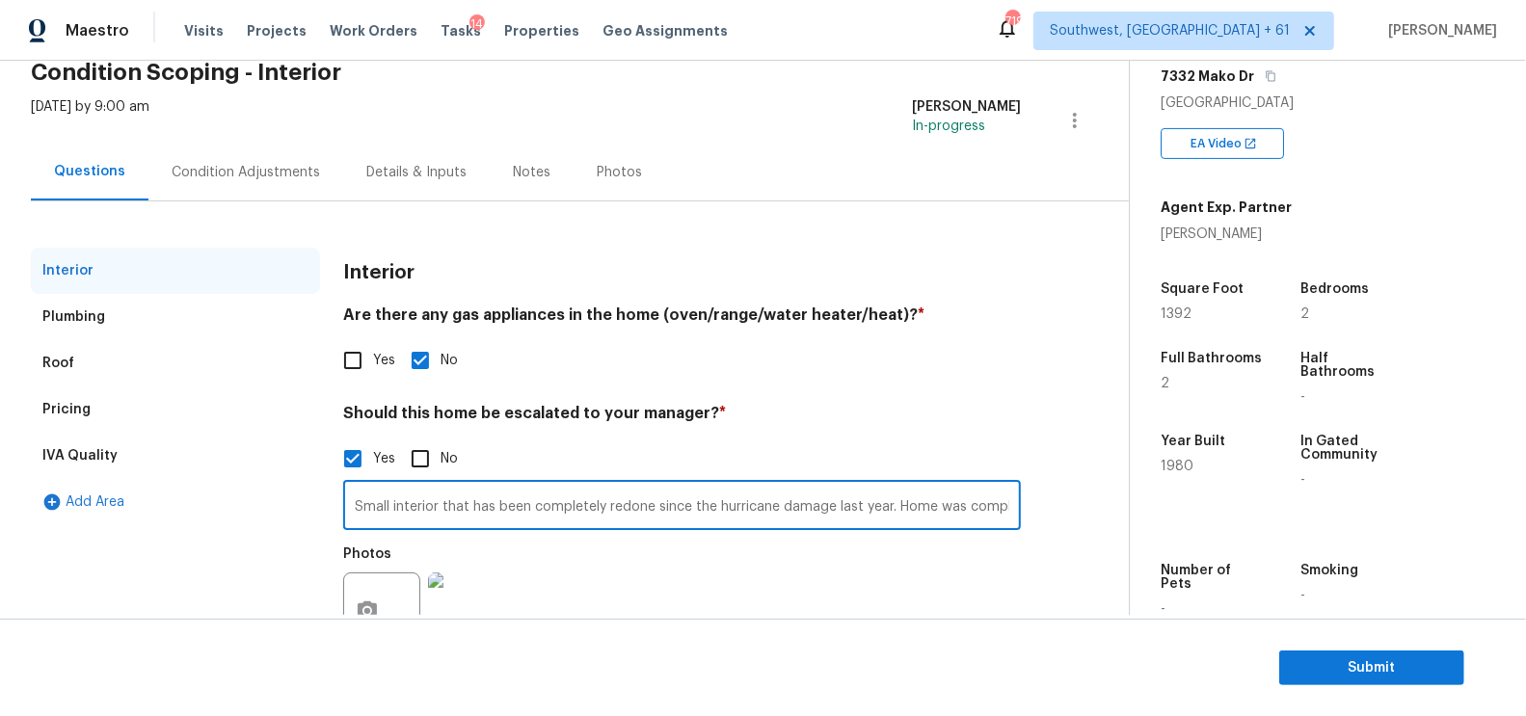
click at [424, 498] on input "Small interior that has been completely redone since the hurricane damage last …" at bounding box center [682, 507] width 678 height 45
click at [93, 413] on div "Pricing" at bounding box center [175, 410] width 289 height 46
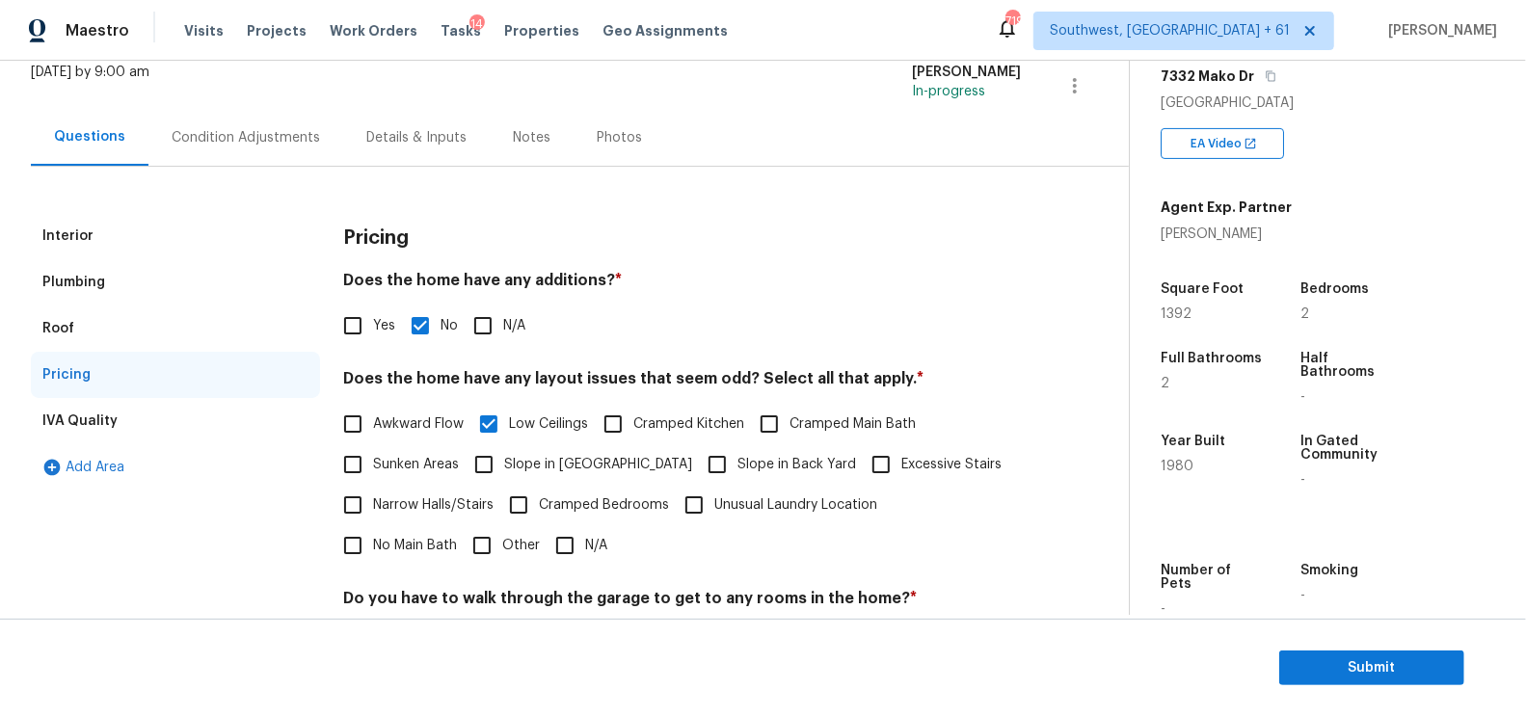
scroll to position [0, 0]
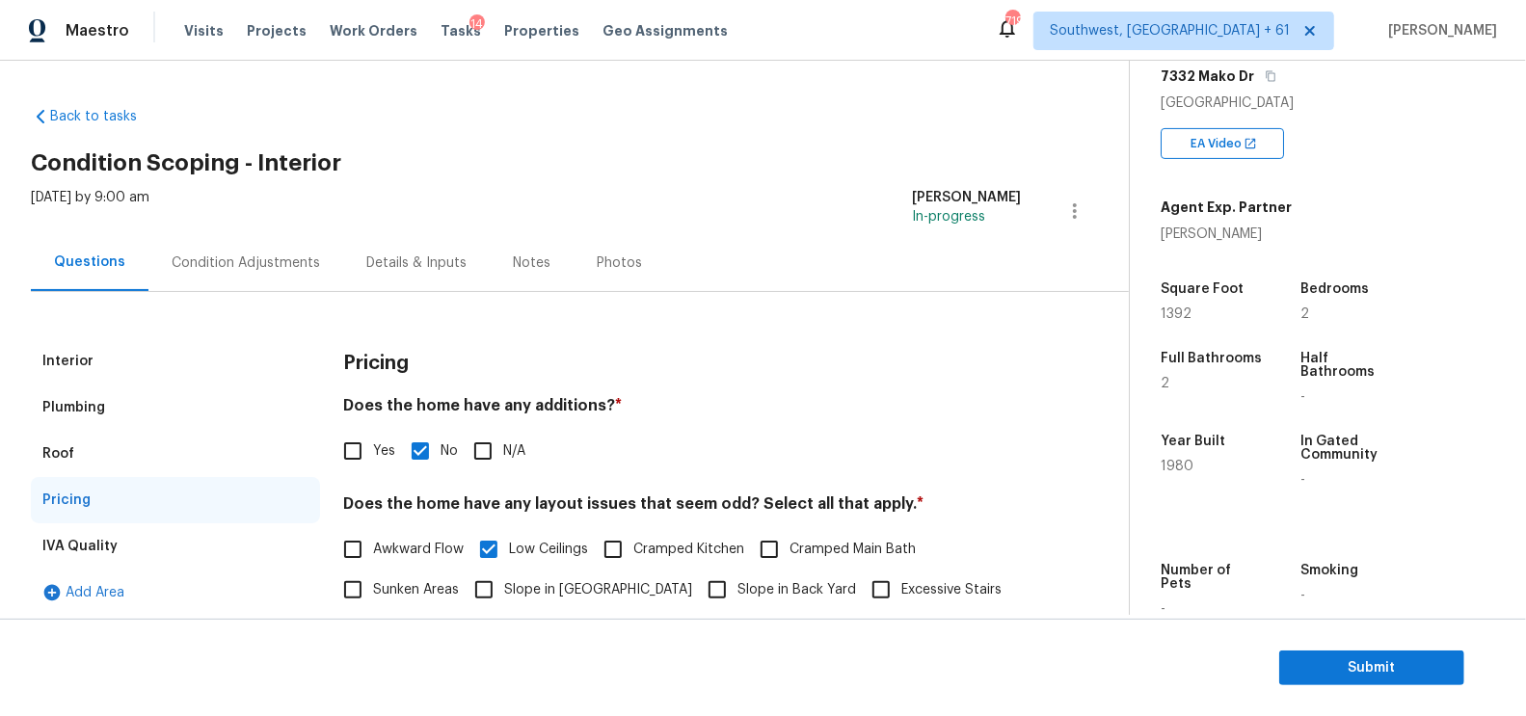
click at [277, 284] on div "Condition Adjustments" at bounding box center [245, 262] width 195 height 57
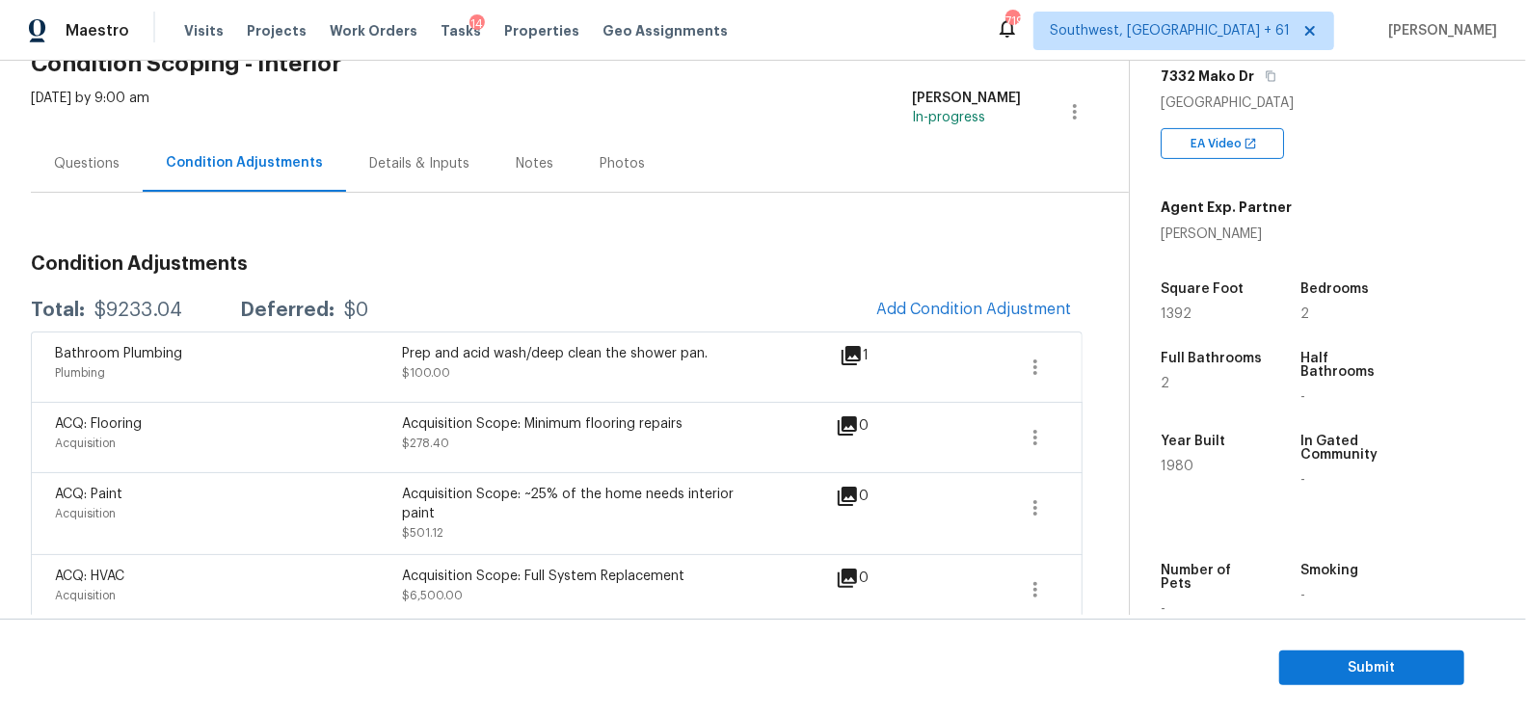
scroll to position [139, 0]
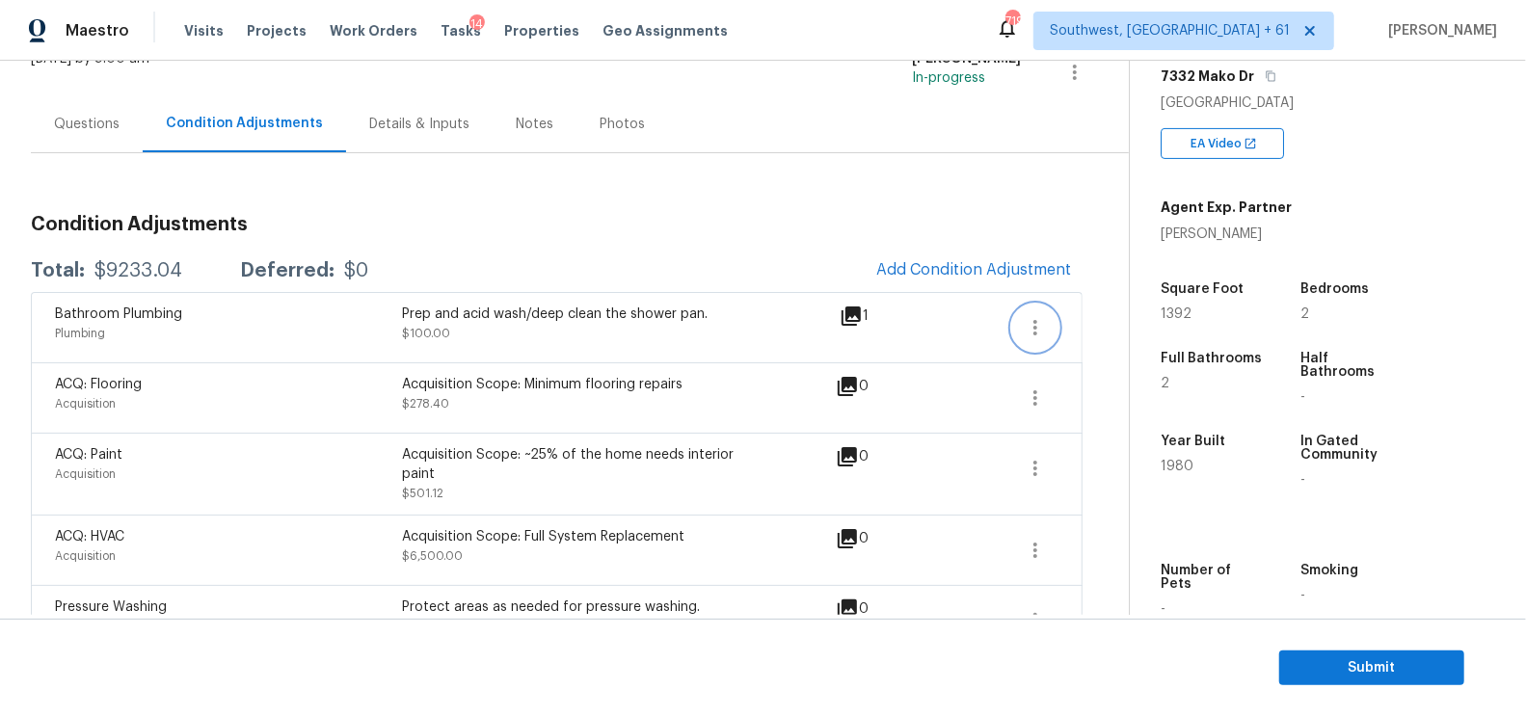
click at [1031, 316] on icon "button" at bounding box center [1035, 327] width 23 height 23
click at [1096, 313] on div "Edit" at bounding box center [1146, 322] width 150 height 19
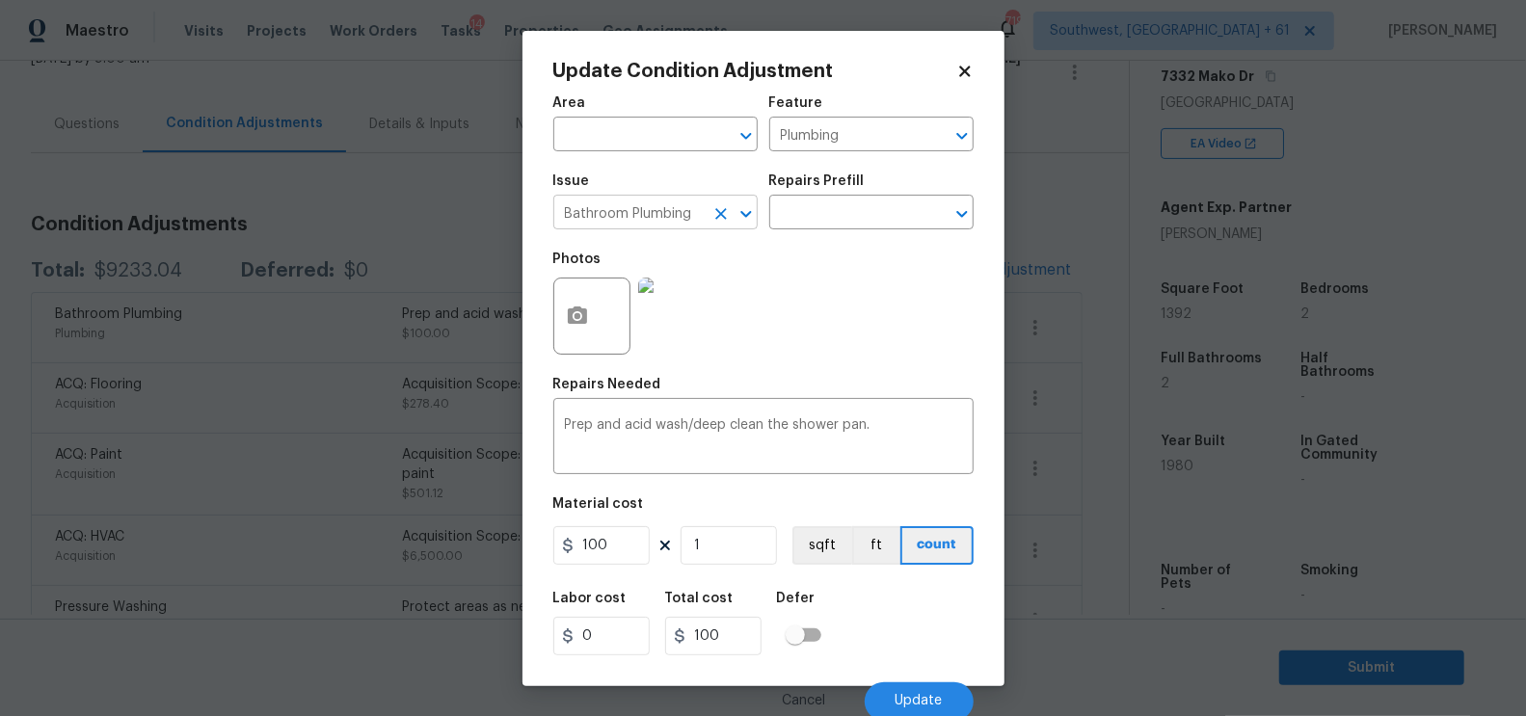
click at [690, 223] on input "Bathroom Plumbing" at bounding box center [628, 215] width 150 height 30
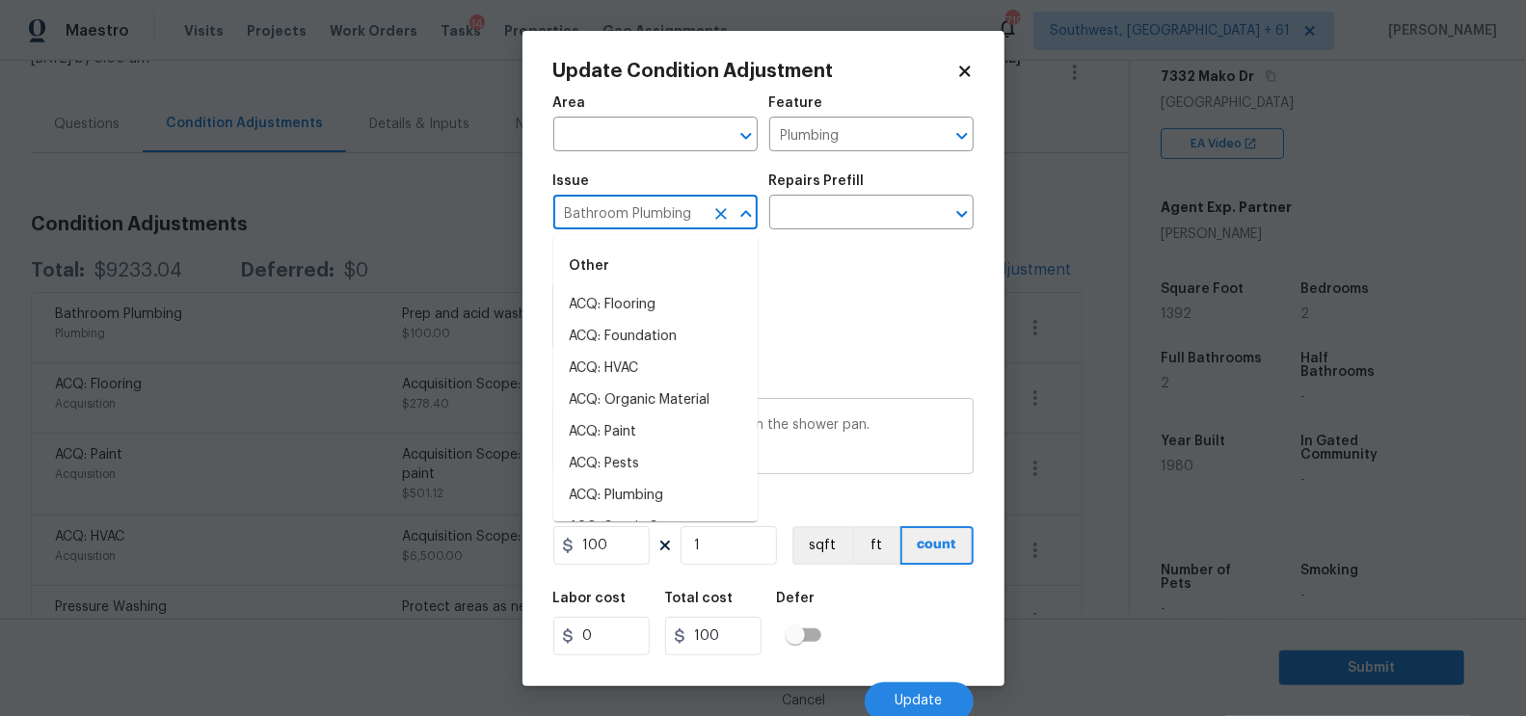
click at [803, 441] on textarea "Prep and acid wash/deep clean the shower pan." at bounding box center [763, 438] width 397 height 40
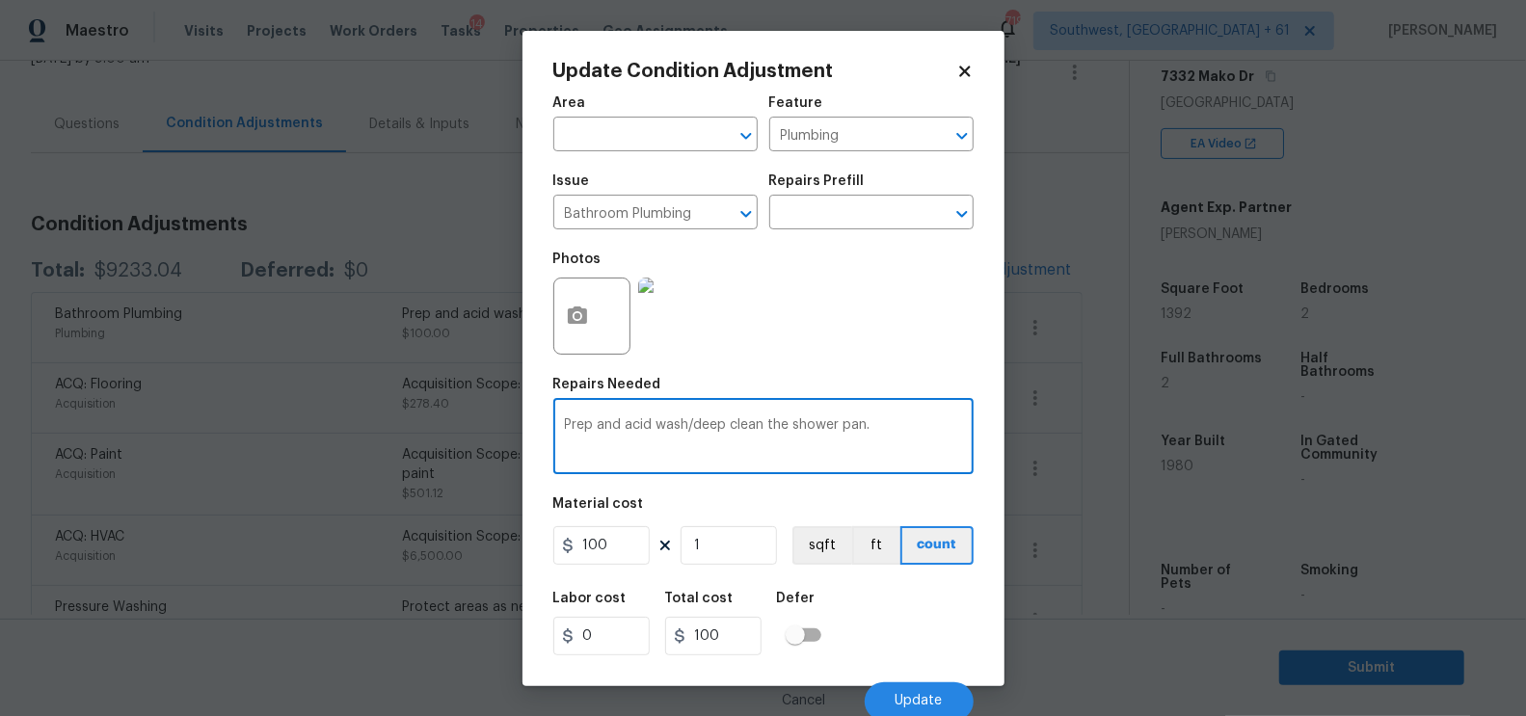
click at [803, 441] on textarea "Prep and acid wash/deep clean the shower pan." at bounding box center [763, 438] width 397 height 40
type textarea "Disreagrd line item"
click at [641, 545] on input "100" at bounding box center [601, 545] width 96 height 39
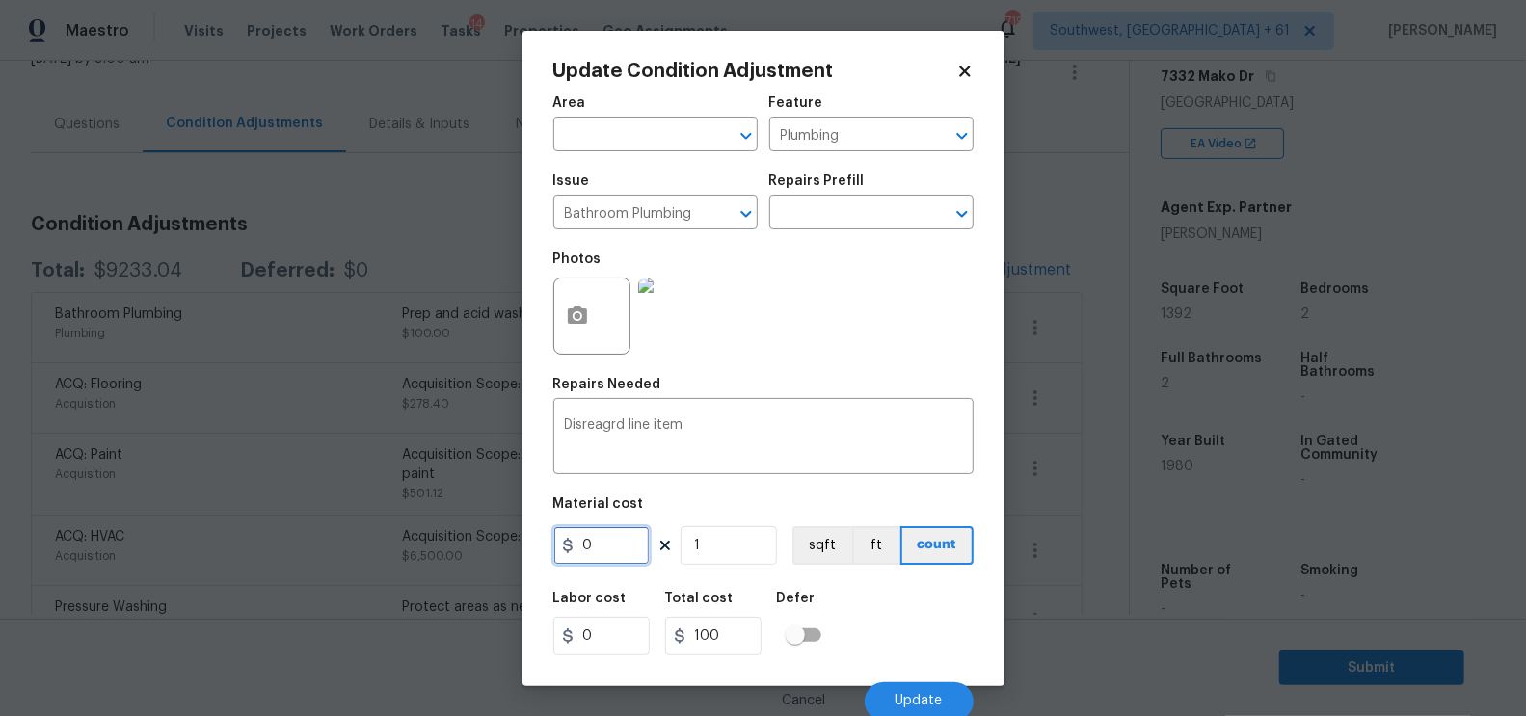
type input "0"
click at [748, 638] on input "0" at bounding box center [713, 636] width 96 height 39
click at [920, 698] on span "Update" at bounding box center [919, 701] width 47 height 14
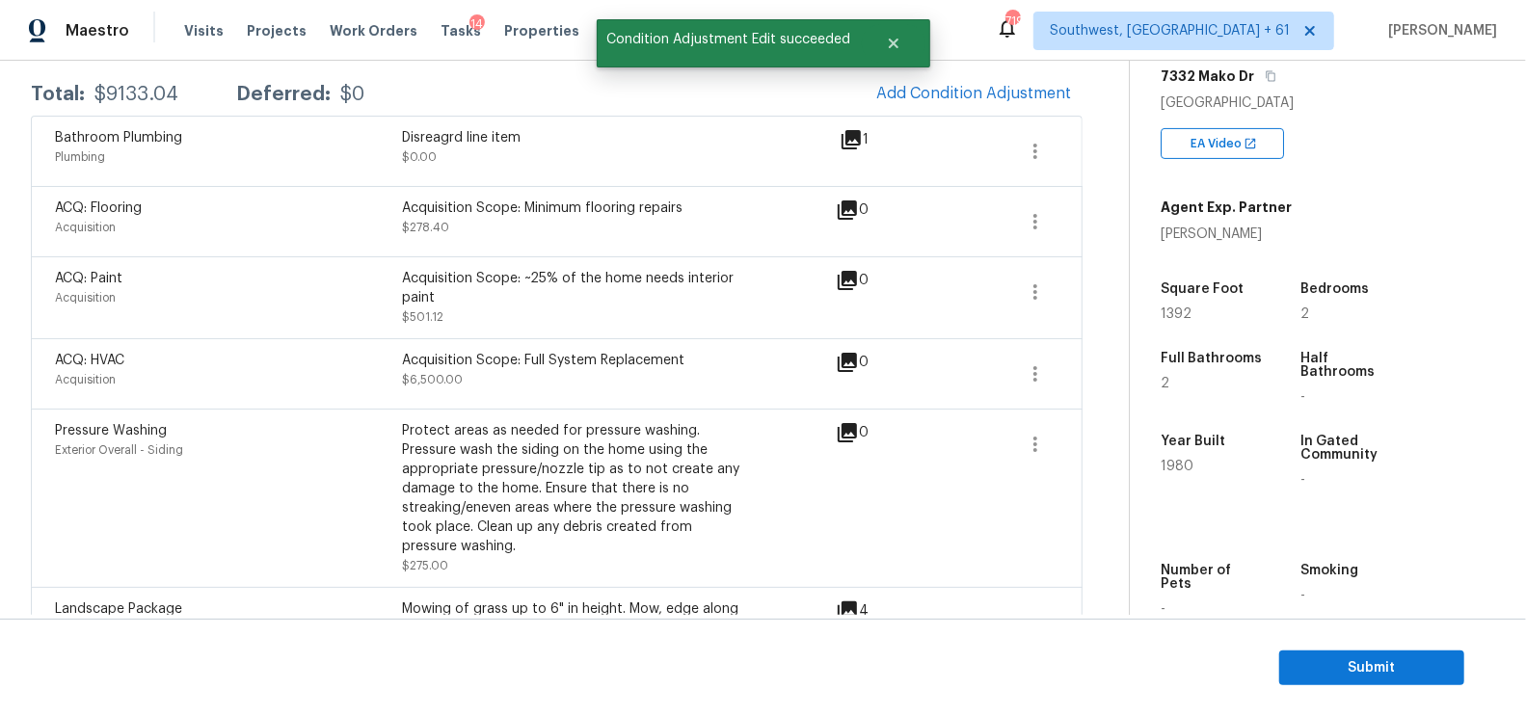
scroll to position [316, 0]
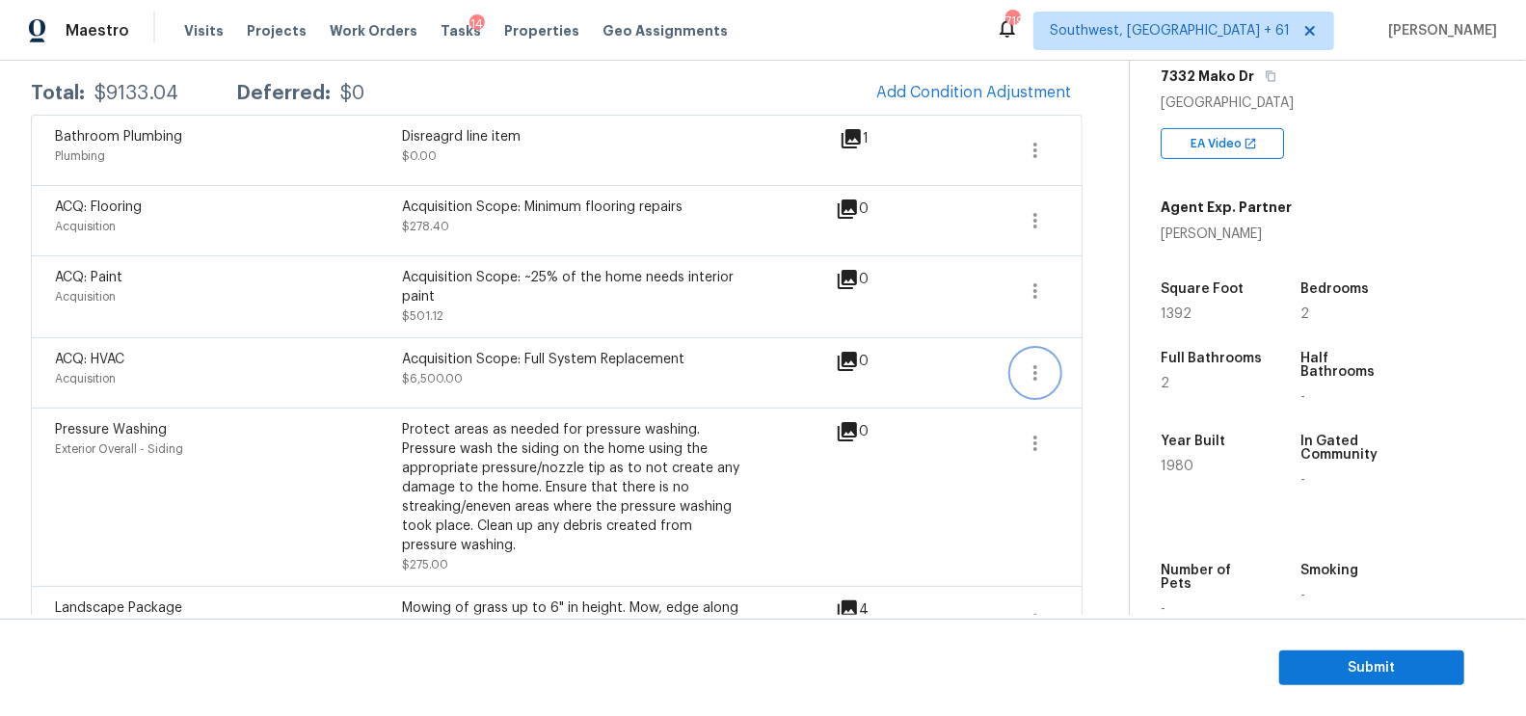
click at [1034, 369] on icon "button" at bounding box center [1035, 372] width 4 height 15
click at [1110, 369] on div "Edit" at bounding box center [1146, 366] width 150 height 19
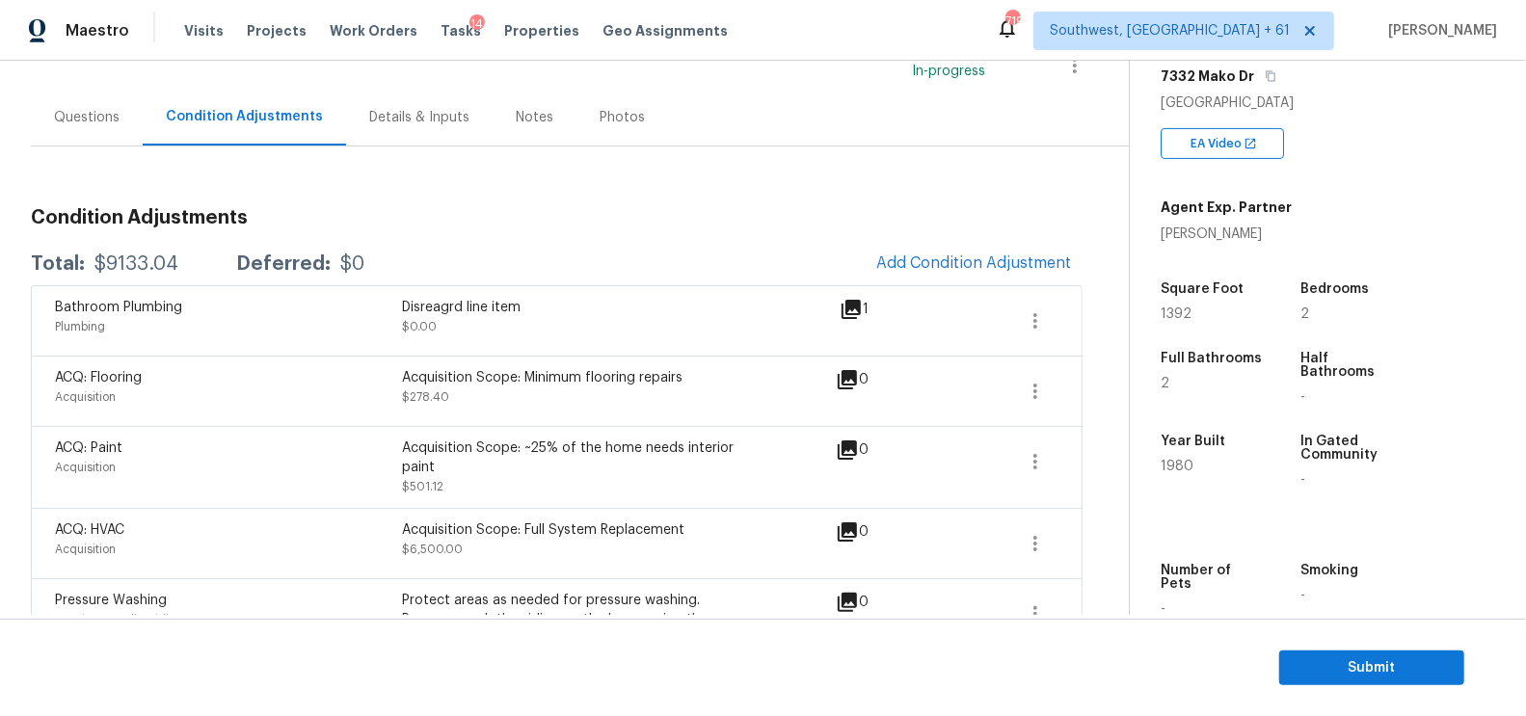
scroll to position [121, 0]
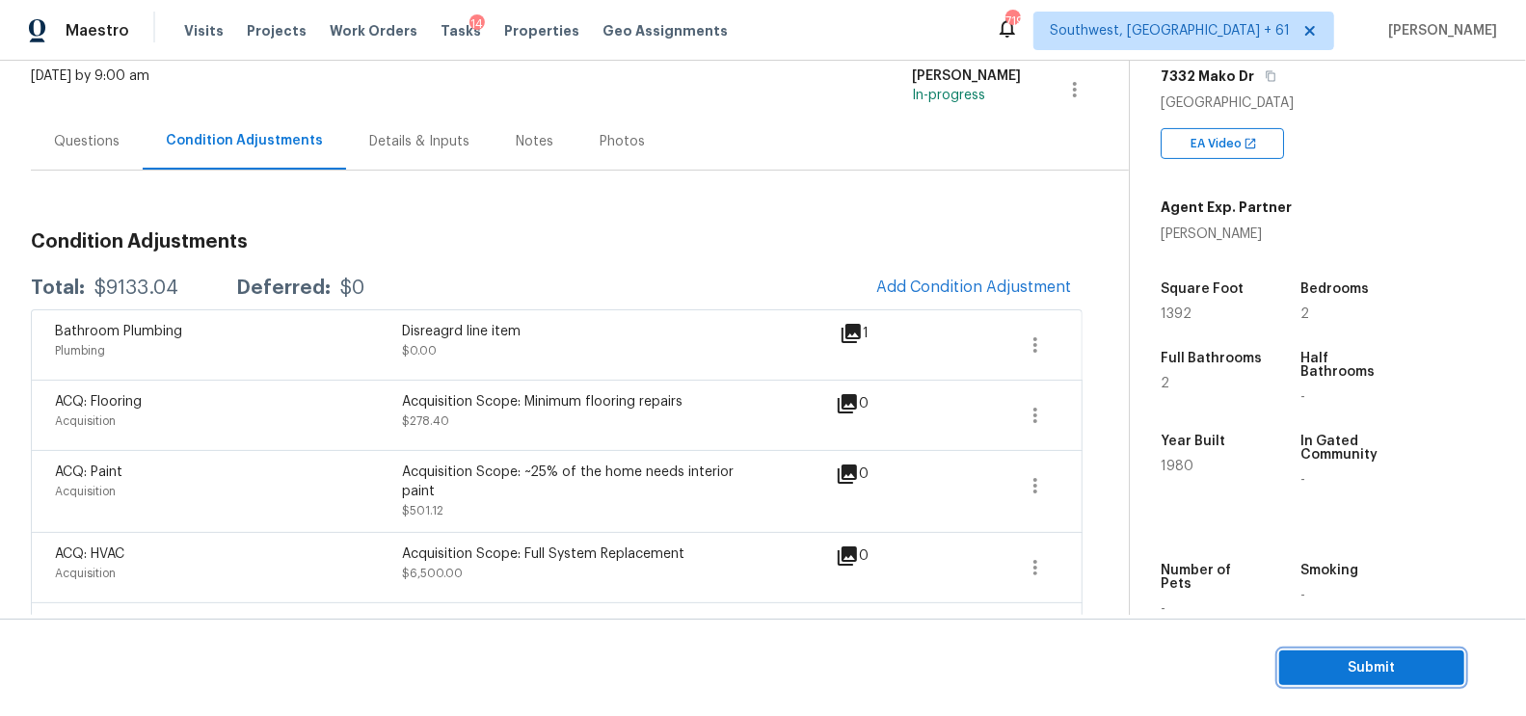
click at [1341, 673] on span "Submit" at bounding box center [1372, 668] width 154 height 24
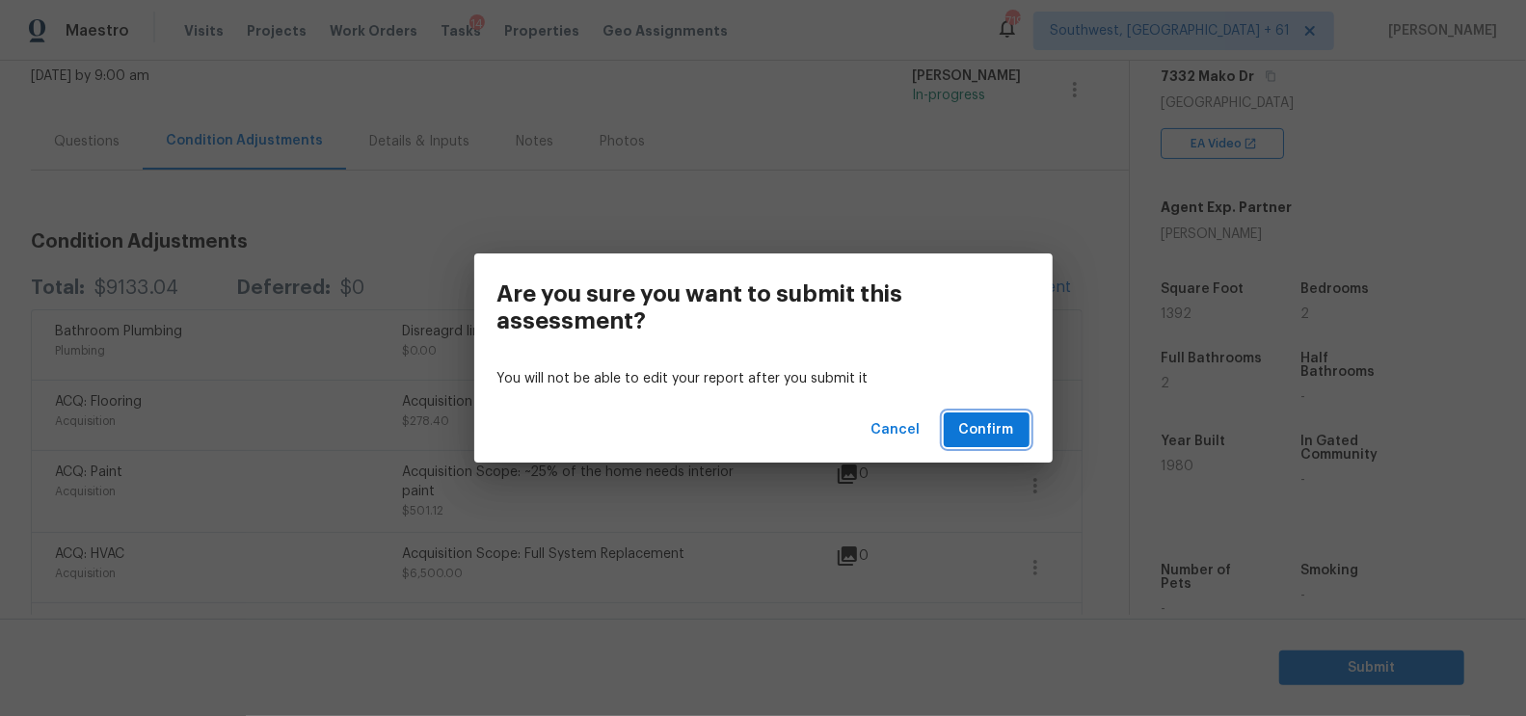
click at [1001, 441] on span "Confirm" at bounding box center [986, 430] width 55 height 24
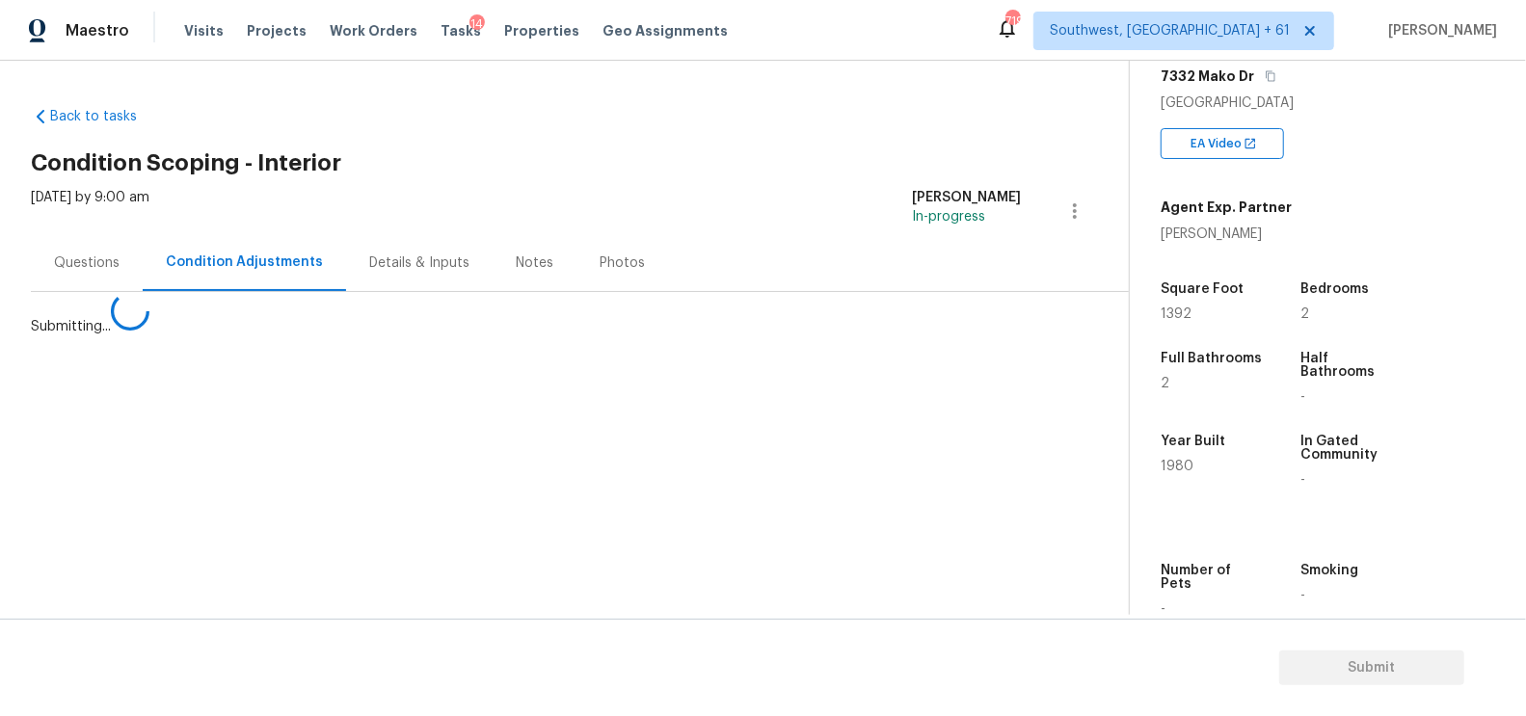
scroll to position [0, 0]
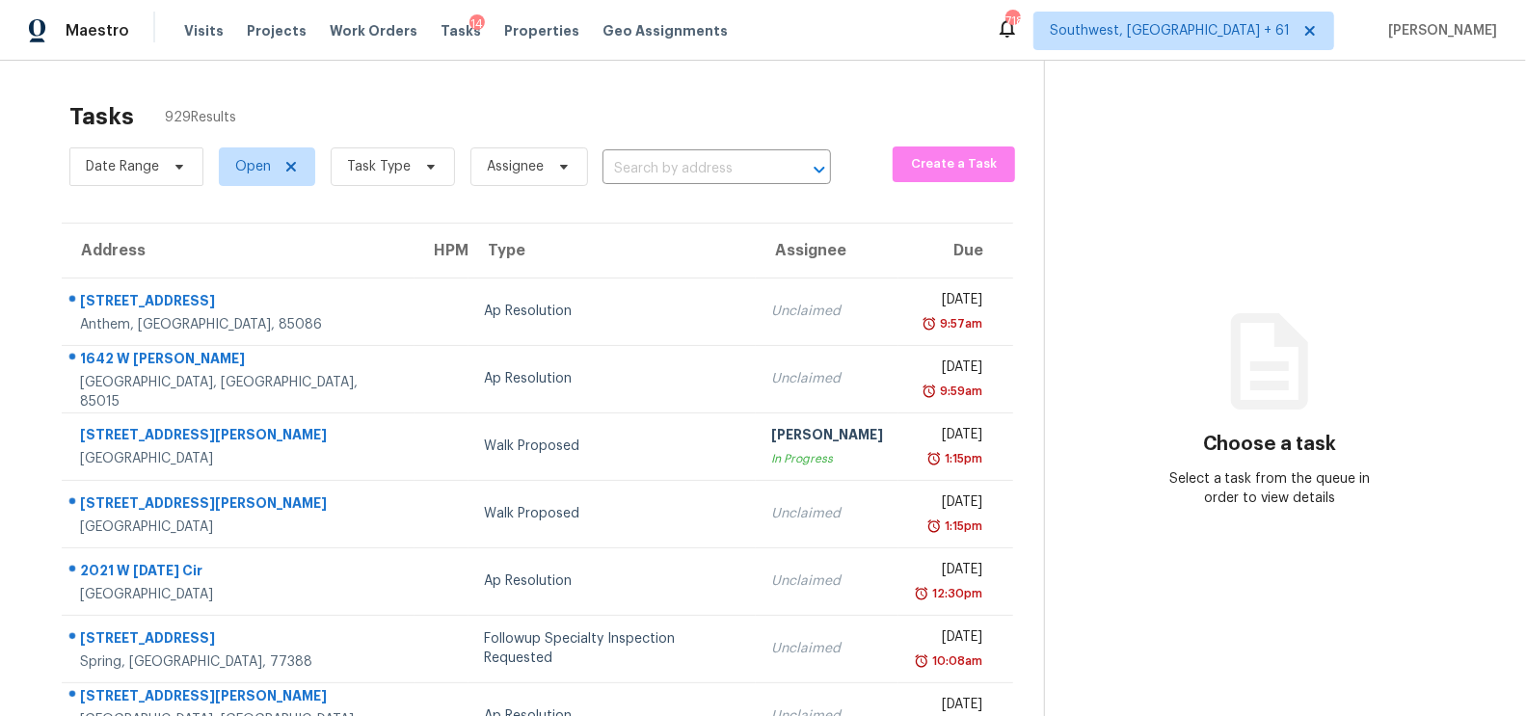
click at [689, 143] on div "Date Range Open Task Type Assignee ​" at bounding box center [450, 167] width 762 height 50
click at [681, 164] on input "text" at bounding box center [690, 169] width 174 height 30
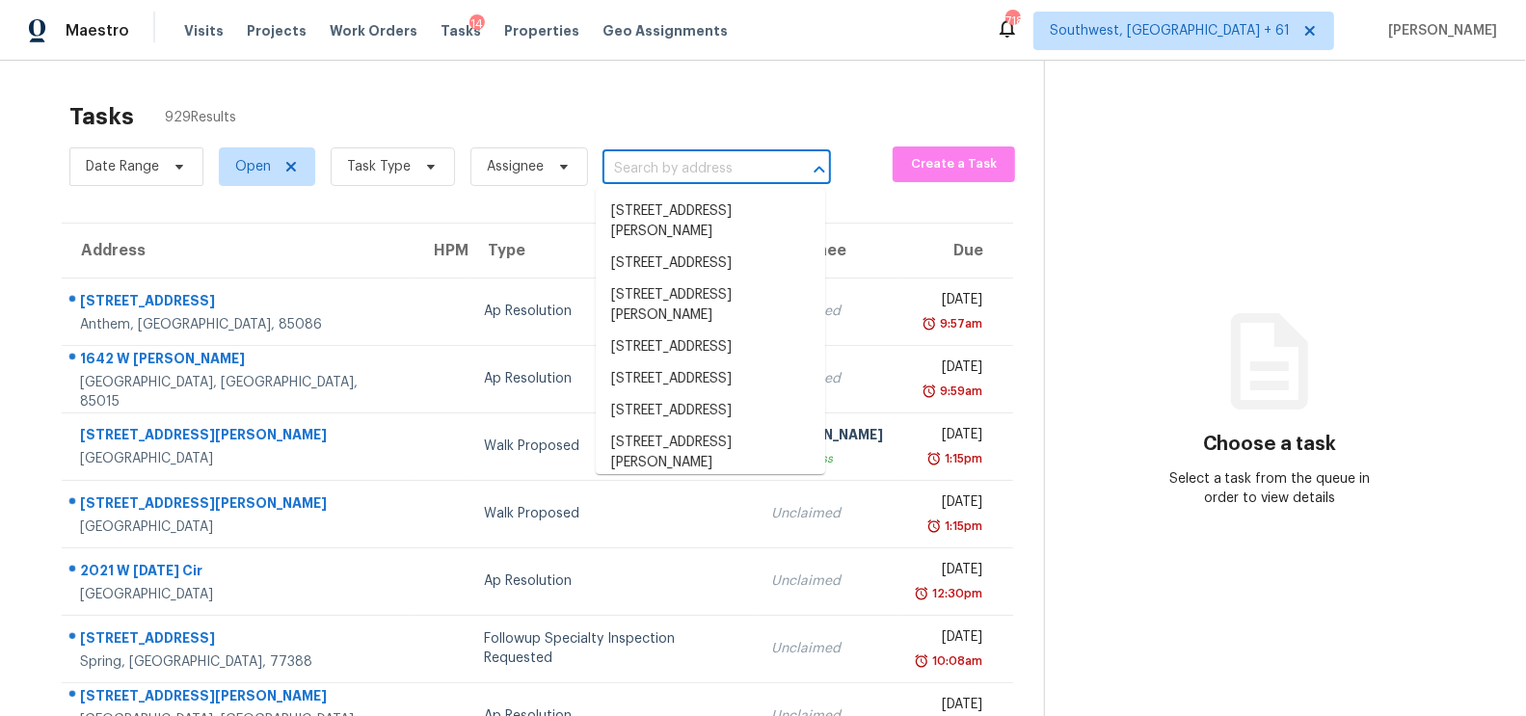
paste input "9125 Autoville Dr College Park MD 20740"
type input "9125 Autoville Dr College Park MD 20740"
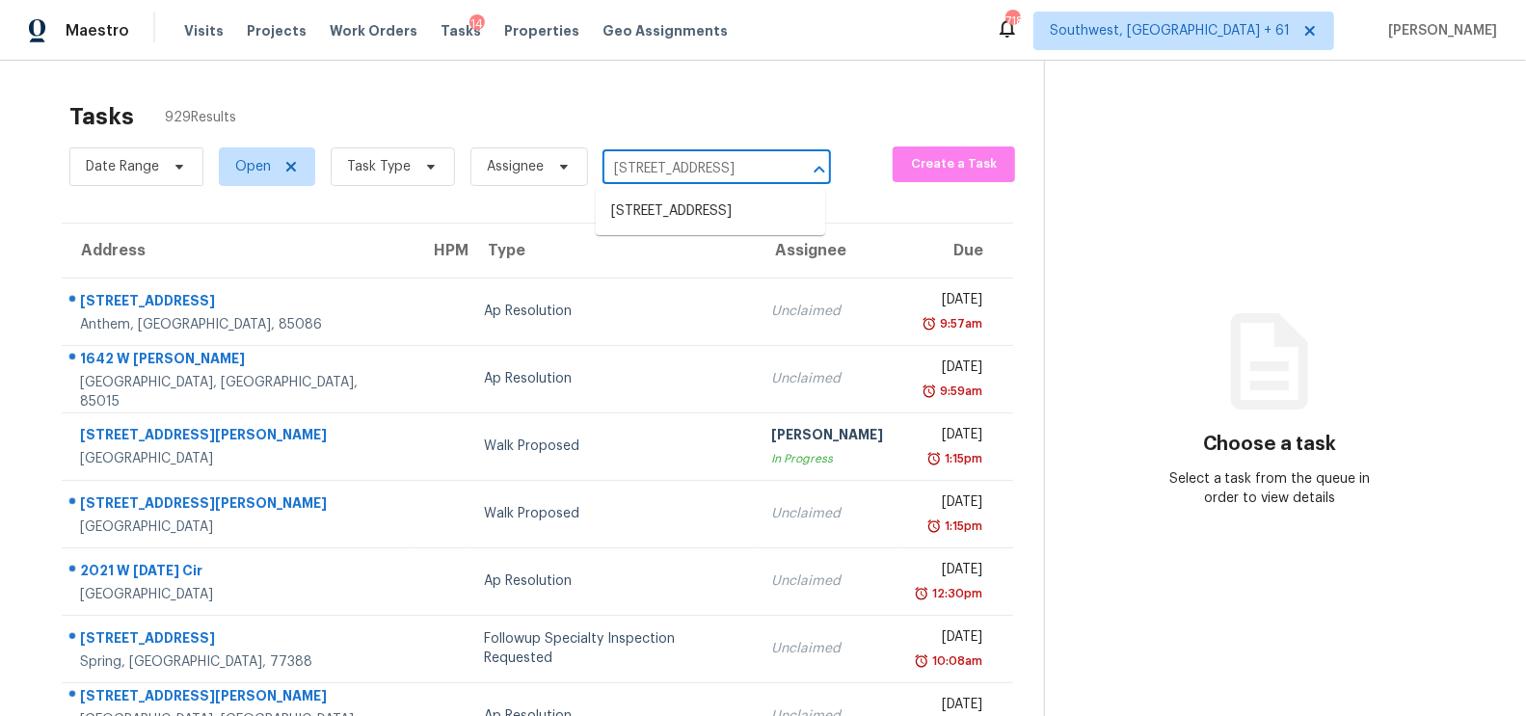
scroll to position [0, 93]
click at [696, 222] on li "9125 Autoville Dr, College Park, MD 20740" at bounding box center [710, 212] width 229 height 32
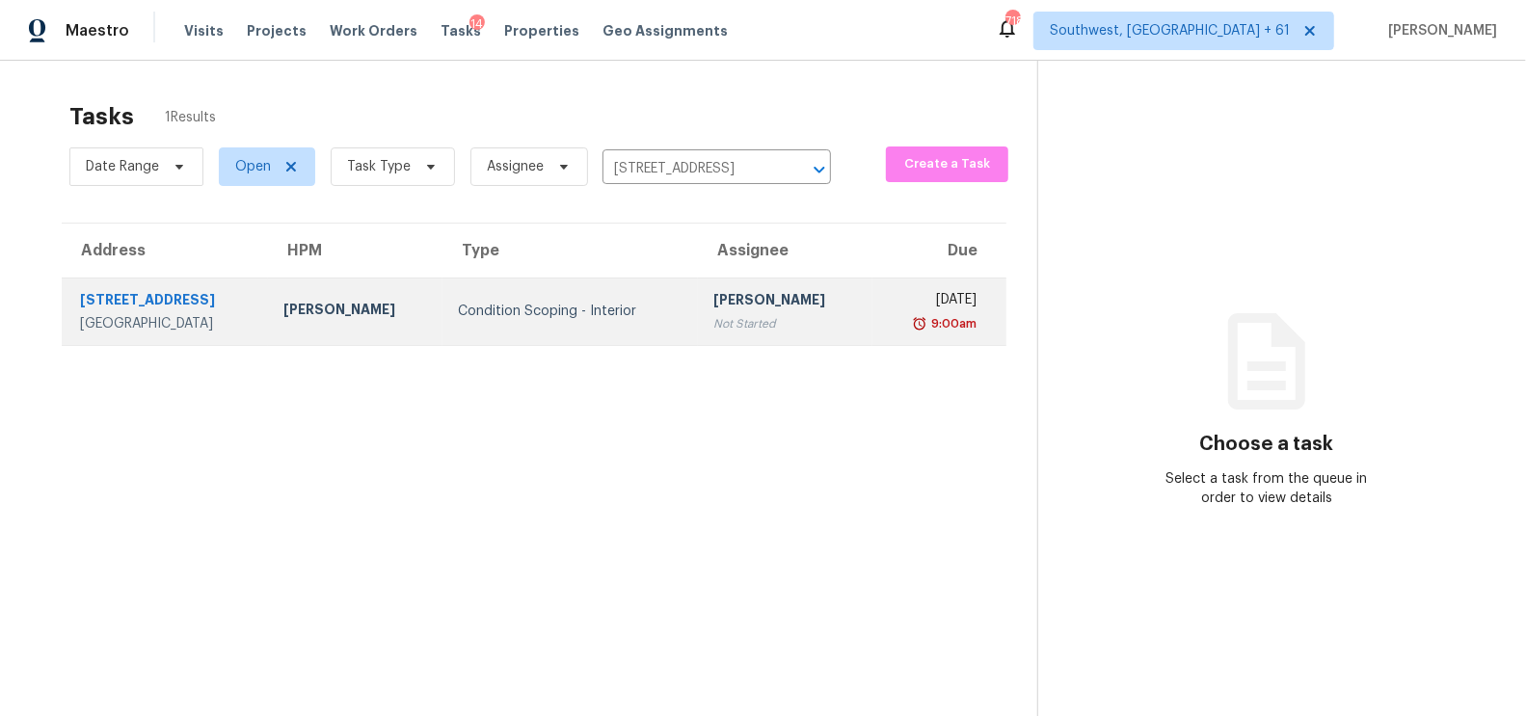
click at [656, 326] on td "Condition Scoping - Interior" at bounding box center [569, 311] width 255 height 67
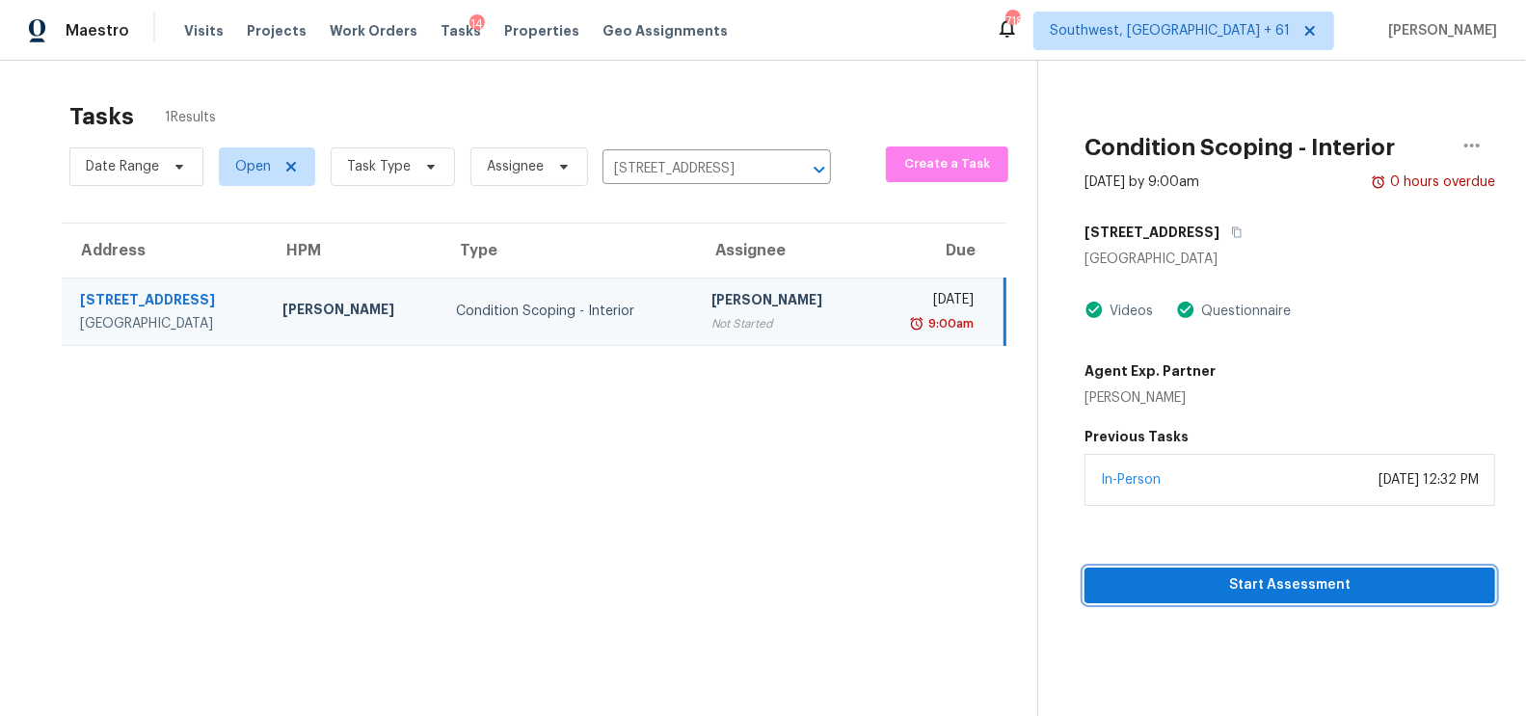
click at [1282, 582] on span "Start Assessment" at bounding box center [1290, 586] width 380 height 24
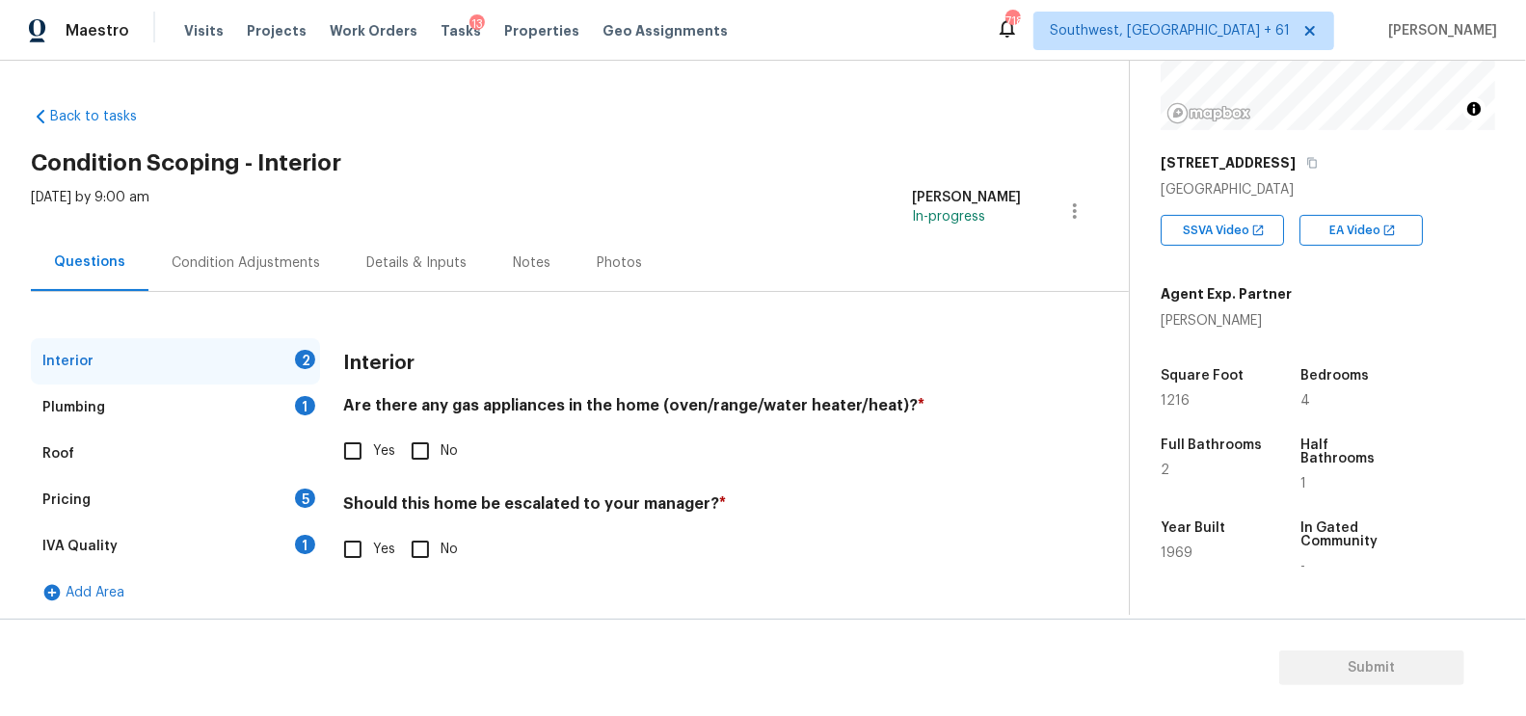
scroll to position [234, 0]
click at [347, 459] on input "Yes" at bounding box center [353, 451] width 40 height 40
checkbox input "true"
click at [430, 555] on input "No" at bounding box center [420, 551] width 40 height 40
checkbox input "true"
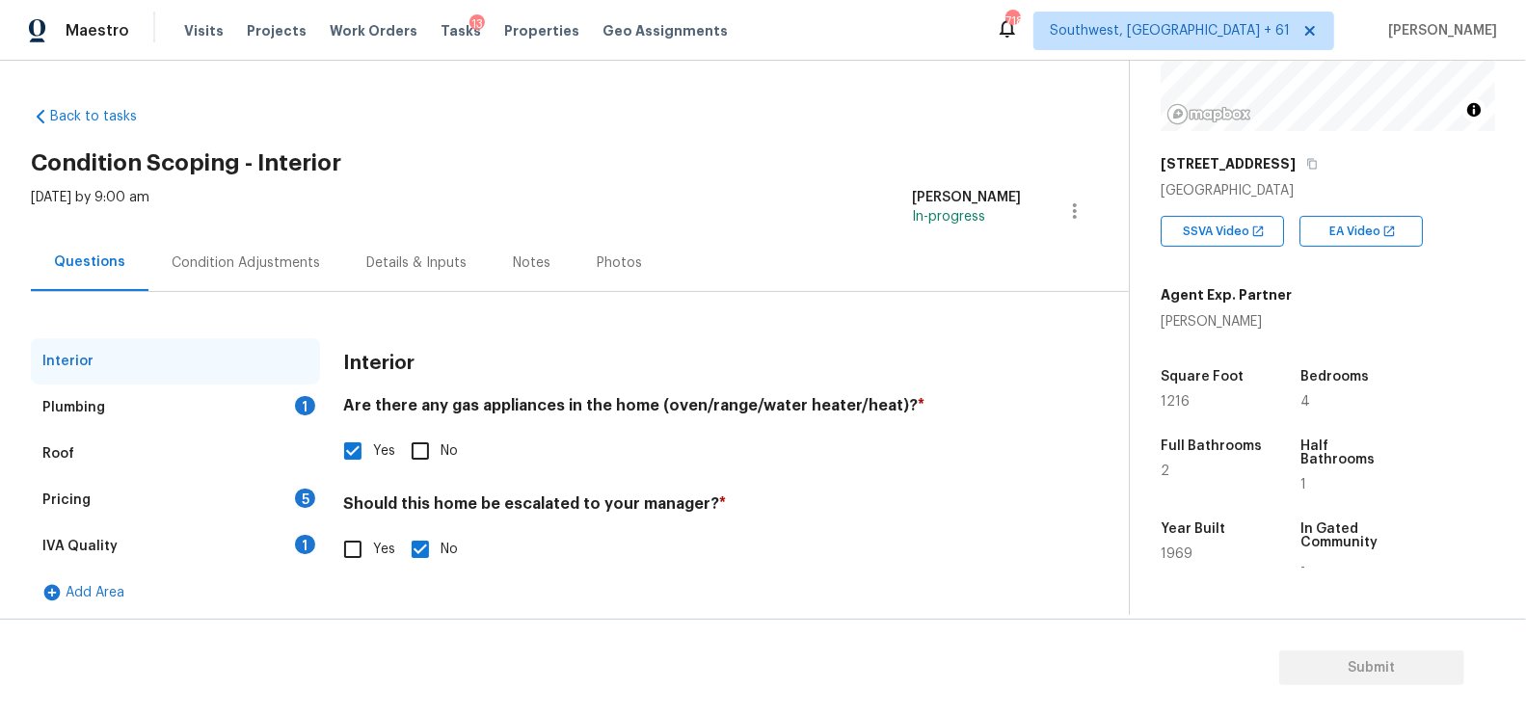
click at [259, 381] on div "Interior" at bounding box center [175, 361] width 289 height 46
click at [300, 417] on div "Plumbing 1" at bounding box center [175, 408] width 289 height 46
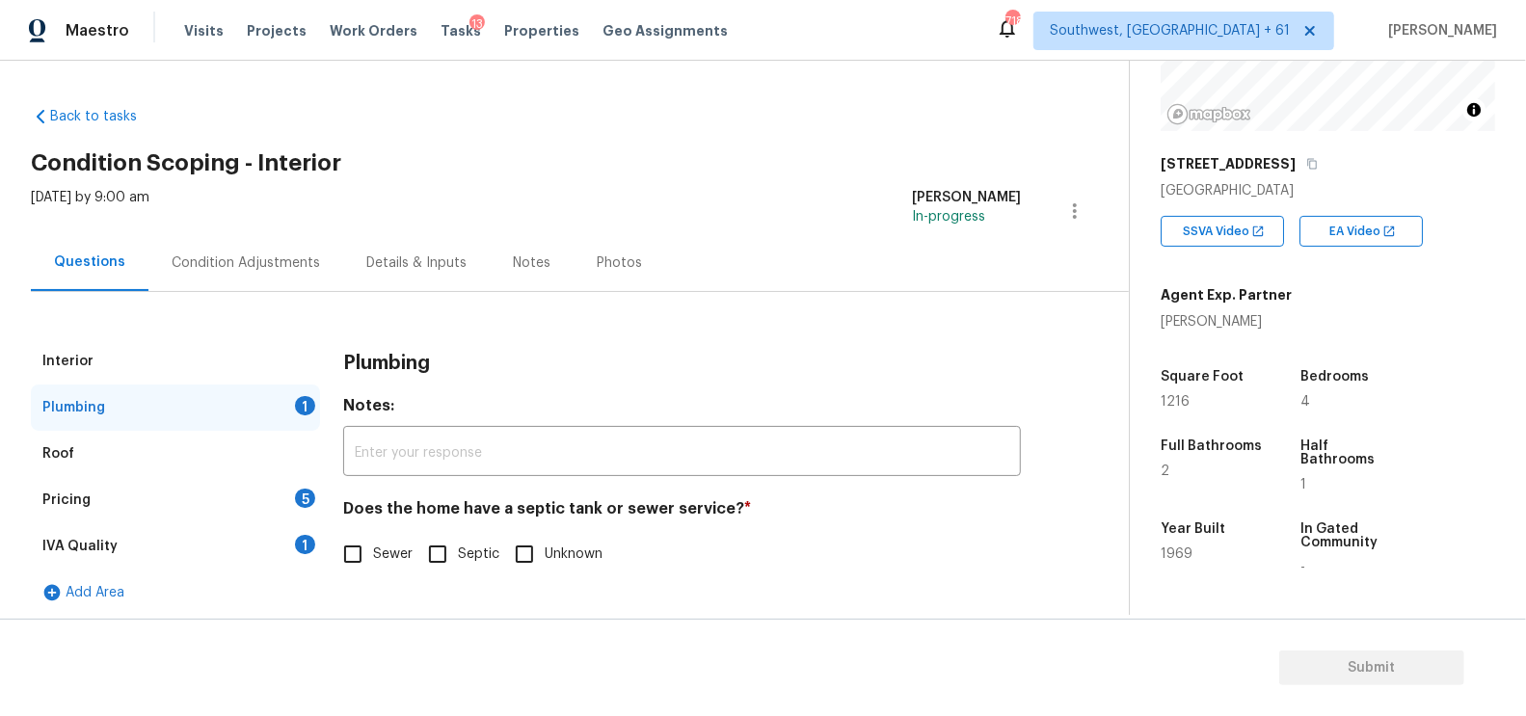
click at [394, 537] on label "Sewer" at bounding box center [373, 554] width 80 height 40
click at [373, 537] on input "Sewer" at bounding box center [353, 554] width 40 height 40
checkbox input "true"
click at [287, 544] on div "IVA Quality 1" at bounding box center [175, 546] width 289 height 46
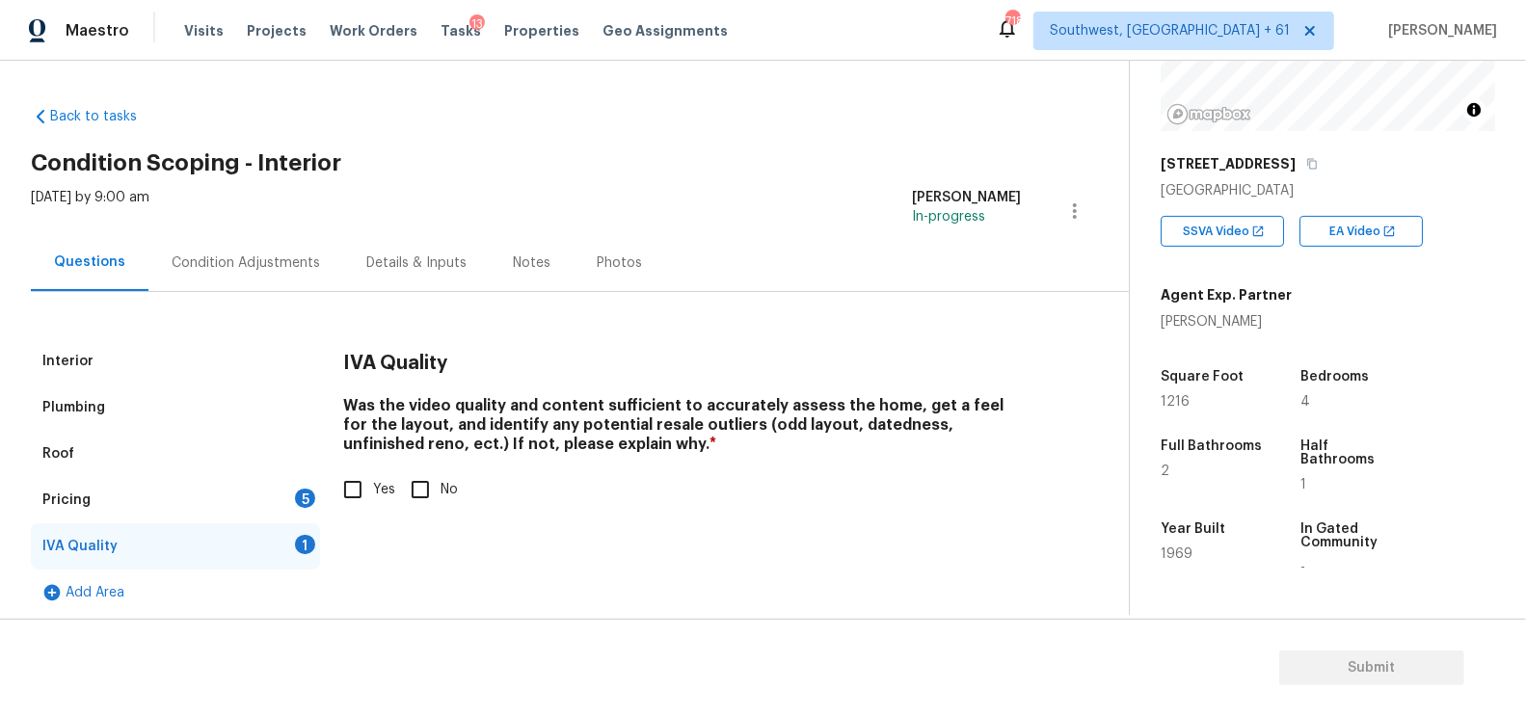
click at [357, 502] on input "Yes" at bounding box center [353, 489] width 40 height 40
checkbox input "true"
click at [286, 495] on div "Pricing 5" at bounding box center [175, 500] width 289 height 46
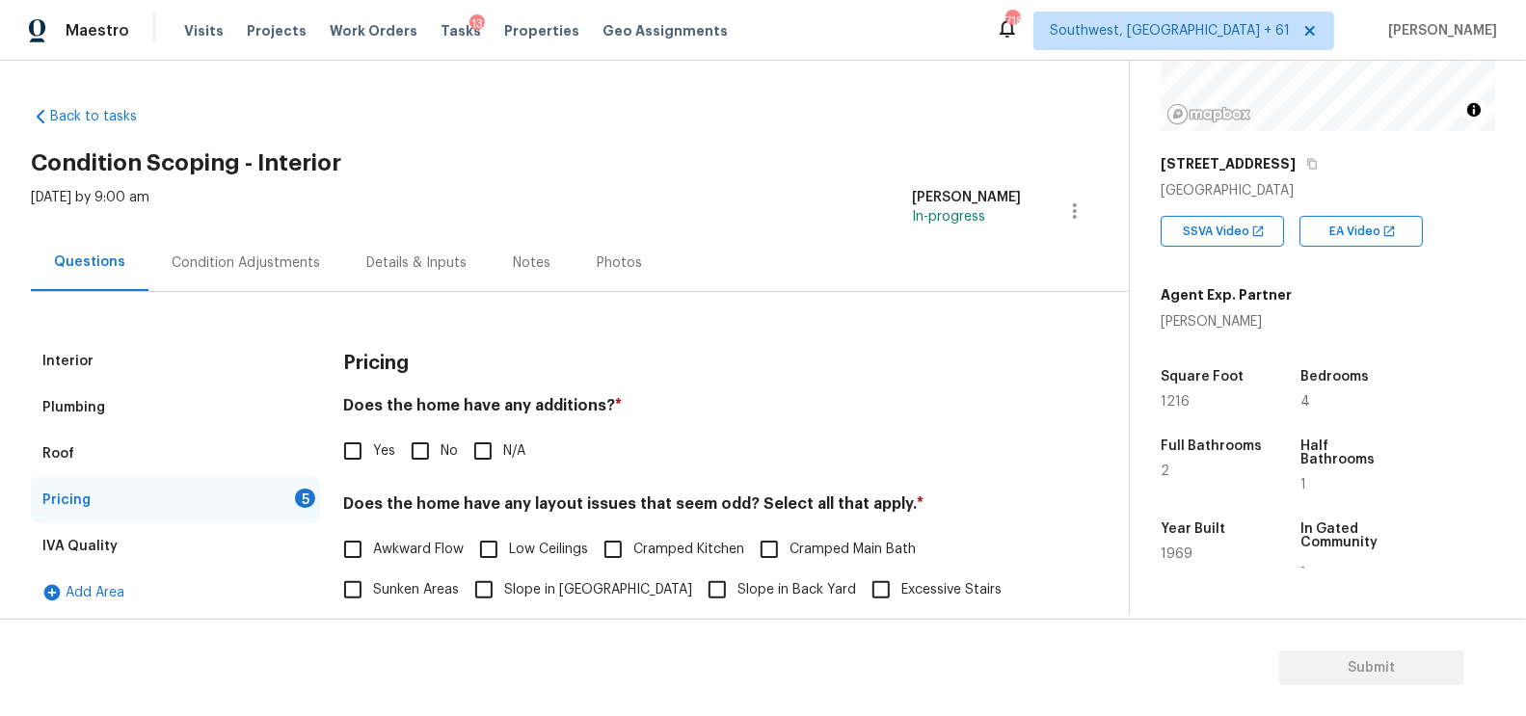
click at [452, 443] on span "No" at bounding box center [449, 452] width 17 height 20
click at [441, 443] on input "No" at bounding box center [420, 451] width 40 height 40
checkbox input "true"
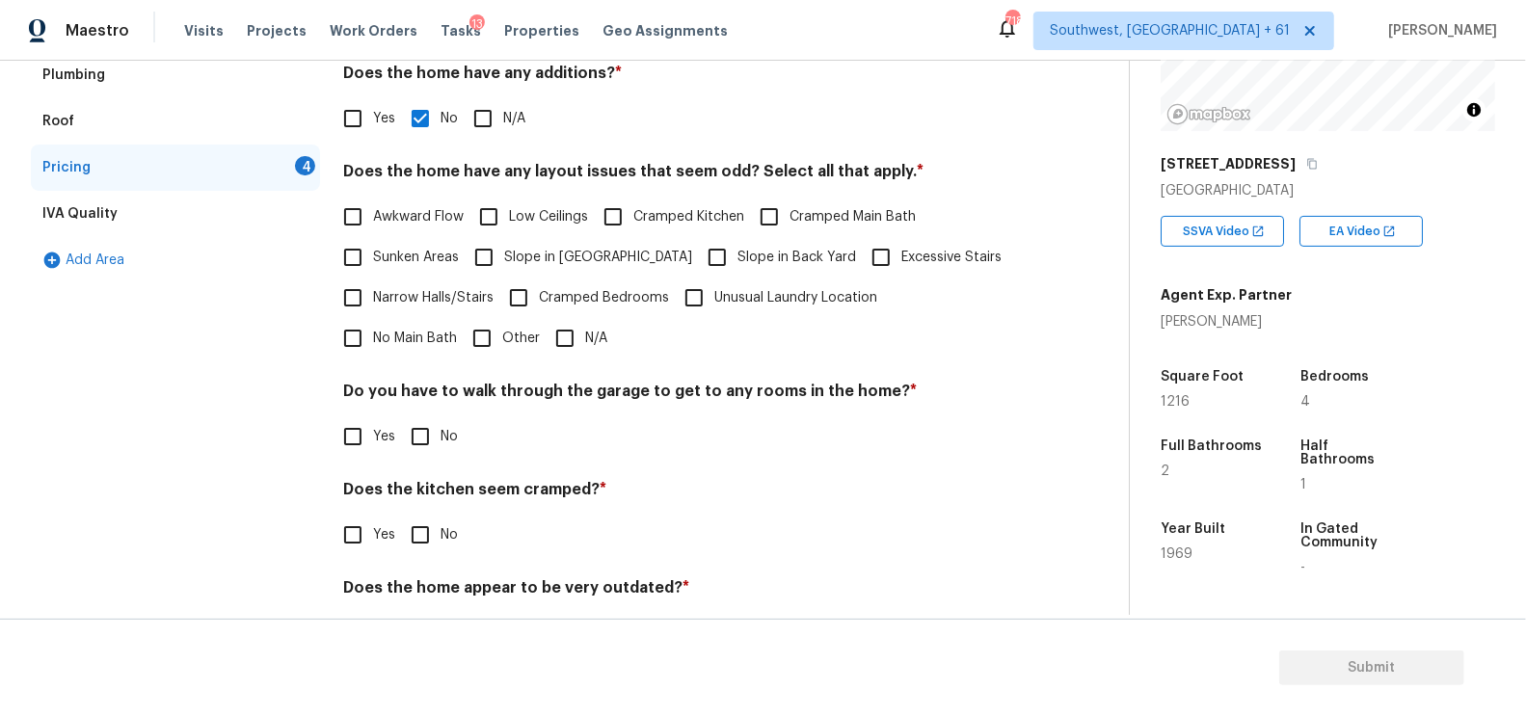
scroll to position [389, 0]
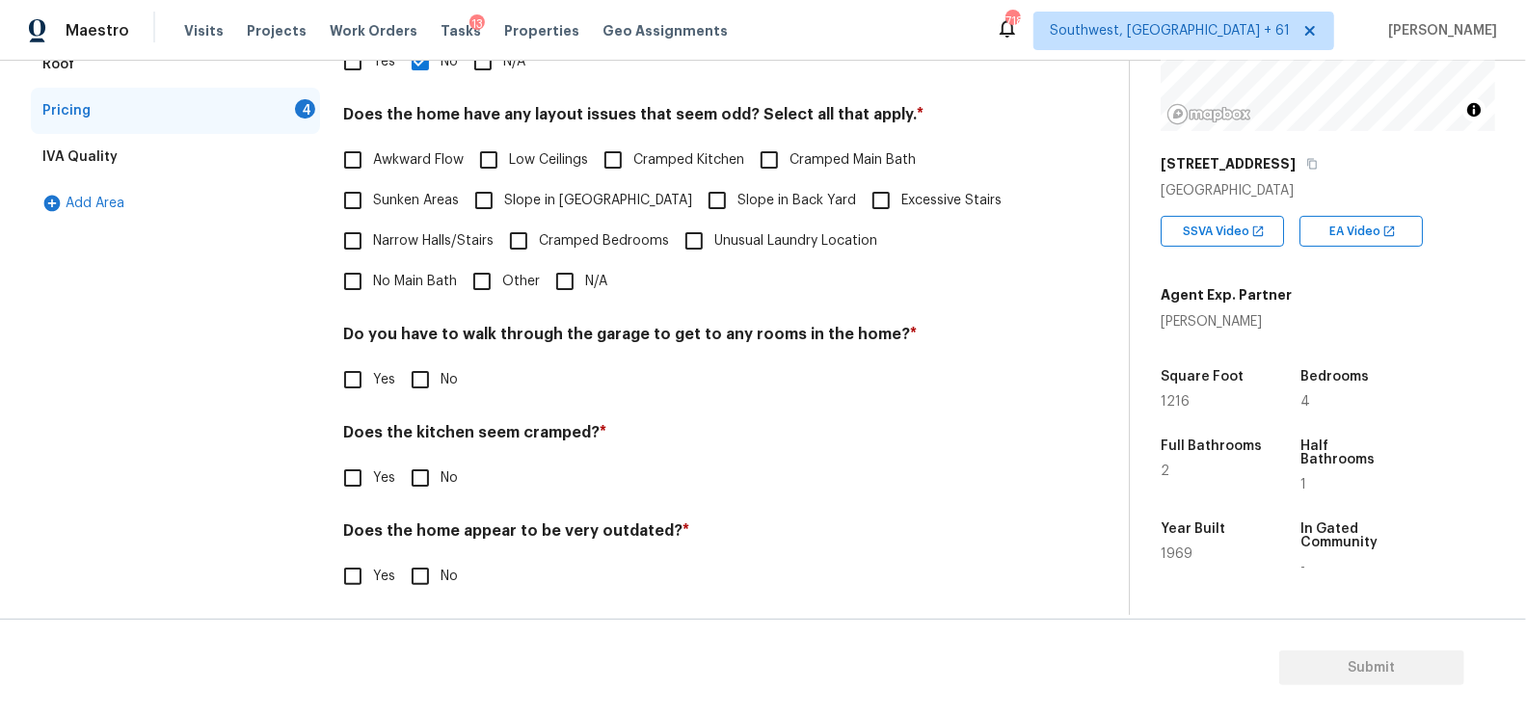
click at [545, 299] on input "N/A" at bounding box center [565, 281] width 40 height 40
checkbox input "true"
click at [435, 356] on div "Do you have to walk through the garage to get to any rooms in the home? * Yes No" at bounding box center [682, 364] width 678 height 75
click at [430, 376] on input "No" at bounding box center [420, 380] width 40 height 40
checkbox input "true"
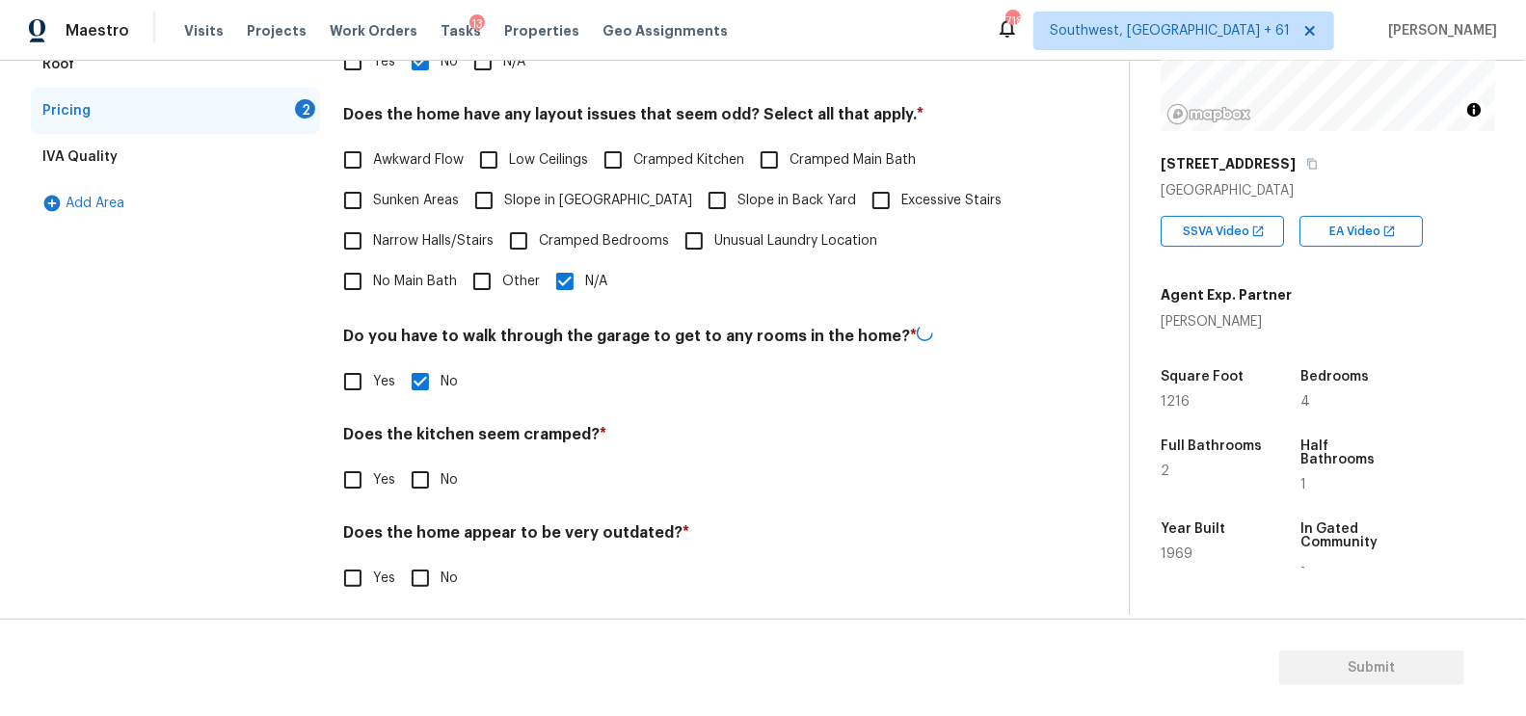
click at [426, 466] on input "No" at bounding box center [420, 480] width 40 height 40
checkbox input "true"
click at [424, 568] on input "No" at bounding box center [420, 578] width 40 height 40
checkbox input "true"
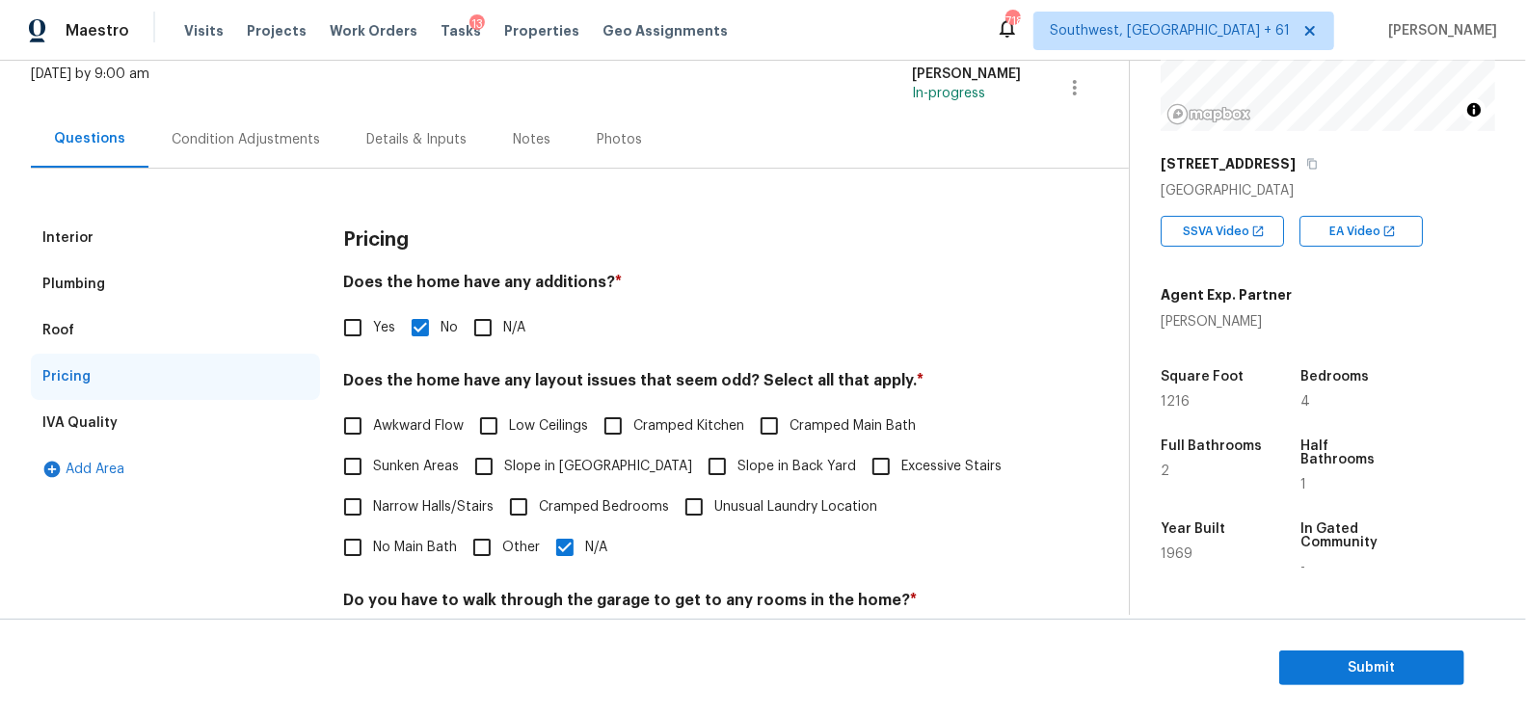
scroll to position [0, 0]
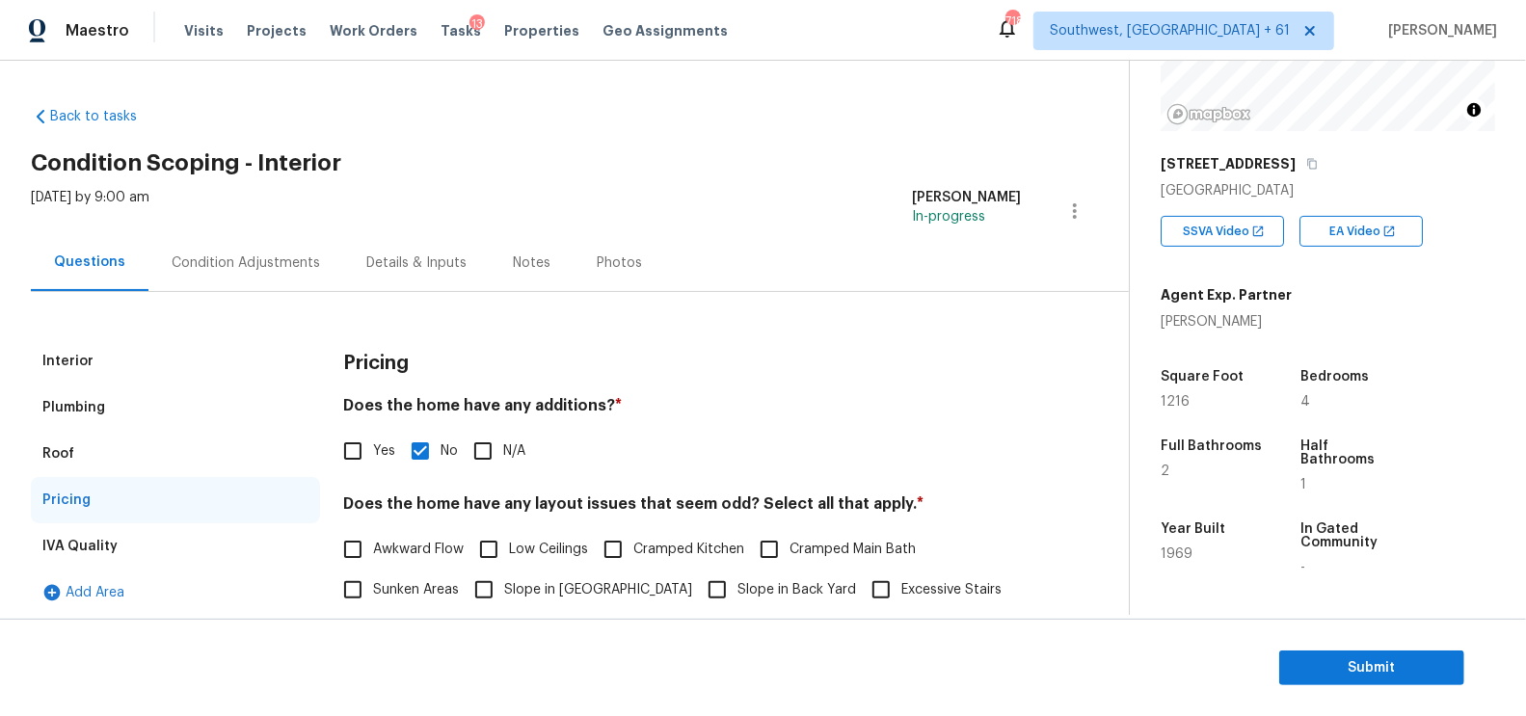
click at [261, 279] on div "Condition Adjustments" at bounding box center [245, 262] width 195 height 57
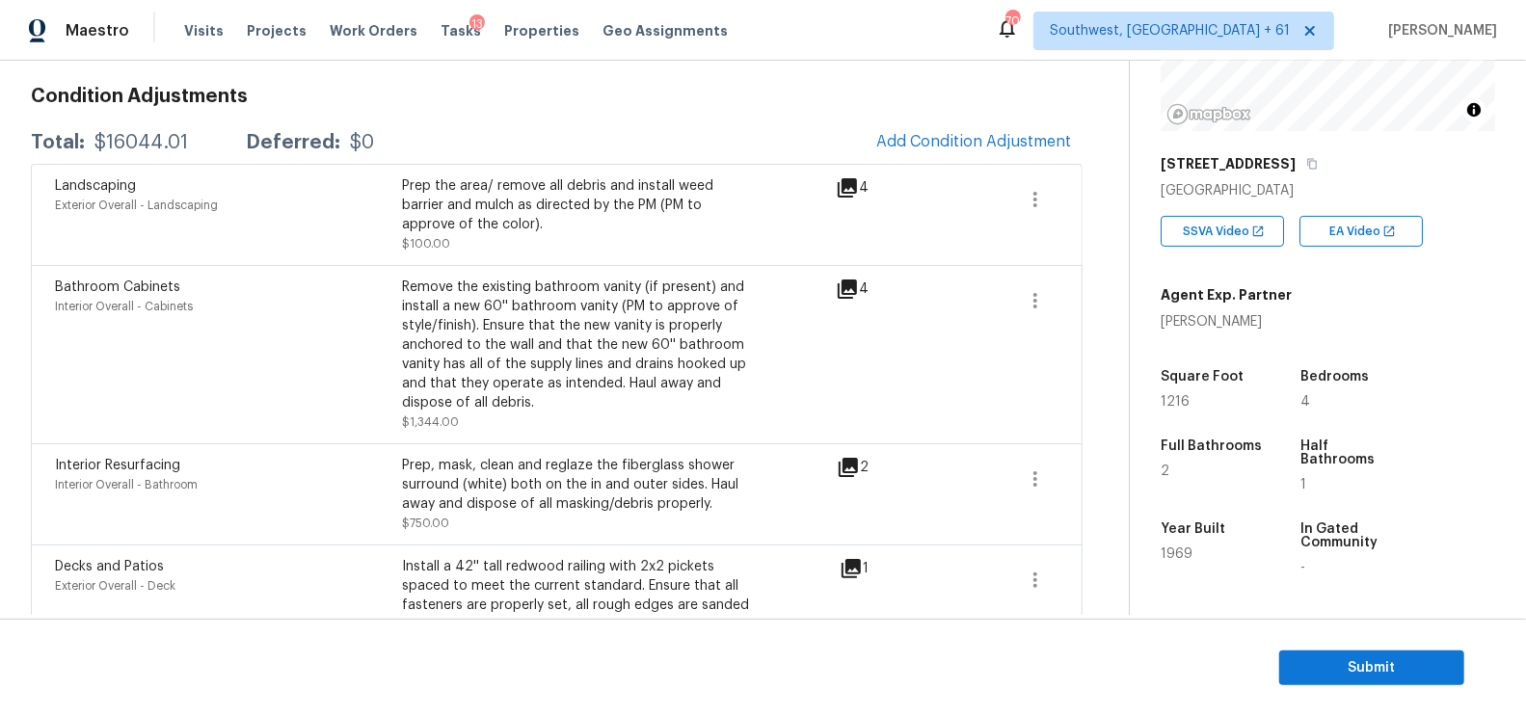
scroll to position [228, 0]
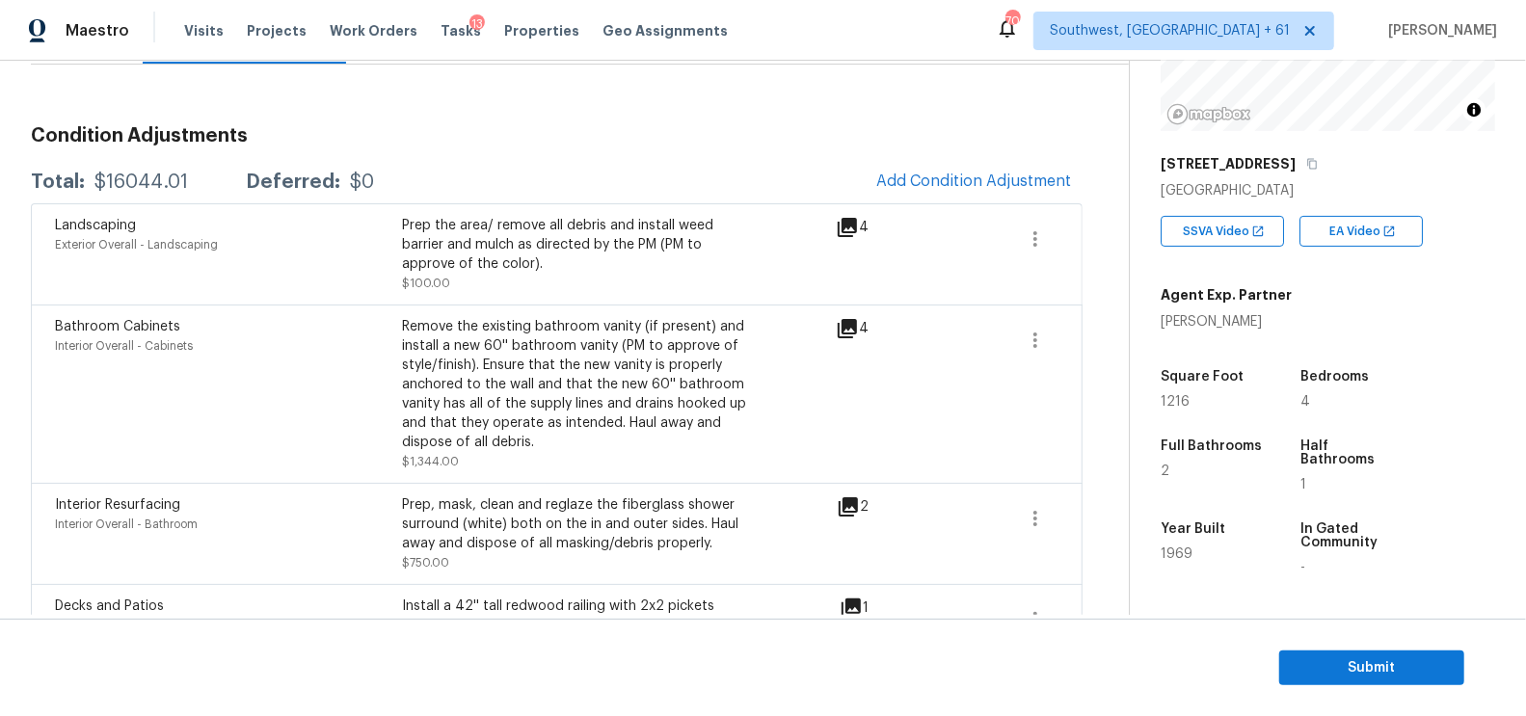
click at [955, 133] on h3 "Condition Adjustments" at bounding box center [557, 135] width 1052 height 19
click at [952, 164] on button "Add Condition Adjustment" at bounding box center [974, 181] width 218 height 40
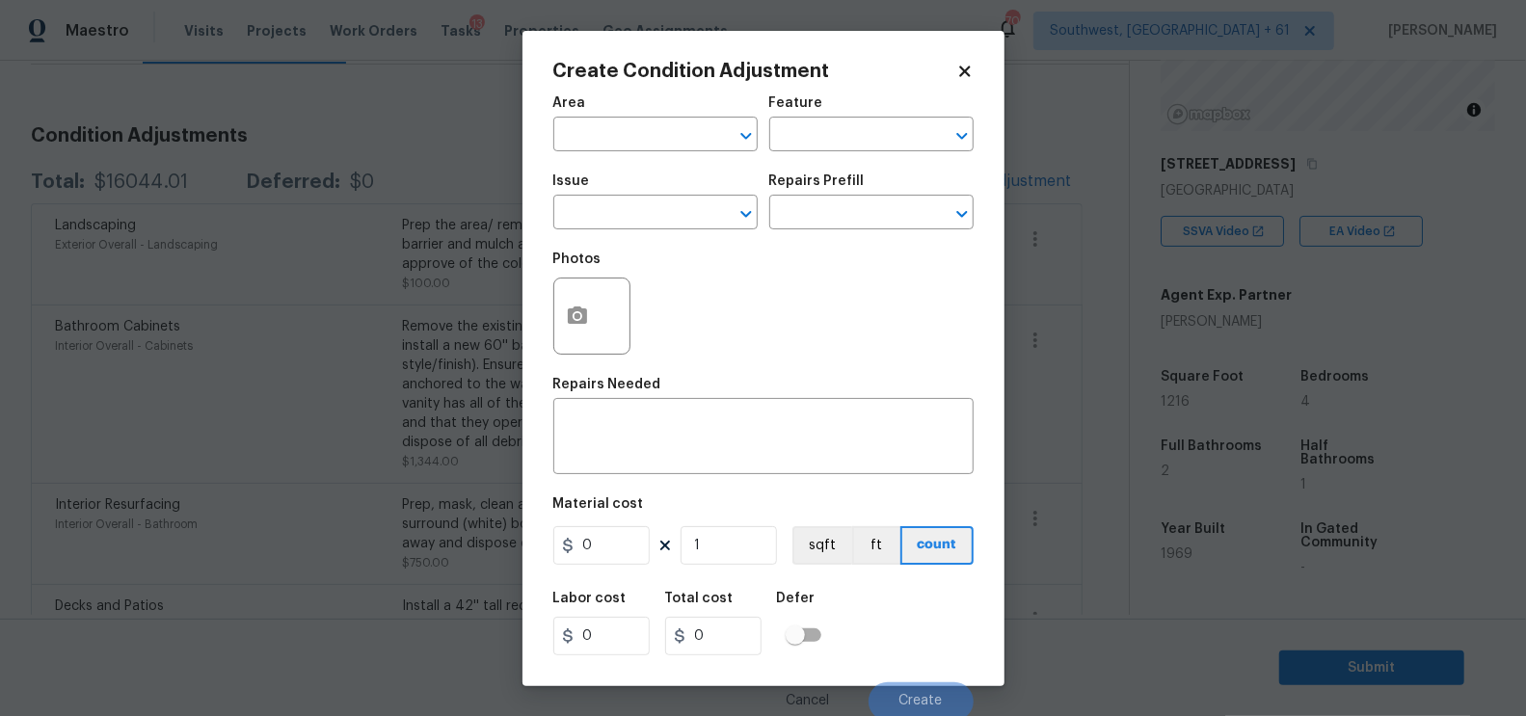
click at [646, 199] on div "Issue" at bounding box center [655, 186] width 204 height 25
click at [650, 135] on input "text" at bounding box center [628, 136] width 150 height 30
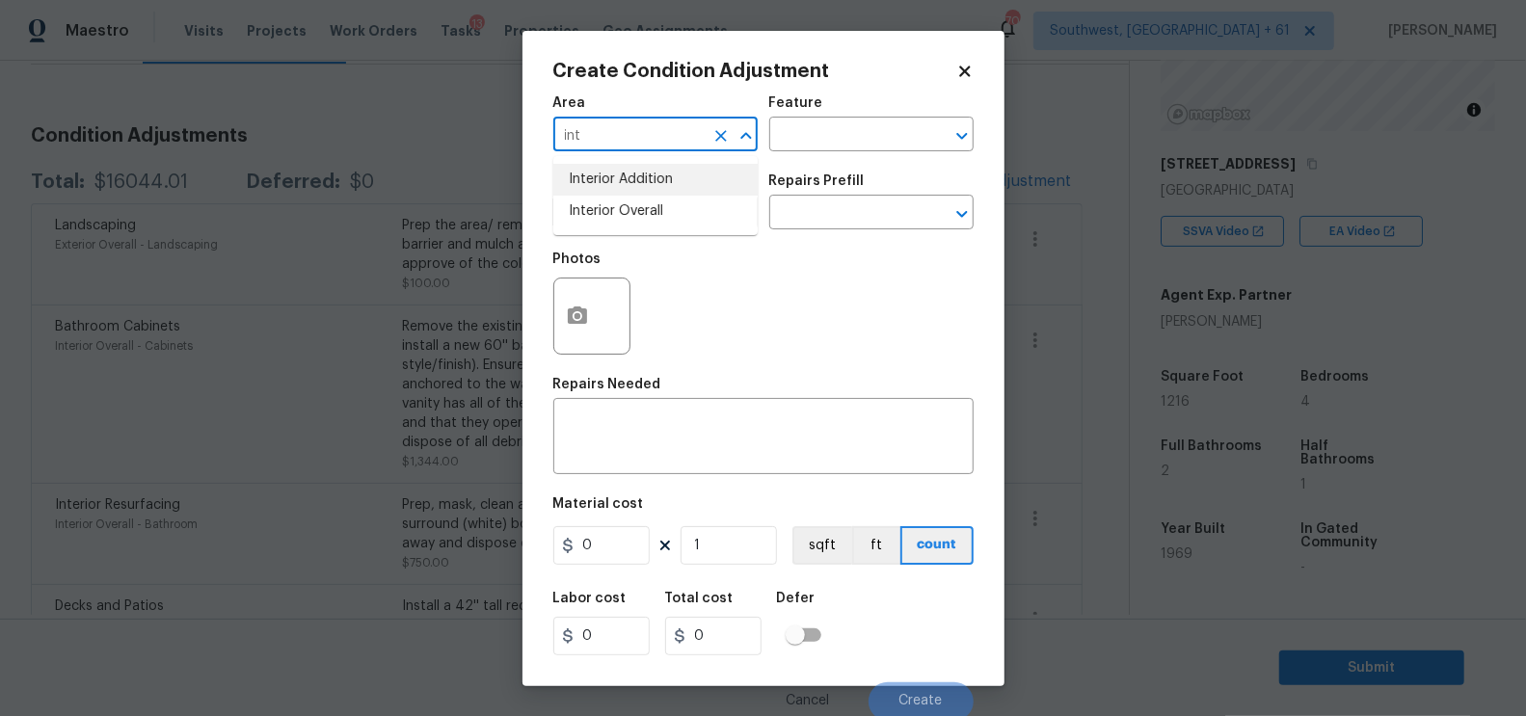
click at [659, 201] on li "Interior Overall" at bounding box center [655, 212] width 204 height 32
type input "Interior Overall"
click at [641, 436] on textarea at bounding box center [763, 438] width 397 height 40
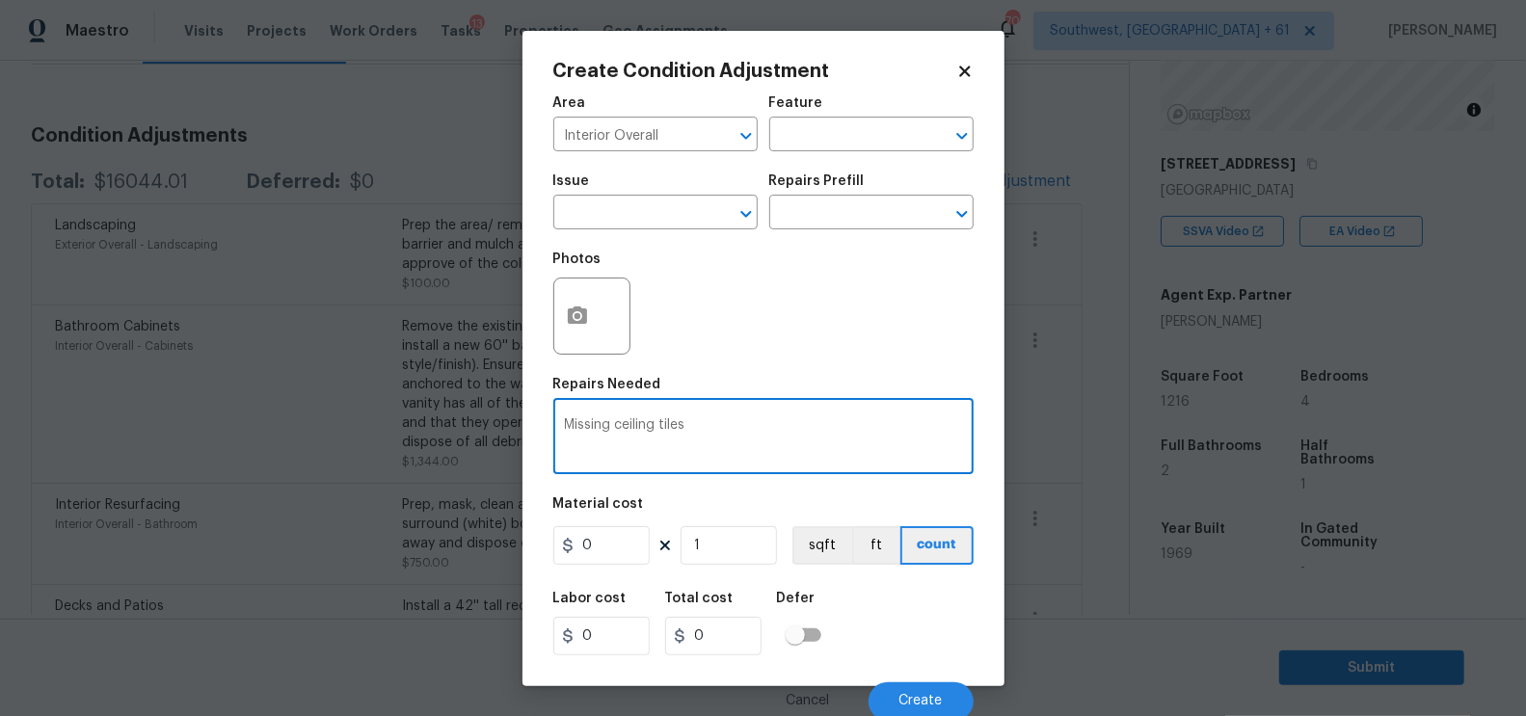
type textarea "Missing ceiling tiles"
click at [609, 546] on input "0" at bounding box center [601, 545] width 96 height 39
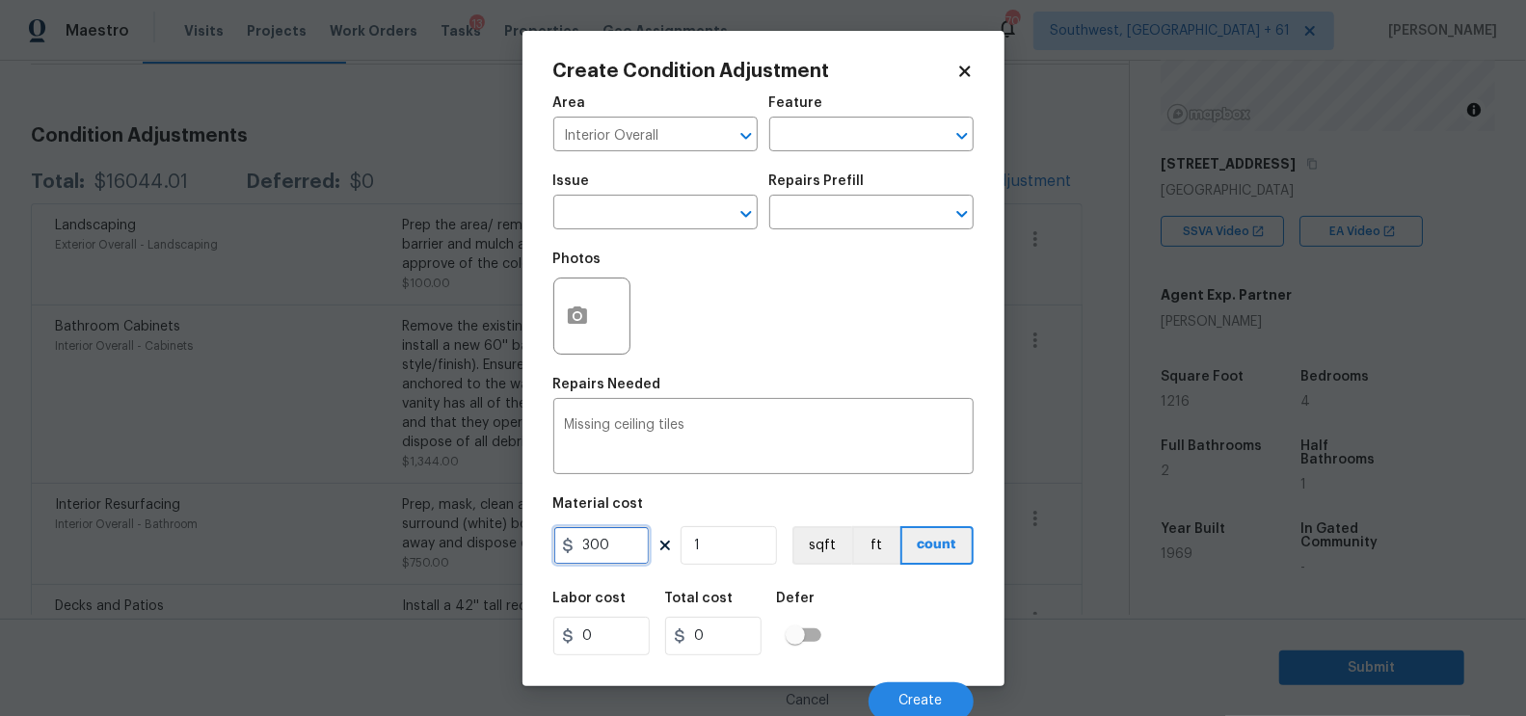
type input "300"
click at [727, 649] on input "0" at bounding box center [713, 636] width 96 height 39
type input "300"
click at [890, 688] on button "Create" at bounding box center [921, 702] width 105 height 39
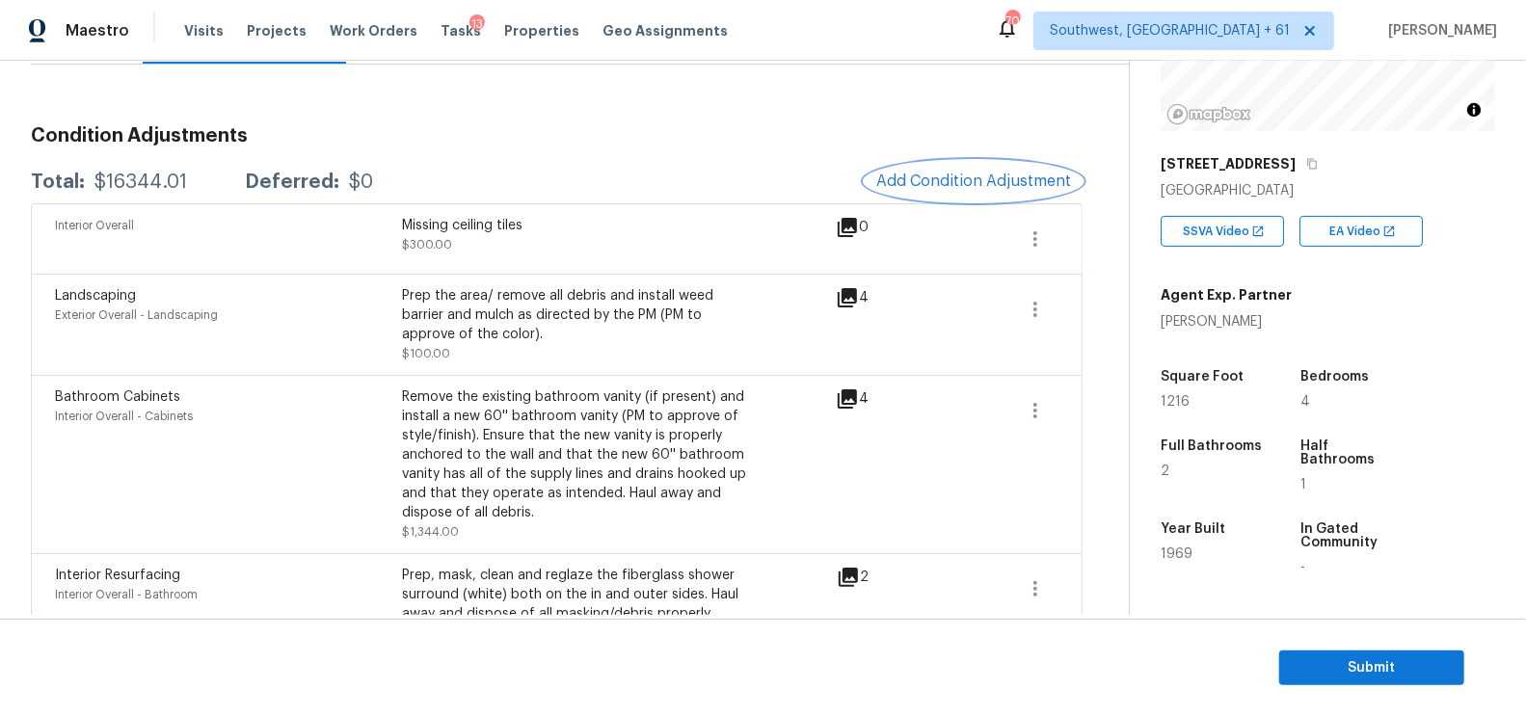
click at [934, 194] on button "Add Condition Adjustment" at bounding box center [974, 181] width 218 height 40
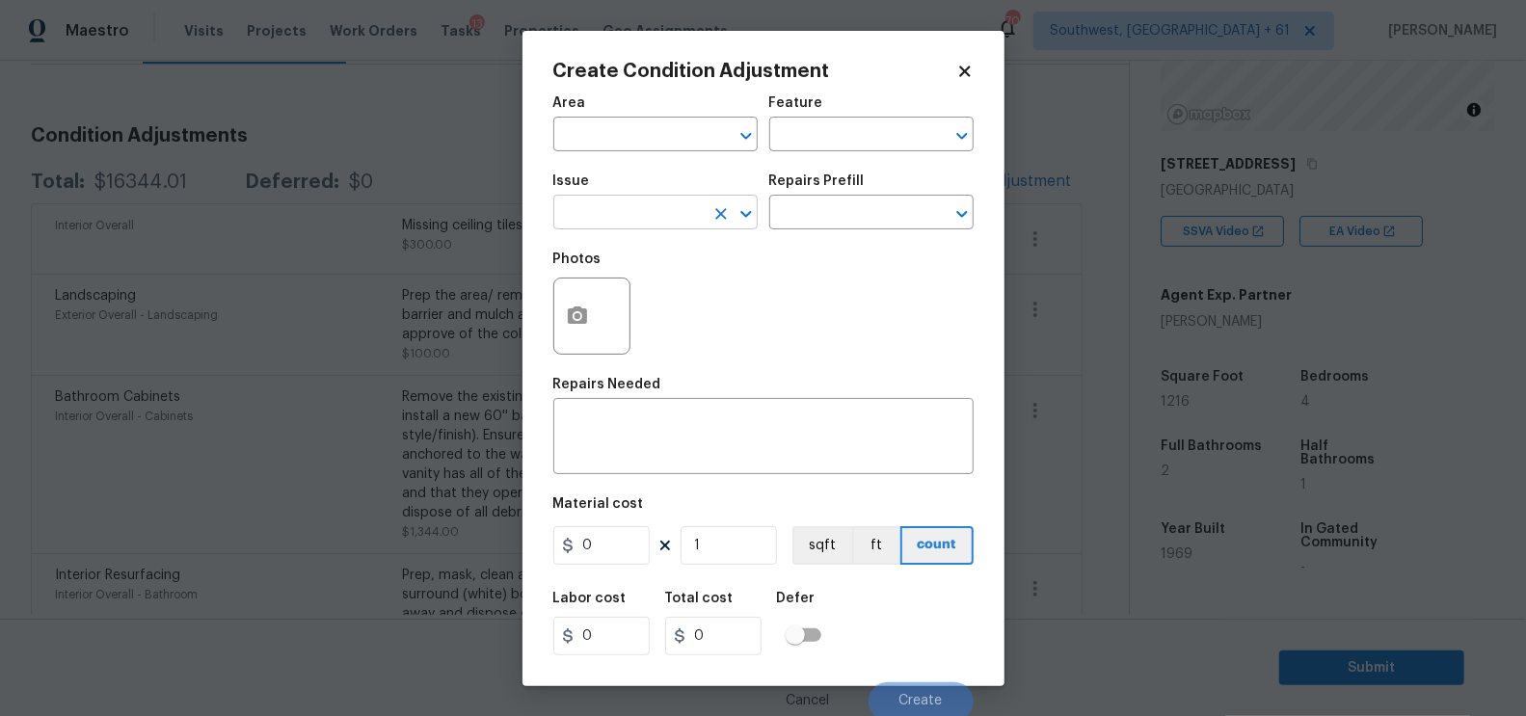
click at [627, 219] on input "text" at bounding box center [628, 215] width 150 height 30
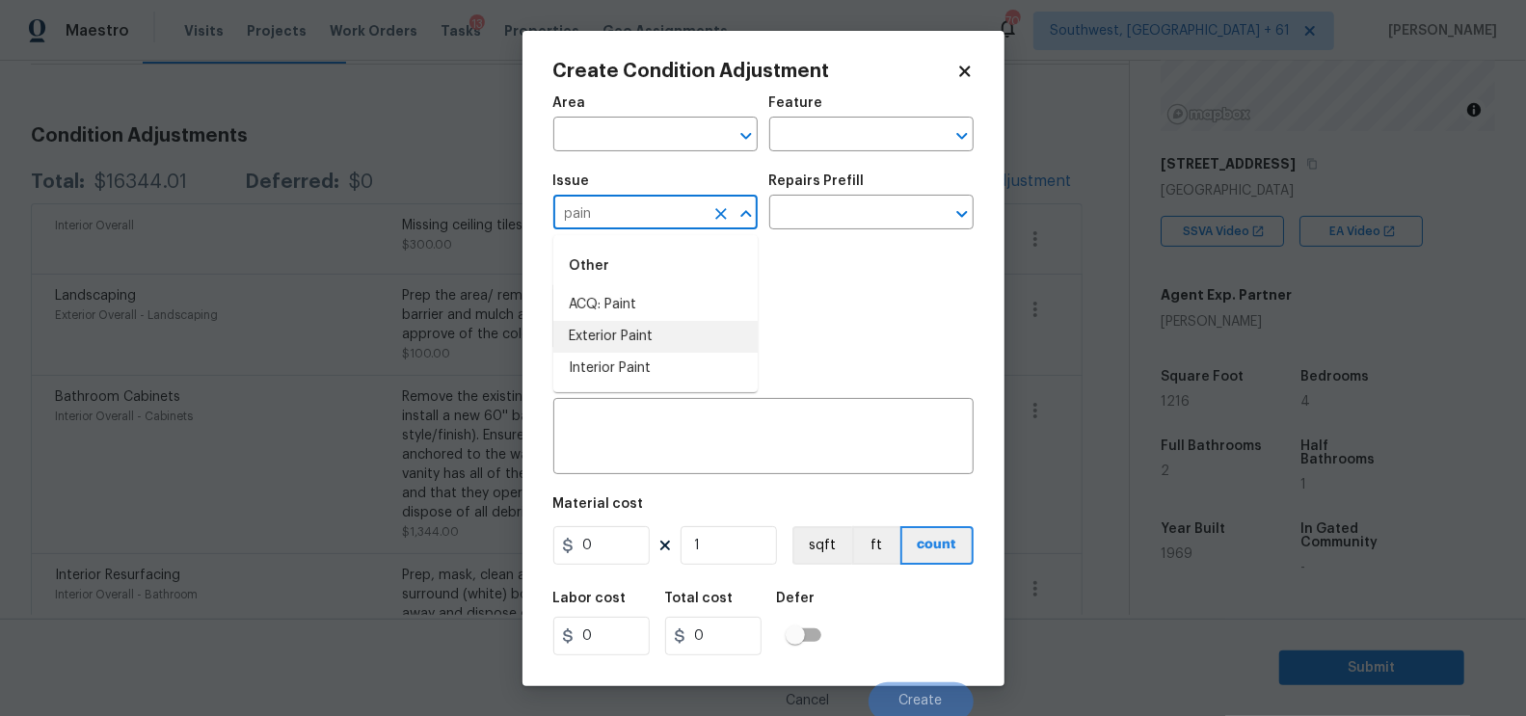
click at [633, 346] on li "Exterior Paint" at bounding box center [655, 337] width 204 height 32
click at [670, 227] on input "Exterior Paint" at bounding box center [628, 215] width 150 height 30
click at [678, 373] on li "Interior Paint" at bounding box center [655, 369] width 204 height 32
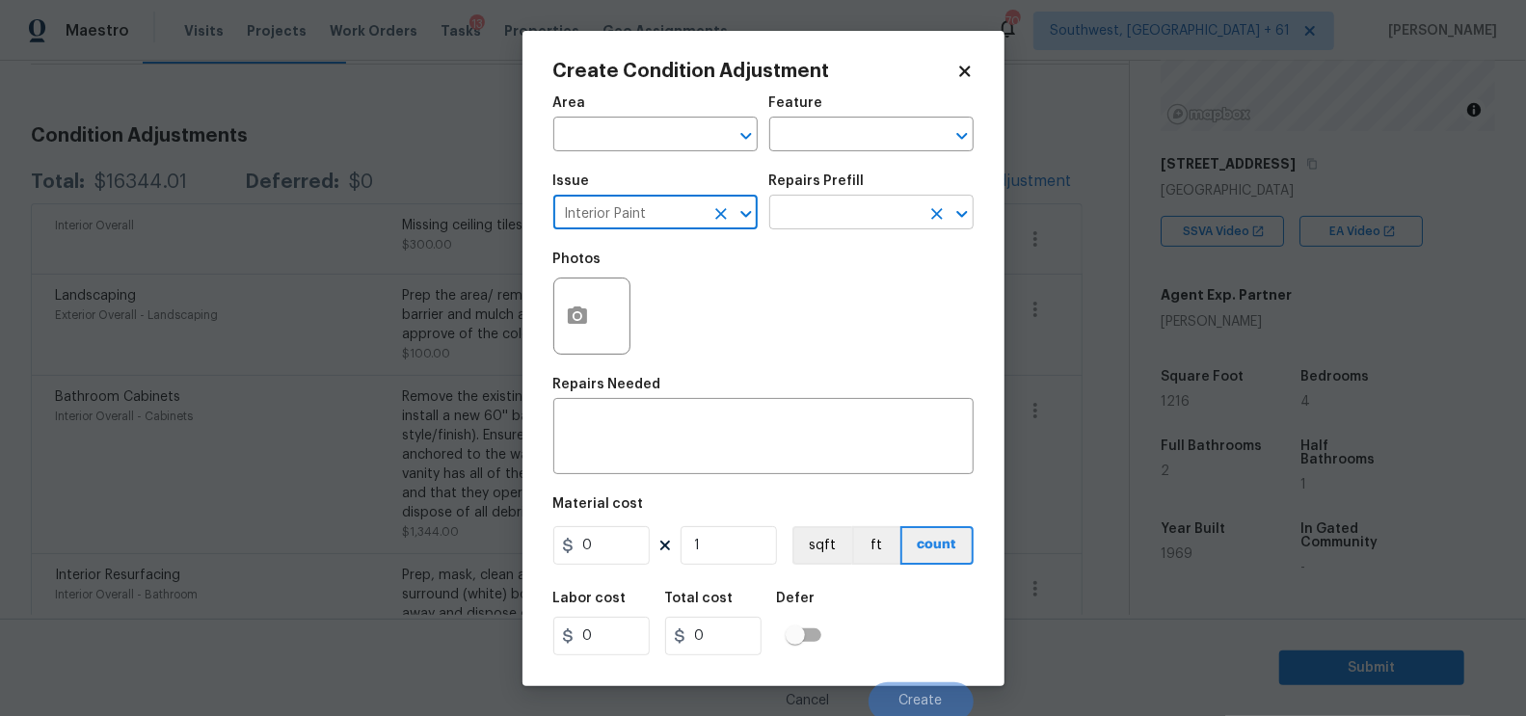
type input "Interior Paint"
click at [840, 212] on input "text" at bounding box center [844, 215] width 150 height 30
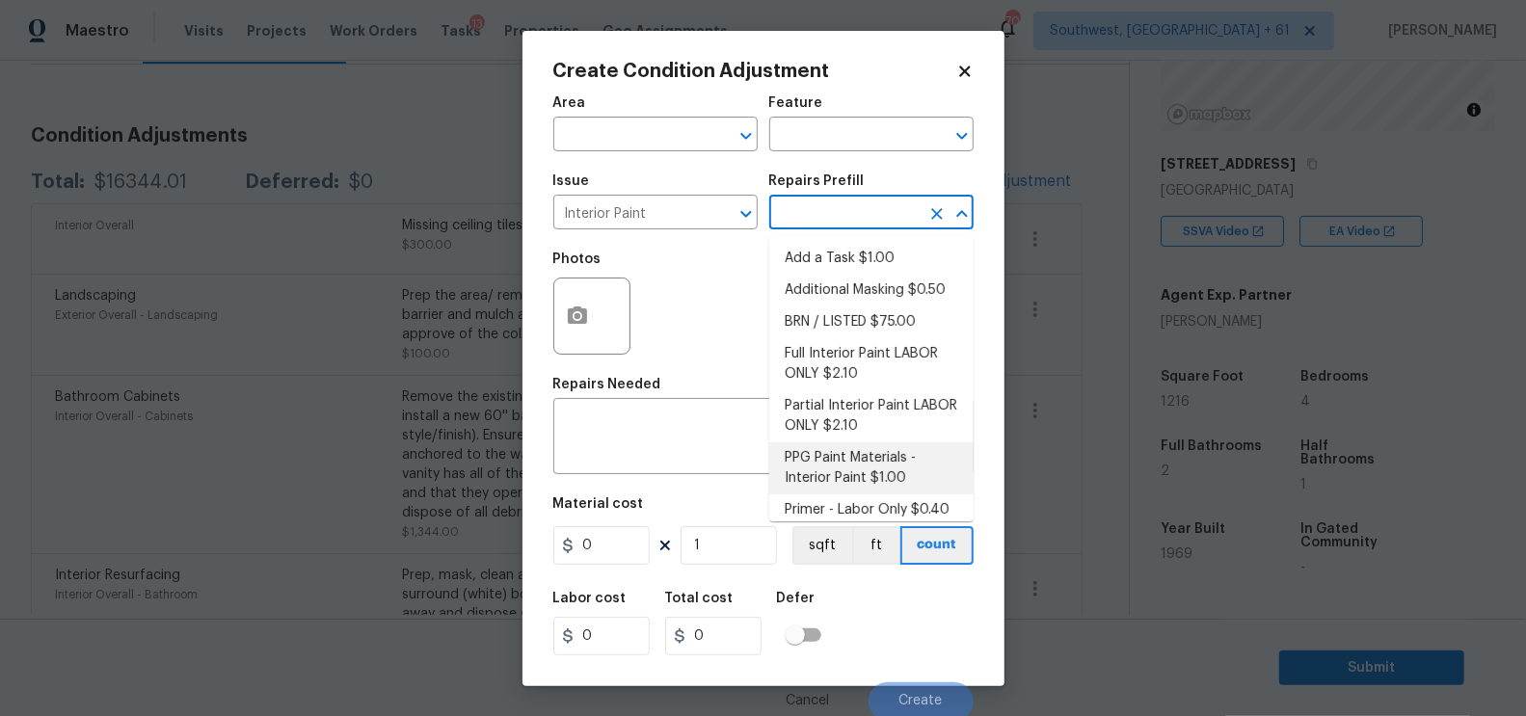
scroll to position [12, 0]
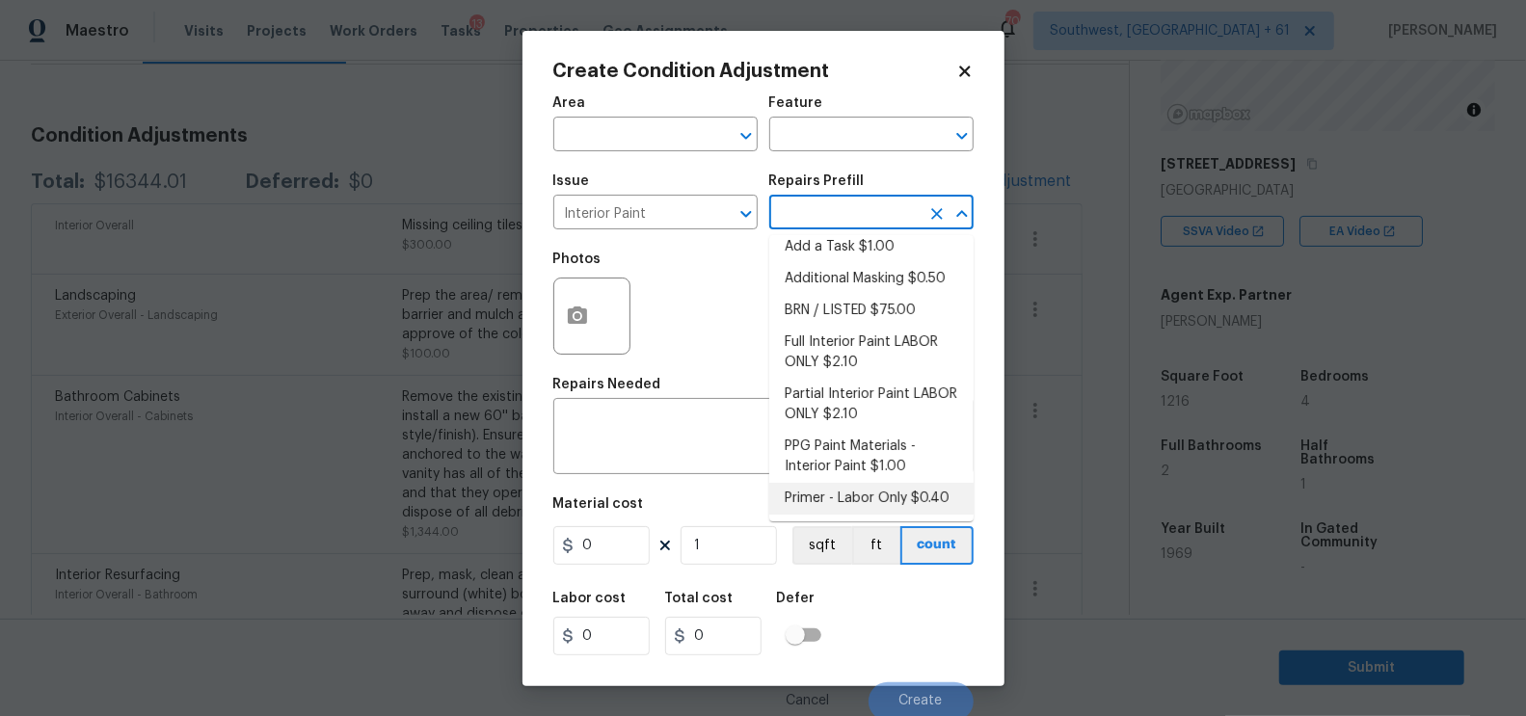
click at [834, 489] on li "Primer - Labor Only $0.40" at bounding box center [871, 499] width 204 height 32
type input "Overall Paint"
type textarea "Interior primer - PRIMER PROVIDED BY OPENDOOR - All nails, screws, drywall anch…"
type input "0.4"
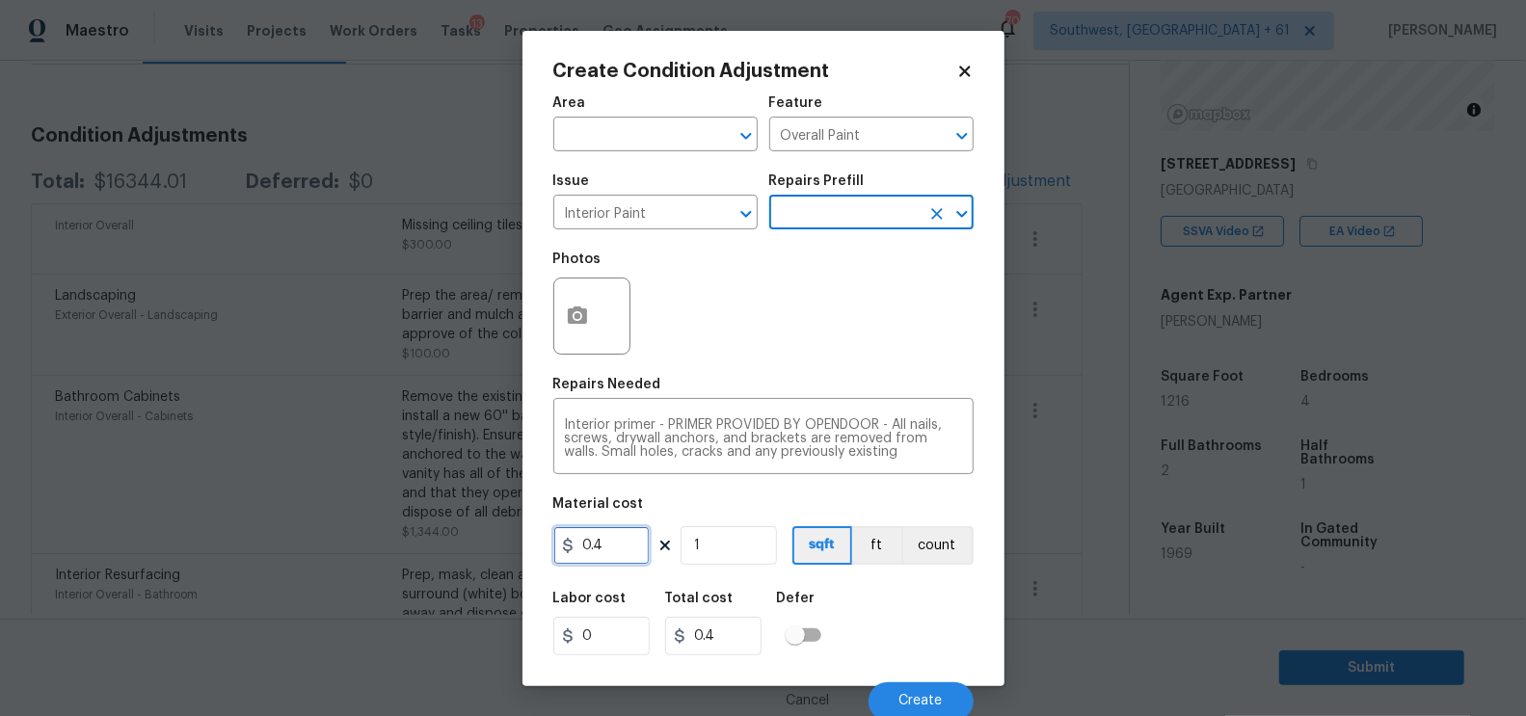
click at [609, 549] on input "0.4" at bounding box center [601, 545] width 96 height 39
type input "0.5"
click at [742, 547] on input "1" at bounding box center [729, 545] width 96 height 39
type input "12"
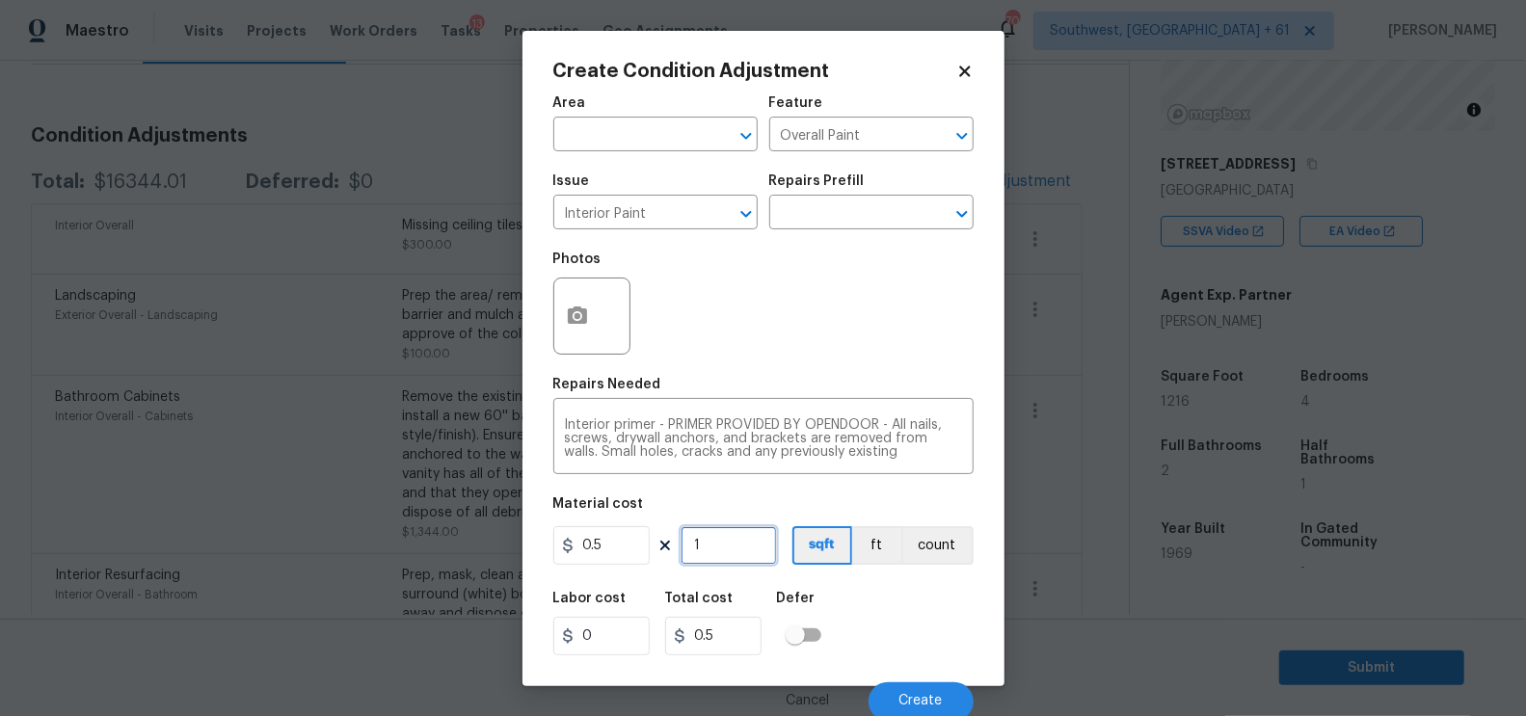
type input "6"
type input "121"
type input "60.5"
type input "1216"
type input "608"
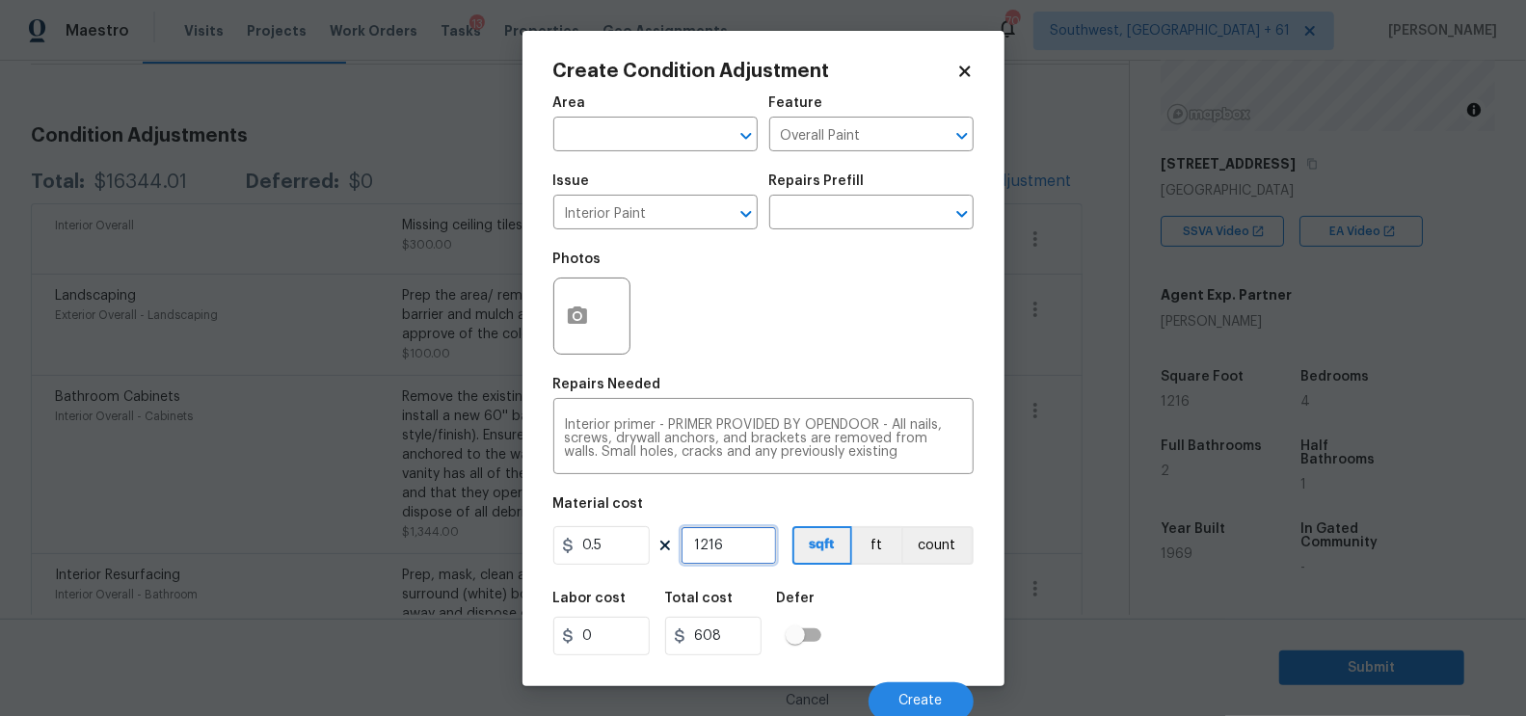
type input "1216"
click at [734, 646] on input "608" at bounding box center [713, 636] width 96 height 39
click at [584, 333] on button "button" at bounding box center [577, 316] width 46 height 75
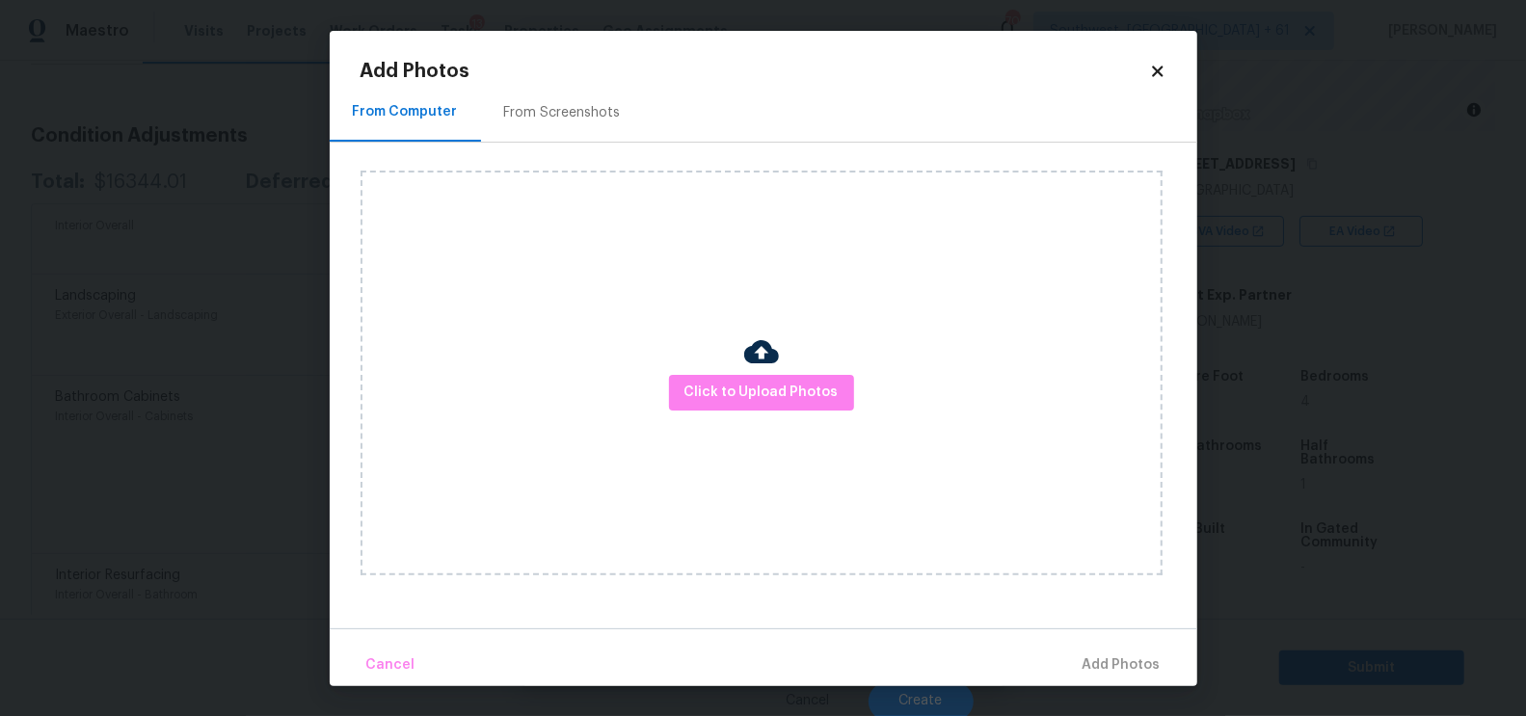
click at [564, 115] on div "From Screenshots" at bounding box center [562, 112] width 117 height 19
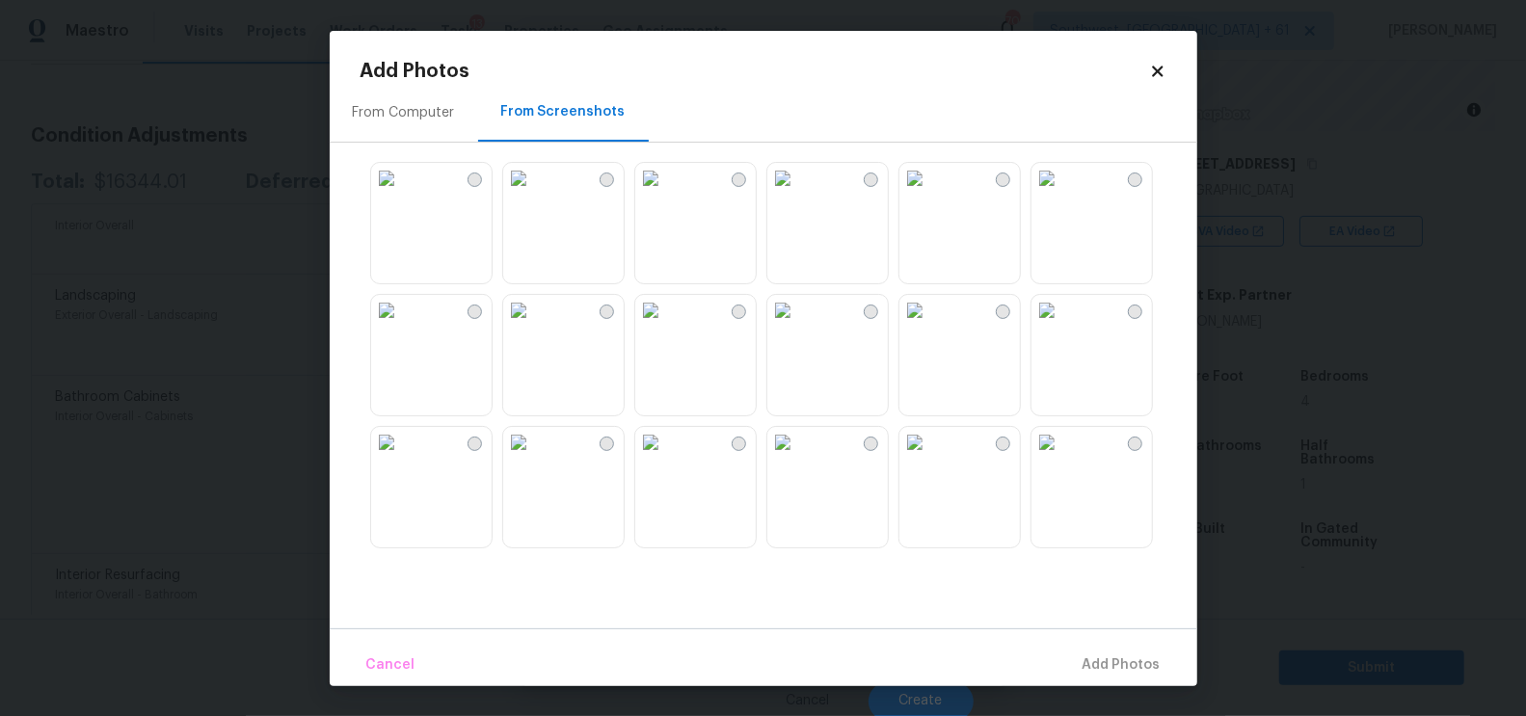
click at [930, 194] on img at bounding box center [914, 178] width 31 height 31
click at [1062, 194] on img at bounding box center [1046, 178] width 31 height 31
click at [930, 194] on img at bounding box center [914, 178] width 31 height 31
click at [658, 458] on img at bounding box center [650, 442] width 31 height 31
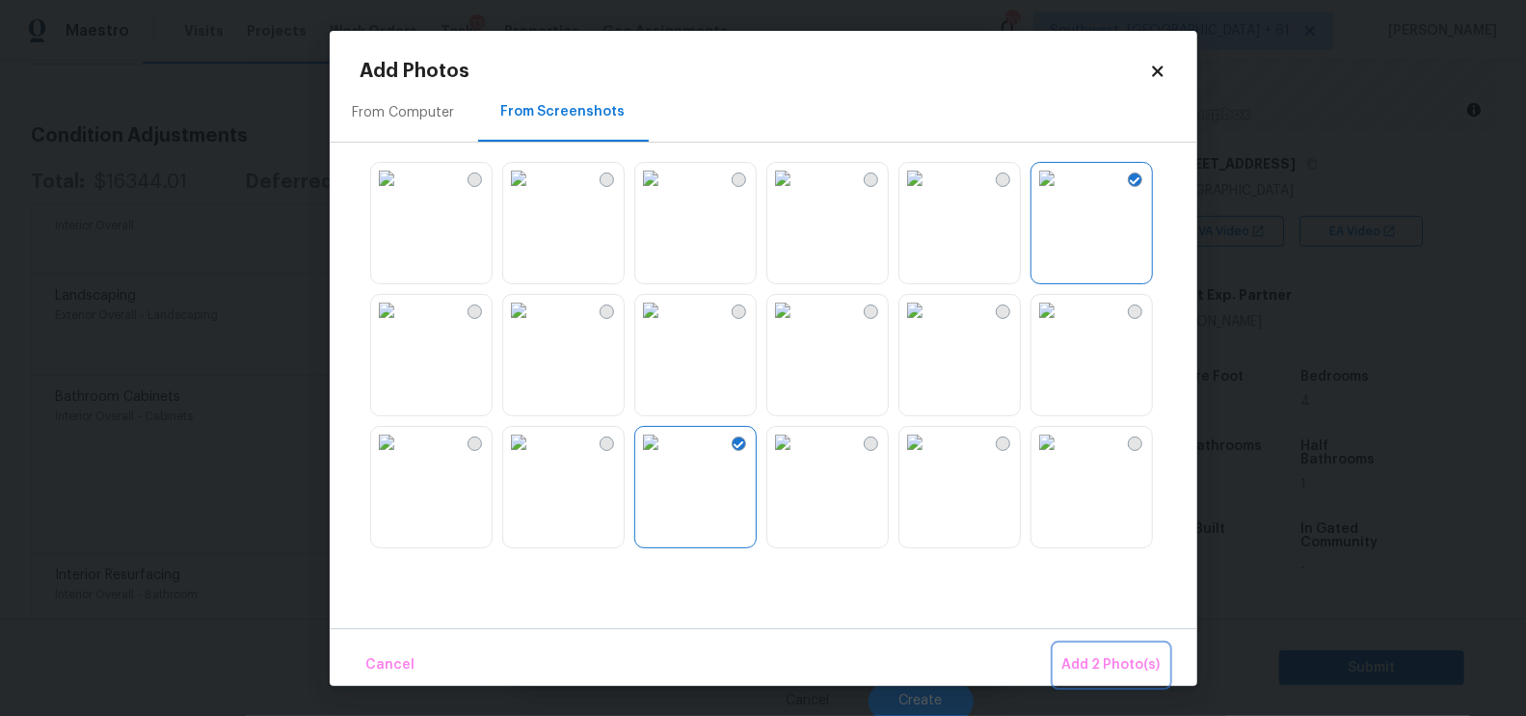
click at [1127, 673] on span "Add 2 Photo(s)" at bounding box center [1111, 666] width 98 height 24
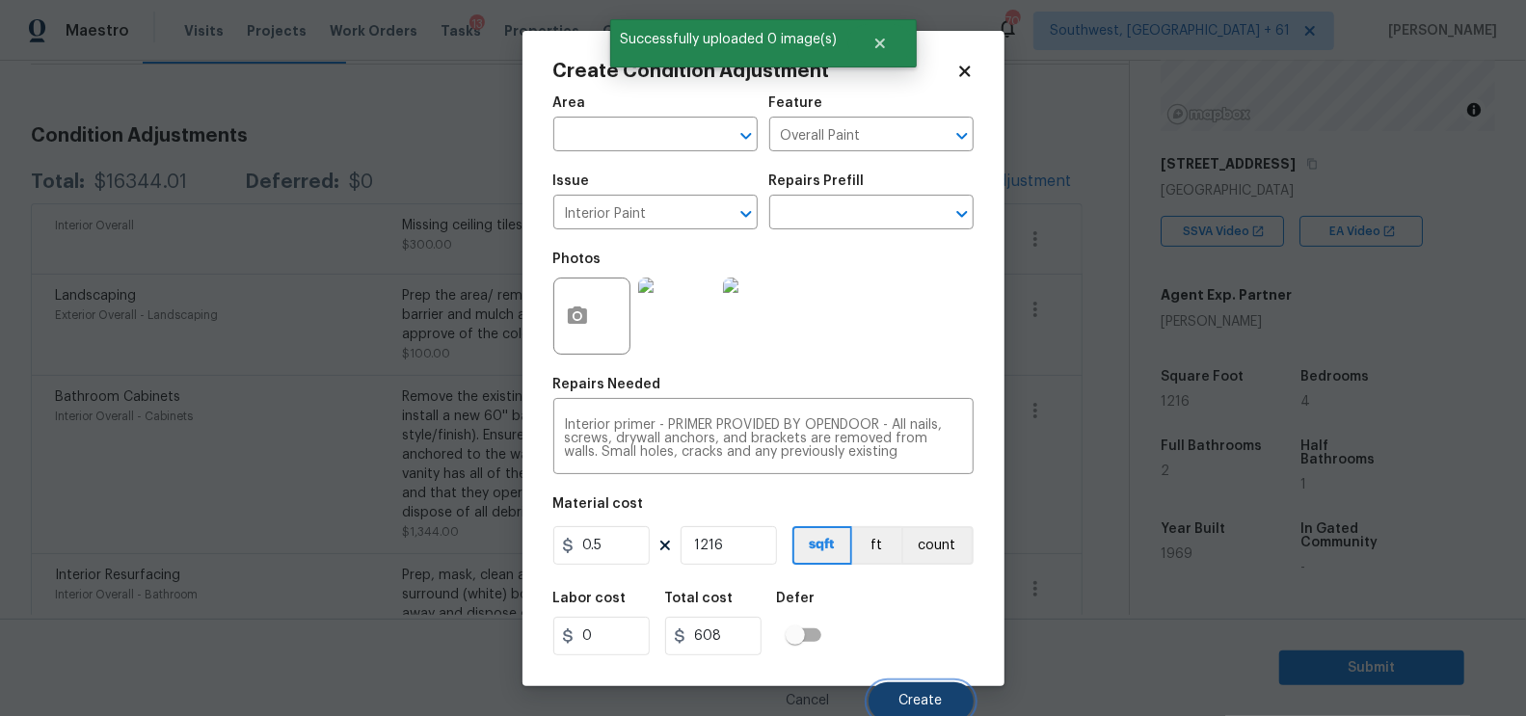
click at [927, 692] on button "Create" at bounding box center [921, 702] width 105 height 39
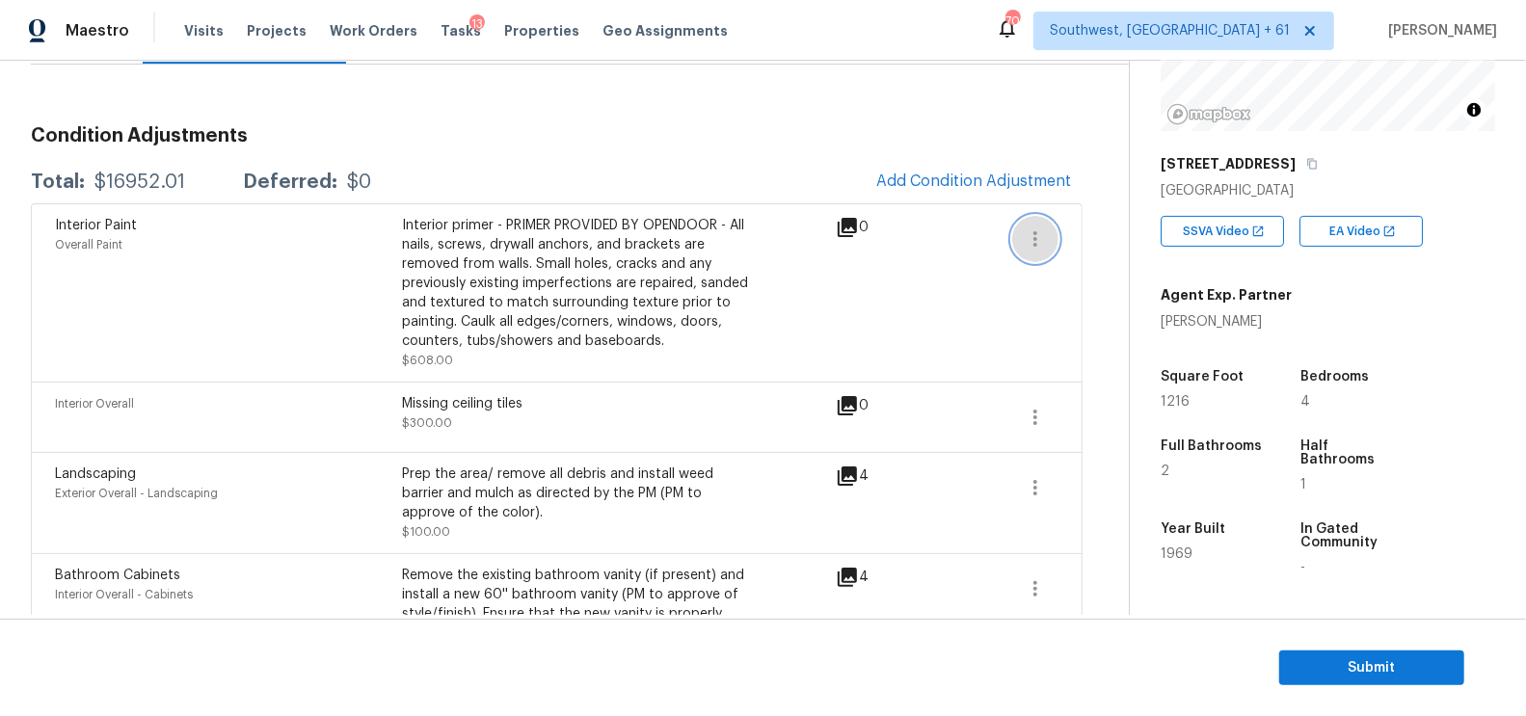
click at [1031, 234] on icon "button" at bounding box center [1035, 239] width 23 height 23
click at [1118, 231] on div "Edit" at bounding box center [1146, 233] width 150 height 19
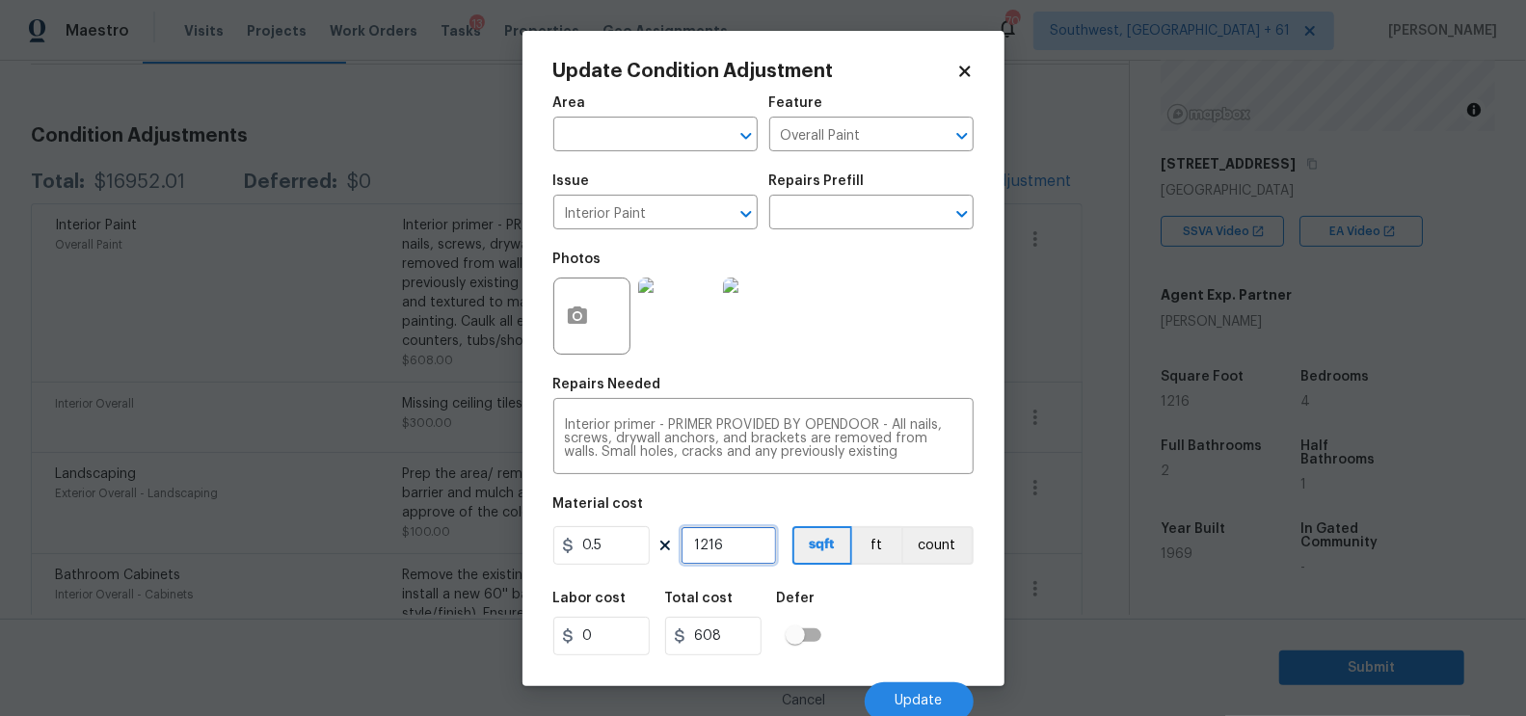
click at [733, 562] on input "1216" at bounding box center [729, 545] width 96 height 39
type input "1"
type input "0.5"
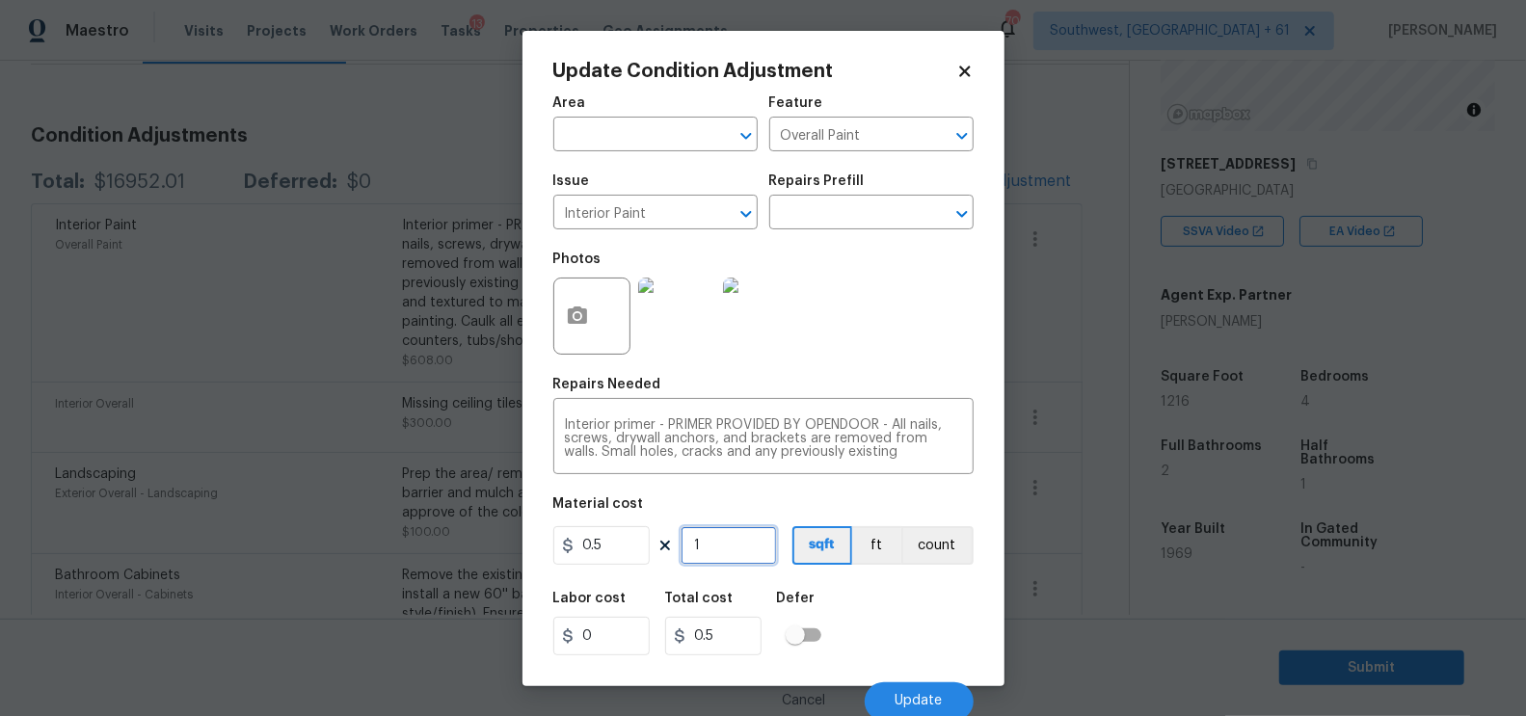
type input "18"
type input "9"
type input "181"
type input "90.5"
type input "1816"
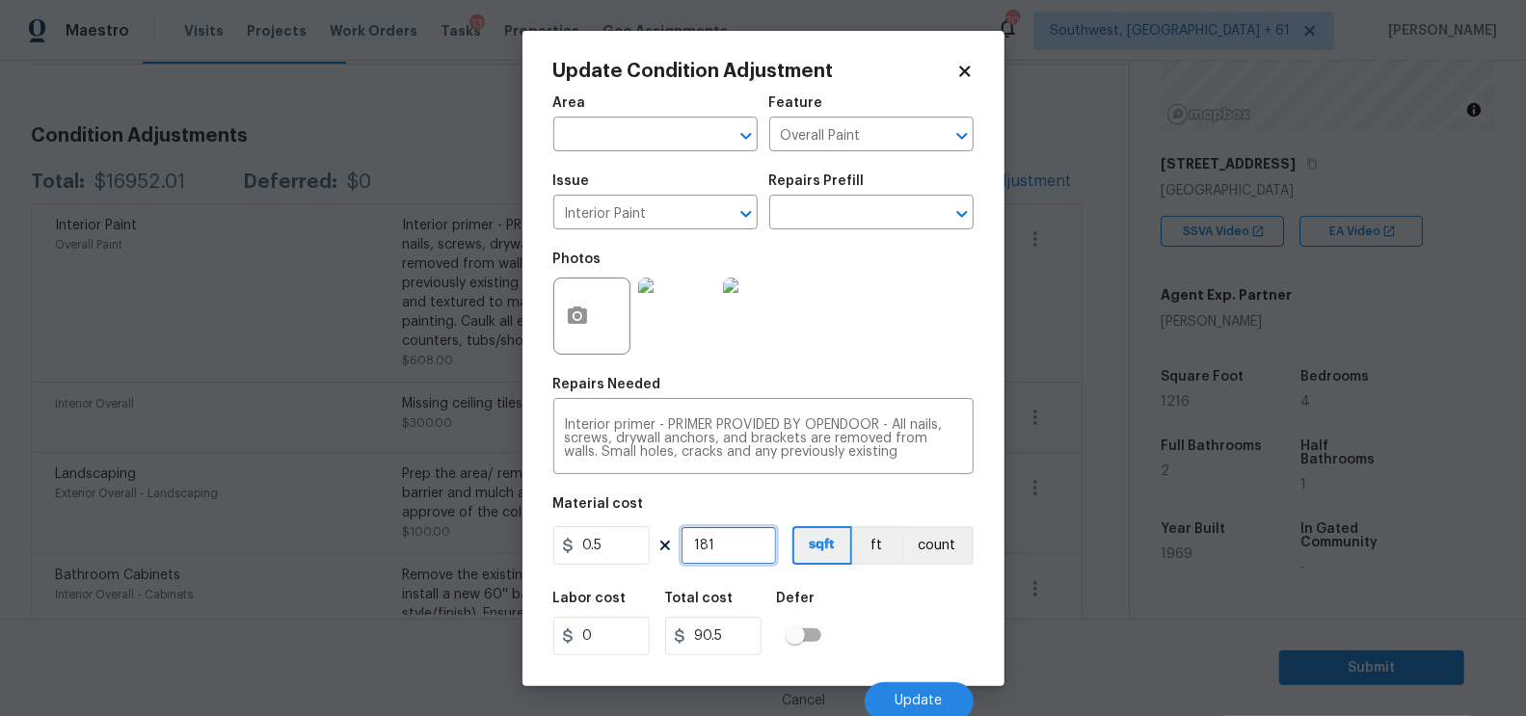
type input "908"
type input "1816"
click at [924, 698] on span "Update" at bounding box center [919, 701] width 47 height 14
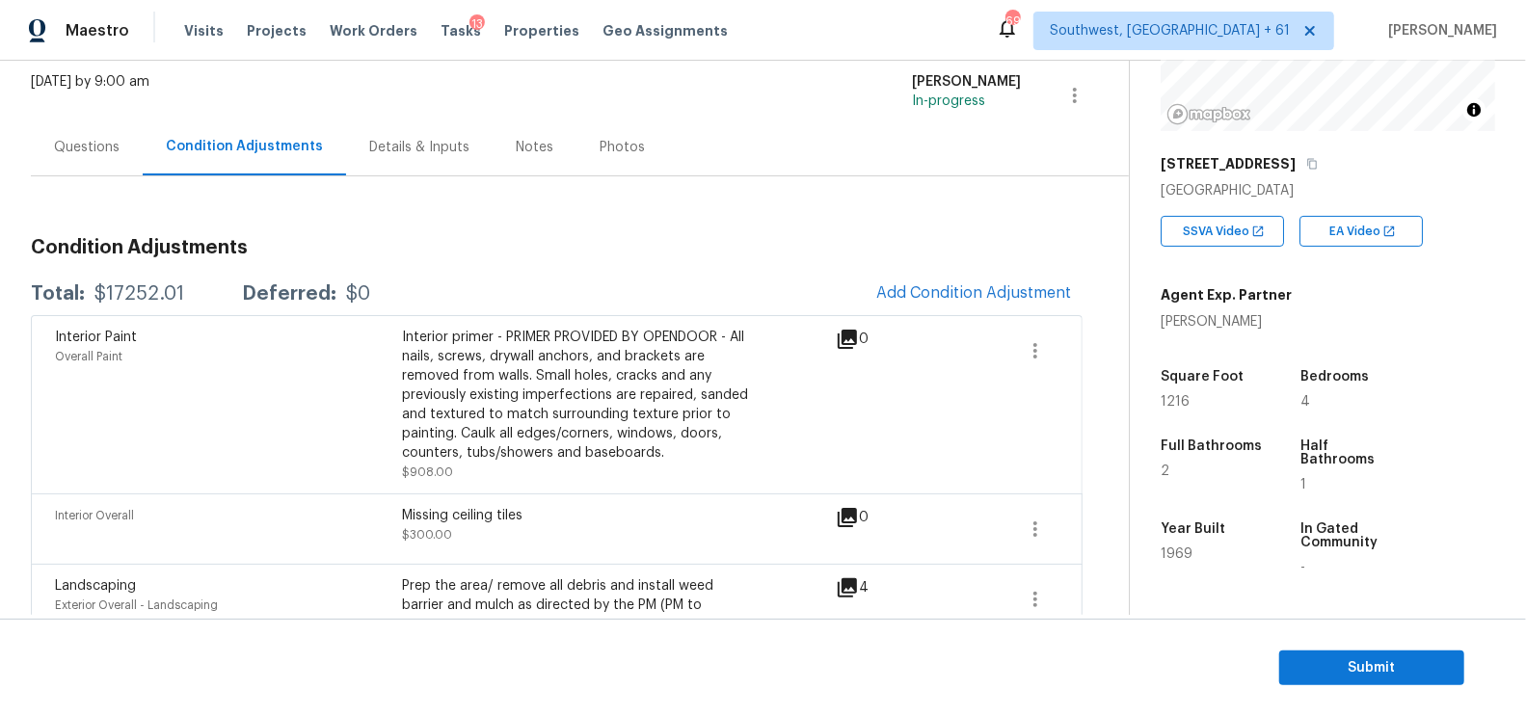
click at [83, 147] on div "Questions" at bounding box center [87, 147] width 66 height 19
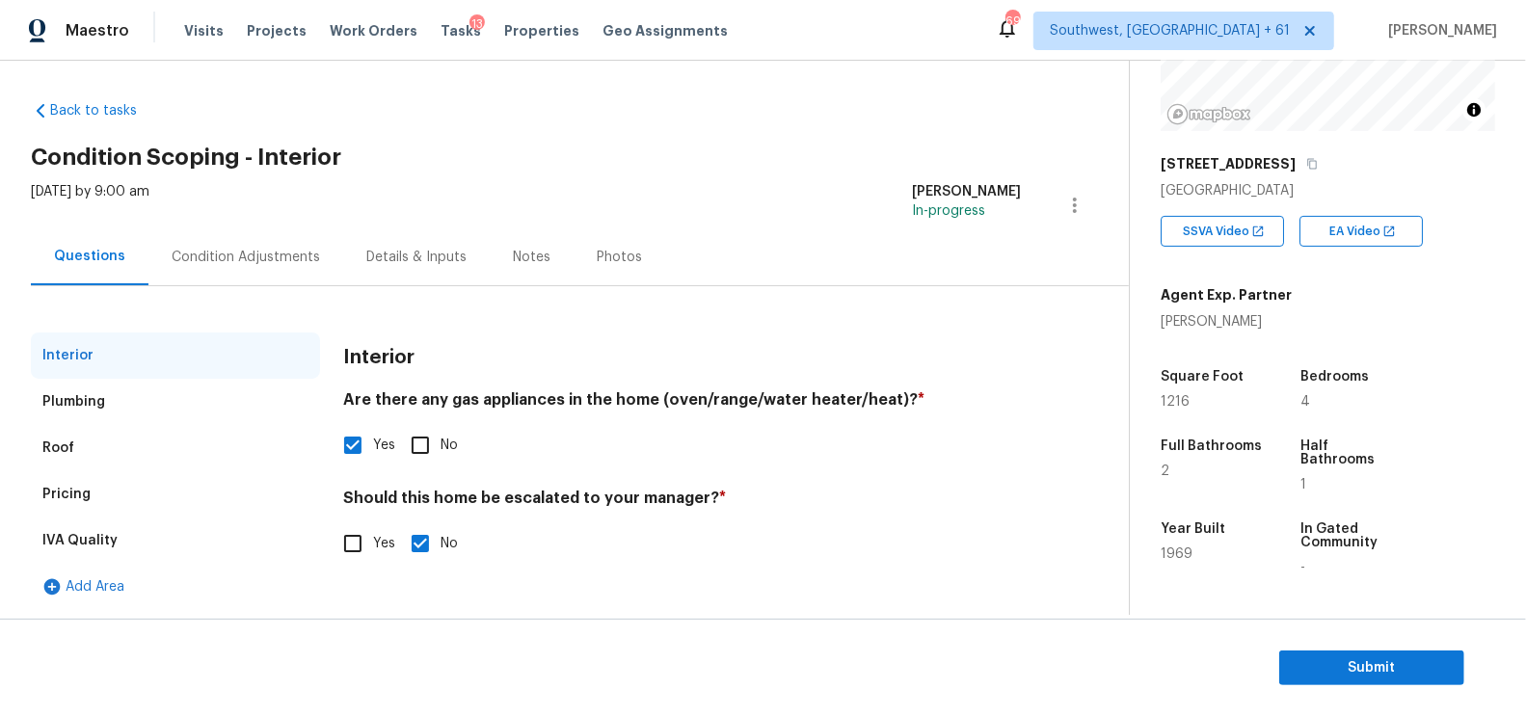
click at [342, 529] on input "Yes" at bounding box center [353, 543] width 40 height 40
checkbox input "true"
checkbox input "false"
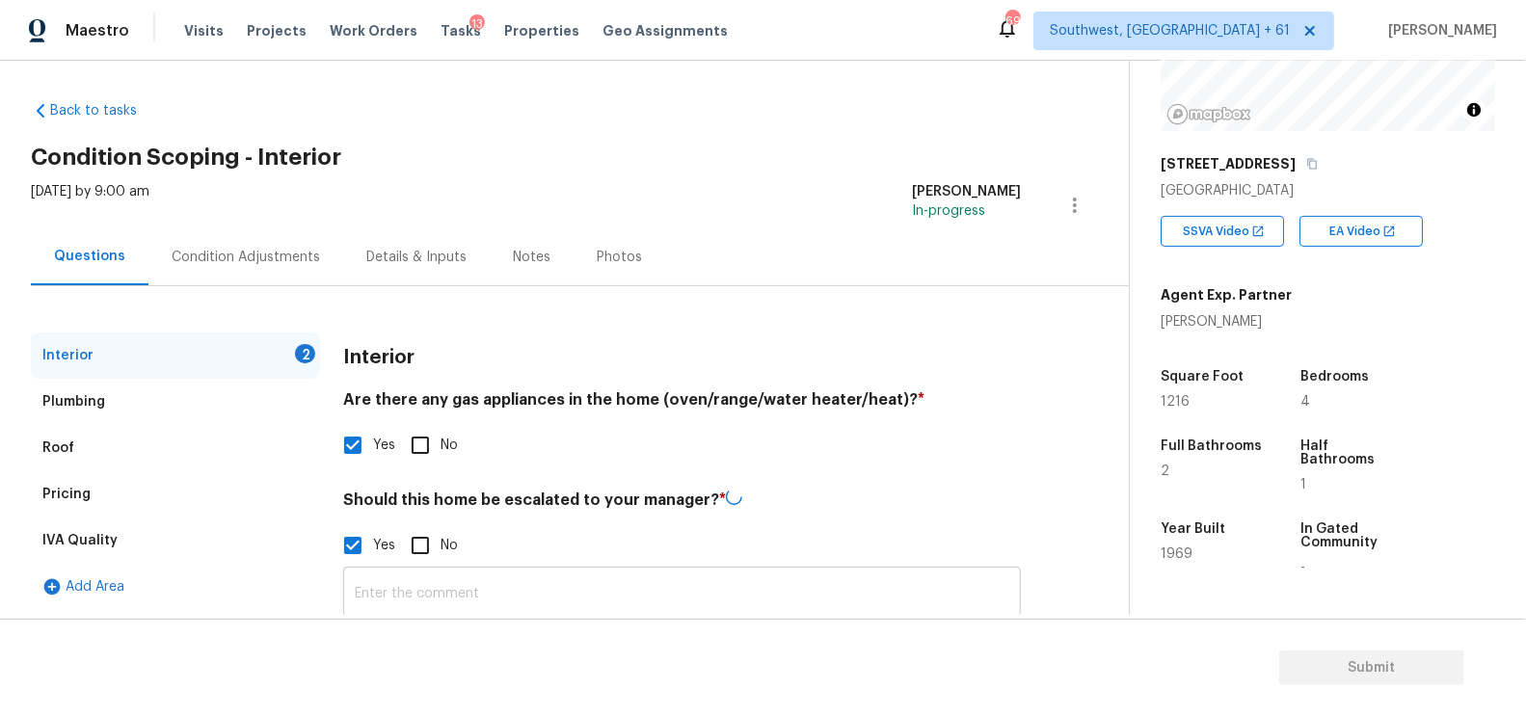
click at [433, 598] on input "text" at bounding box center [682, 594] width 678 height 45
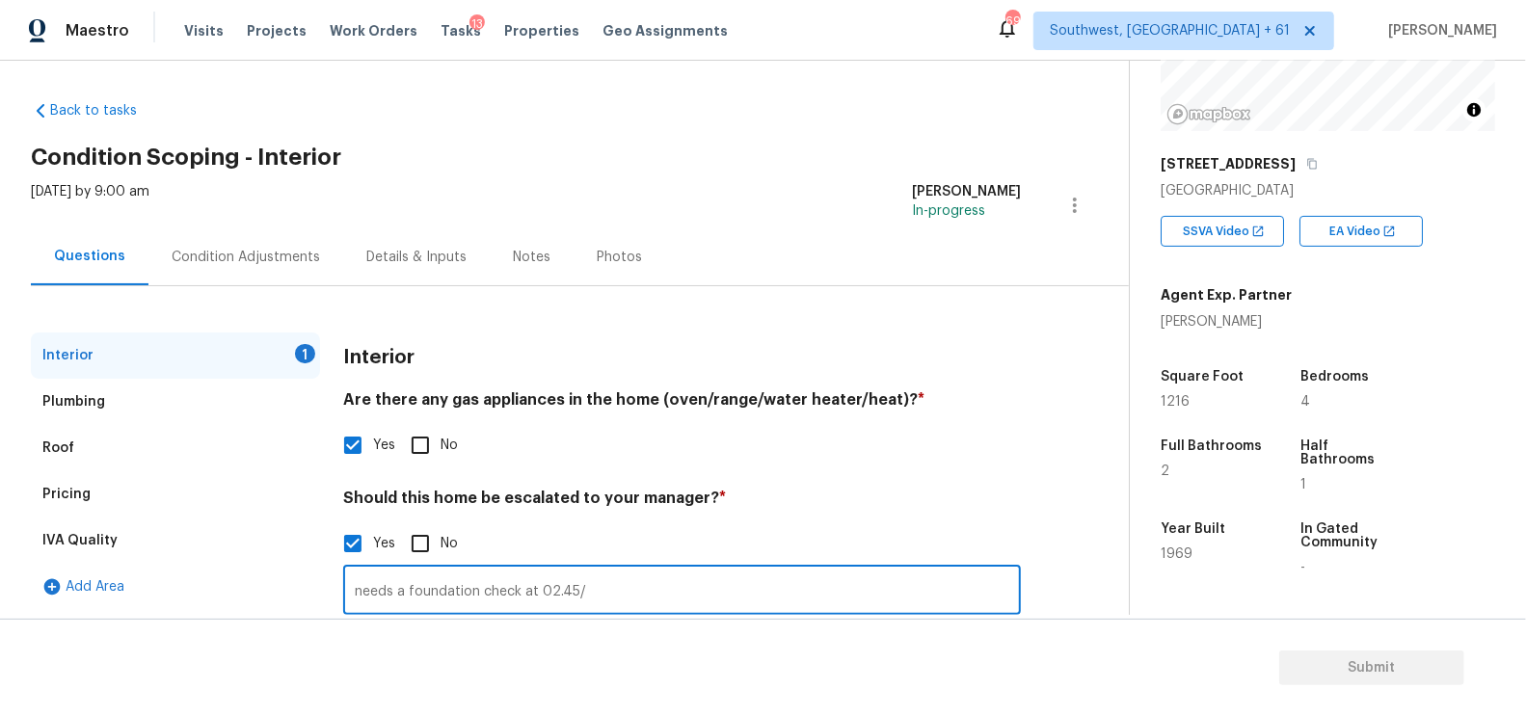
scroll to position [166, 0]
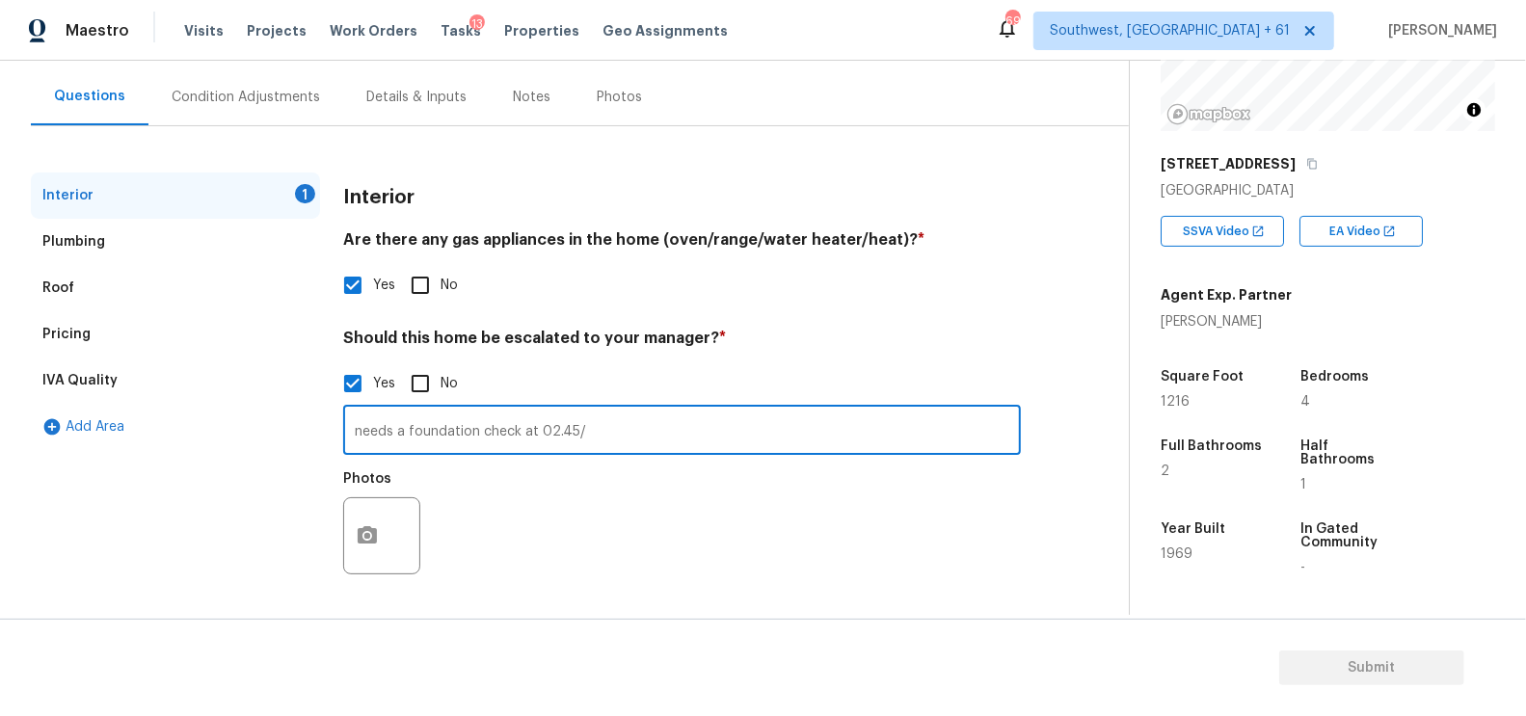
type input "needs a foundation check at 02.45/"
click at [388, 535] on button "button" at bounding box center [367, 535] width 46 height 75
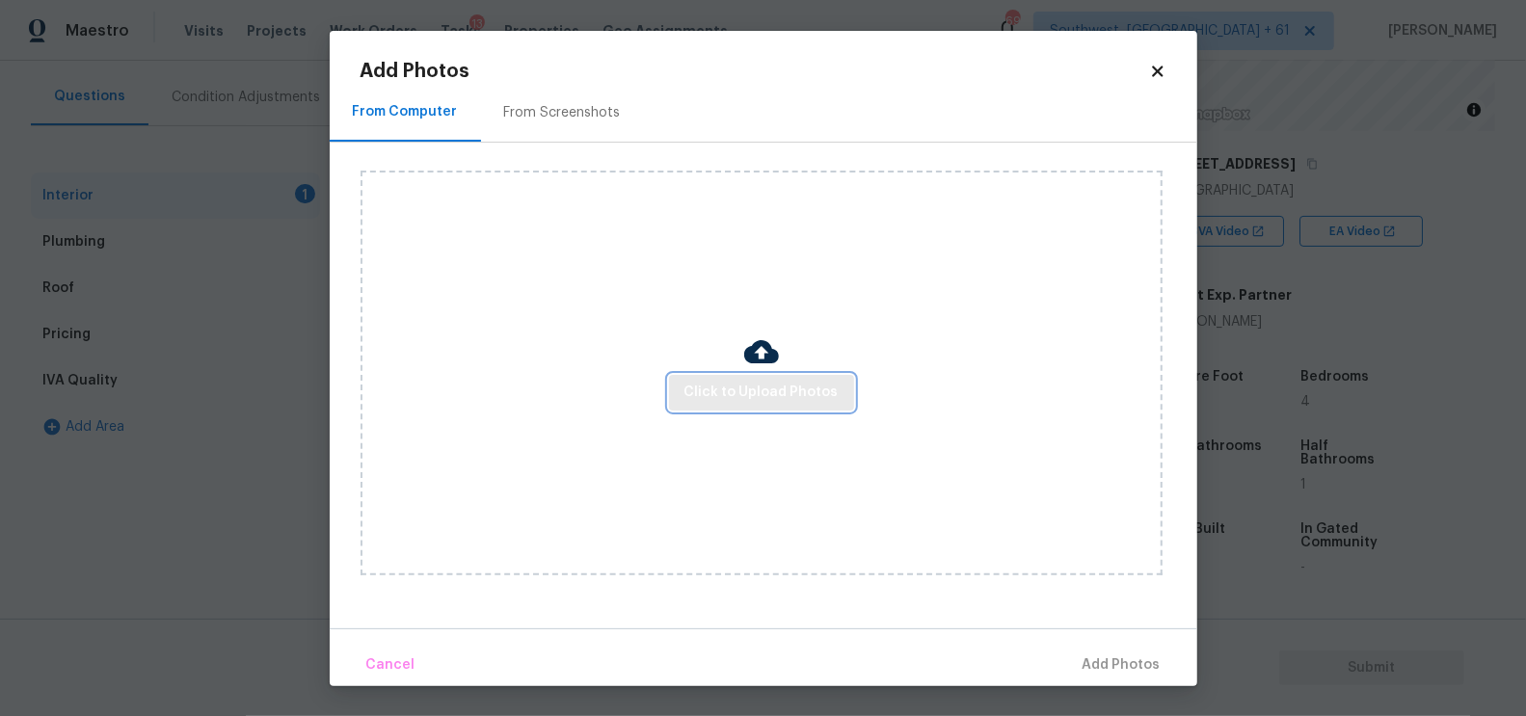
click at [725, 400] on span "Click to Upload Photos" at bounding box center [761, 393] width 154 height 24
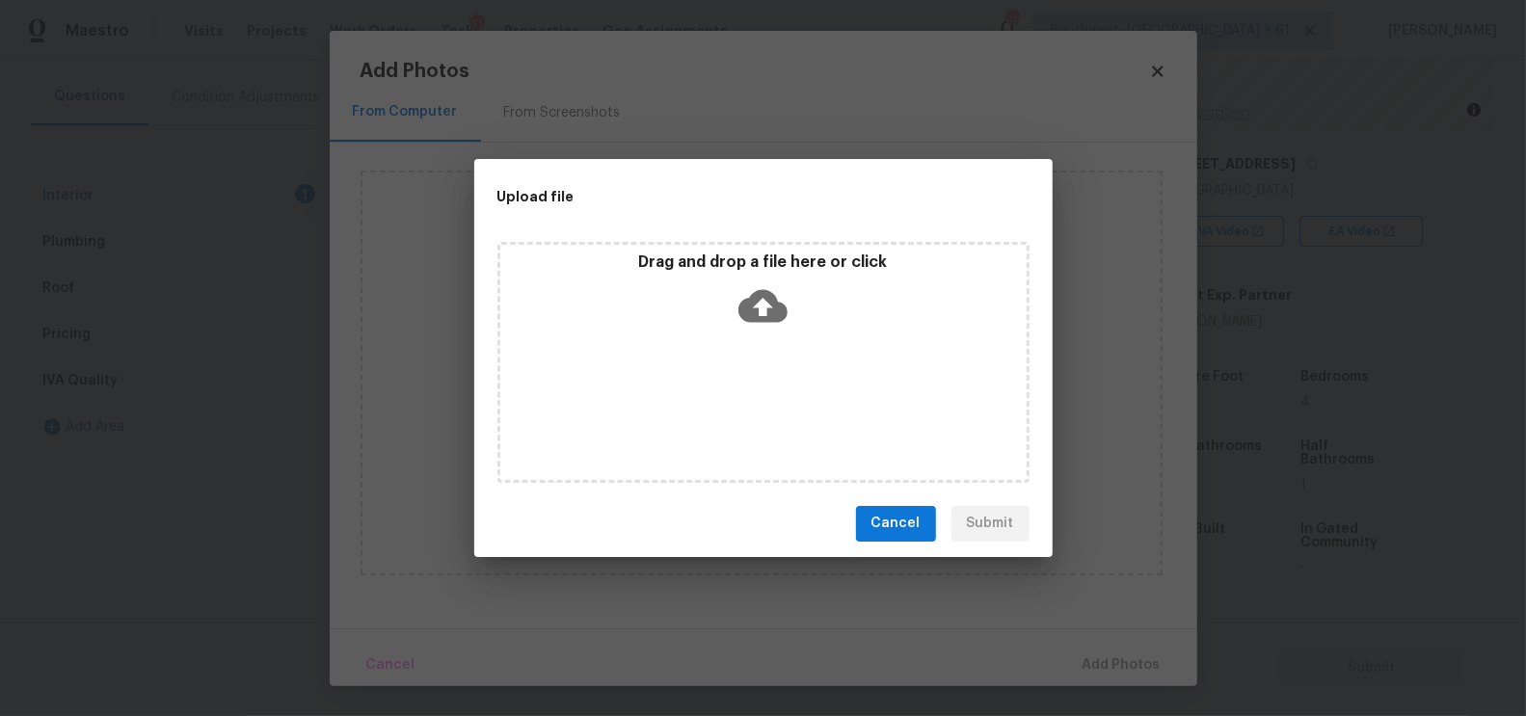
click at [746, 340] on div "Drag and drop a file here or click" at bounding box center [763, 362] width 532 height 241
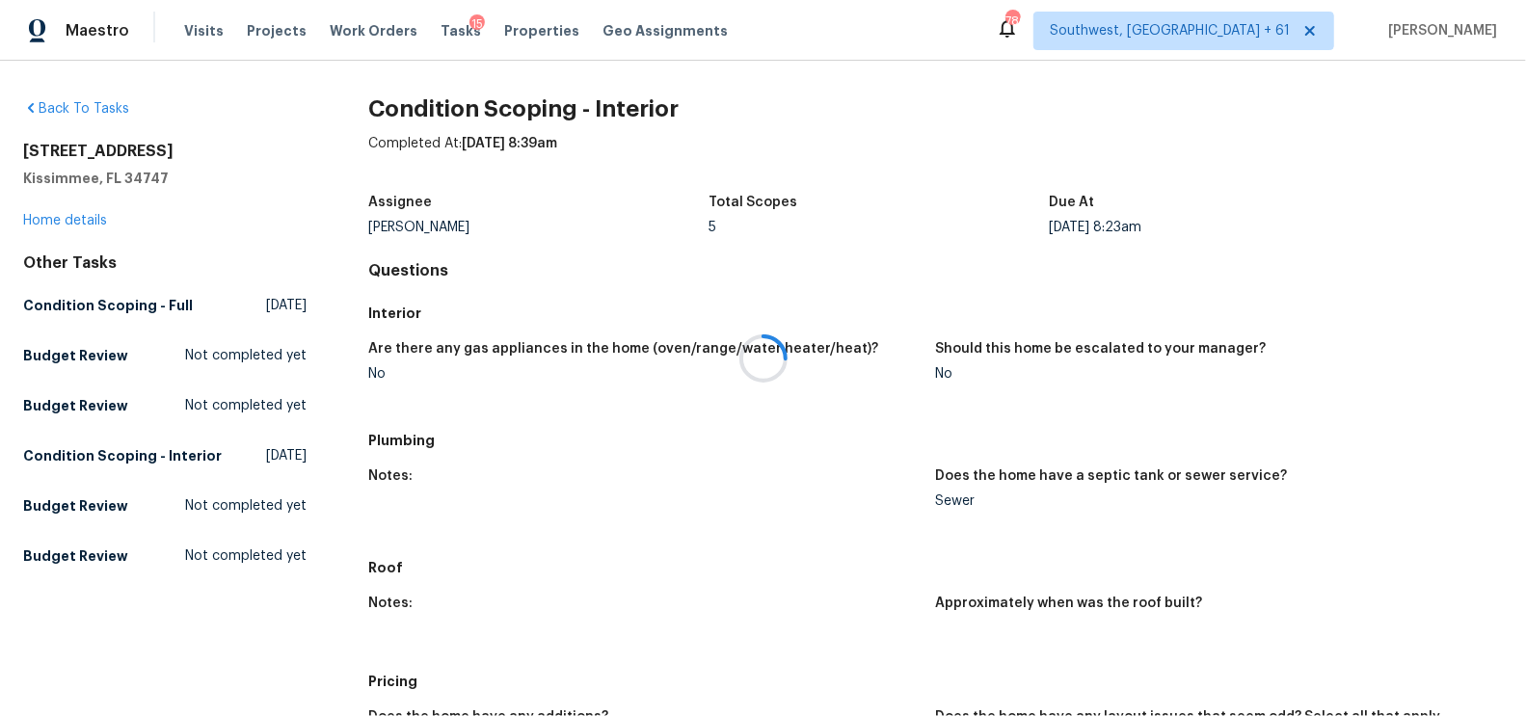
click at [86, 220] on div at bounding box center [763, 358] width 1526 height 716
click at [67, 217] on div at bounding box center [763, 358] width 1526 height 716
click at [94, 217] on div at bounding box center [763, 358] width 1526 height 716
click at [94, 217] on link "Home details" at bounding box center [65, 220] width 84 height 13
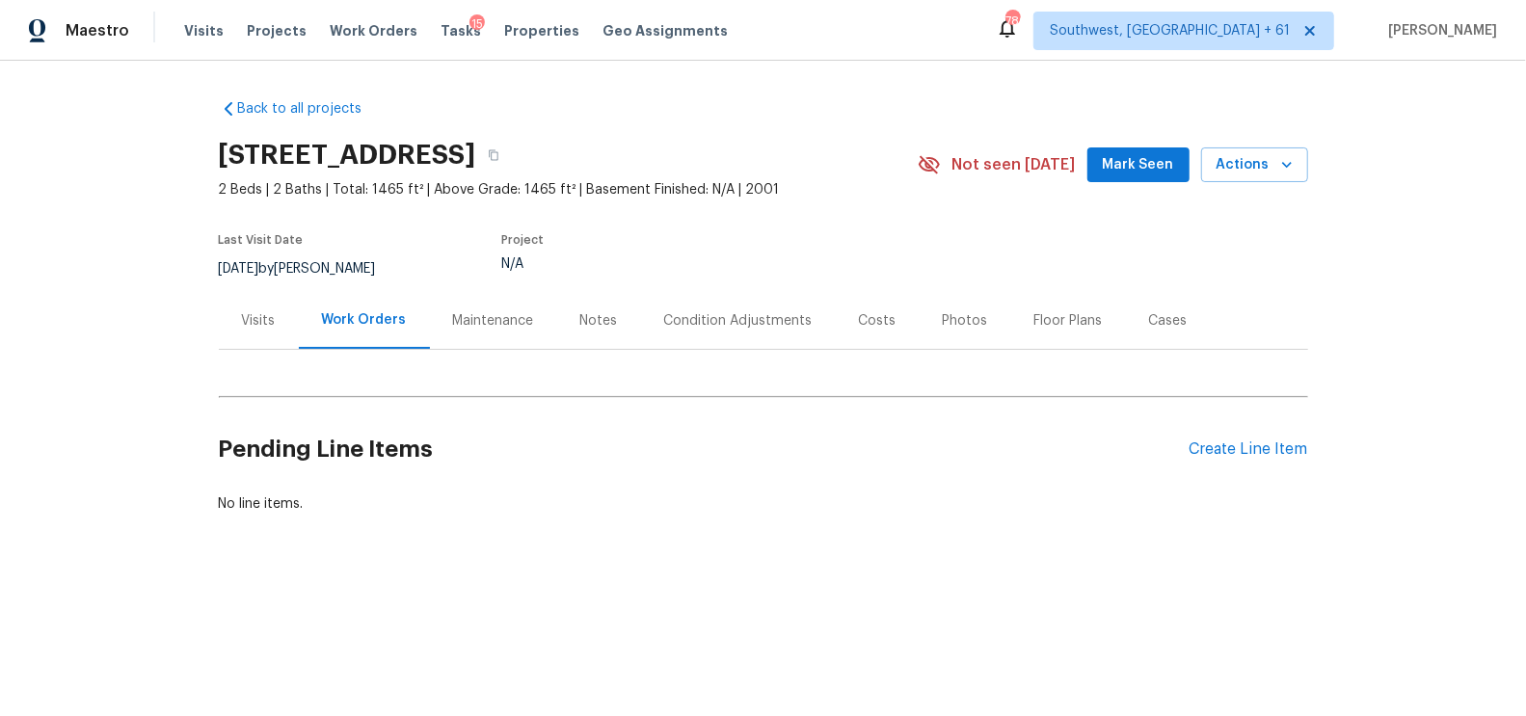
click at [528, 325] on div "Maintenance" at bounding box center [493, 320] width 81 height 19
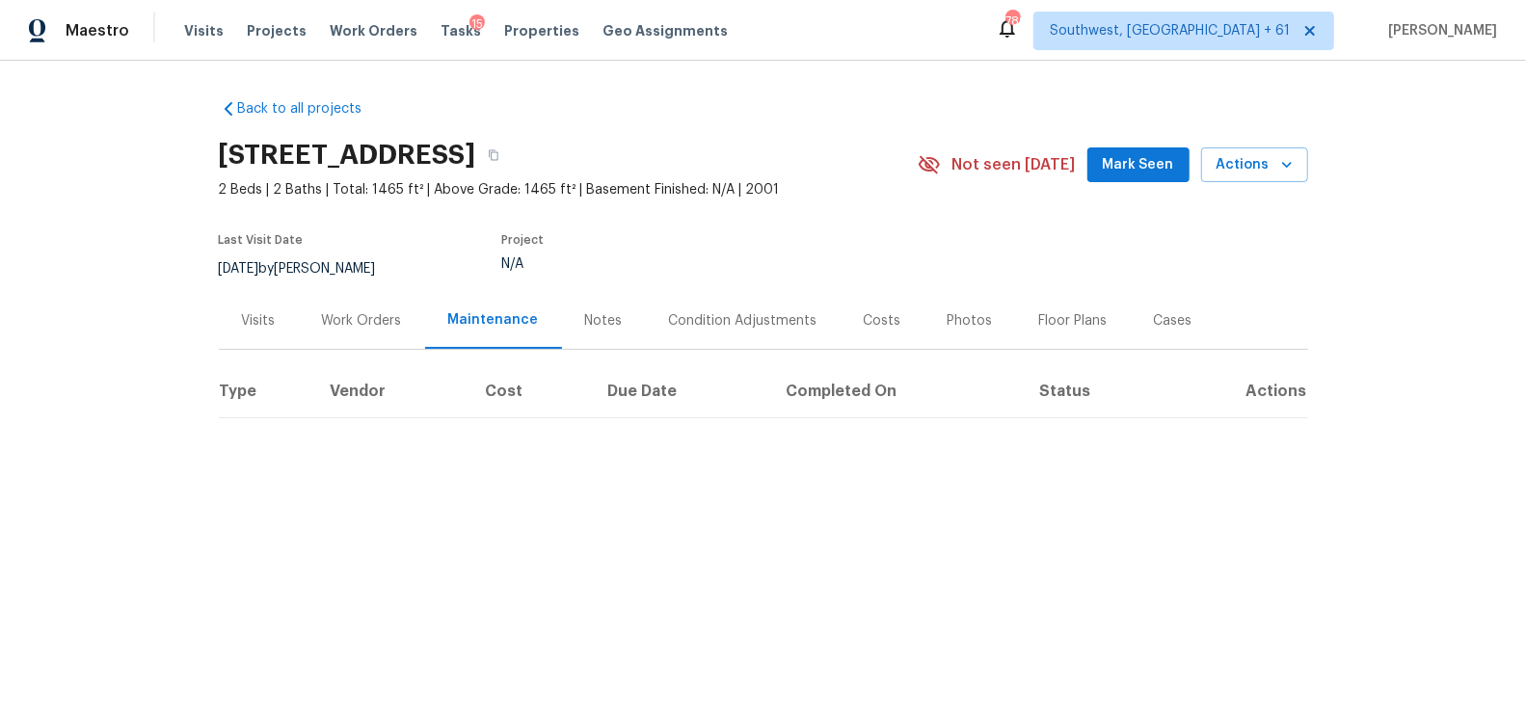
click at [591, 311] on div "Notes" at bounding box center [604, 320] width 38 height 19
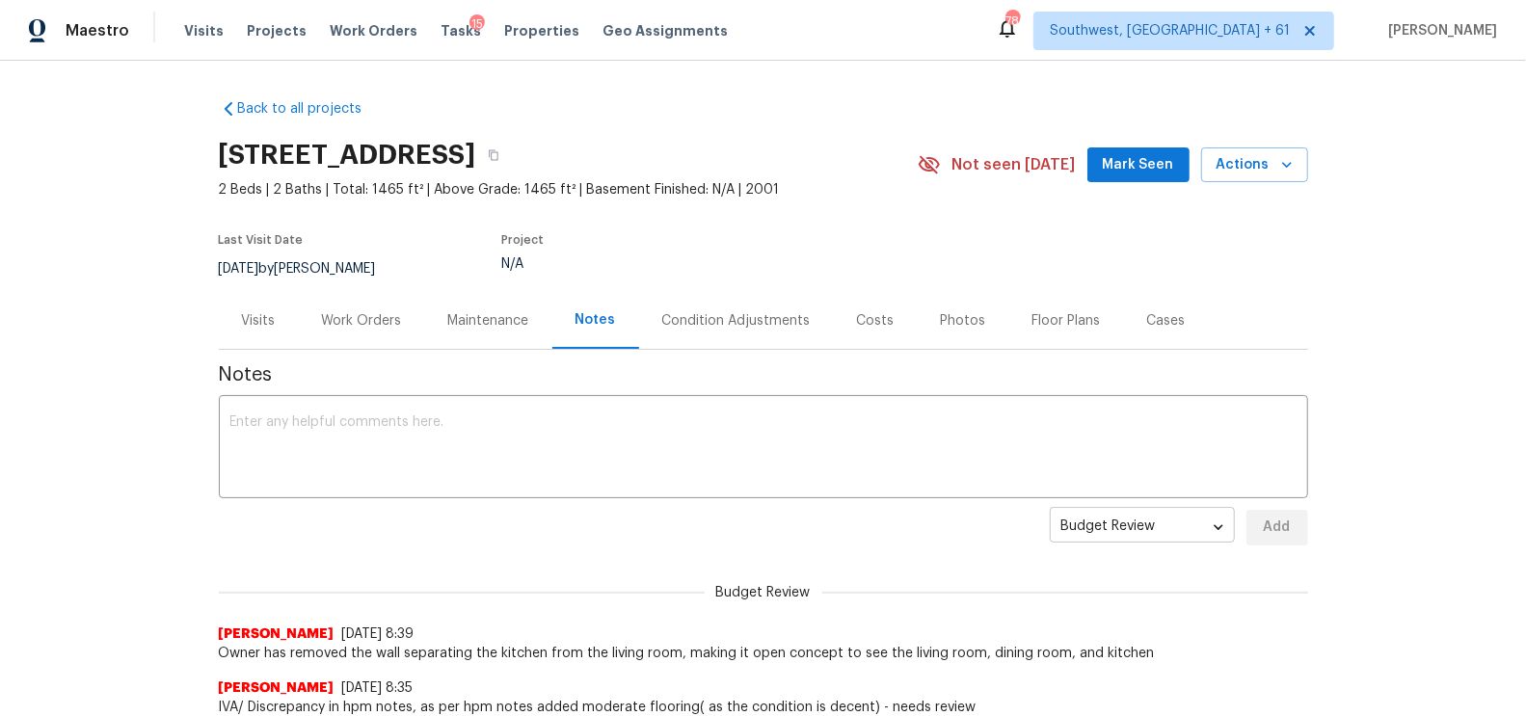
click at [1126, 533] on body "Maestro Visits Projects Work Orders Tasks 15 Properties Geo Assignments 786 Sou…" at bounding box center [763, 358] width 1526 height 716
click at [1090, 568] on li "Address" at bounding box center [1142, 559] width 185 height 32
type input "address"
click at [569, 448] on textarea at bounding box center [763, 448] width 1066 height 67
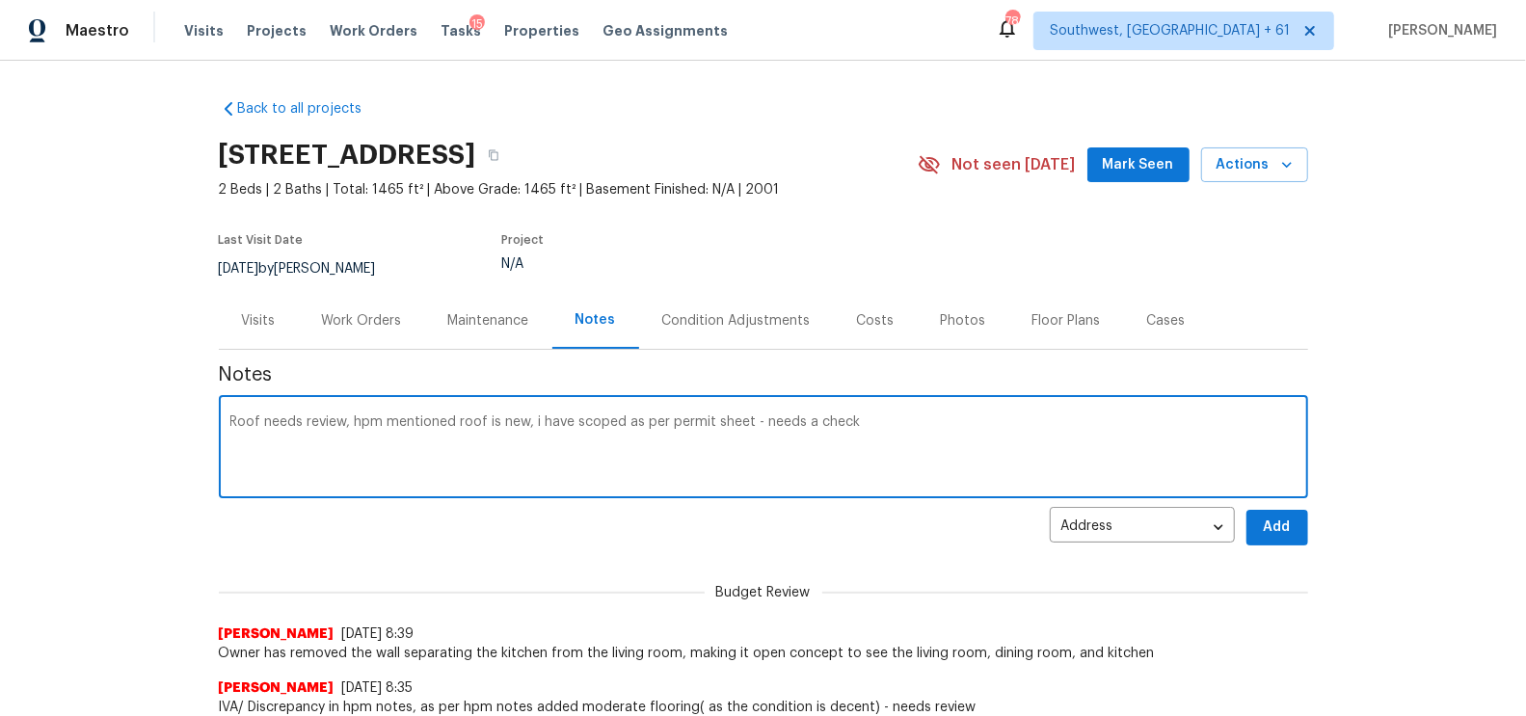
click at [232, 420] on textarea "Roof needs review, hpm mentioned roof is new, i have scoped as per permit sheet…" at bounding box center [763, 448] width 1066 height 67
type textarea "NOTE TO ACM - Roof needs review, hpm mentioned roof is new, i have scoped as pe…"
click at [1173, 521] on body "Maestro Visits Projects Work Orders Tasks 15 Properties Geo Assignments 786 Sou…" at bounding box center [763, 358] width 1526 height 716
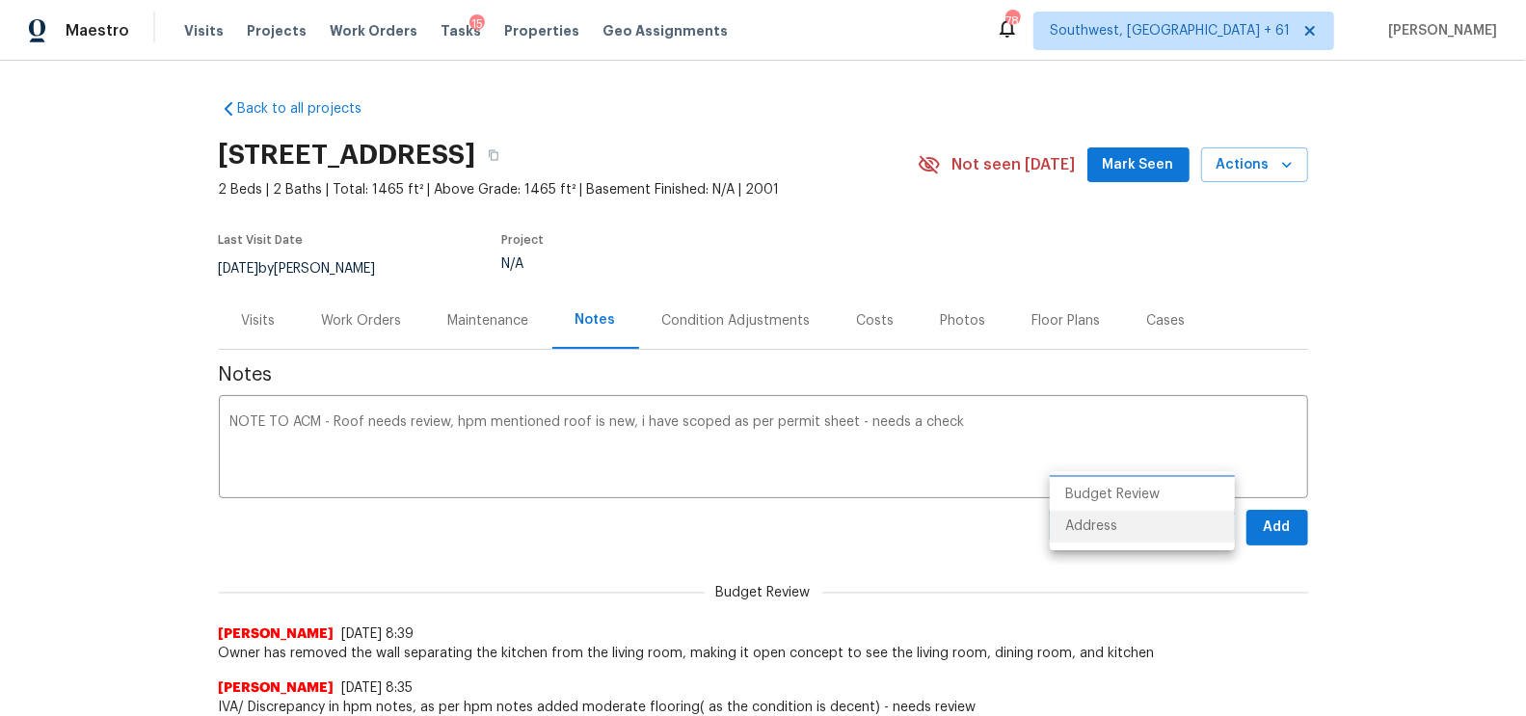
click at [1112, 491] on li "Budget Review" at bounding box center [1142, 495] width 185 height 32
type input "budget_review"
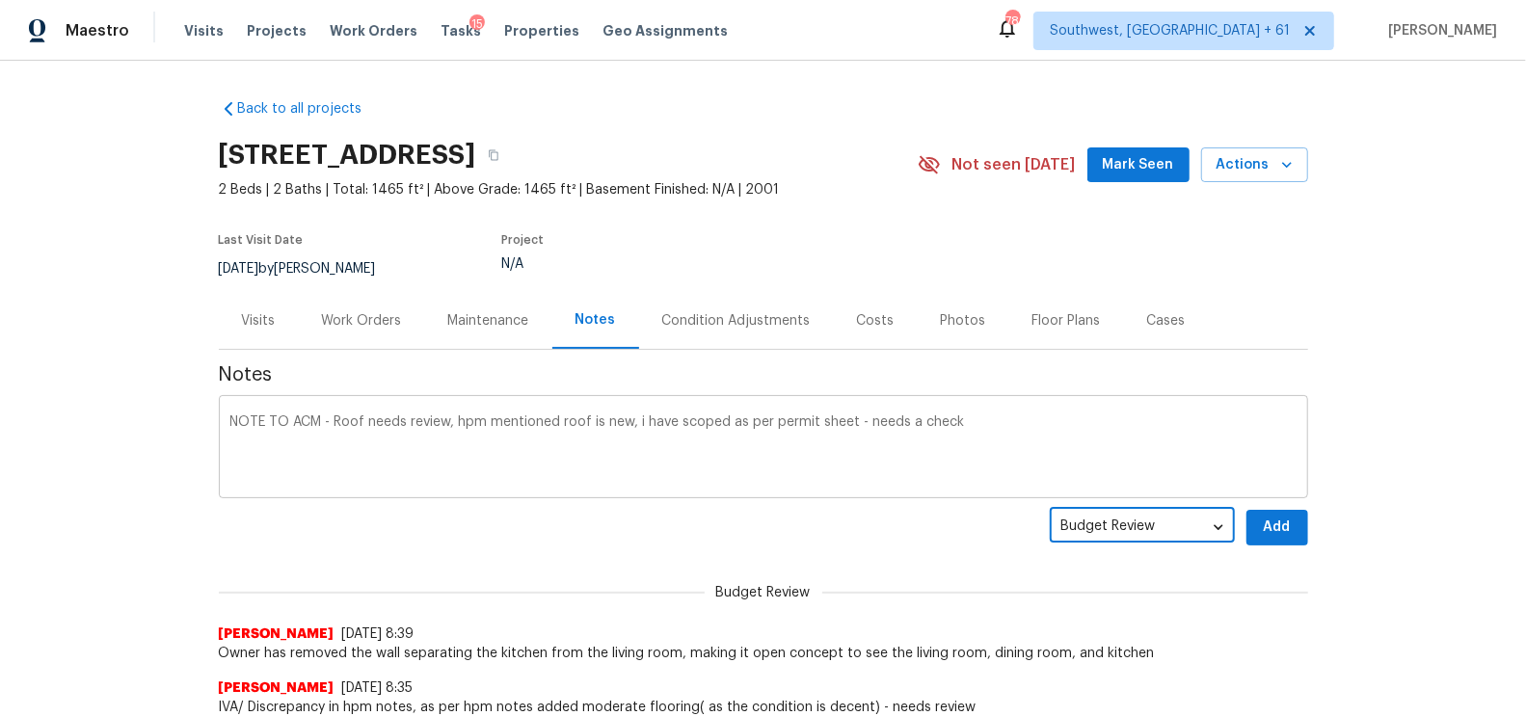
click at [910, 455] on textarea "NOTE TO ACM - Roof needs review, hpm mentioned roof is new, i have scoped as pe…" at bounding box center [763, 448] width 1066 height 67
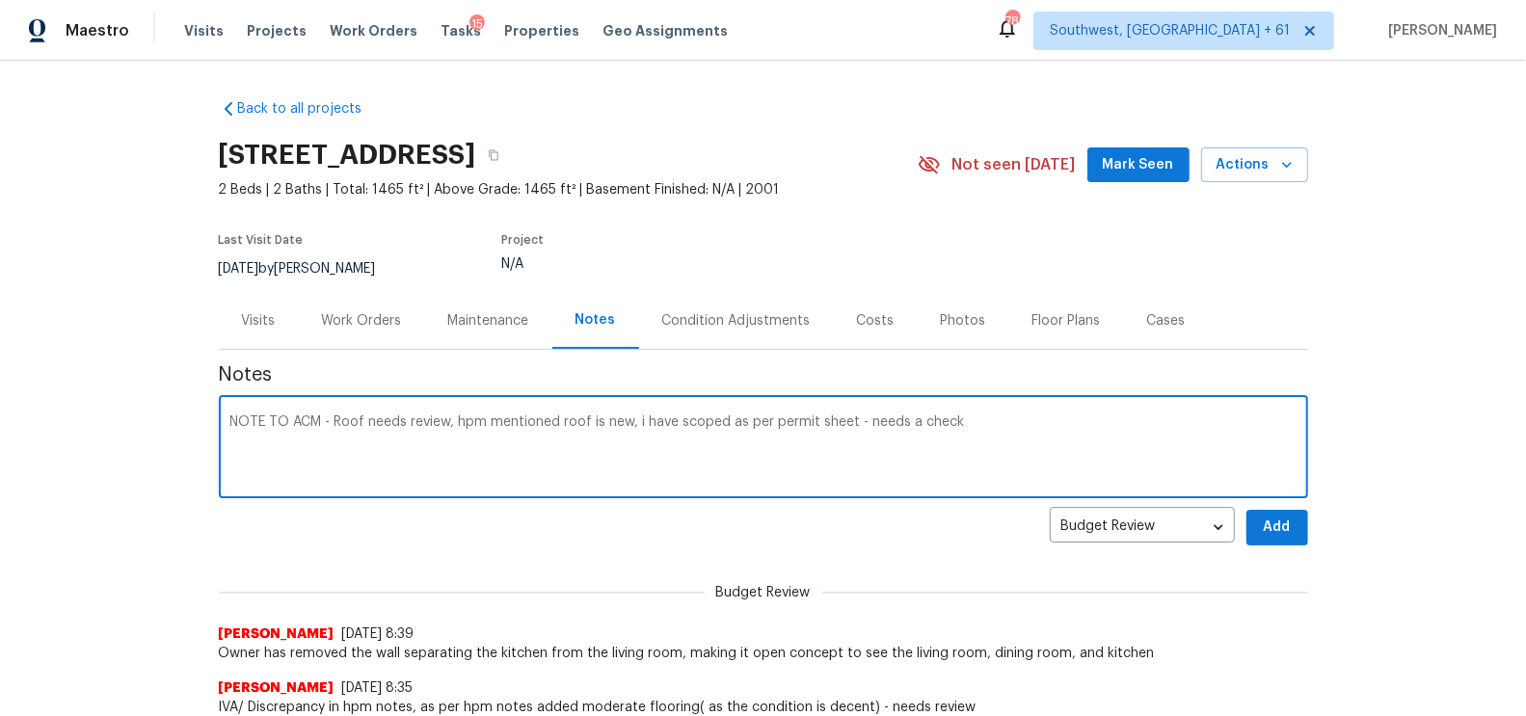
click at [910, 455] on textarea "NOTE TO ACM - Roof needs review, hpm mentioned roof is new, i have scoped as pe…" at bounding box center [763, 448] width 1066 height 67
click at [1284, 533] on span "Add" at bounding box center [1277, 528] width 31 height 24
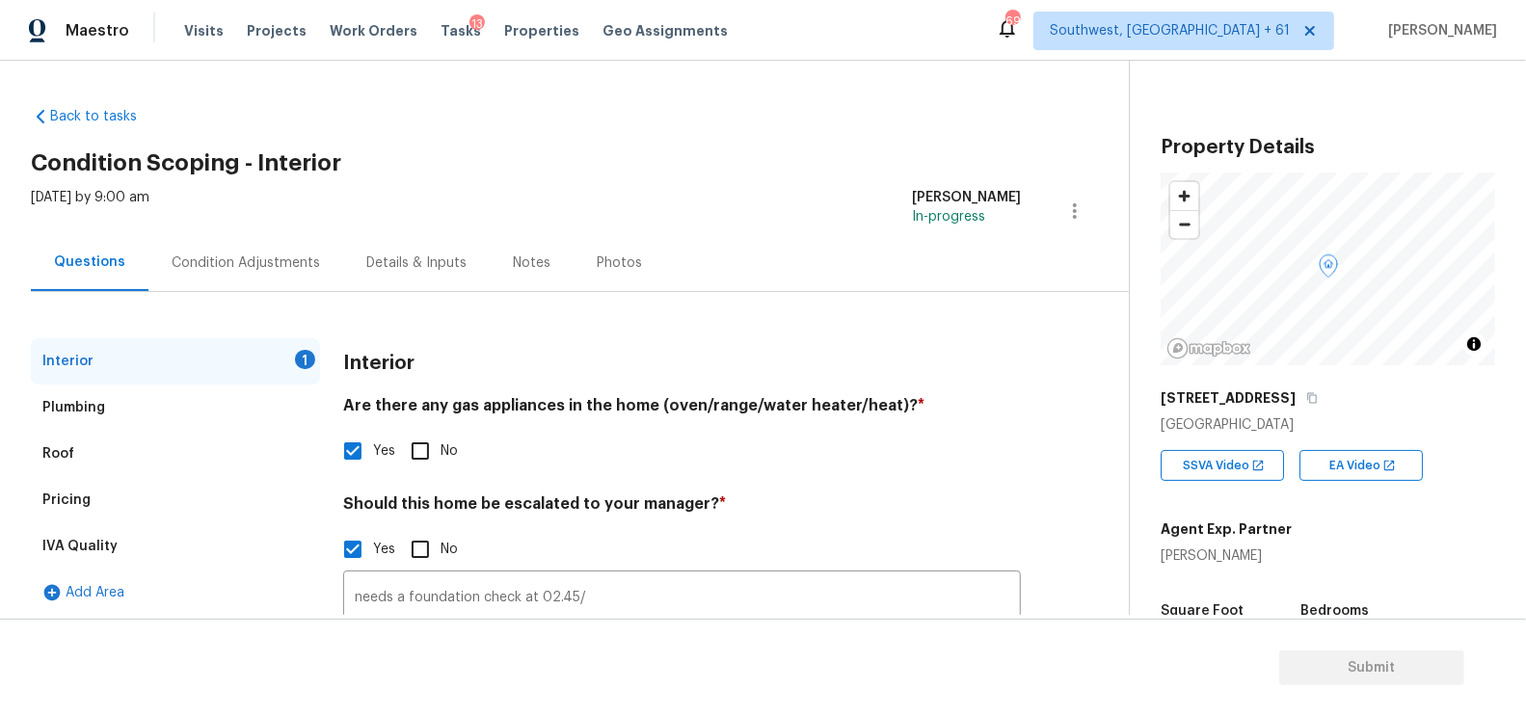
scroll to position [234, 0]
